Goal: Task Accomplishment & Management: Manage account settings

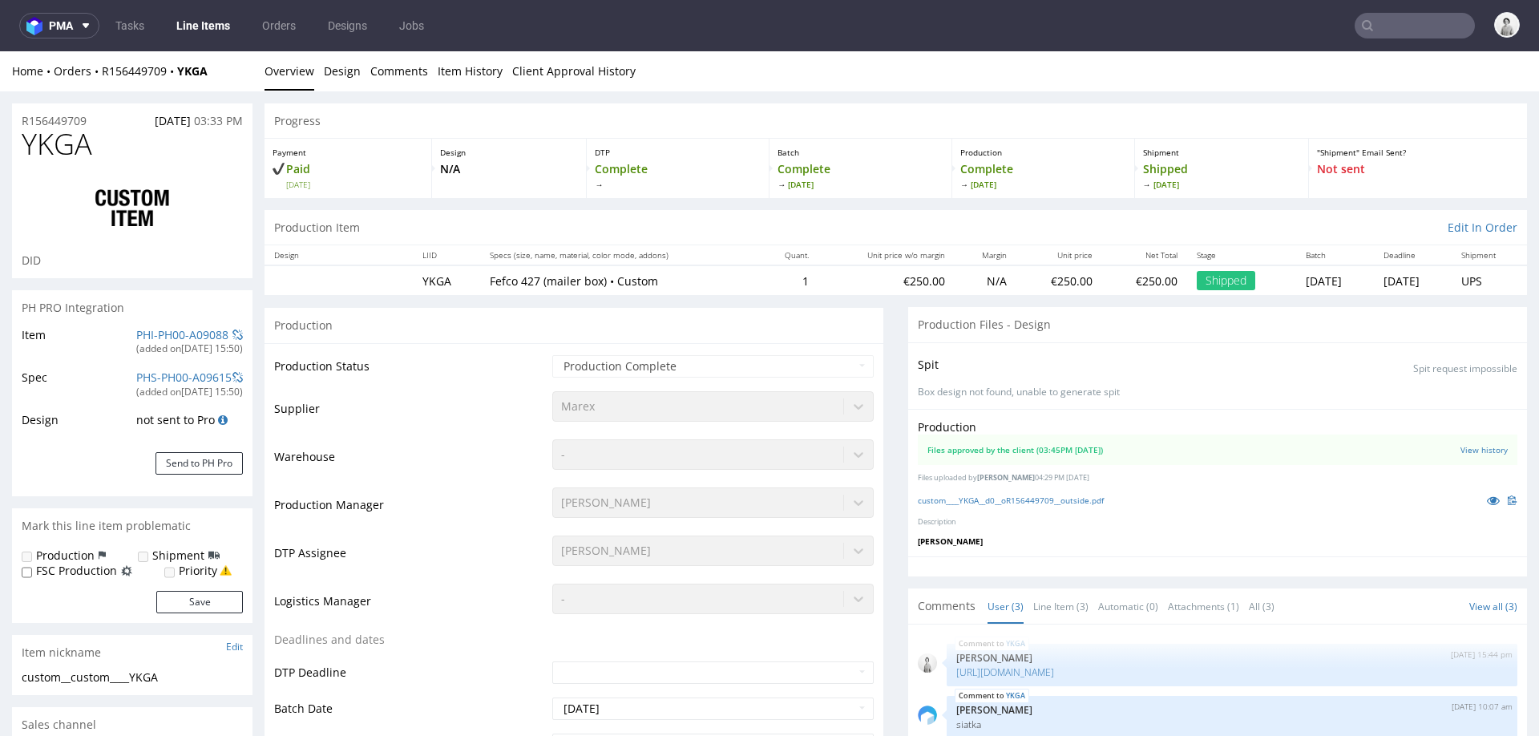
select select "in_progress"
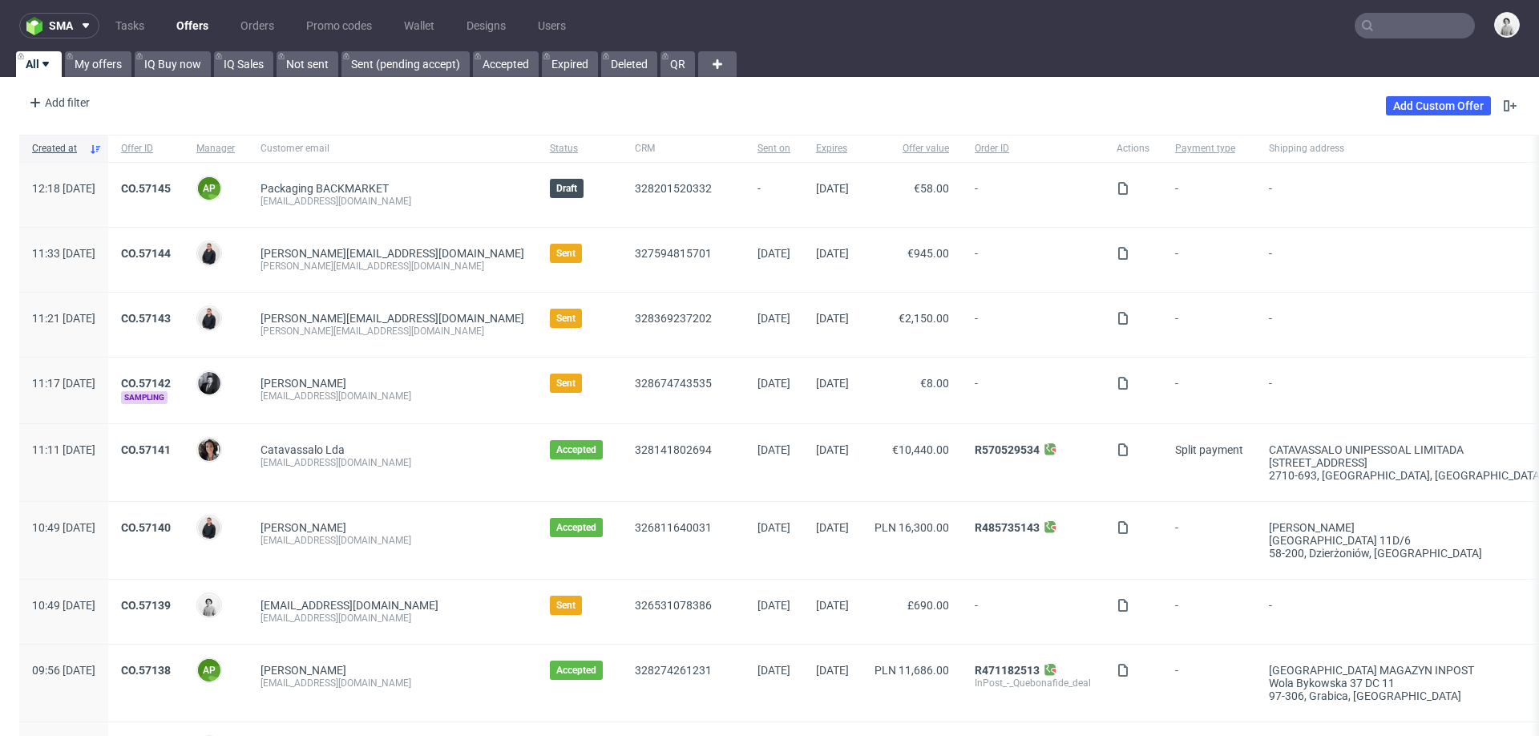
click at [1376, 34] on input "text" at bounding box center [1415, 26] width 120 height 26
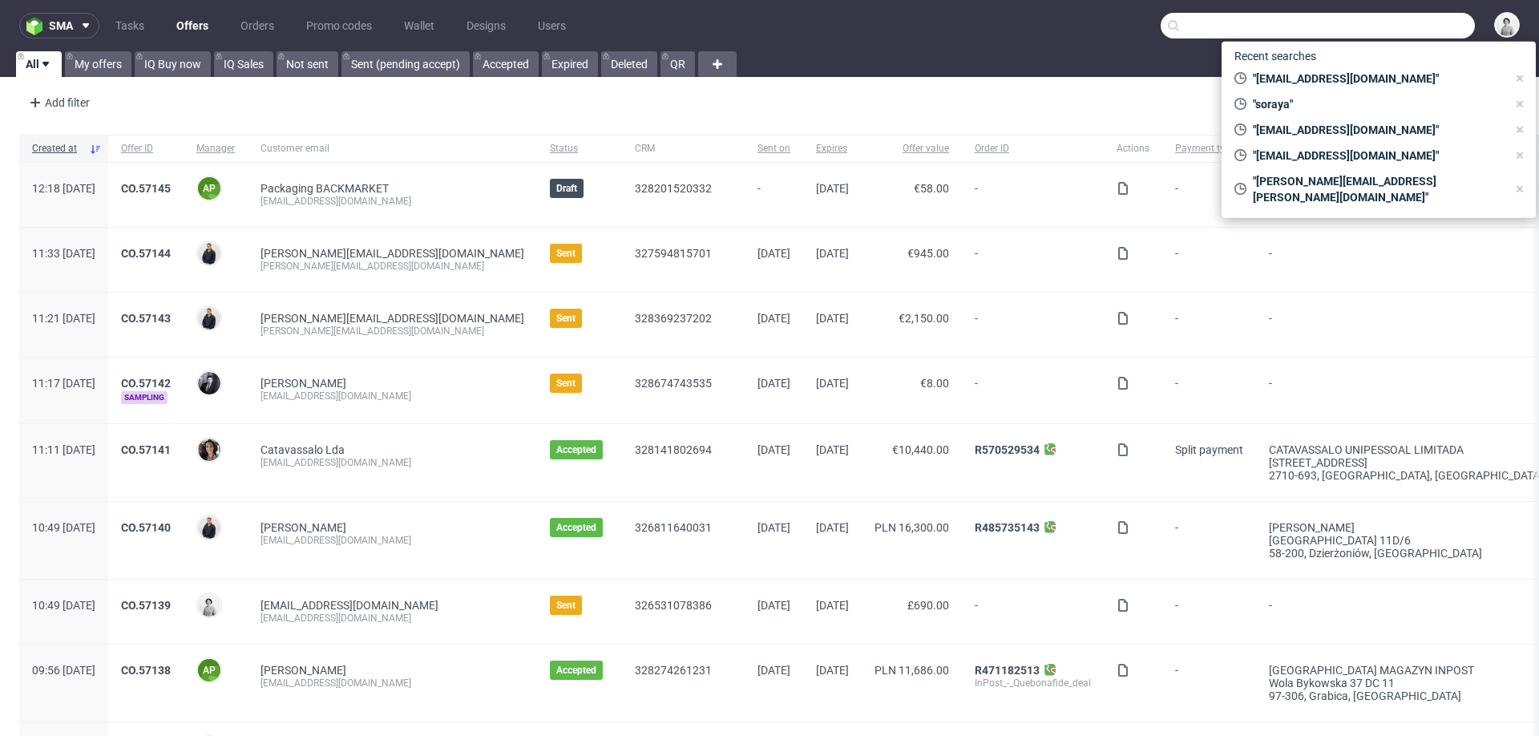
paste input "michael.janczikowski@unterheld.de"
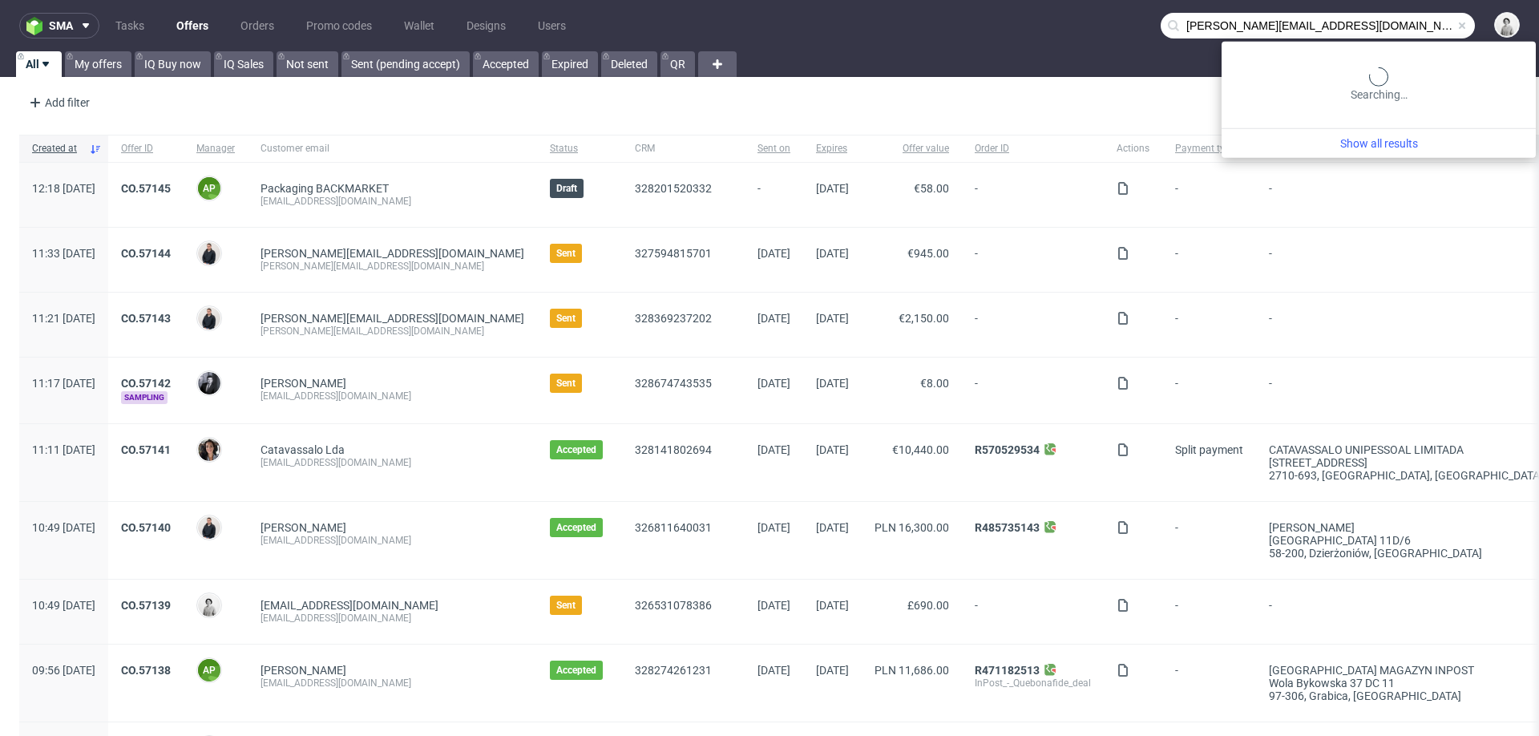
type input "michael.janczikowski@unterheld.de"
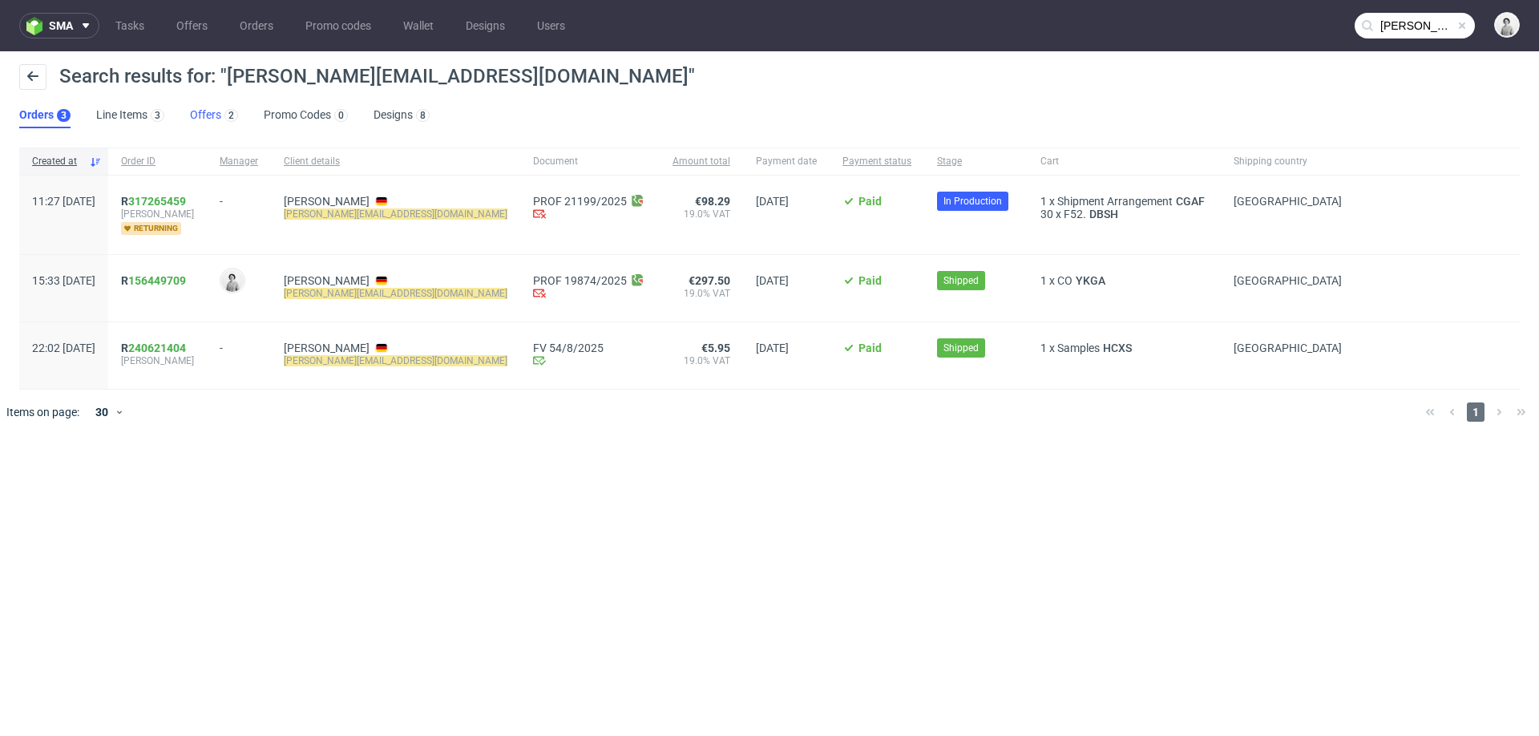
click at [197, 111] on link "Offers 2" at bounding box center [214, 116] width 48 height 26
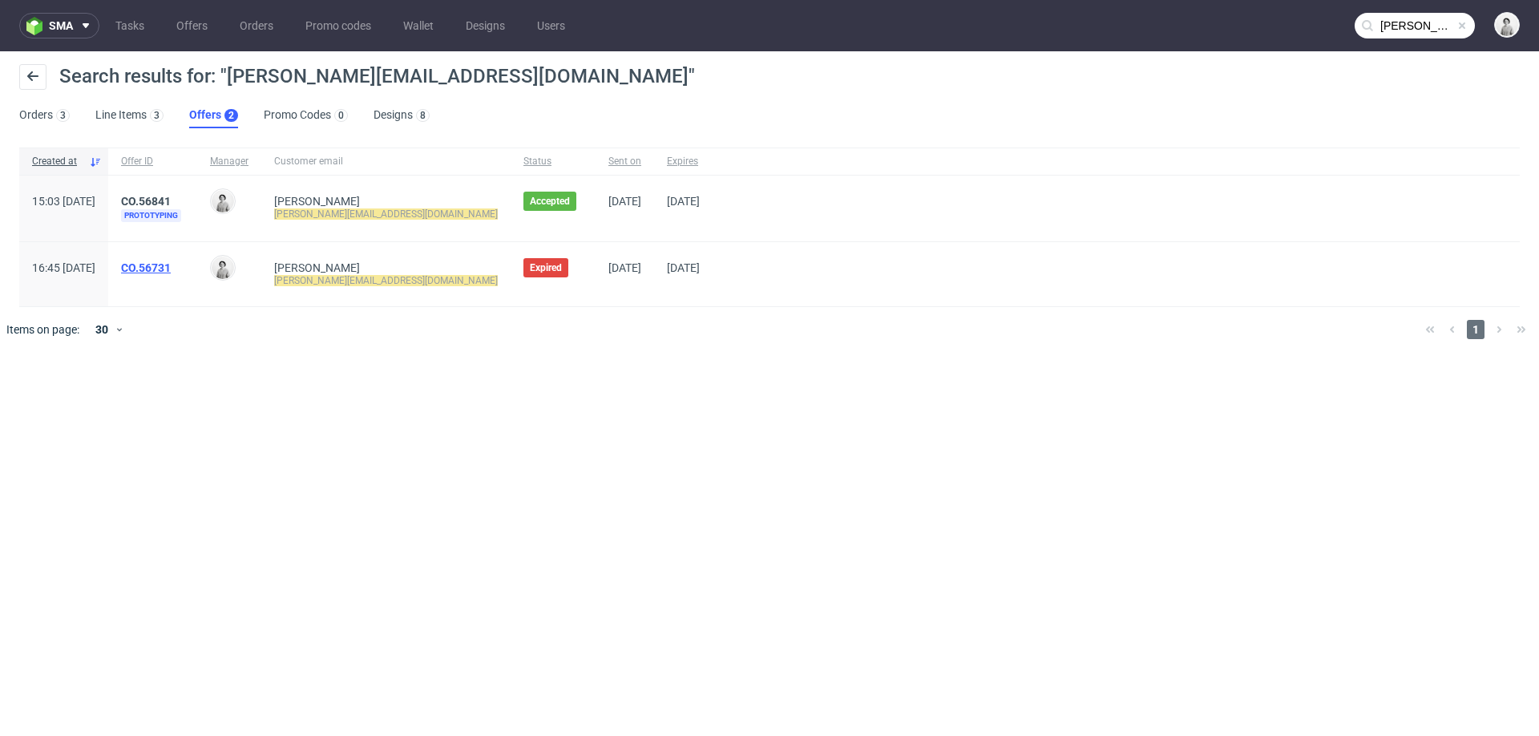
click at [171, 266] on link "CO.56731" at bounding box center [146, 267] width 50 height 13
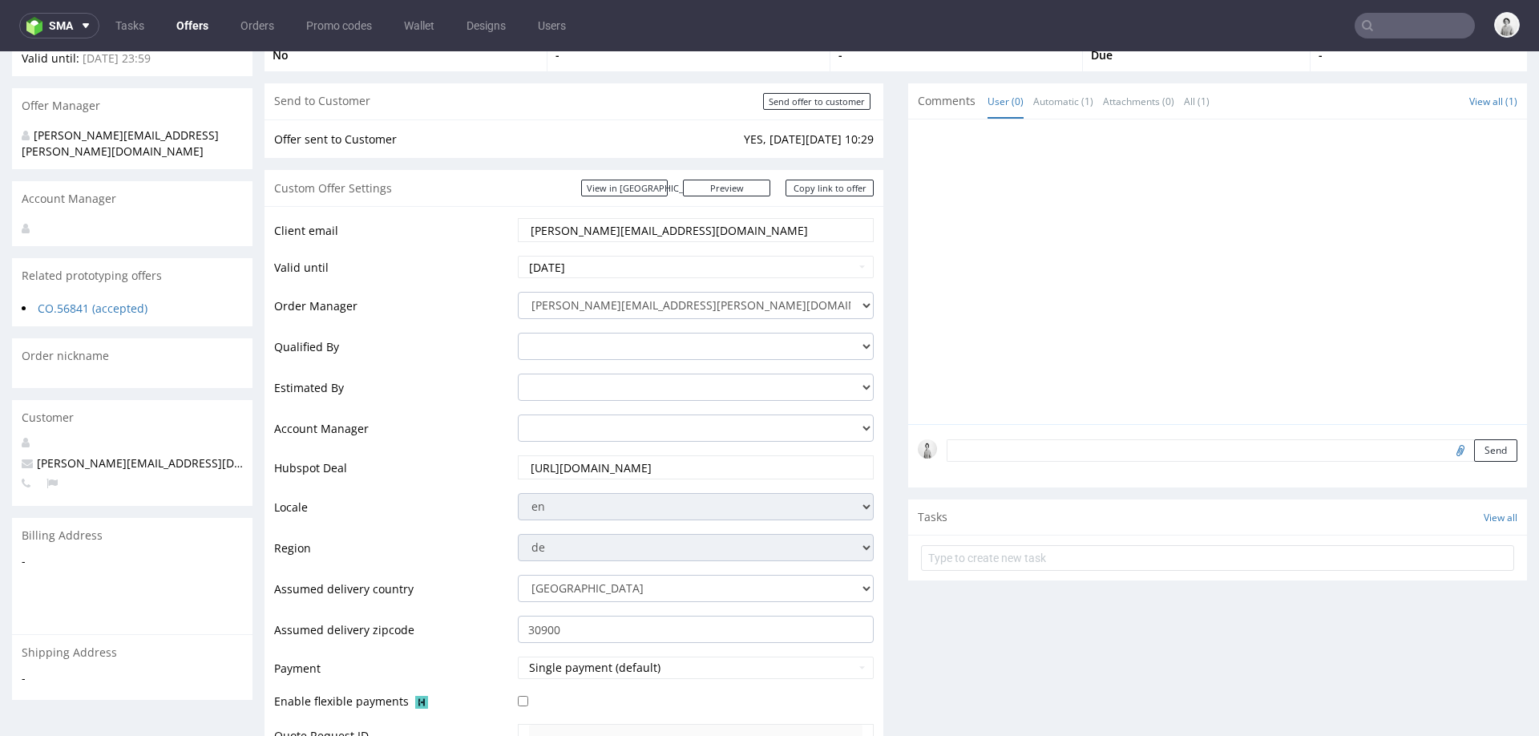
scroll to position [156, 0]
click at [645, 270] on input "2025-09-19" at bounding box center [696, 269] width 356 height 22
click at [673, 79] on th at bounding box center [677, 77] width 24 height 24
click at [581, 192] on td "21" at bounding box center [580, 197] width 24 height 24
type input "2025-10-21"
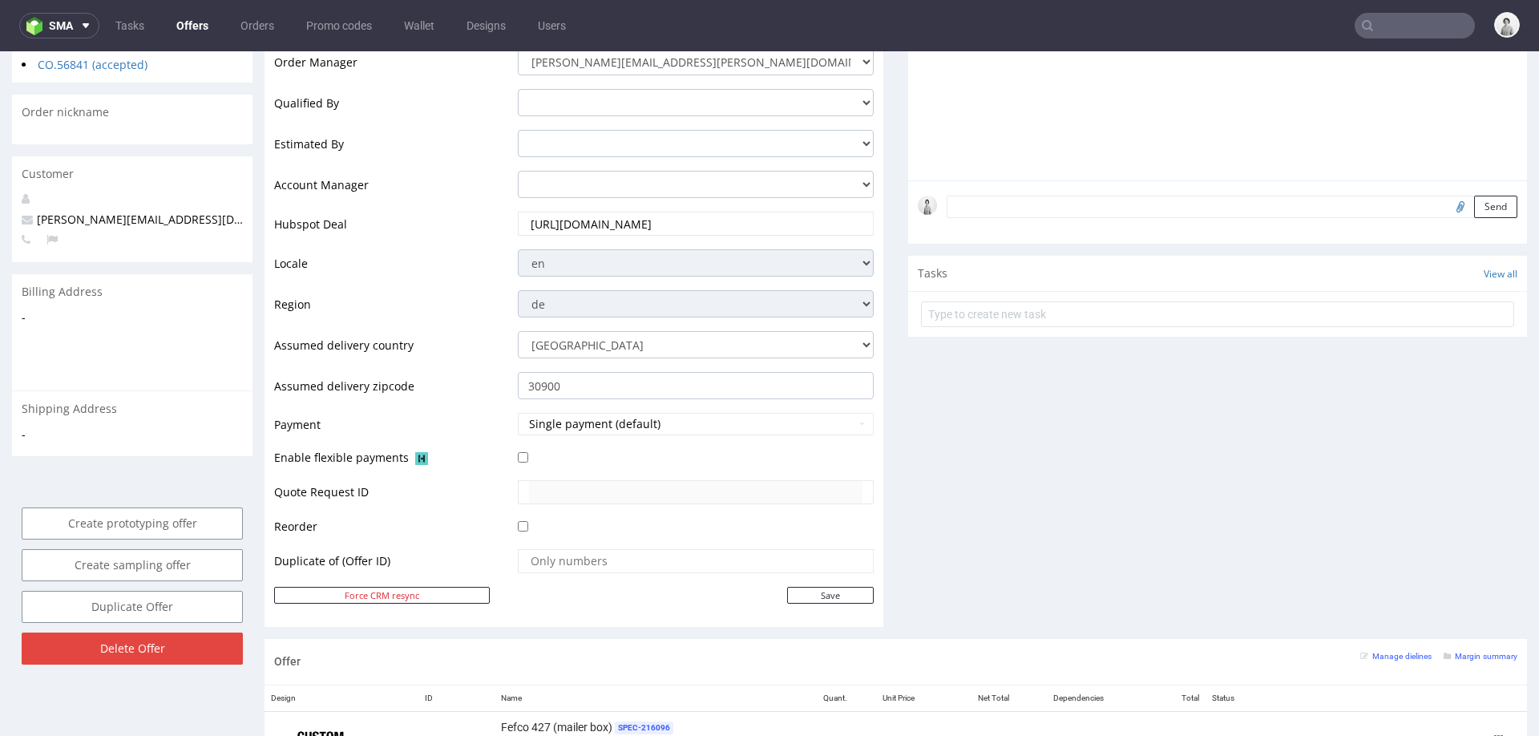
scroll to position [414, 0]
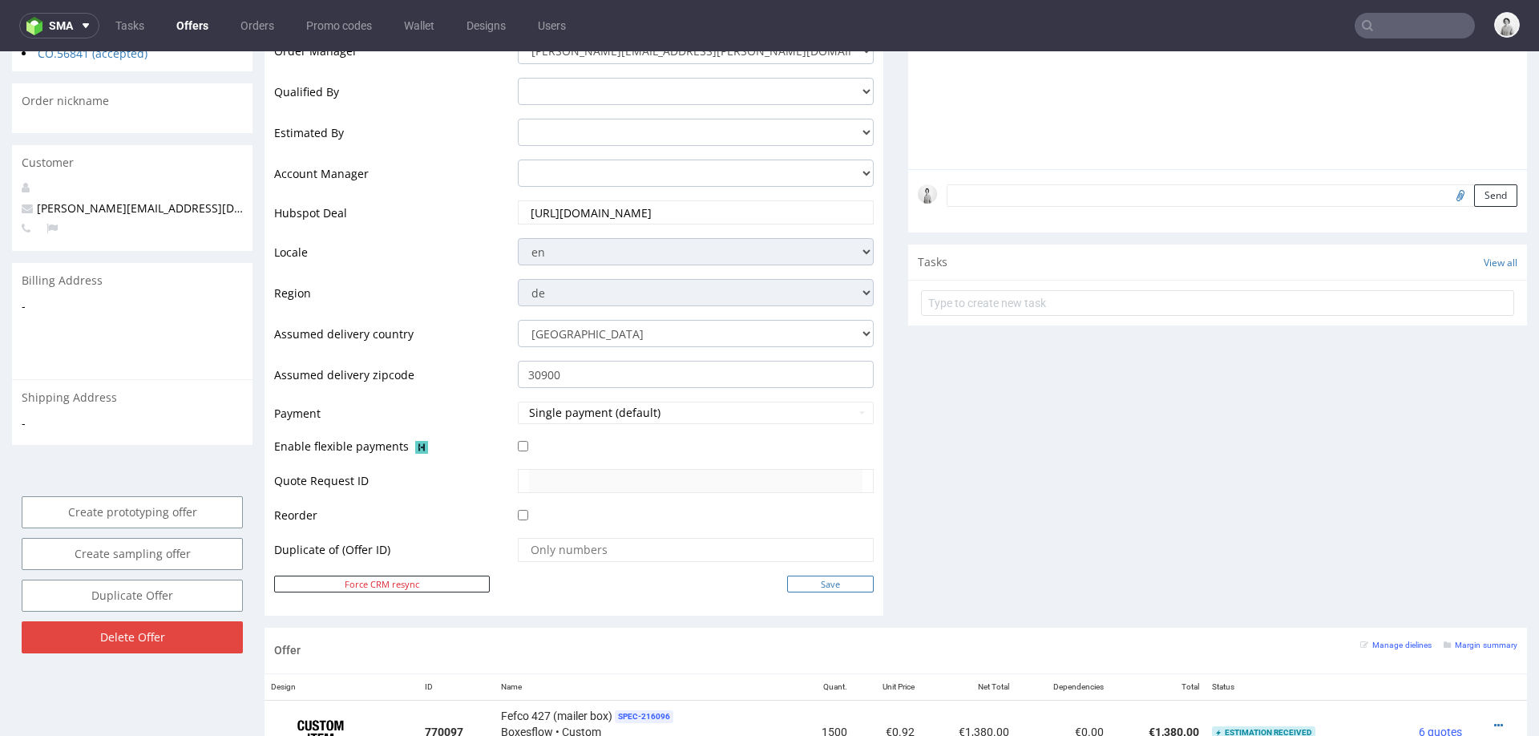
click at [819, 576] on input "Save" at bounding box center [830, 584] width 87 height 17
type input "In progress..."
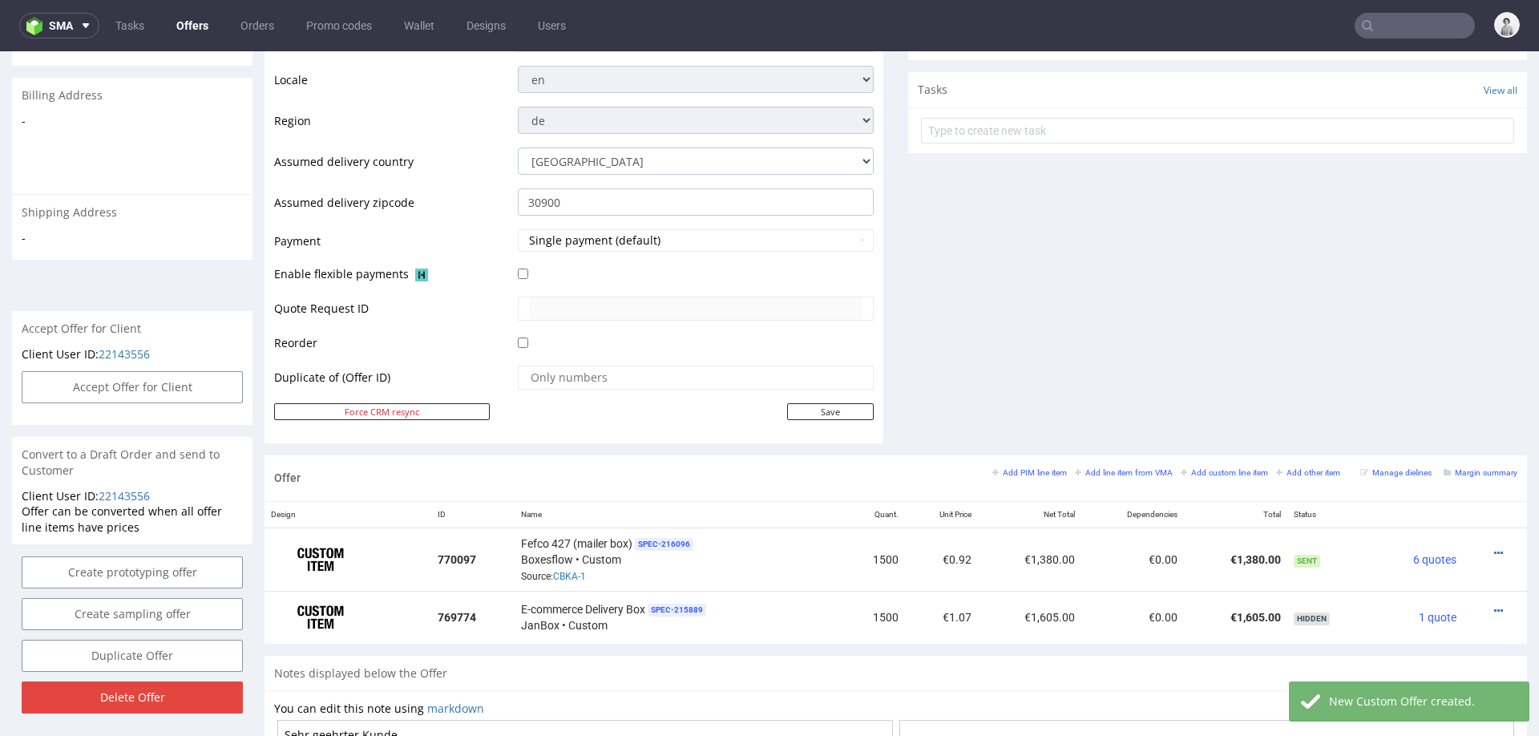
scroll to position [590, 0]
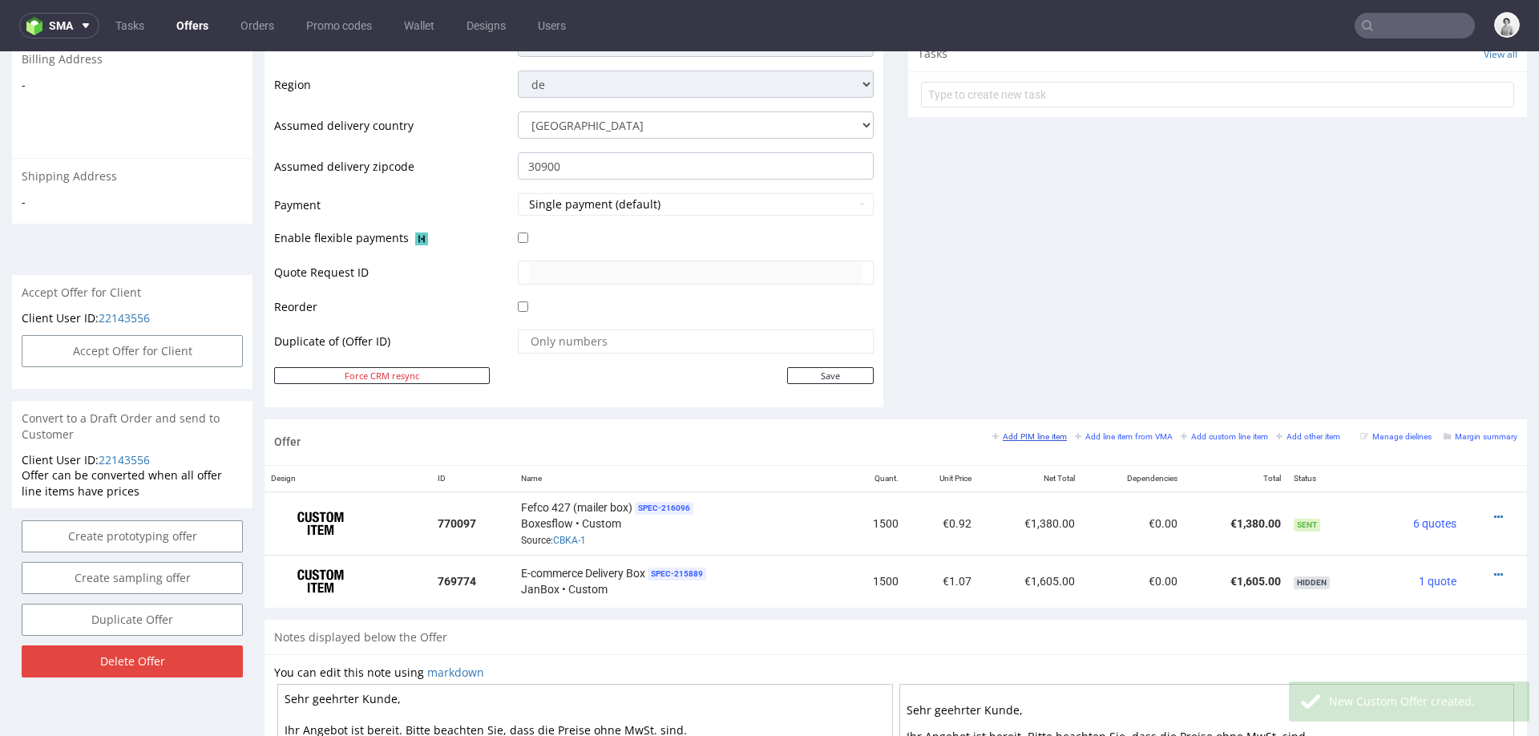
click at [1036, 433] on small "Add PIM line item" at bounding box center [1030, 436] width 75 height 9
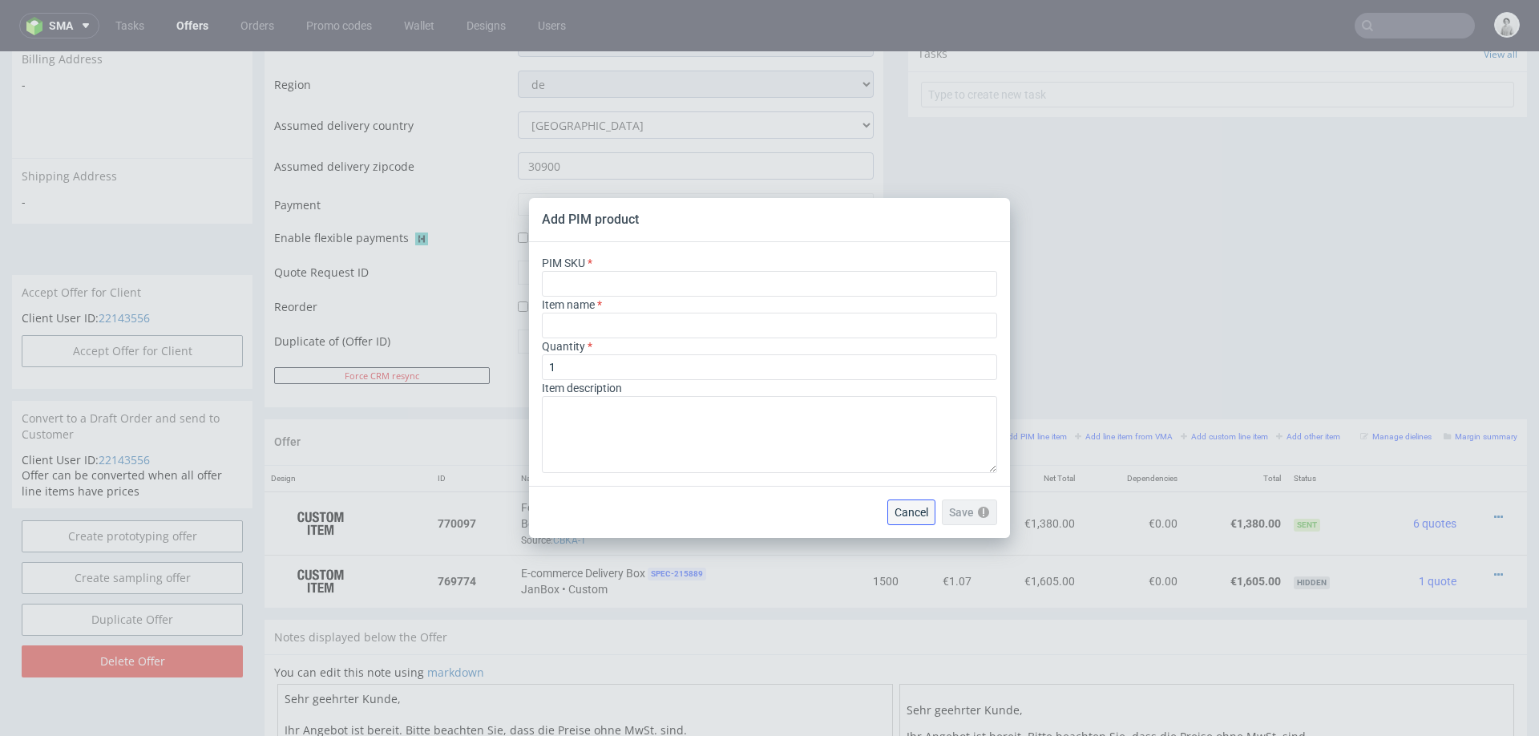
click at [925, 520] on button "Cancel" at bounding box center [912, 513] width 48 height 26
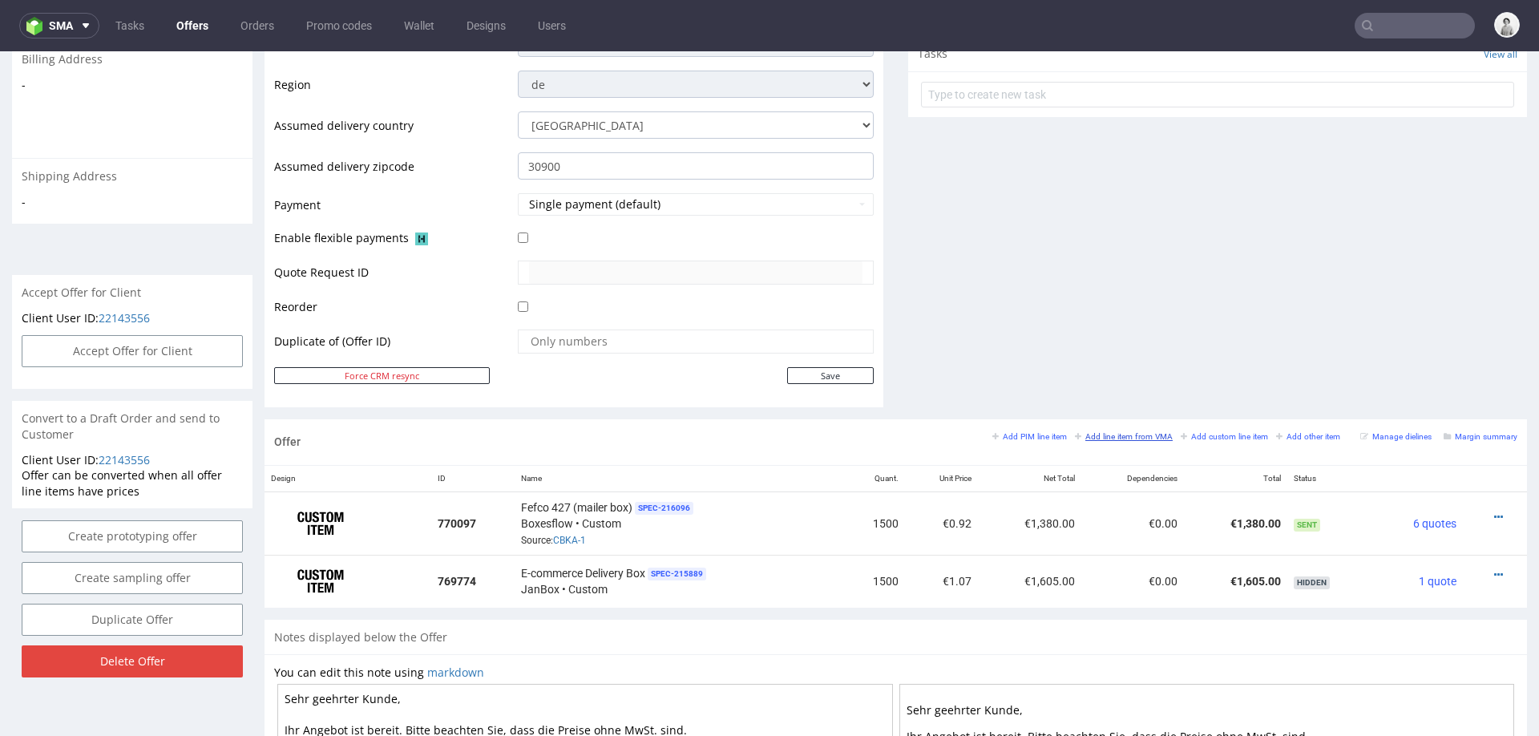
click at [1084, 432] on small "Add line item from VMA" at bounding box center [1124, 436] width 98 height 9
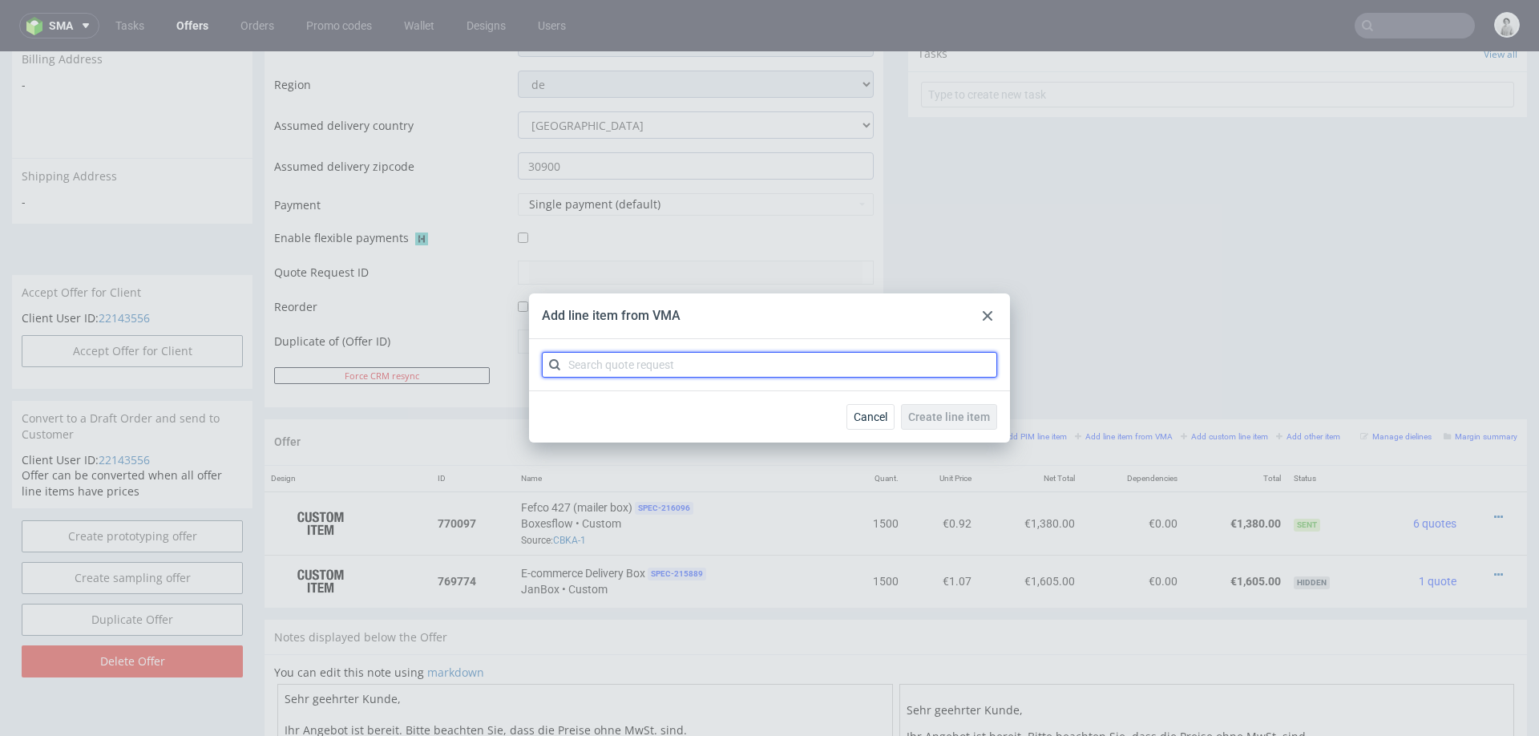
click at [923, 369] on input "text" at bounding box center [769, 365] width 455 height 26
type input "cbsh"
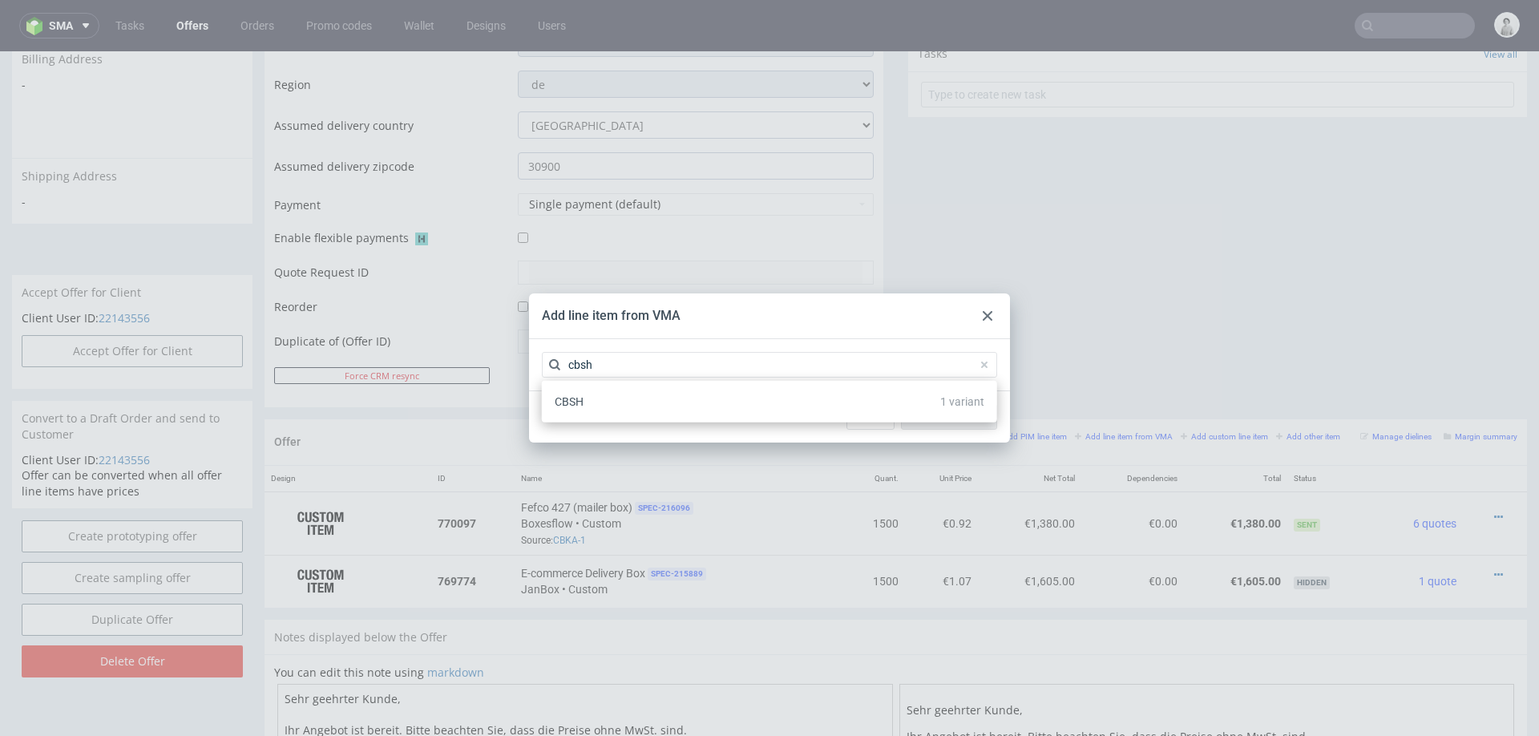
click at [706, 402] on div "CBSH 1 variant" at bounding box center [769, 401] width 443 height 29
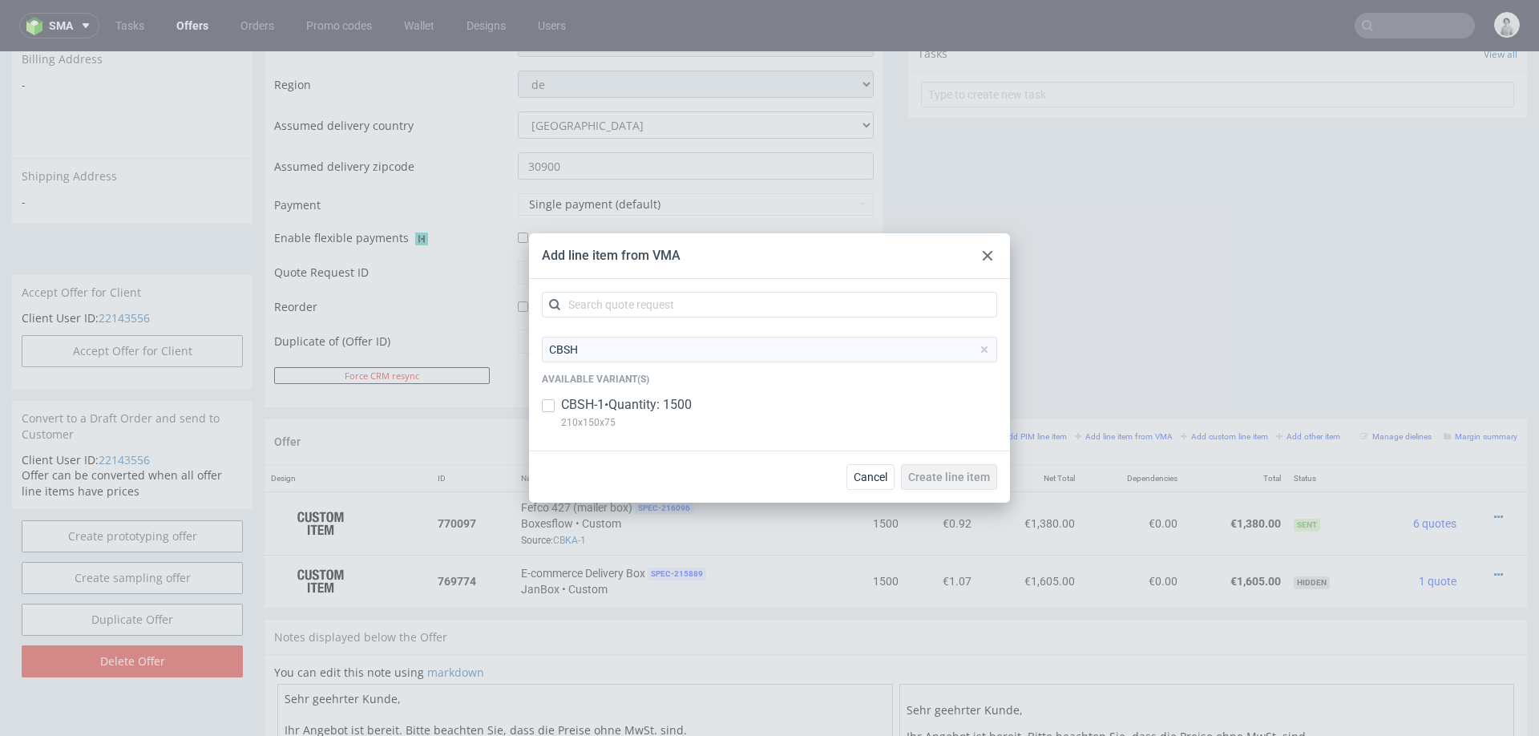
click at [668, 402] on p "CBSH-1 • Quantity: 1500" at bounding box center [626, 405] width 131 height 18
checkbox input "true"
click at [937, 474] on span "Create line item" at bounding box center [949, 476] width 82 height 11
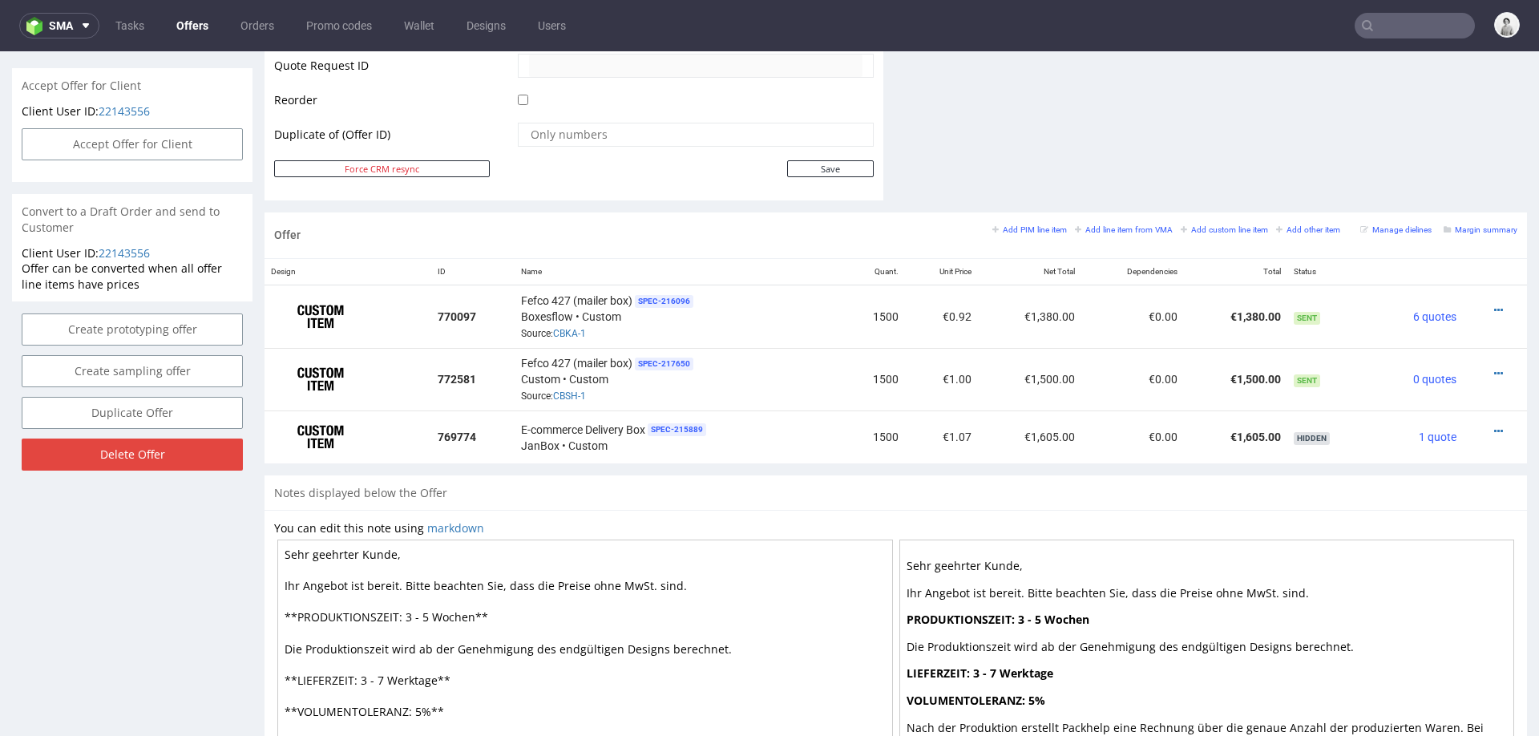
scroll to position [802, 0]
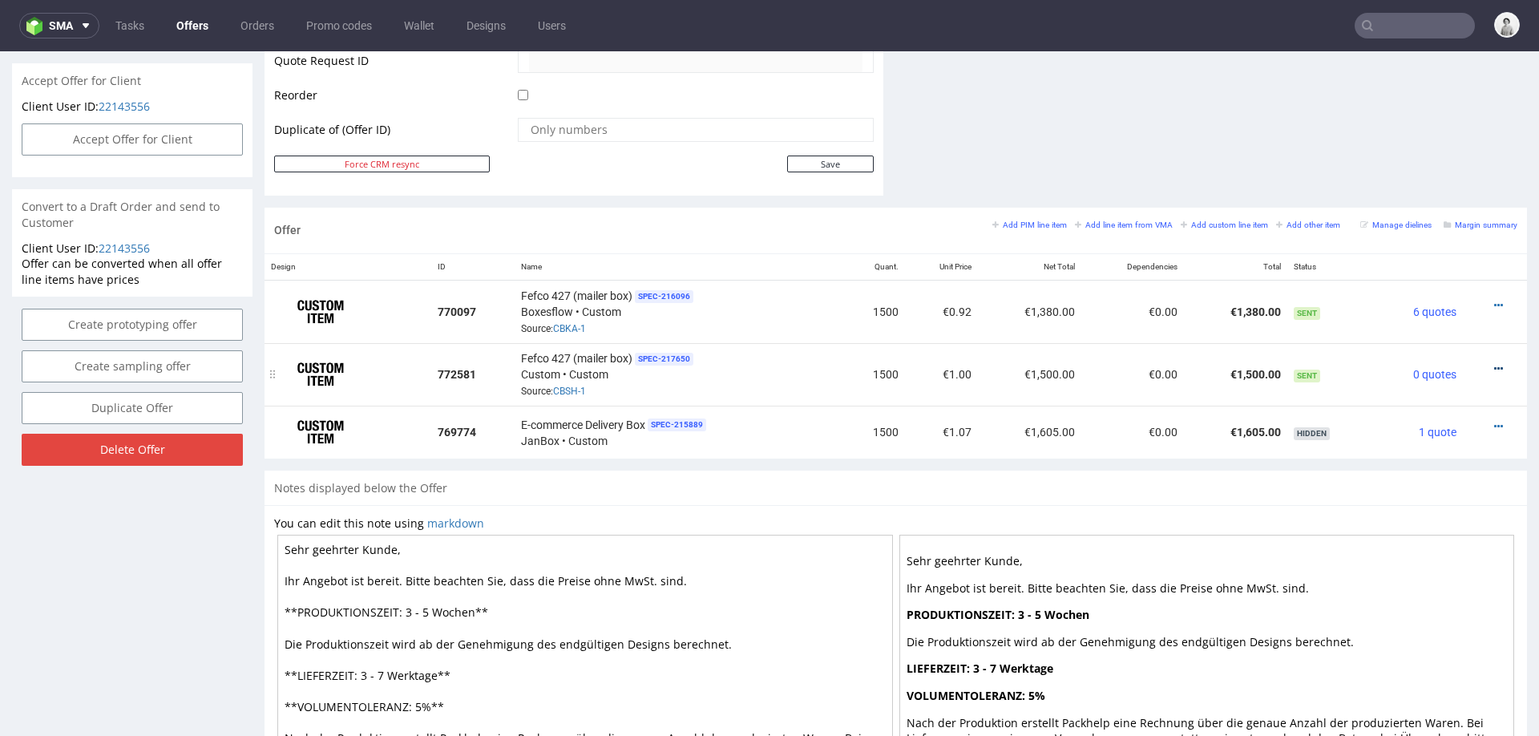
click at [1495, 363] on icon at bounding box center [1499, 368] width 9 height 11
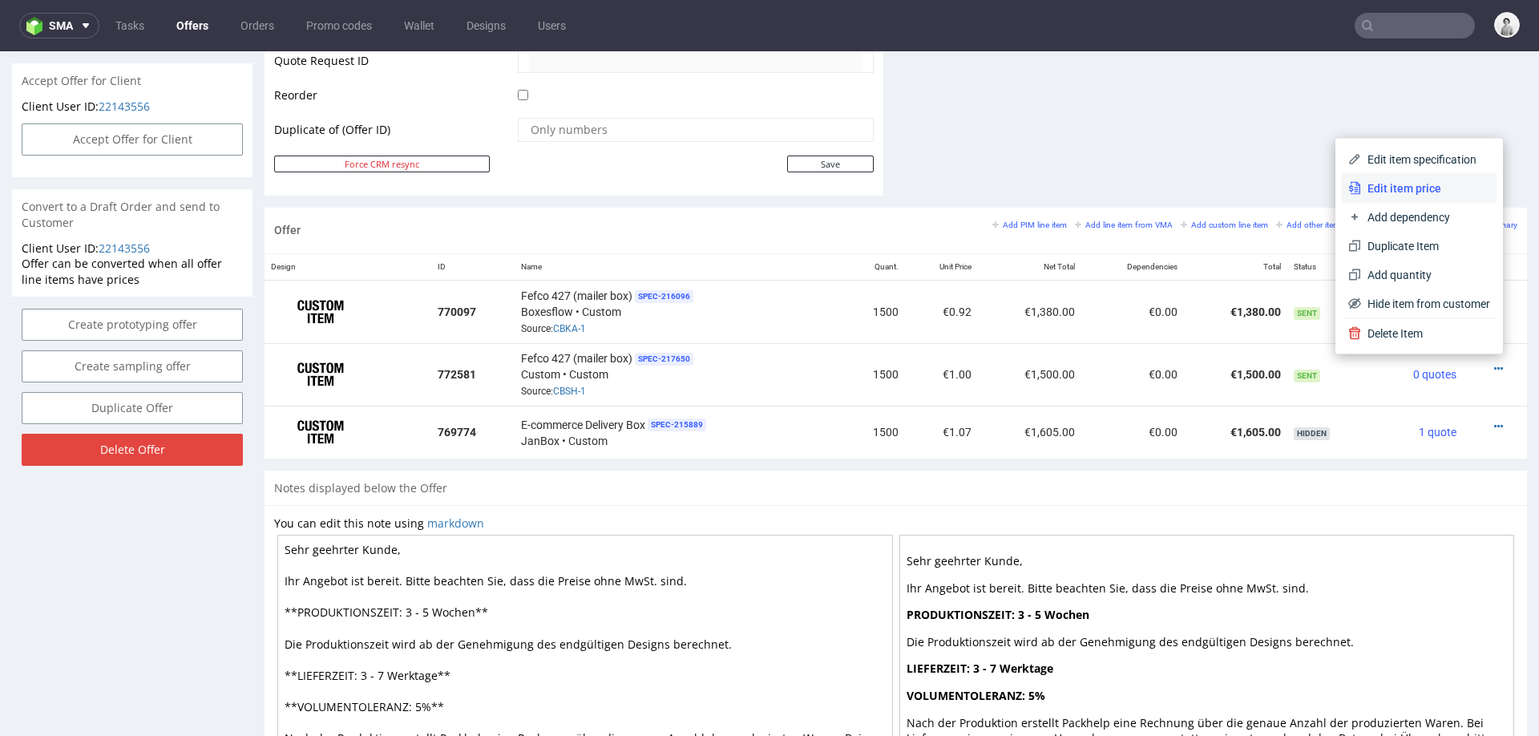
click at [1439, 176] on li "Edit item price" at bounding box center [1419, 188] width 155 height 29
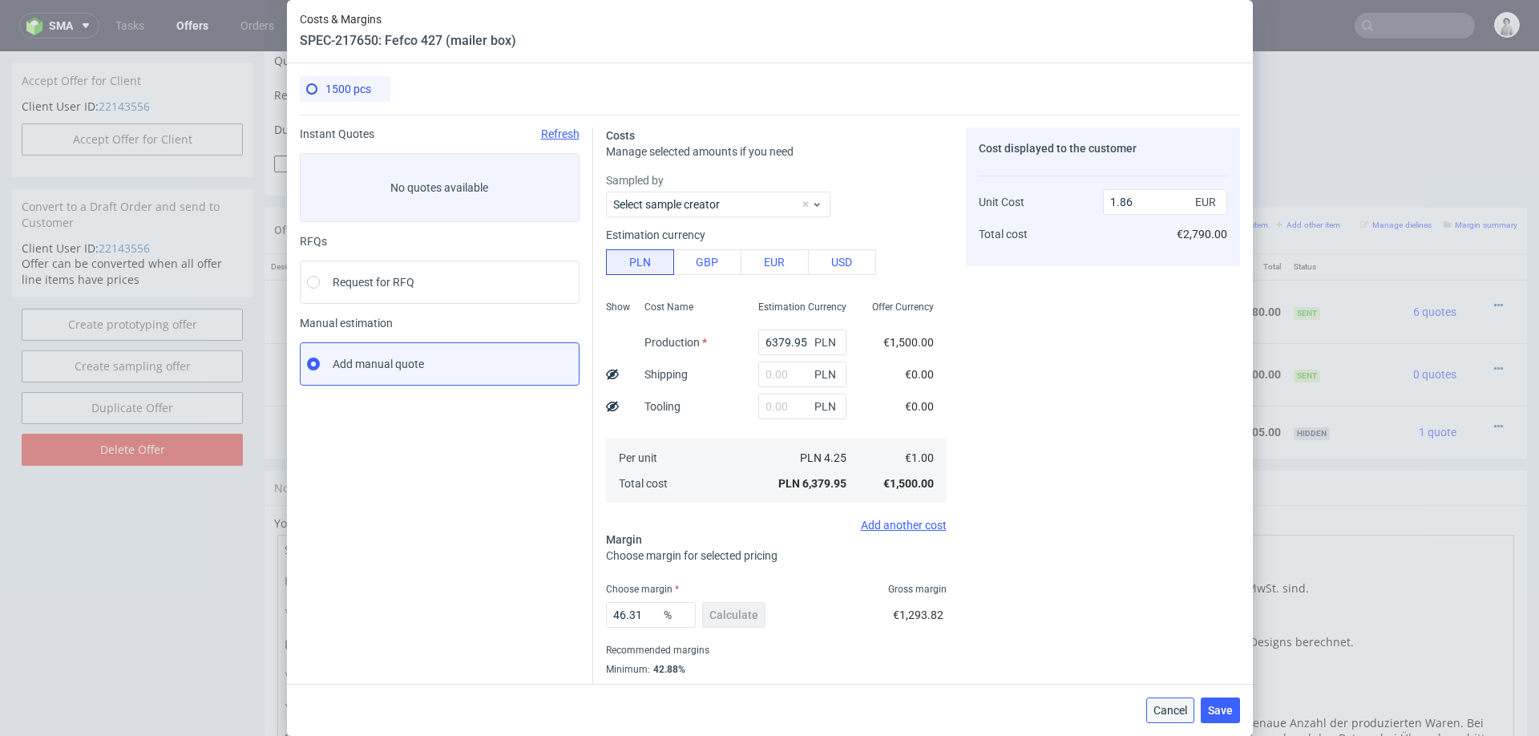
click at [1165, 694] on button "Cancel" at bounding box center [1171, 711] width 48 height 26
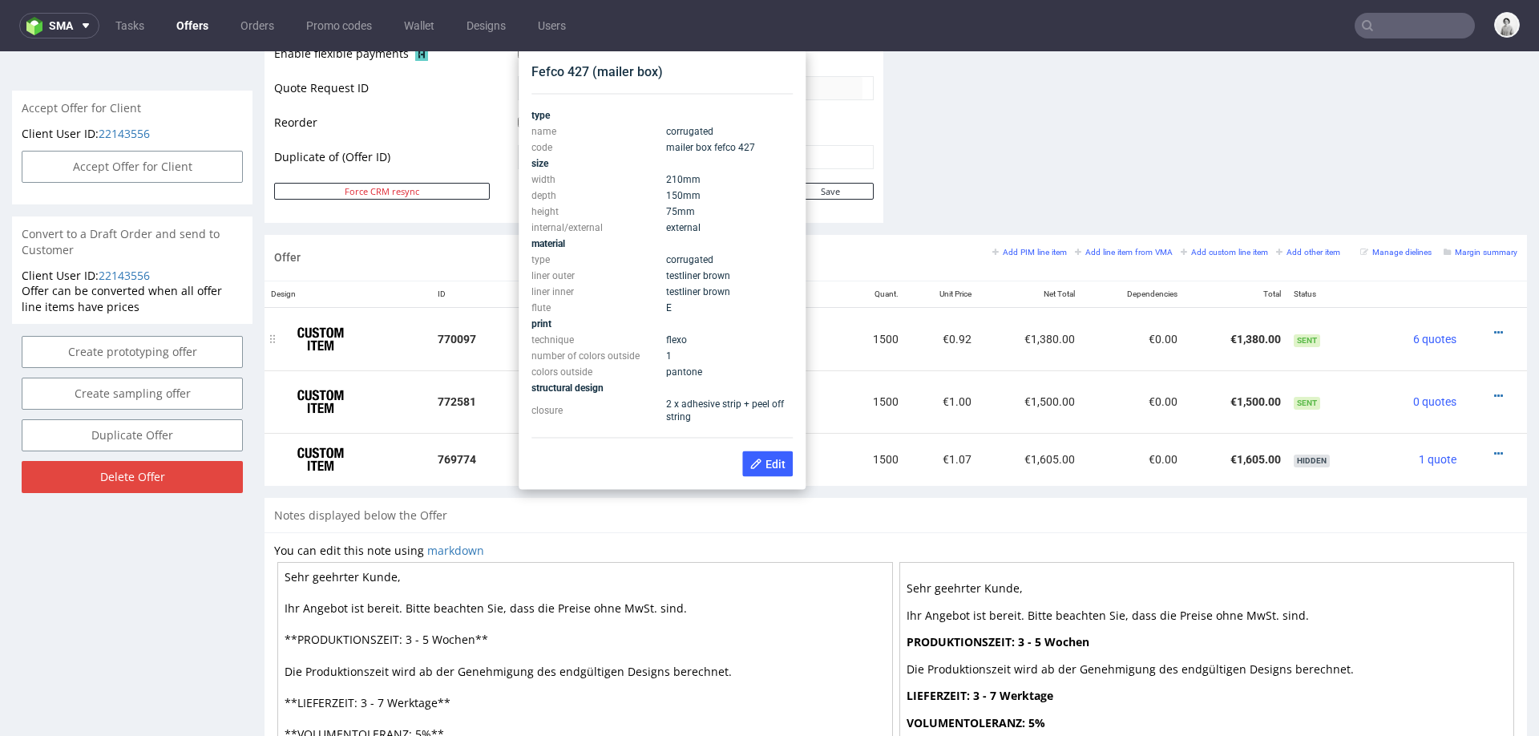
scroll to position [771, 0]
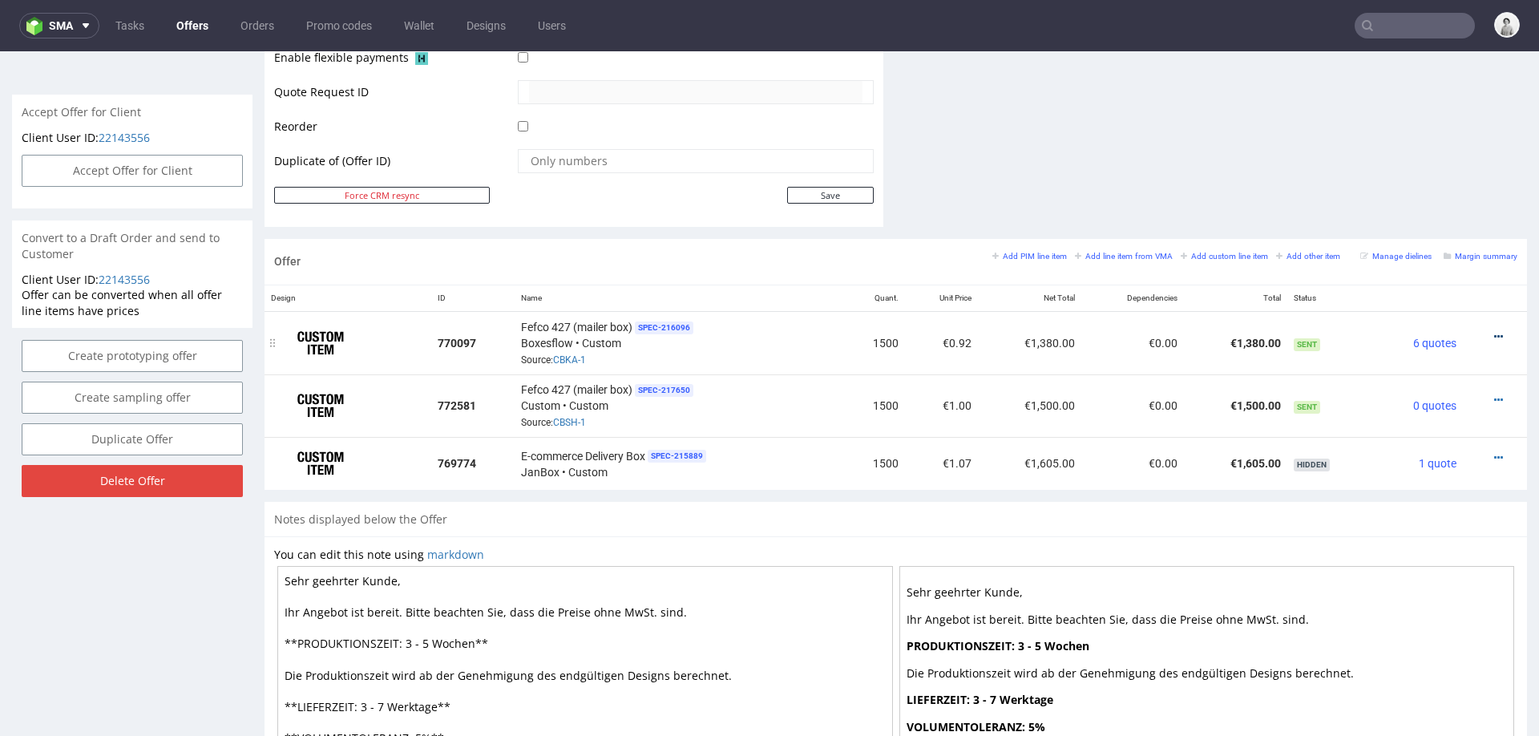
click at [1495, 331] on icon at bounding box center [1499, 336] width 9 height 11
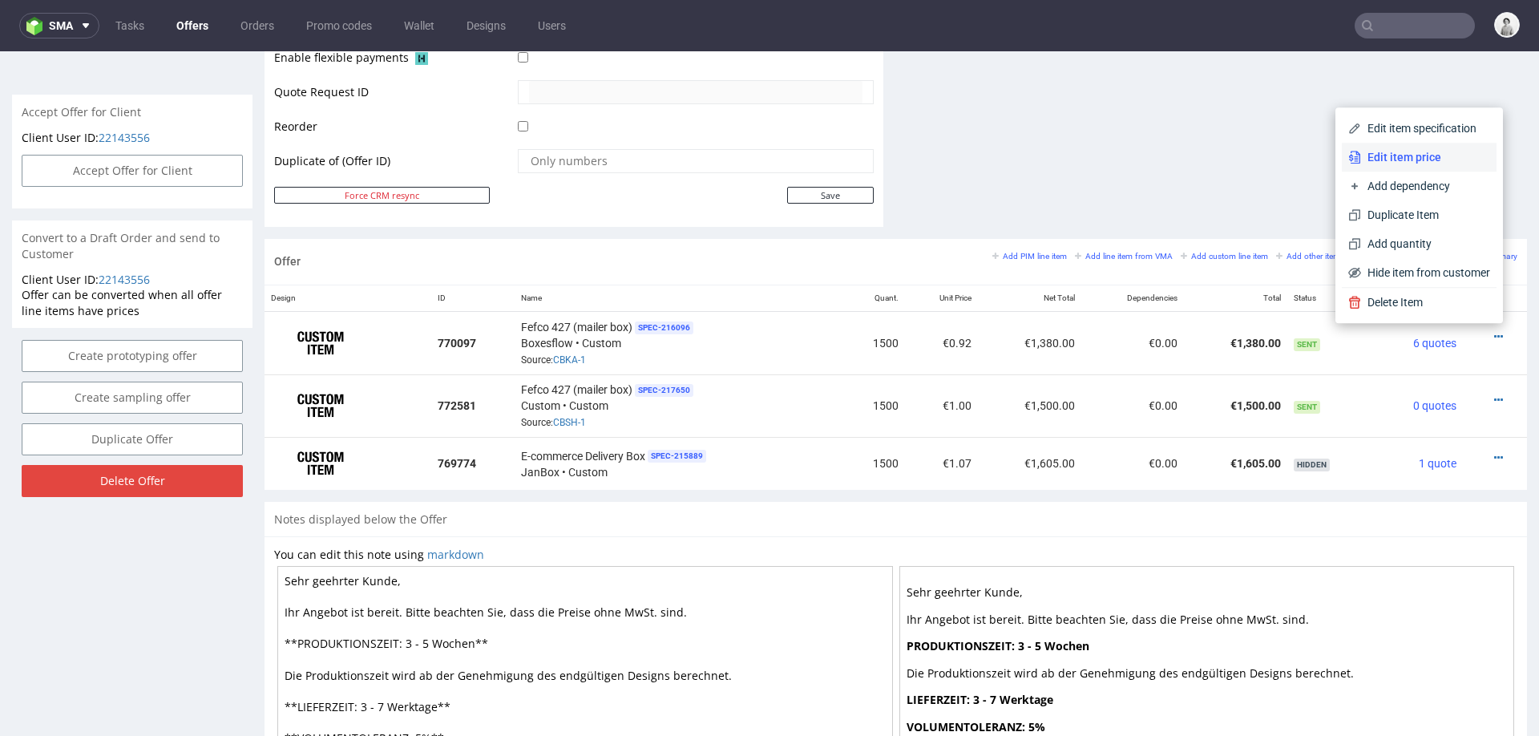
click at [1442, 160] on span "Edit item price" at bounding box center [1425, 157] width 129 height 16
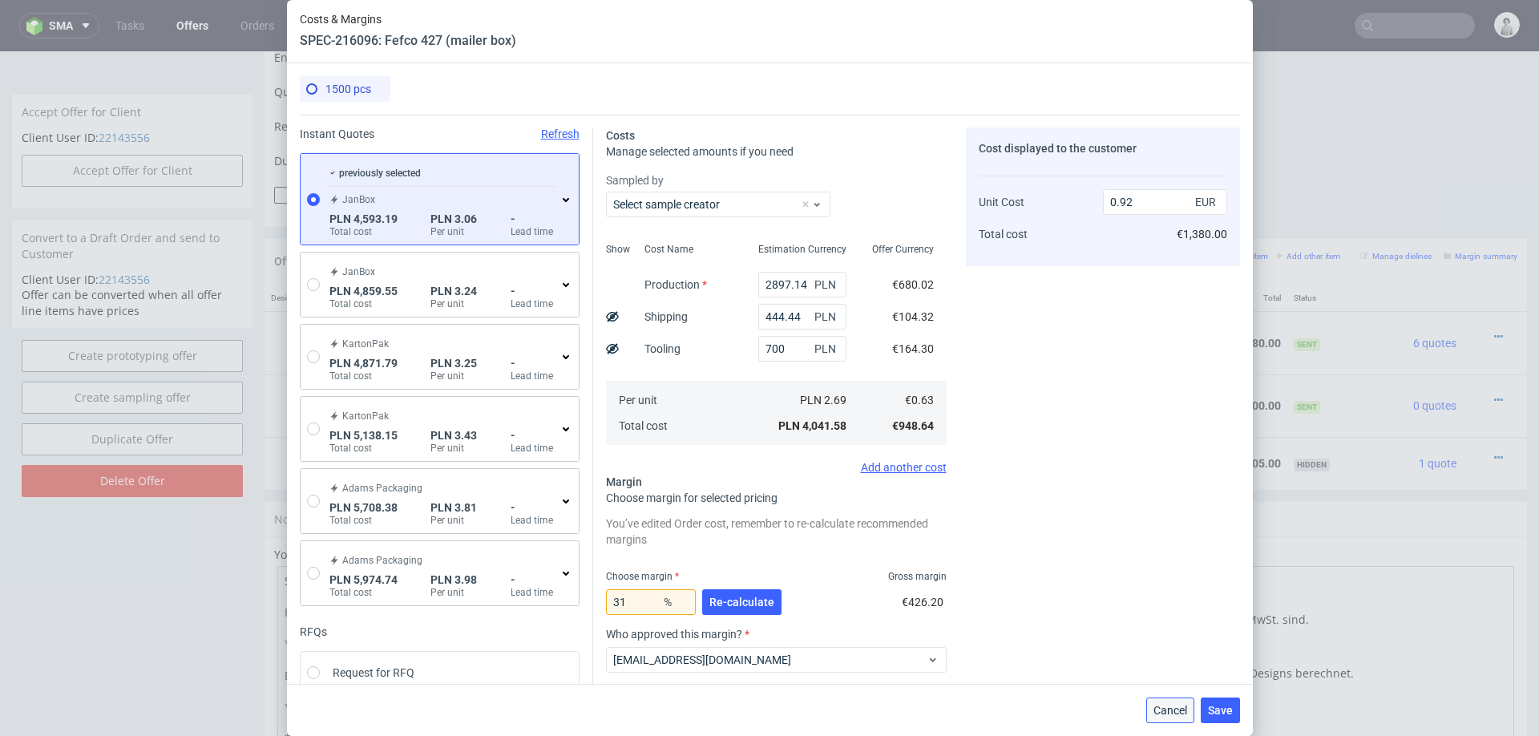
click at [1160, 694] on span "Cancel" at bounding box center [1171, 710] width 34 height 11
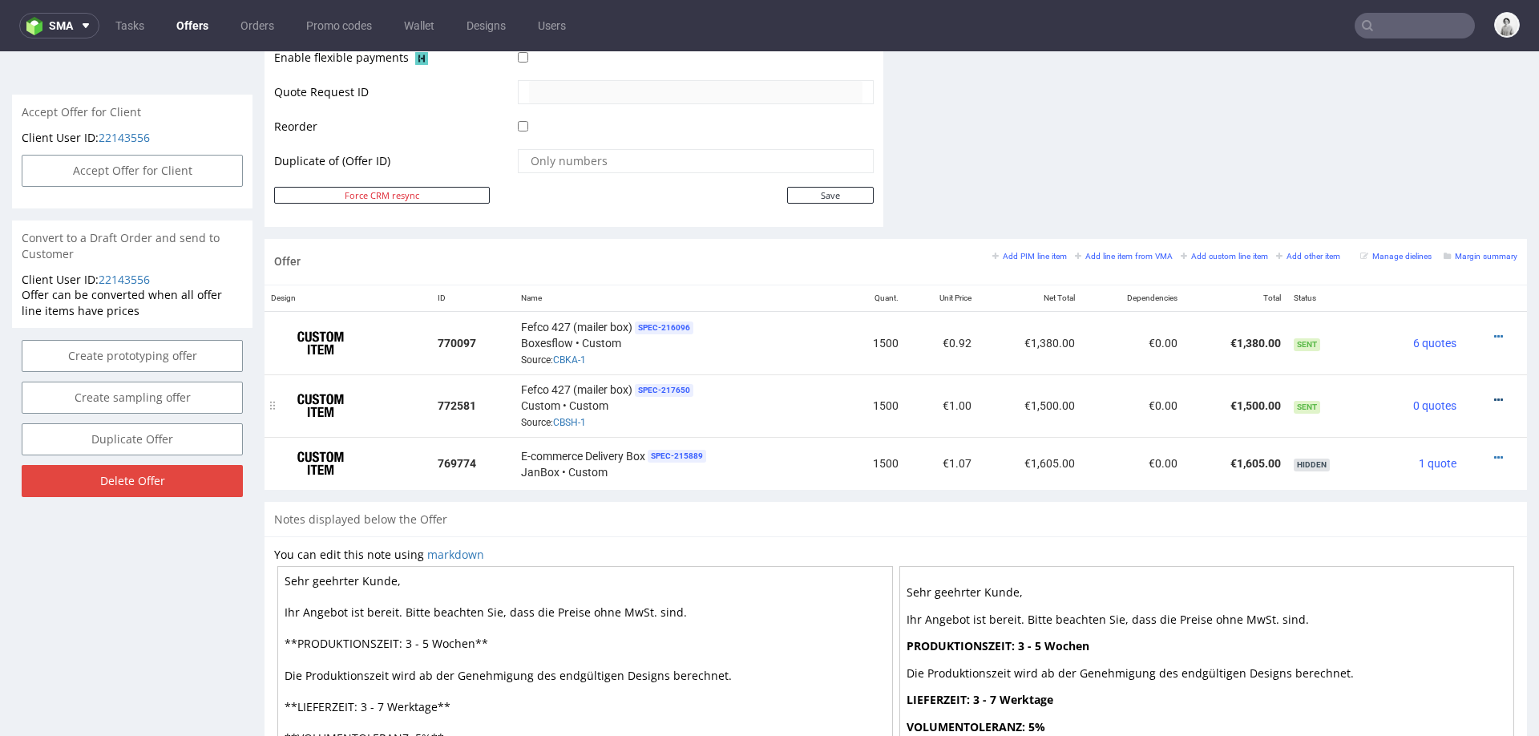
click at [1495, 394] on icon at bounding box center [1499, 399] width 9 height 11
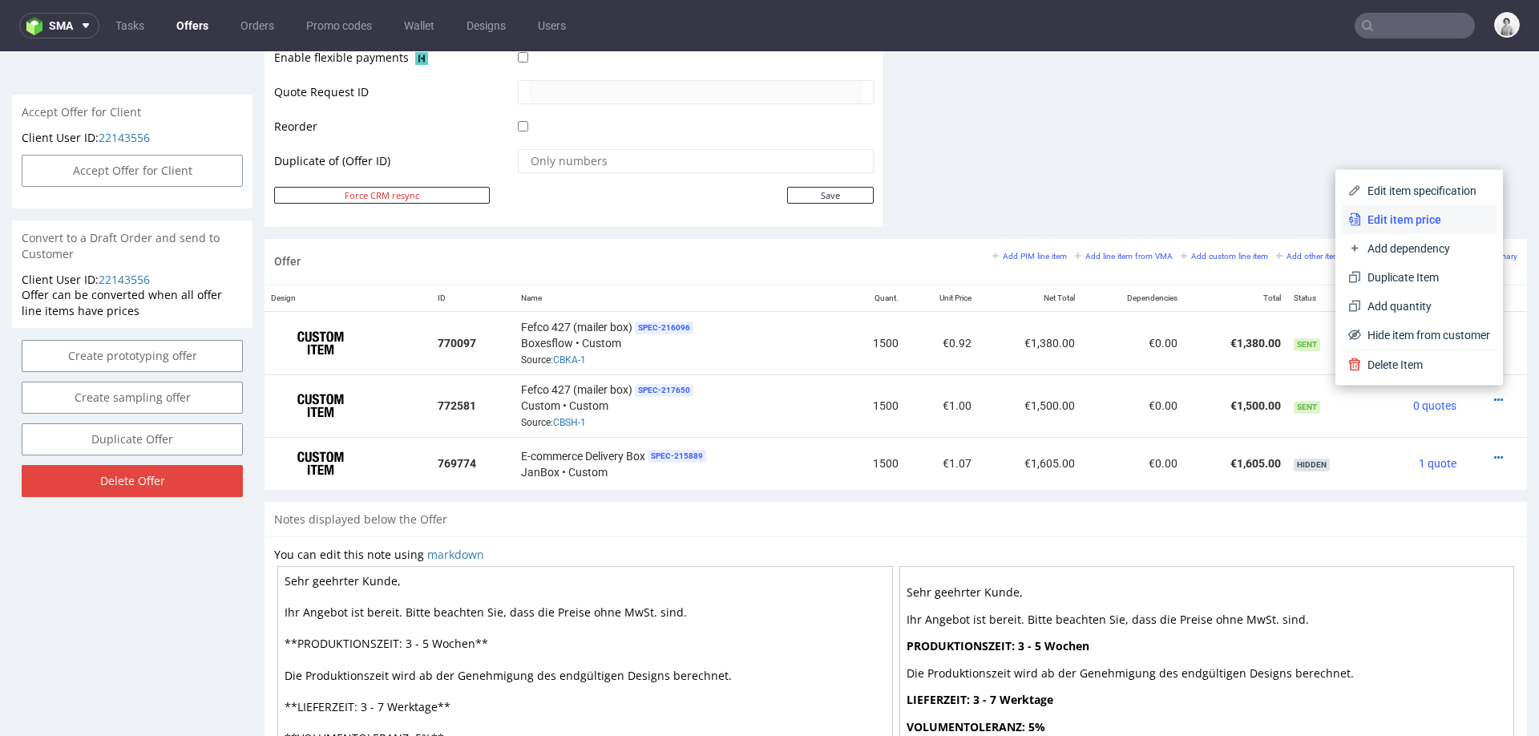
click at [1421, 212] on span "Edit item price" at bounding box center [1425, 220] width 129 height 16
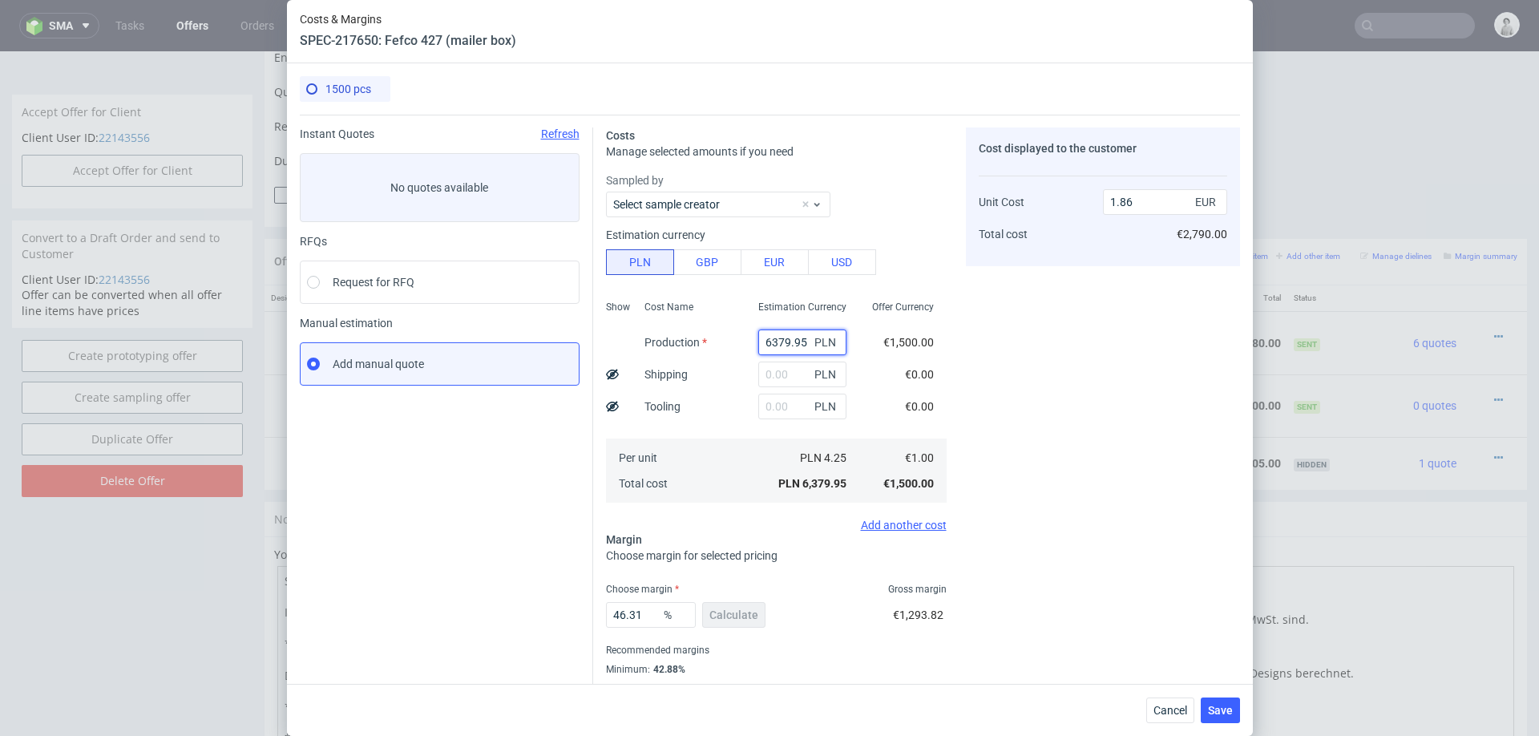
click at [775, 342] on input "6379.95" at bounding box center [802, 343] width 88 height 26
paste input "356"
type input "3565"
type input "1.04"
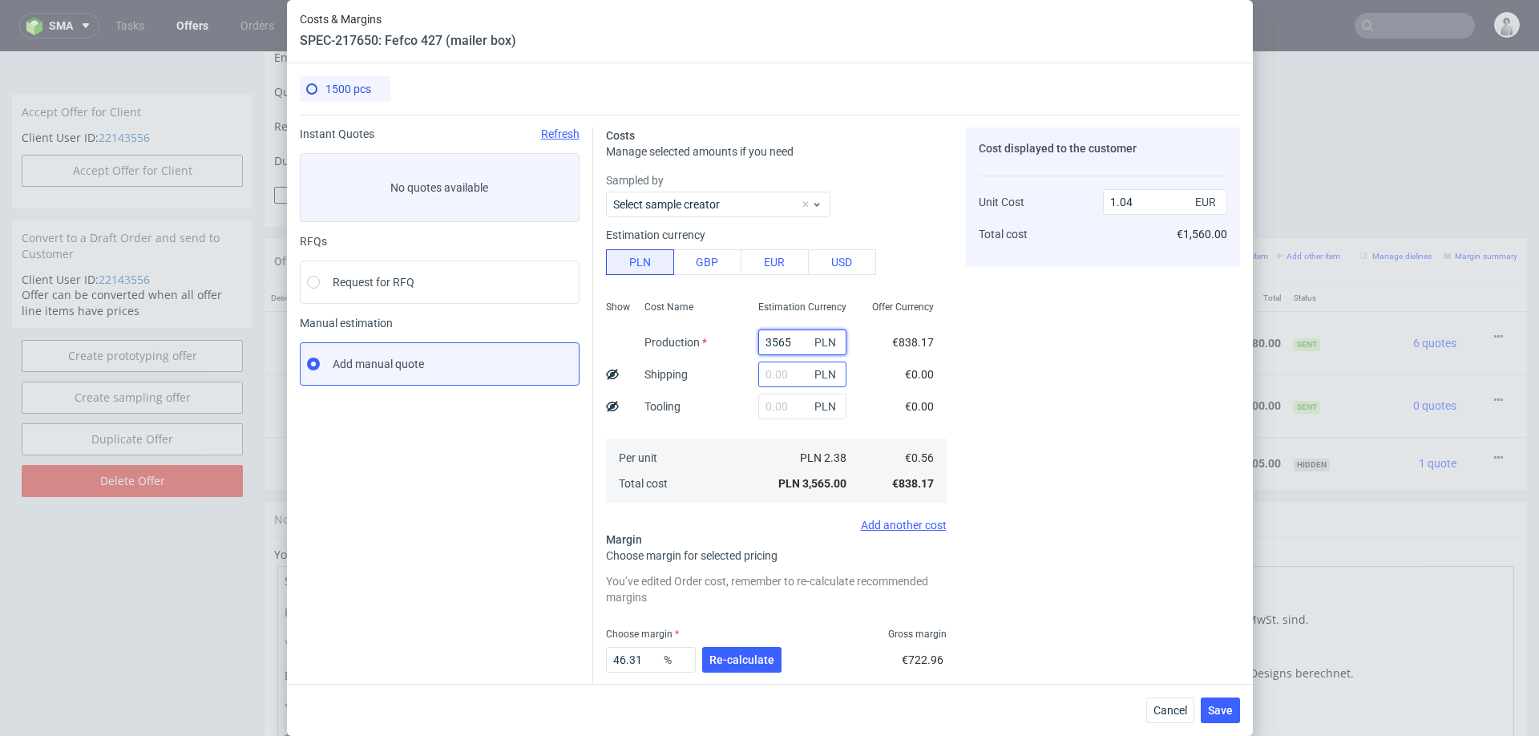
type input "3565"
click at [786, 380] on input "text" at bounding box center [802, 375] width 88 height 26
type input "400"
type input "1.15"
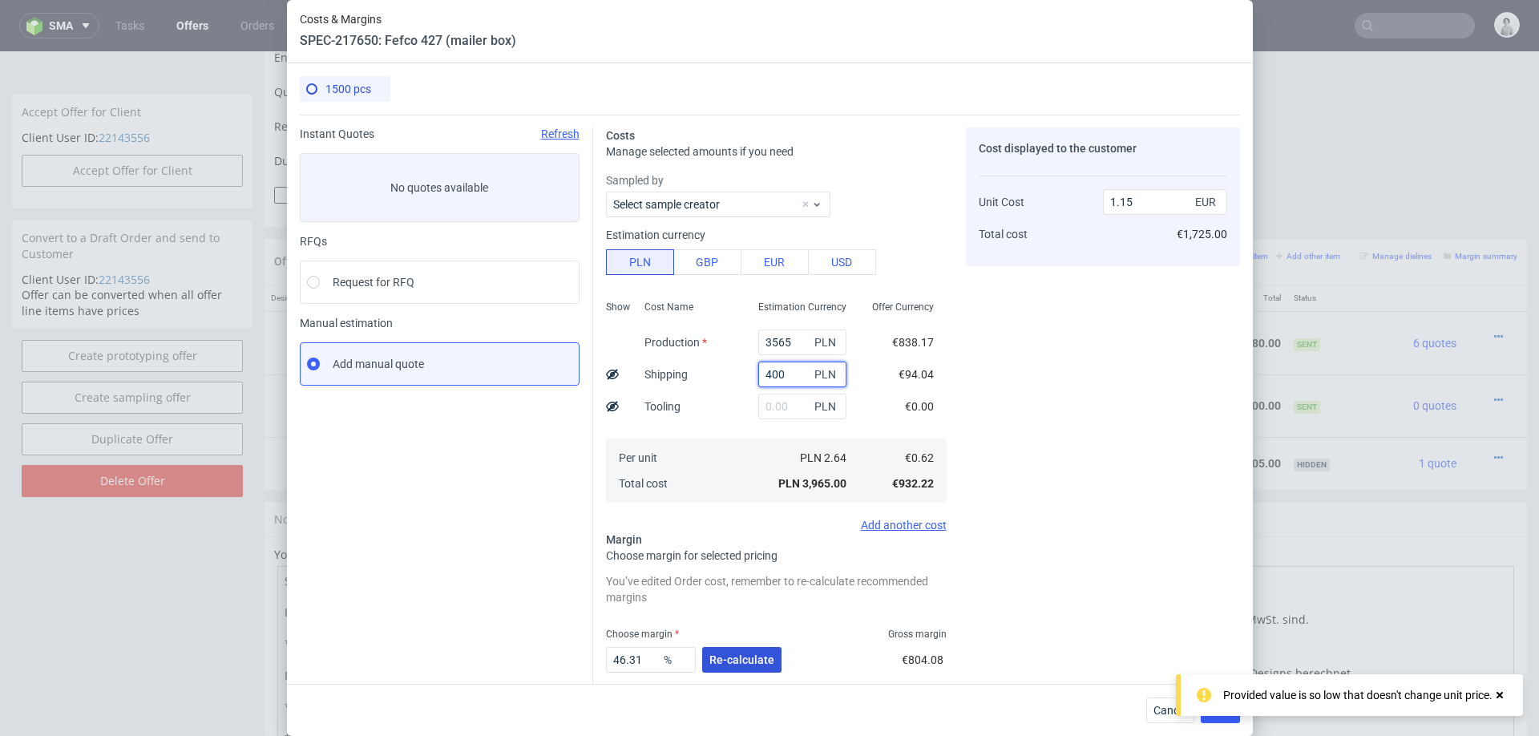
type input "400"
click at [738, 657] on span "Re-calculate" at bounding box center [742, 659] width 65 height 11
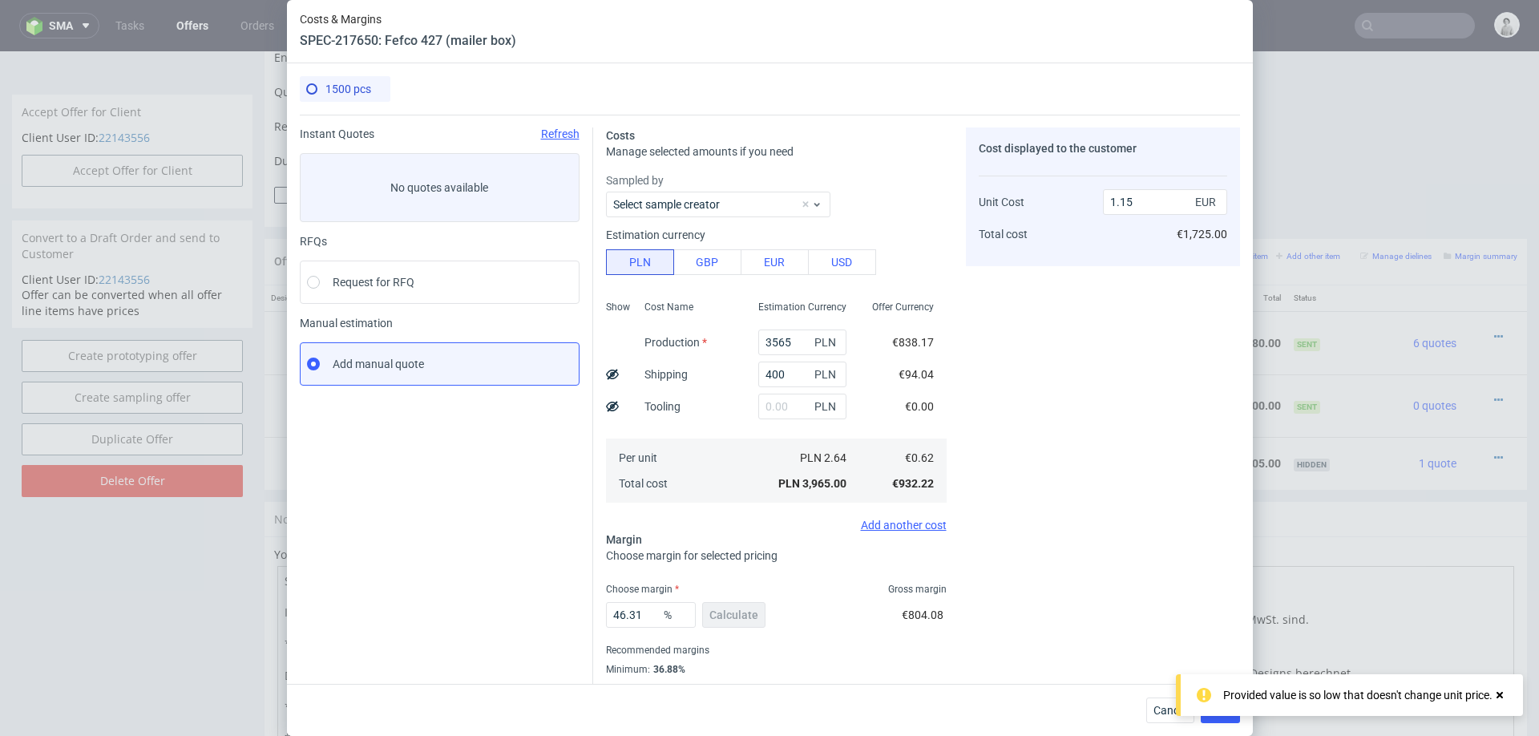
scroll to position [42, 0]
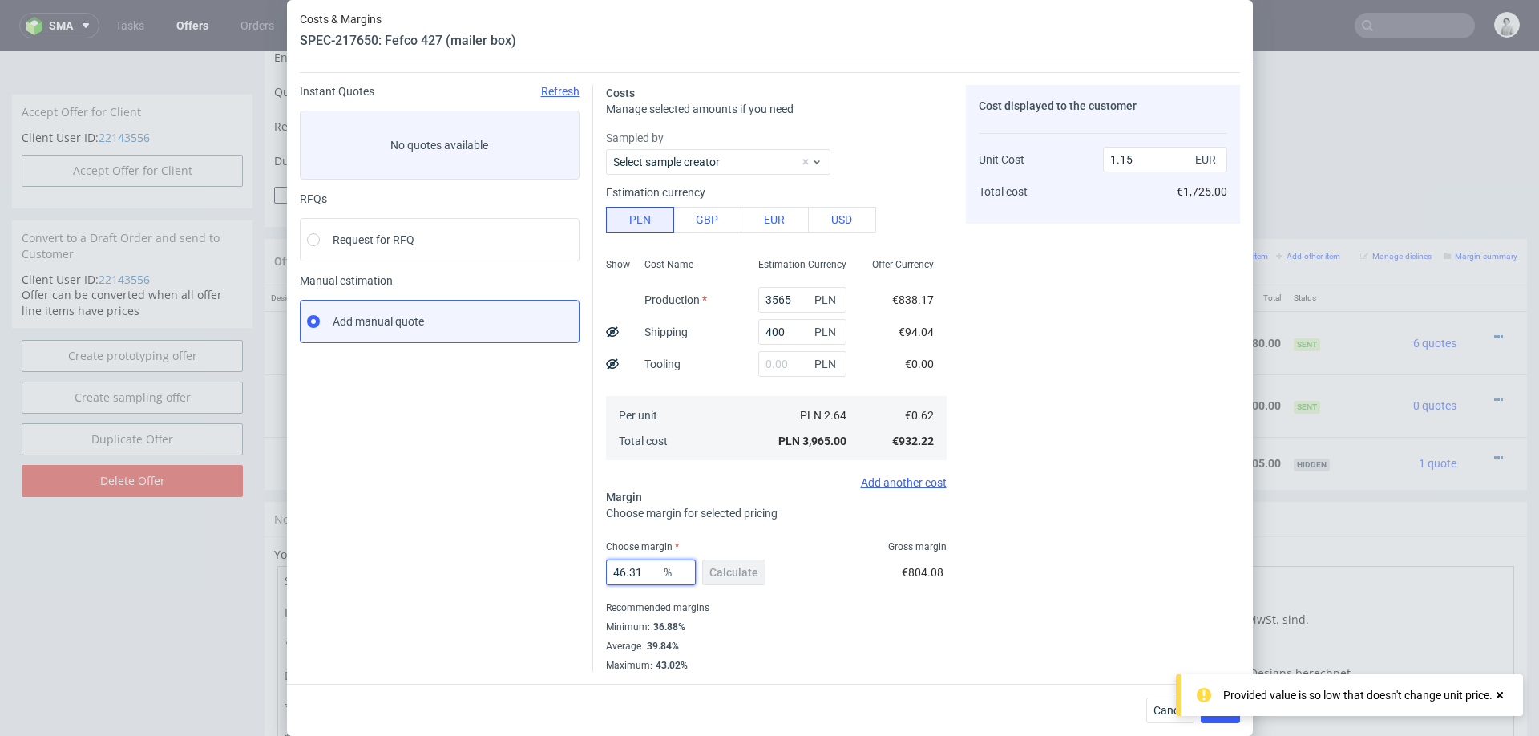
click at [640, 568] on input "46.31" at bounding box center [651, 573] width 90 height 26
type input "3"
type input "0.64"
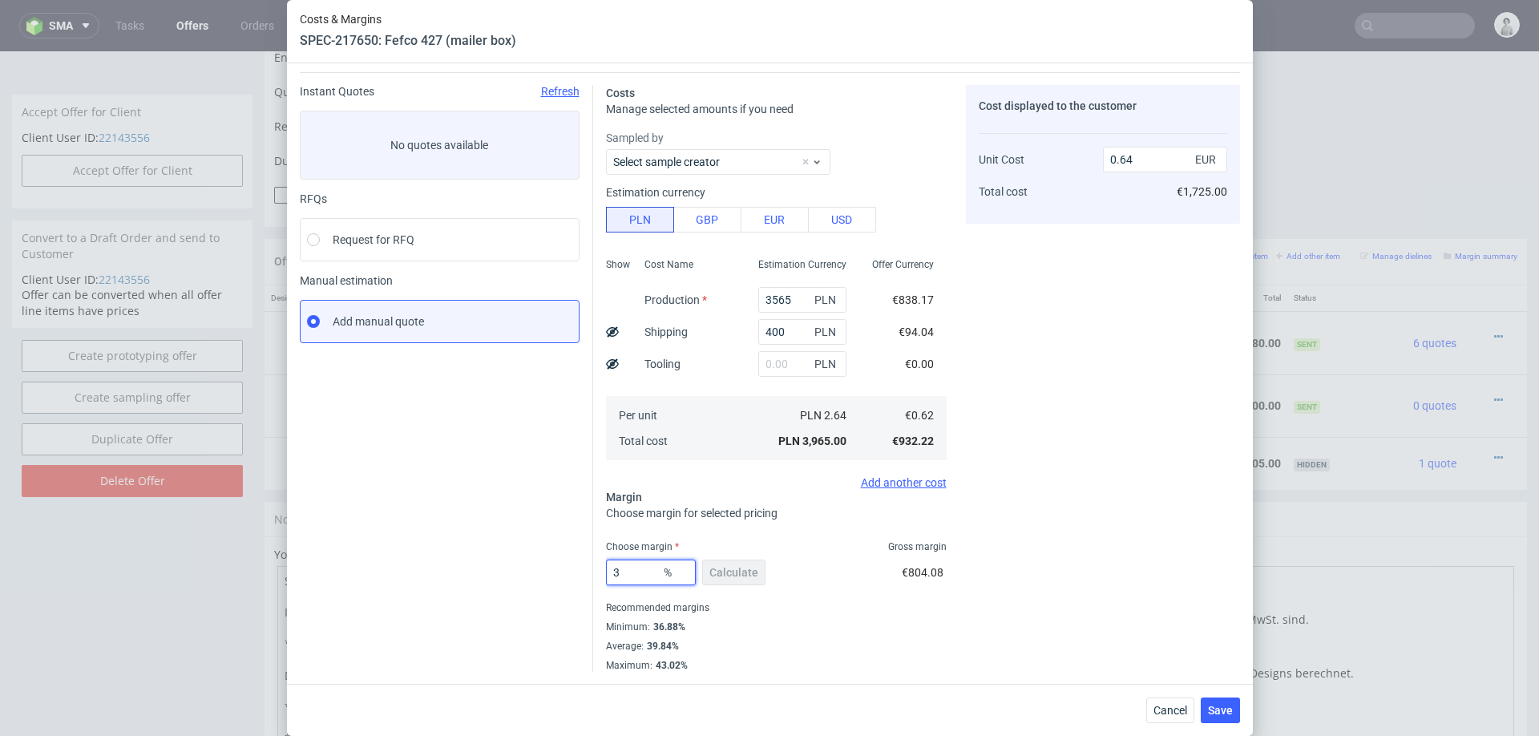
type input "38"
type input "1"
type input "38"
click at [1108, 554] on div "Cost displayed to the customer Unit Cost Total cost 1 EUR €1,500.00" at bounding box center [1103, 378] width 274 height 587
click at [1220, 694] on button "Save" at bounding box center [1220, 711] width 39 height 26
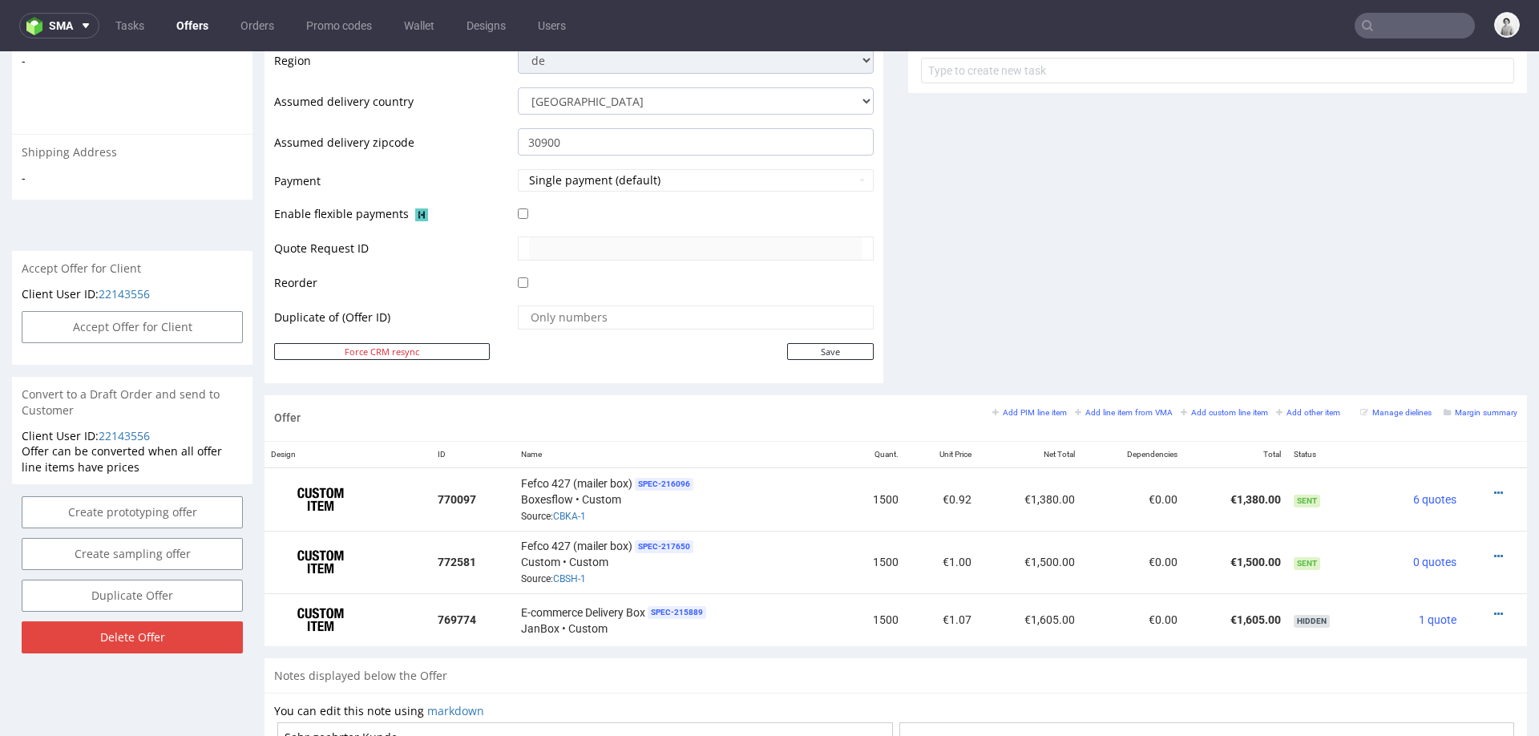
scroll to position [690, 0]
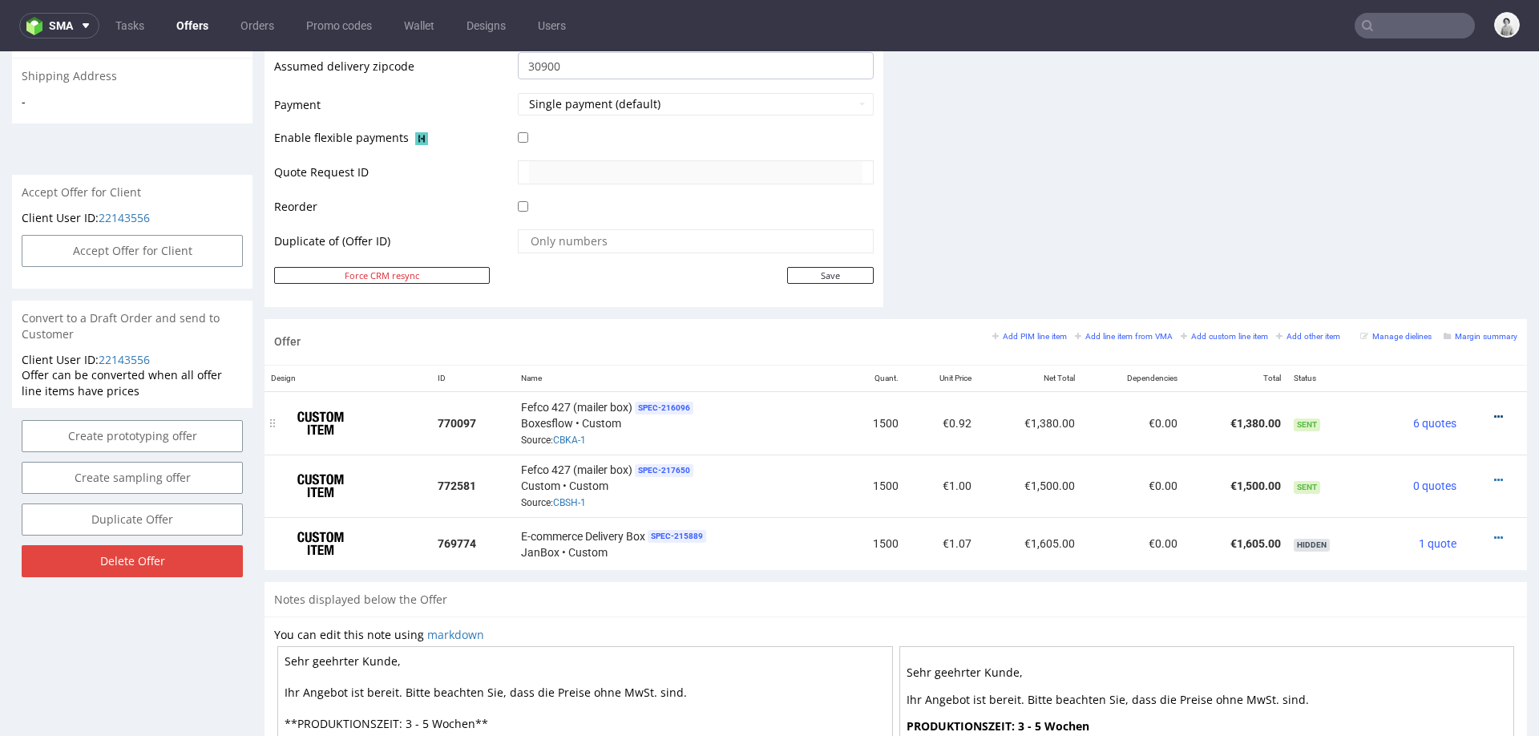
click at [1495, 411] on icon at bounding box center [1499, 416] width 9 height 11
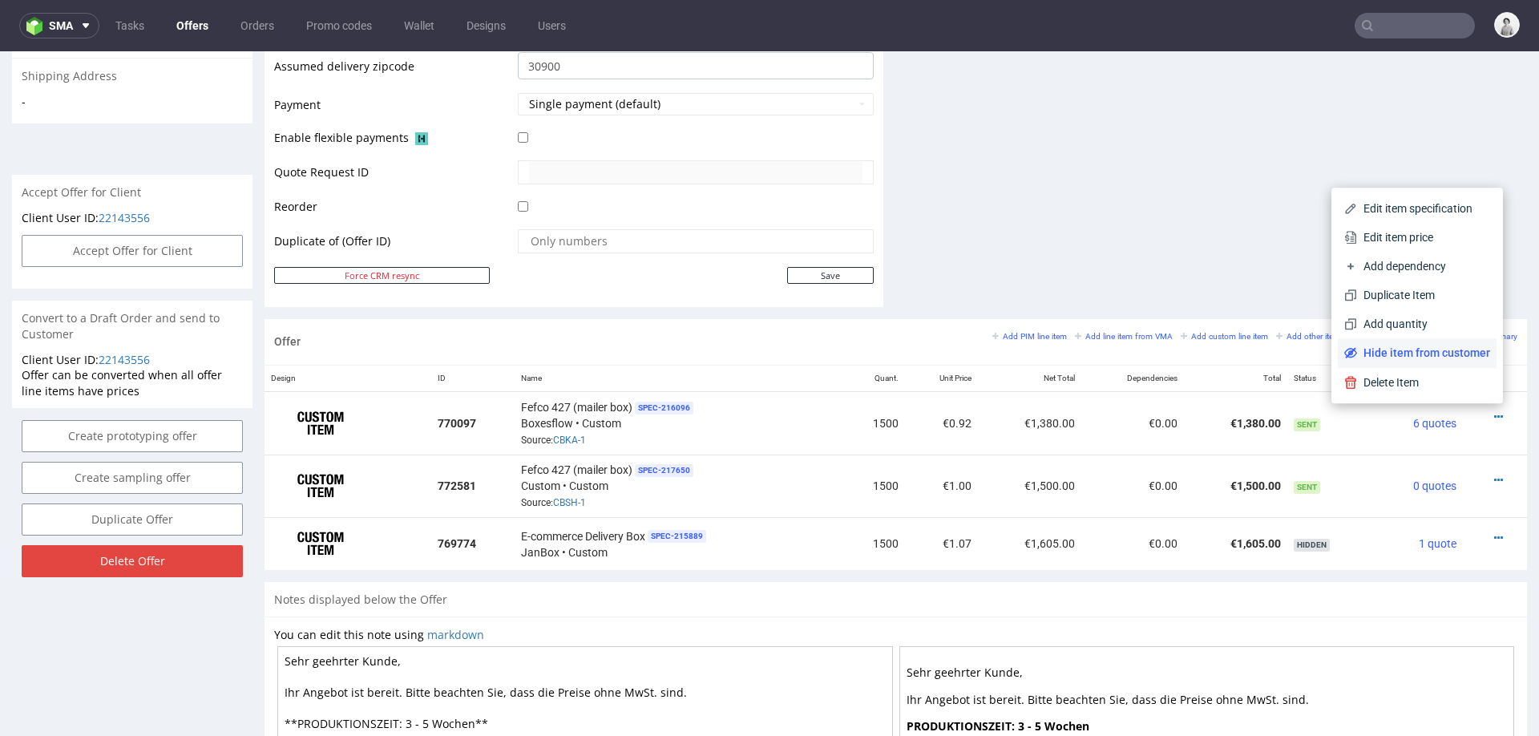
click at [1445, 349] on span "Hide item from customer" at bounding box center [1423, 353] width 133 height 16
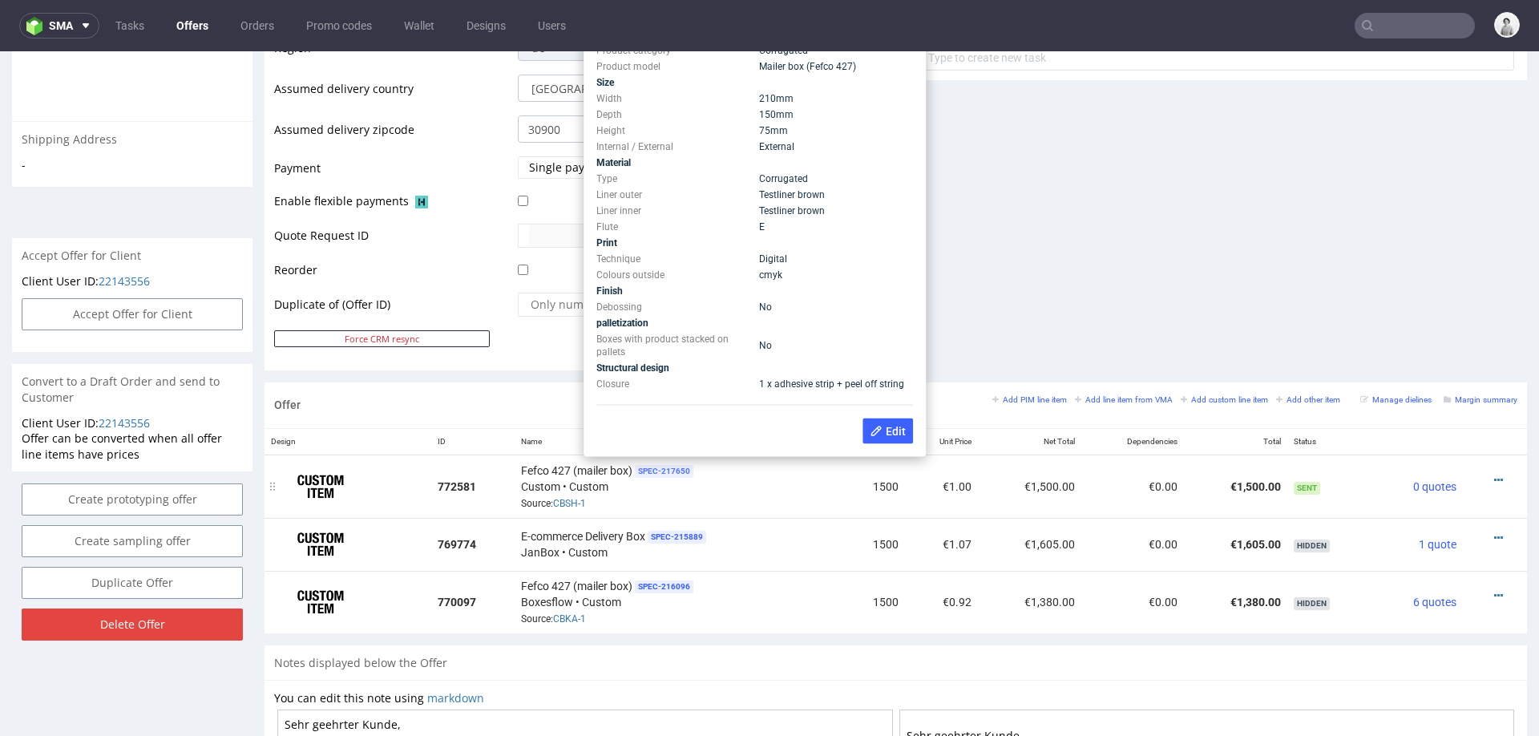
scroll to position [625, 0]
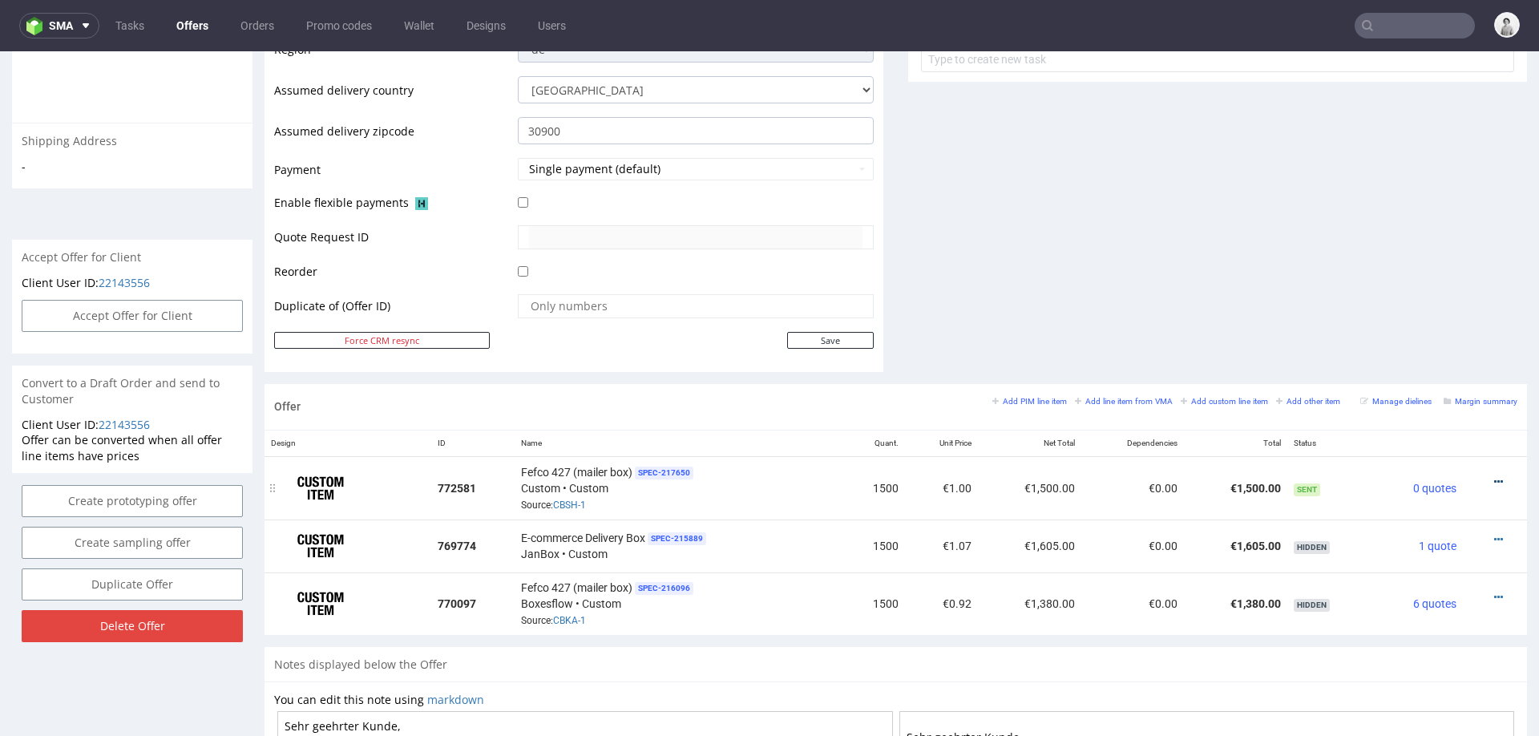
click at [1495, 476] on icon at bounding box center [1499, 481] width 9 height 11
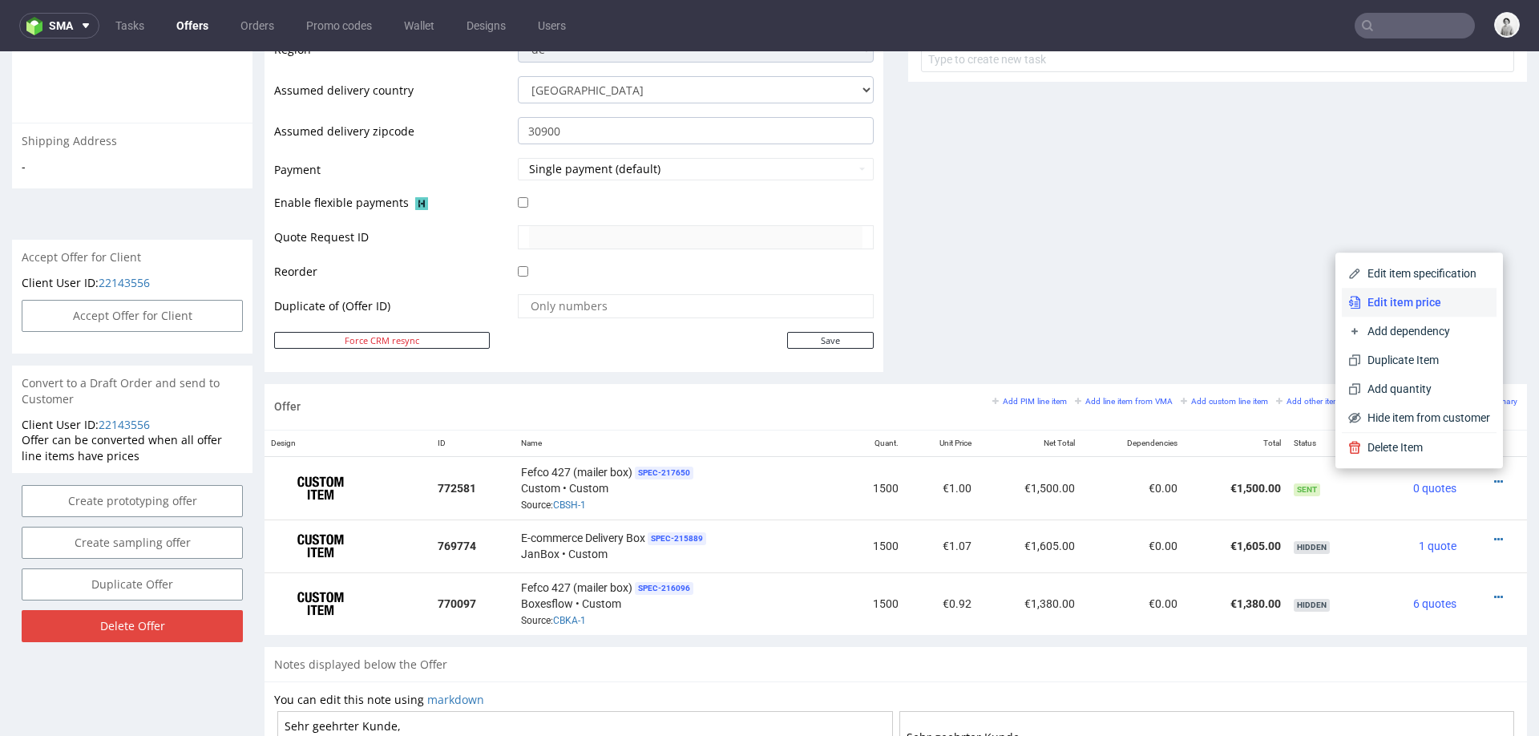
click at [1452, 289] on li "Edit item price" at bounding box center [1419, 302] width 155 height 29
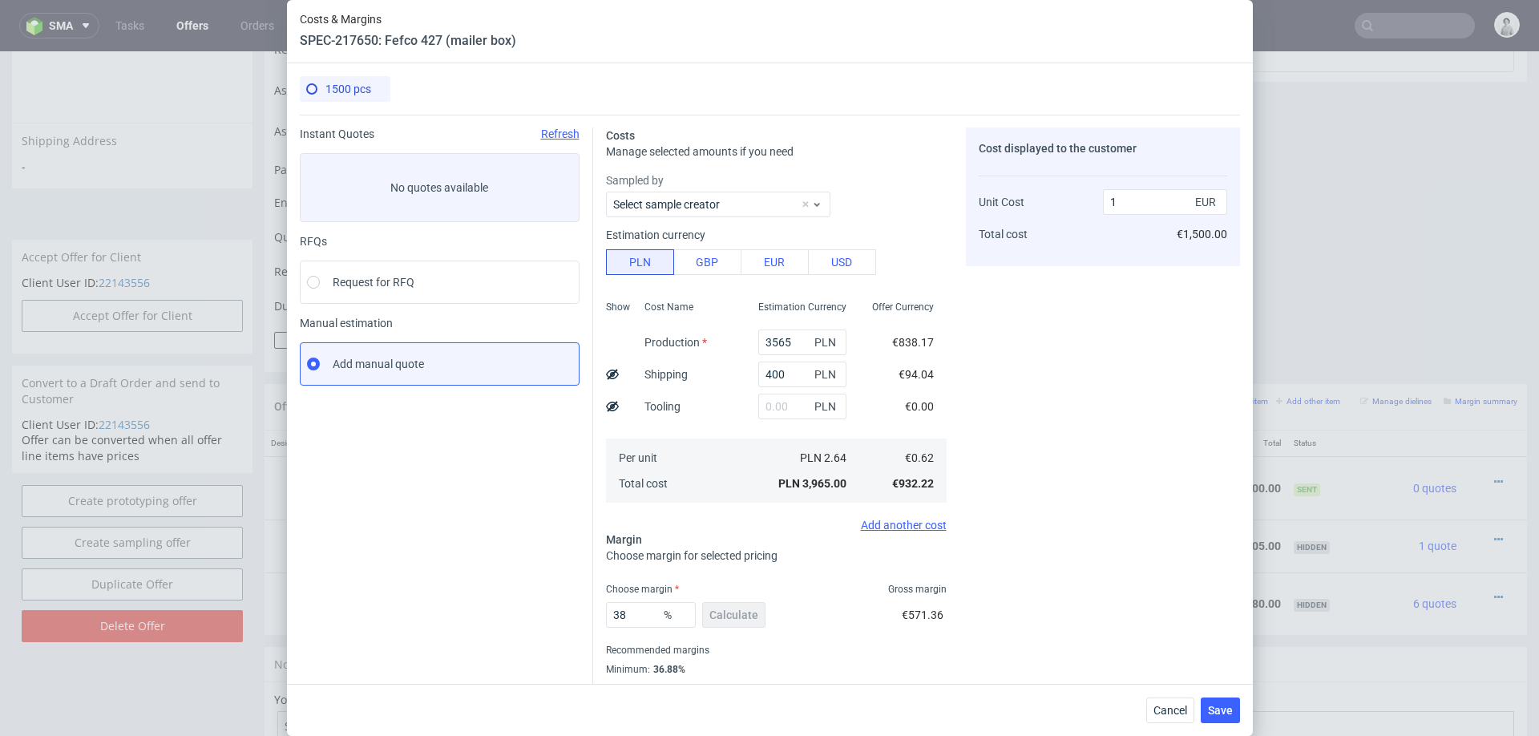
scroll to position [42, 0]
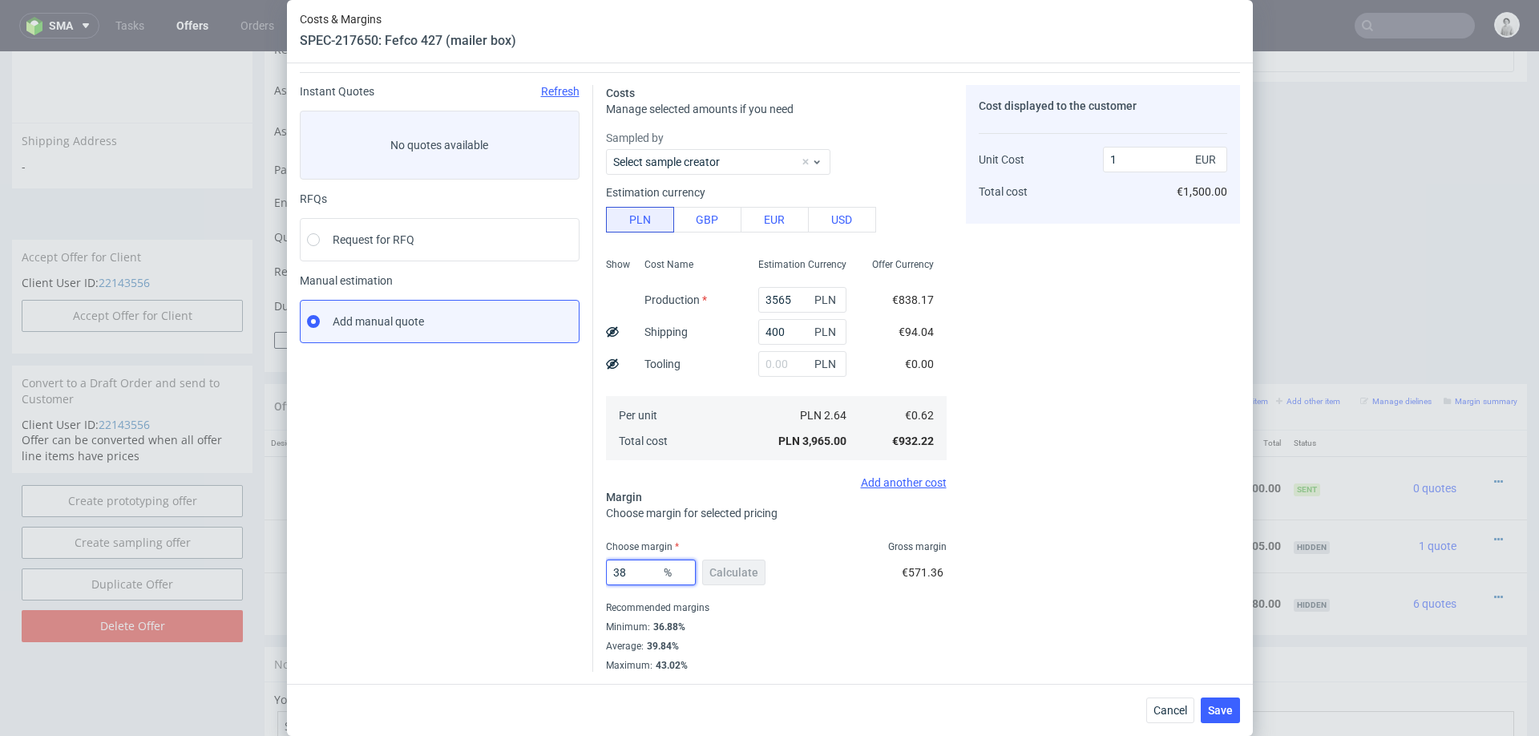
click at [633, 580] on input "38" at bounding box center [651, 573] width 90 height 26
type input "37"
type input "0.98"
type input "37"
click at [1070, 599] on div "Cost displayed to the customer Unit Cost Total cost 0.98 EUR €1,470.00" at bounding box center [1103, 378] width 274 height 587
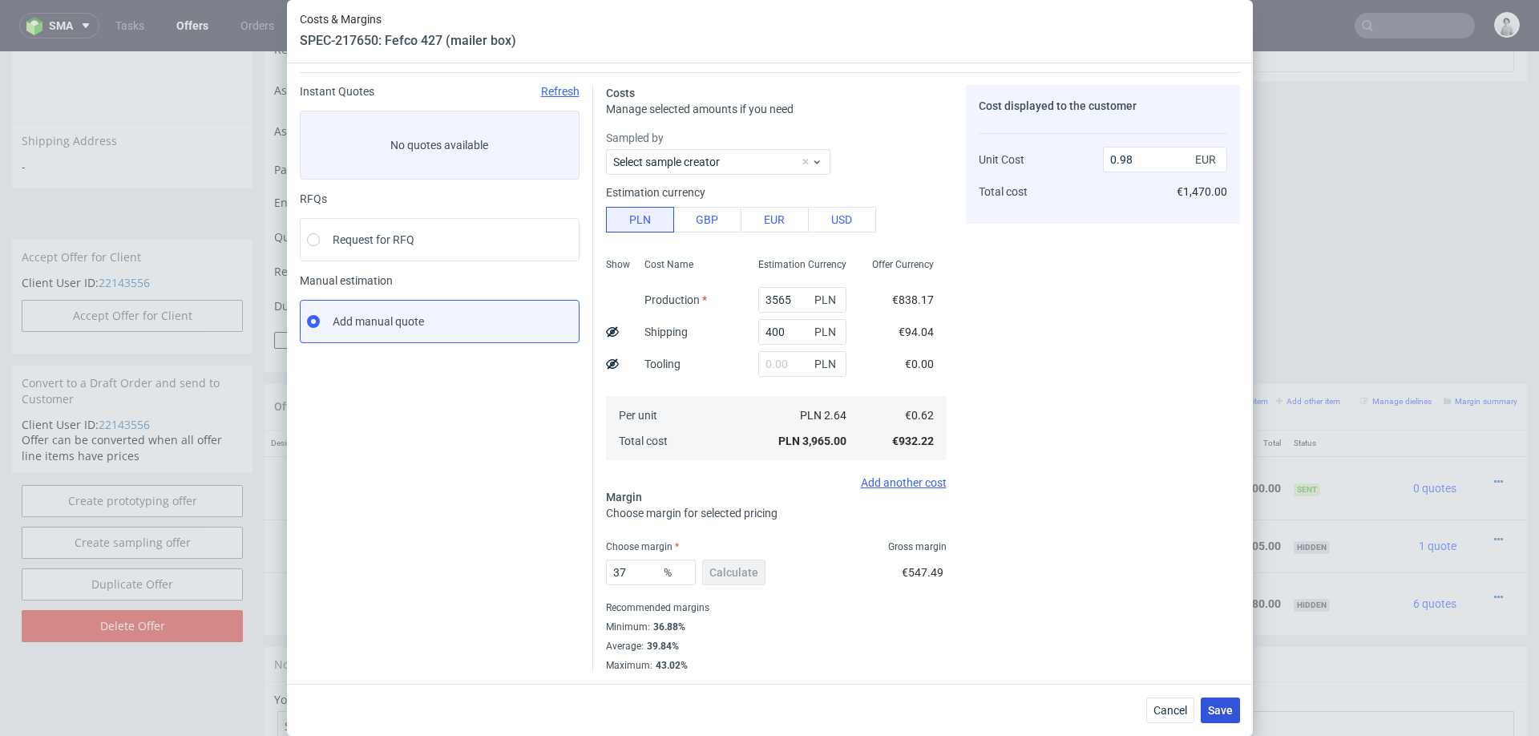
click at [1209, 694] on span "Save" at bounding box center [1220, 710] width 25 height 11
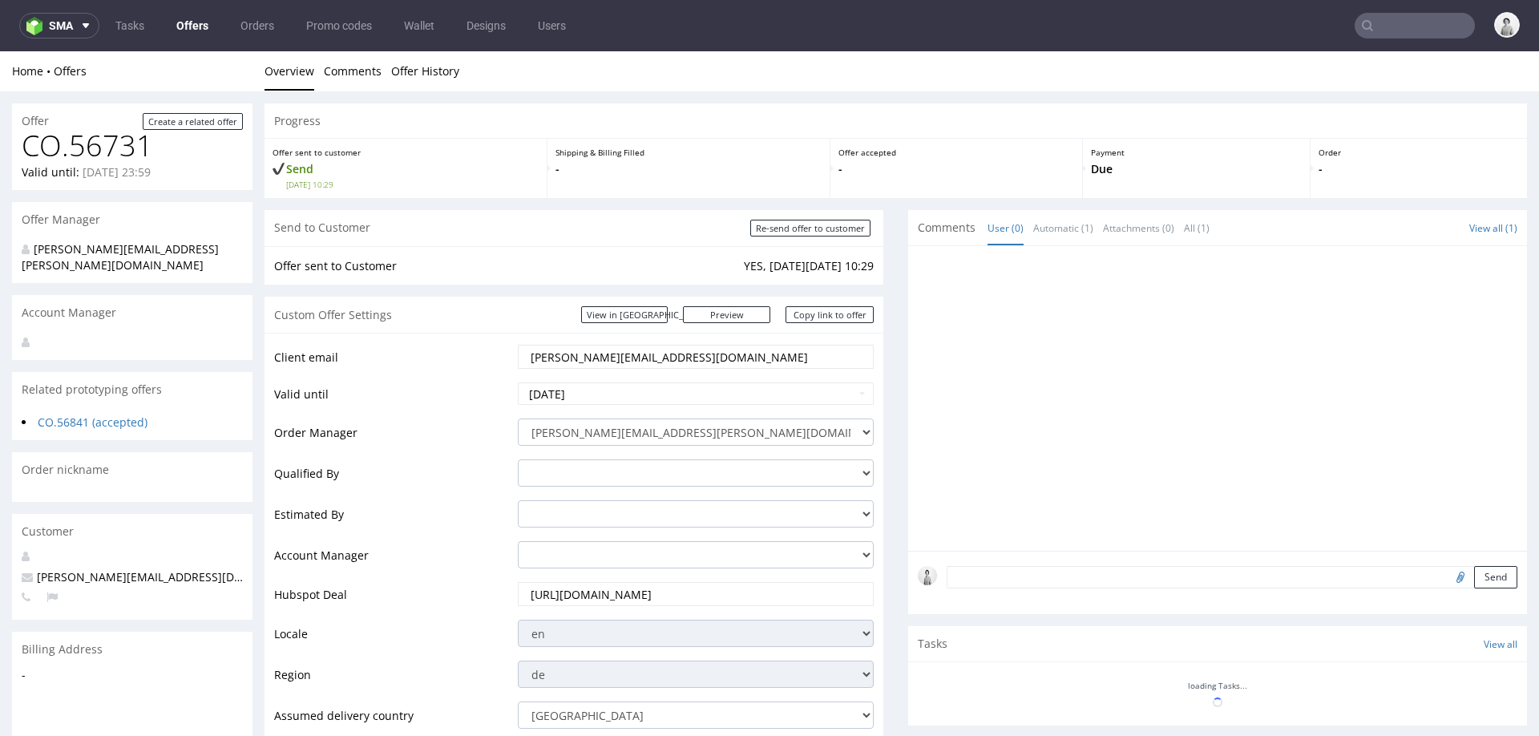
scroll to position [0, 0]
click at [835, 318] on link "Copy link to offer" at bounding box center [830, 314] width 88 height 17
click at [801, 228] on input "Re-send offer to customer" at bounding box center [810, 228] width 120 height 17
type input "In progress..."
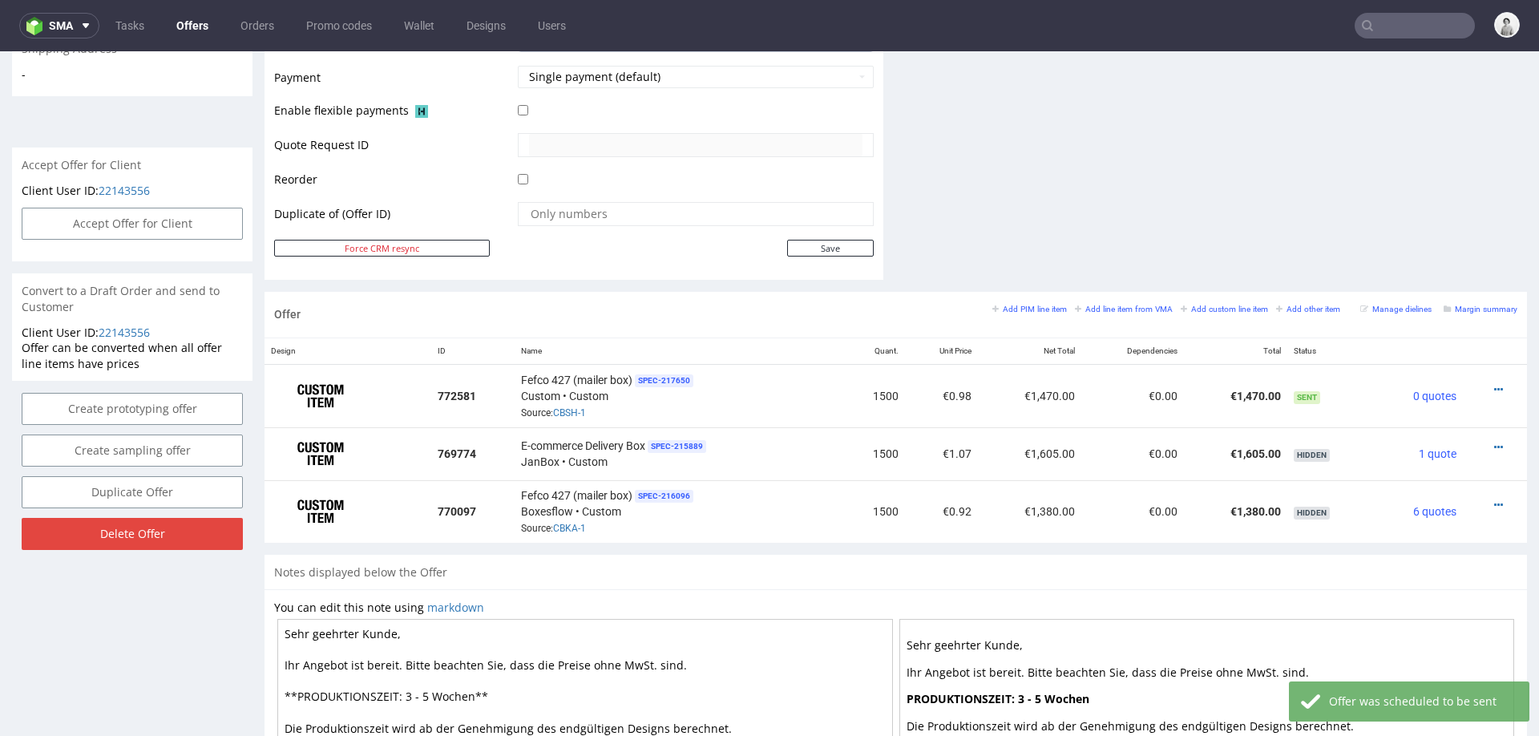
scroll to position [722, 0]
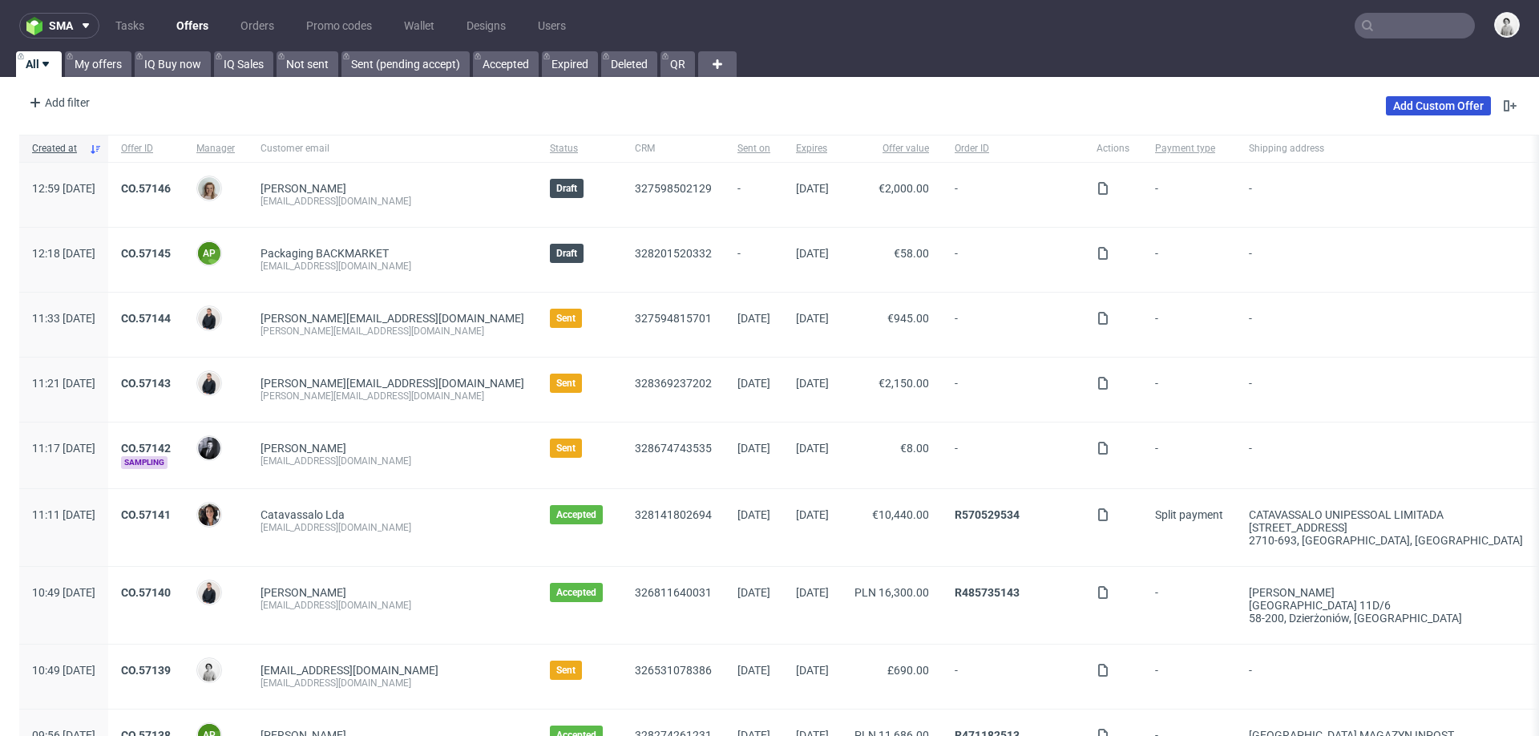
click at [1393, 111] on link "Add Custom Offer" at bounding box center [1438, 105] width 105 height 19
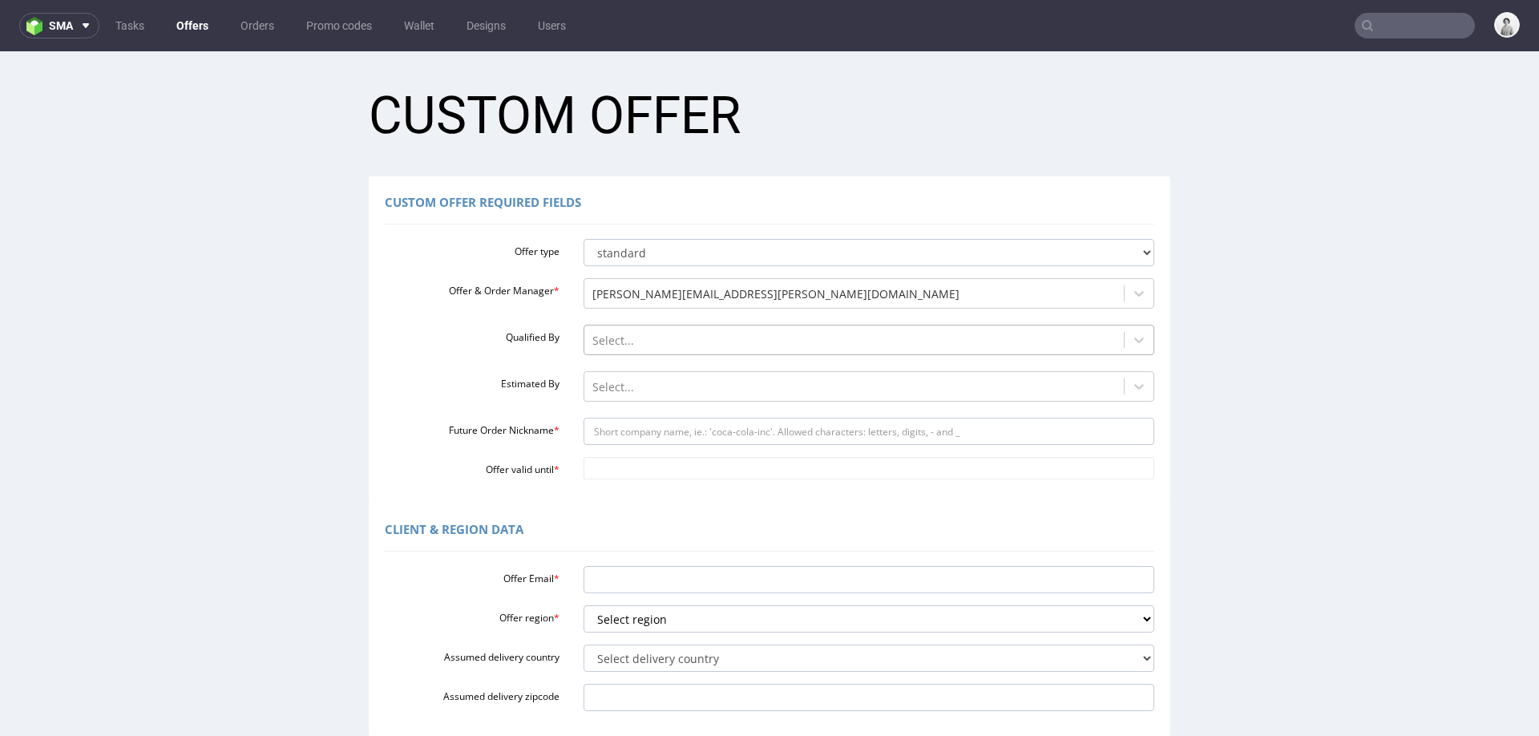
click at [696, 337] on div at bounding box center [855, 340] width 524 height 19
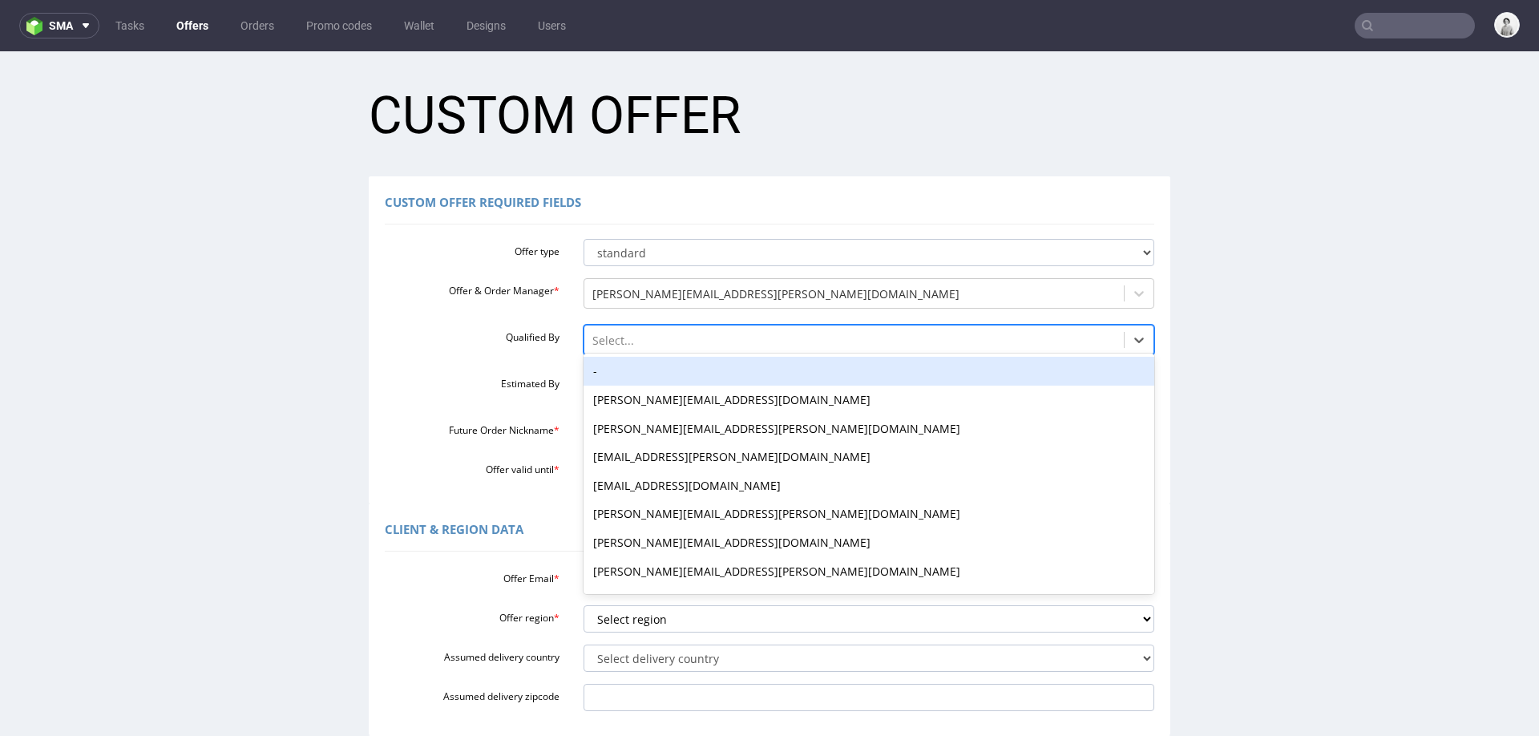
click at [686, 376] on div "-" at bounding box center [870, 371] width 572 height 29
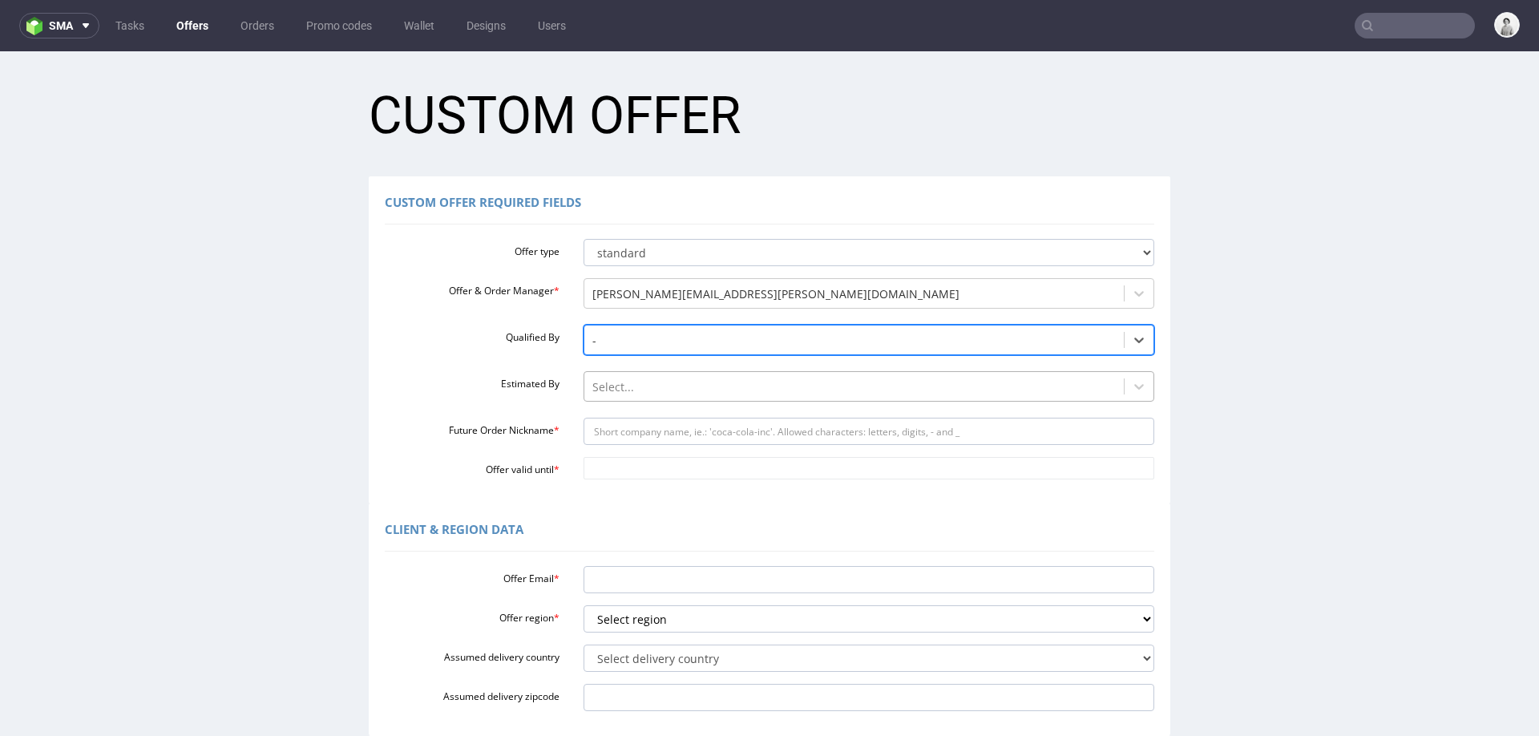
click at [682, 394] on div at bounding box center [855, 387] width 524 height 19
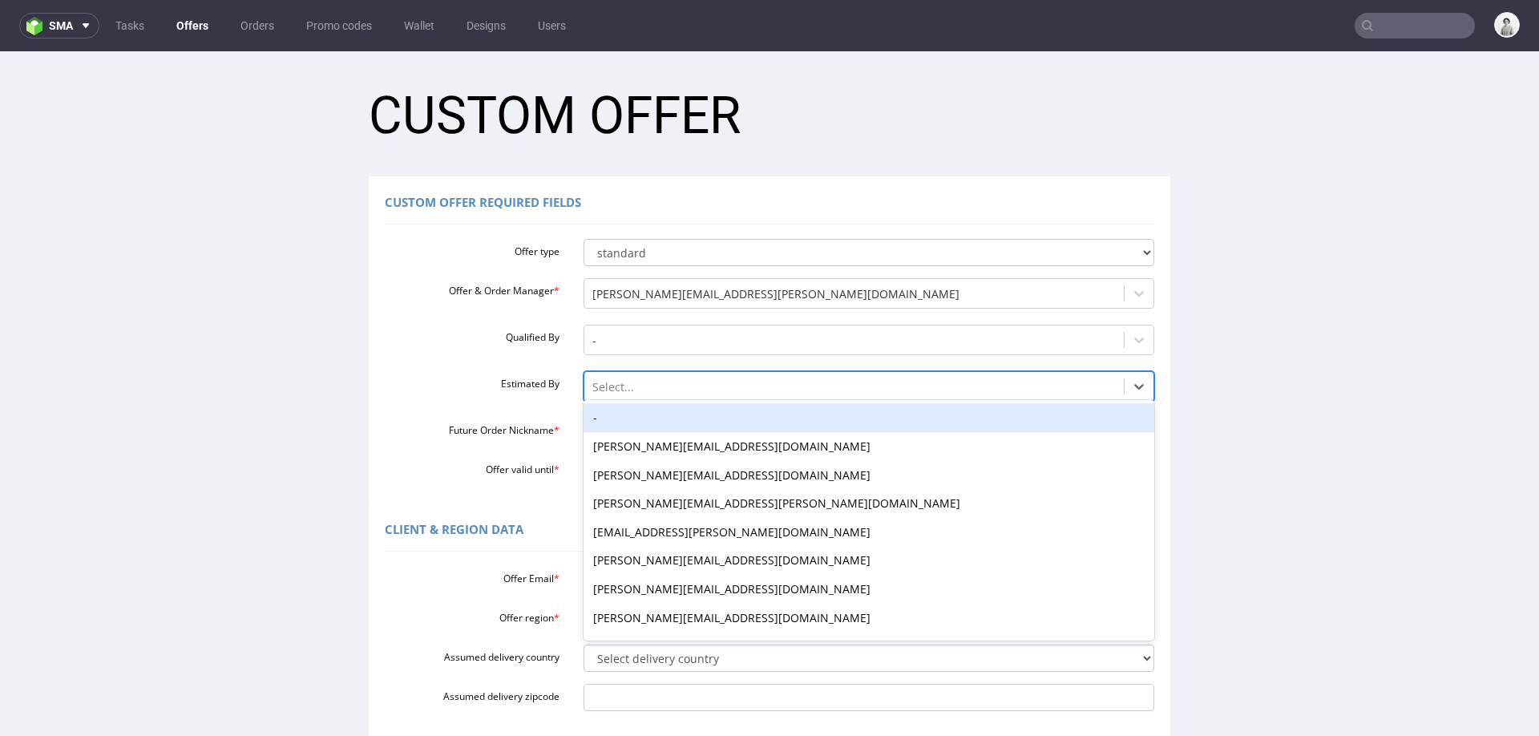
click at [674, 422] on div "-" at bounding box center [870, 417] width 572 height 29
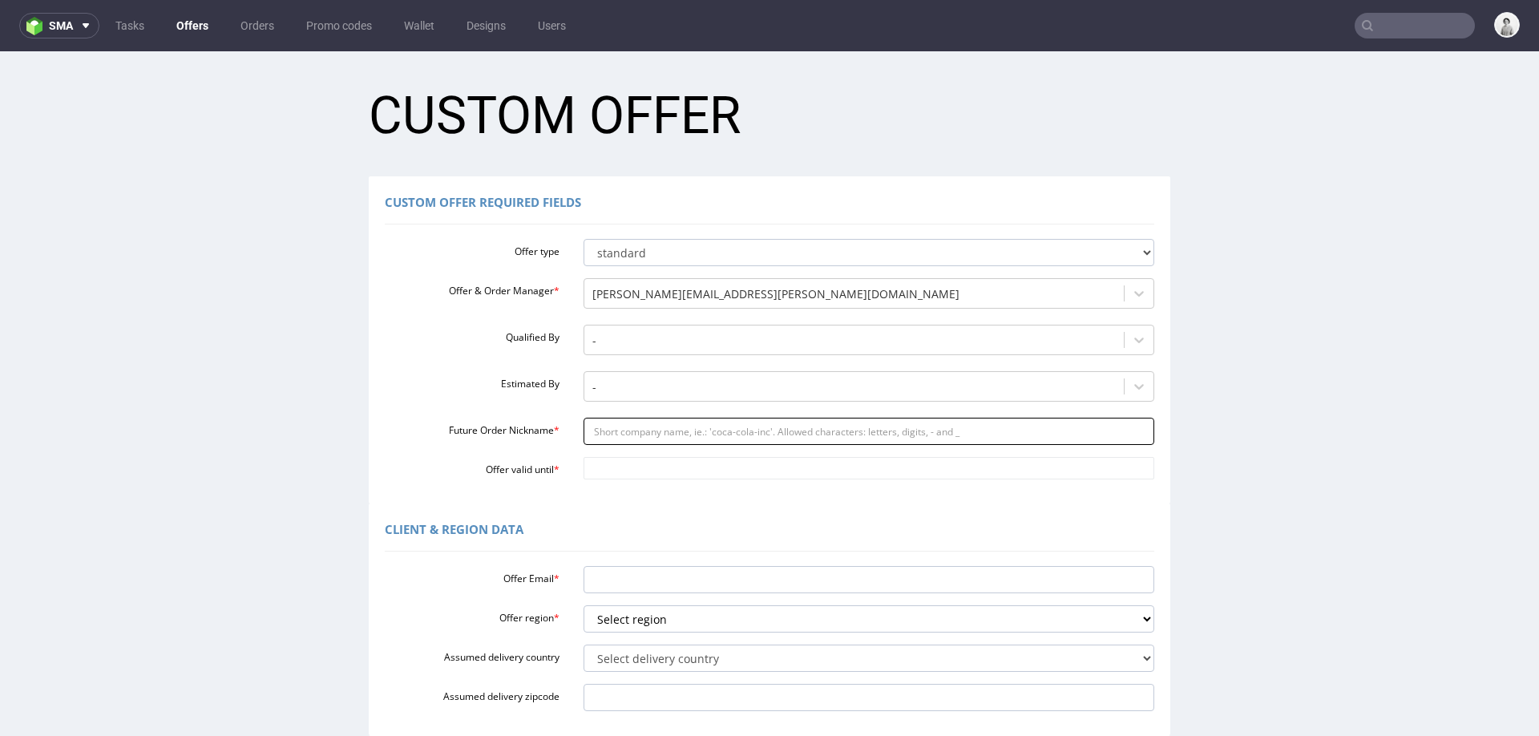
click at [669, 433] on input "Future Order Nickname *" at bounding box center [870, 431] width 572 height 27
paste input "awasilewskareklamarzympl"
type input "awasilewskareklamarzympl"
click at [665, 471] on input "Offer valid until *" at bounding box center [870, 468] width 572 height 22
click at [657, 420] on td "29" at bounding box center [663, 421] width 25 height 24
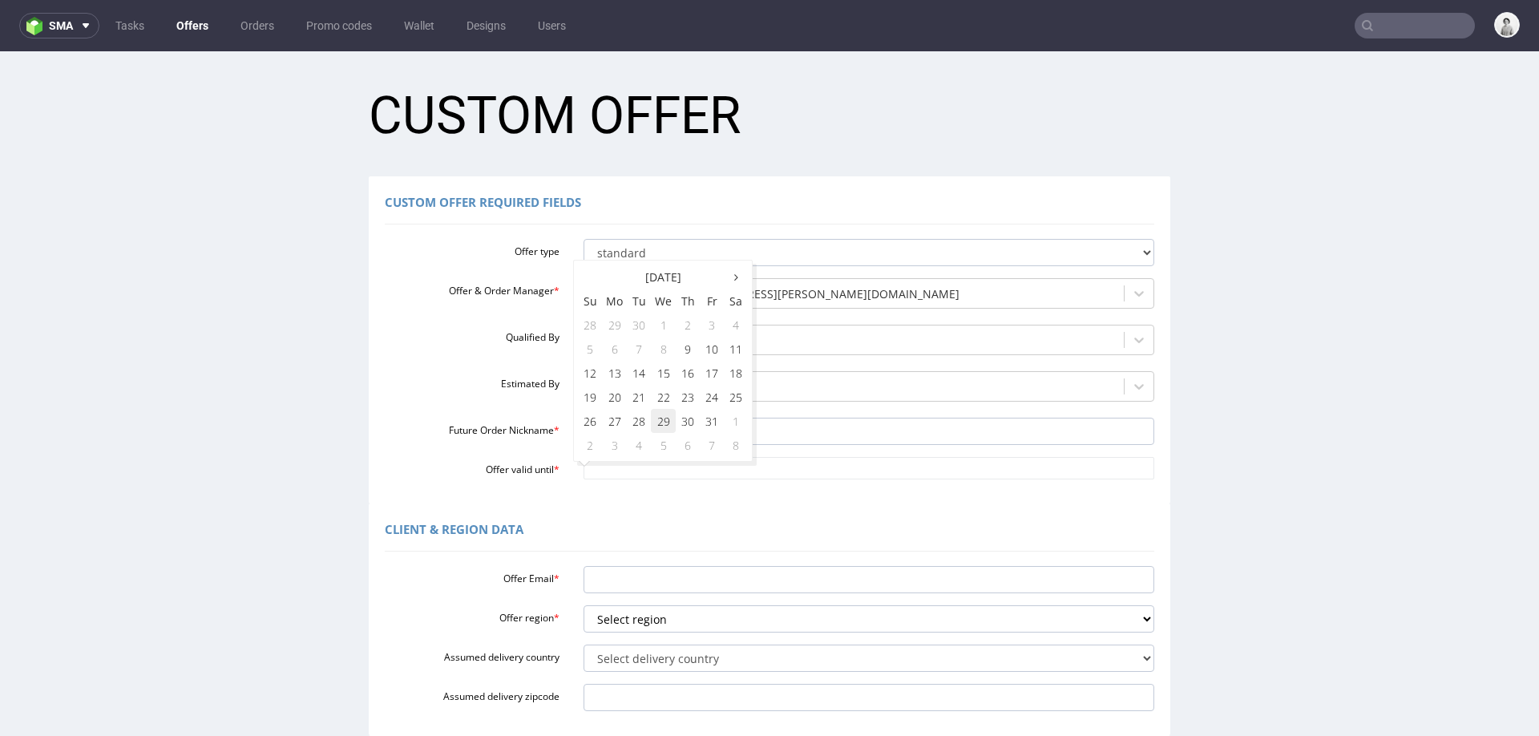
type input "2025-10-29"
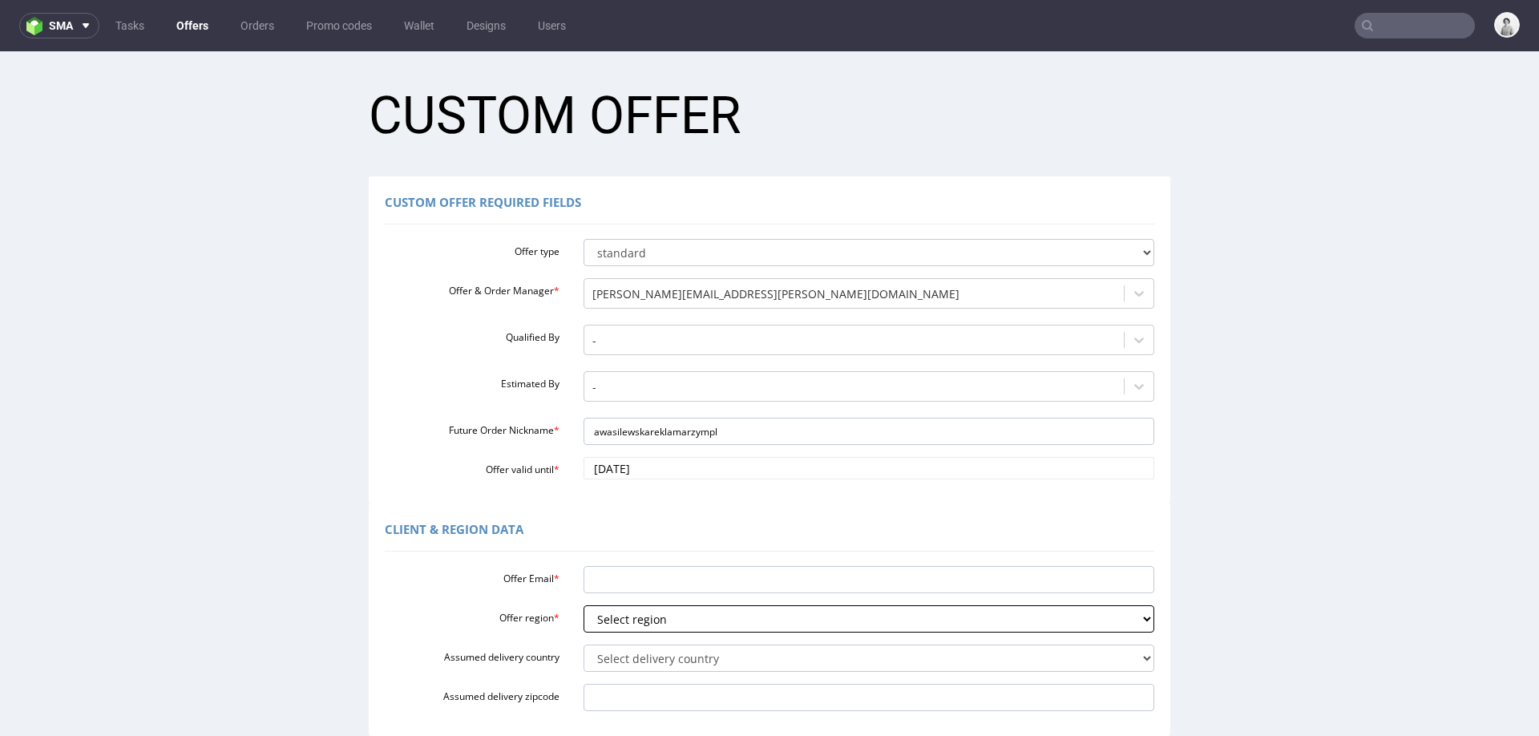
click at [635, 620] on select "Select region eu gb de pl cz fr it es" at bounding box center [870, 618] width 572 height 27
select select "pl"
click at [584, 605] on select "Select region eu gb de pl cz fr it es" at bounding box center [870, 618] width 572 height 27
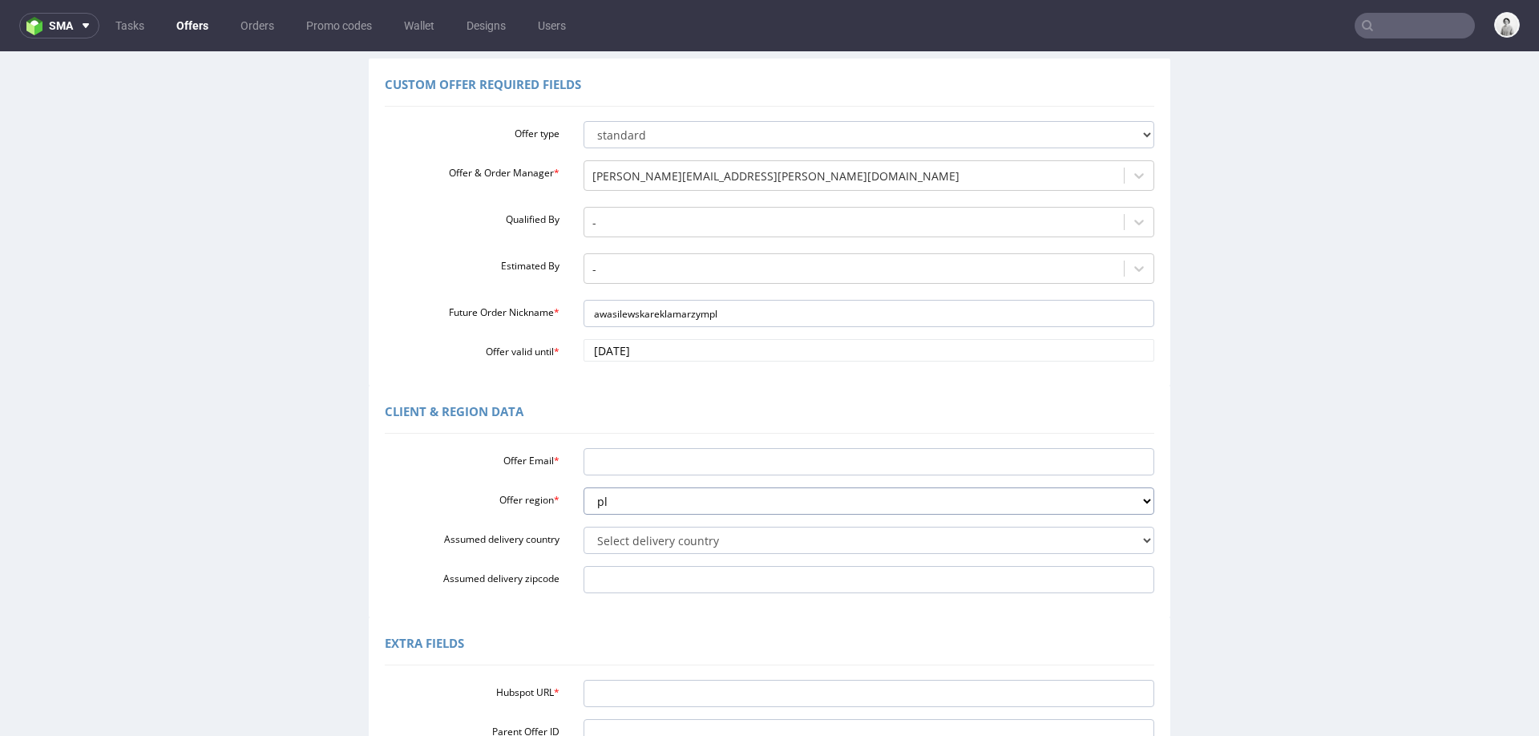
scroll to position [156, 0]
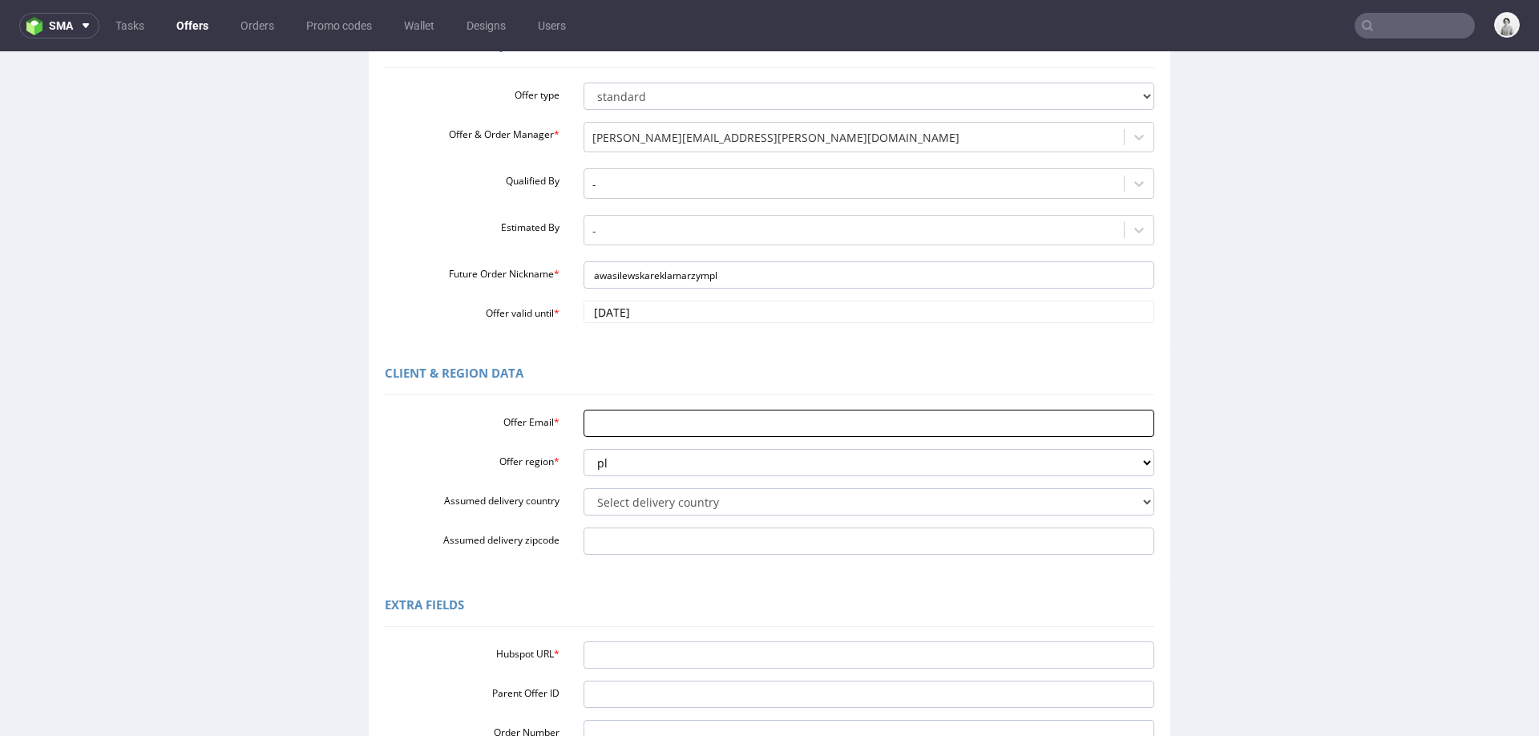
click at [617, 420] on input "Offer Email *" at bounding box center [870, 423] width 572 height 27
paste input "[PERSON_NAME][EMAIL_ADDRESS][DOMAIN_NAME]"
type input "[PERSON_NAME][EMAIL_ADDRESS][DOMAIN_NAME]"
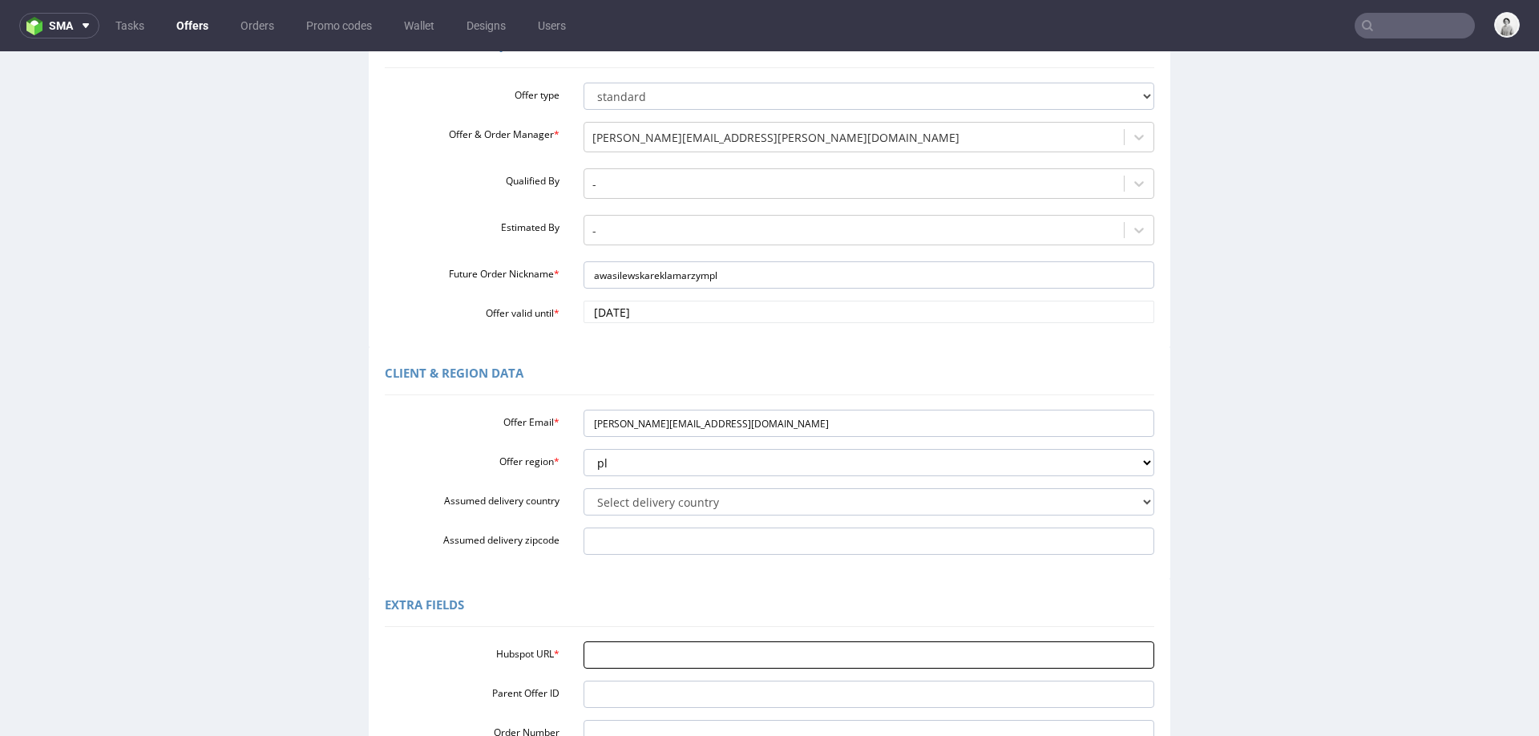
click at [705, 651] on input "Hubspot URL *" at bounding box center [870, 654] width 572 height 27
paste input "https://app-eu1.hubspot.com/contacts/25600958/record/0-3/322471733468/"
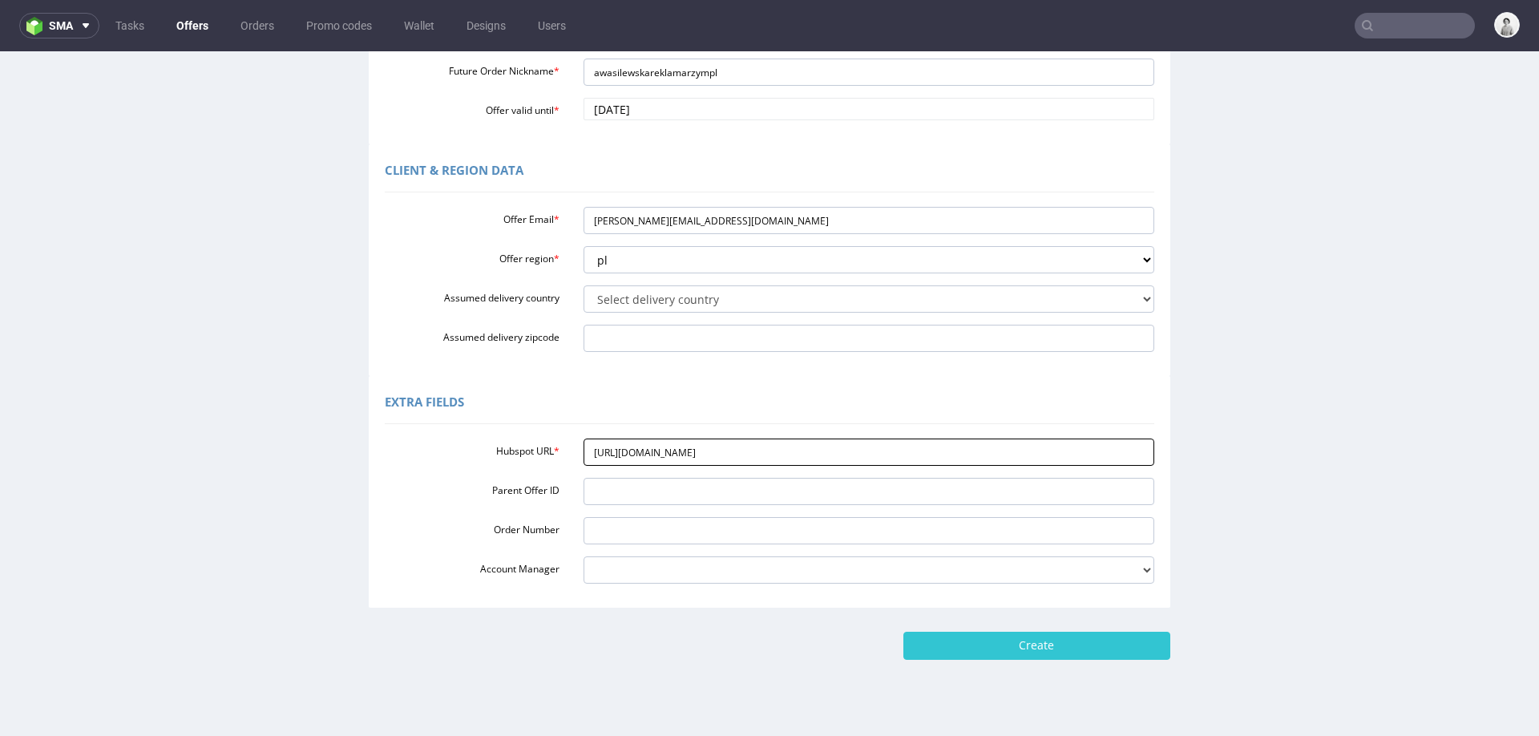
scroll to position [362, 0]
type input "https://app-eu1.hubspot.com/contacts/25600958/record/0-3/322471733468/"
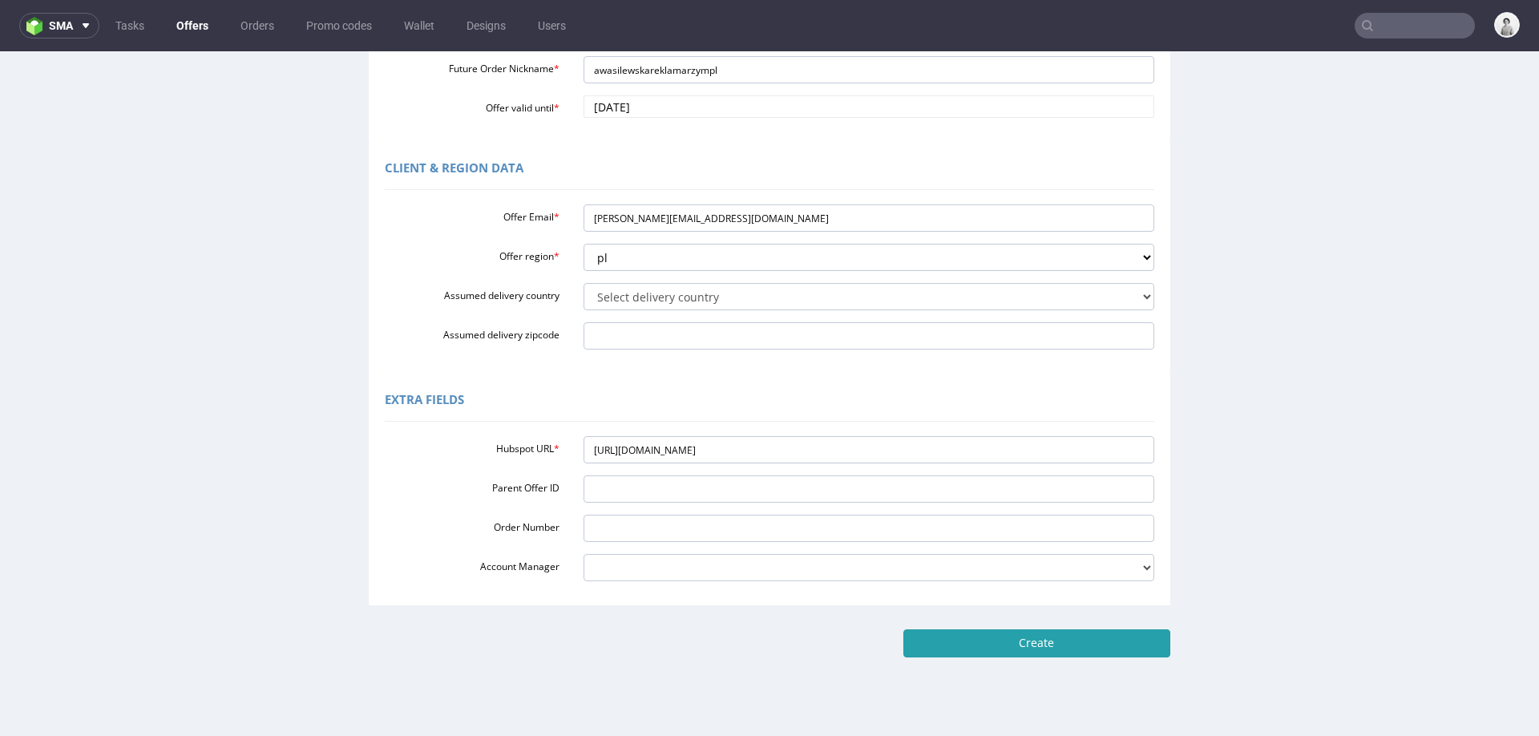
click at [959, 636] on input "Create" at bounding box center [1037, 642] width 267 height 27
type input "Please wait..."
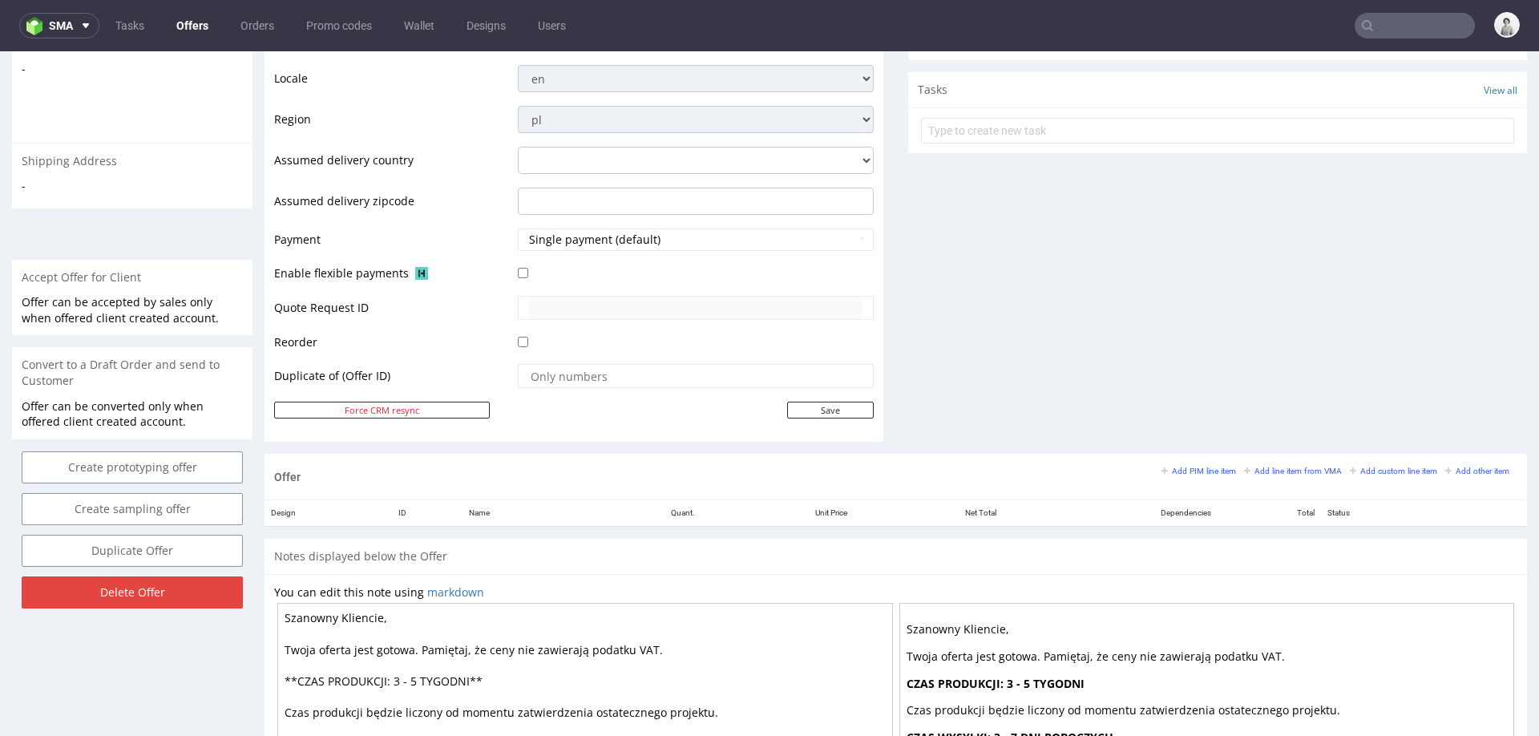
scroll to position [747, 0]
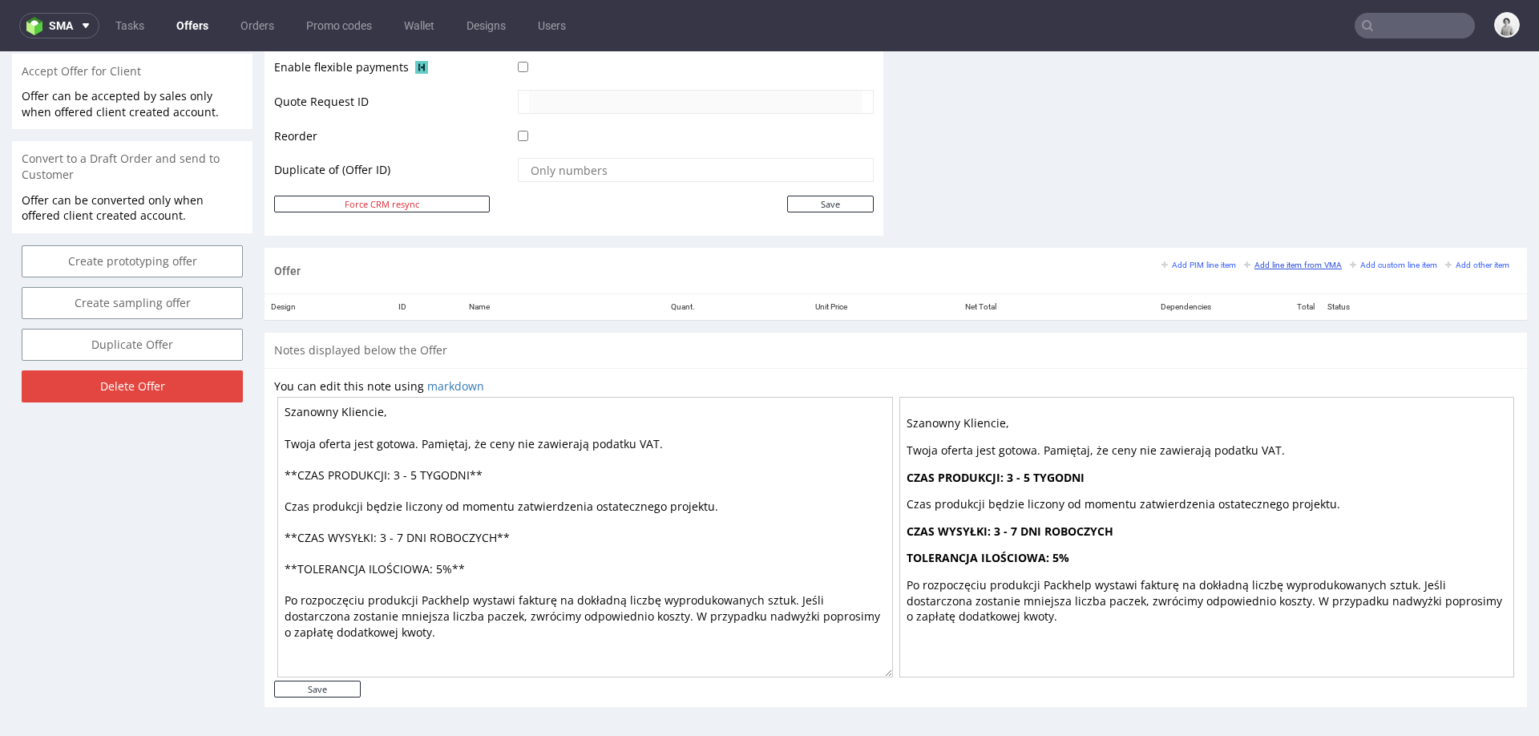
click at [1277, 265] on small "Add line item from VMA" at bounding box center [1293, 265] width 98 height 9
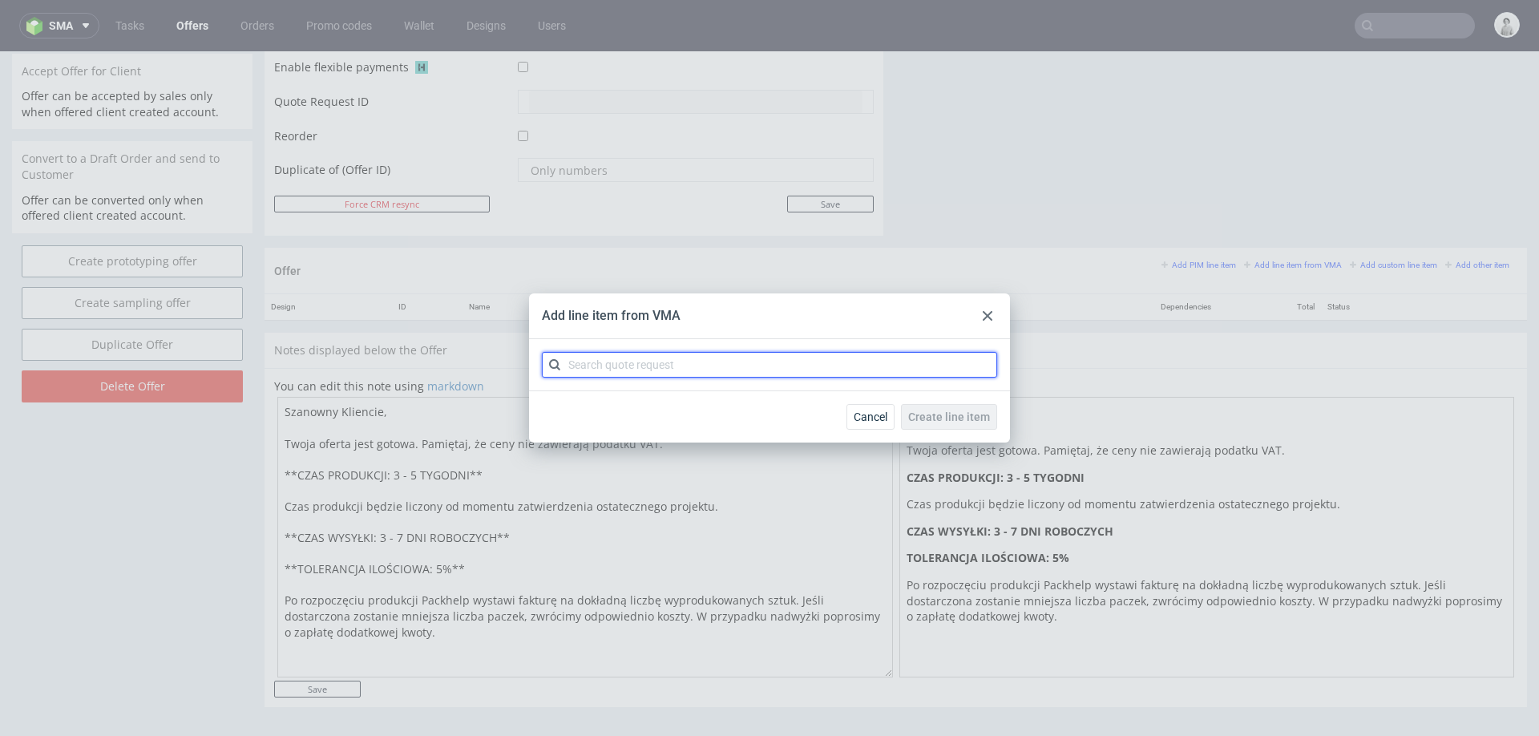
click at [779, 366] on input "text" at bounding box center [769, 365] width 455 height 26
type input "cbuk"
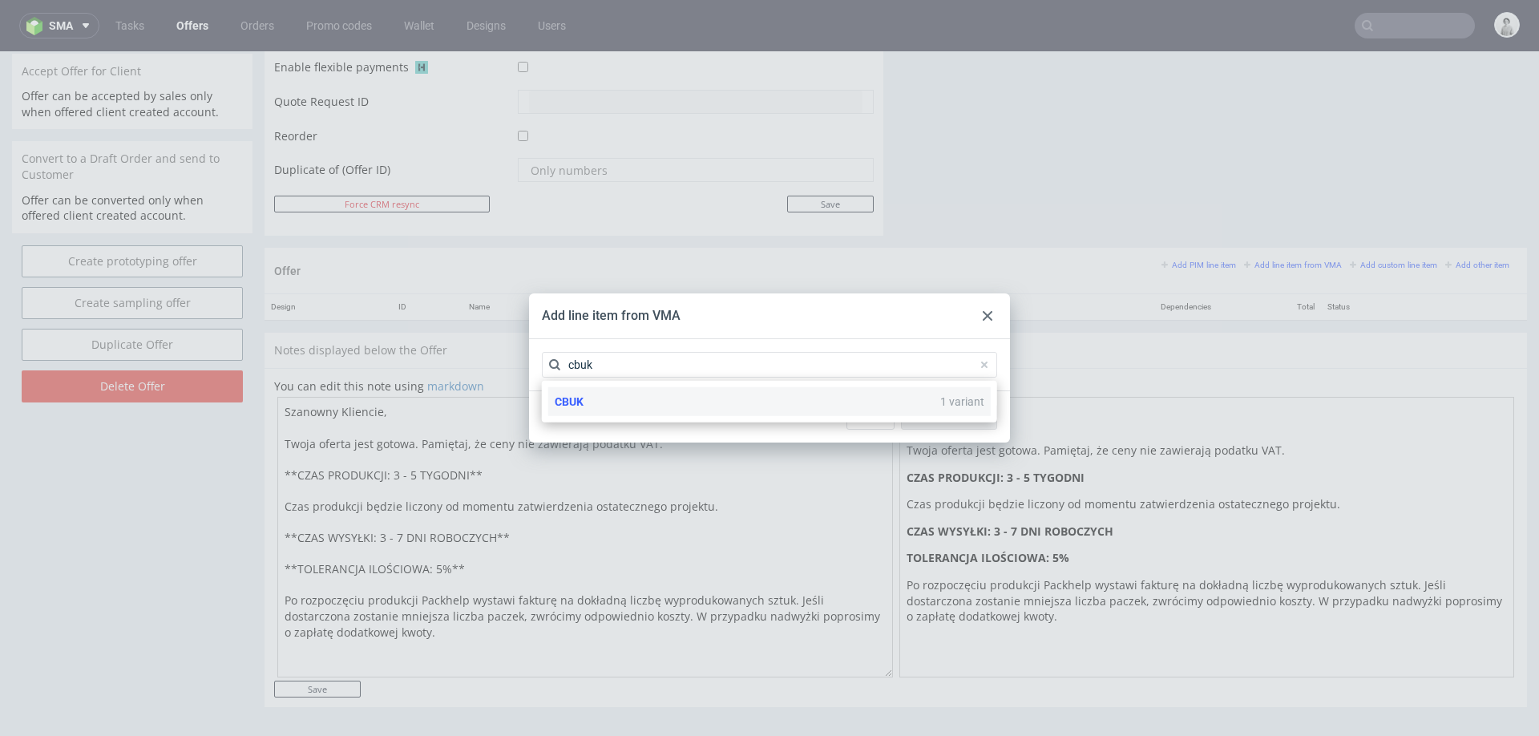
click at [715, 405] on div "CBUK 1 variant" at bounding box center [769, 401] width 443 height 29
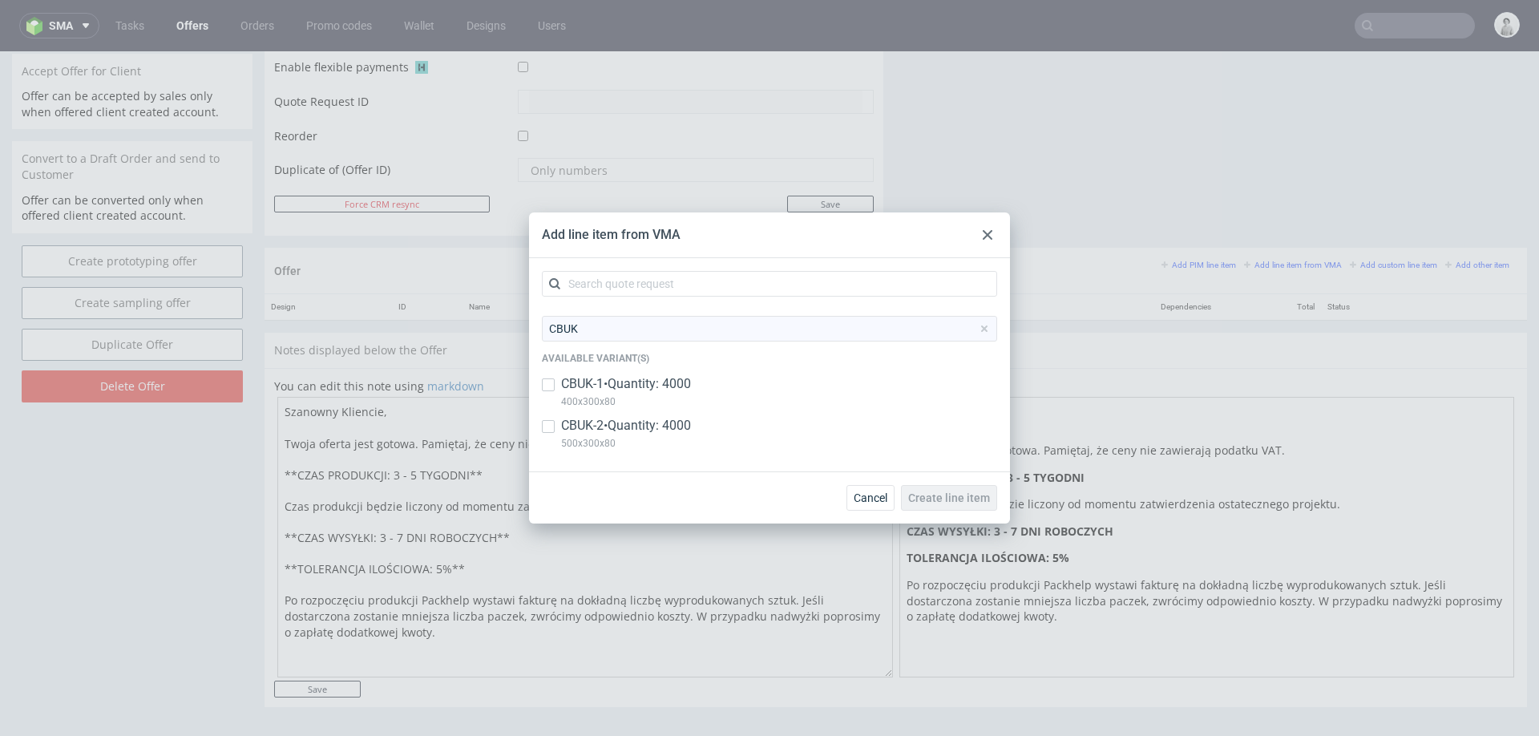
click at [668, 390] on p "CBUK-1 • Quantity: 4000" at bounding box center [626, 384] width 130 height 18
click at [668, 410] on p "400x300x80" at bounding box center [626, 402] width 130 height 18
checkbox input "false"
click at [668, 419] on p "CBUK-2 • Quantity: 4000" at bounding box center [626, 426] width 130 height 18
checkbox input "true"
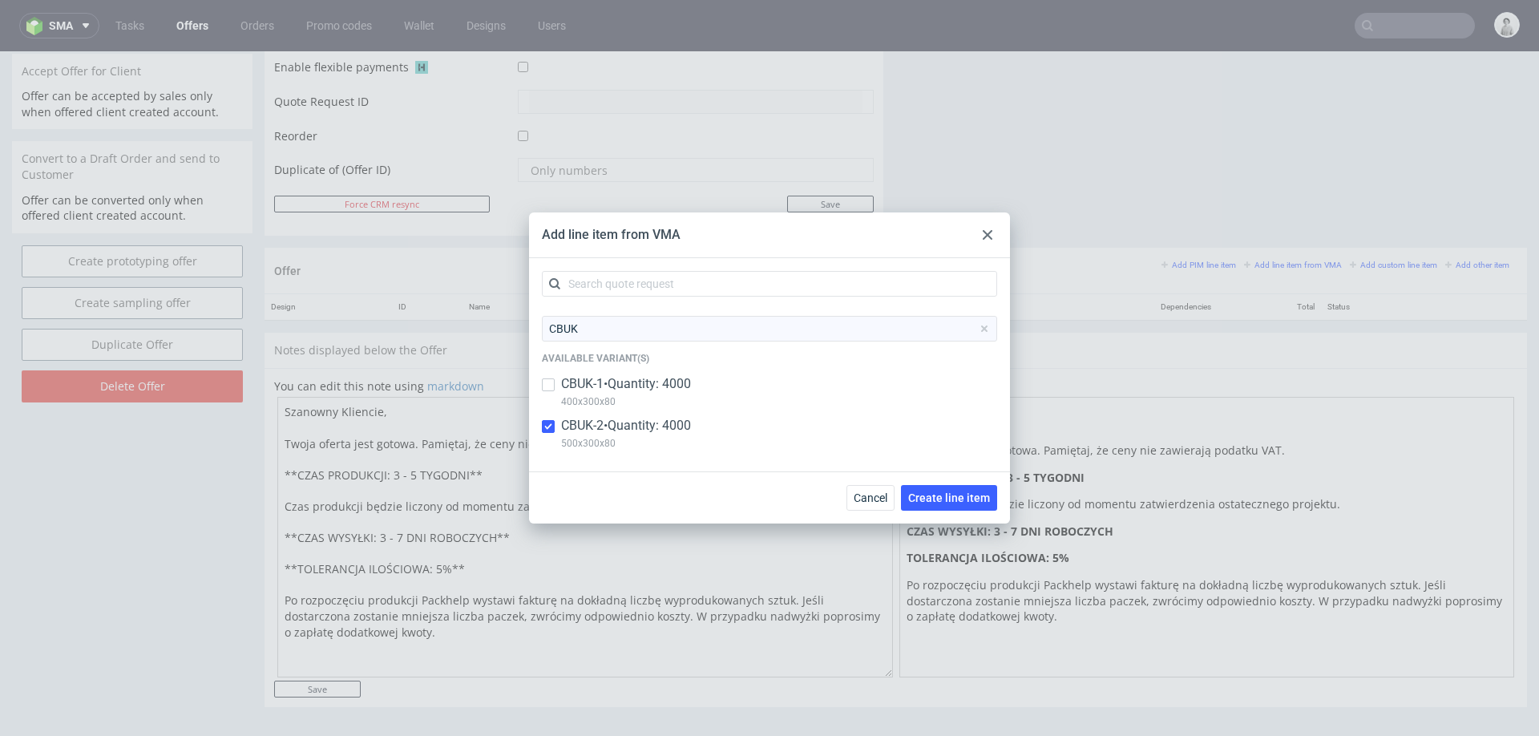
click at [668, 375] on p "CBUK-1 • Quantity: 4000" at bounding box center [626, 384] width 130 height 18
checkbox input "true"
click at [937, 492] on span "Create line item" at bounding box center [949, 497] width 82 height 11
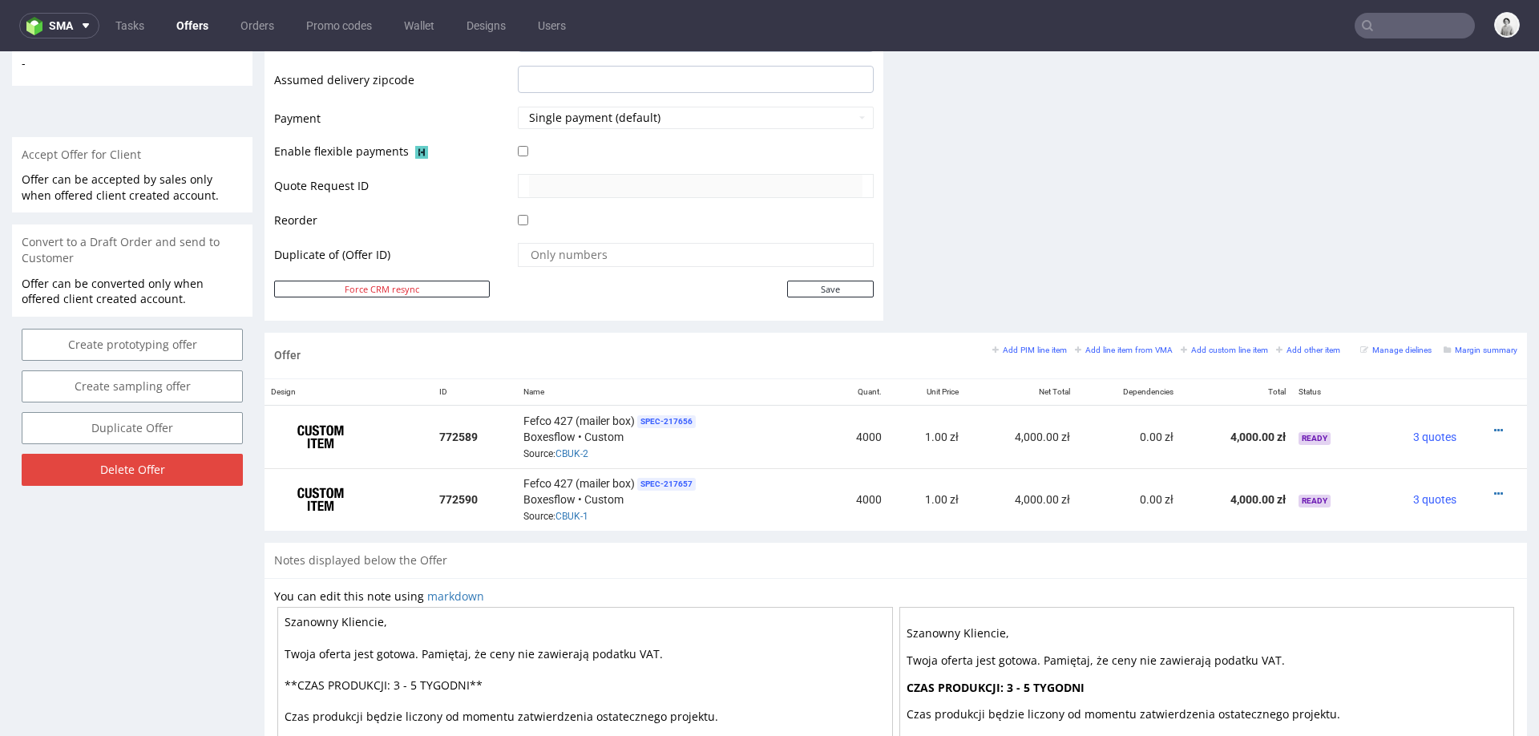
scroll to position [677, 0]
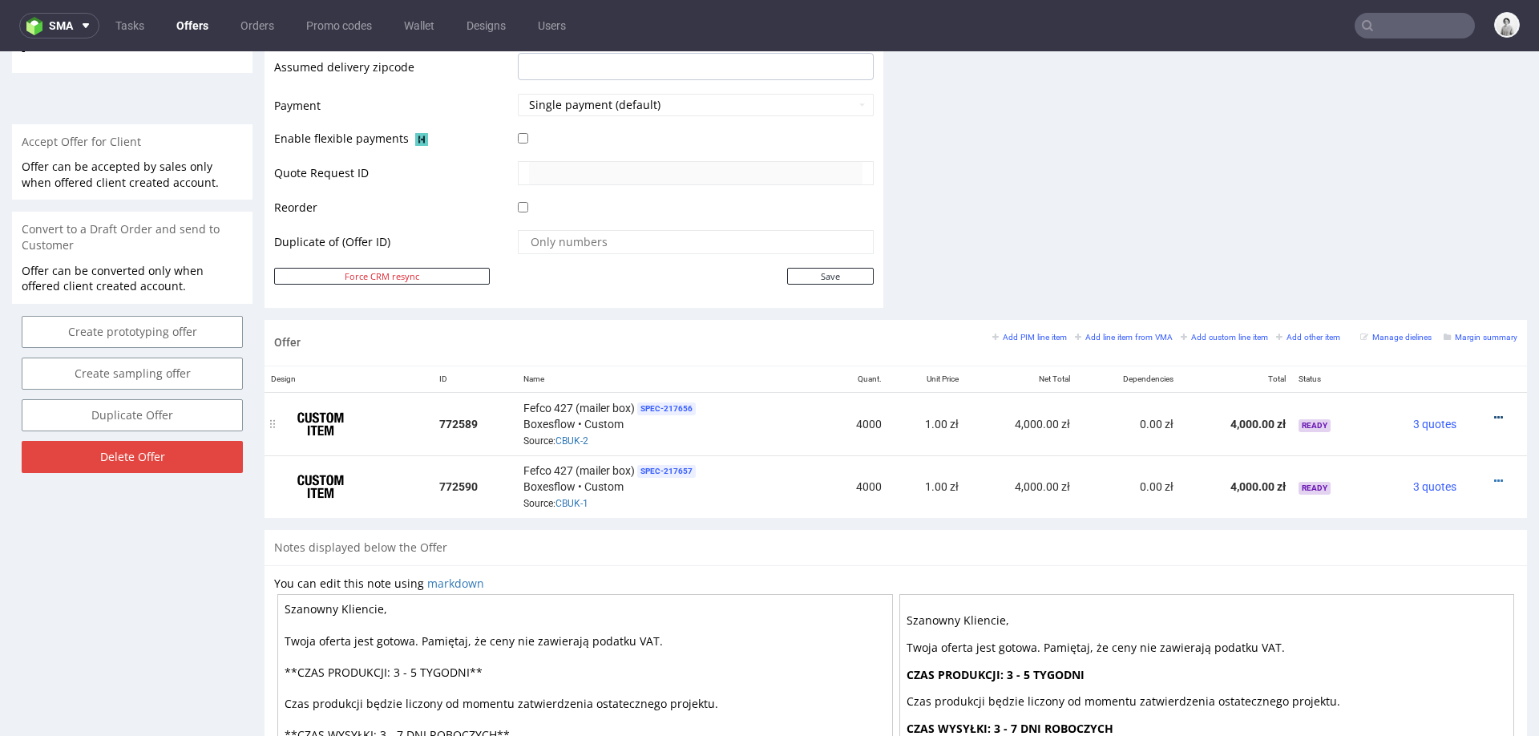
click at [1495, 412] on icon at bounding box center [1499, 417] width 9 height 11
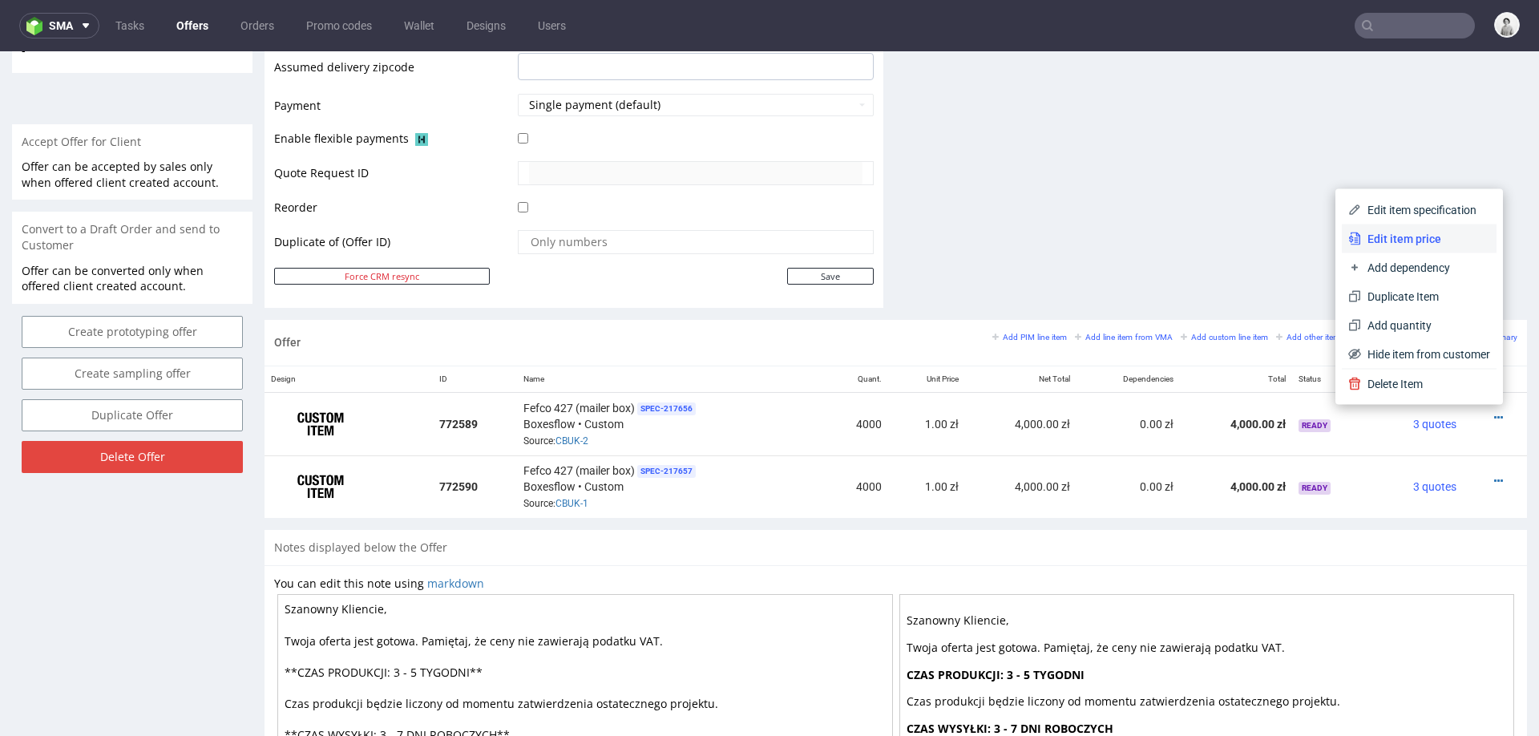
click at [1398, 241] on span "Edit item price" at bounding box center [1425, 239] width 129 height 16
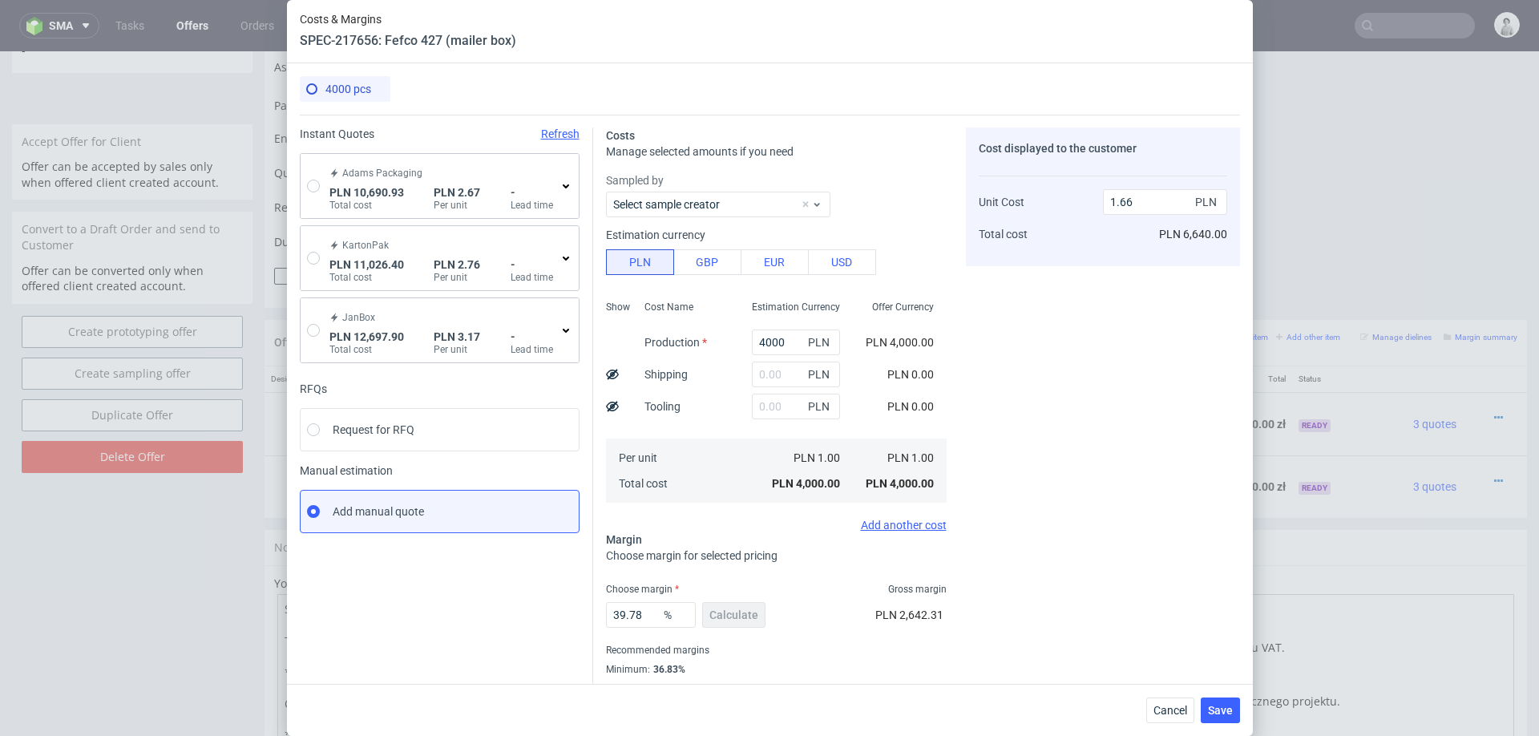
click at [305, 184] on div "Adams Packaging PLN 10,690.93 Total cost PLN 2.67 Per unit - Lead time" at bounding box center [440, 186] width 278 height 64
click at [556, 182] on div "Adams Packaging PLN 10,690.93 Total cost PLN 2.67 Per unit - Lead time" at bounding box center [442, 185] width 233 height 51
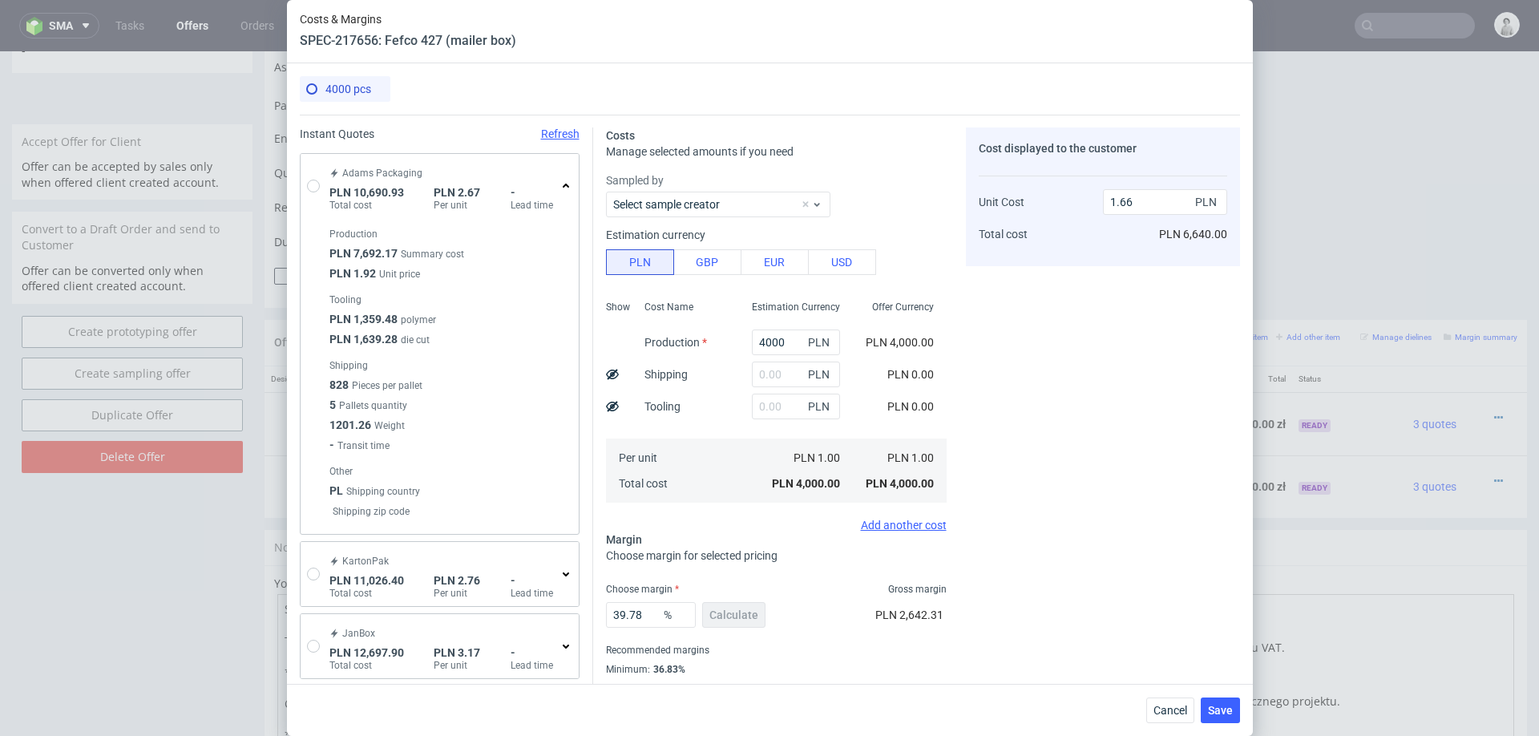
click at [304, 180] on div "Adams Packaging PLN 10,690.93 Total cost PLN 2.67 Per unit - Lead time" at bounding box center [440, 186] width 278 height 64
click at [310, 184] on input "radio" at bounding box center [313, 186] width 13 height 13
radio input "true"
radio input "false"
type input "7692.17"
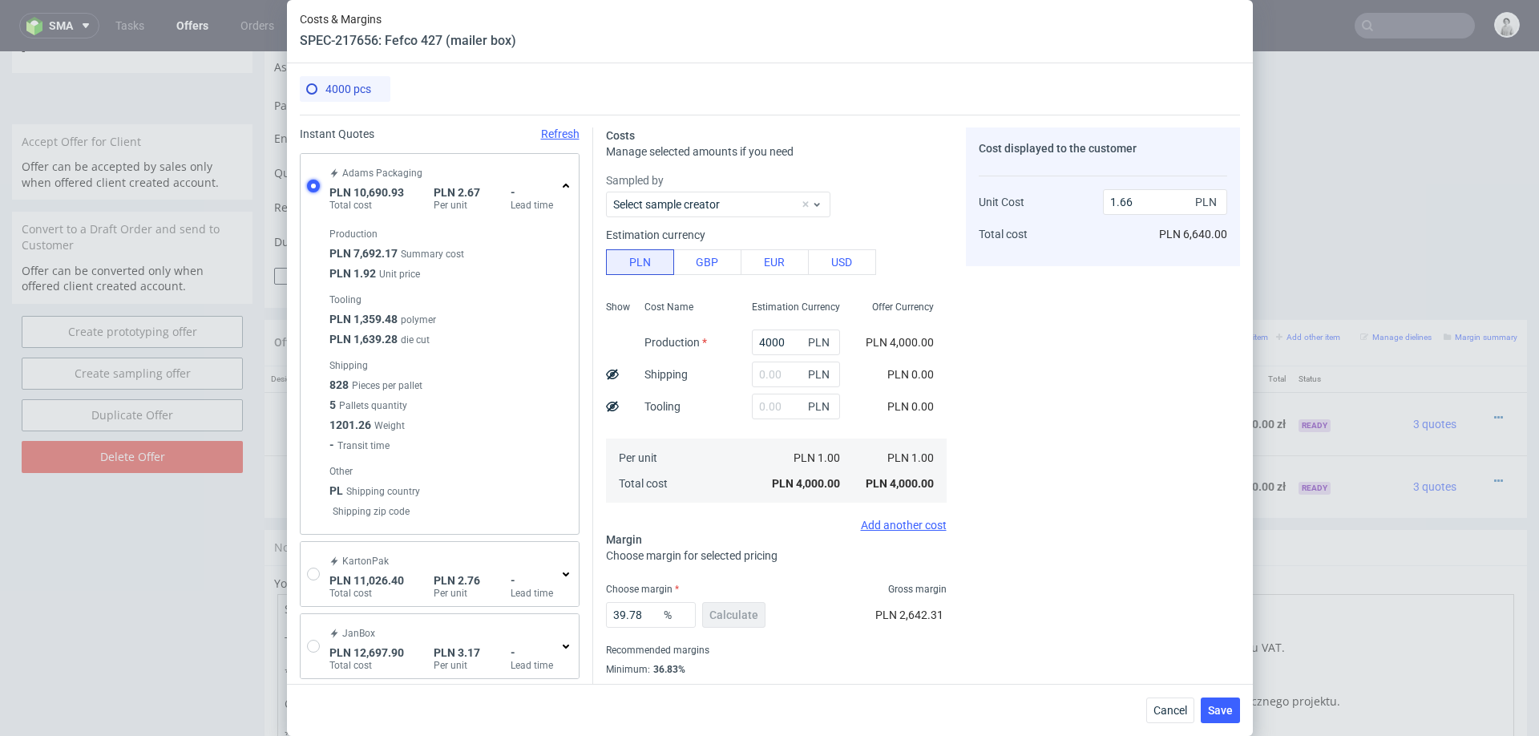
type input "2998.76"
type input "2.67"
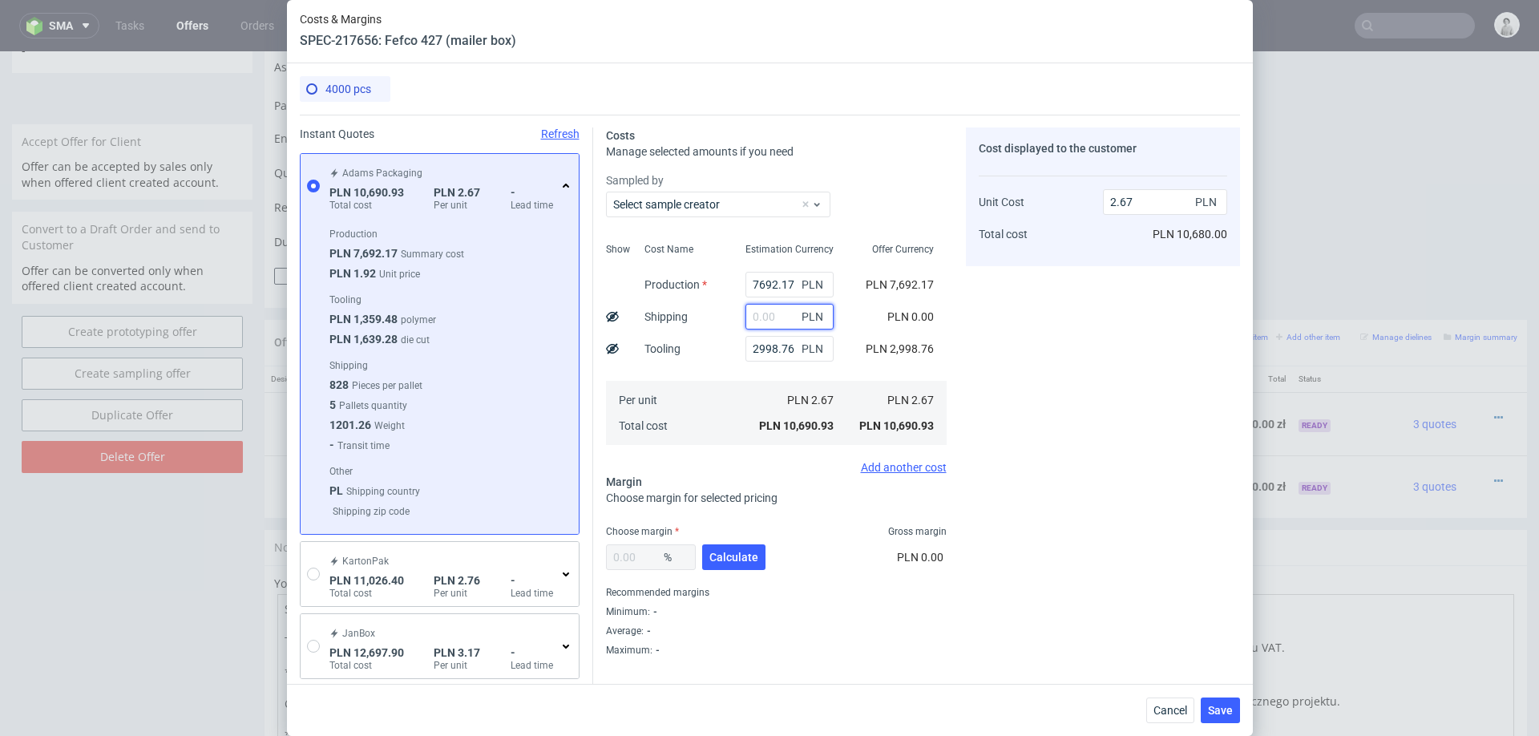
click at [777, 313] on input "text" at bounding box center [790, 317] width 88 height 26
type input "800"
type input "2.87"
type input "800"
click at [725, 561] on span "Calculate" at bounding box center [734, 557] width 49 height 11
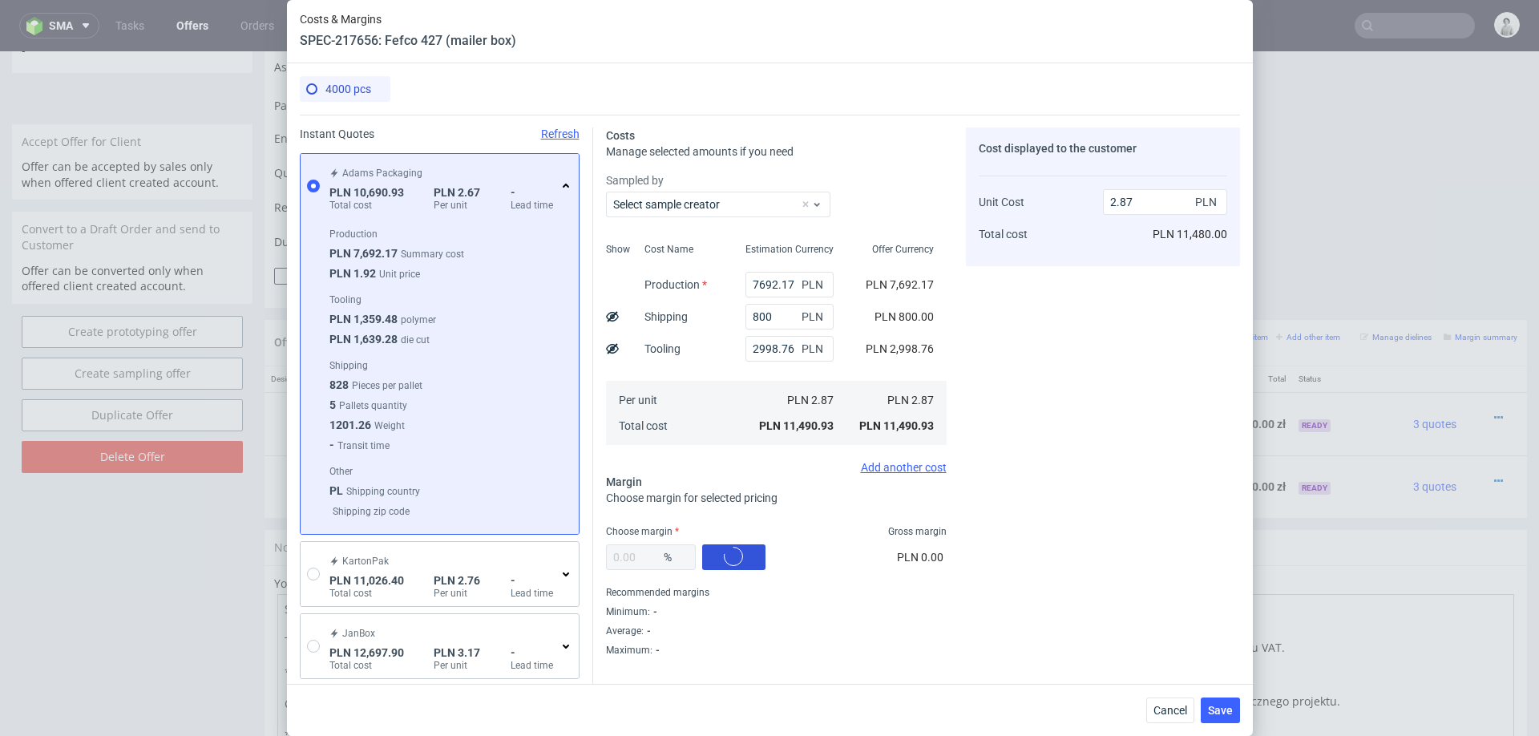
type input "32.75"
type input "4.27"
click at [641, 556] on input "32.75" at bounding box center [651, 557] width 90 height 26
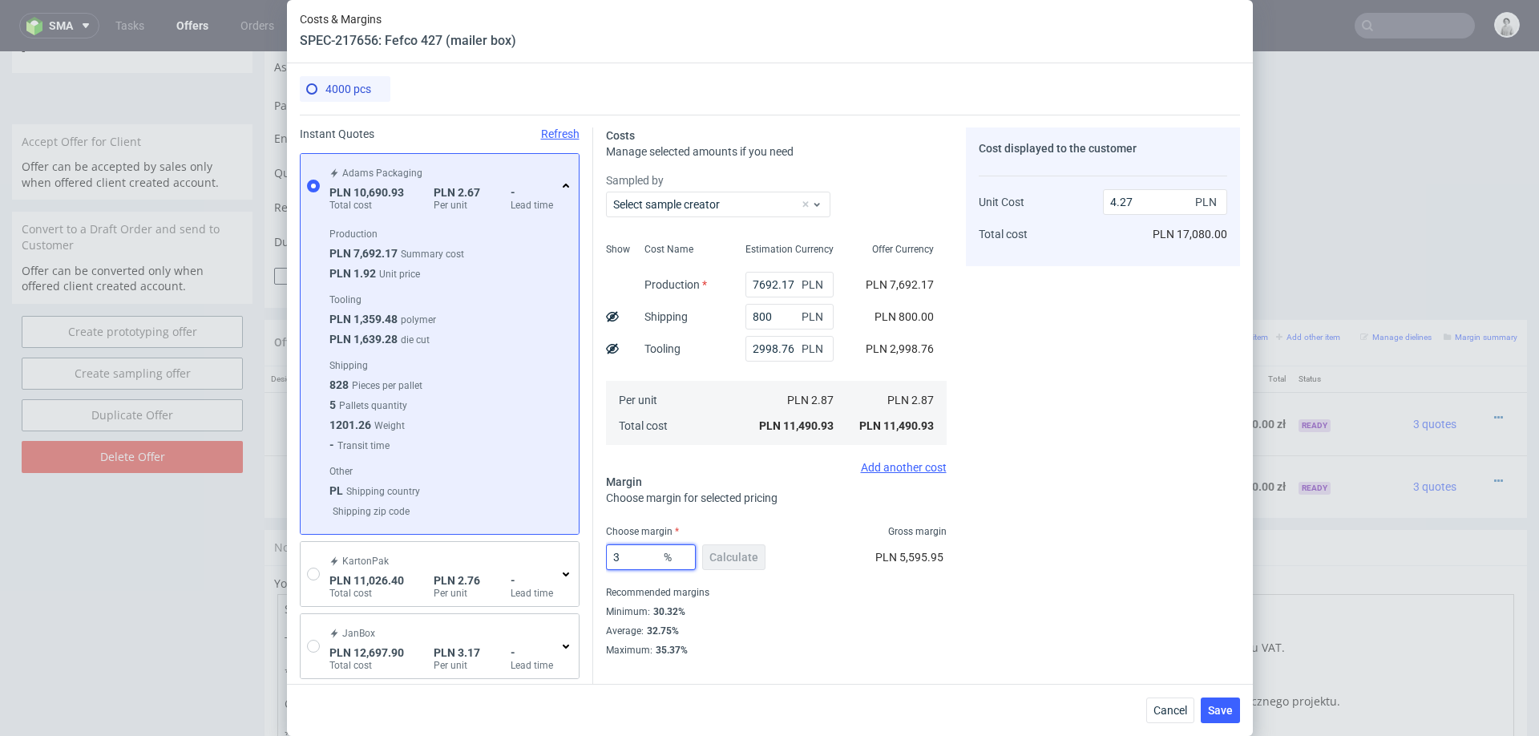
type input "31"
type input "4.16"
type input "31"
click at [1232, 512] on div "Cost displayed to the customer Unit Cost Total cost 4.16 PLN PLN 16,640.00" at bounding box center [1103, 391] width 274 height 529
click at [1214, 714] on span "Save" at bounding box center [1220, 710] width 25 height 11
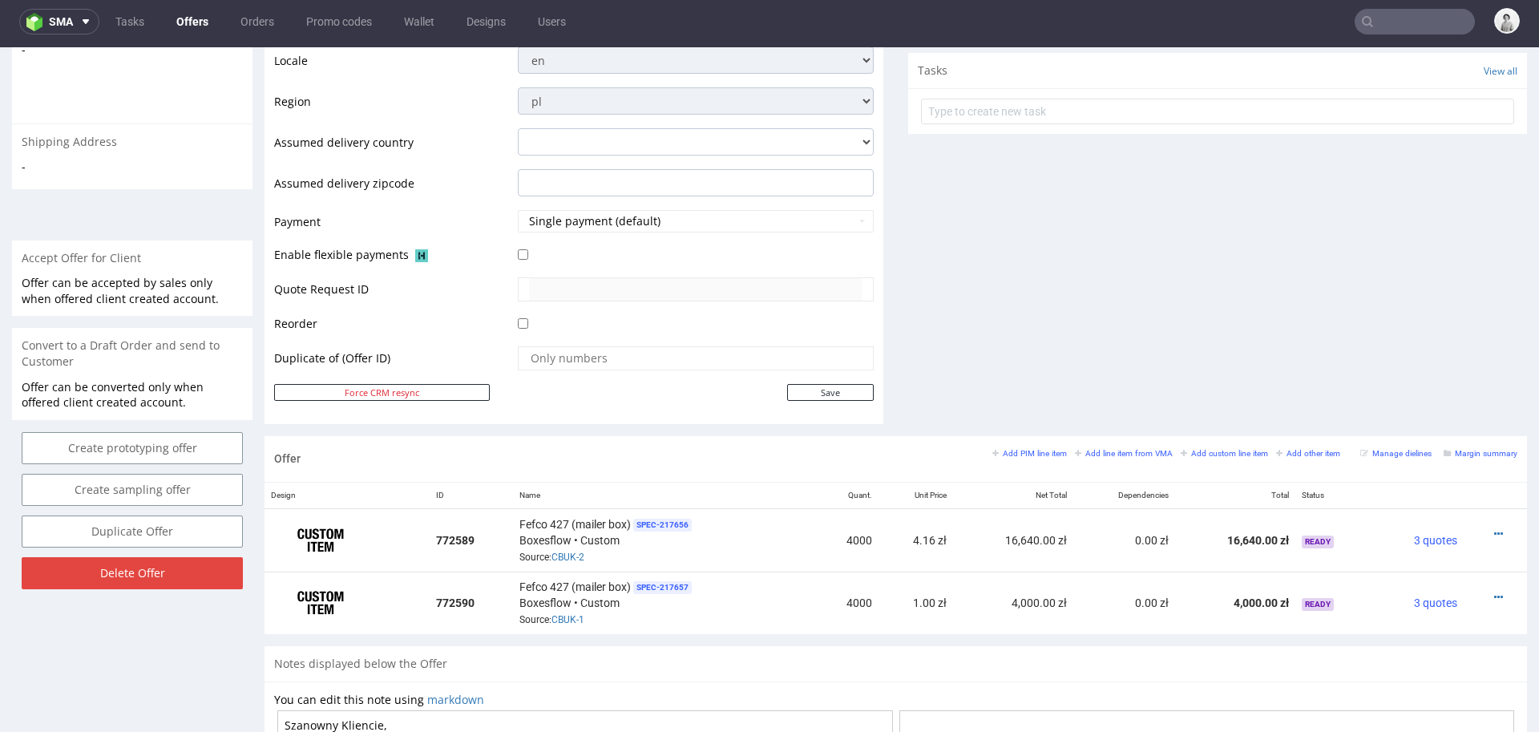
scroll to position [564, 0]
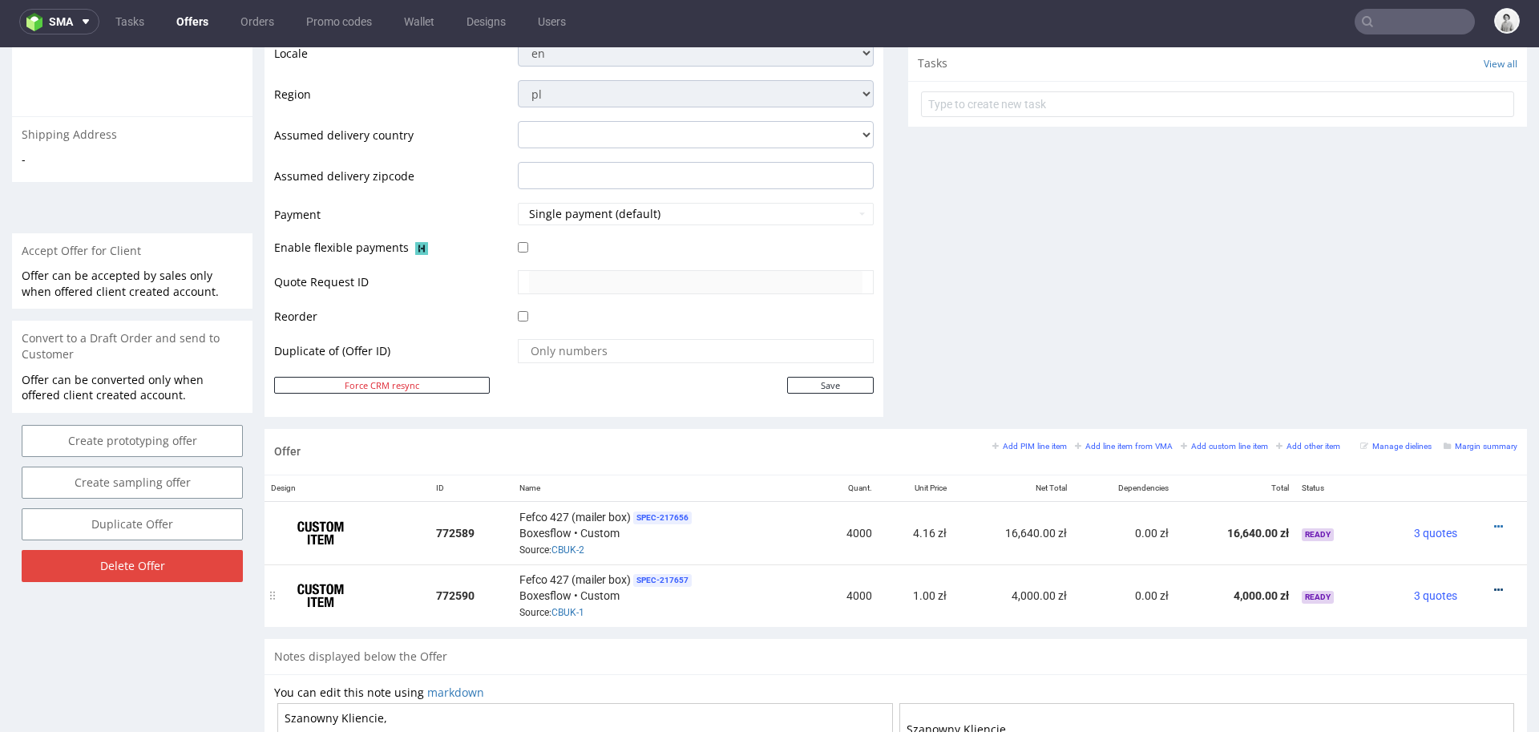
click at [1495, 584] on icon at bounding box center [1499, 589] width 9 height 11
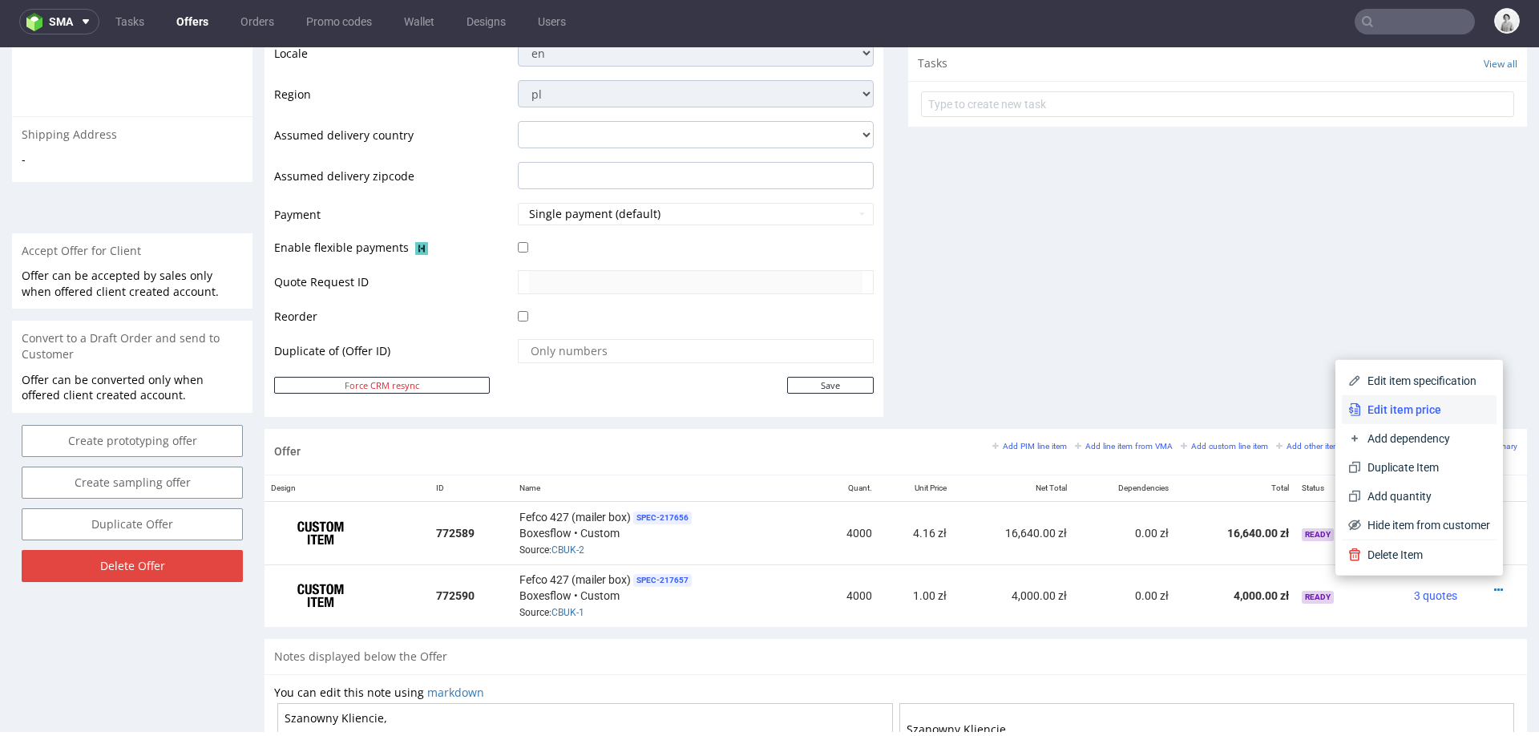
click at [1422, 411] on span "Edit item price" at bounding box center [1425, 410] width 129 height 16
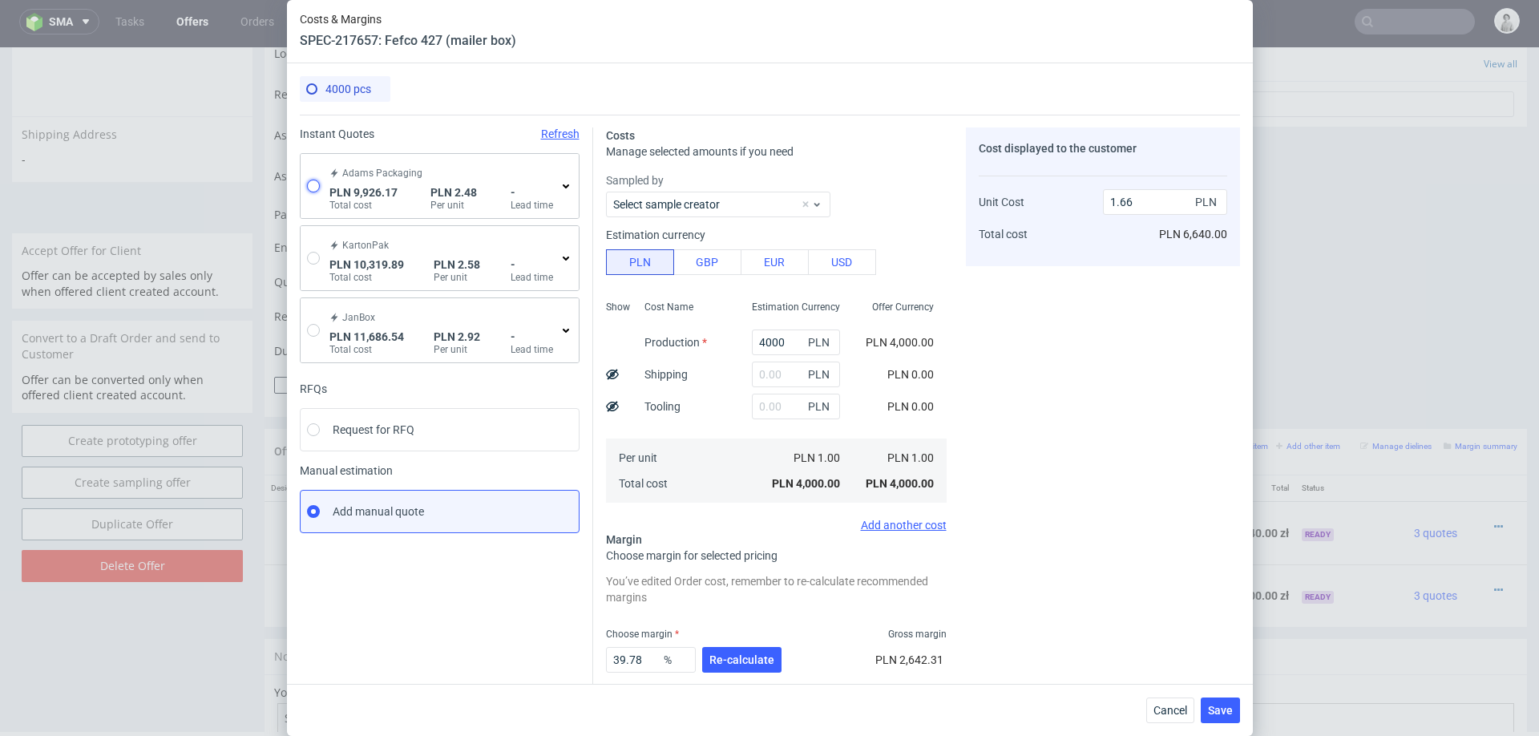
click at [318, 184] on input "radio" at bounding box center [313, 186] width 13 height 13
radio input "true"
radio input "false"
type input "7190.6900000000005"
type input "2735.48"
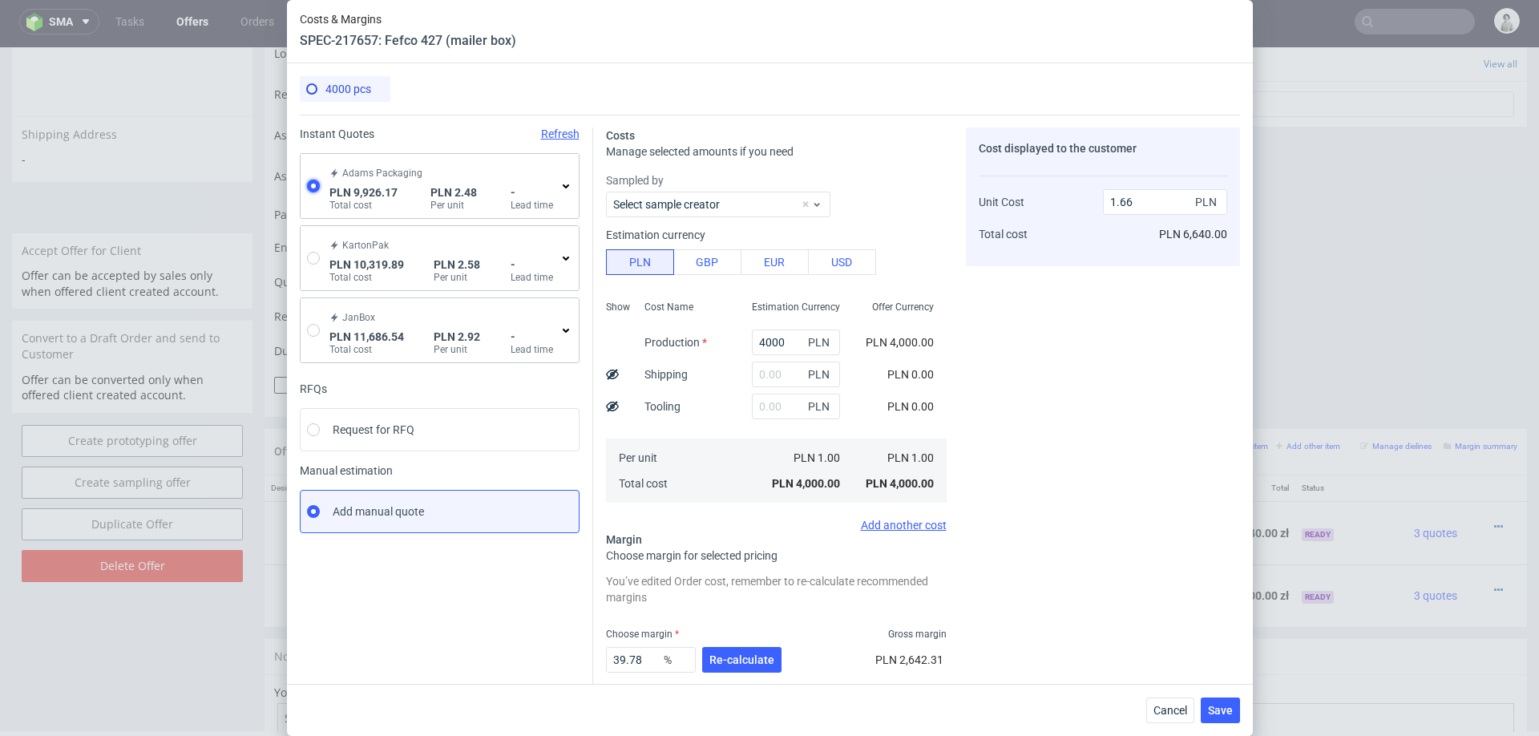
type input "2.48"
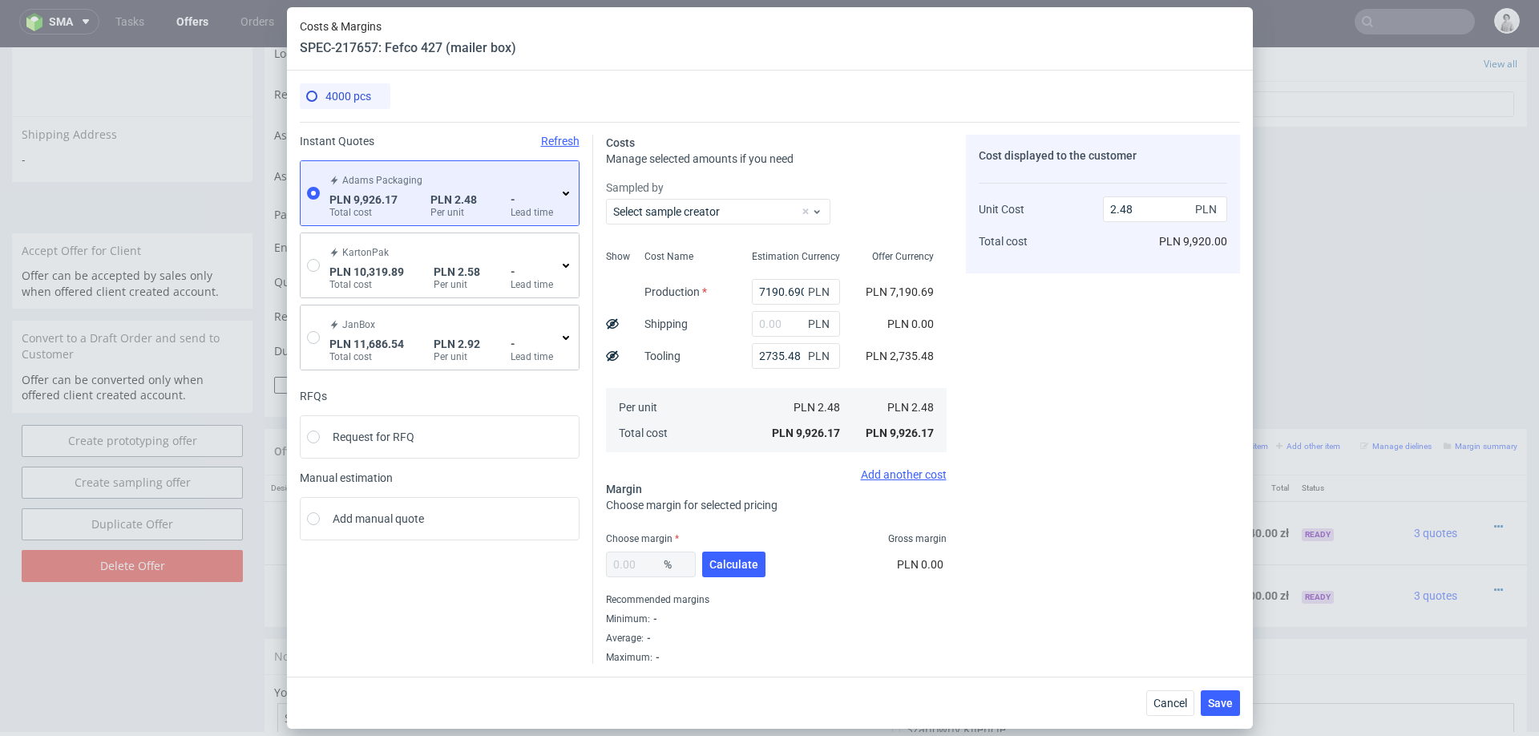
click at [555, 198] on div "- Lead time" at bounding box center [534, 206] width 46 height 26
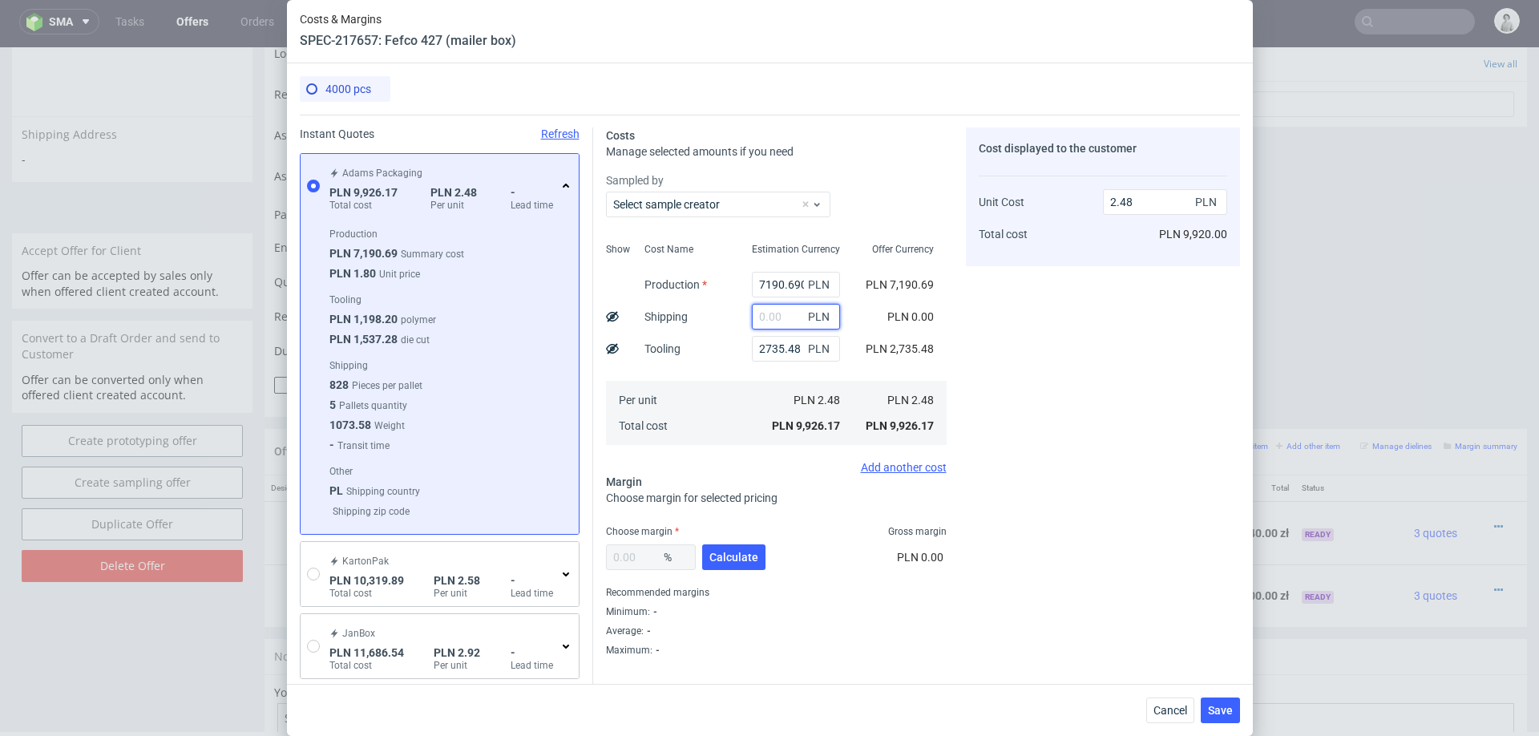
click at [779, 318] on input "text" at bounding box center [796, 317] width 88 height 26
type input "800"
type input "2.68"
type input "800"
click at [690, 390] on div "Per unit Total cost" at bounding box center [682, 413] width 101 height 64
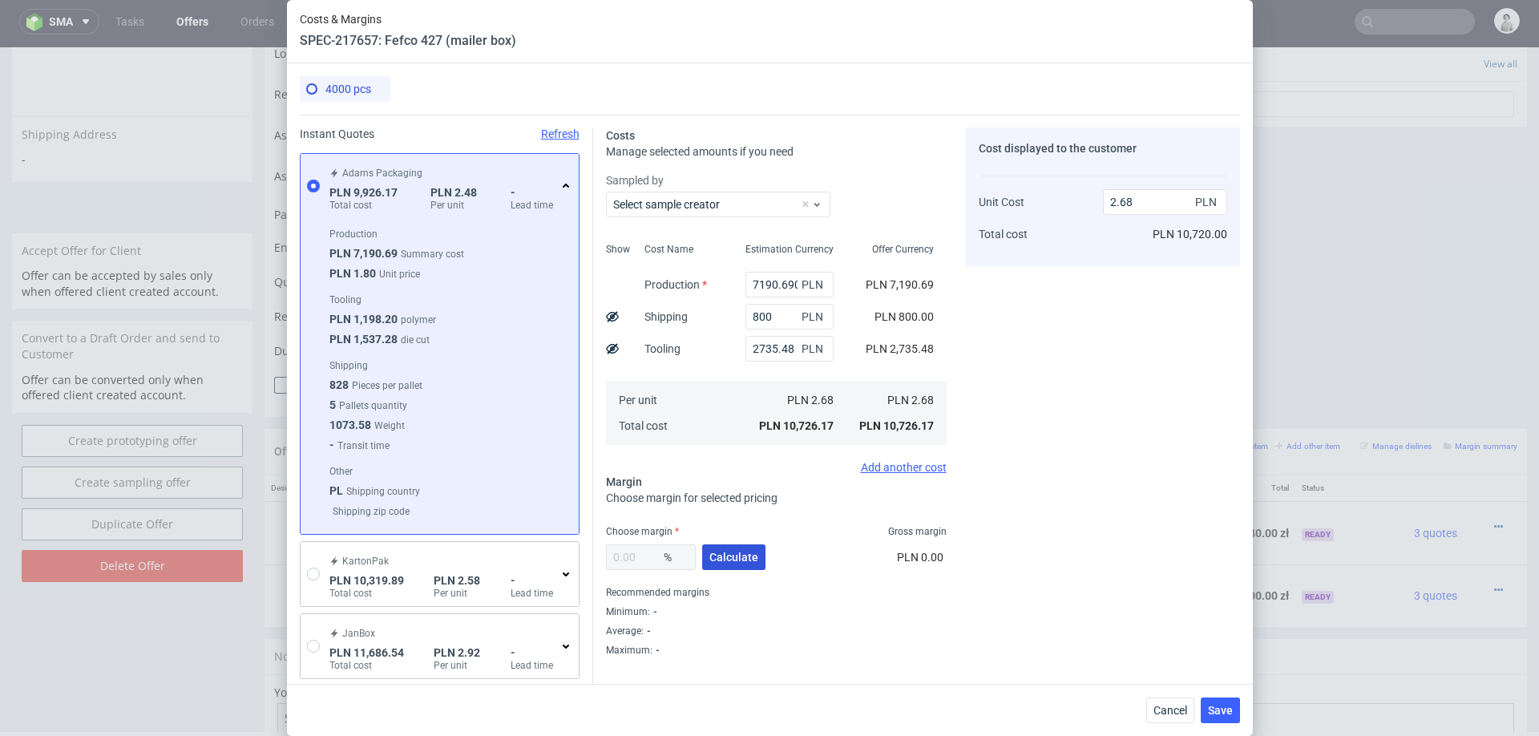
click at [741, 552] on span "Calculate" at bounding box center [734, 557] width 49 height 11
type input "33.21"
type input "4.01"
click at [652, 560] on input "33.21" at bounding box center [651, 557] width 90 height 26
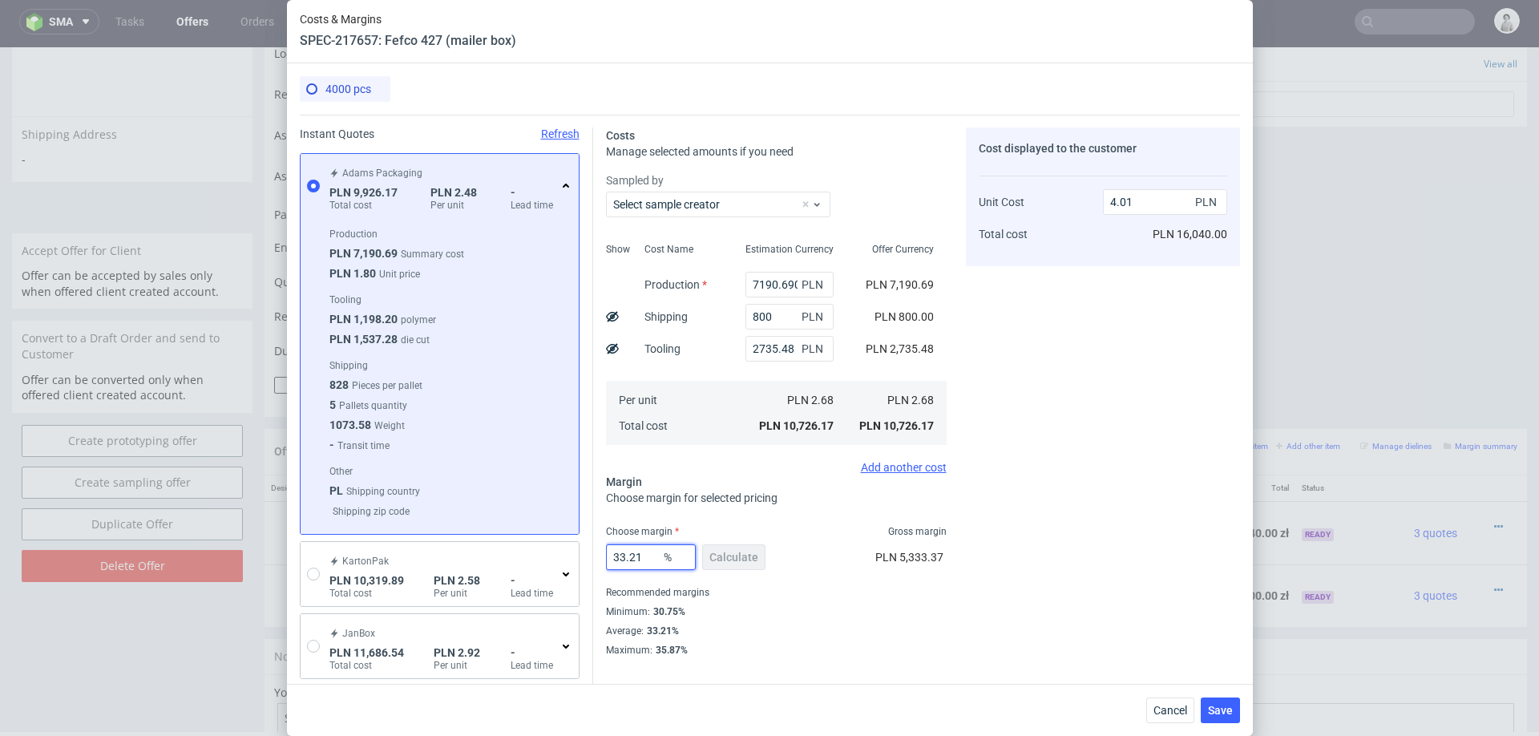
click at [652, 560] on input "33.21" at bounding box center [651, 557] width 90 height 26
type input "31"
type input "3.88"
type input "31"
click at [1000, 600] on div "Cost displayed to the customer Unit Cost Total cost 3.88 PLN PLN 16,040.00" at bounding box center [1103, 391] width 274 height 529
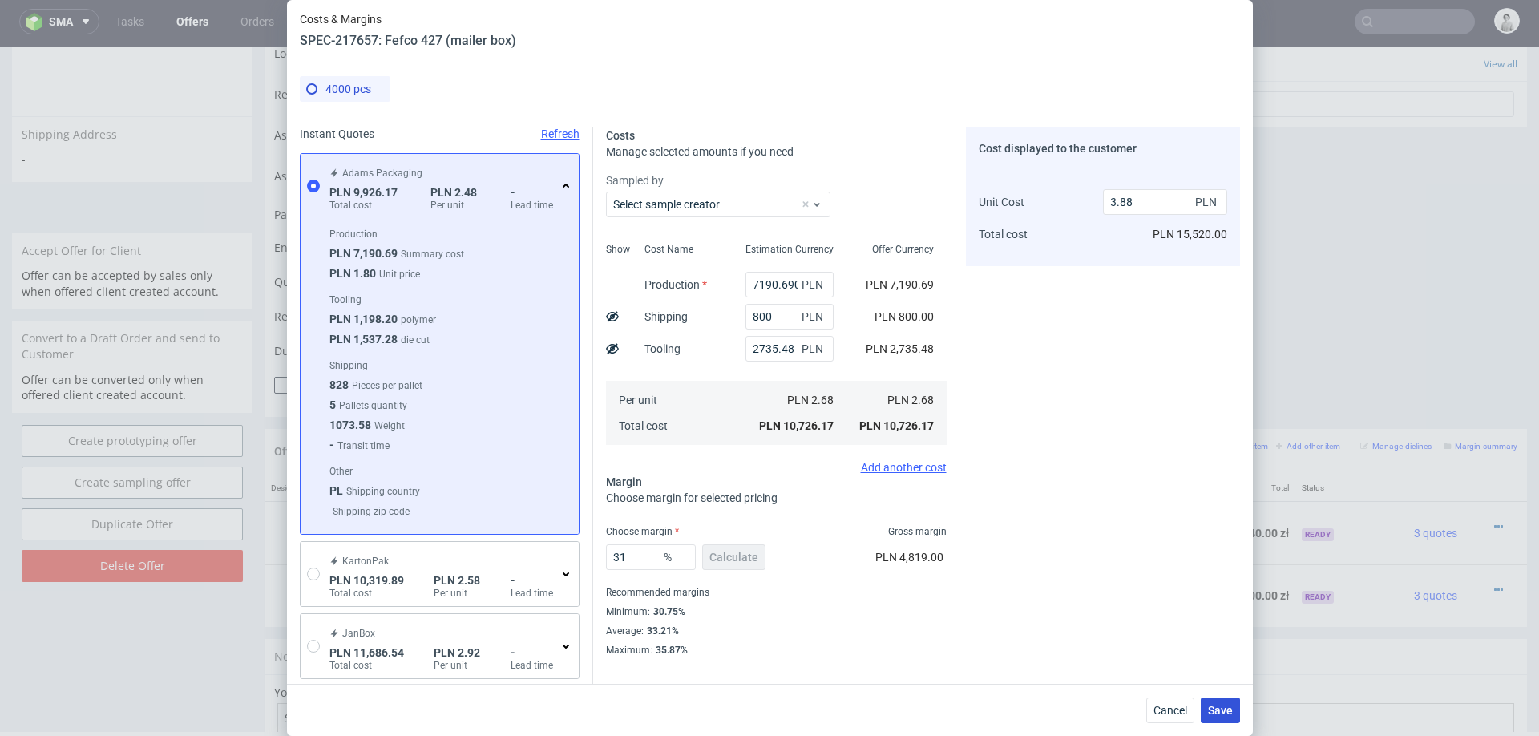
click at [1213, 705] on span "Save" at bounding box center [1220, 710] width 25 height 11
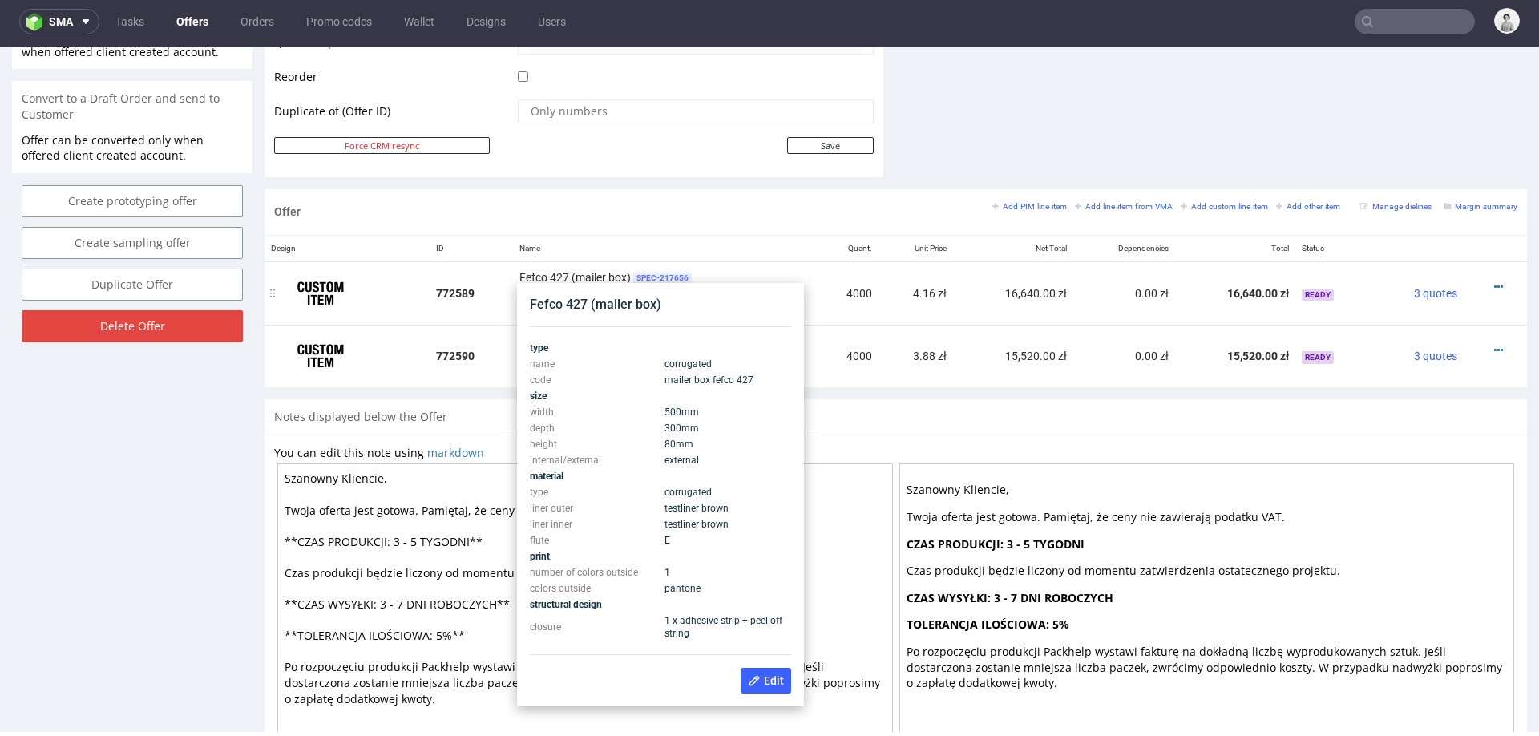
scroll to position [755, 0]
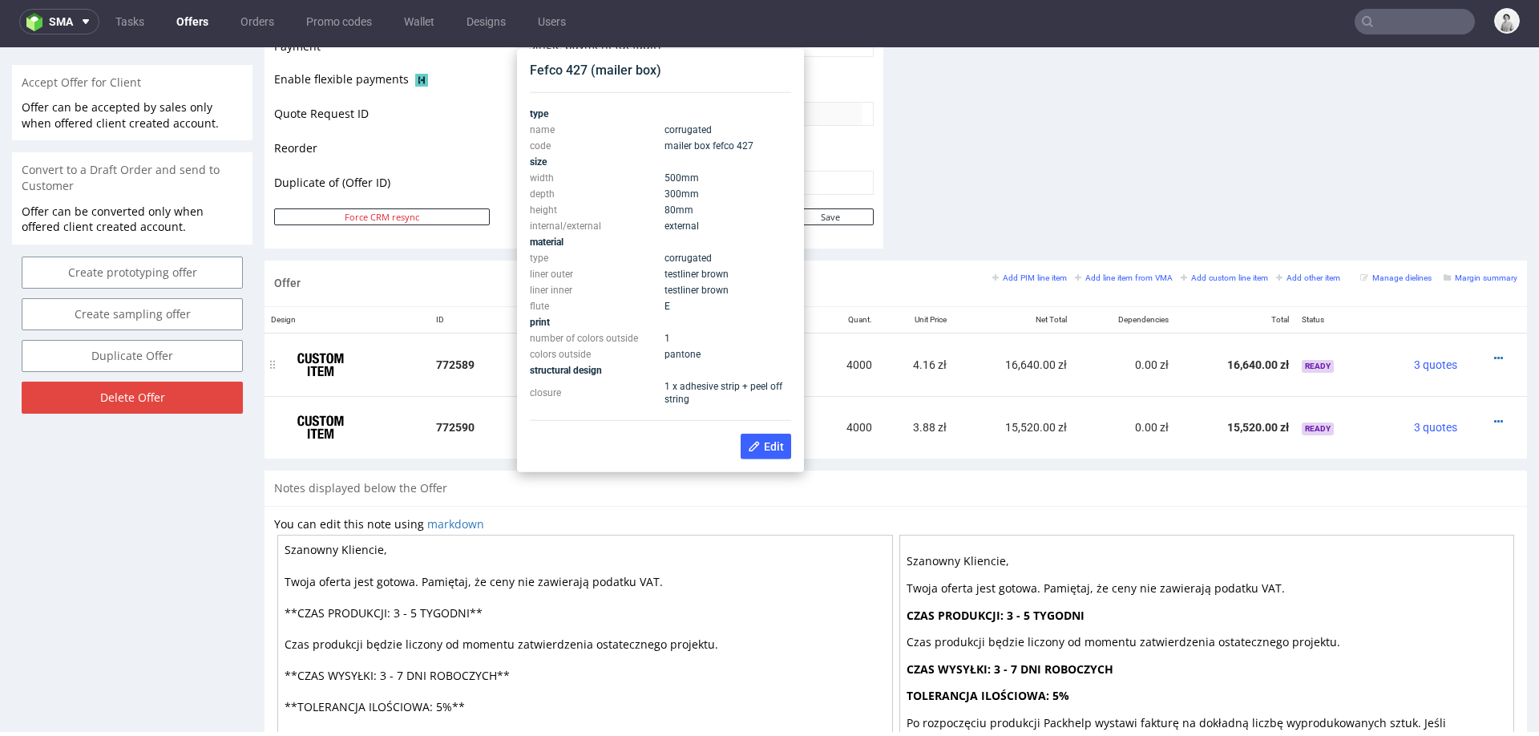
scroll to position [731, 0]
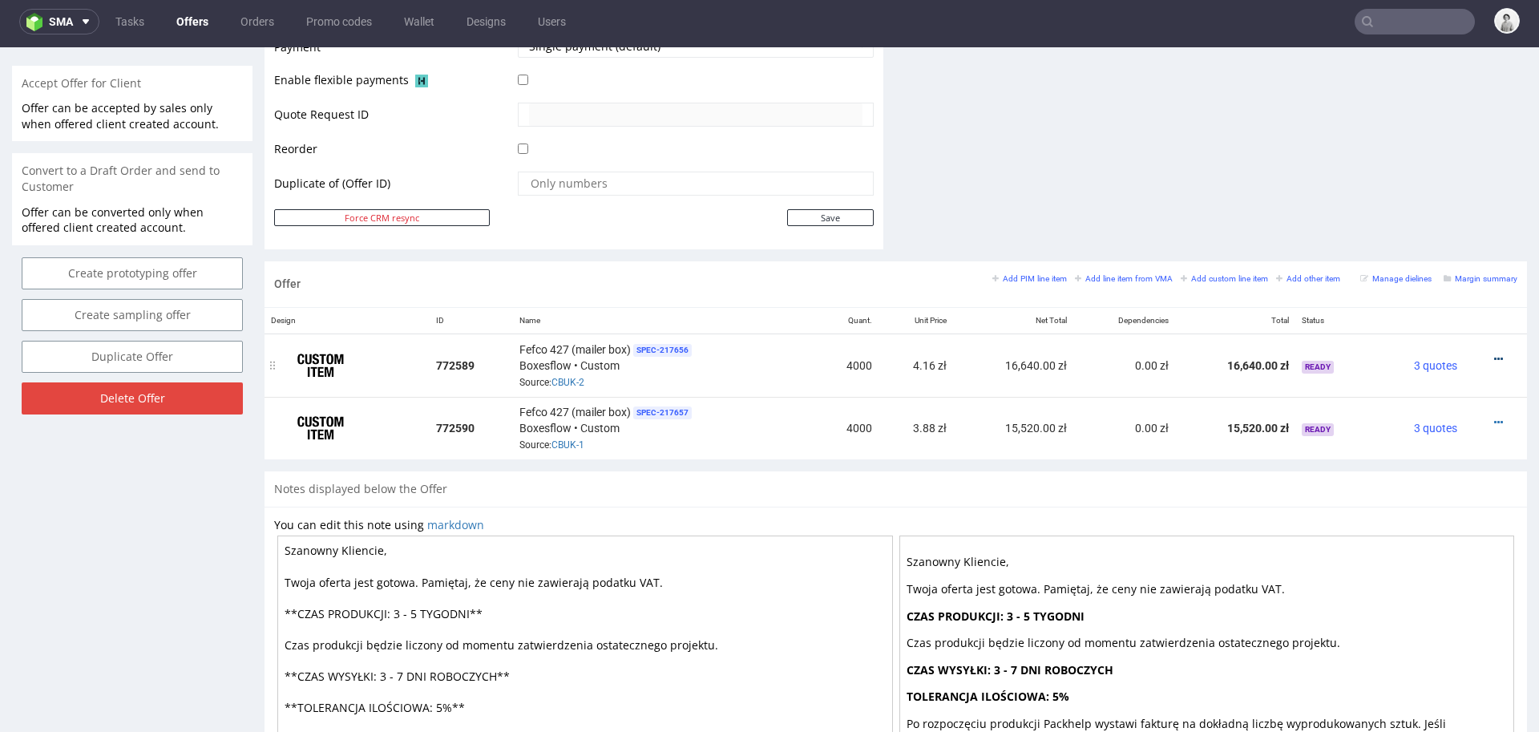
click at [1495, 354] on icon at bounding box center [1499, 359] width 9 height 11
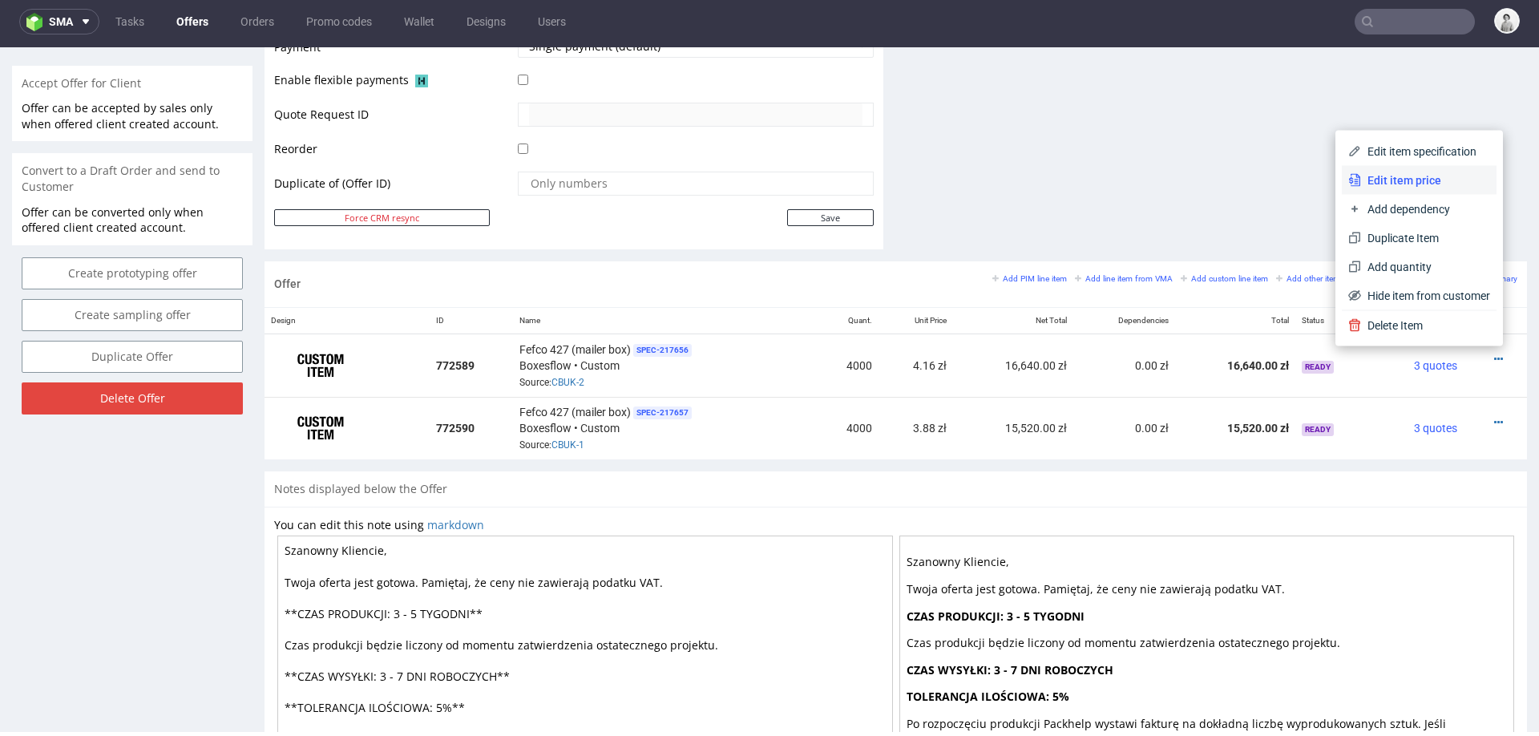
click at [1432, 184] on span "Edit item price" at bounding box center [1425, 180] width 129 height 16
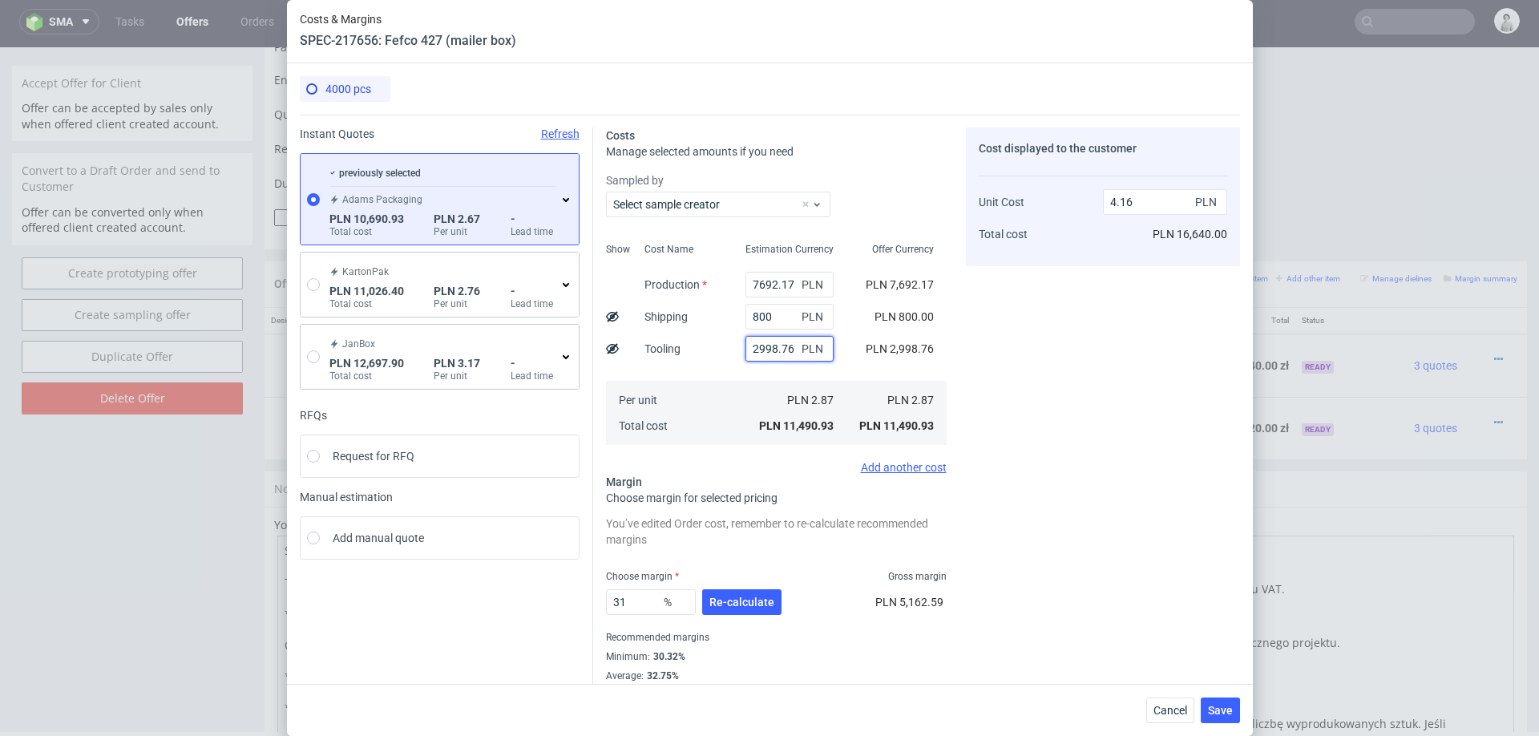
click at [769, 358] on input "2998.76" at bounding box center [790, 349] width 88 height 26
type input "1000"
type input "3.44"
type input "1000"
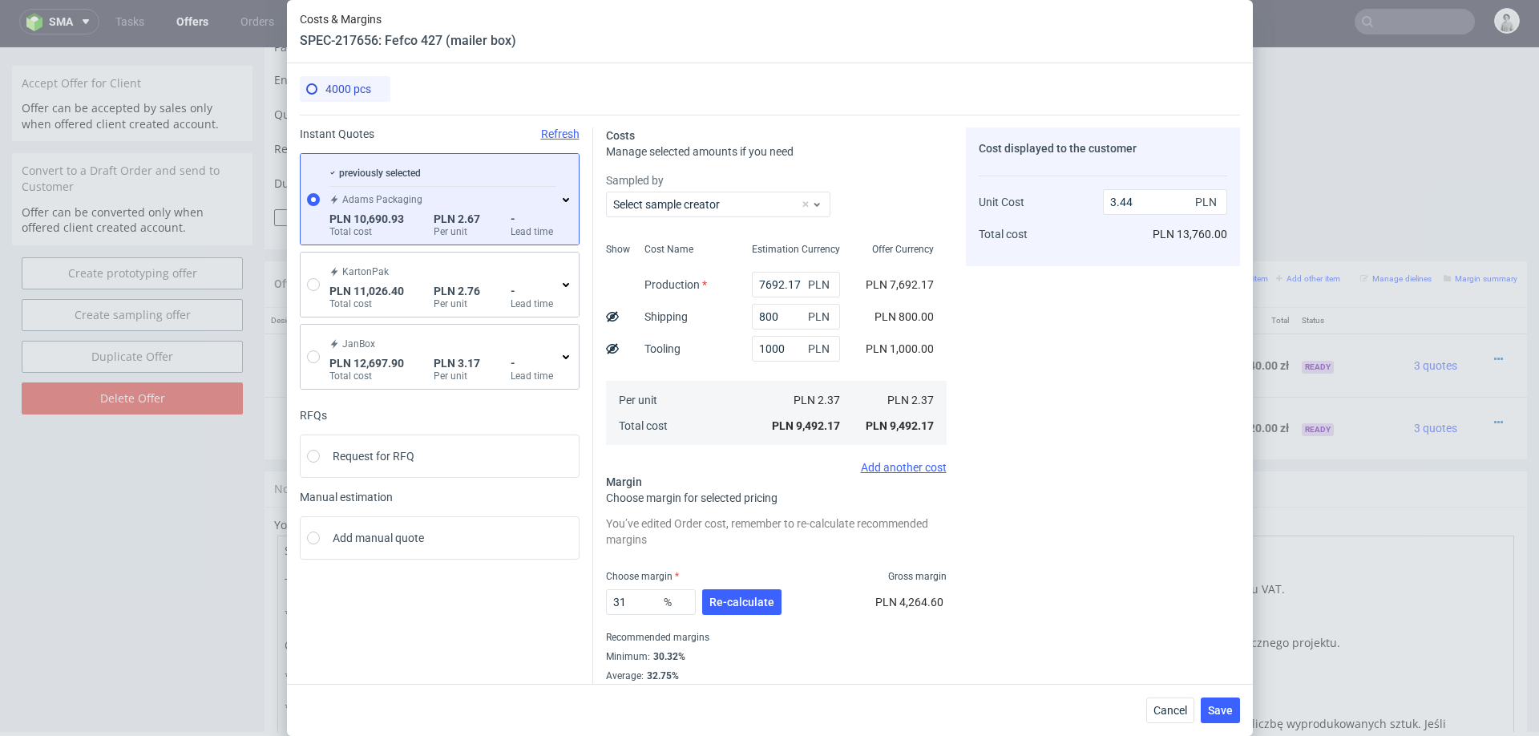
click at [721, 407] on div "Per unit Total cost" at bounding box center [685, 413] width 107 height 64
click at [777, 356] on input "1000" at bounding box center [796, 349] width 88 height 26
type input "3.08"
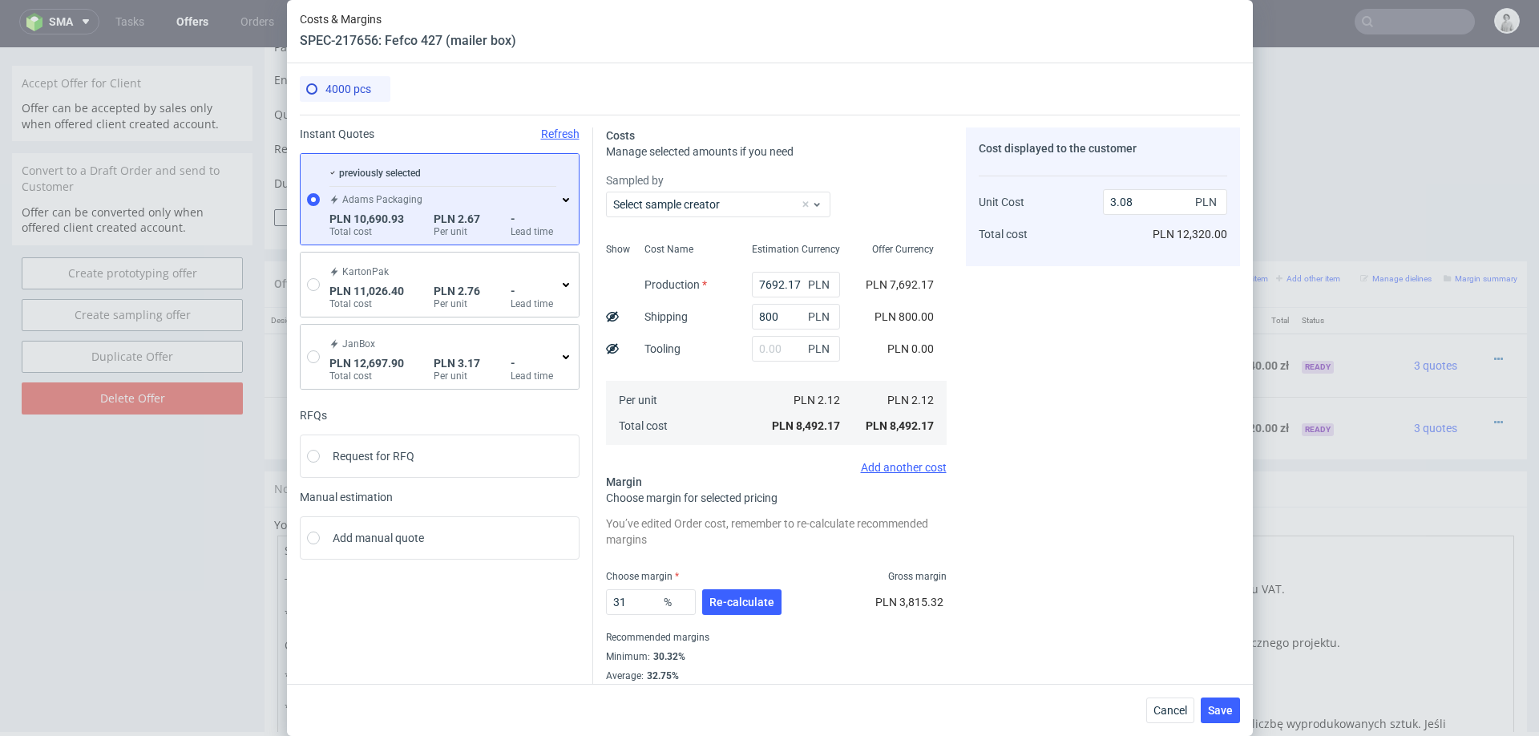
click at [710, 389] on div "Per unit Total cost" at bounding box center [685, 413] width 107 height 64
click at [649, 600] on input "31" at bounding box center [651, 602] width 90 height 26
type input "20"
type input "2.65"
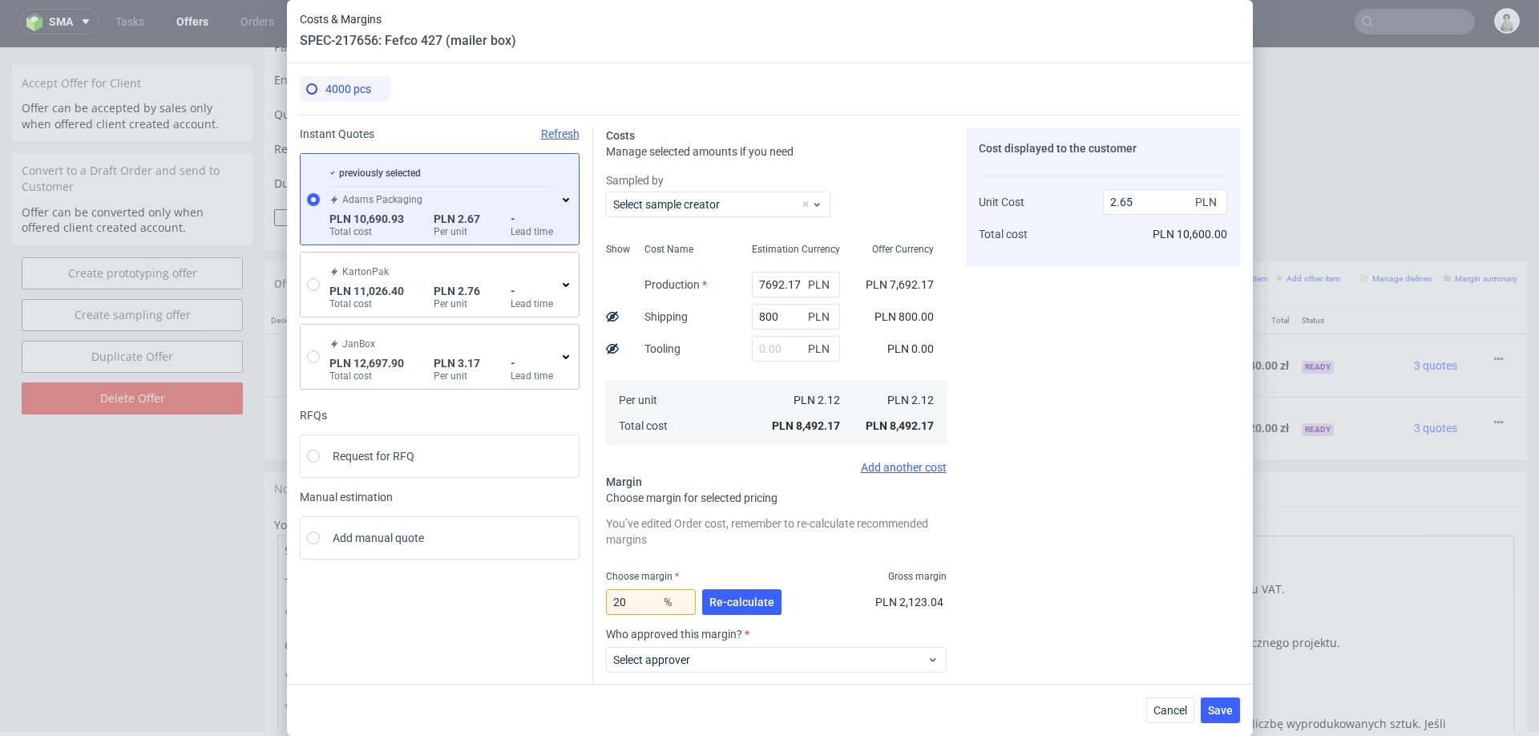
click at [1016, 533] on div "Cost displayed to the customer Unit Cost Total cost 2.65 PLN PLN 10,600.00" at bounding box center [1103, 472] width 274 height 690
click at [744, 610] on button "Re-calculate" at bounding box center [741, 602] width 79 height 26
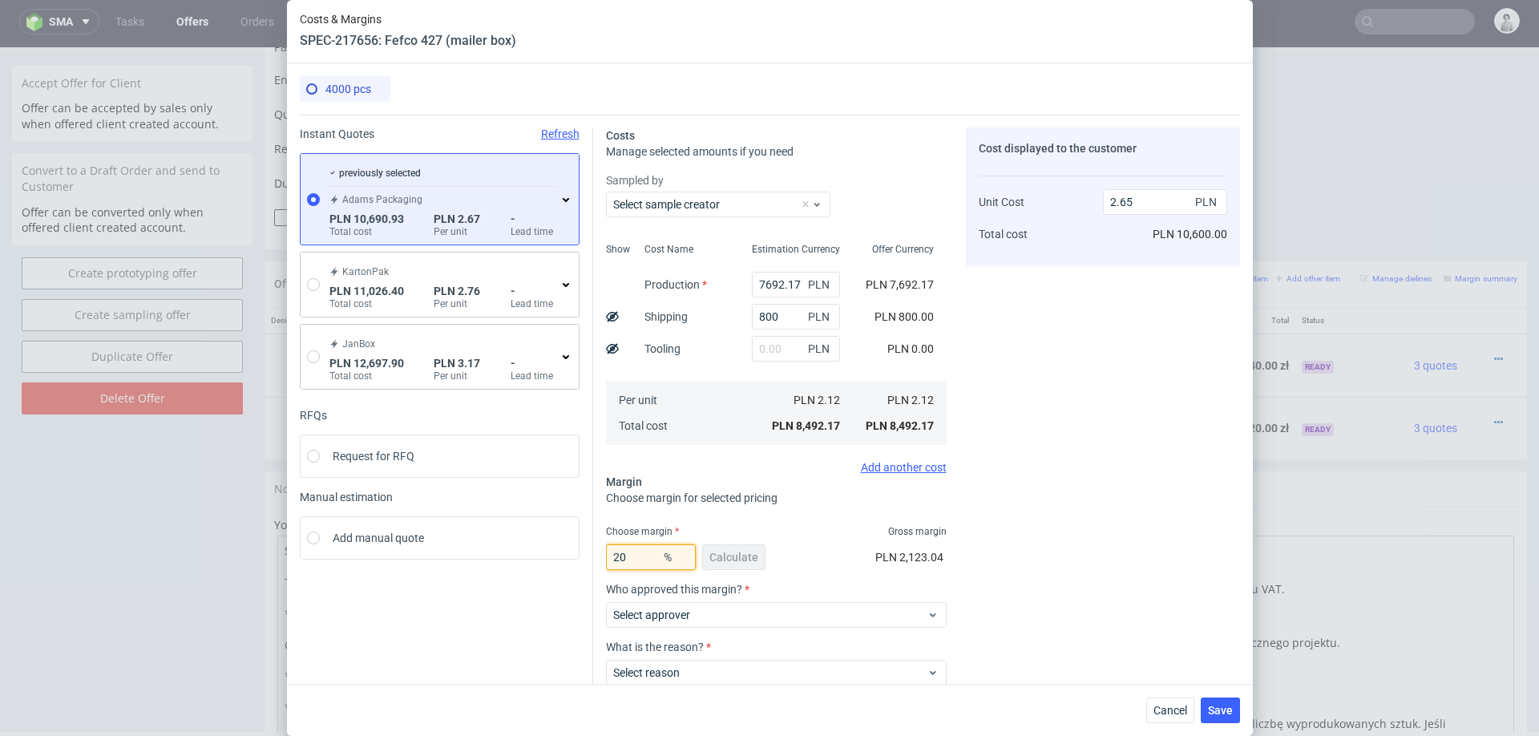
click at [635, 559] on input "20" at bounding box center [651, 557] width 90 height 26
type input "2"
type input "18"
type input "2.59"
click at [1006, 517] on div "Cost displayed to the customer Unit Cost Total cost 2.59 PLN PLN 10,360.00" at bounding box center [1103, 449] width 274 height 645
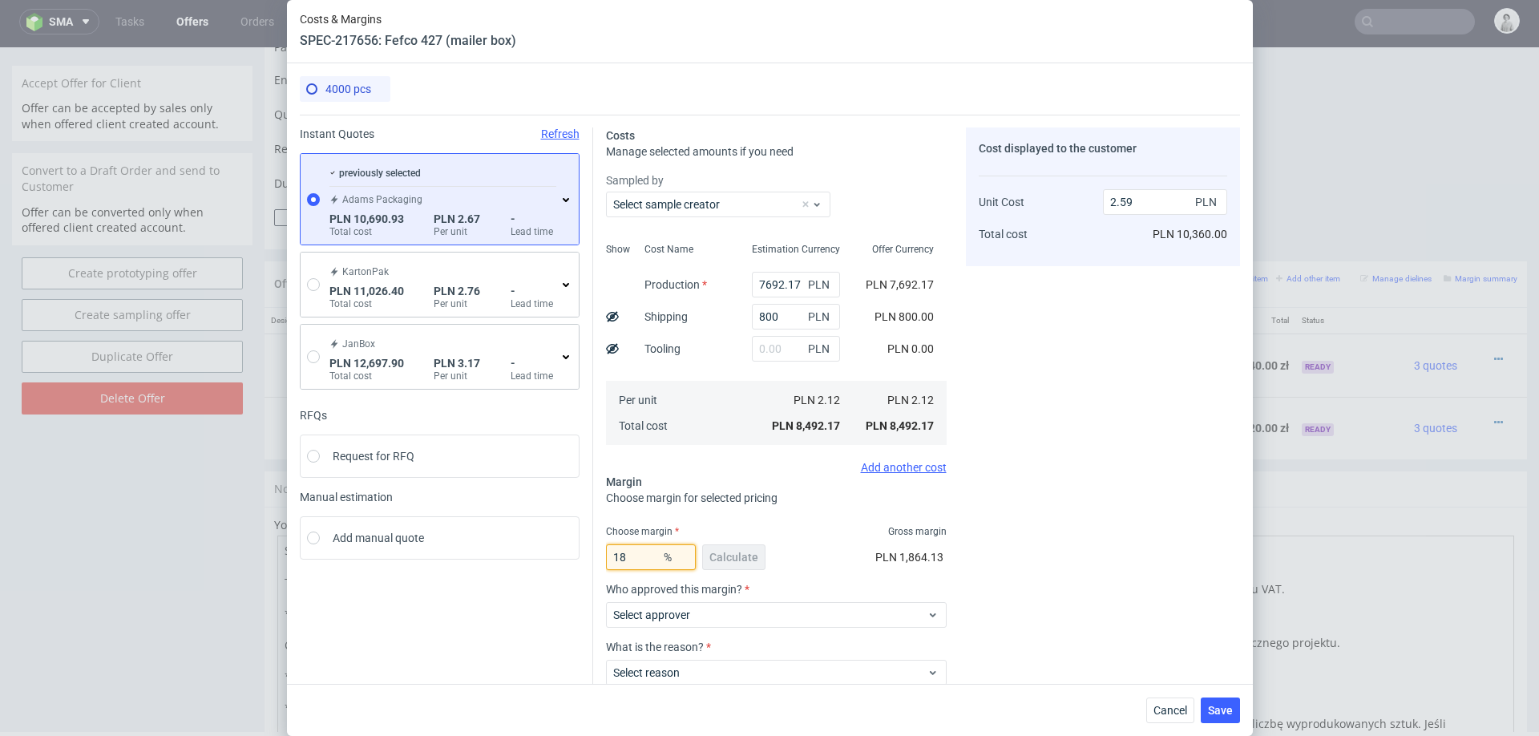
click at [638, 549] on input "18" at bounding box center [651, 557] width 90 height 26
click at [638, 556] on input "18" at bounding box center [651, 557] width 90 height 26
type input "17"
type input "2.56"
type input "14"
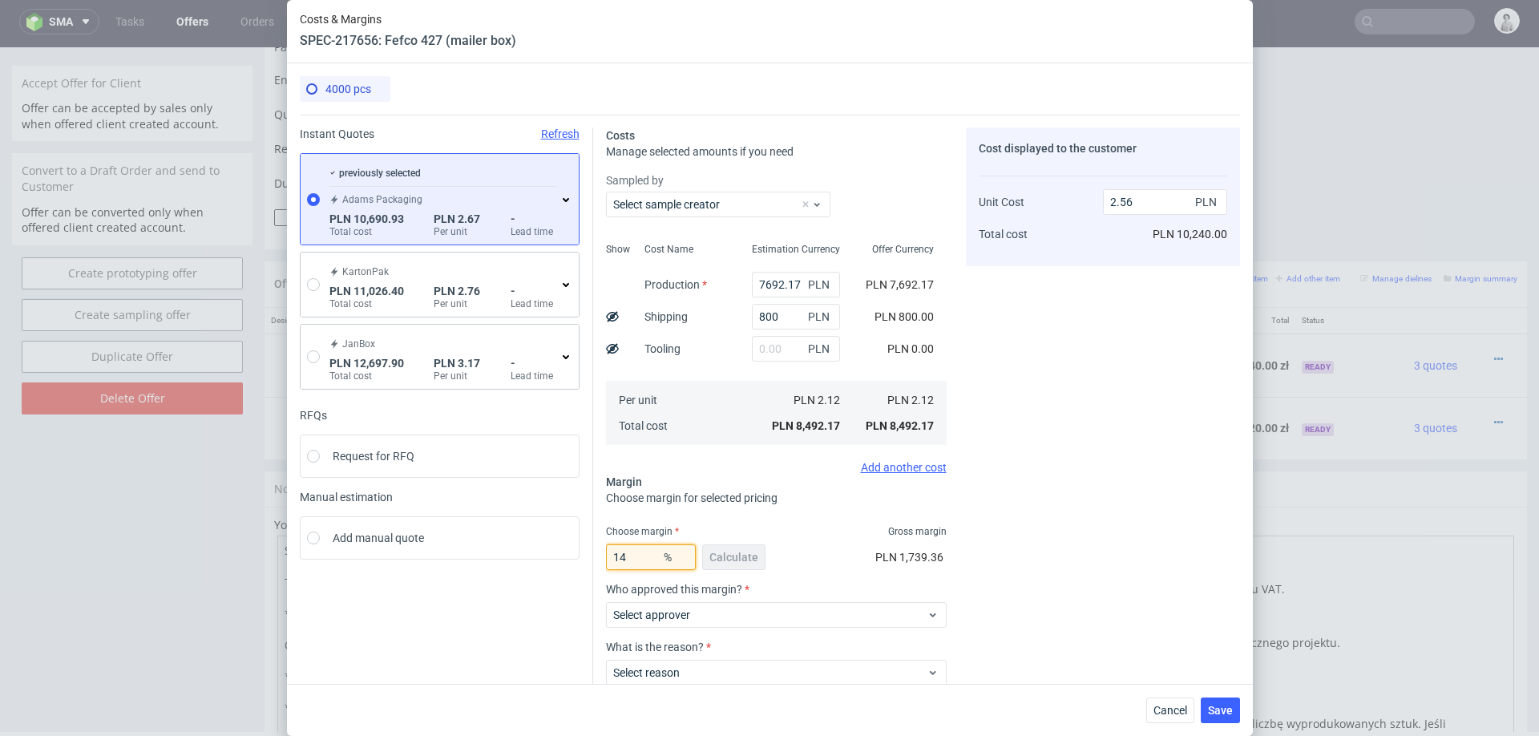
type input "2.47"
type input "15"
type input "2.5"
type input "15"
click at [1051, 487] on div "Cost displayed to the customer Unit Cost Total cost 2.5 PLN PLN 10,000.00" at bounding box center [1103, 449] width 274 height 645
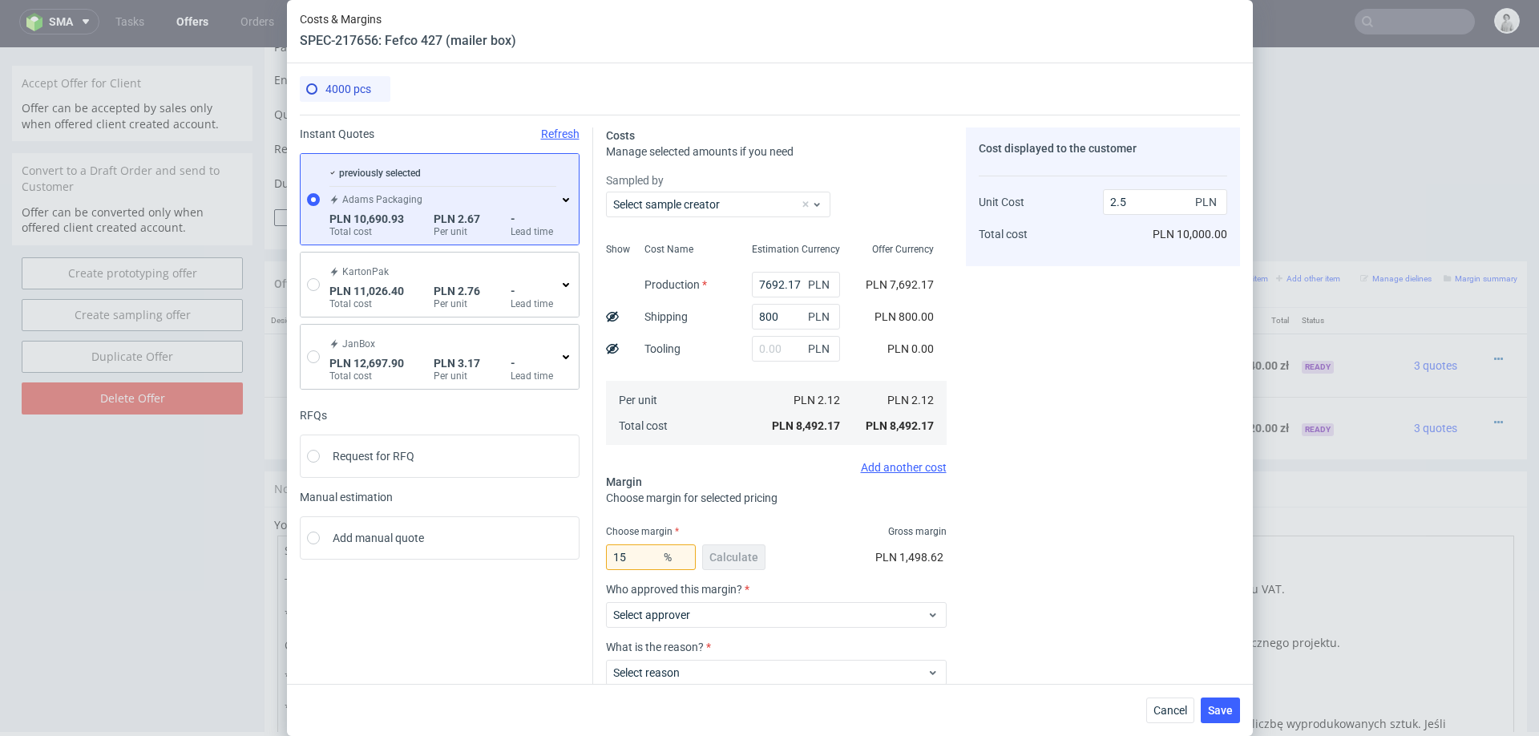
click at [556, 192] on div "previously selected Adams Packaging PLN 10,690.93 Total cost PLN 2.67 Per unit …" at bounding box center [442, 199] width 233 height 78
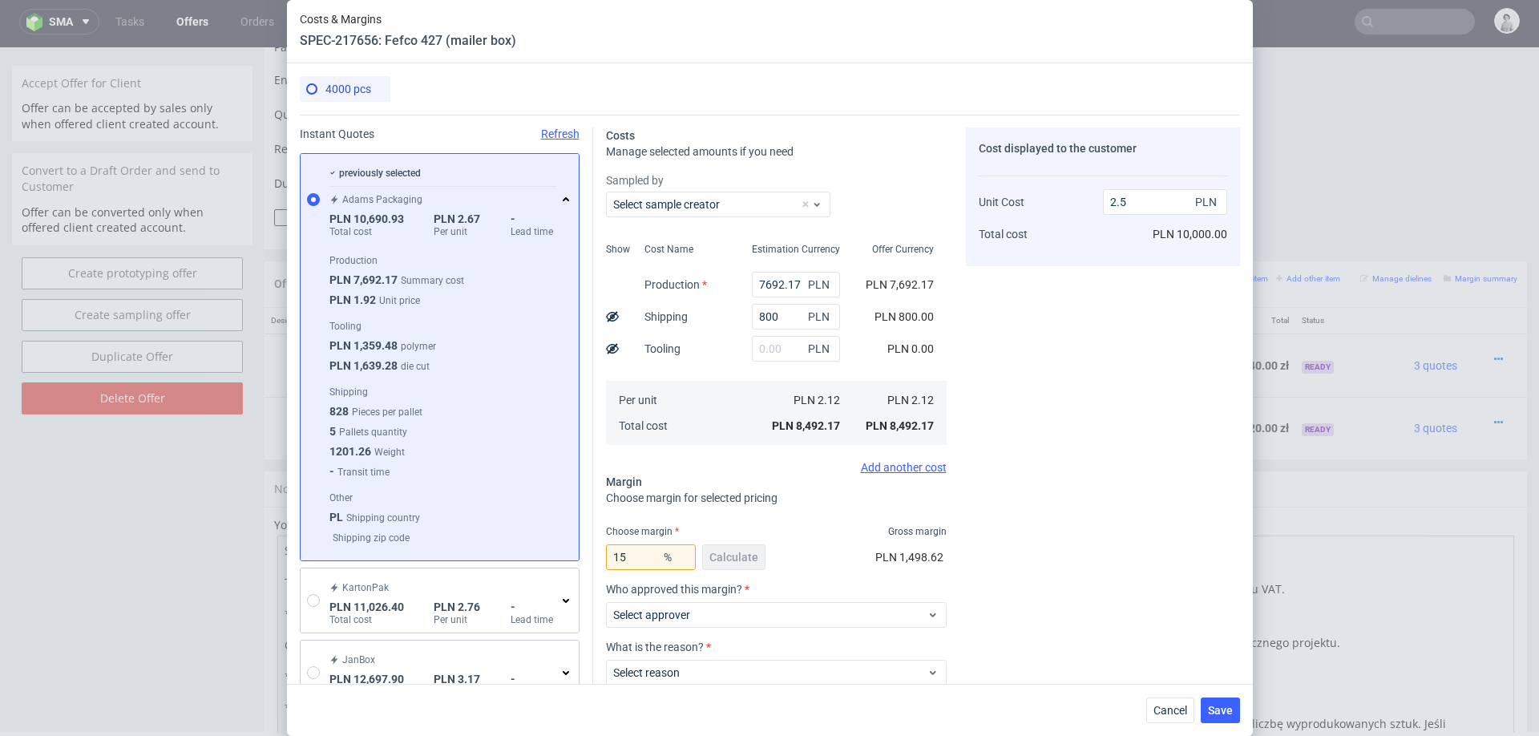
click at [1073, 434] on div "Cost displayed to the customer Unit Cost Total cost 2.5 PLN PLN 10,000.00" at bounding box center [1103, 449] width 274 height 645
click at [806, 618] on span "Select approver" at bounding box center [770, 615] width 314 height 16
type input "pawe"
click at [685, 657] on div "[EMAIL_ADDRESS][DOMAIN_NAME]" at bounding box center [776, 651] width 328 height 29
click at [687, 671] on span "Select reason" at bounding box center [770, 673] width 314 height 16
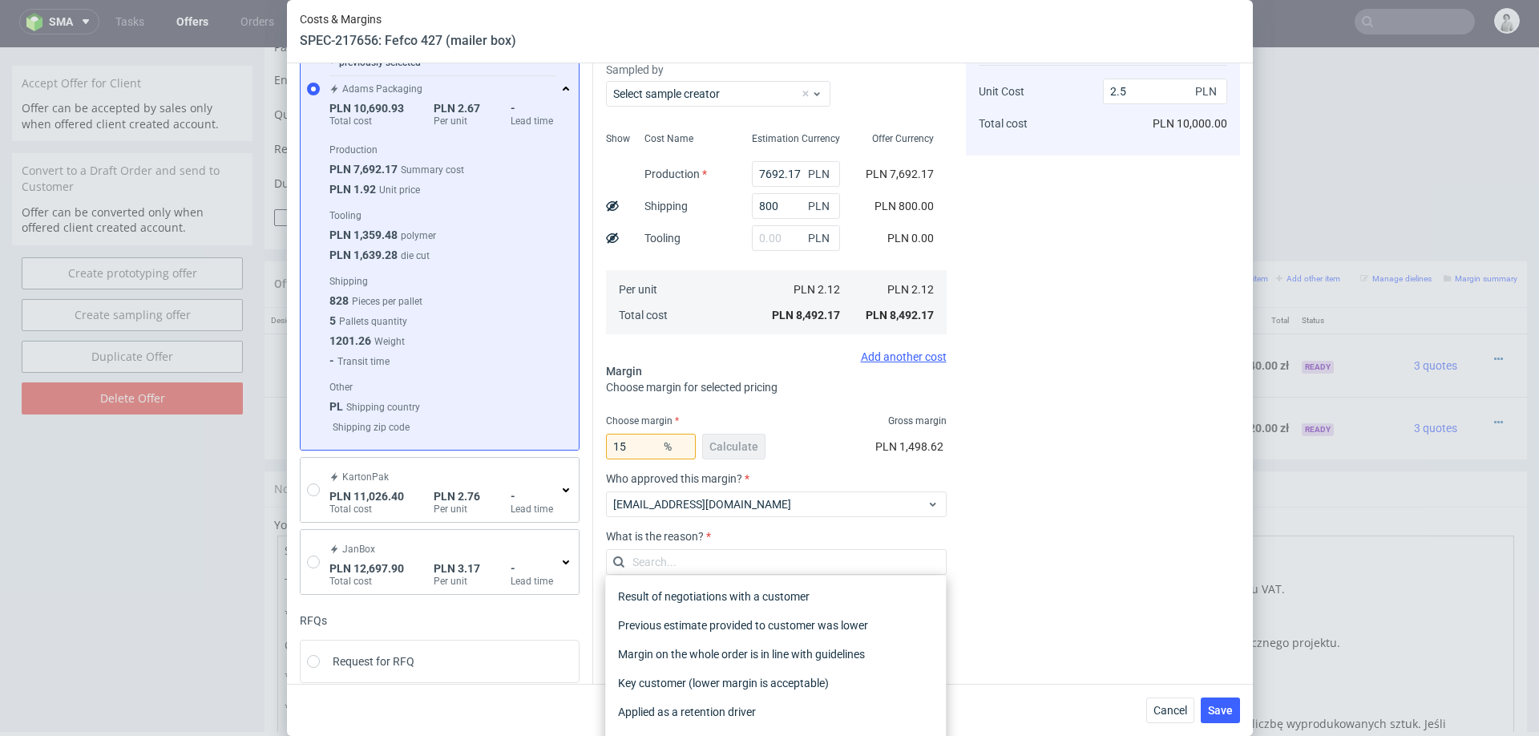
scroll to position [113, 0]
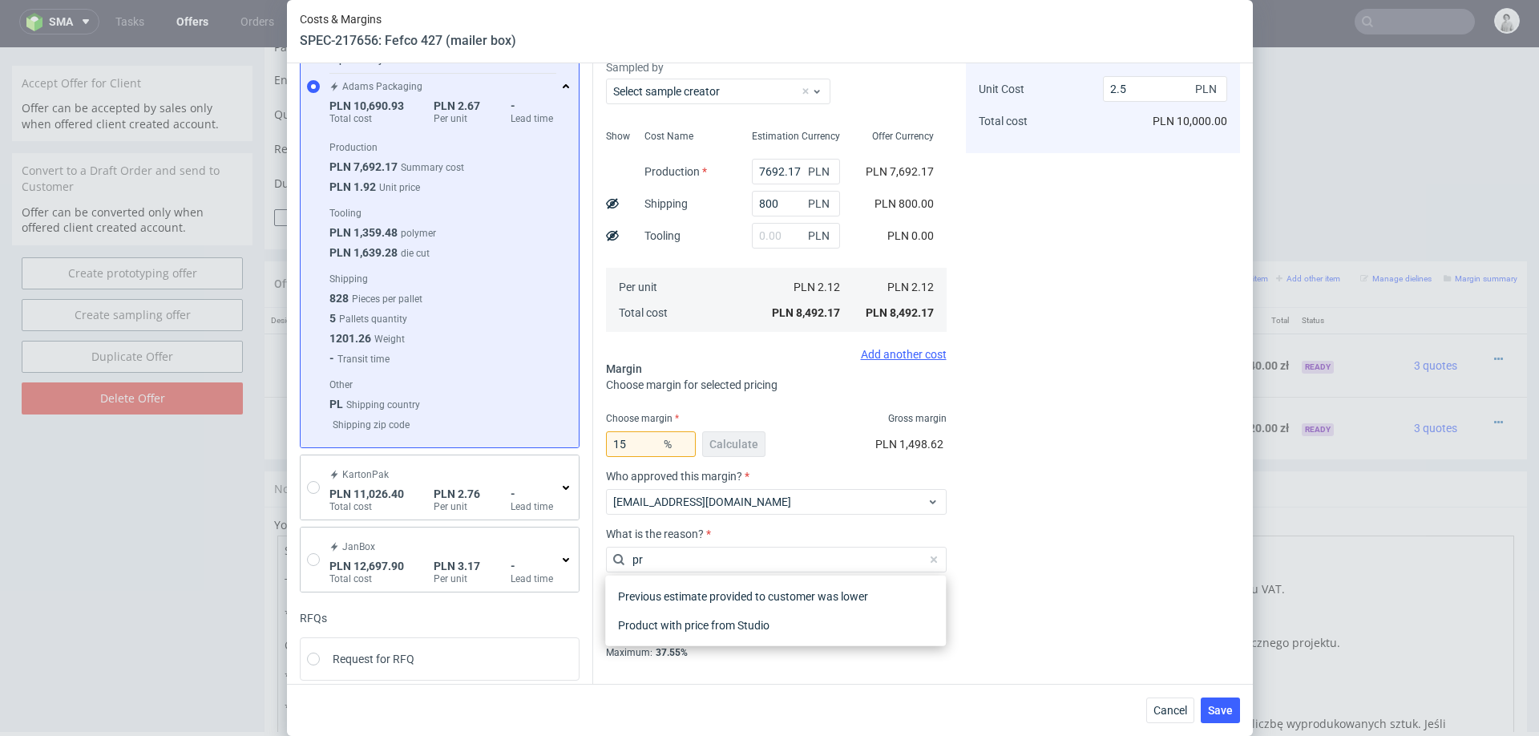
type input "pro"
click at [656, 629] on div "Product with price from Studio" at bounding box center [776, 625] width 328 height 29
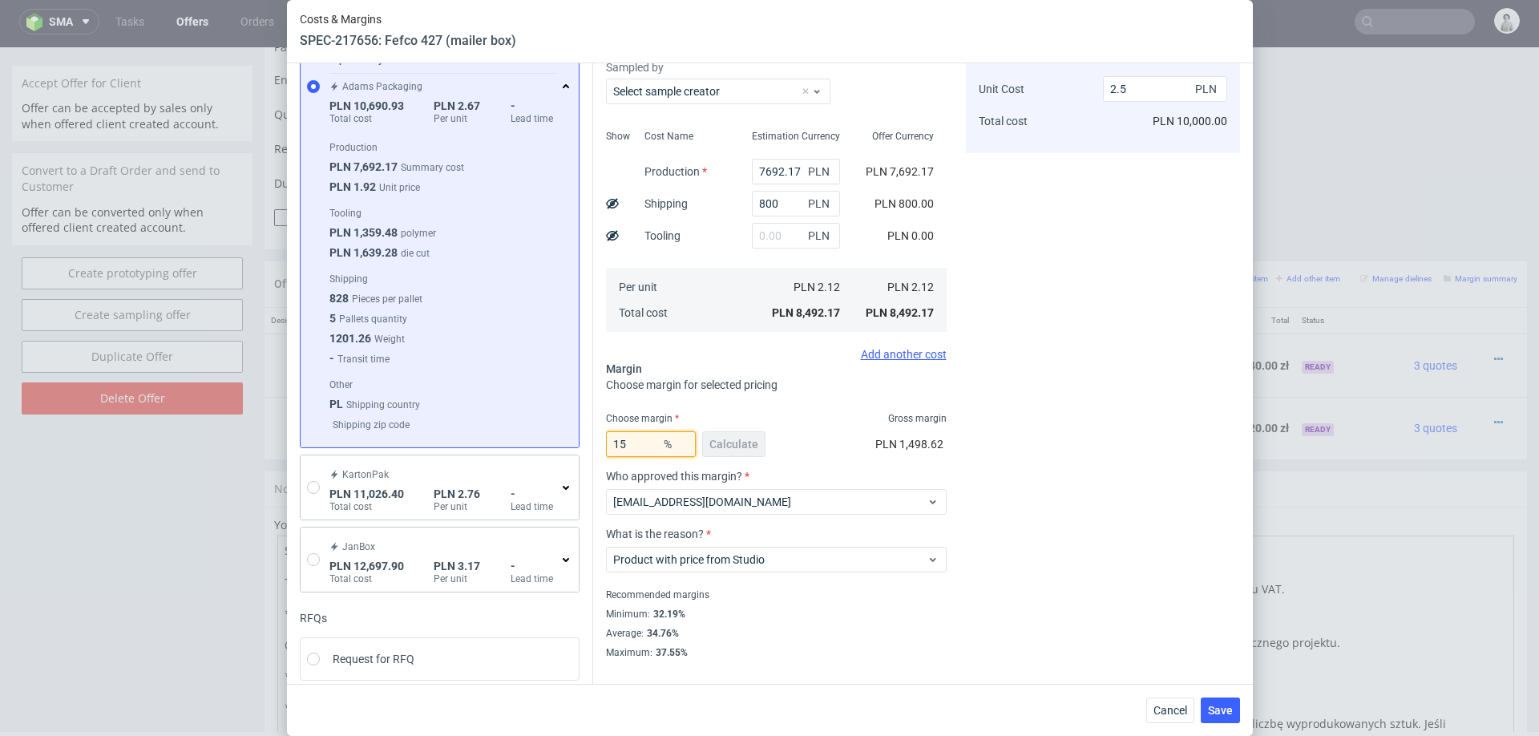
click at [634, 442] on input "15" at bounding box center [651, 444] width 90 height 26
type input "17"
type input "2.56"
type input "19"
type input "2.62"
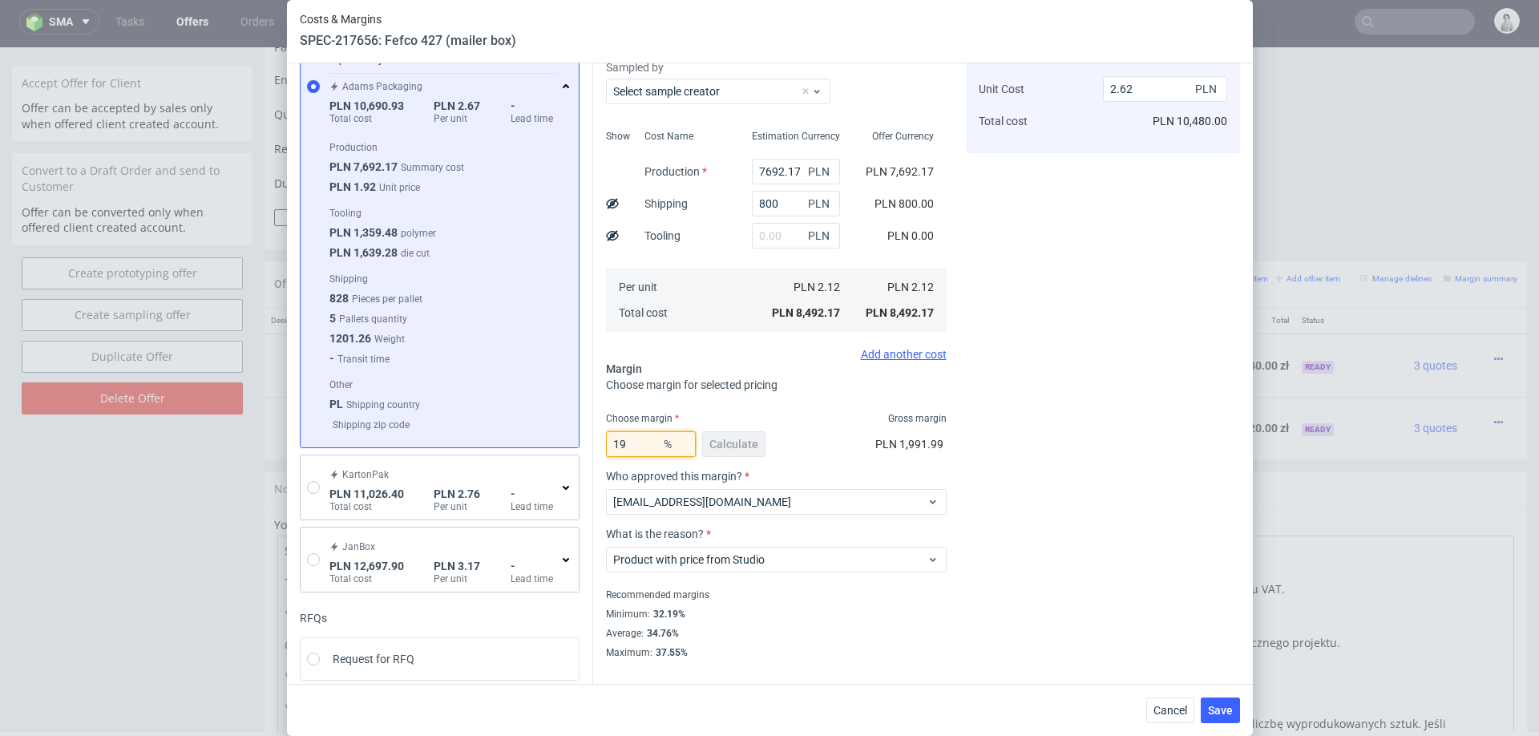
type input "1"
type input "2.14"
type input "20"
type input "2.65"
type input "20"
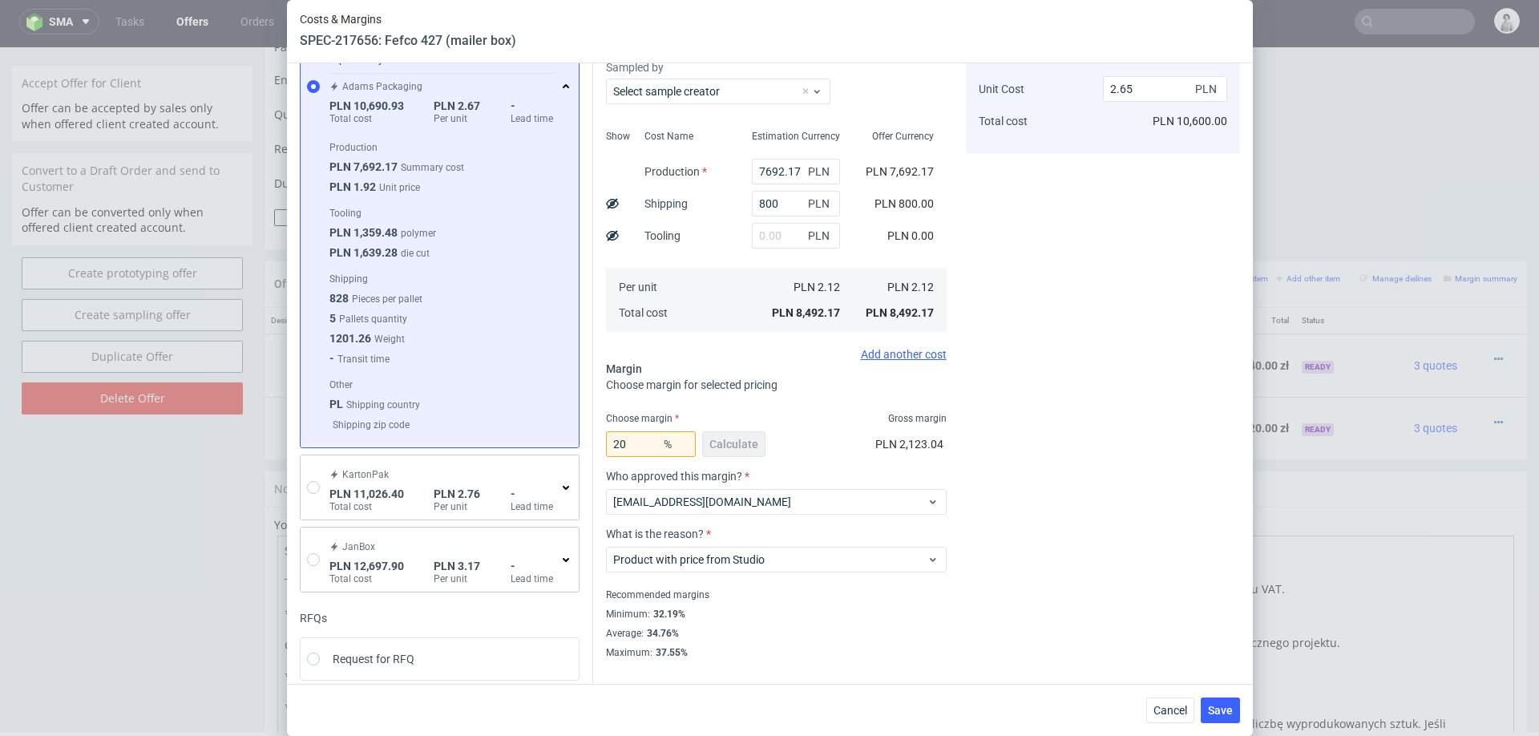
click at [963, 495] on div "Costs Manage selected amounts if you need Sampled by Select sample creator Show…" at bounding box center [916, 330] width 647 height 657
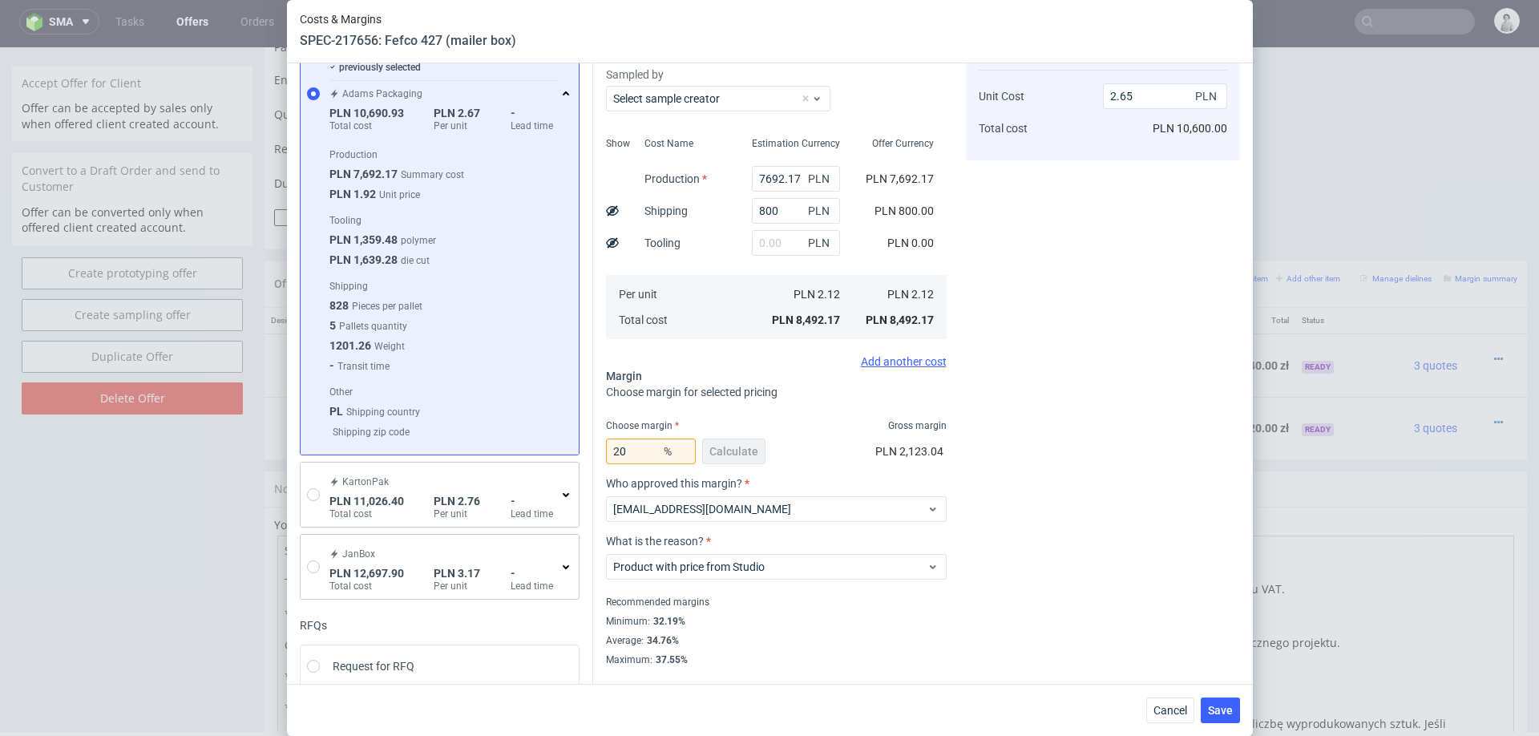
scroll to position [118, 0]
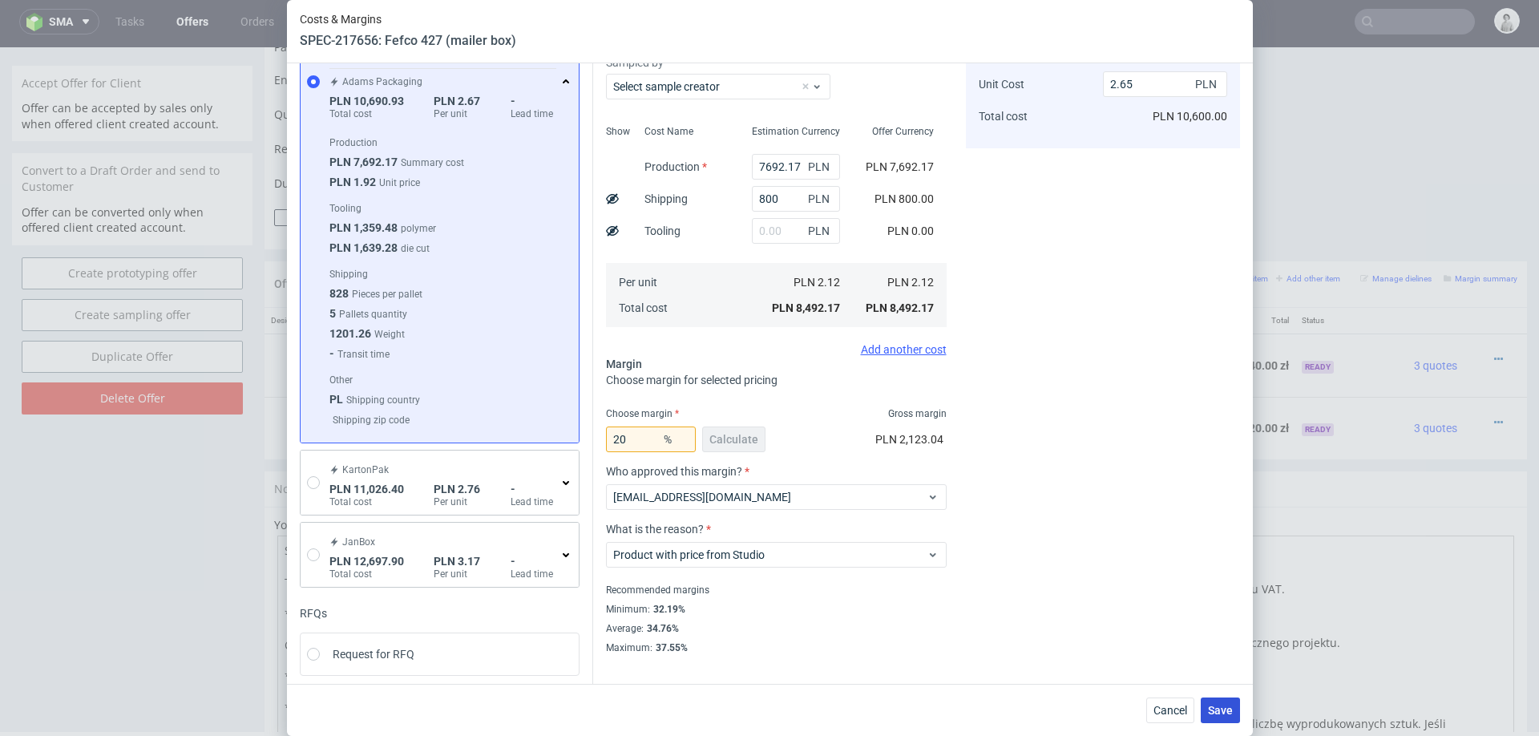
click at [1218, 705] on span "Save" at bounding box center [1220, 710] width 25 height 11
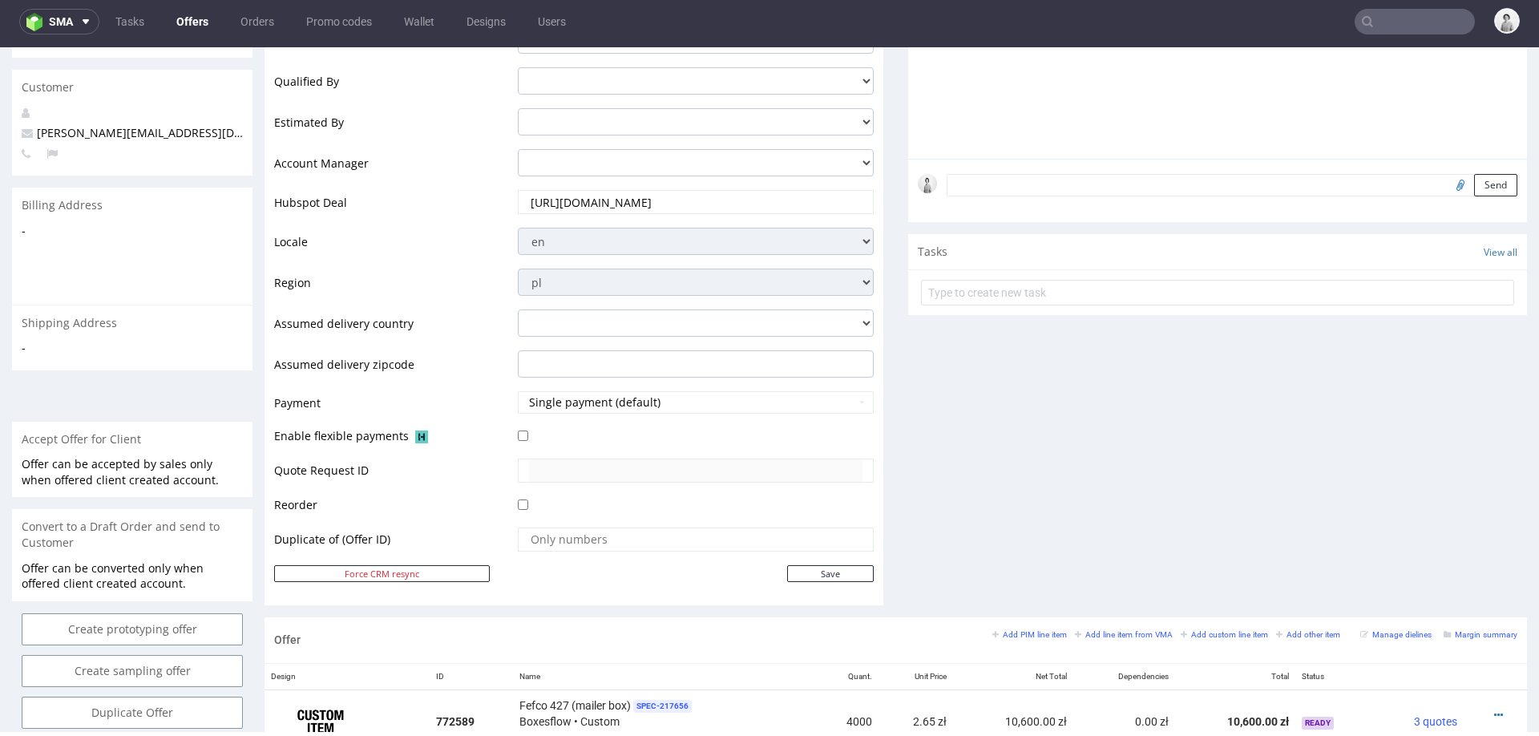
scroll to position [602, 0]
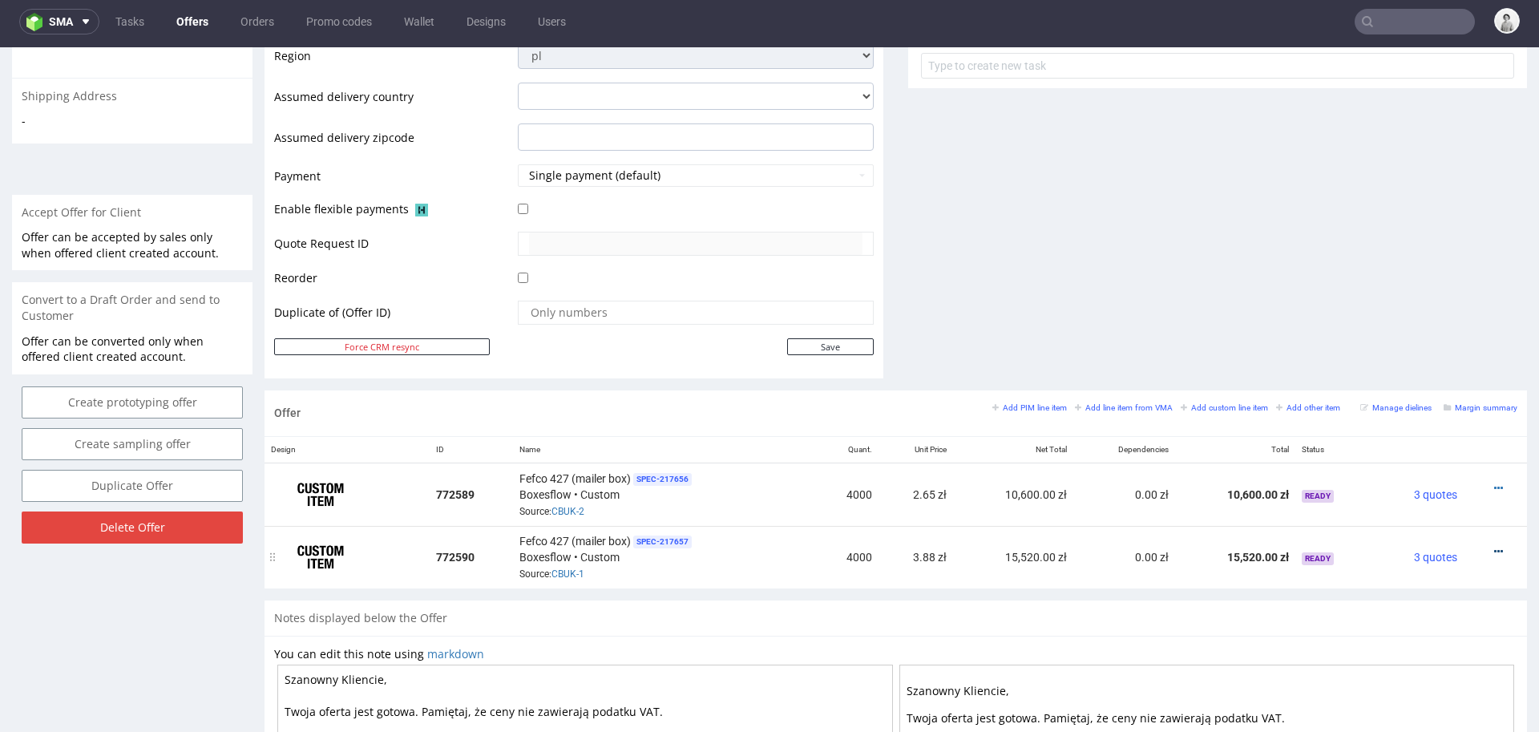
click at [1495, 546] on icon at bounding box center [1499, 551] width 9 height 11
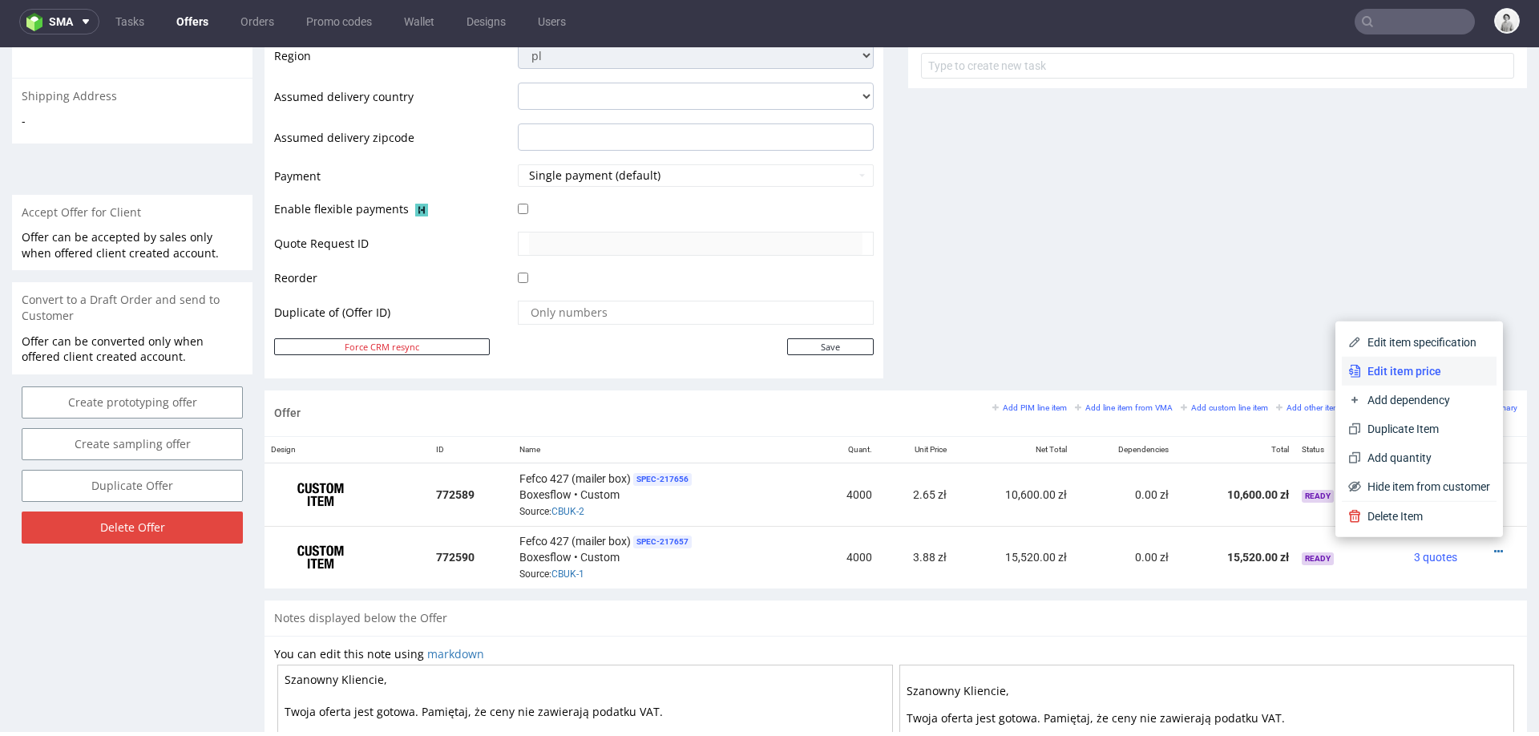
click at [1441, 374] on span "Edit item price" at bounding box center [1425, 371] width 129 height 16
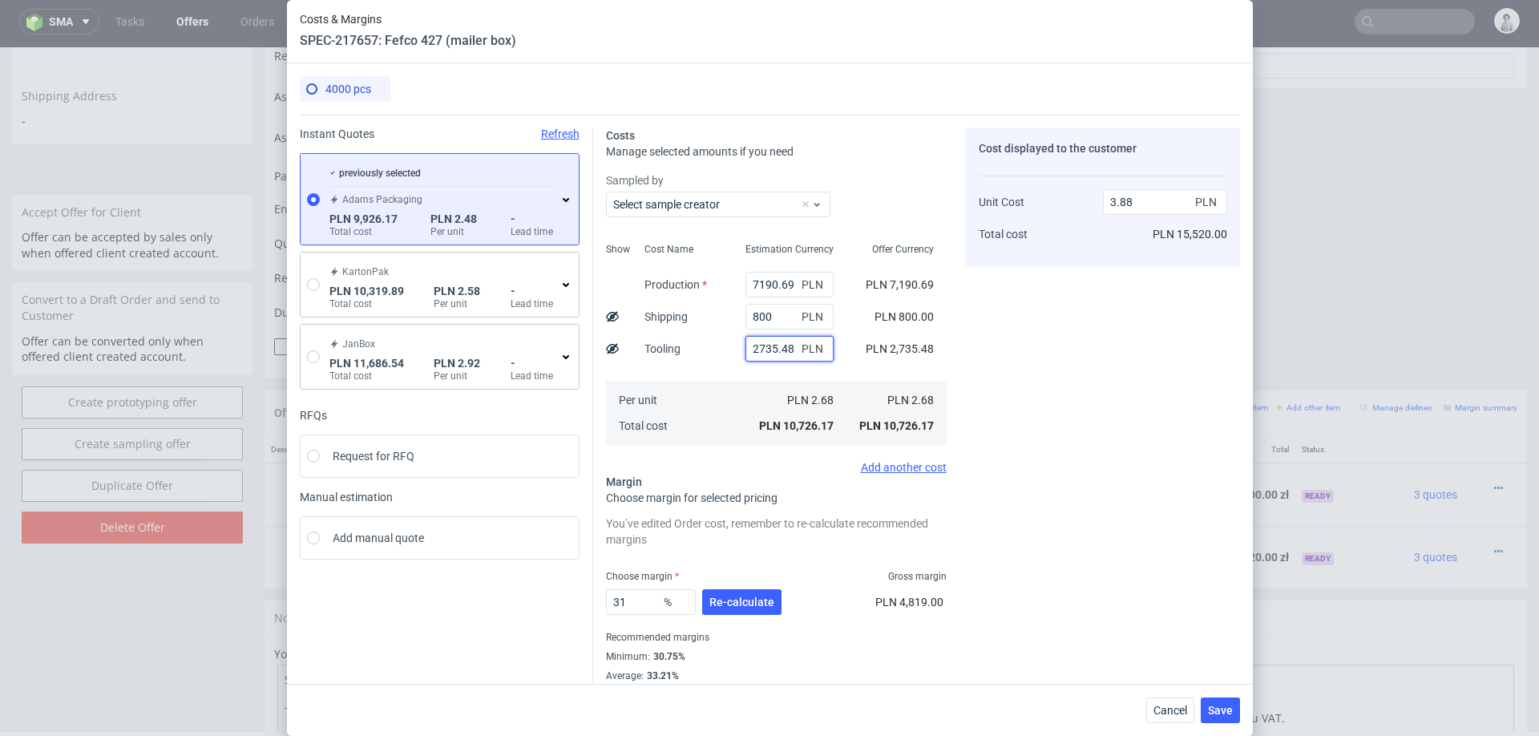
click at [783, 354] on input "2735.48" at bounding box center [790, 349] width 88 height 26
type input "2.9"
click at [1182, 382] on div "Cost displayed to the customer Unit Cost Total cost 2.9 PLN PLN 11,600.00" at bounding box center [1103, 414] width 274 height 574
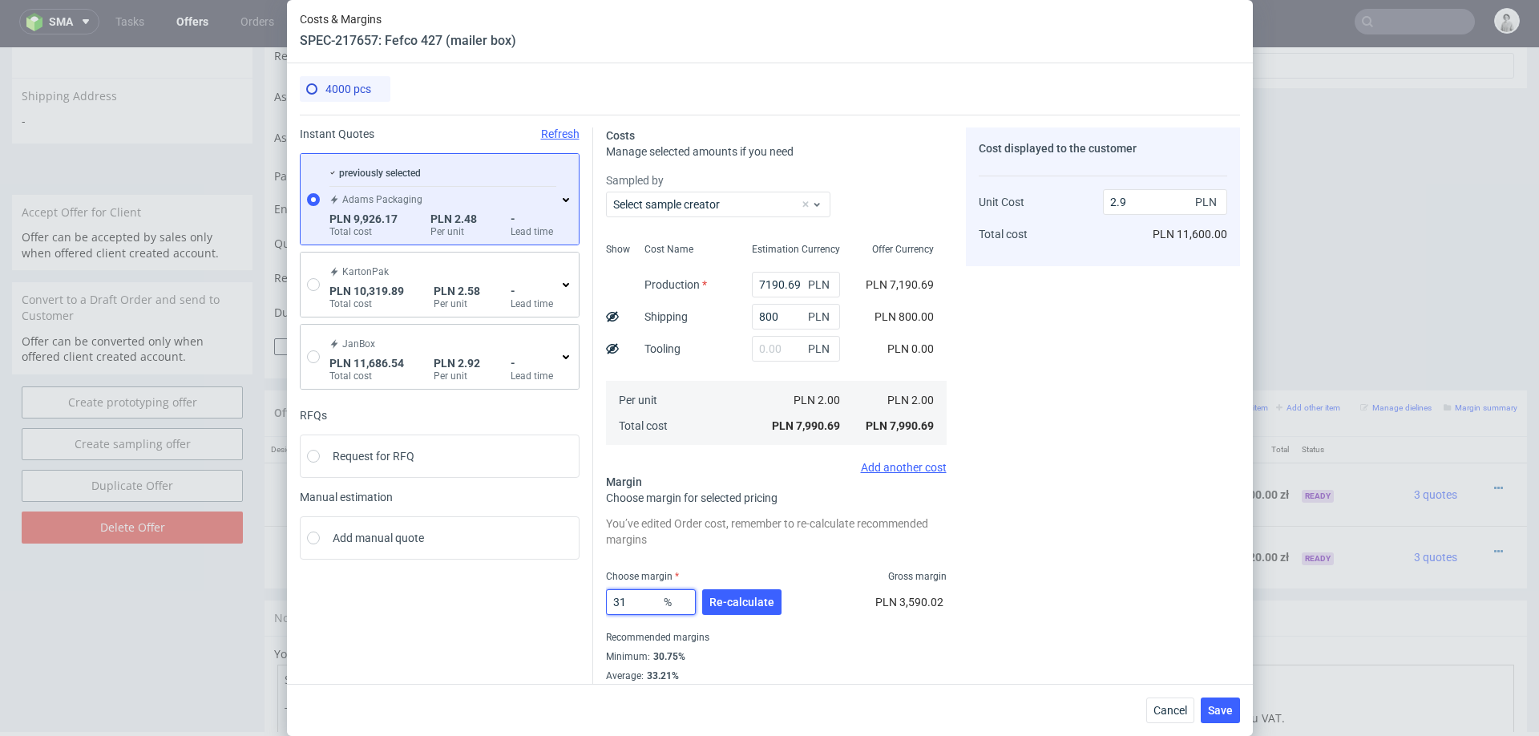
click at [630, 604] on input "31" at bounding box center [651, 602] width 90 height 26
type input "20"
type input "2.5"
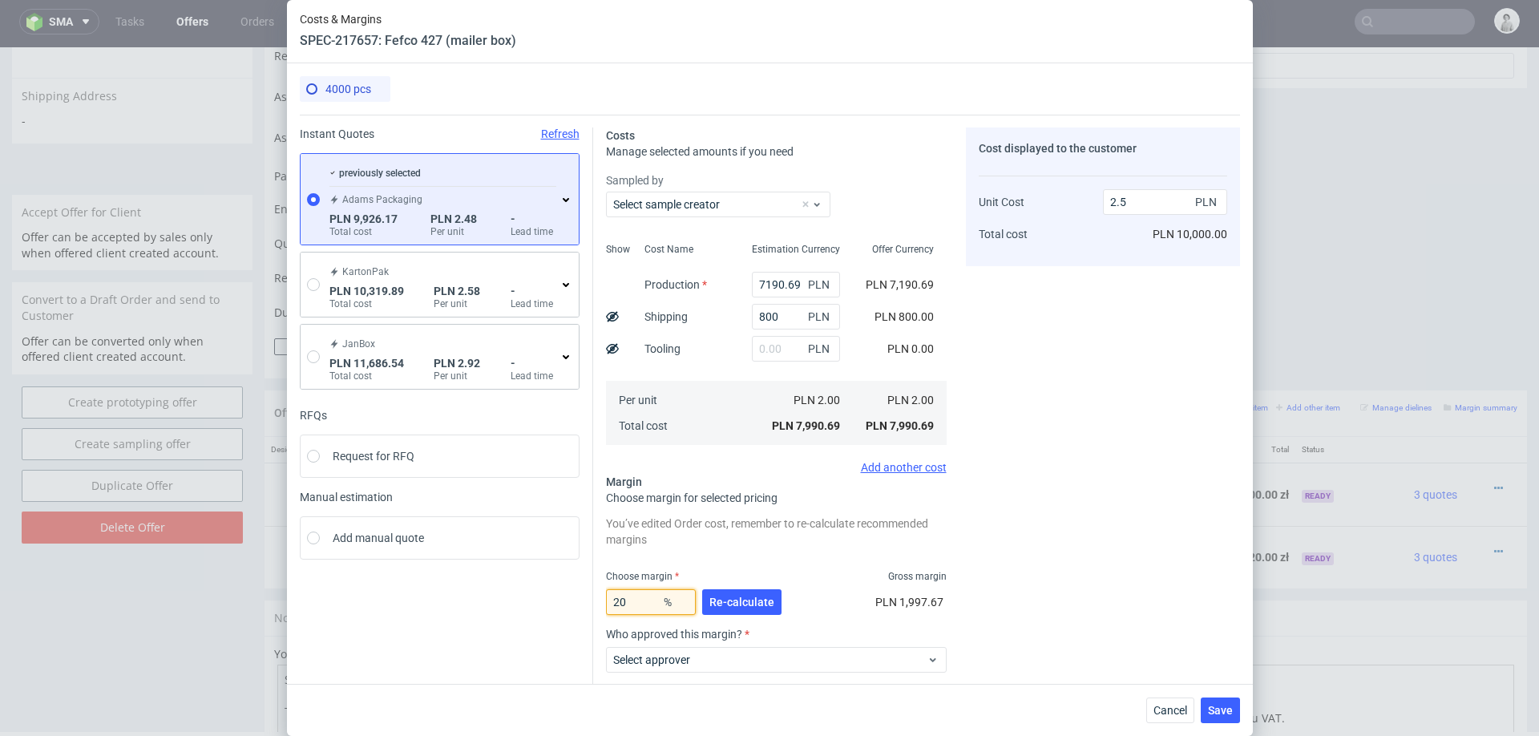
type input "20"
click at [1030, 548] on div "Cost displayed to the customer Unit Cost Total cost 2.5 PLN PLN 10,000.00" at bounding box center [1103, 472] width 274 height 690
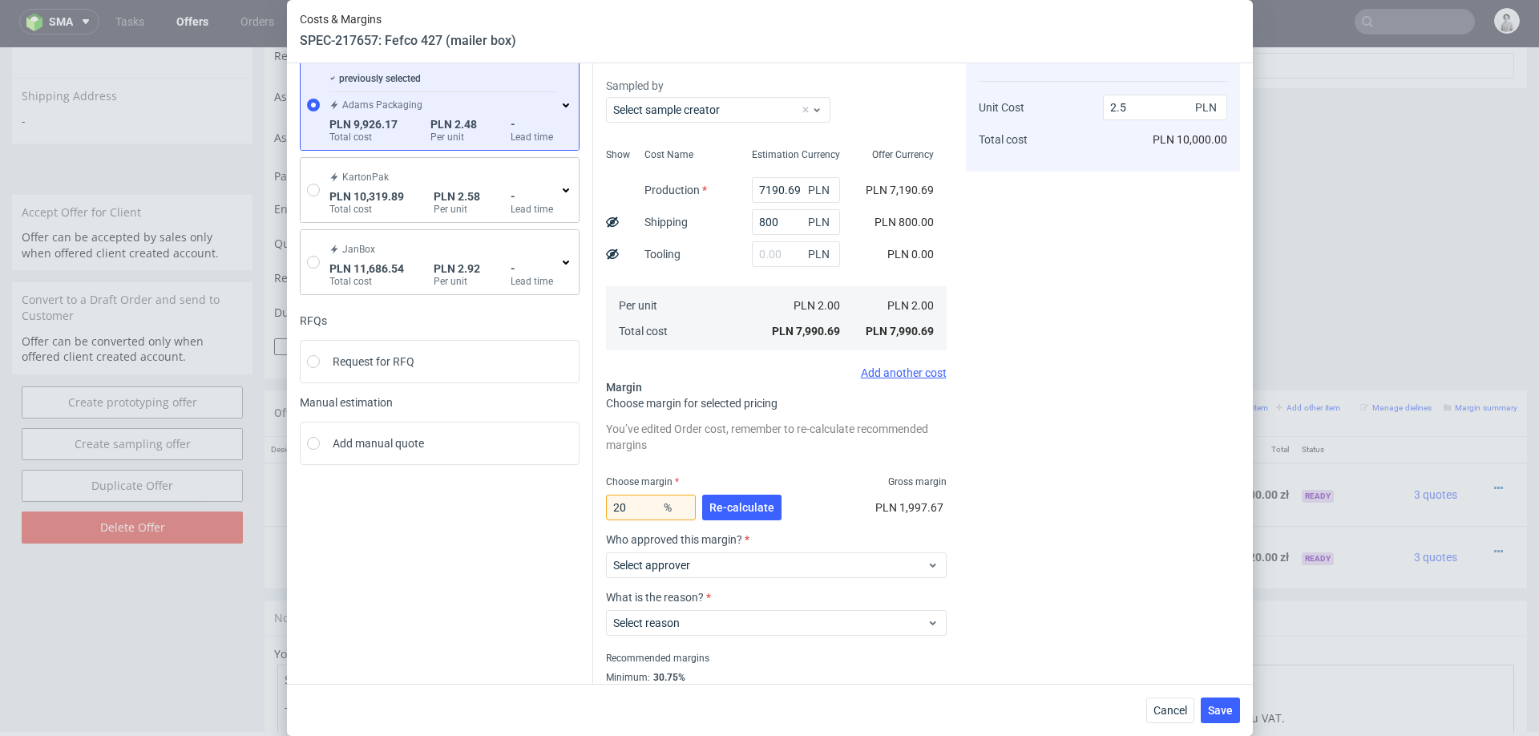
scroll to position [96, 0]
click at [760, 502] on span "Re-calculate" at bounding box center [742, 505] width 65 height 11
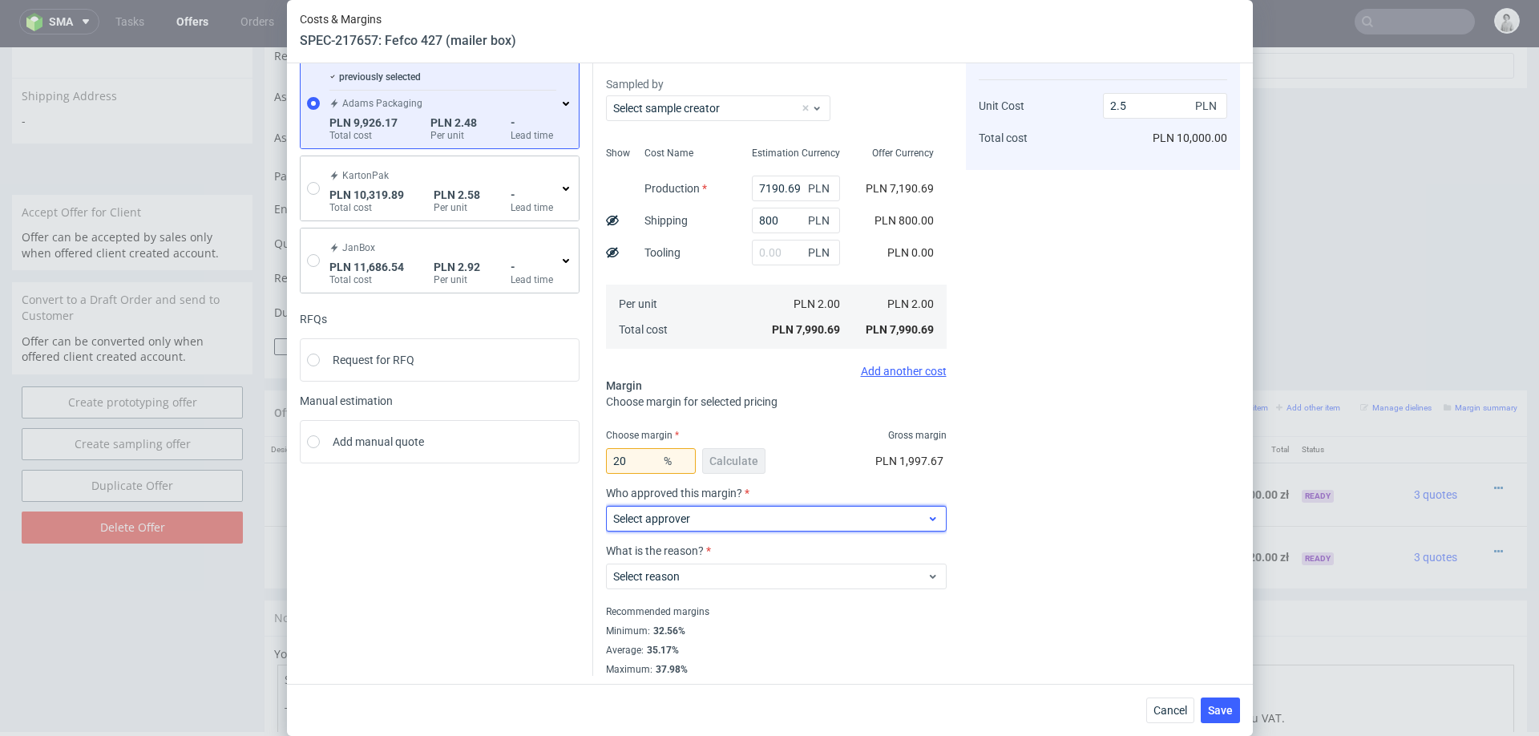
click at [655, 511] on span "Select approver" at bounding box center [770, 519] width 314 height 16
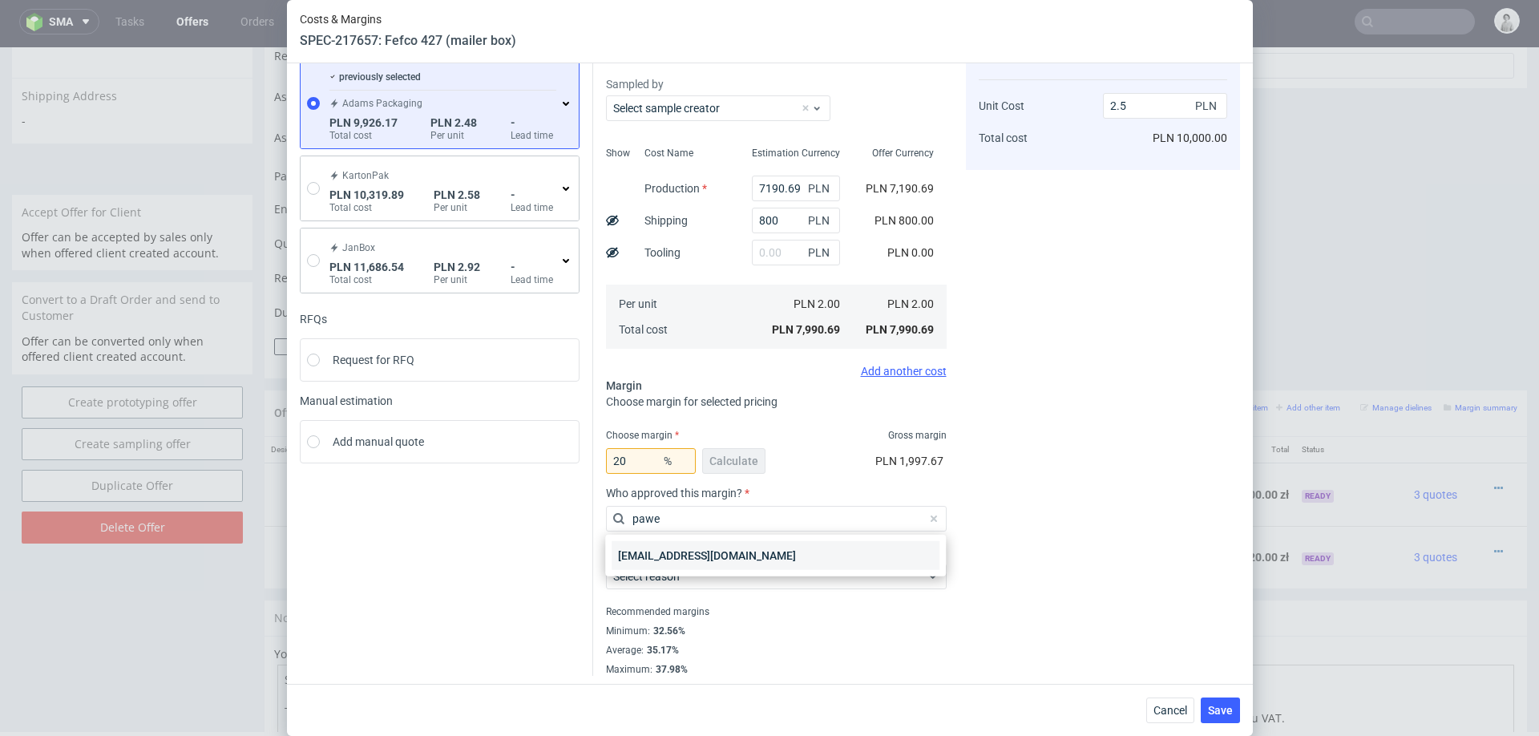
type input "pawe"
click at [638, 556] on div "[EMAIL_ADDRESS][DOMAIN_NAME]" at bounding box center [776, 555] width 328 height 29
click at [644, 576] on label "Select reason" at bounding box center [646, 576] width 67 height 13
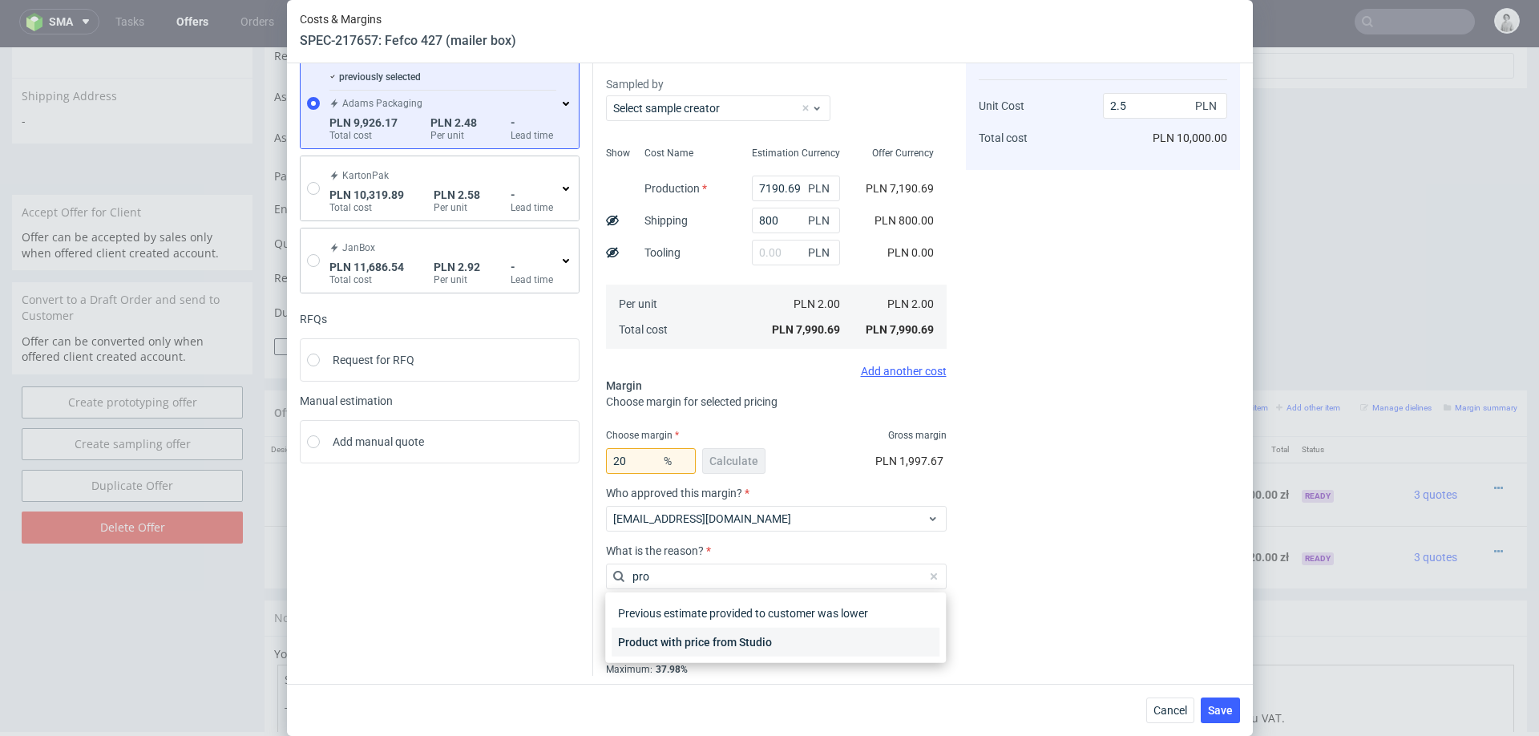
type input "pro"
click at [682, 642] on div "Product with price from Studio" at bounding box center [776, 642] width 328 height 29
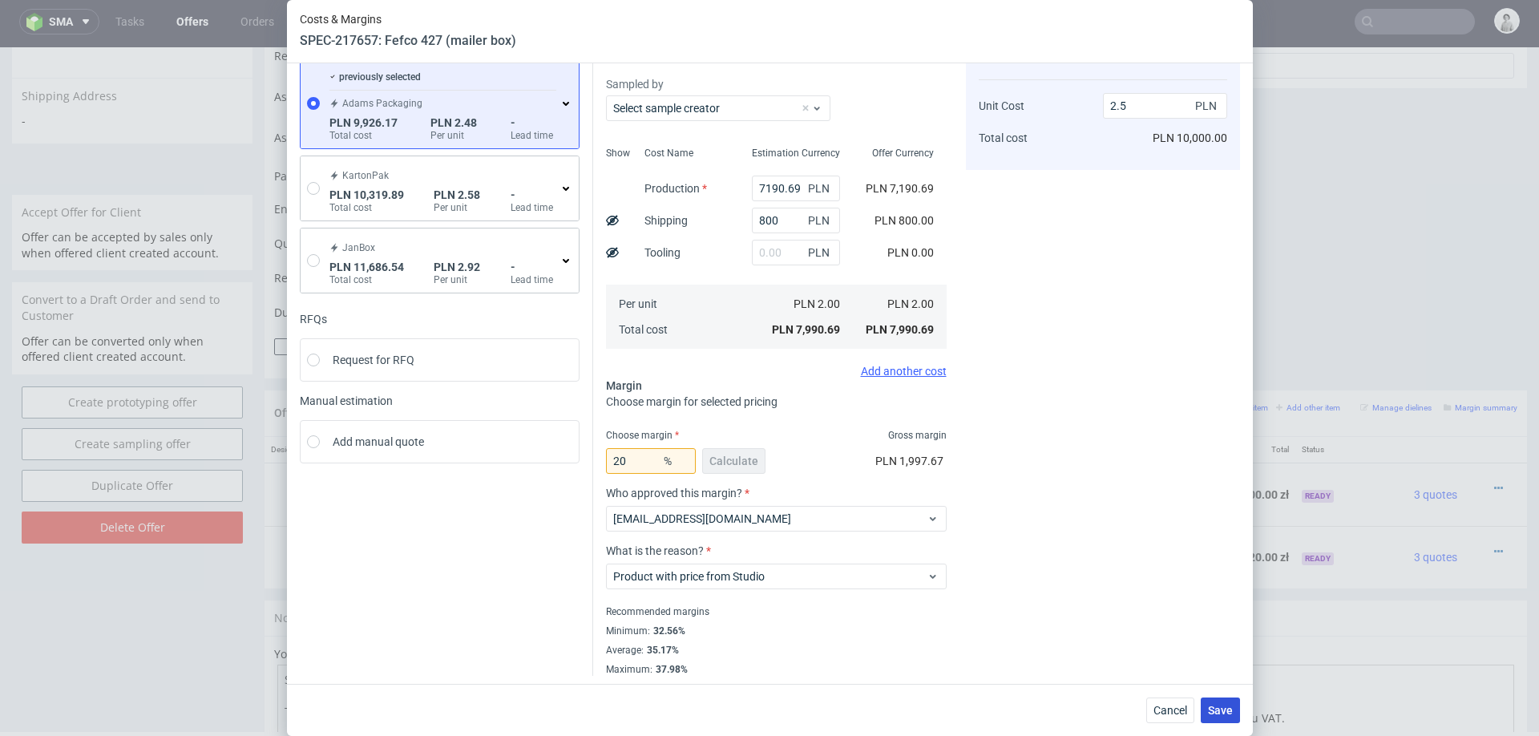
click at [1215, 710] on span "Save" at bounding box center [1220, 710] width 25 height 11
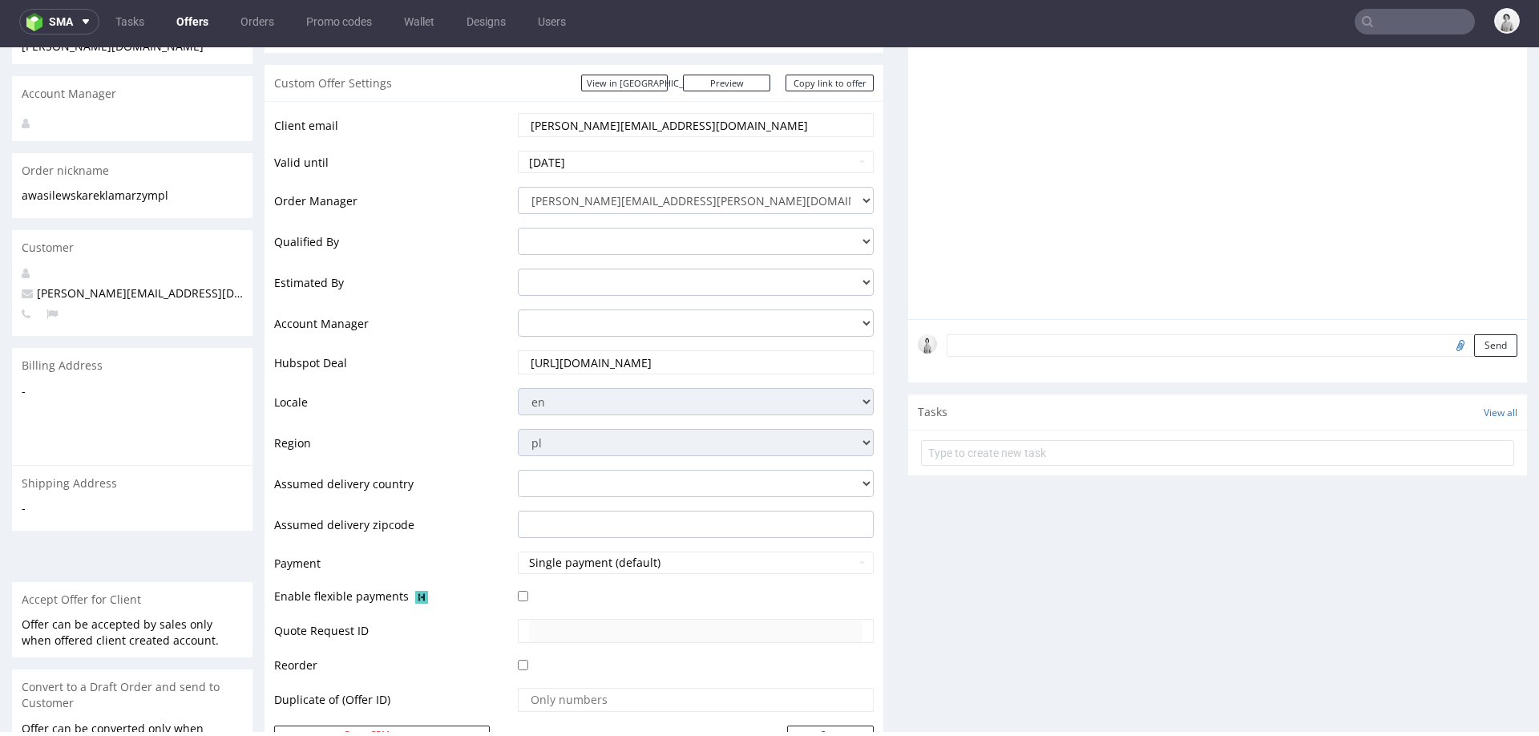
scroll to position [154, 0]
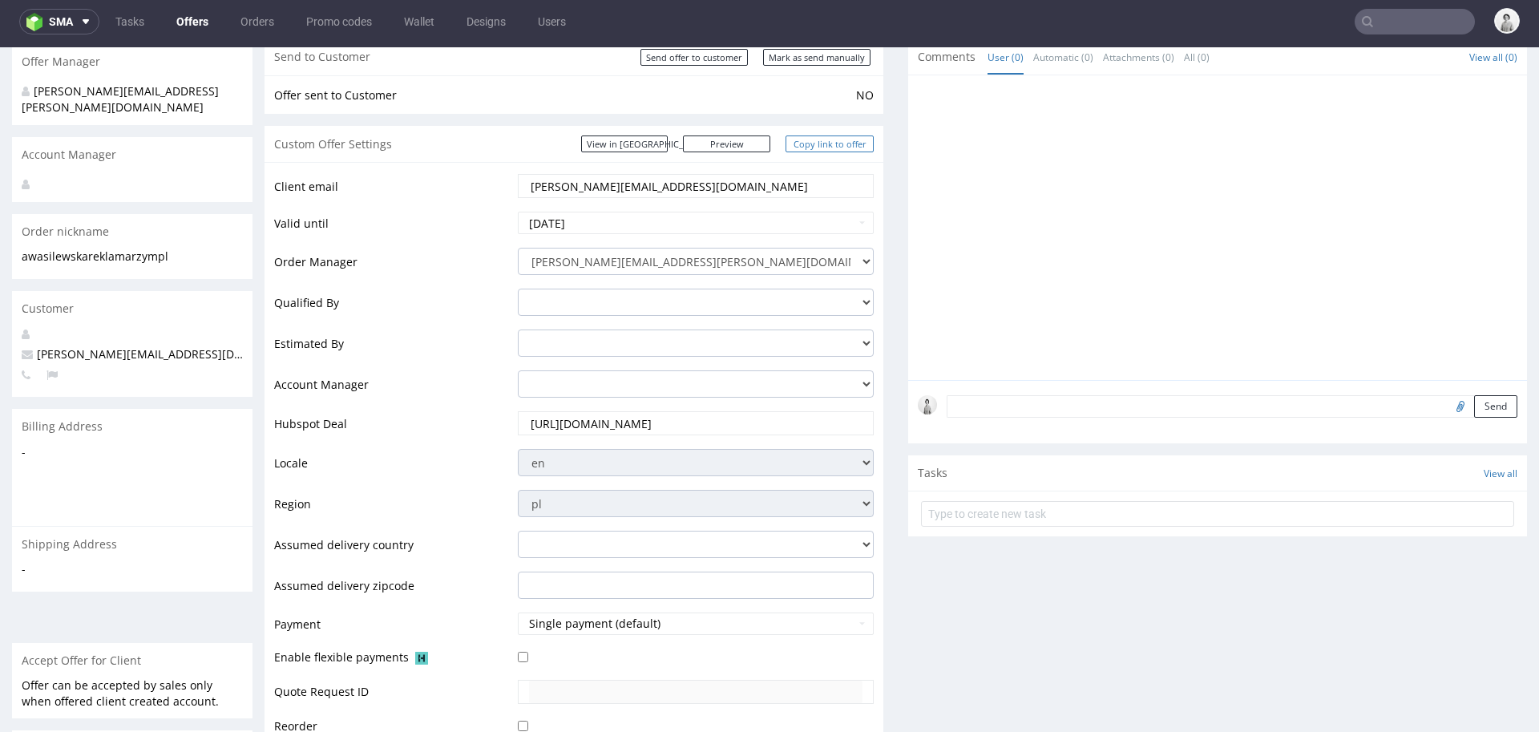
click at [815, 143] on link "Copy link to offer" at bounding box center [830, 144] width 88 height 17
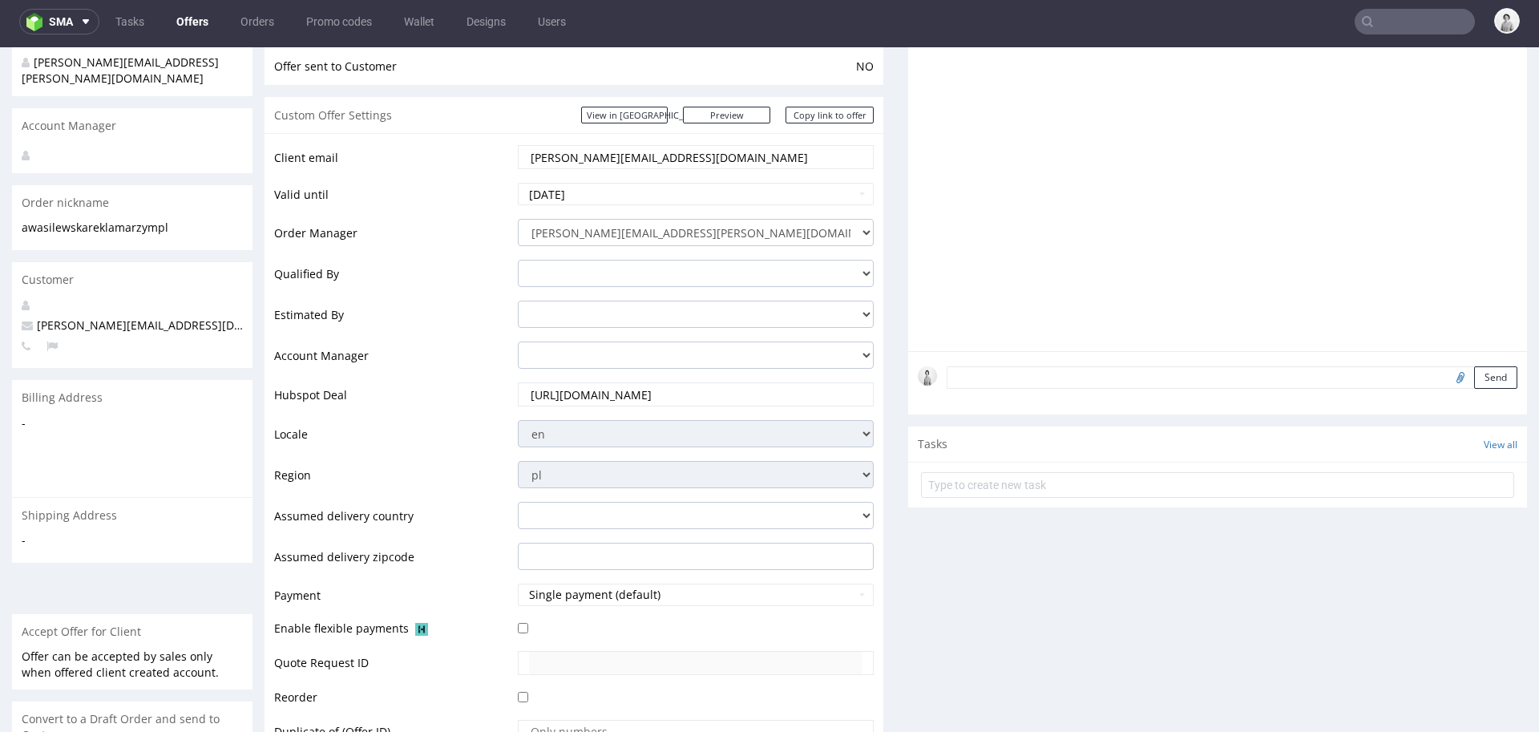
scroll to position [0, 0]
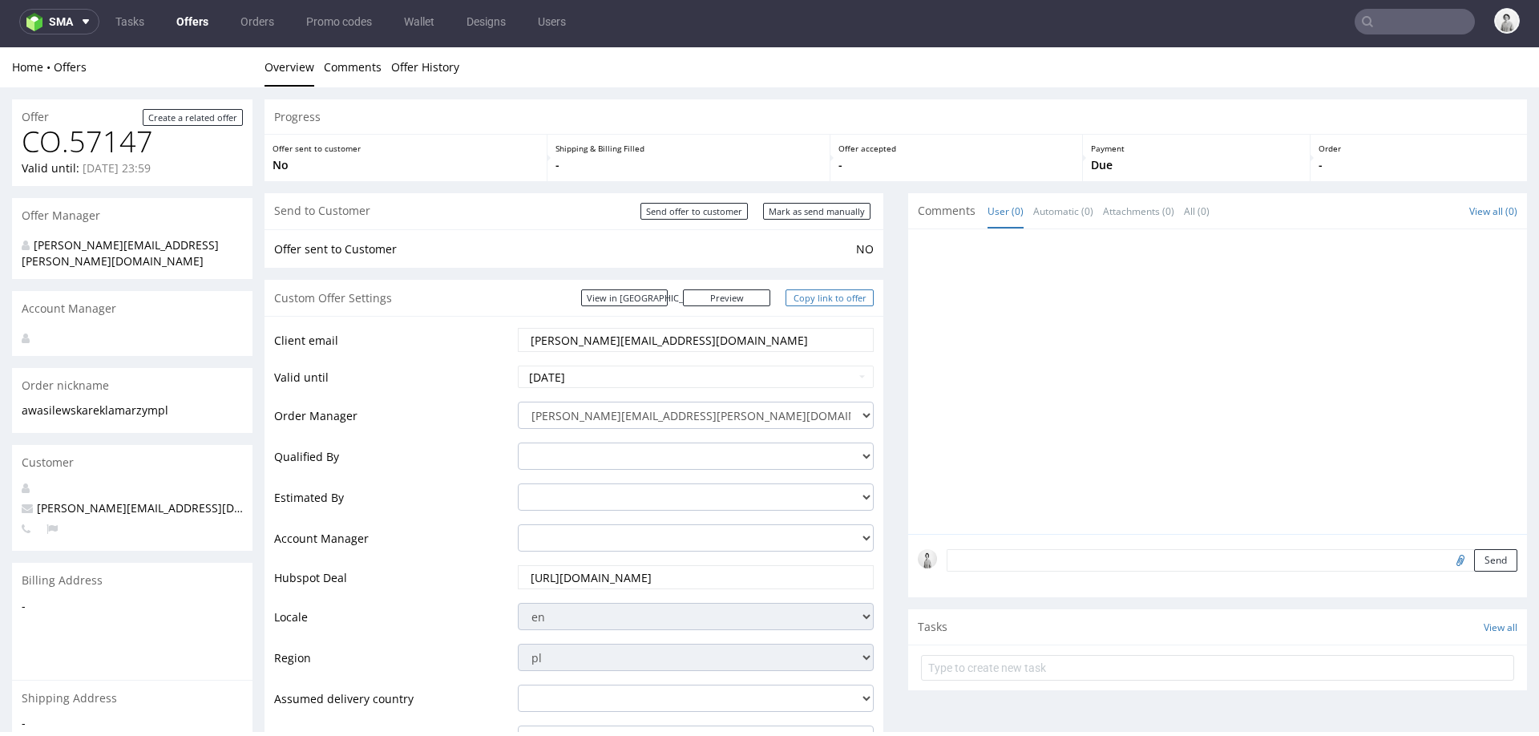
click at [823, 298] on link "Copy link to offer" at bounding box center [830, 297] width 88 height 17
click at [810, 215] on input "Mark as send manually" at bounding box center [816, 211] width 107 height 17
type input "In progress..."
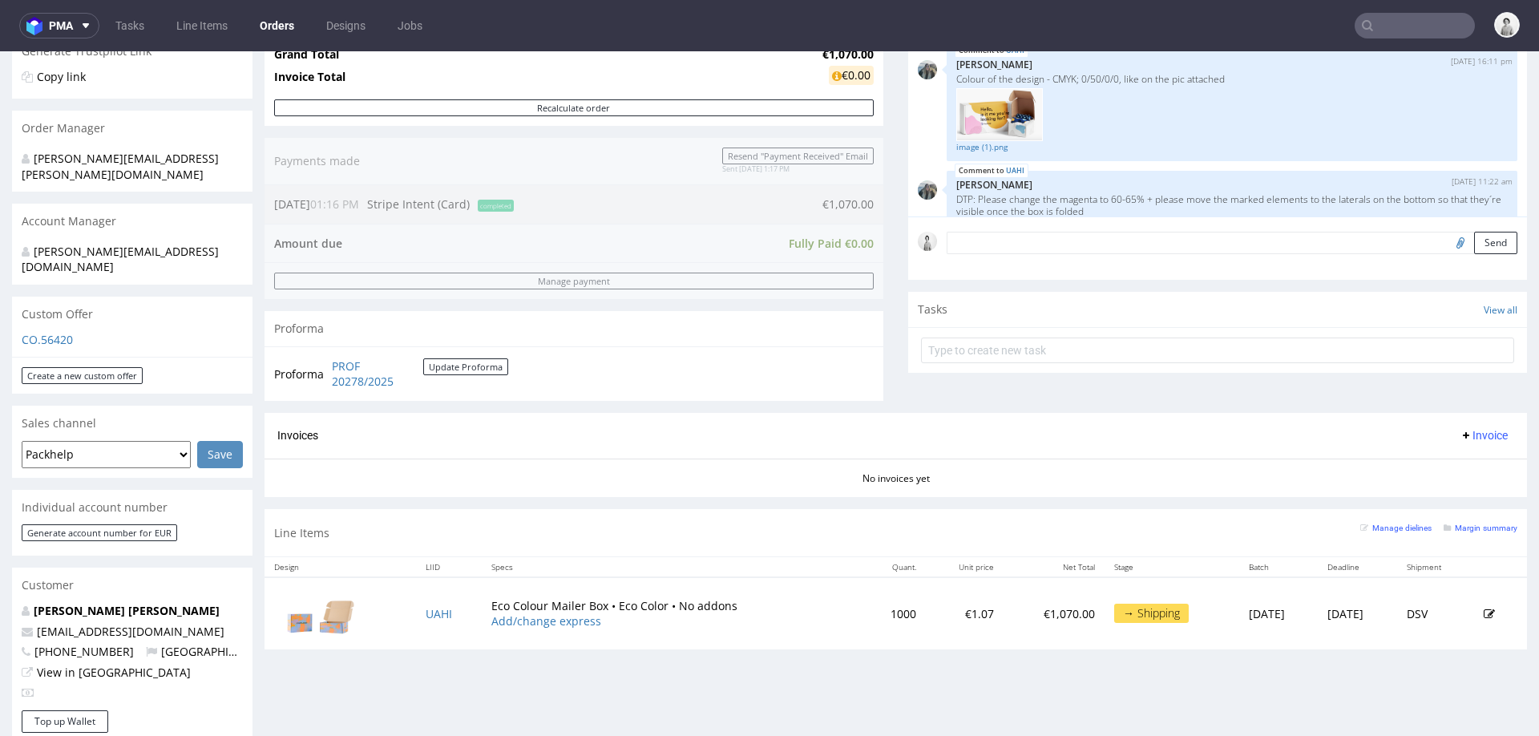
scroll to position [301, 0]
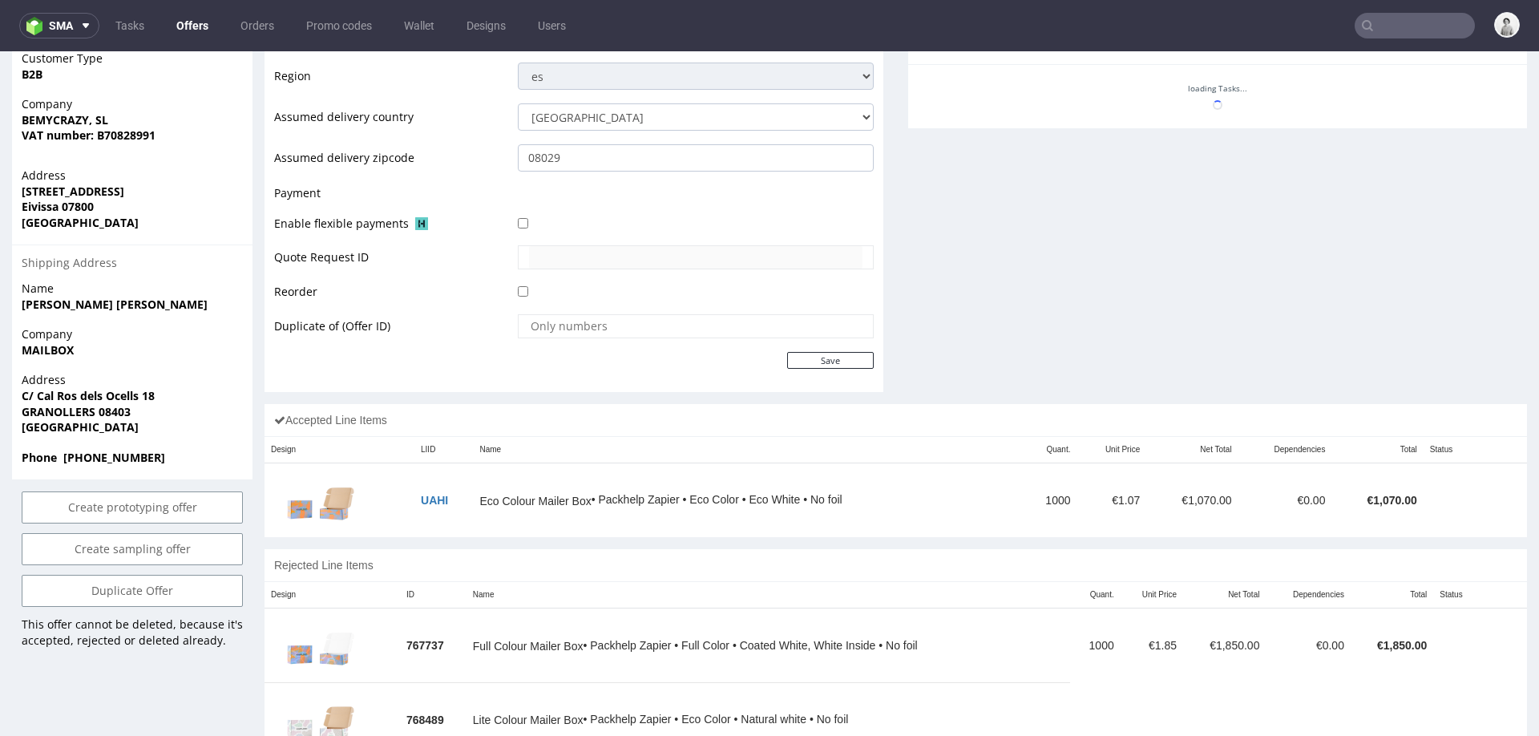
scroll to position [645, 0]
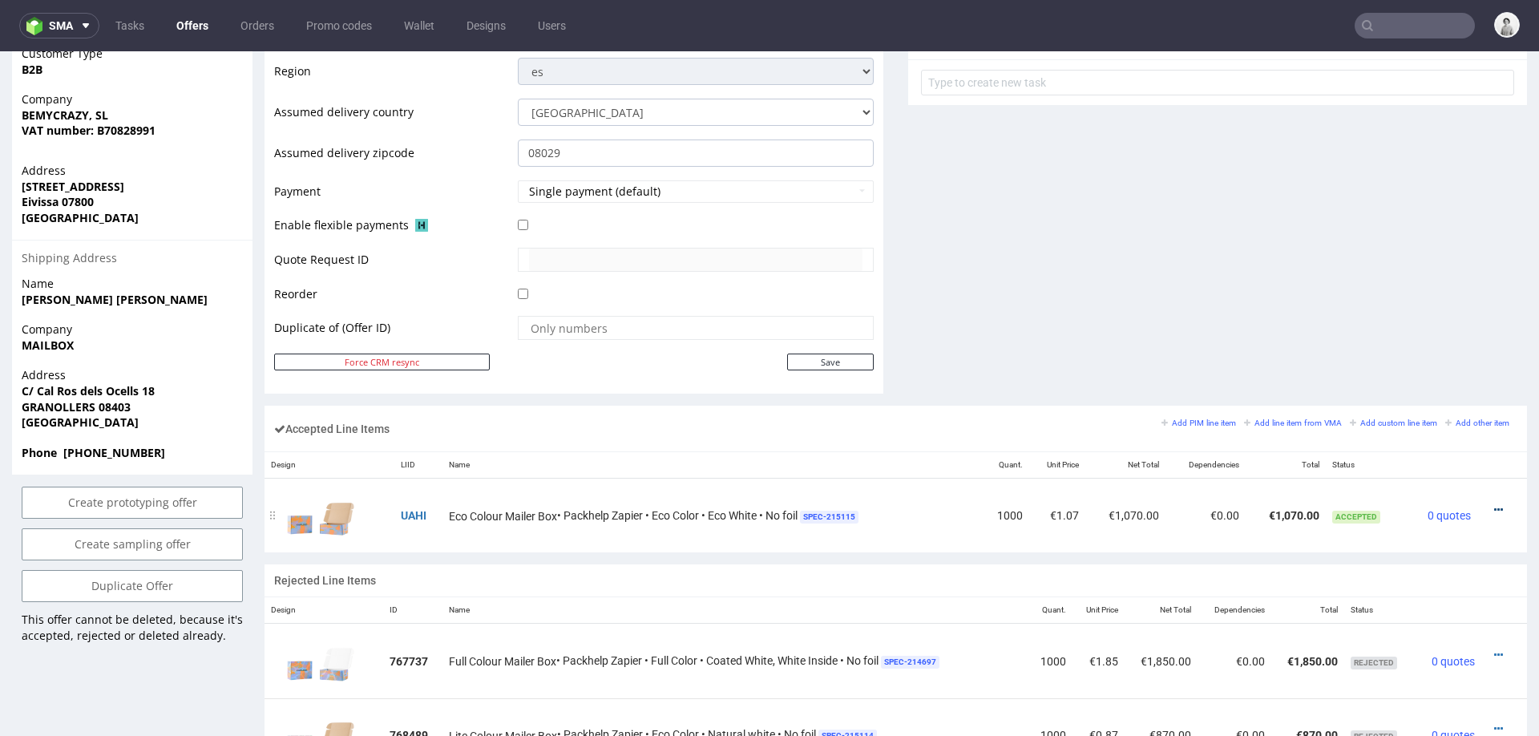
click at [1495, 504] on icon at bounding box center [1499, 509] width 9 height 11
click at [1421, 352] on span "Edit item price" at bounding box center [1432, 359] width 115 height 16
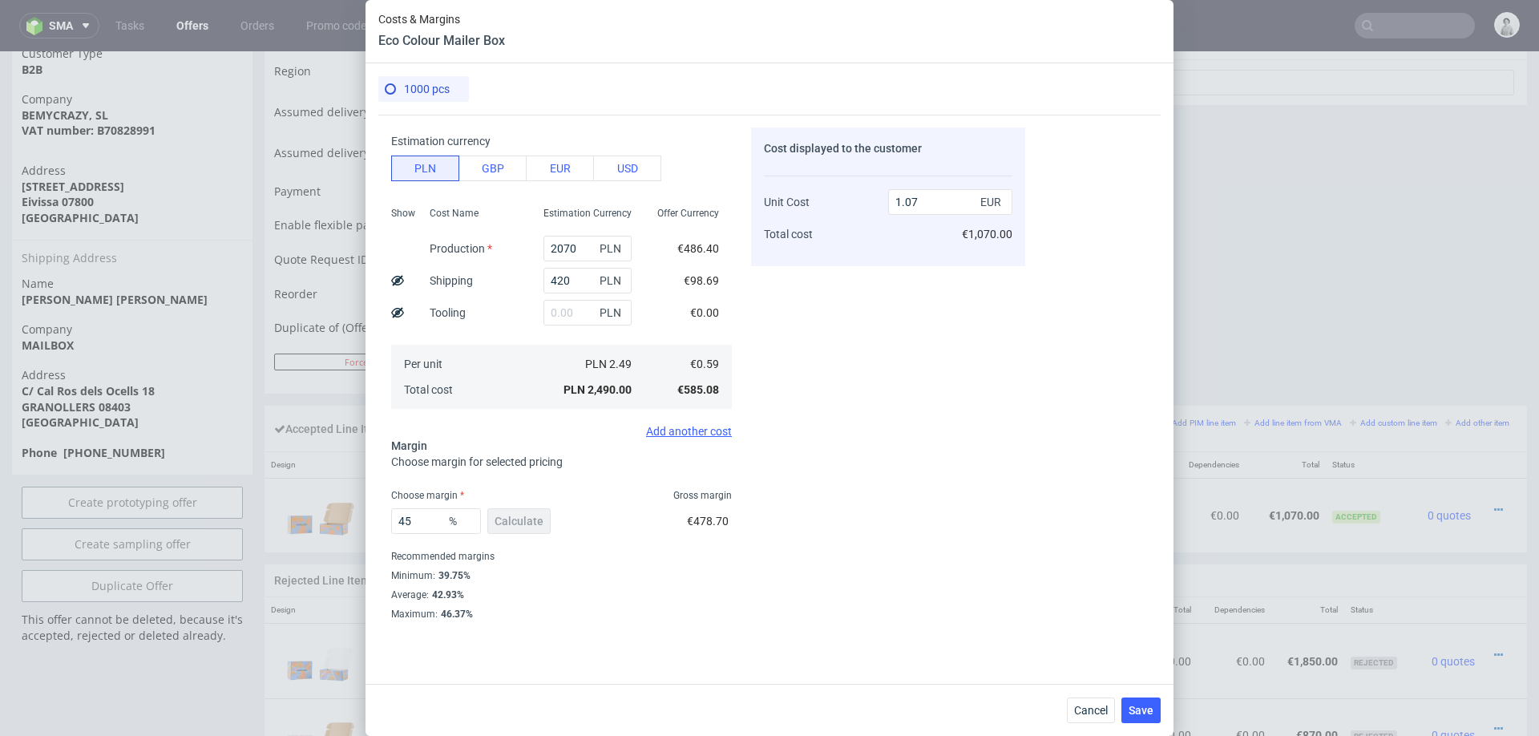
scroll to position [34, 0]
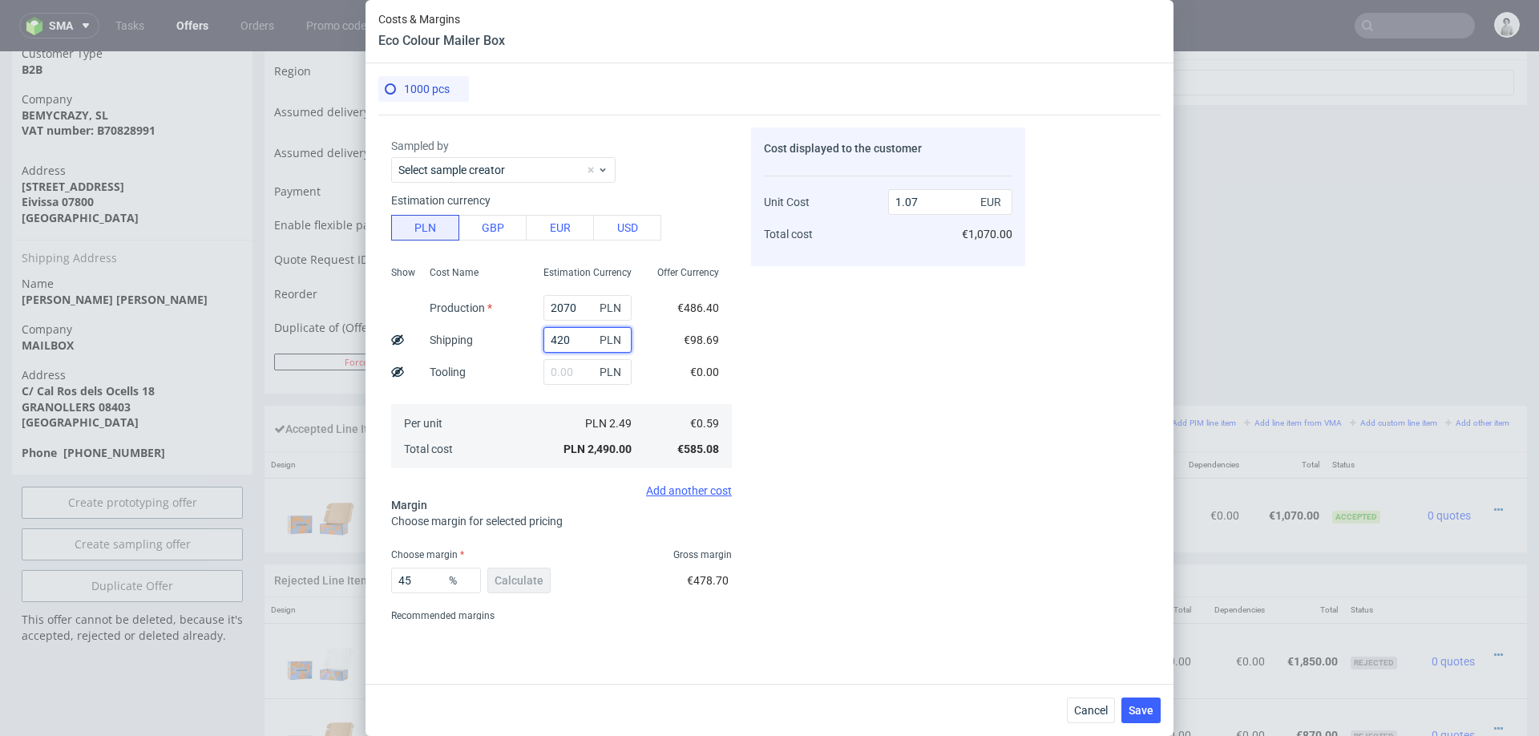
click at [580, 345] on input "420" at bounding box center [588, 340] width 88 height 26
type input "700"
type input "1.18"
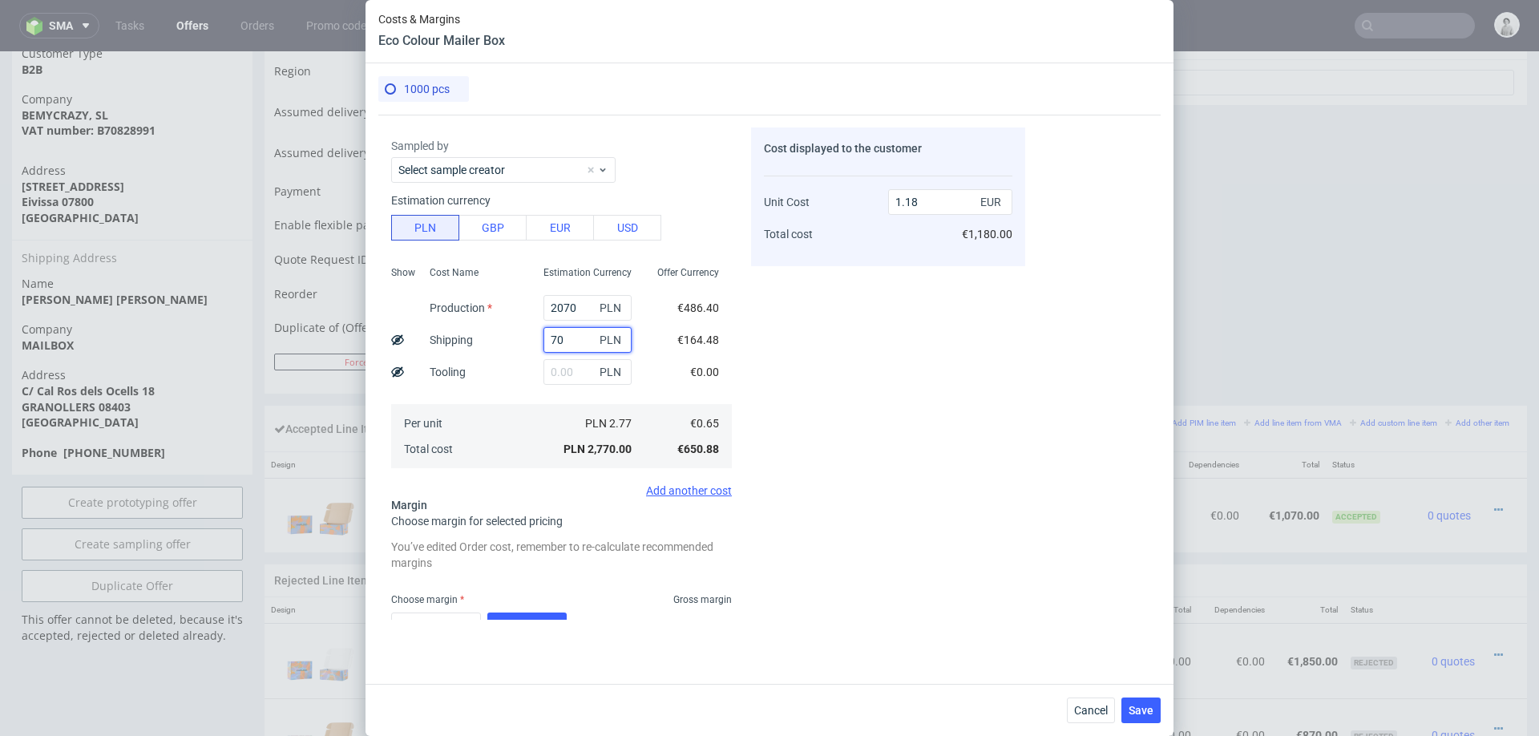
type input "7"
type input "6"
type input "0.88"
type input "600"
type input "1.14"
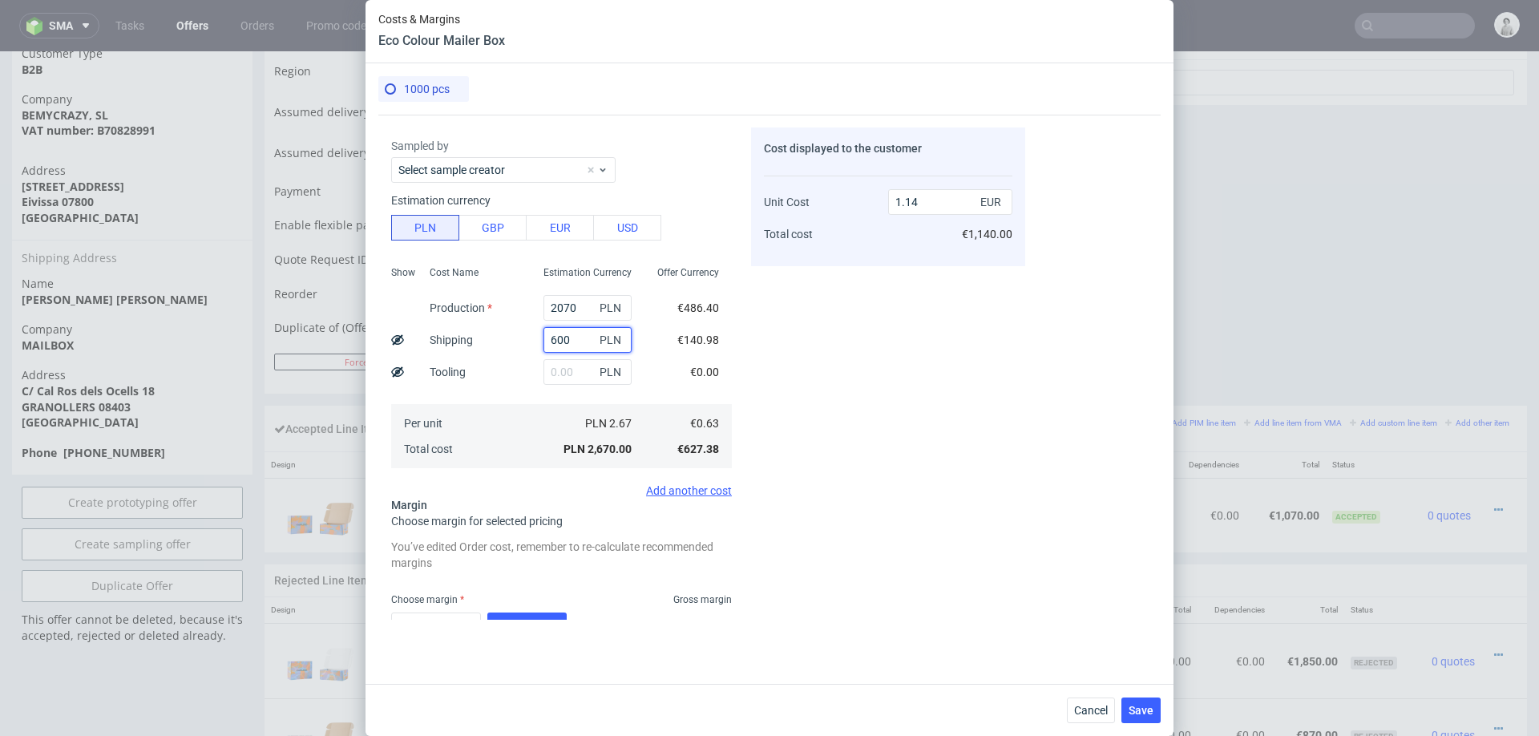
type input "600"
click at [872, 329] on div "Cost displayed to the customer Unit Cost Total cost 1.14 EUR €1,140.00" at bounding box center [888, 373] width 274 height 492
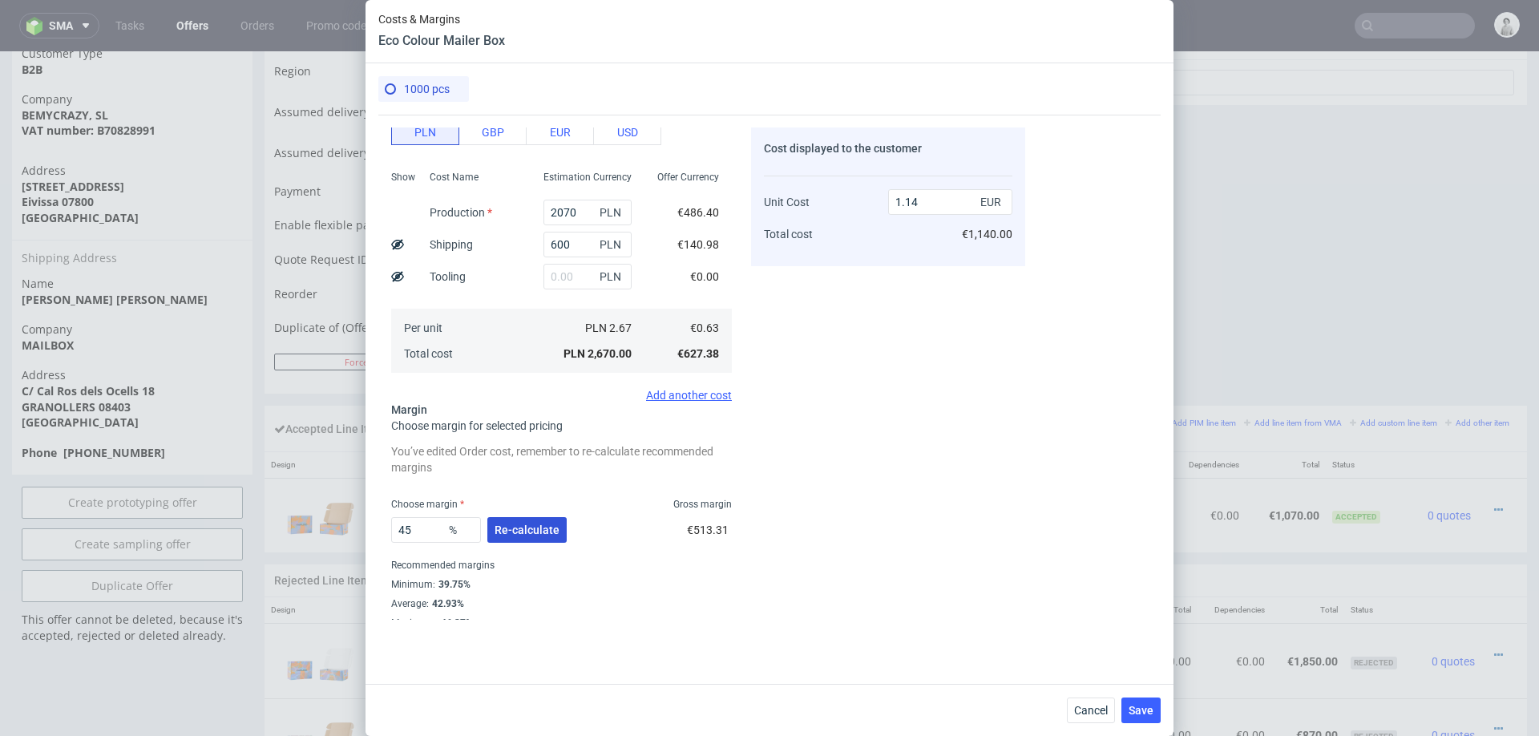
click at [522, 536] on button "Re-calculate" at bounding box center [526, 530] width 79 height 26
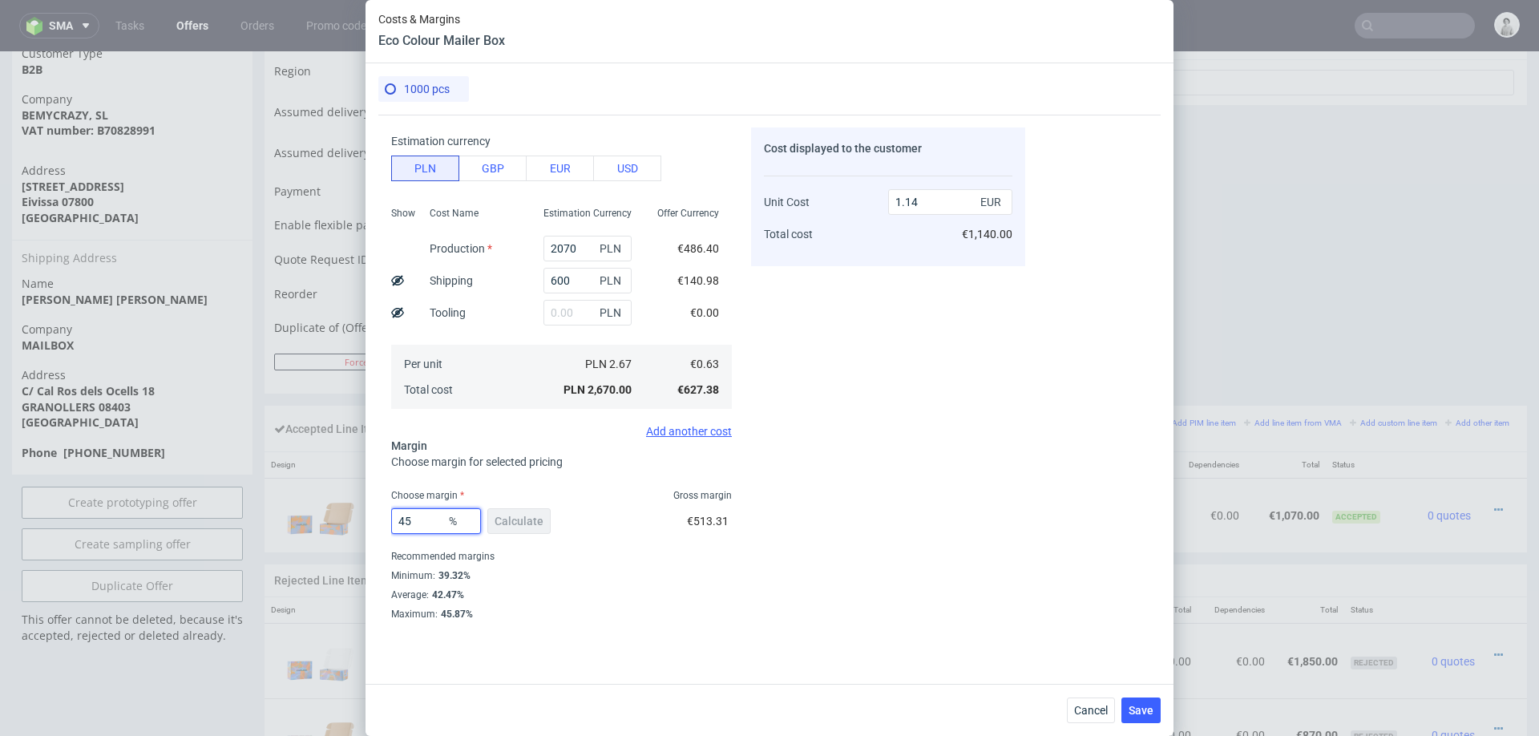
click at [417, 525] on input "45" at bounding box center [436, 521] width 90 height 26
type input "44"
type input "1.12"
type input "43"
type input "1.1"
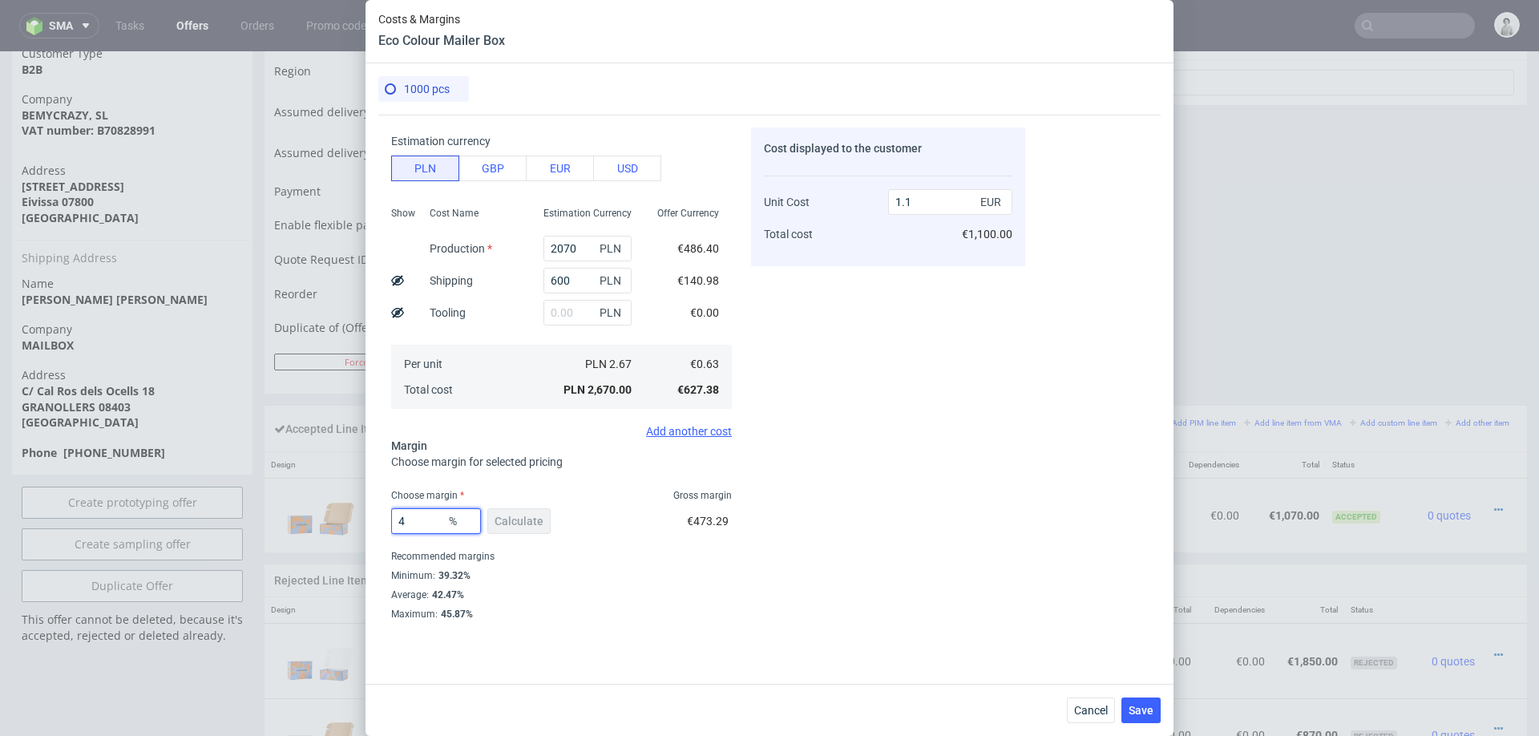
type input "42"
type input "1.08"
type input "41"
type input "1.06"
type input "41.5"
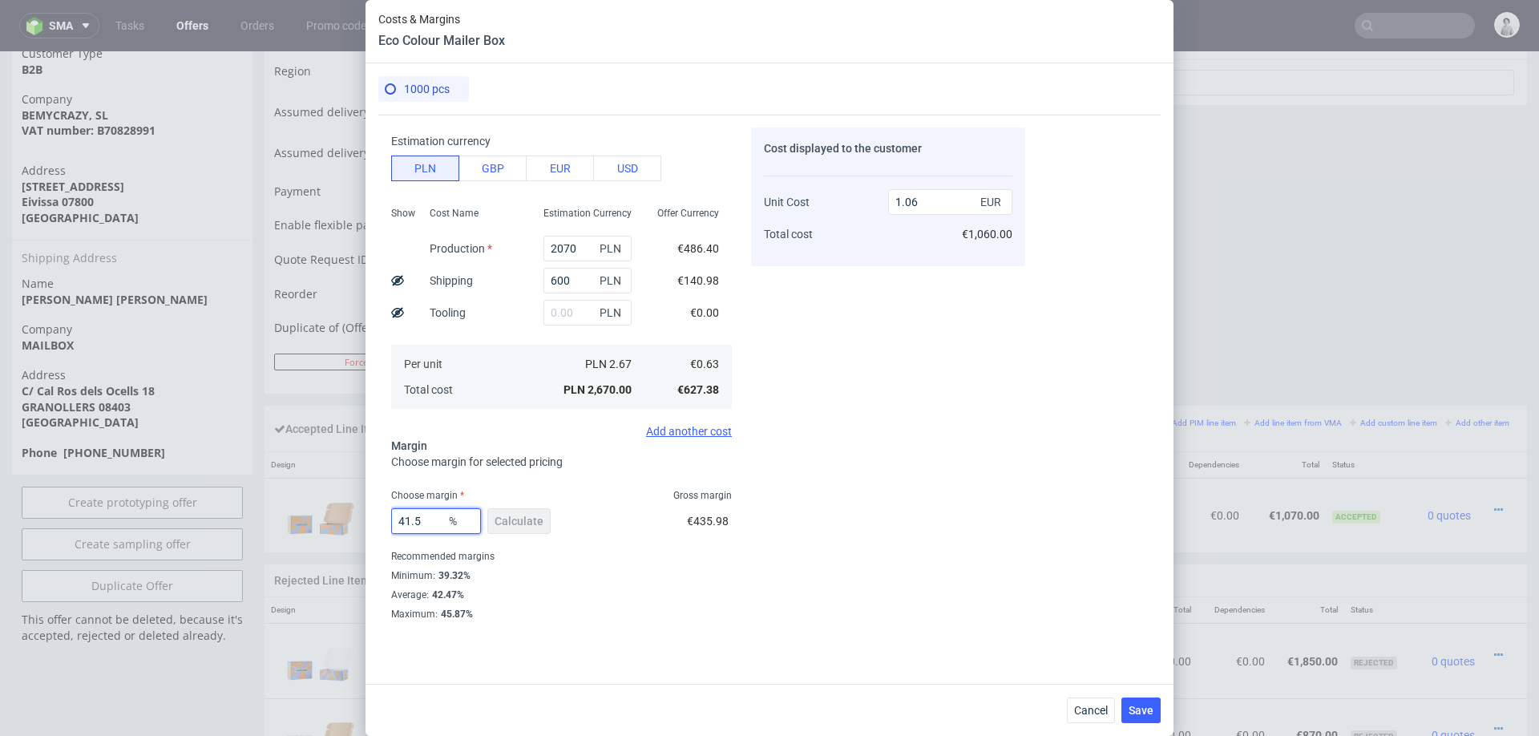
type input "1.07"
type input "41.5"
click at [944, 476] on div "Cost displayed to the customer Unit Cost Total cost 1.07 EUR €1,070.00" at bounding box center [888, 373] width 274 height 492
click at [1137, 711] on span "Save" at bounding box center [1141, 710] width 25 height 11
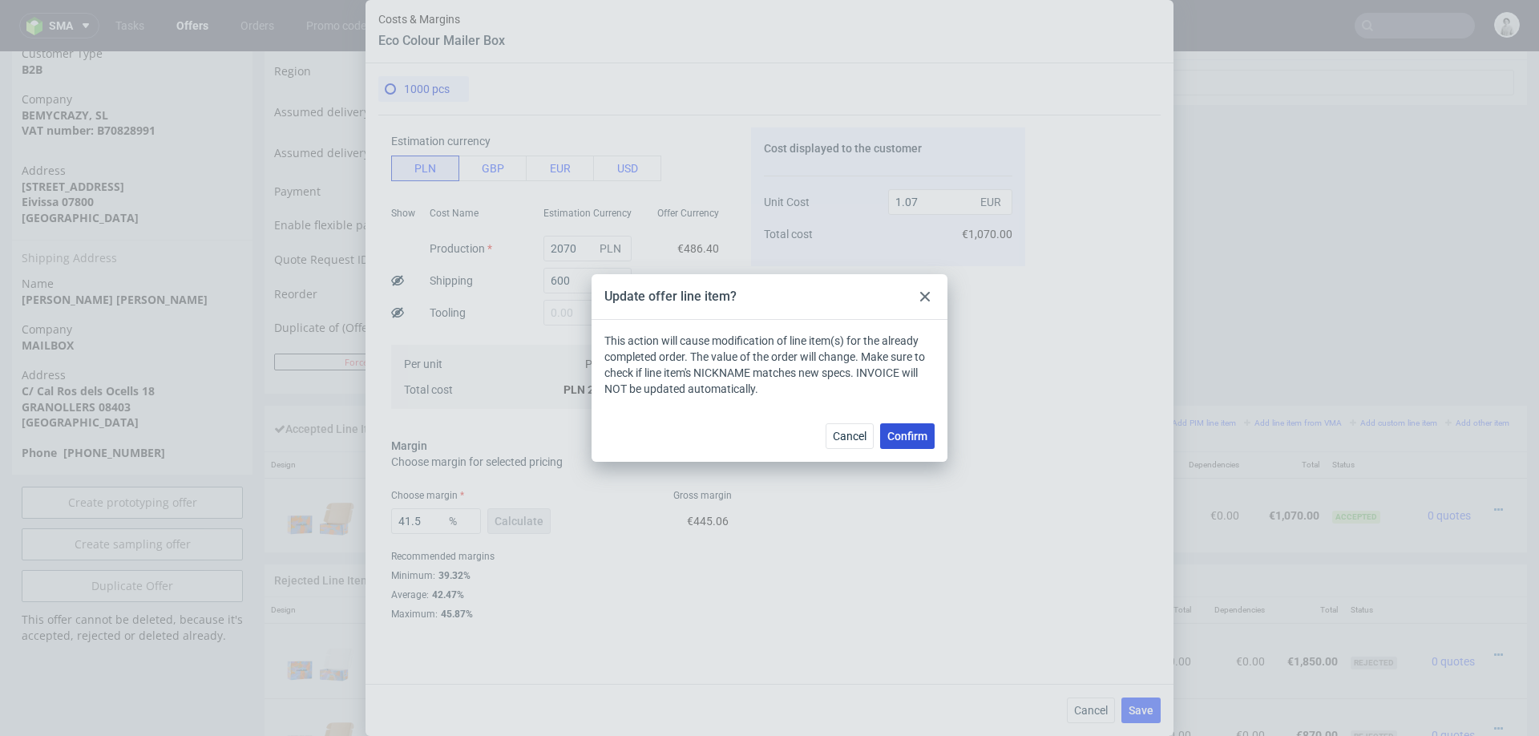
click at [904, 436] on span "Confirm" at bounding box center [908, 436] width 40 height 11
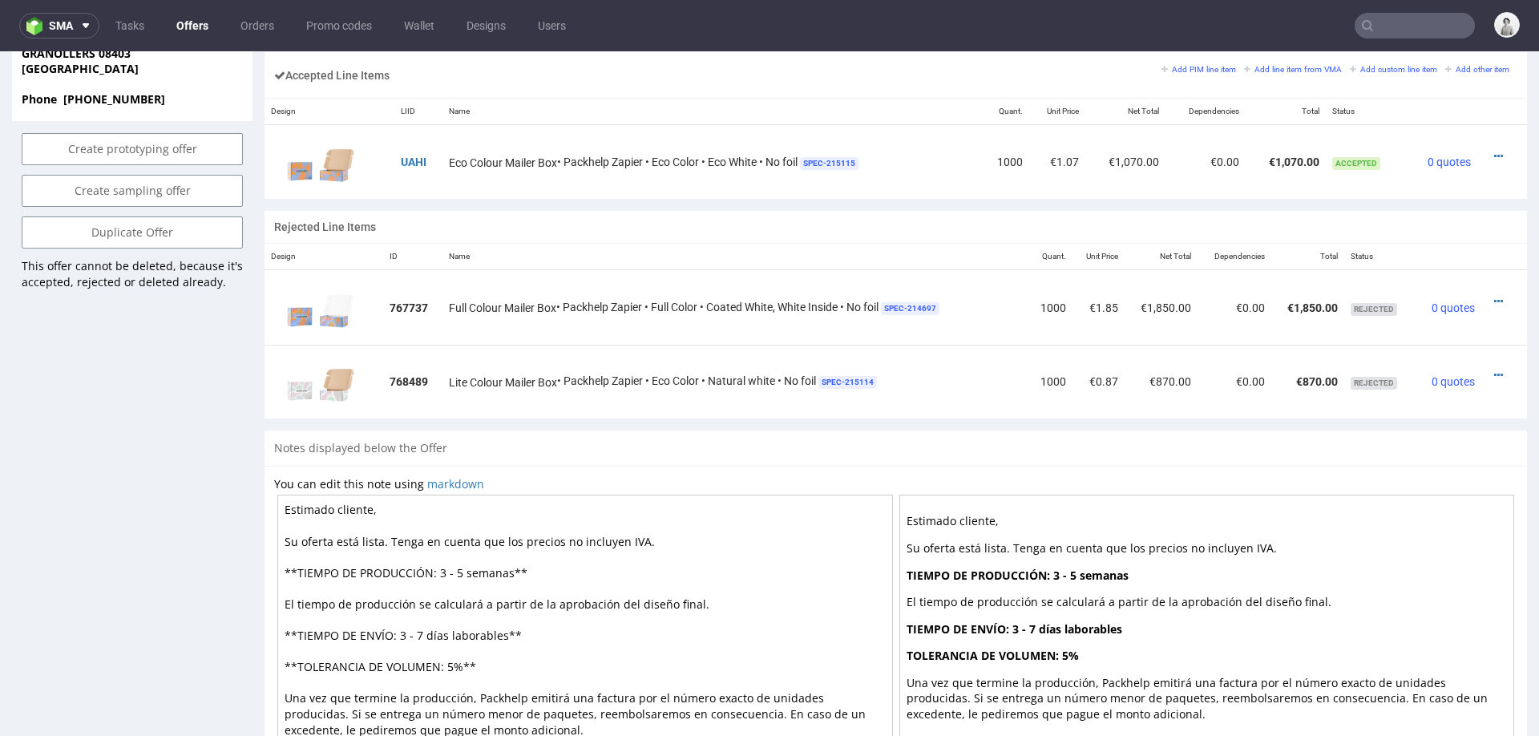
scroll to position [1044, 0]
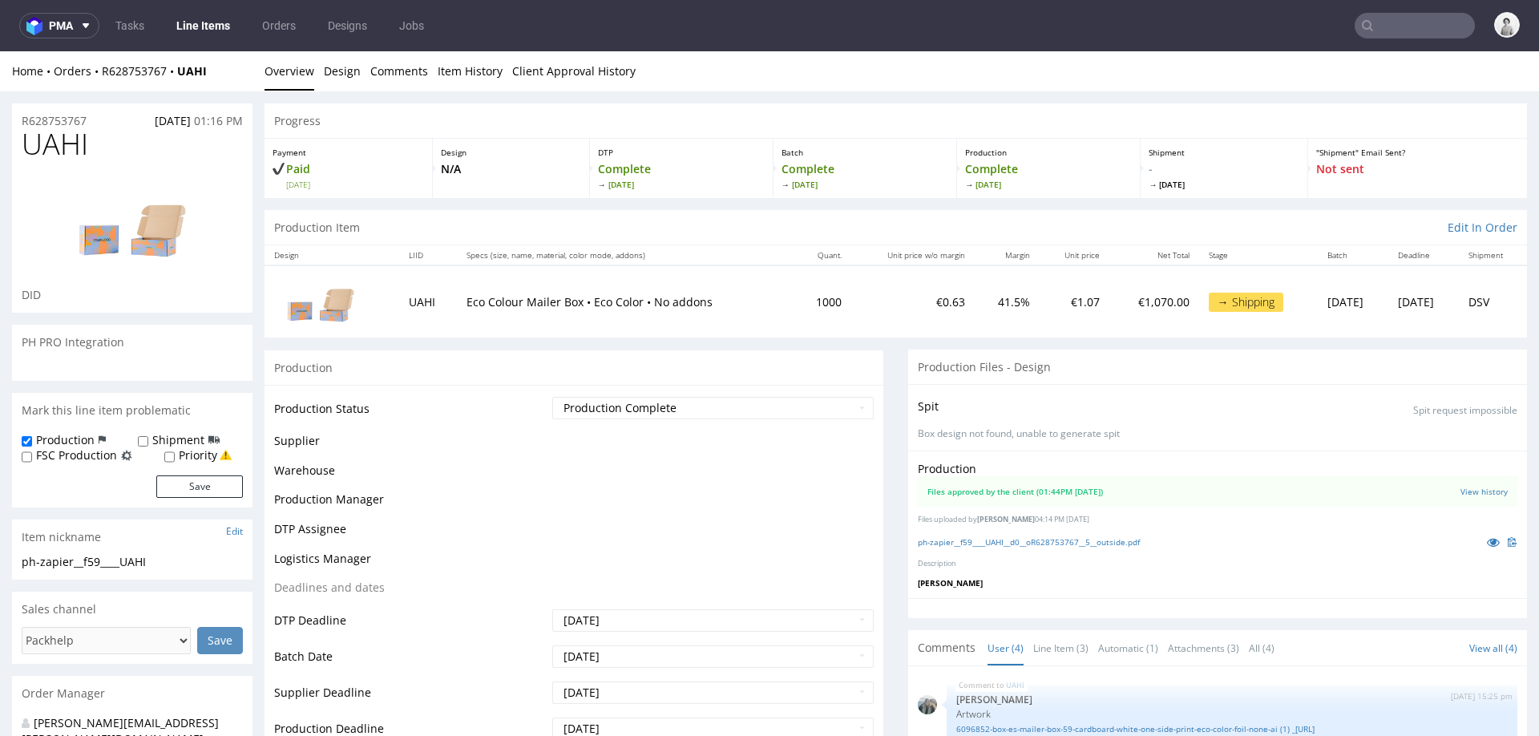
scroll to position [115, 0]
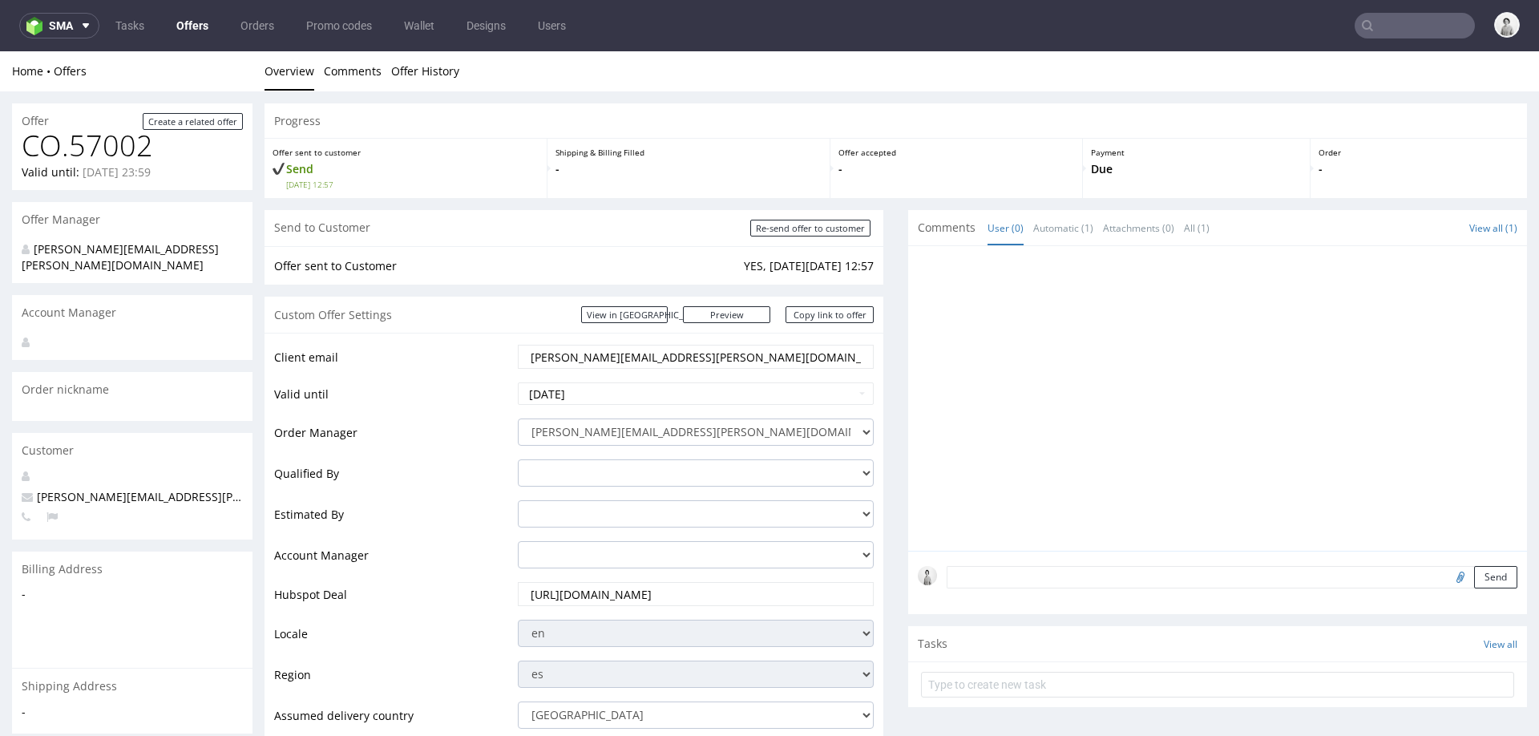
scroll to position [524, 0]
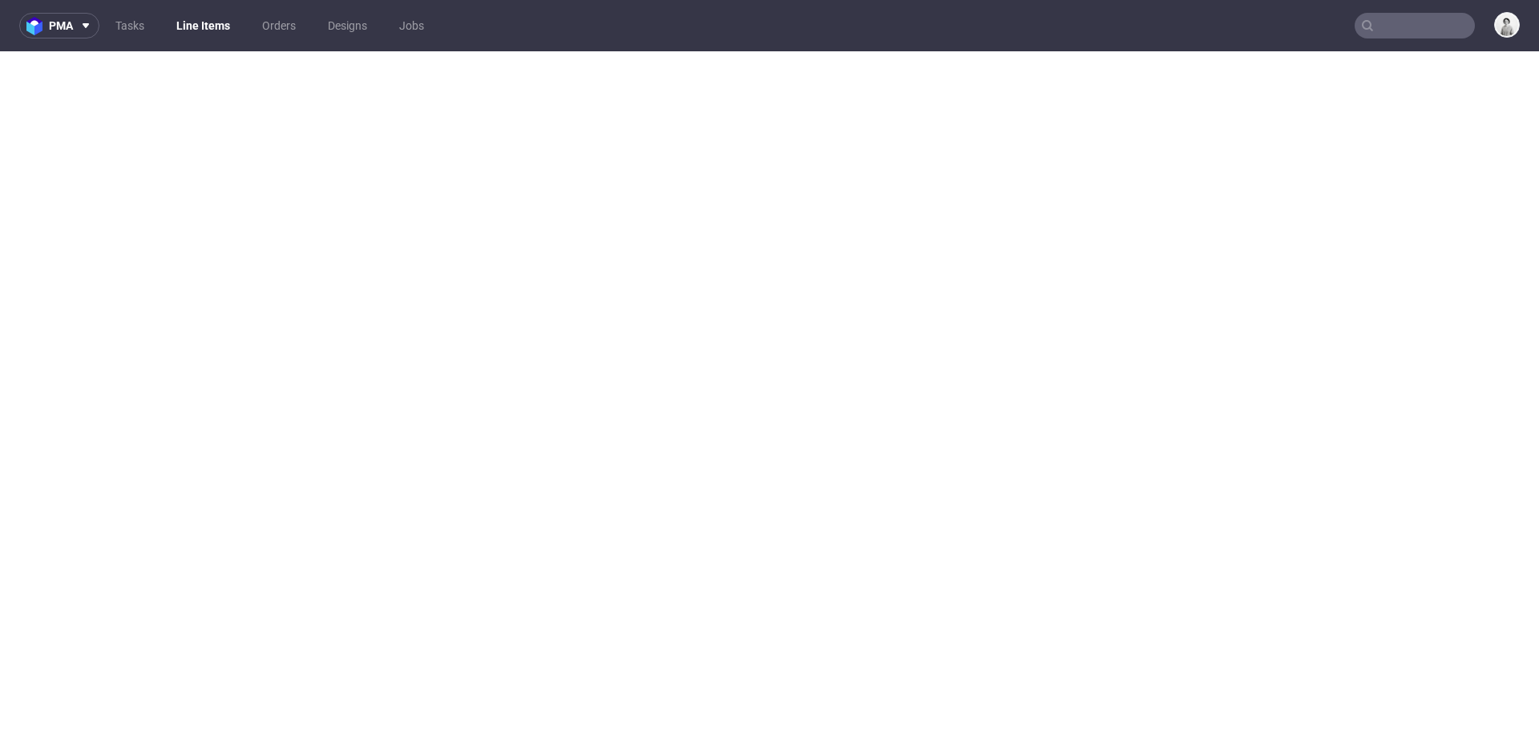
select select "in_progress"
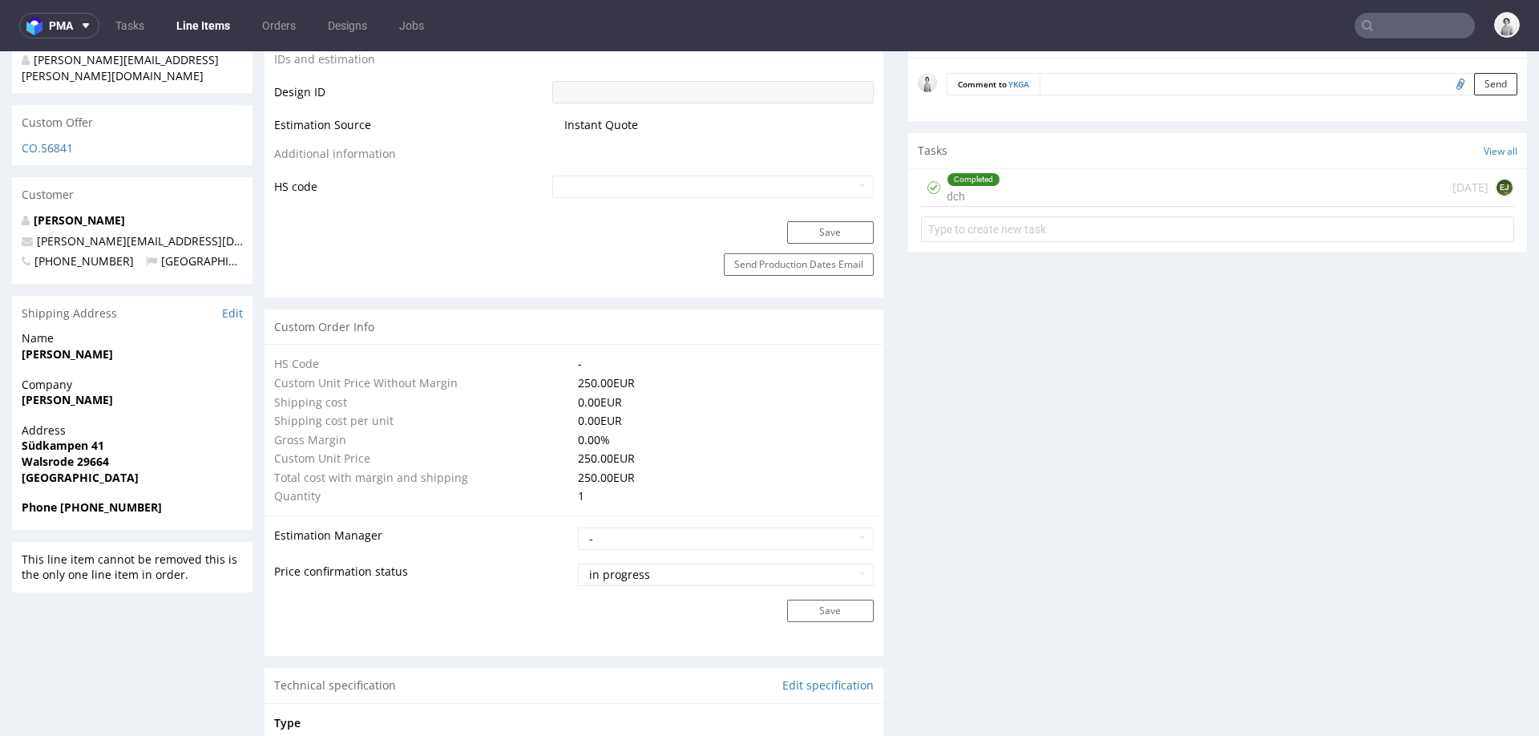
scroll to position [883, 0]
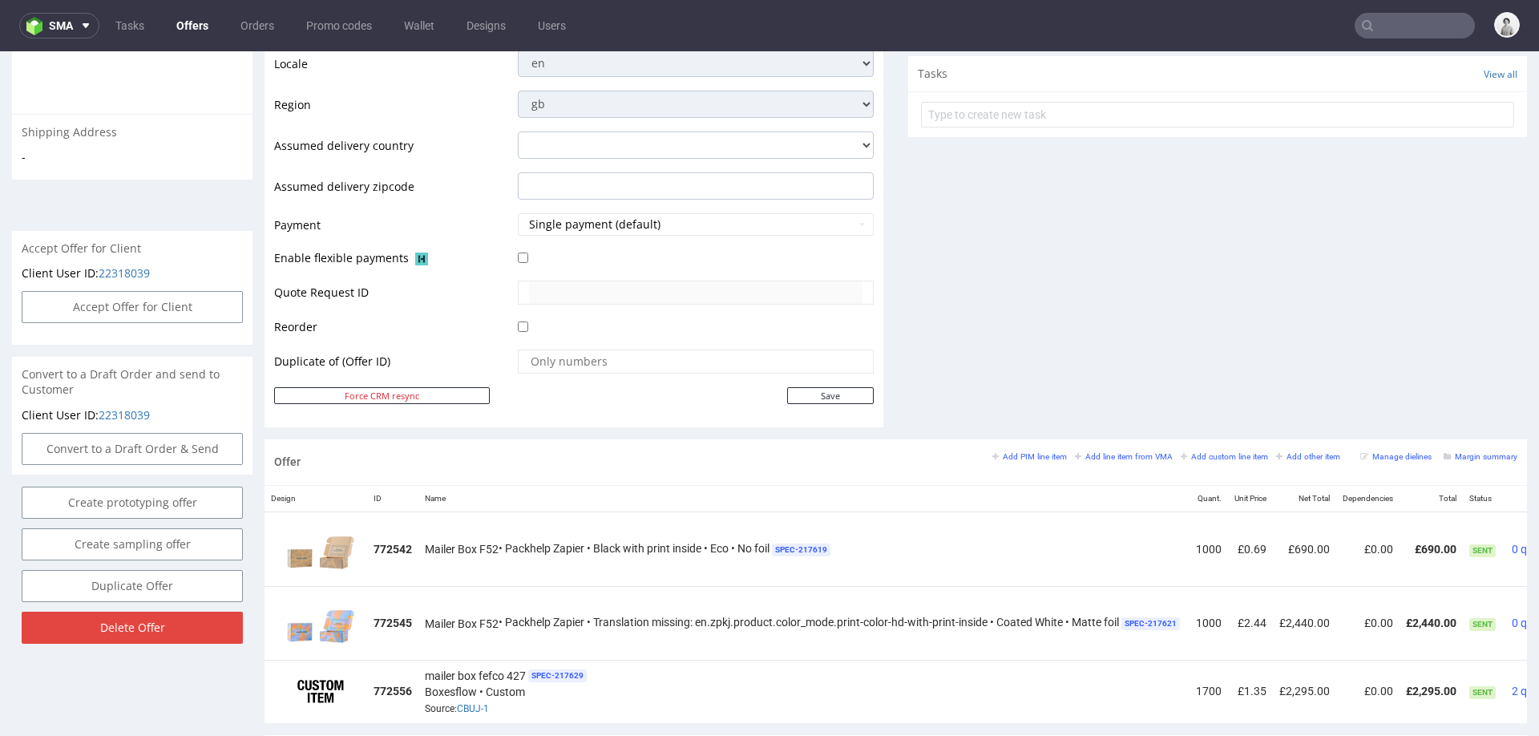
scroll to position [571, 0]
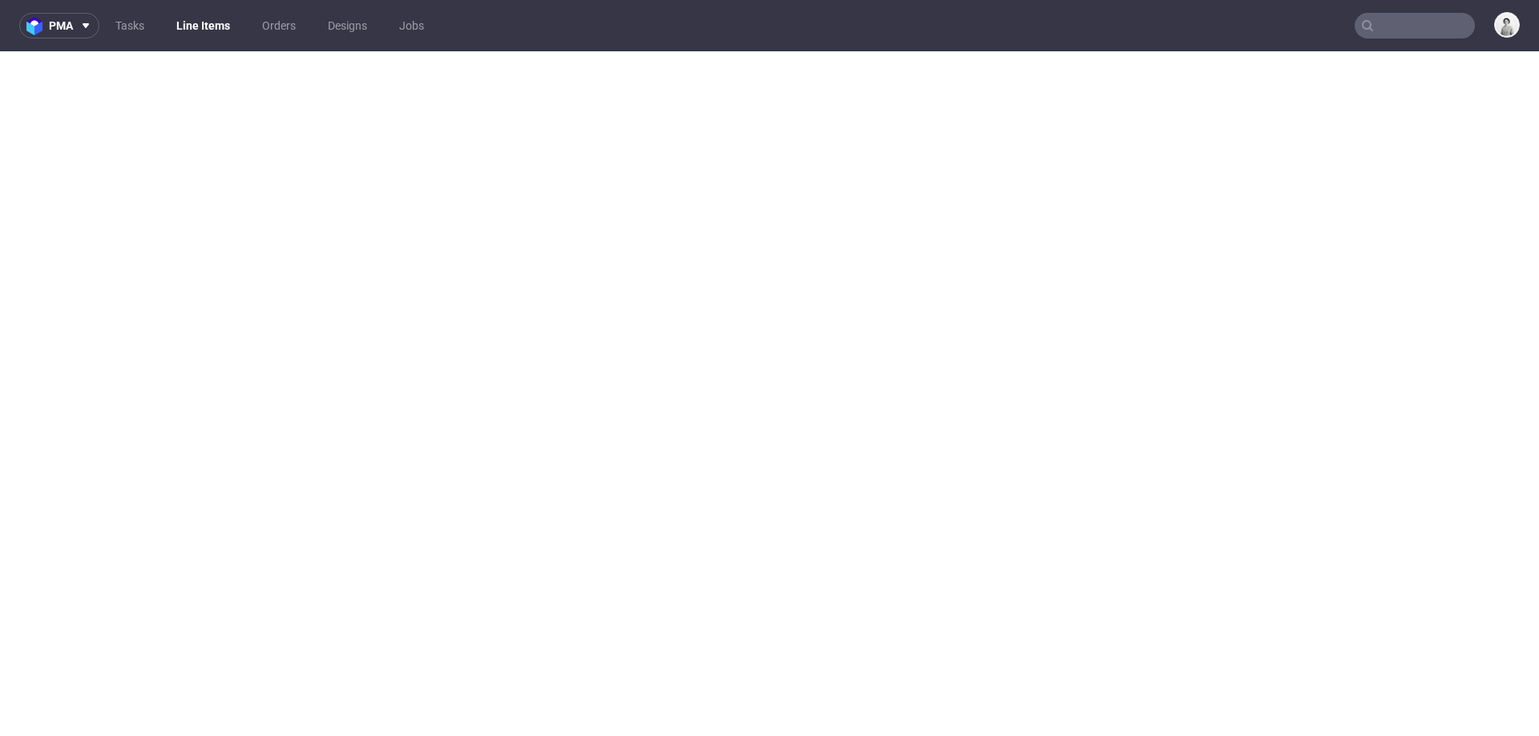
select select "in_progress"
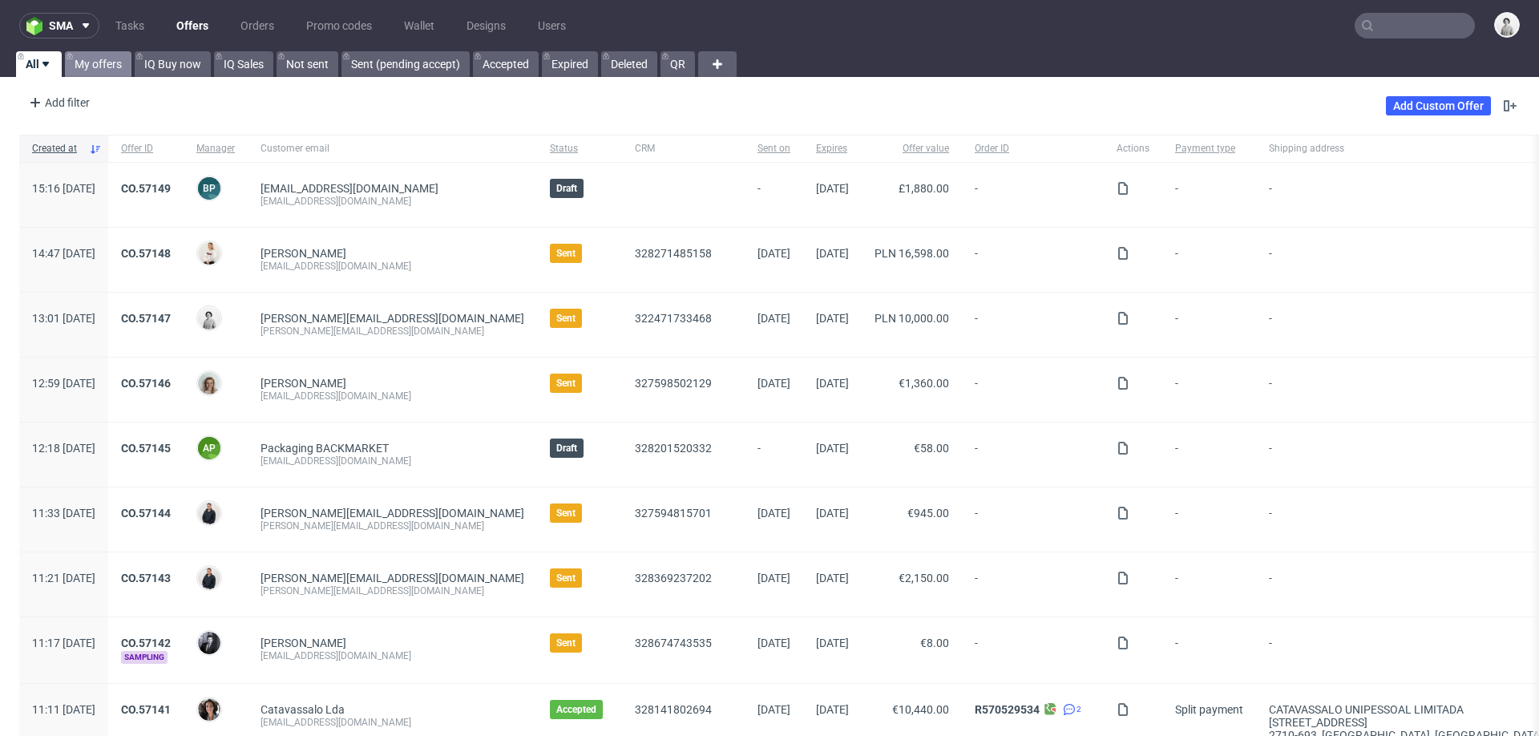
click at [100, 55] on link "My offers" at bounding box center [98, 64] width 67 height 26
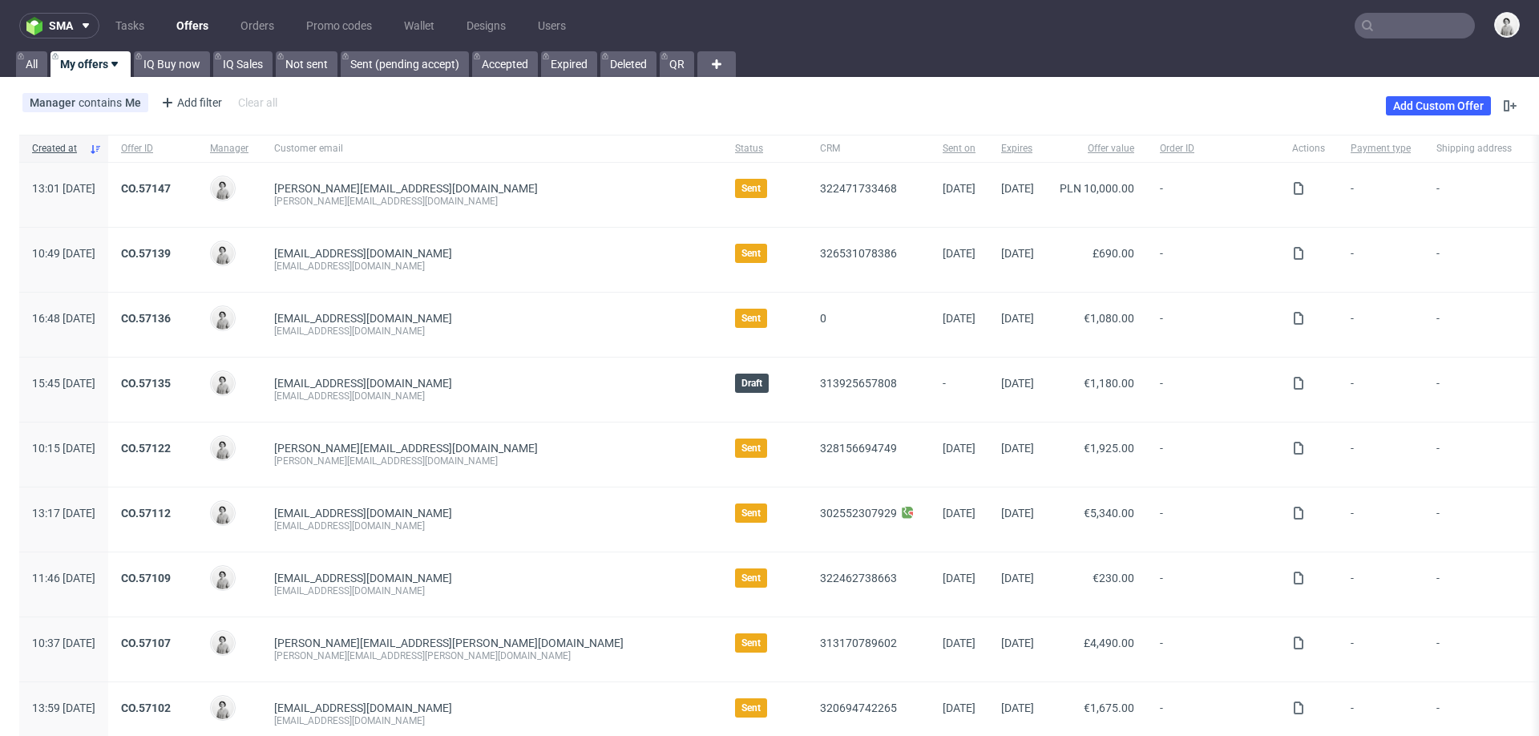
click at [773, 108] on div "Manager contains Me Add filter Hide filters Clear all Add Custom Offer" at bounding box center [769, 105] width 1539 height 45
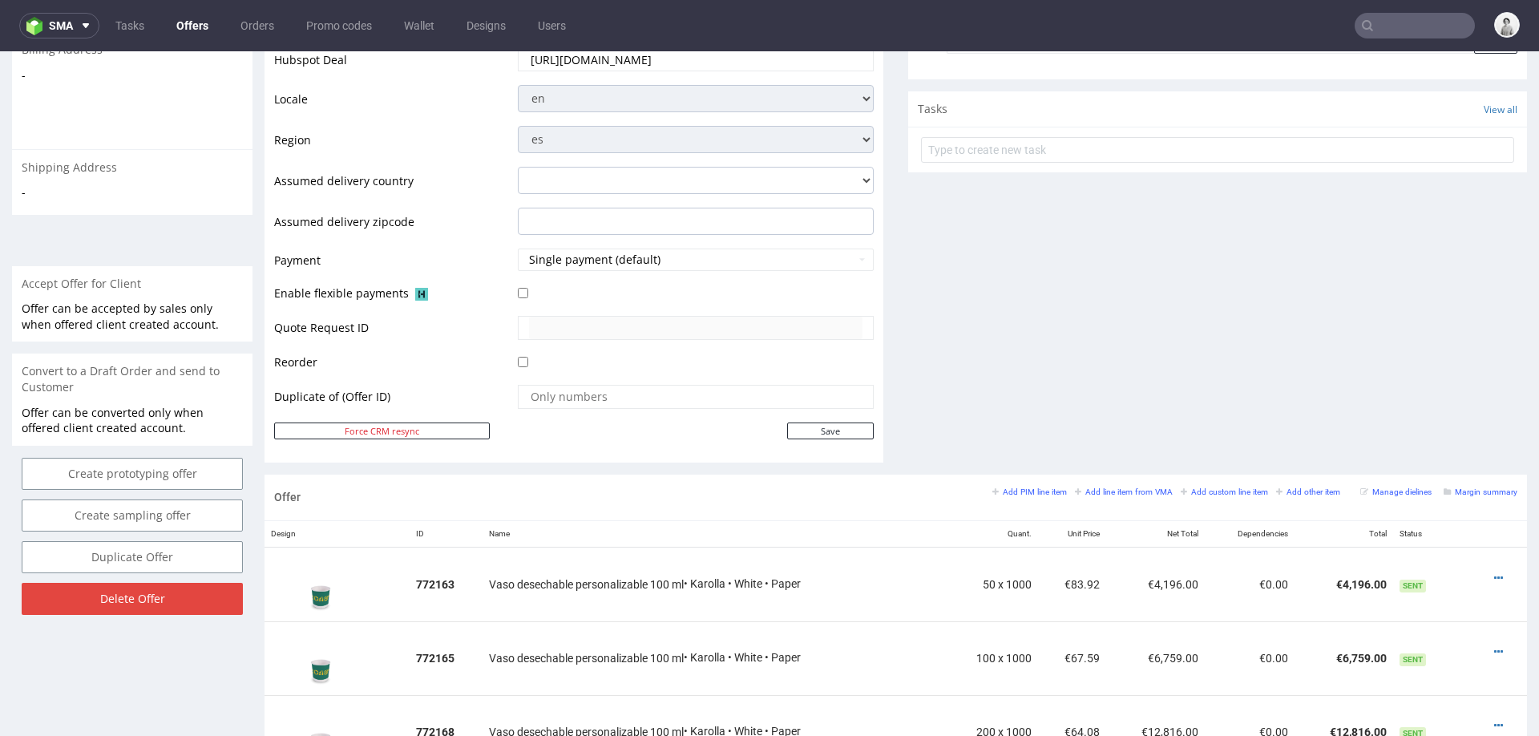
scroll to position [493, 0]
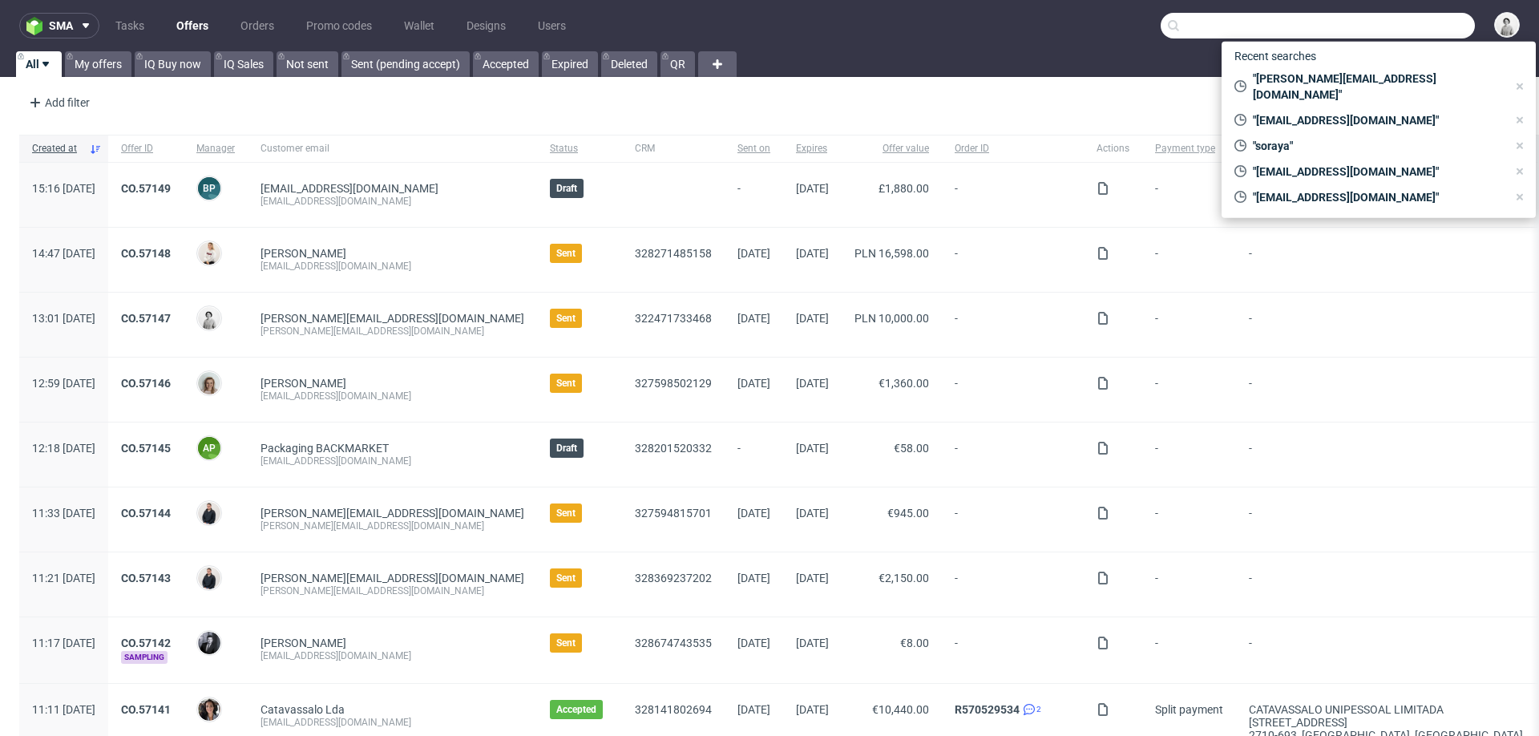
click at [1397, 22] on input "text" at bounding box center [1318, 26] width 314 height 26
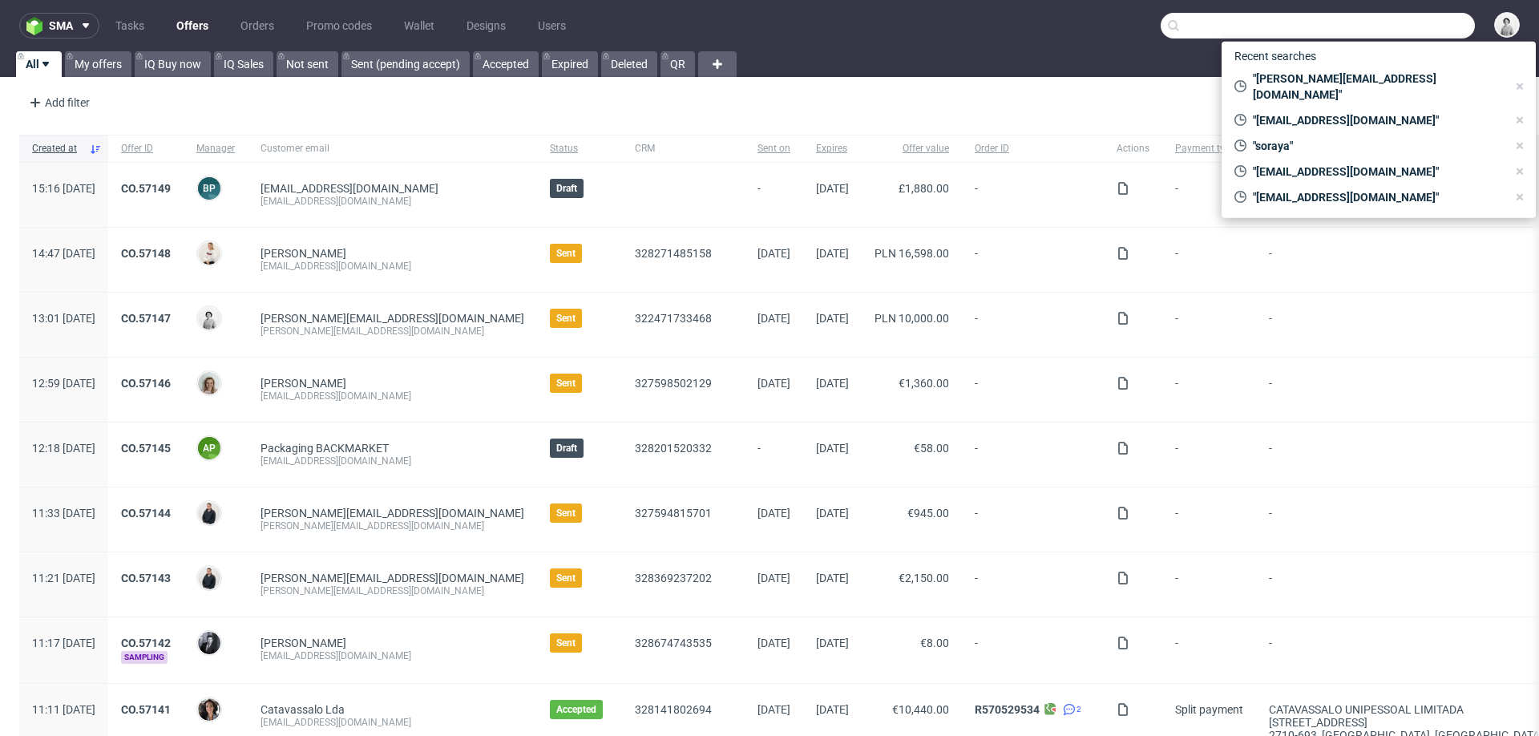
paste input "[EMAIL_ADDRESS][DOMAIN_NAME]"
type input "[EMAIL_ADDRESS][DOMAIN_NAME]"
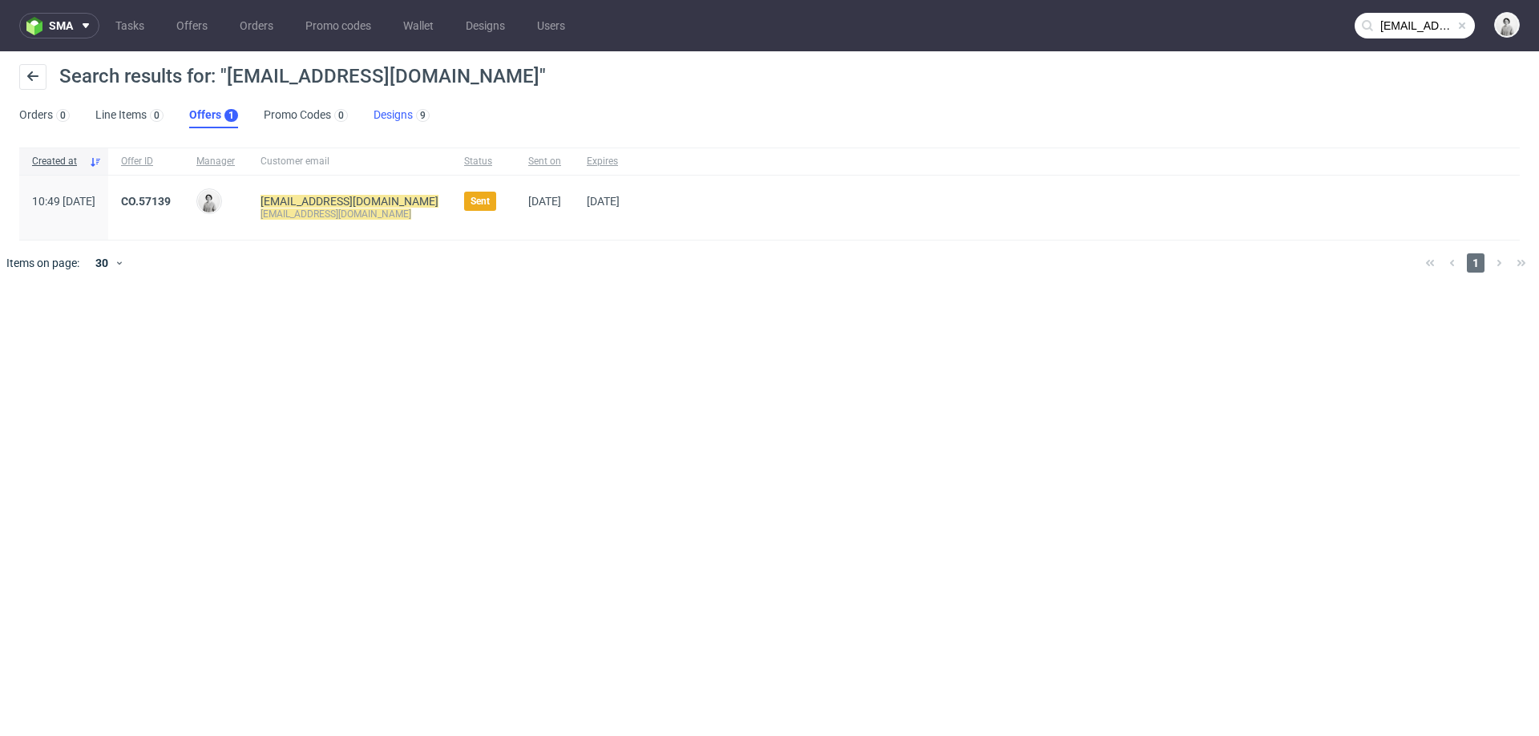
click at [391, 115] on link "Designs 9" at bounding box center [402, 116] width 56 height 26
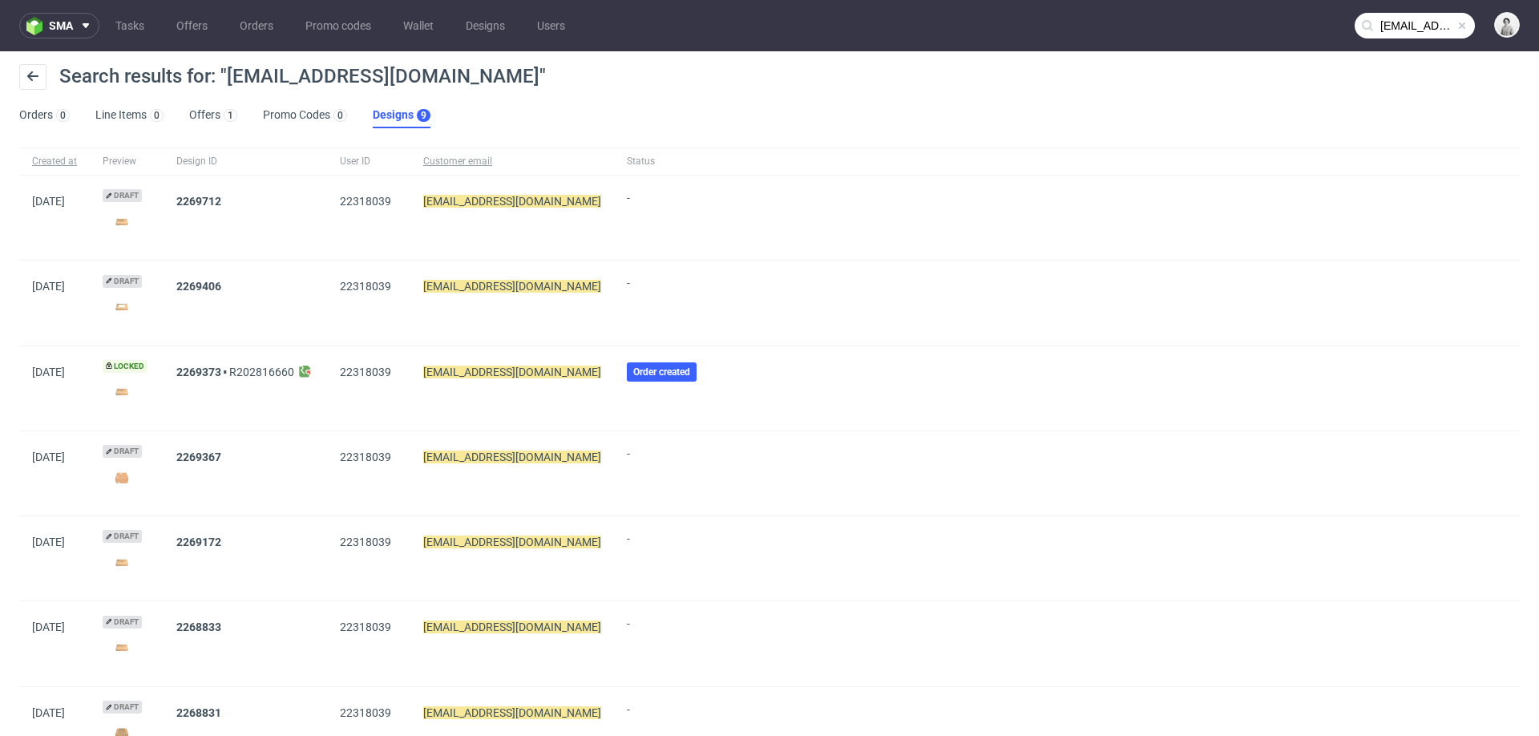
click at [138, 218] on img at bounding box center [122, 222] width 38 height 22
click at [190, 107] on link "Offers 1" at bounding box center [213, 116] width 48 height 26
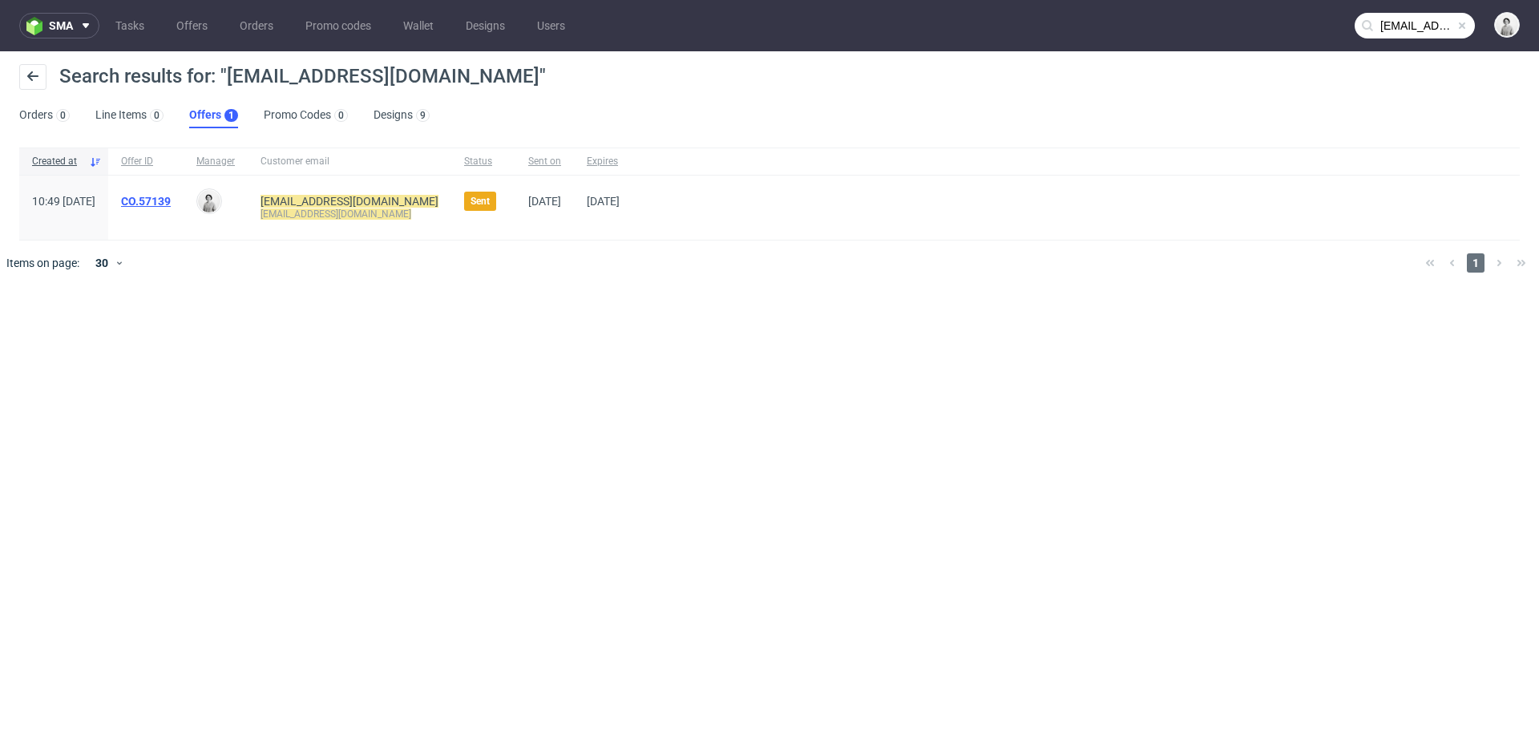
click at [171, 196] on link "CO.57139" at bounding box center [146, 201] width 50 height 13
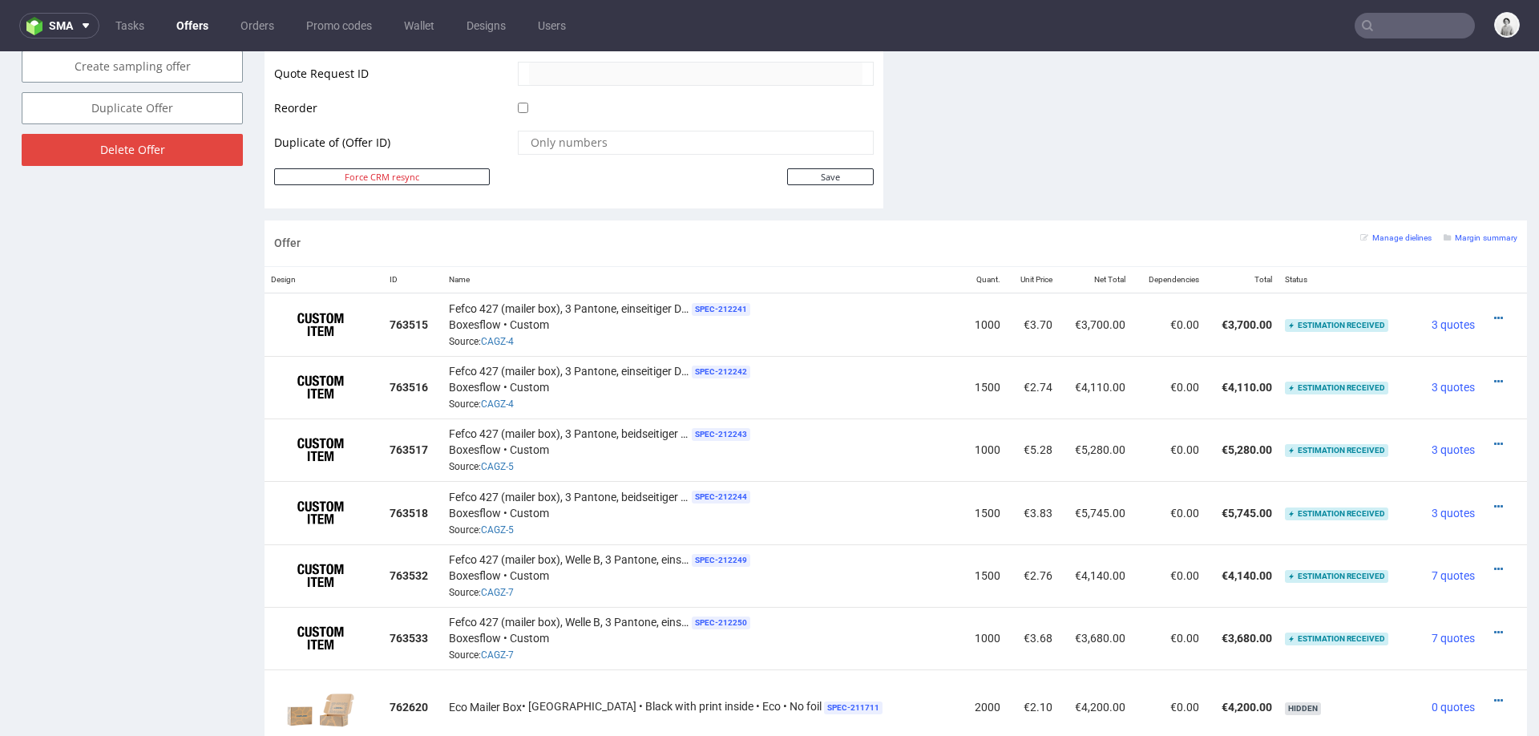
scroll to position [851, 0]
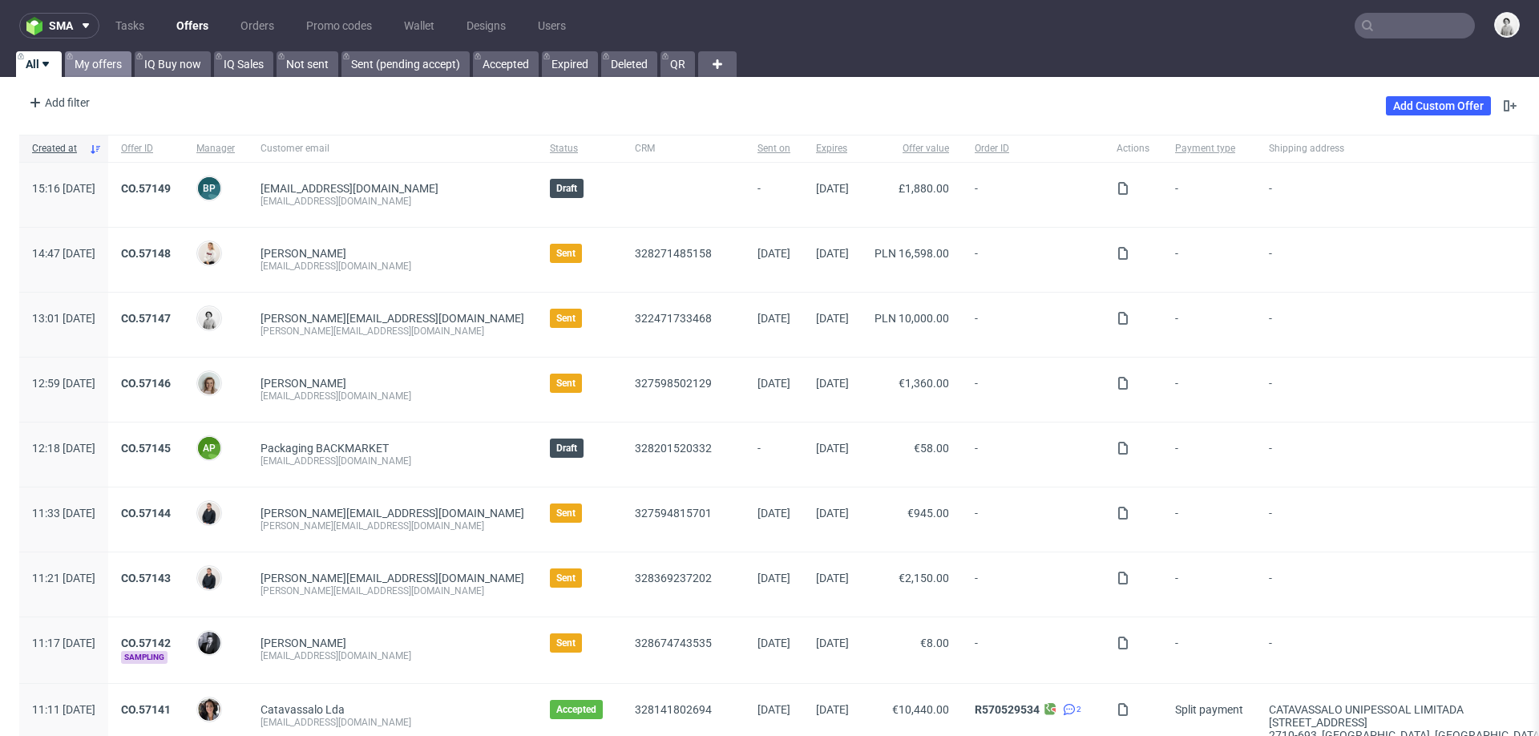
click at [80, 54] on link "My offers" at bounding box center [98, 64] width 67 height 26
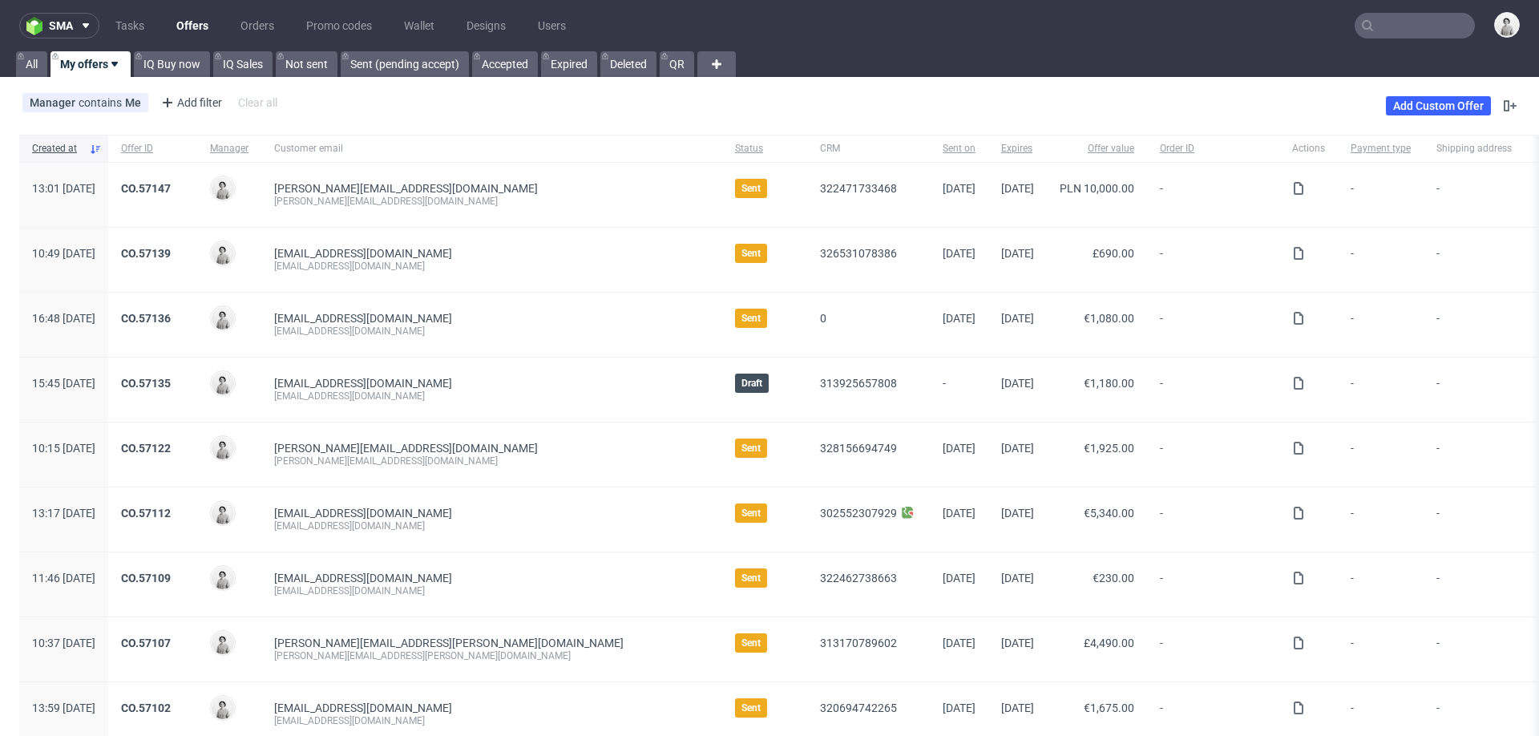
click at [1415, 28] on input "text" at bounding box center [1415, 26] width 120 height 26
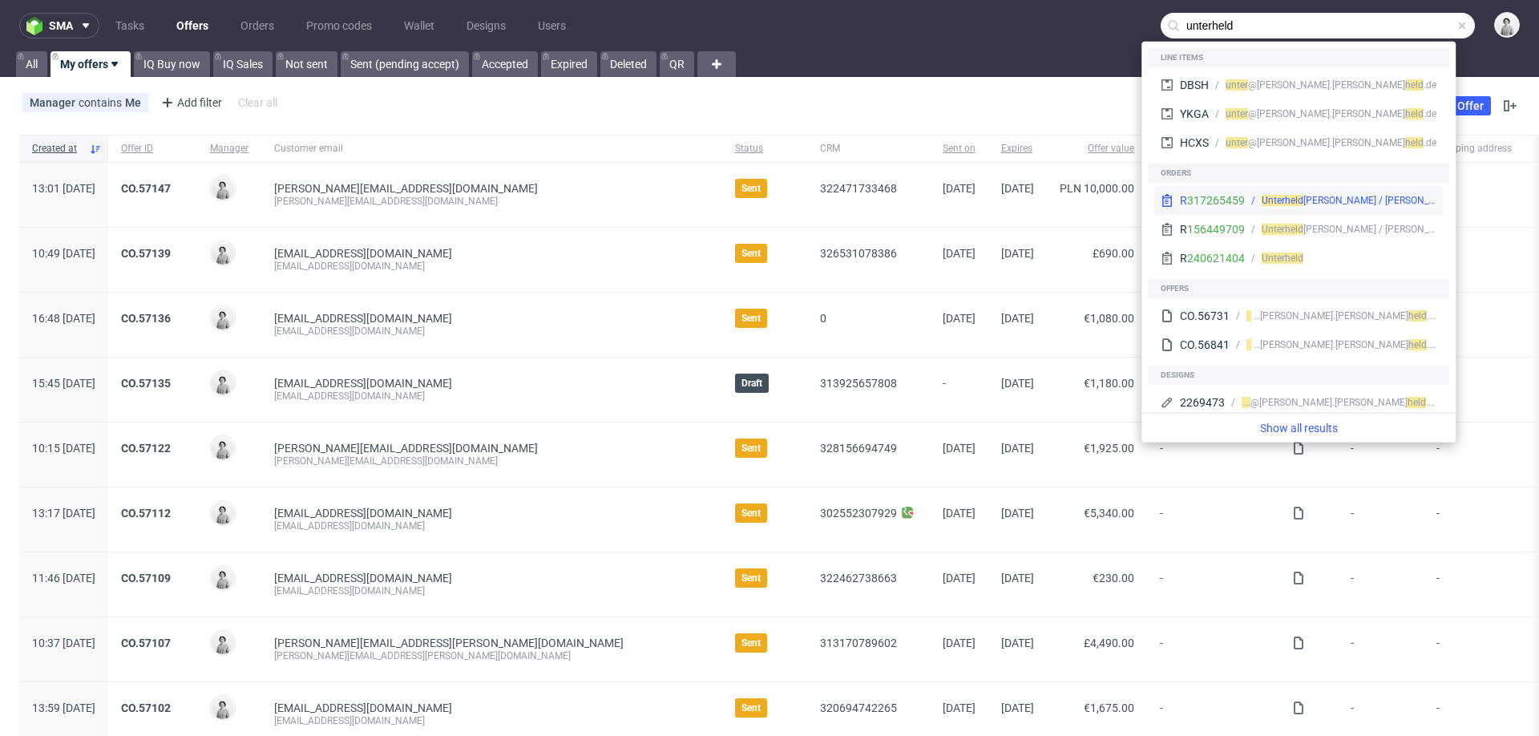
type input "unterheld"
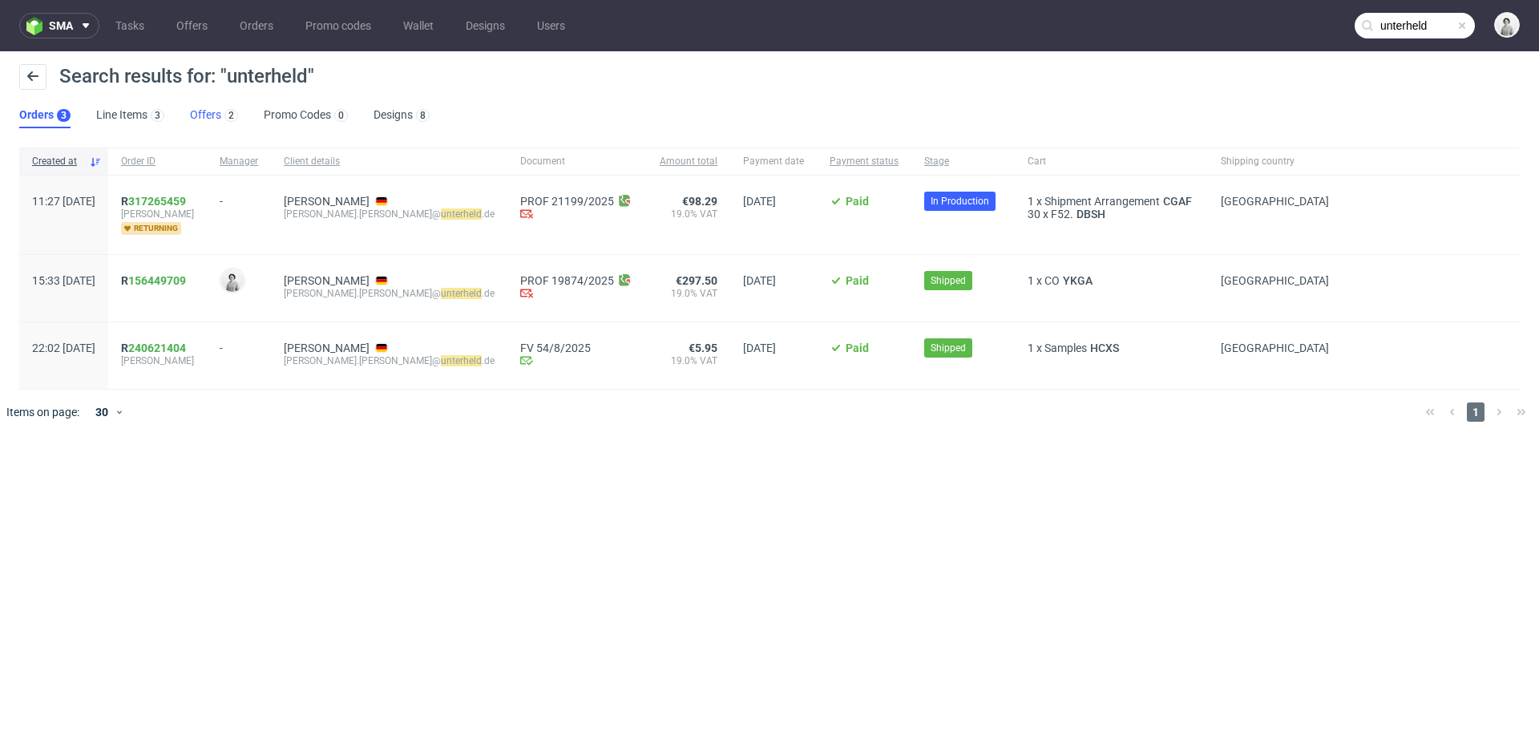
click at [204, 107] on link "Offers 2" at bounding box center [214, 116] width 48 height 26
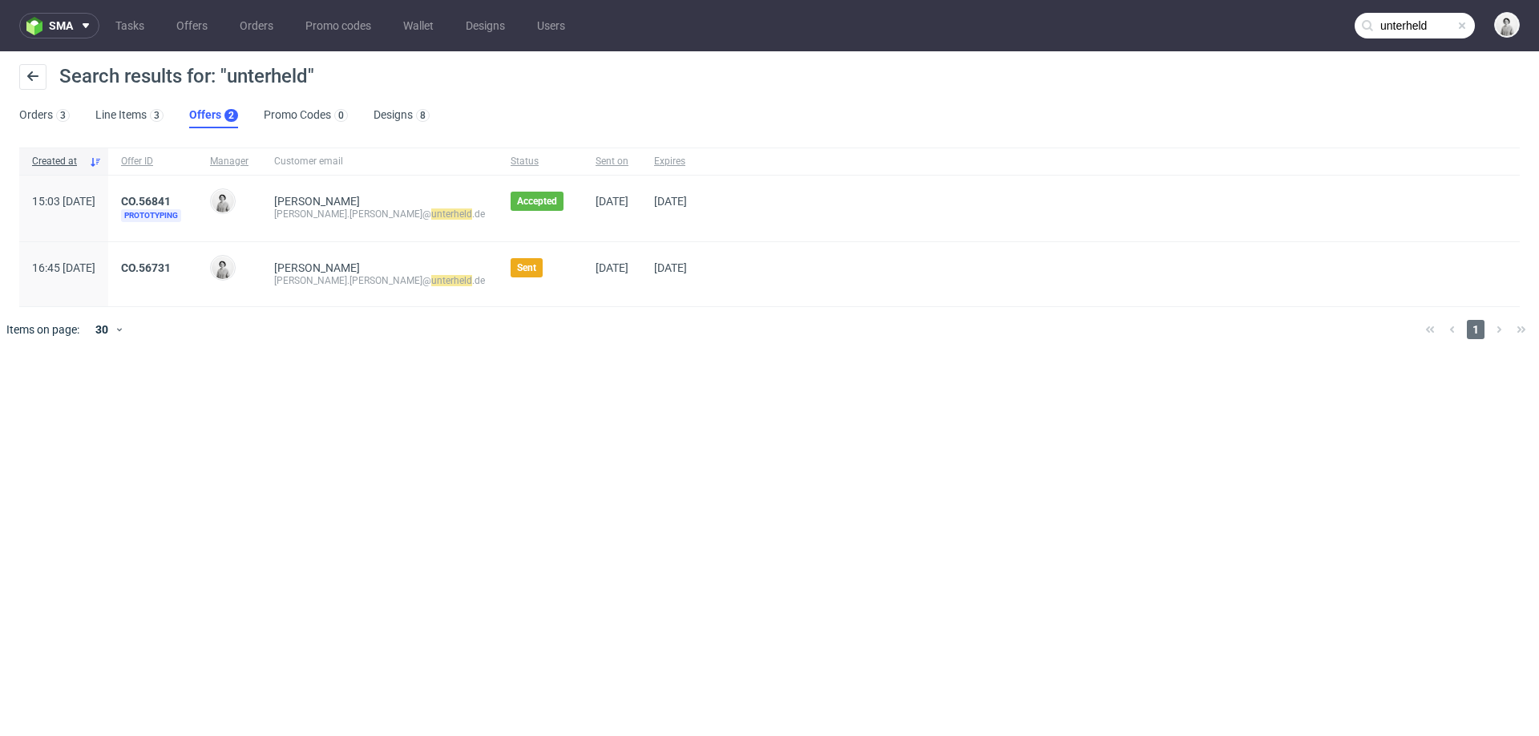
click at [184, 273] on span "CO.56731" at bounding box center [152, 274] width 63 height 26
click at [171, 261] on link "CO.56731" at bounding box center [146, 267] width 50 height 13
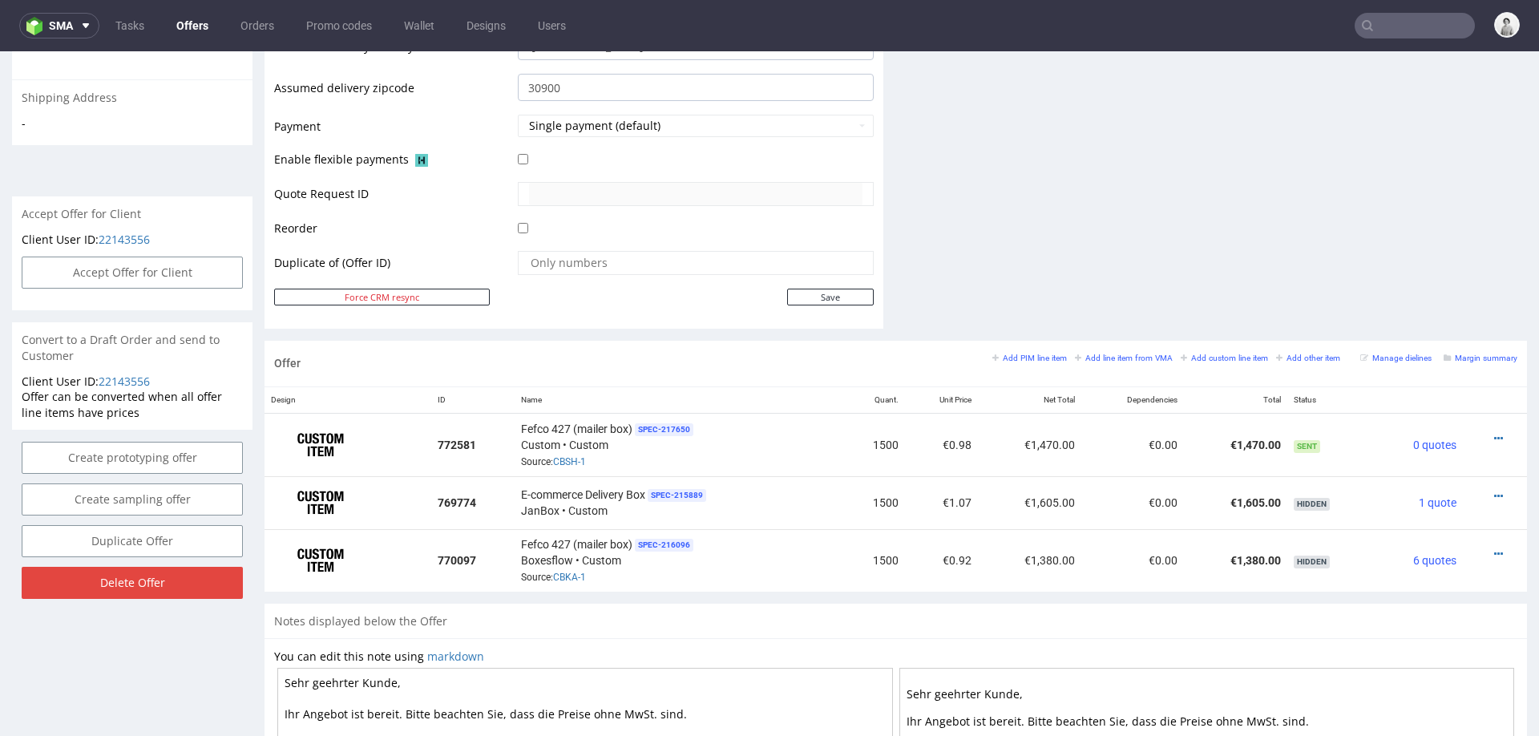
scroll to position [669, 0]
drag, startPoint x: 589, startPoint y: 457, endPoint x: 548, endPoint y: 457, distance: 40.1
click at [548, 457] on div "Fefco 427 (mailer box) SPEC- 217650 Custom • Custom Source: CBSH-1" at bounding box center [678, 444] width 314 height 50
copy span "CBSH-1"
click at [574, 455] on link "CBSH-1" at bounding box center [569, 460] width 33 height 11
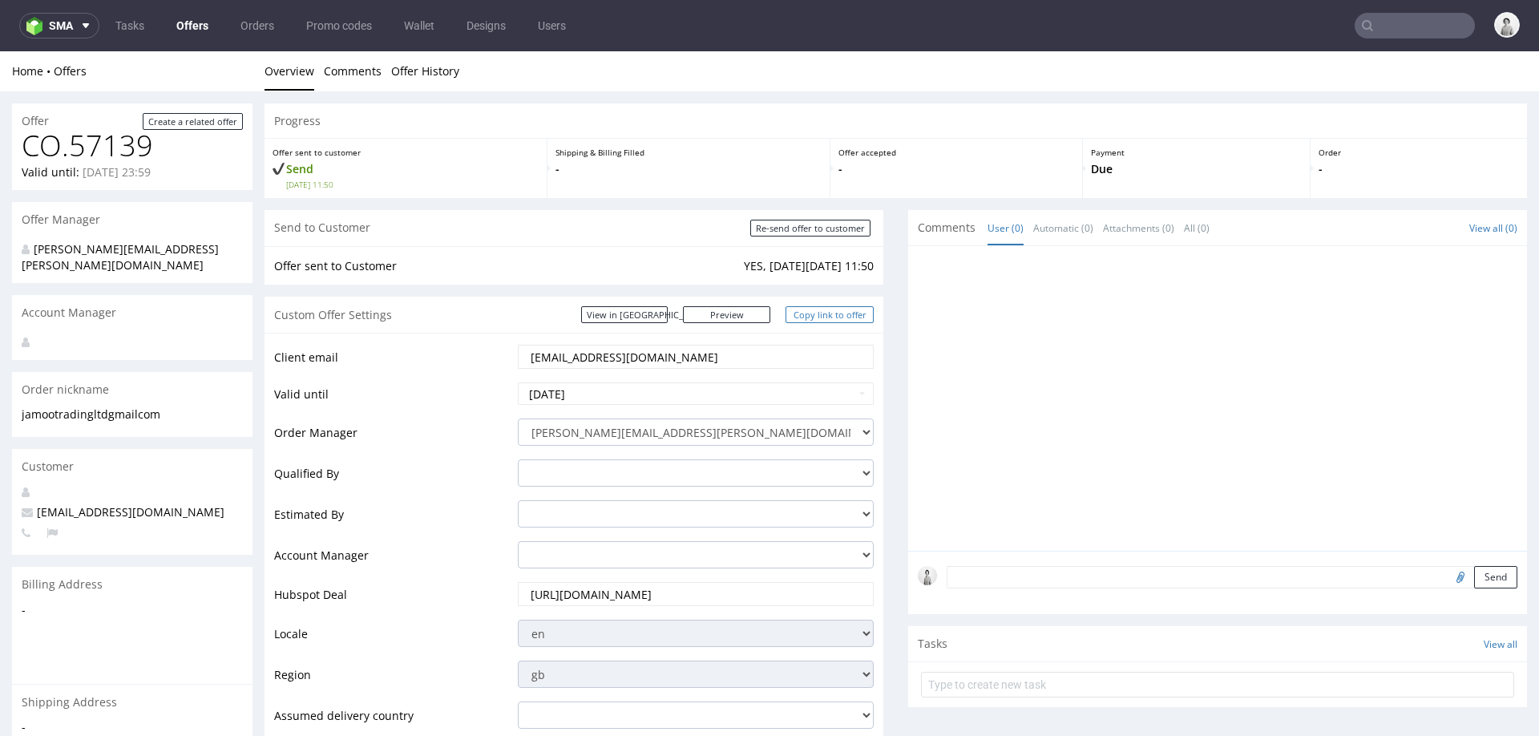
click at [805, 318] on link "Copy link to offer" at bounding box center [830, 314] width 88 height 17
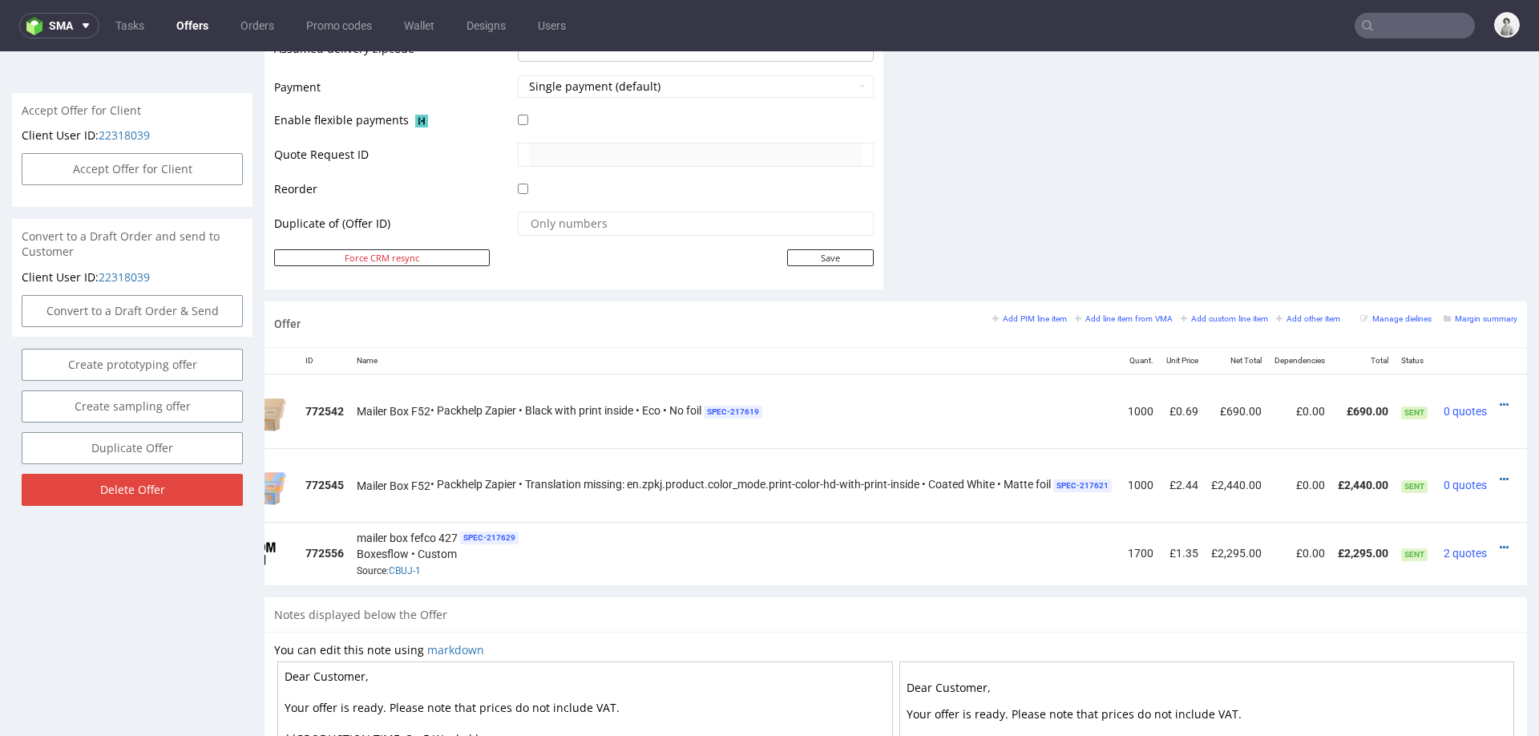
scroll to position [0, 99]
click at [1495, 542] on icon at bounding box center [1499, 547] width 9 height 11
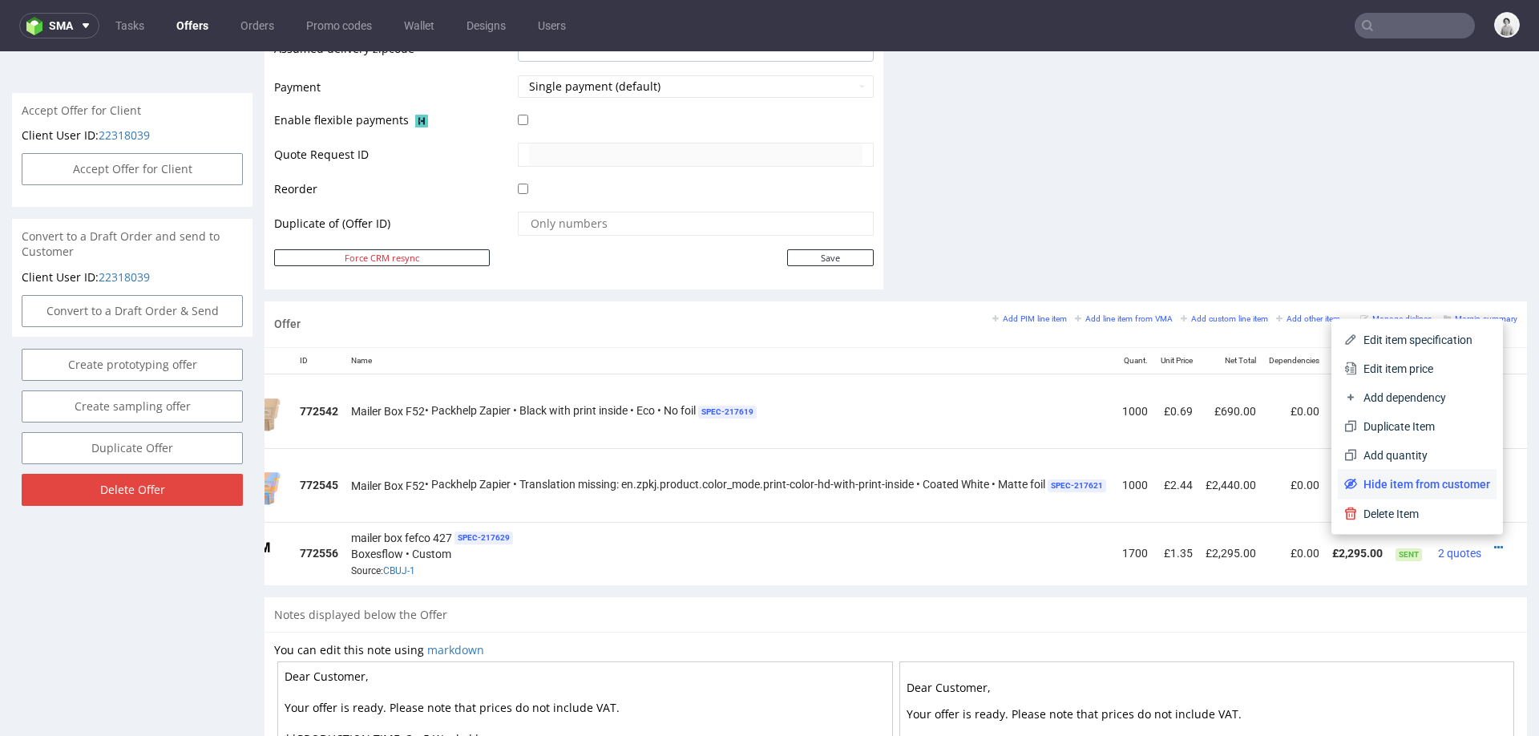
click at [1462, 486] on span "Hide item from customer" at bounding box center [1423, 484] width 133 height 16
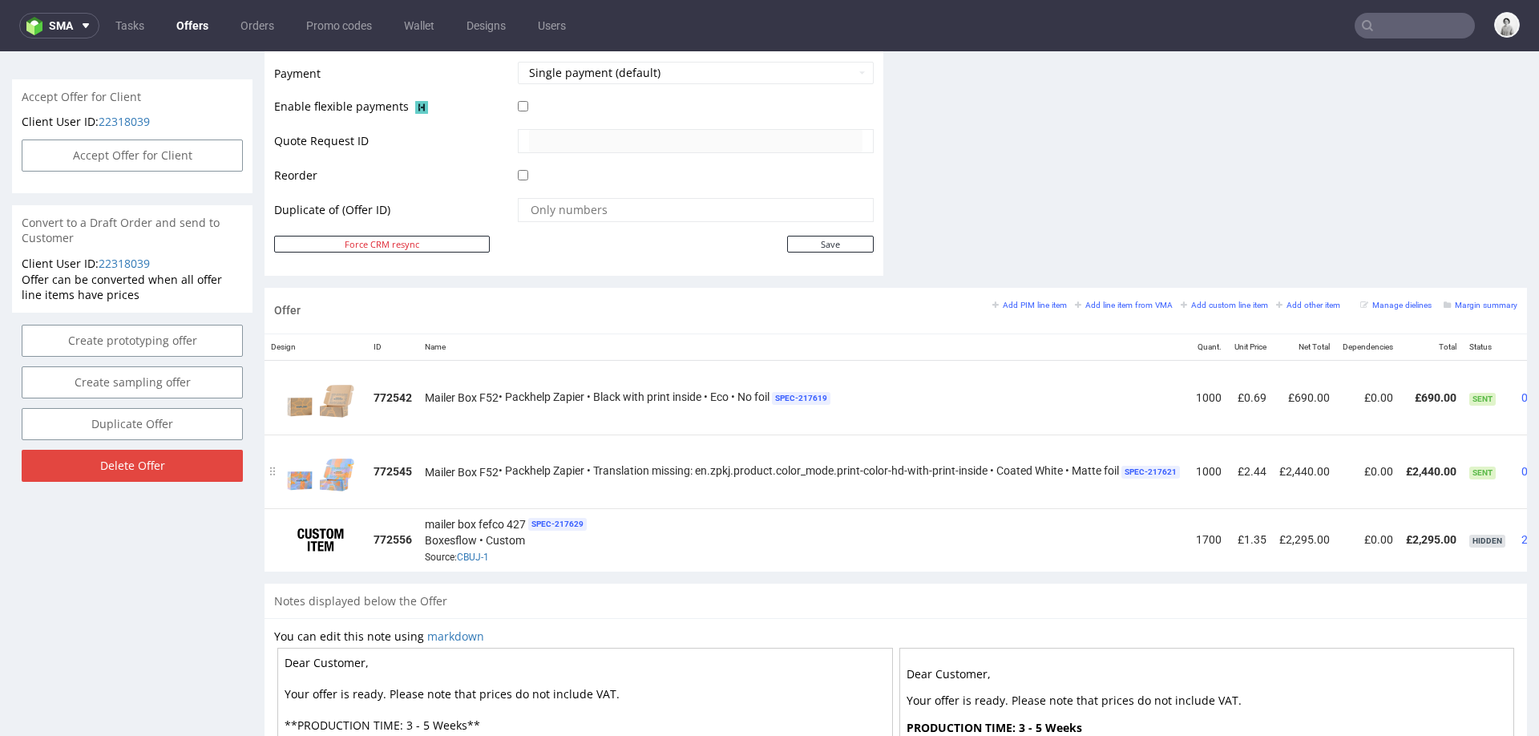
scroll to position [0, 108]
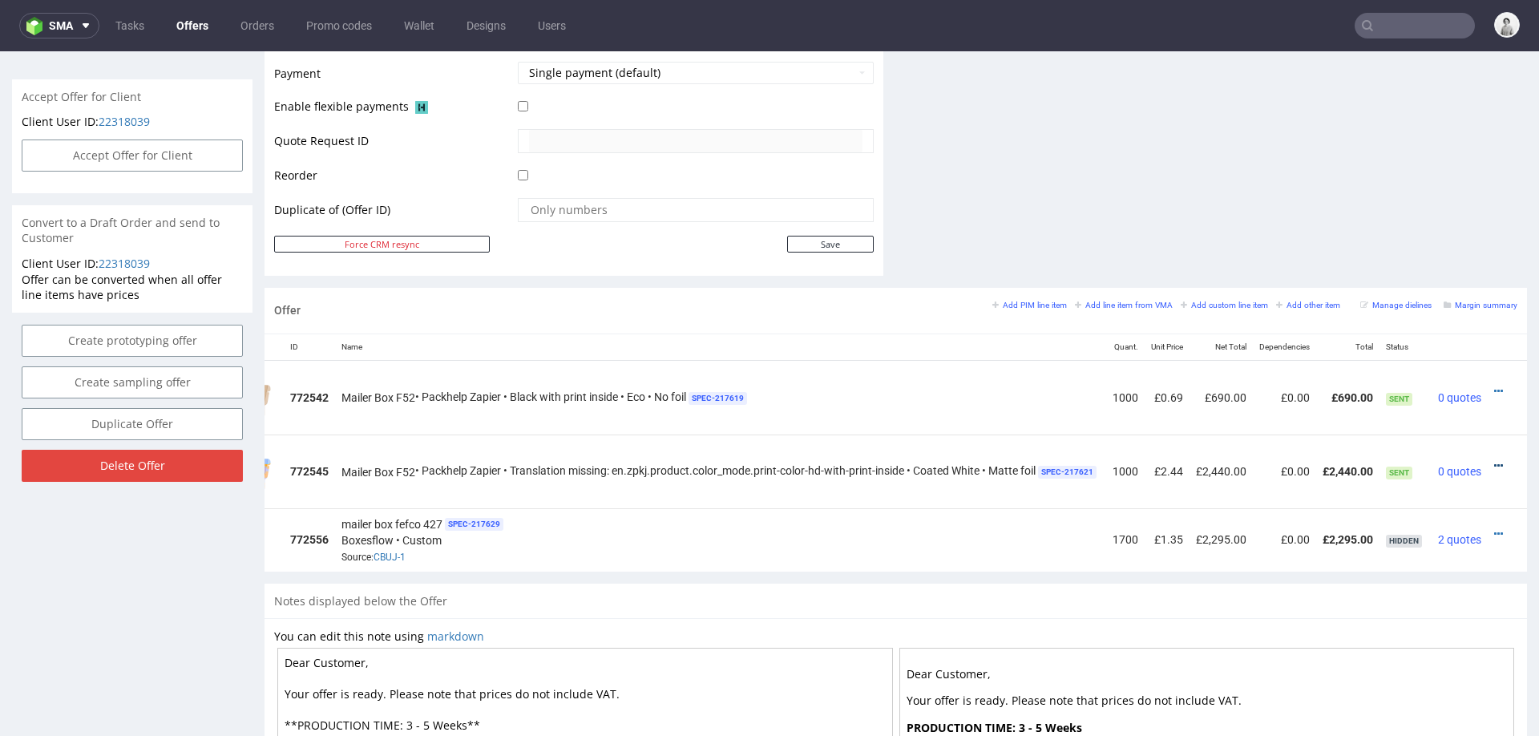
click at [1495, 460] on icon at bounding box center [1499, 465] width 9 height 11
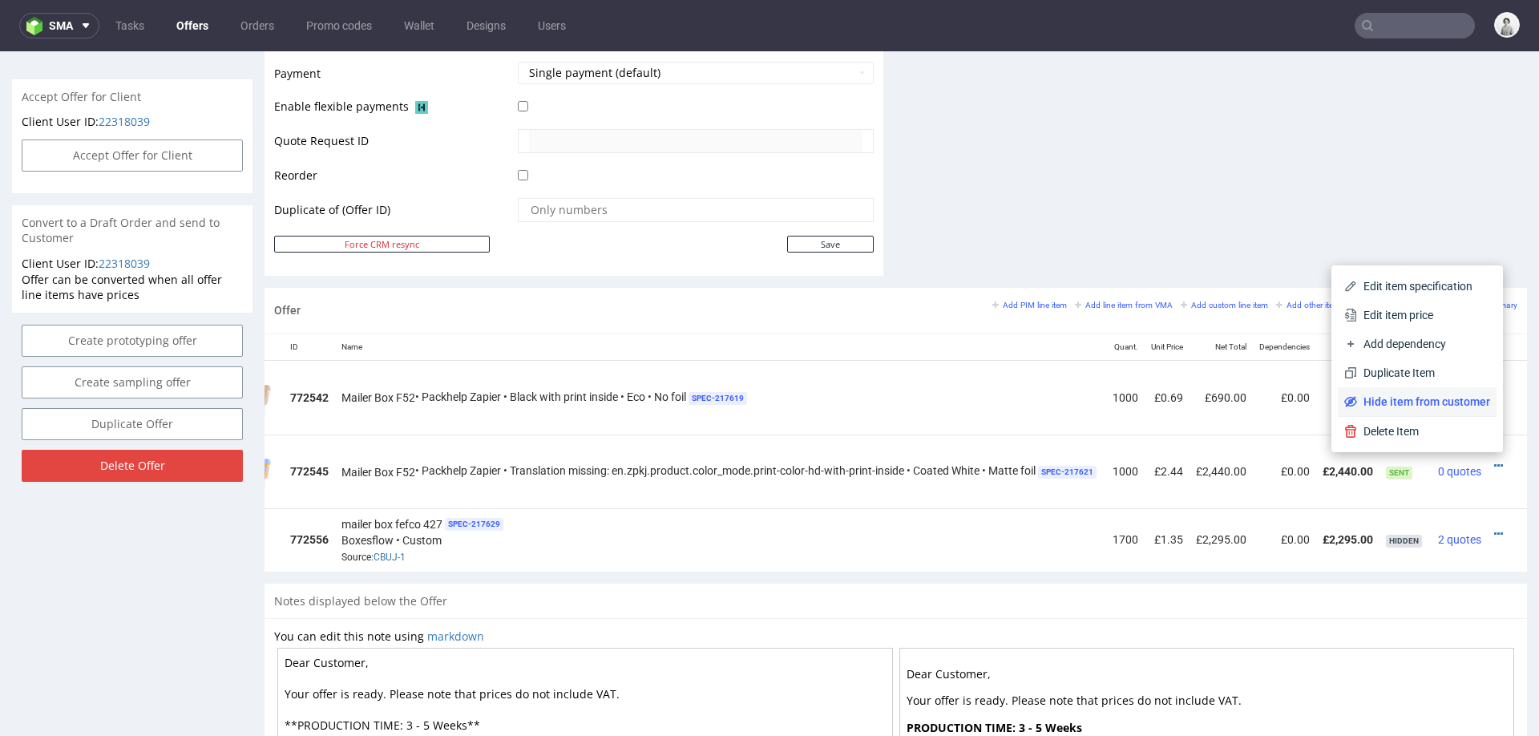
click at [1448, 401] on span "Hide item from customer" at bounding box center [1423, 402] width 133 height 16
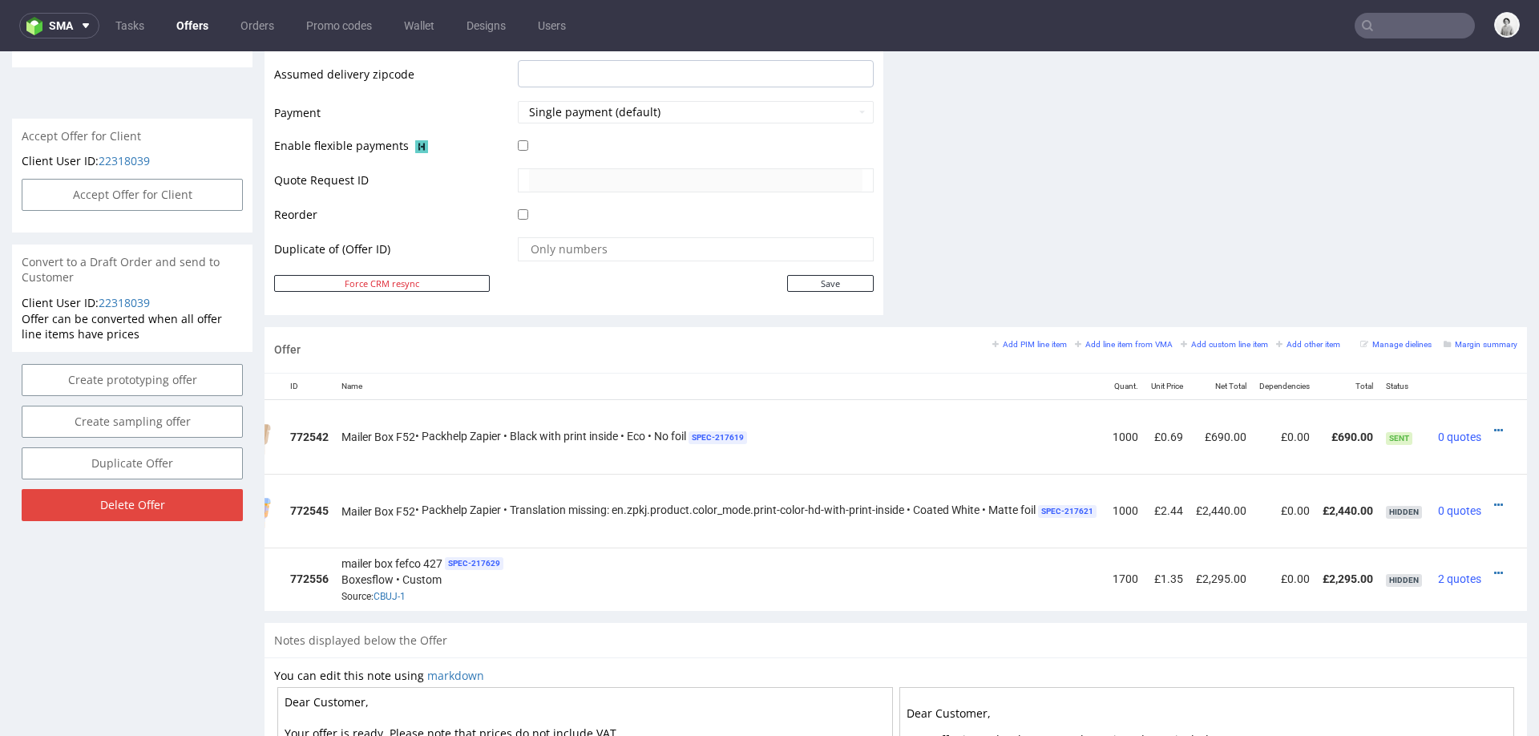
scroll to position [0, 0]
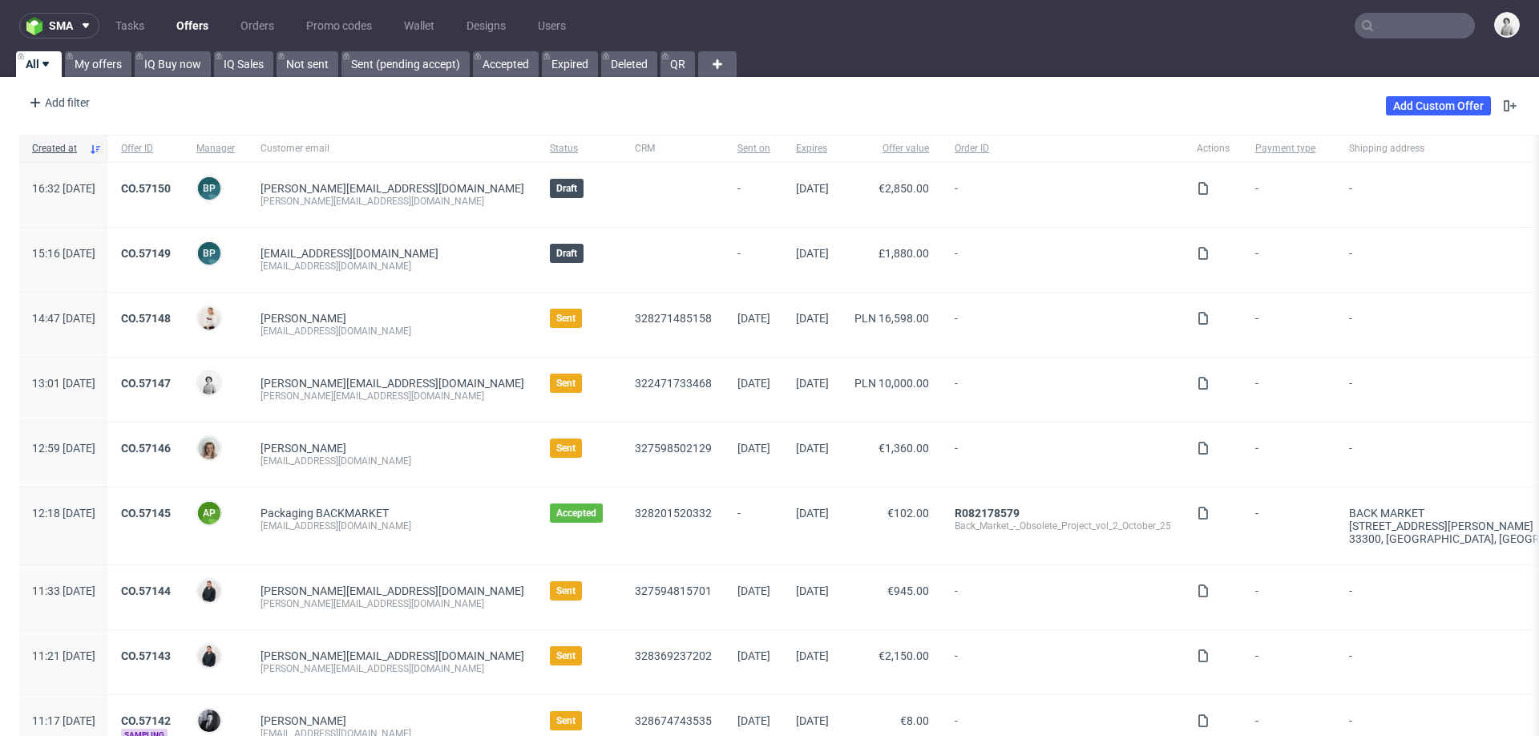
click at [1385, 30] on input "text" at bounding box center [1415, 26] width 120 height 26
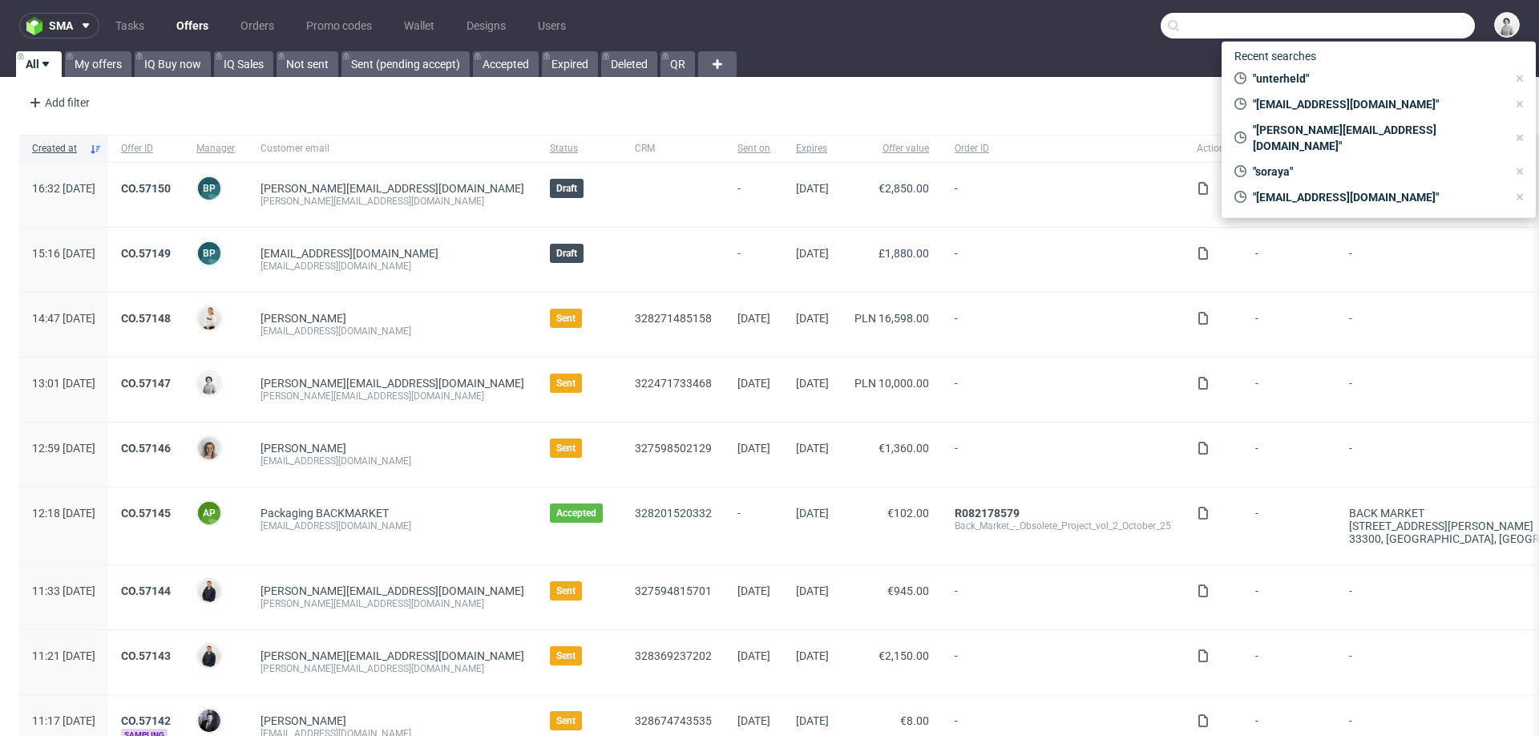
paste input "[EMAIL_ADDRESS][DOMAIN_NAME]"
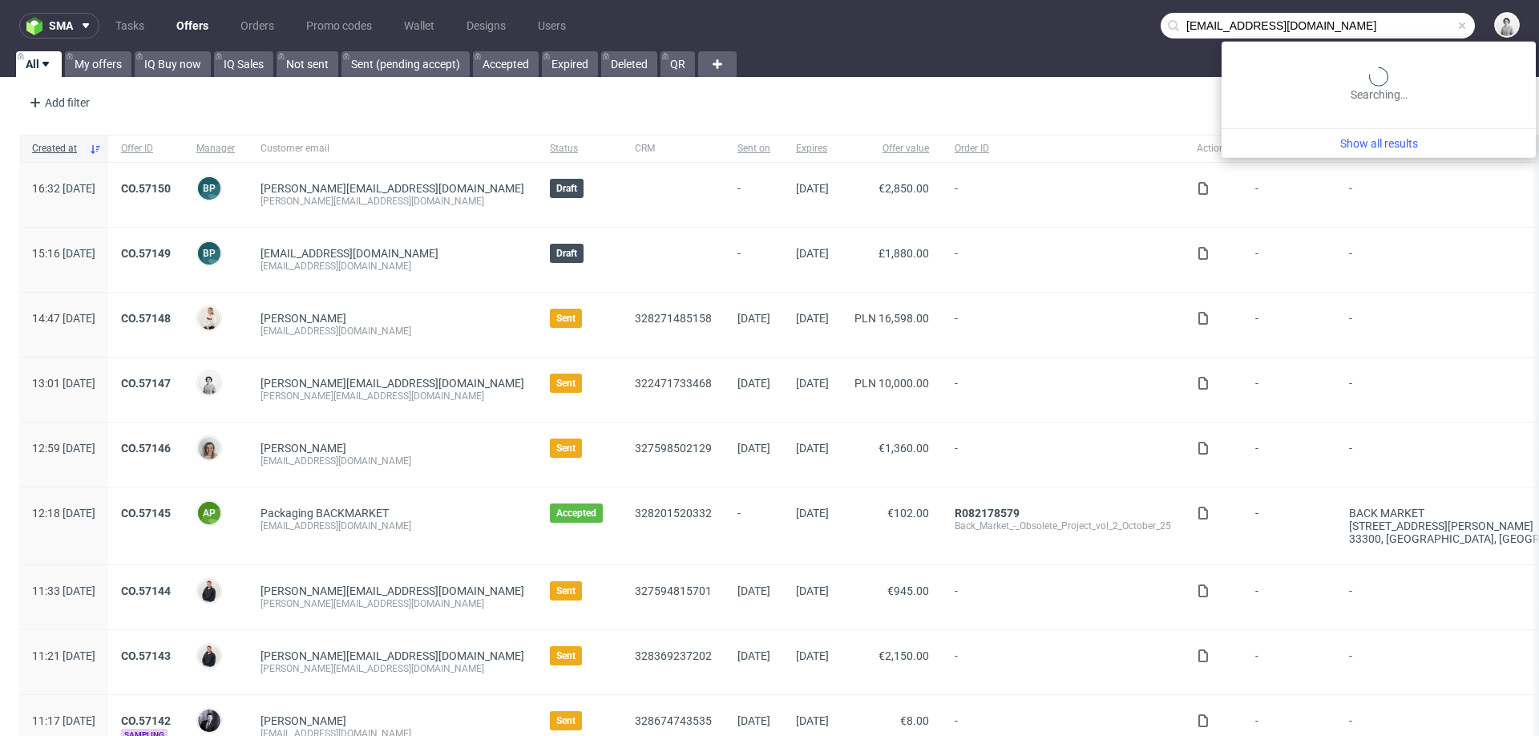
type input "[EMAIL_ADDRESS][DOMAIN_NAME]"
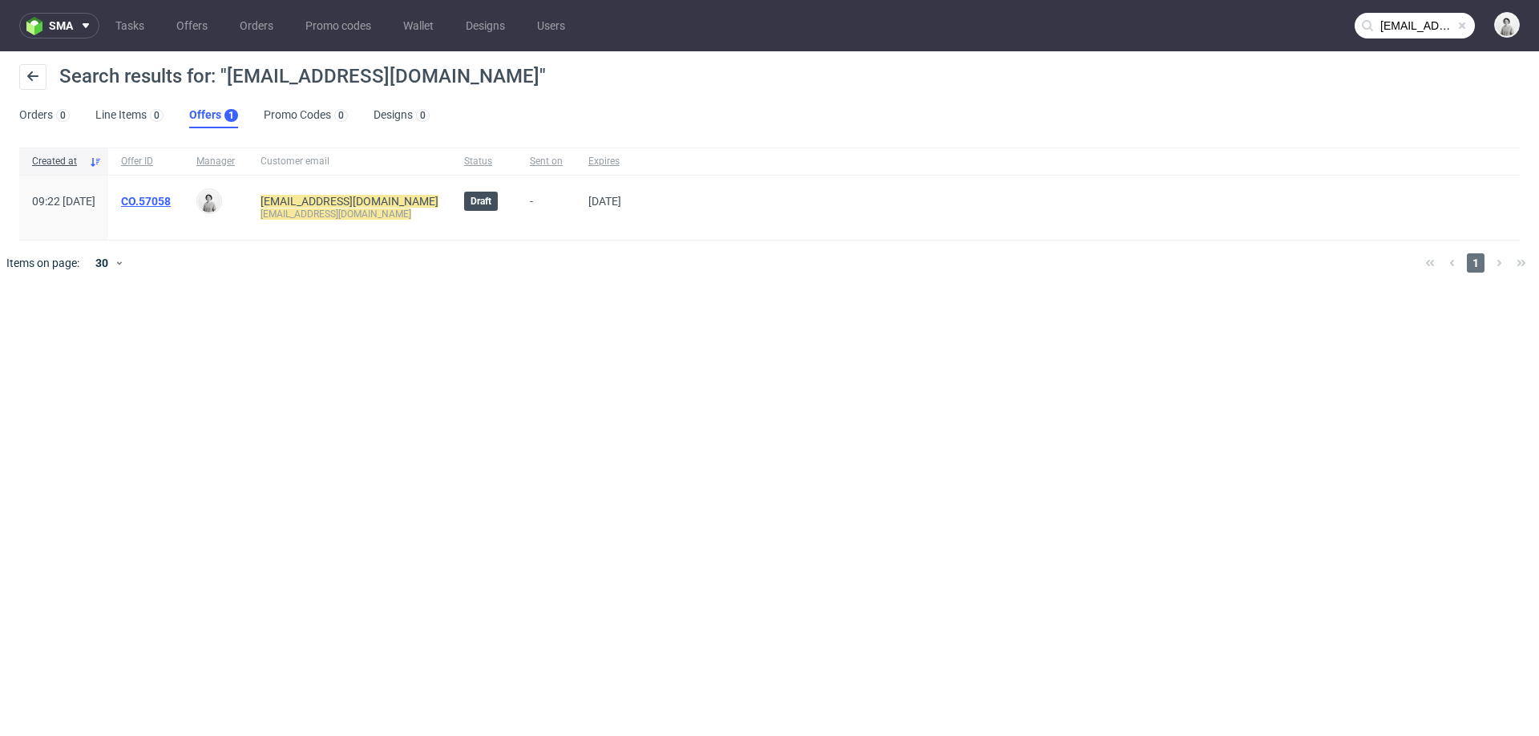
click at [171, 198] on link "CO.57058" at bounding box center [146, 201] width 50 height 13
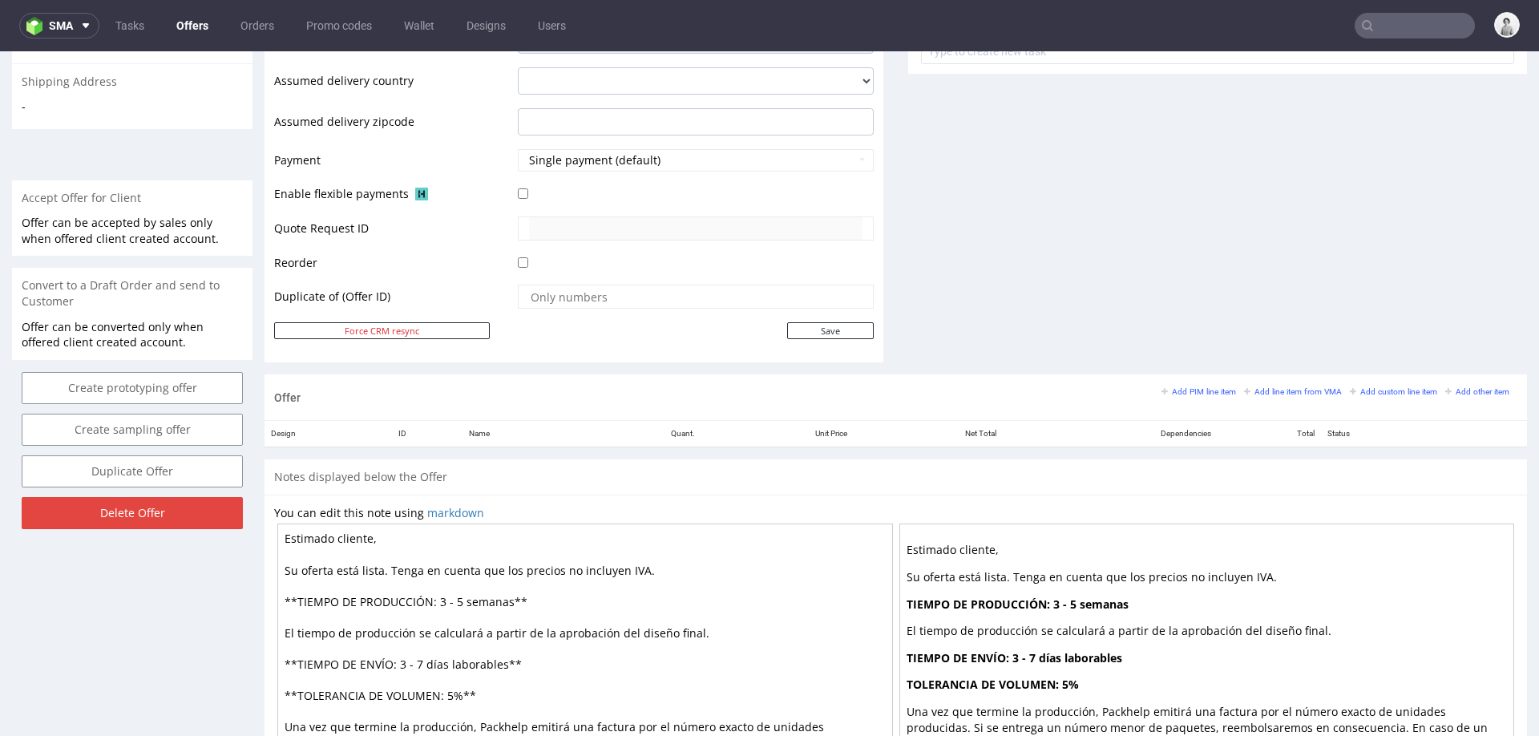
scroll to position [664, 0]
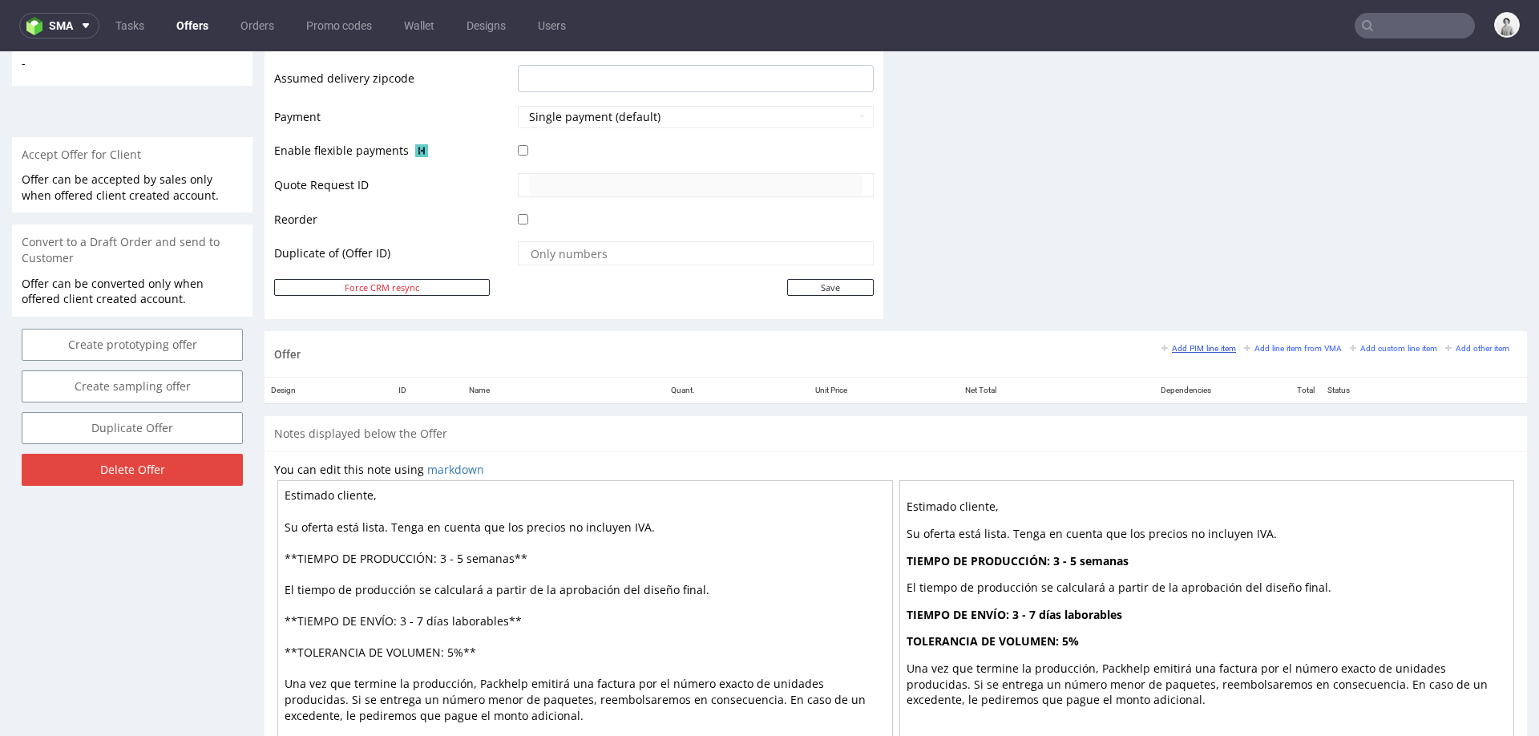
click at [1199, 344] on small "Add PIM line item" at bounding box center [1199, 348] width 75 height 9
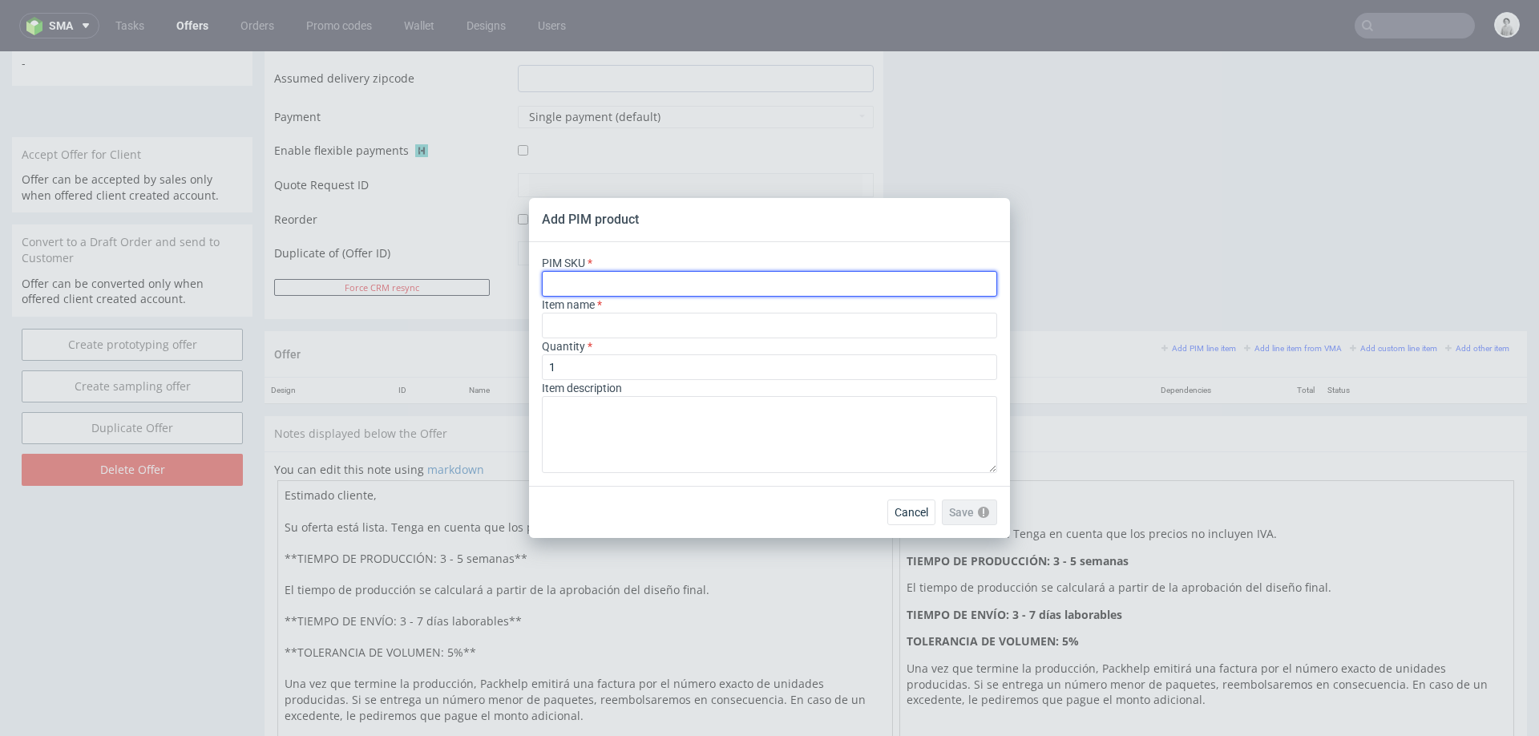
click at [835, 293] on input "text" at bounding box center [769, 284] width 455 height 26
paste input "ph-1282-12801"
type input "ph-1282-12801"
type input "Custom Laptop Shipping Box"
type input "ph-1282-12801"
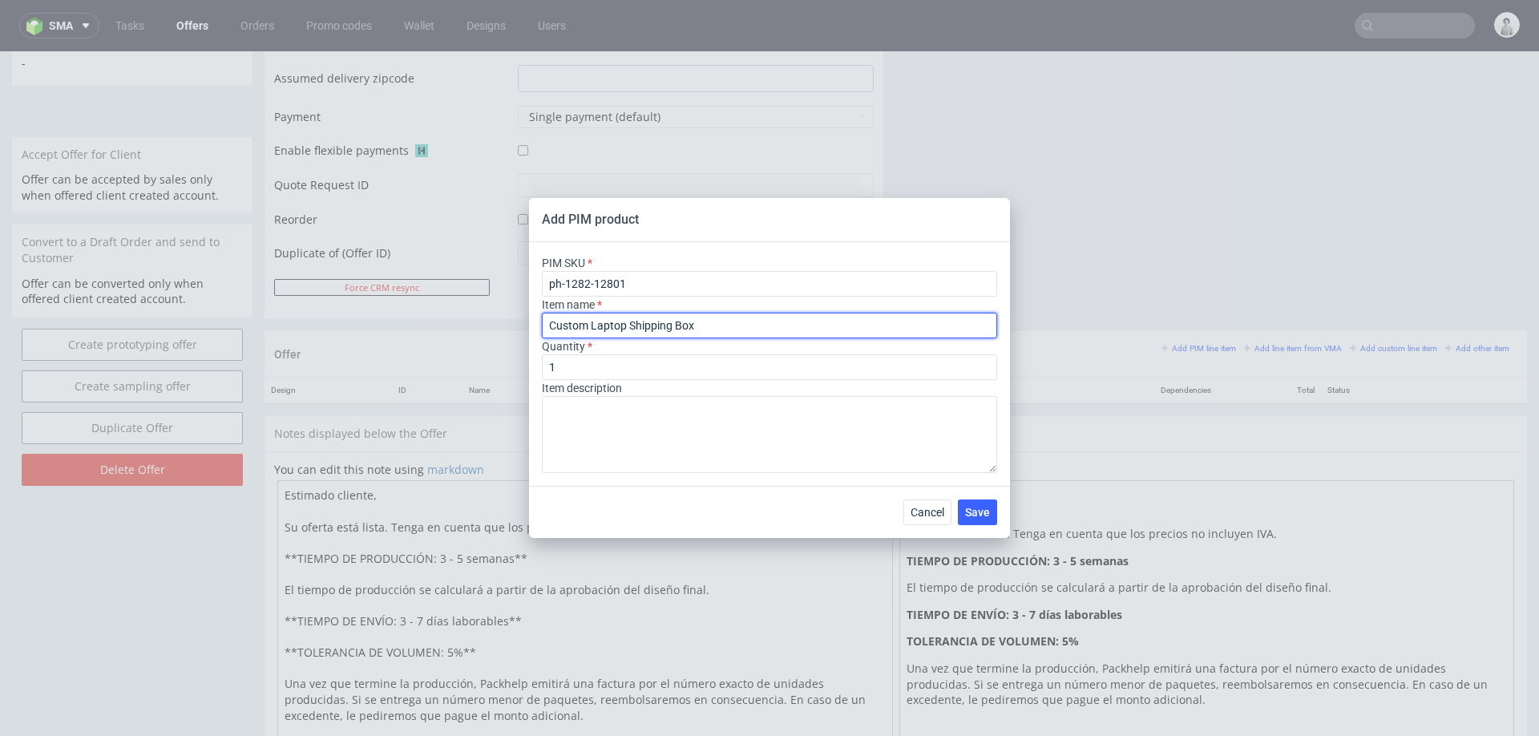
click at [724, 322] on input "Custom Laptop Shipping Box" at bounding box center [769, 326] width 455 height 26
paste input "aja de envío para portátiles personalizable"
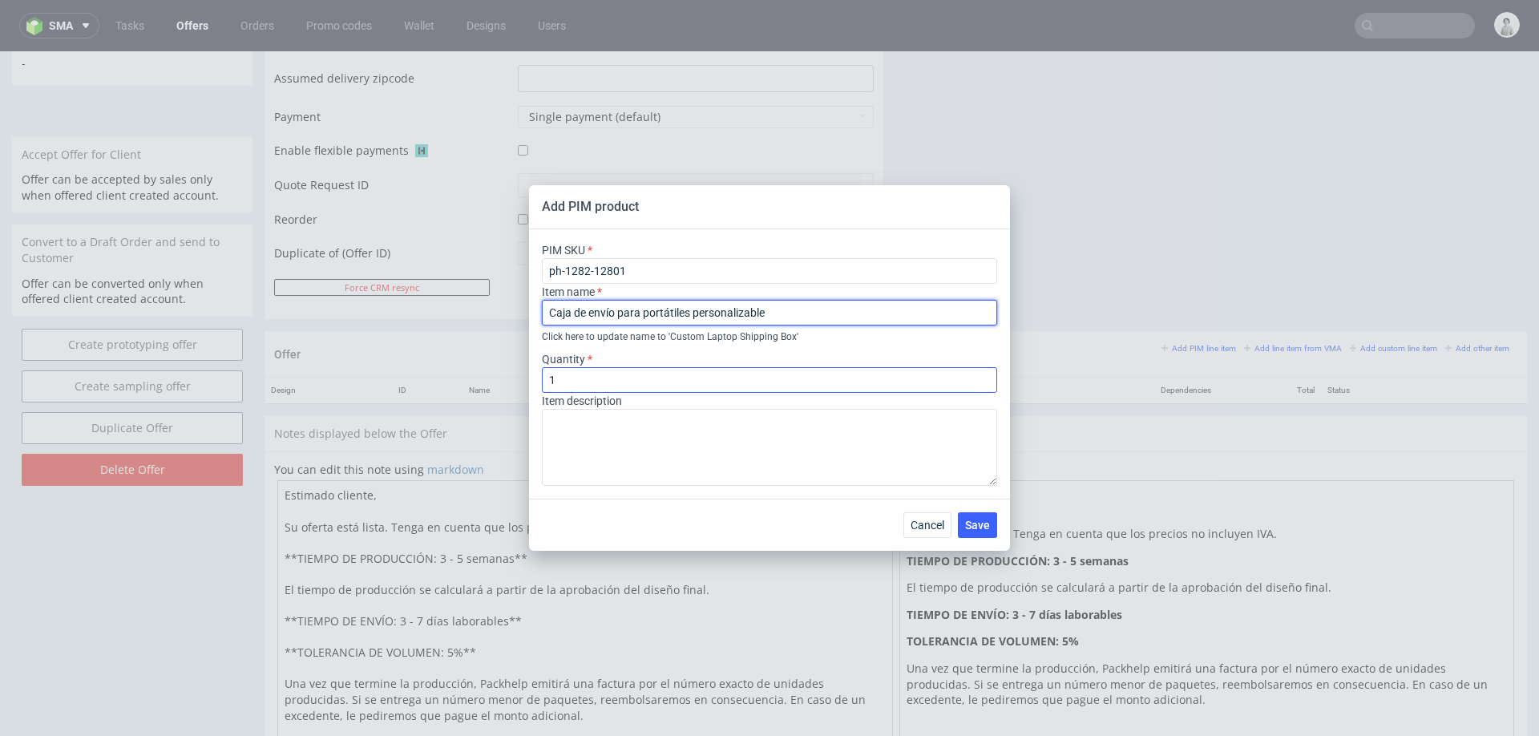
type input "Caja de envío para portátiles personalizable"
click at [782, 373] on input "1" at bounding box center [769, 380] width 455 height 26
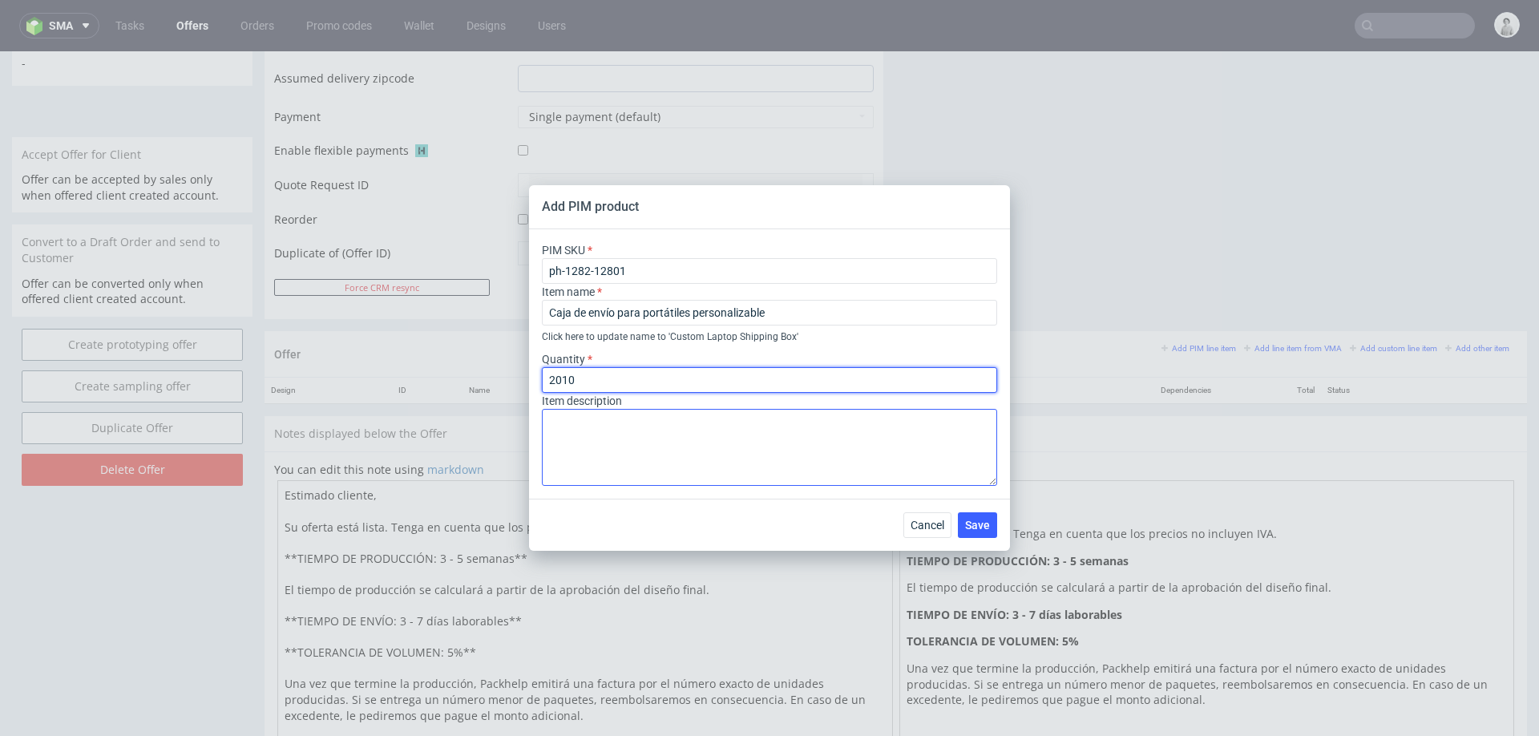
type input "2010"
click at [734, 416] on textarea at bounding box center [769, 447] width 455 height 77
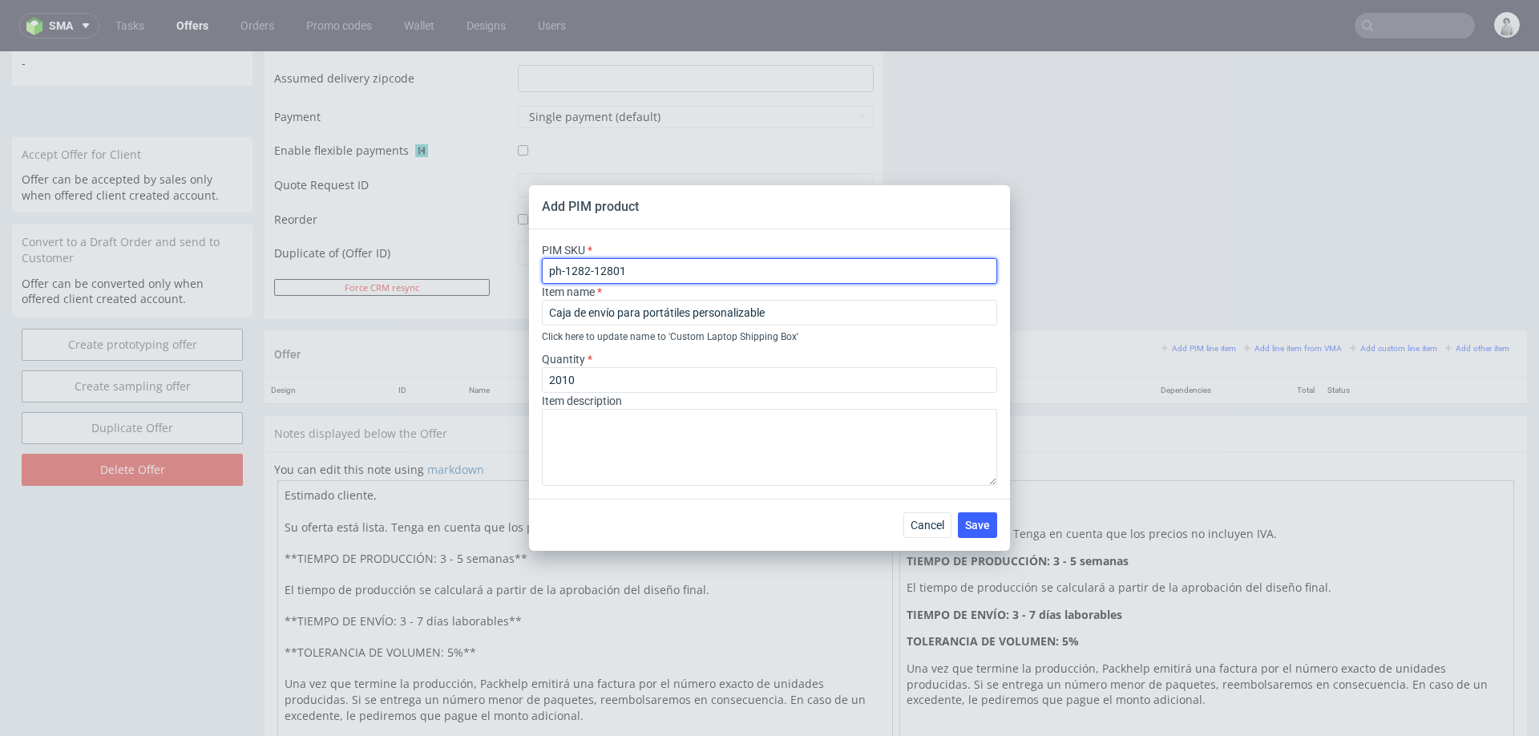
click at [651, 275] on input "ph-1282-12801" at bounding box center [769, 271] width 455 height 26
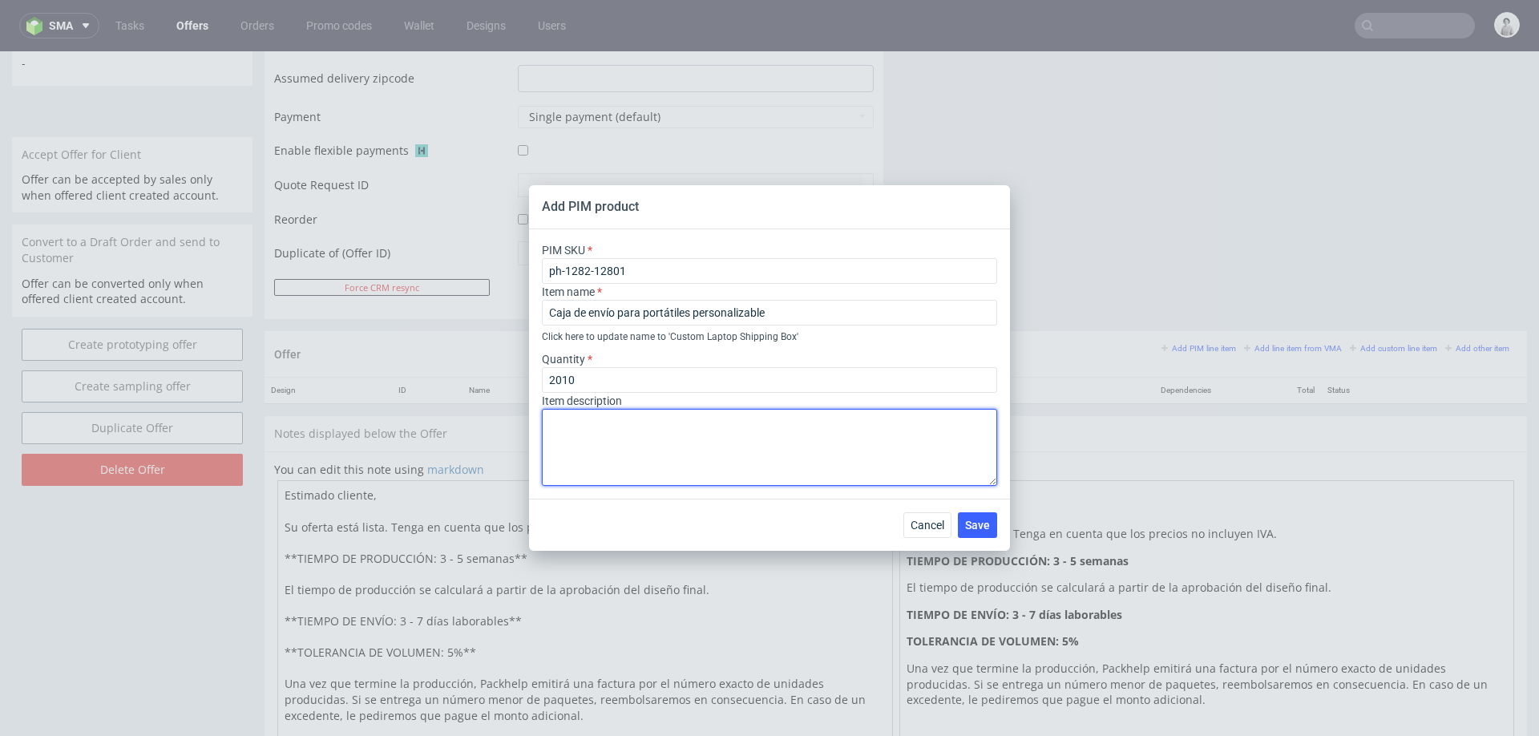
click at [733, 459] on textarea at bounding box center [769, 447] width 455 height 77
paste textarea "42.8 cm x 30.9 cm x 8.6 cm (laptop 13" - 16")"
type textarea "CMYK 42.8 cm x 30.9 cm x 8.6 cm (laptop 13" - 16")"
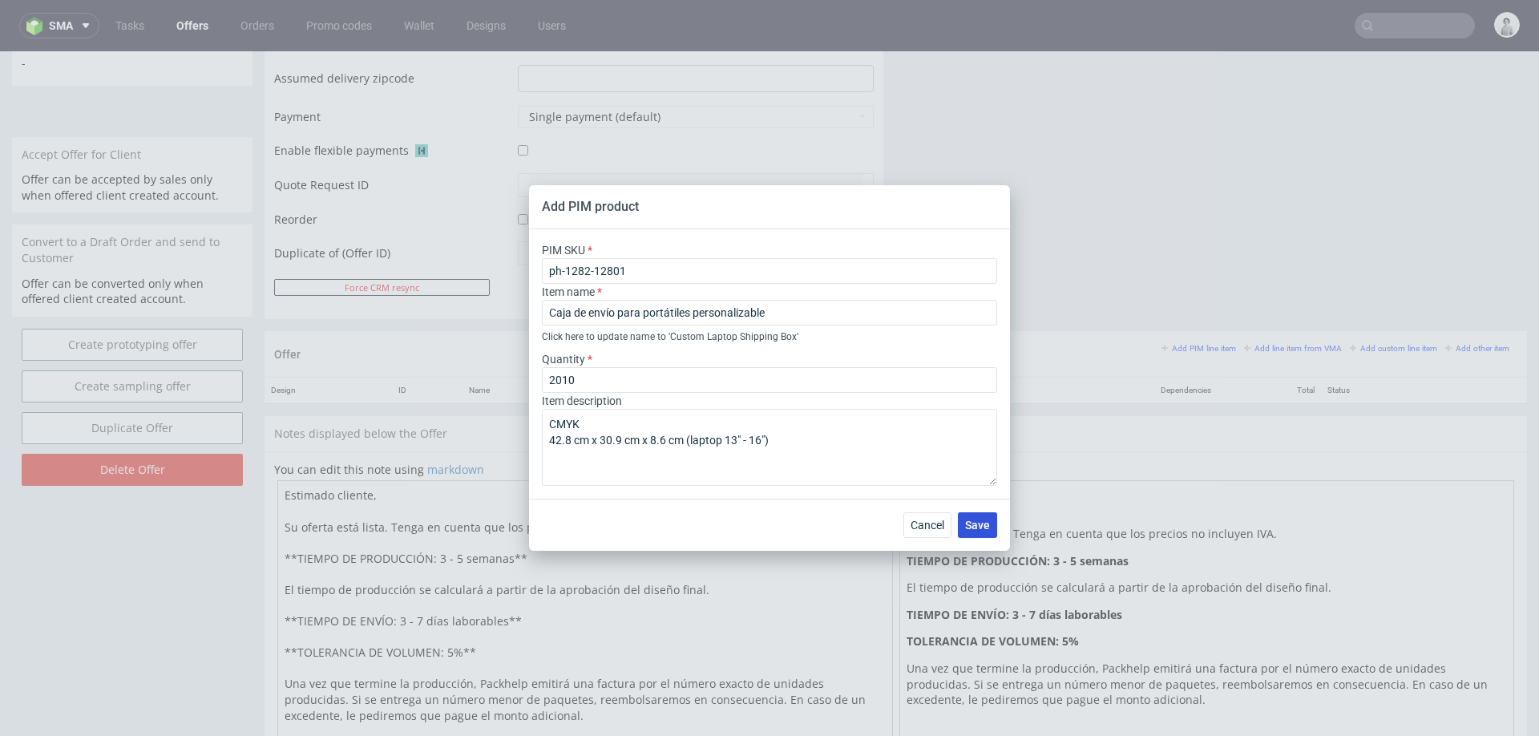
click at [979, 531] on span "Save" at bounding box center [977, 525] width 25 height 11
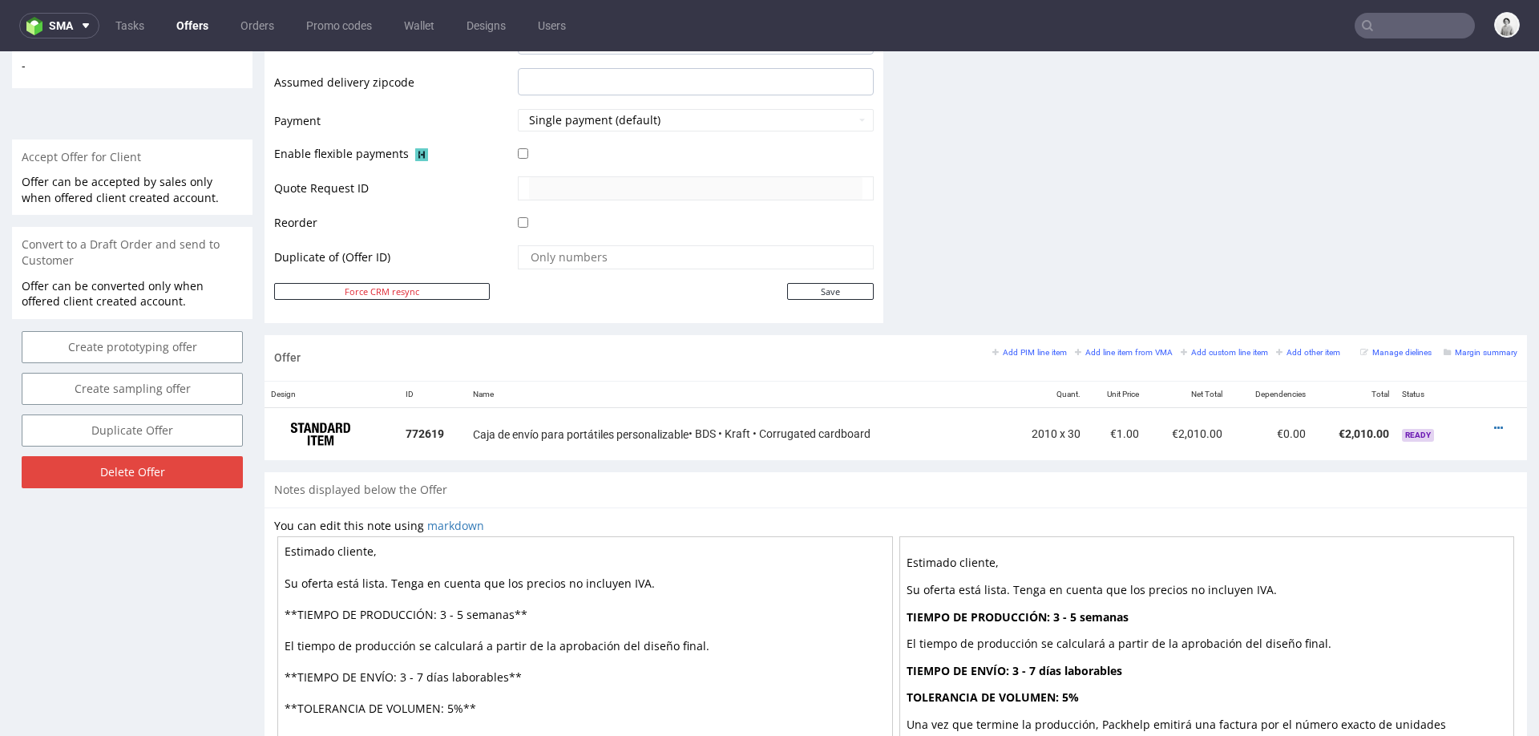
scroll to position [801, 0]
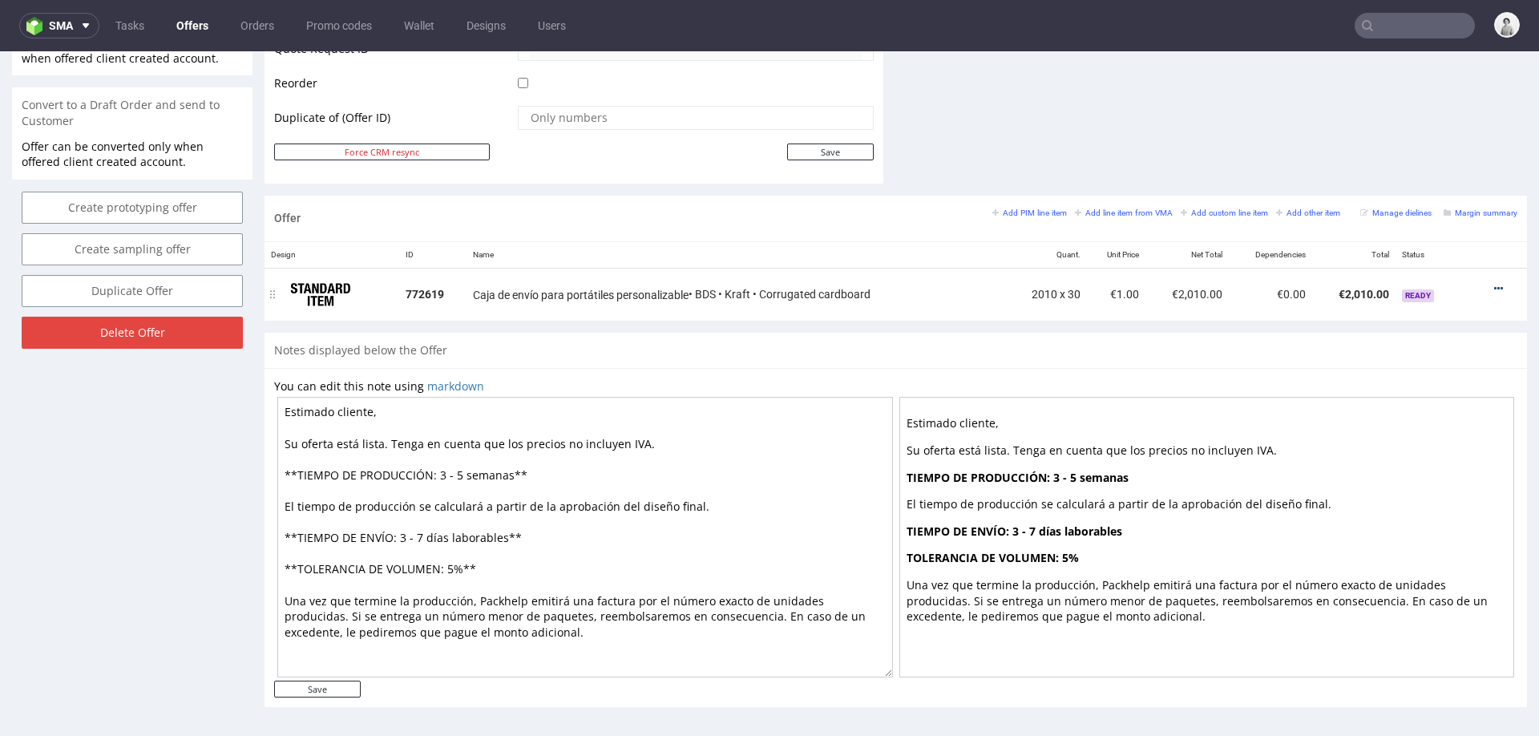
click at [1495, 283] on icon at bounding box center [1499, 288] width 9 height 11
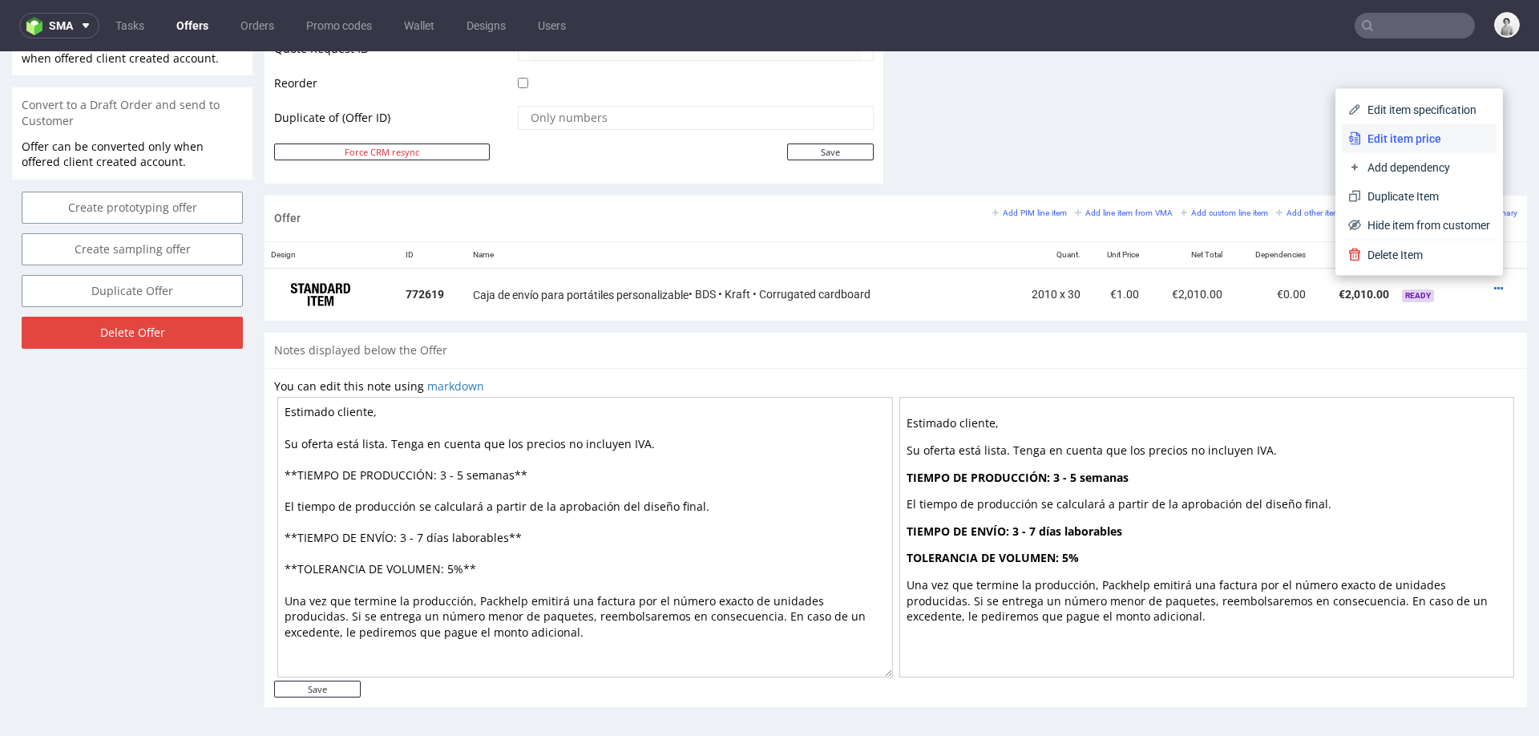
click at [1413, 132] on span "Edit item price" at bounding box center [1425, 139] width 129 height 16
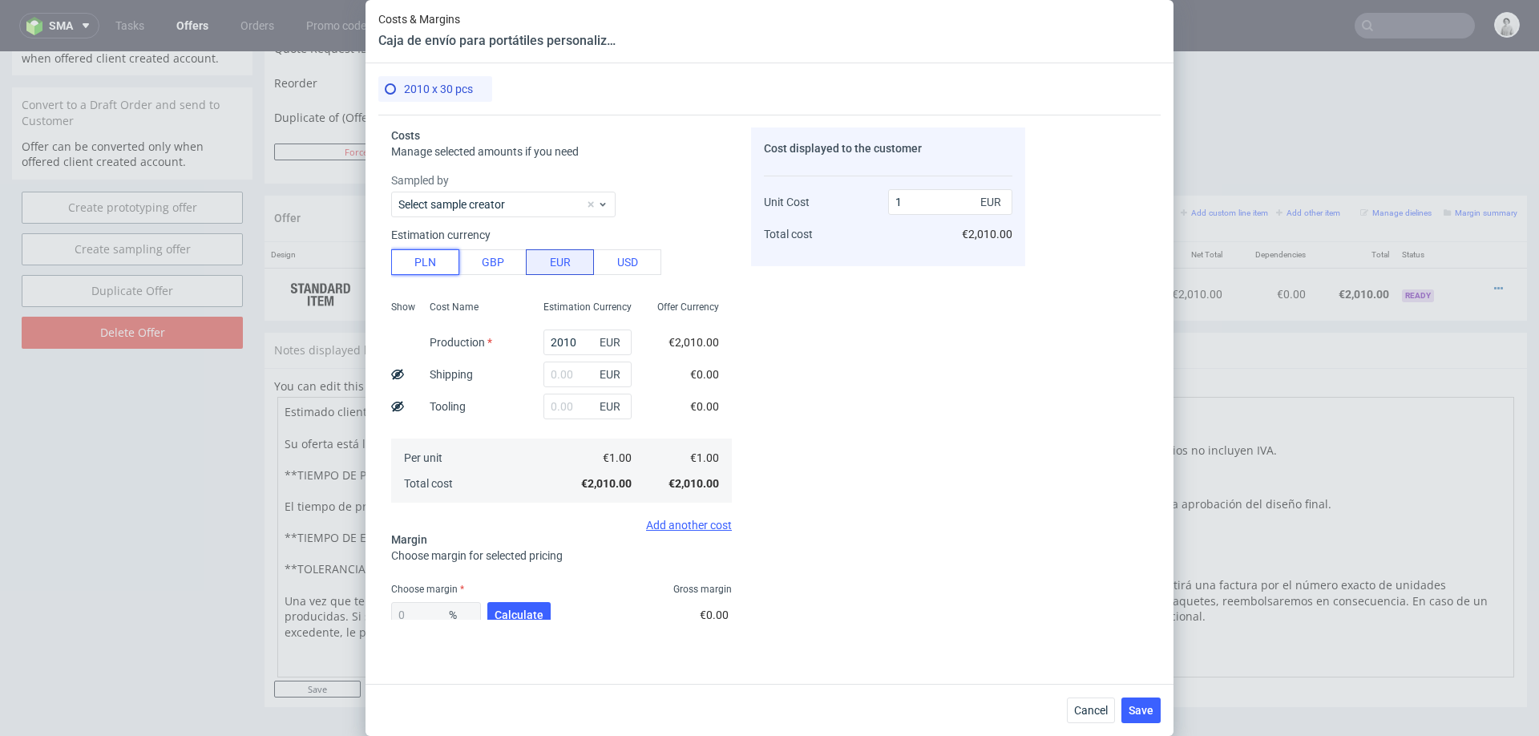
click at [409, 269] on button "PLN" at bounding box center [425, 262] width 68 height 26
type input "0.24"
click at [561, 338] on input "2010" at bounding box center [588, 343] width 88 height 26
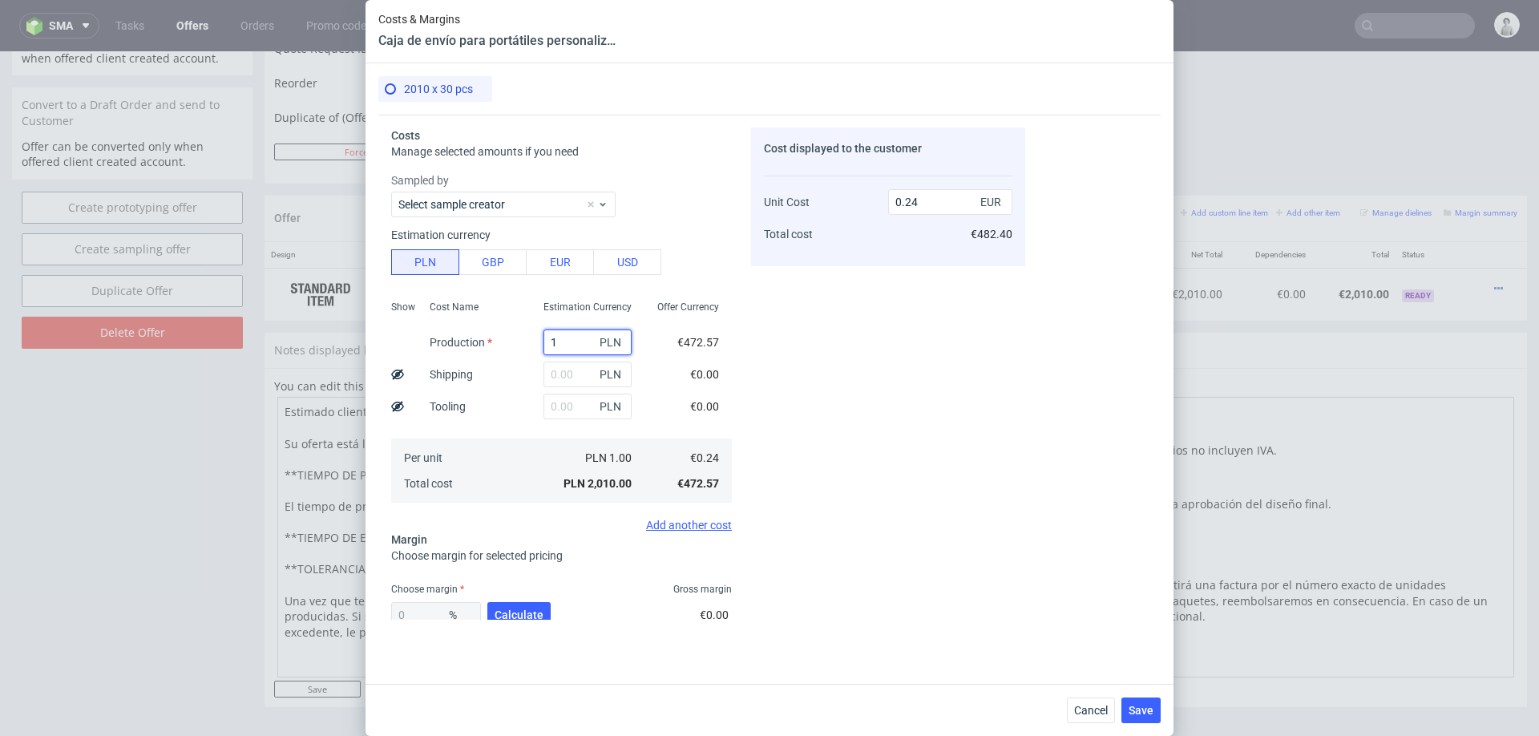
type input "11"
type input "0"
type input "11558"
type input "1.35"
type input "11558"
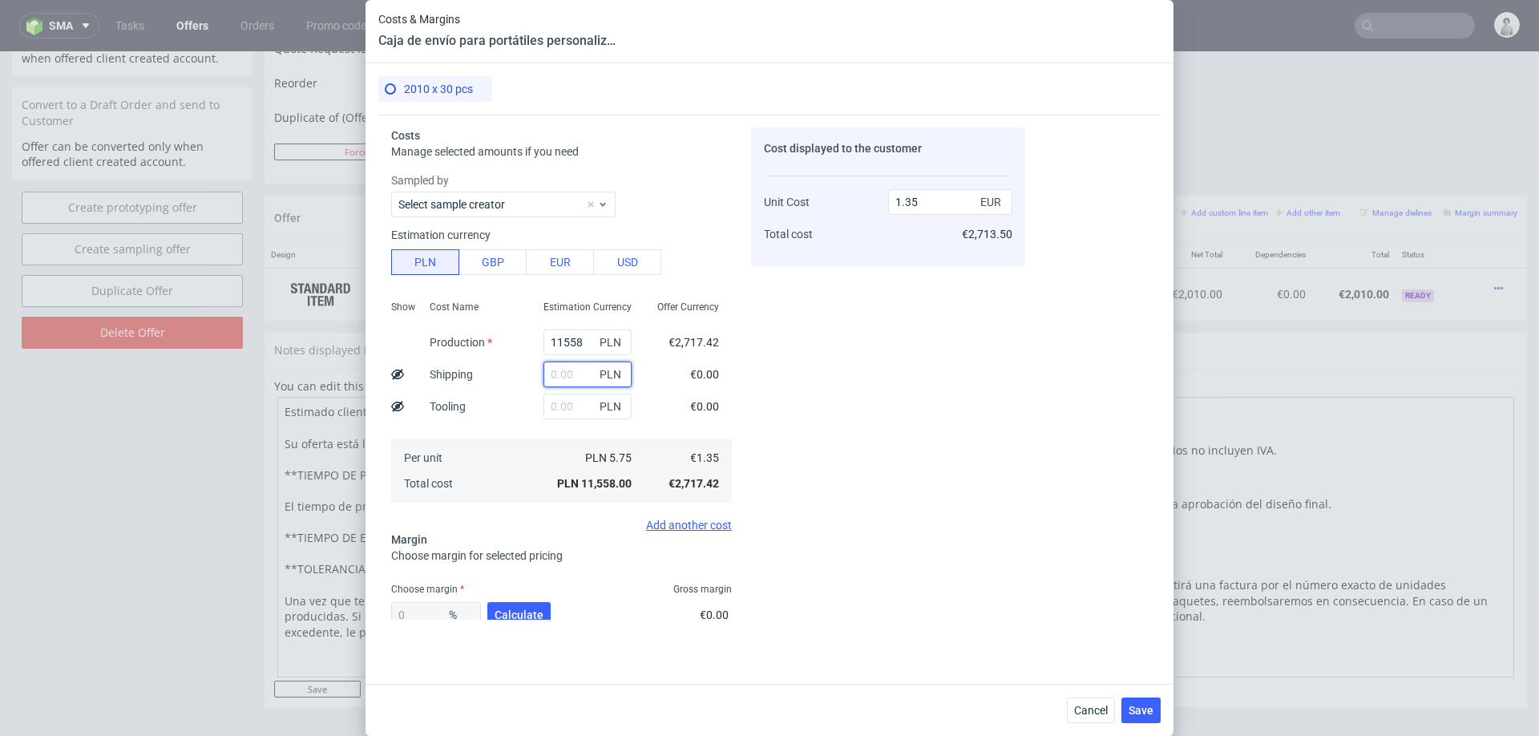
click at [571, 372] on input "text" at bounding box center [588, 375] width 88 height 26
type input "57"
type input "1.36"
type input "5750"
type input "2.02"
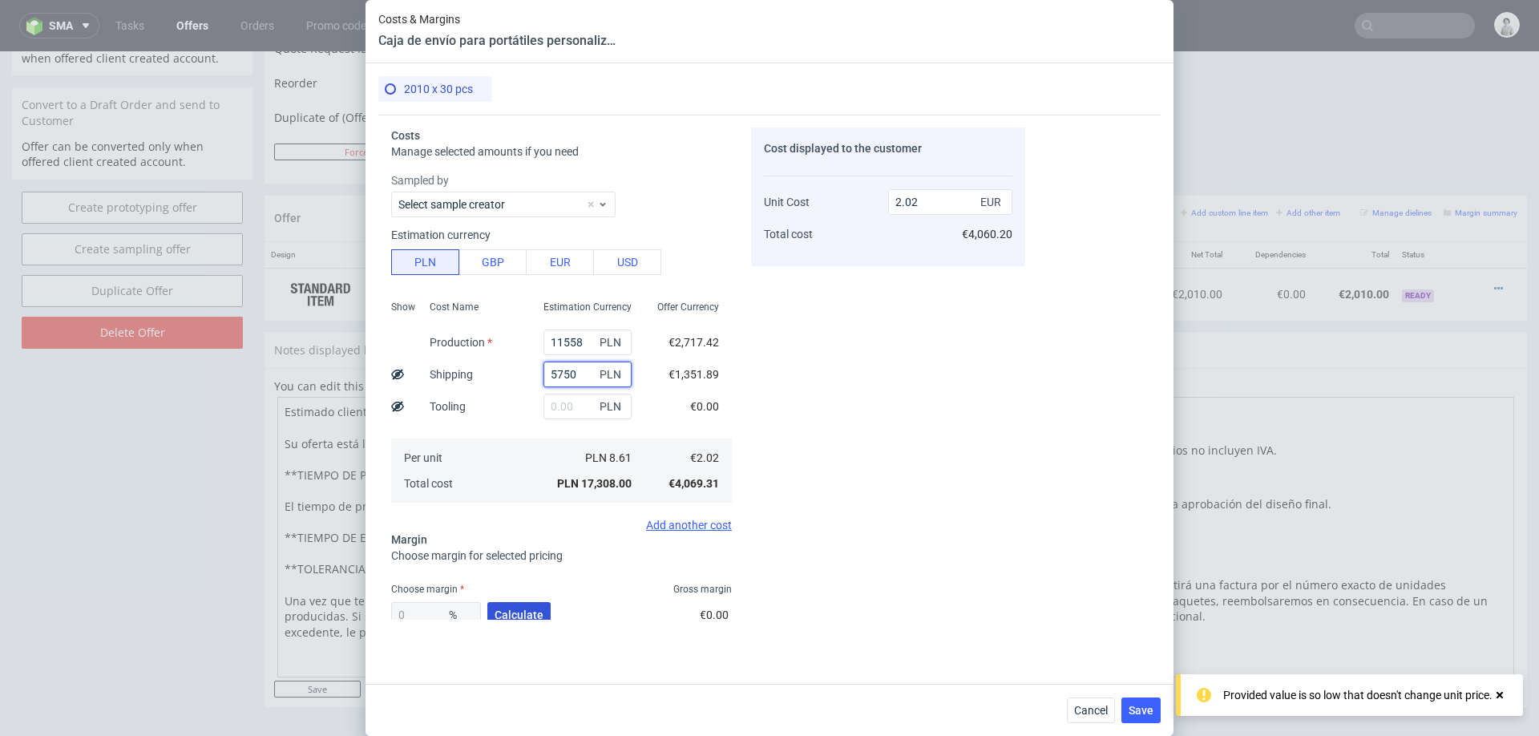
type input "5750"
click at [497, 605] on button "Calculate" at bounding box center [518, 615] width 63 height 26
type input "30.02"
type input "2.89"
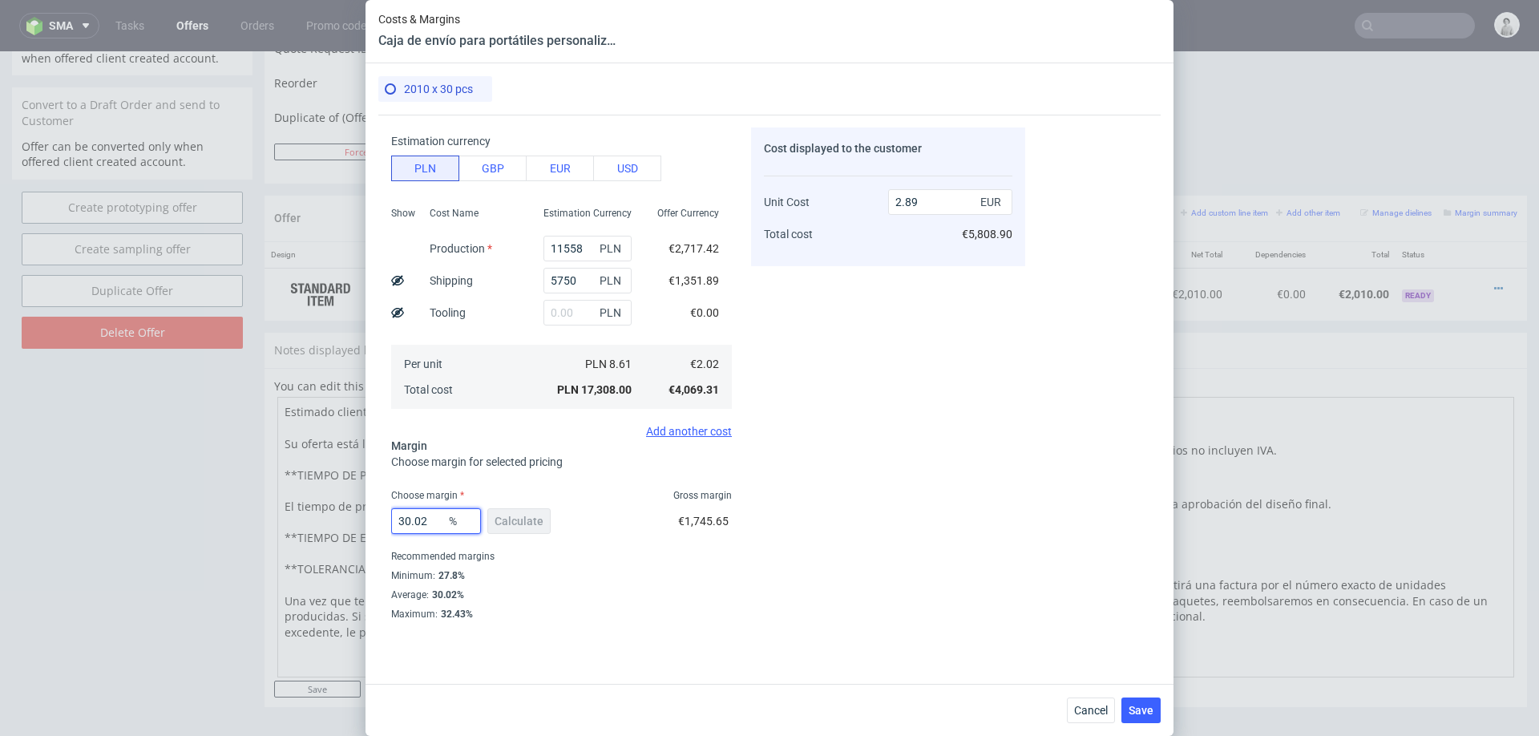
click at [429, 516] on input "30.02" at bounding box center [436, 521] width 90 height 26
type input "28"
type input "2.81"
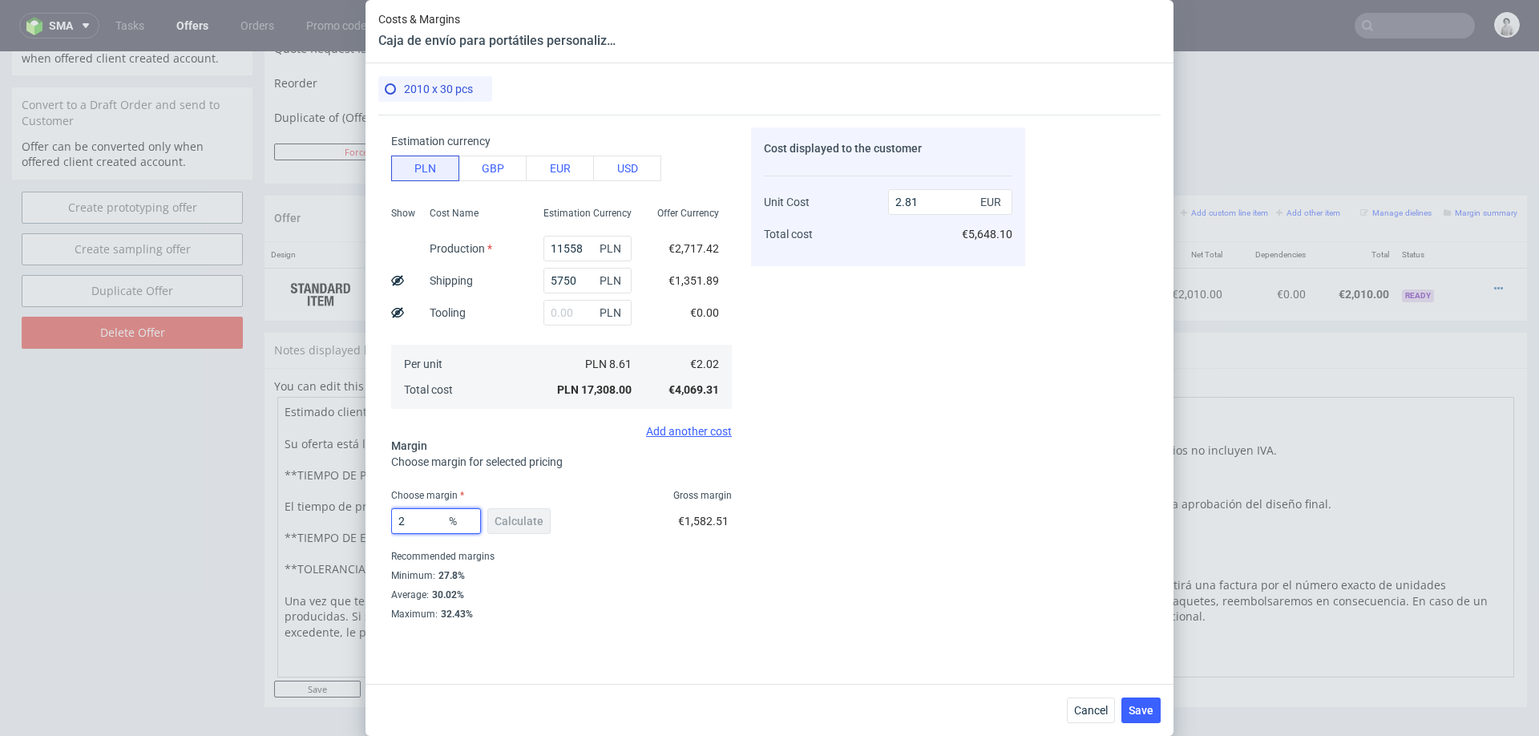
type input "22"
type input "2.59"
type input "23"
type input "2.63"
type input "24"
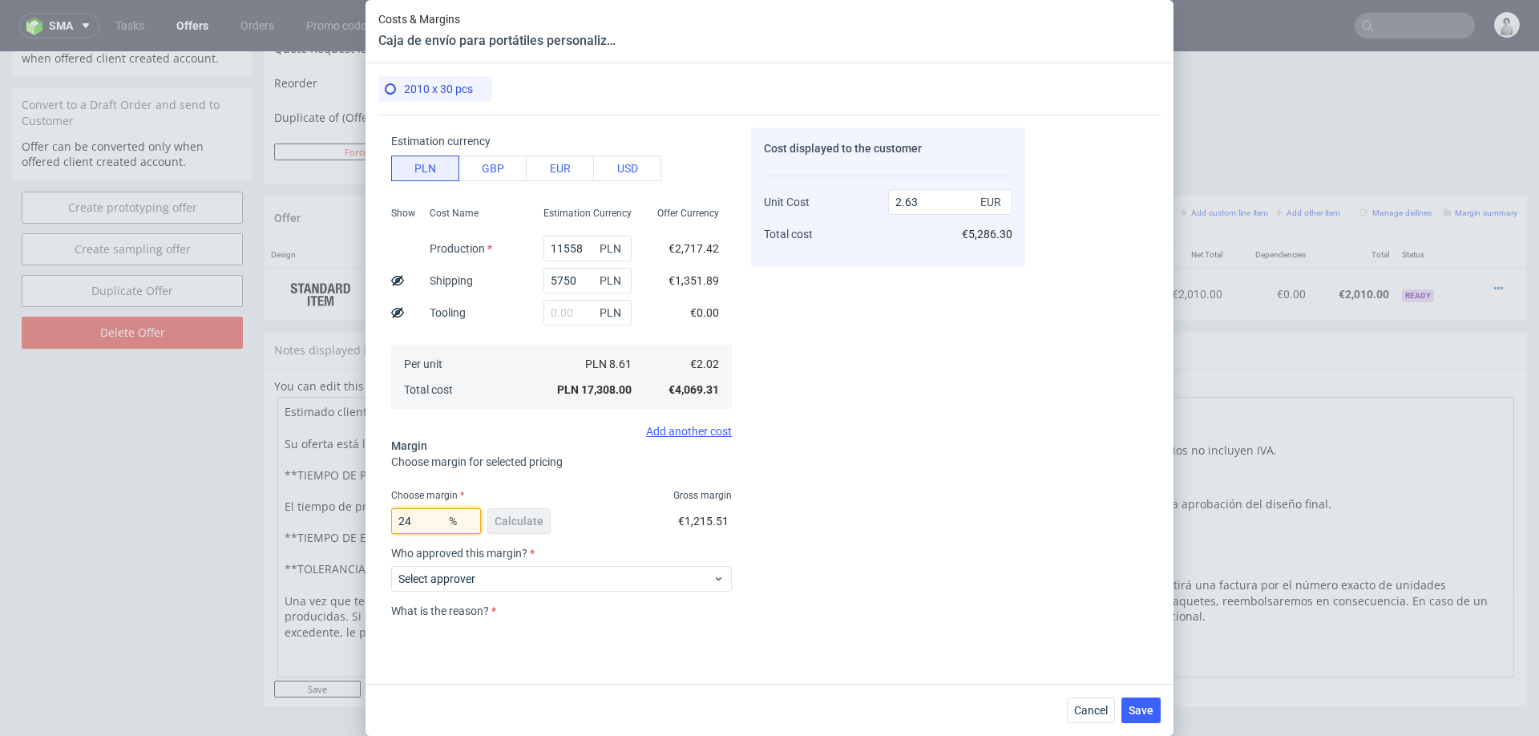
type input "2.66"
type input "25"
type input "2.7"
type input "24"
type input "2.66"
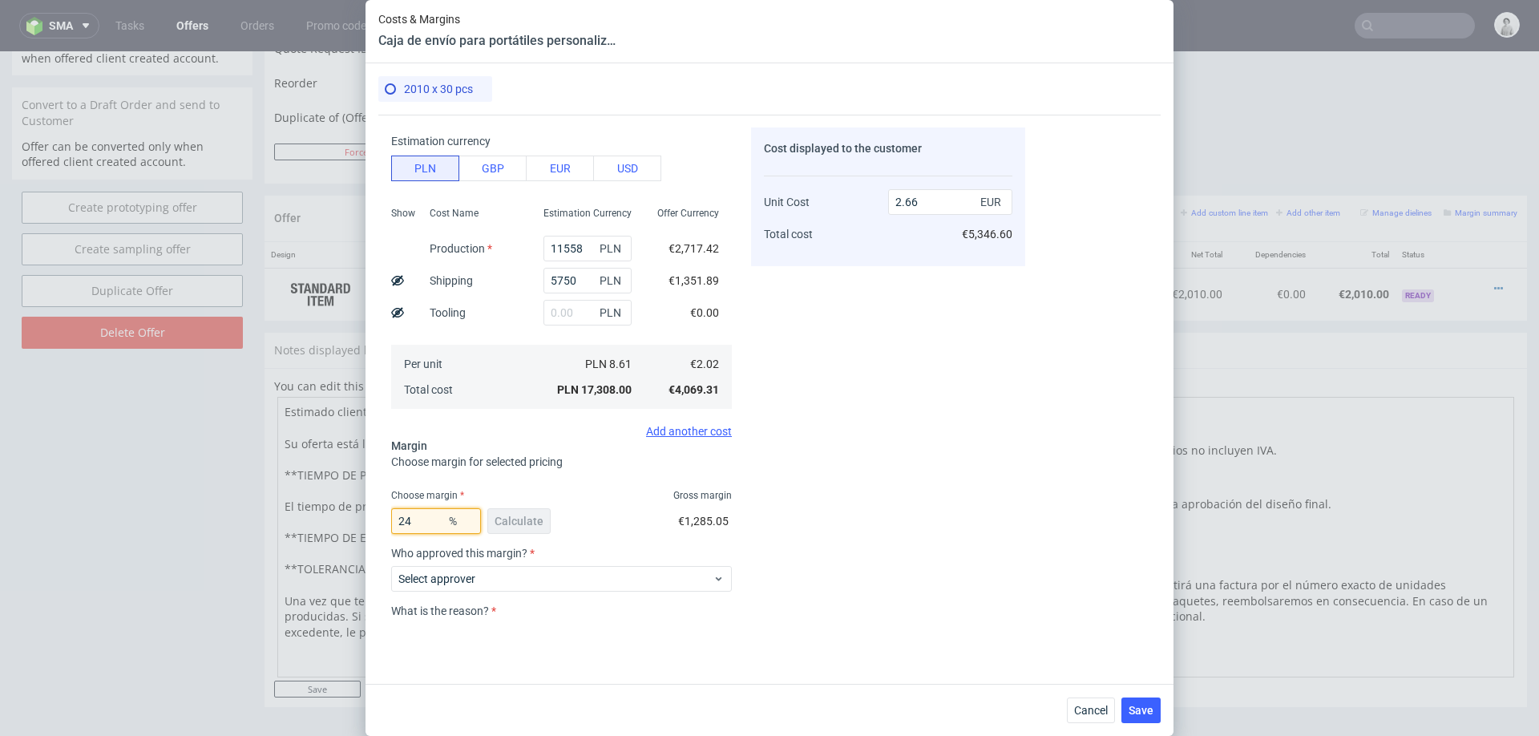
type input "24"
click at [924, 565] on div "Cost displayed to the customer Unit Cost Total cost 2.66 EUR €5,346.60" at bounding box center [888, 373] width 274 height 492
click at [646, 580] on span "Select approver" at bounding box center [555, 579] width 314 height 16
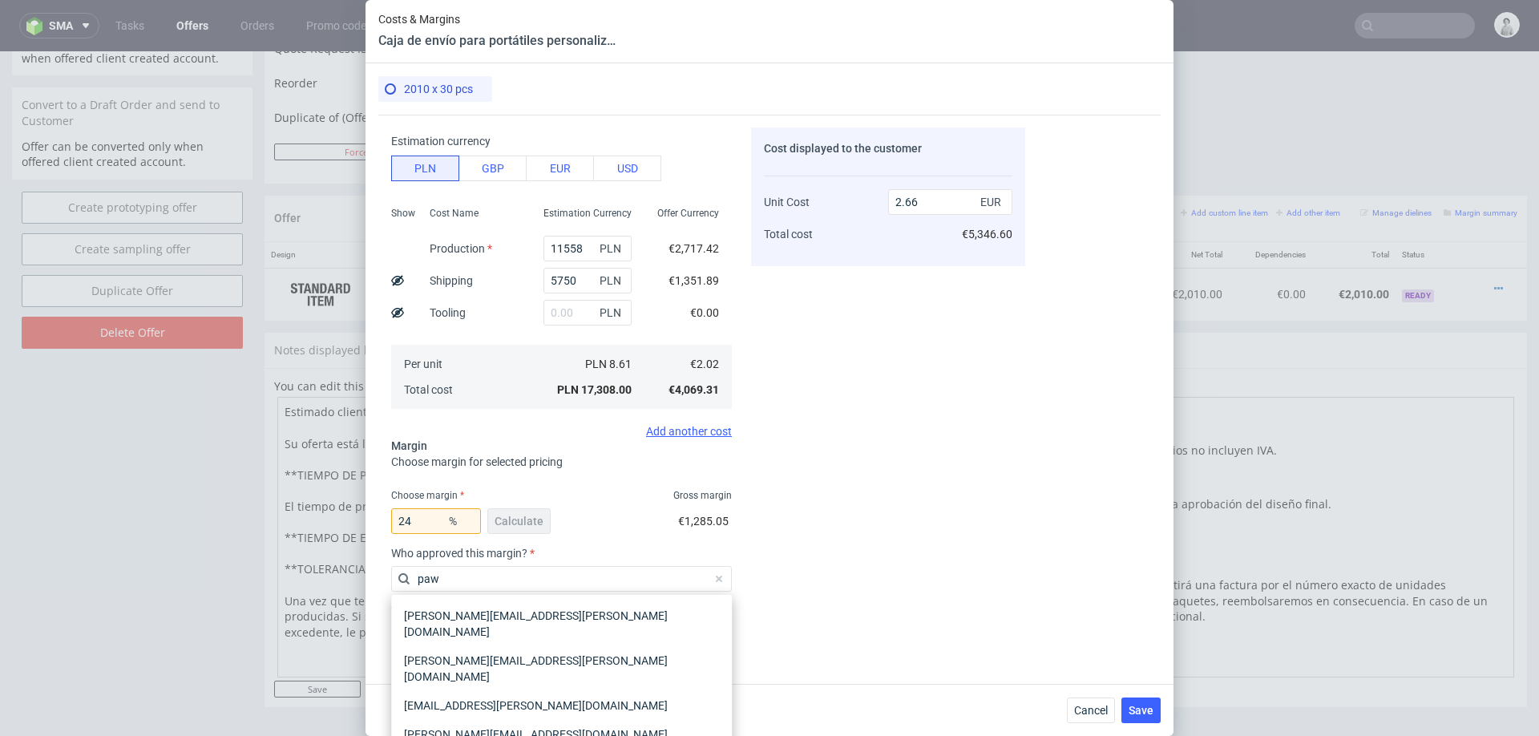
type input "pawe"
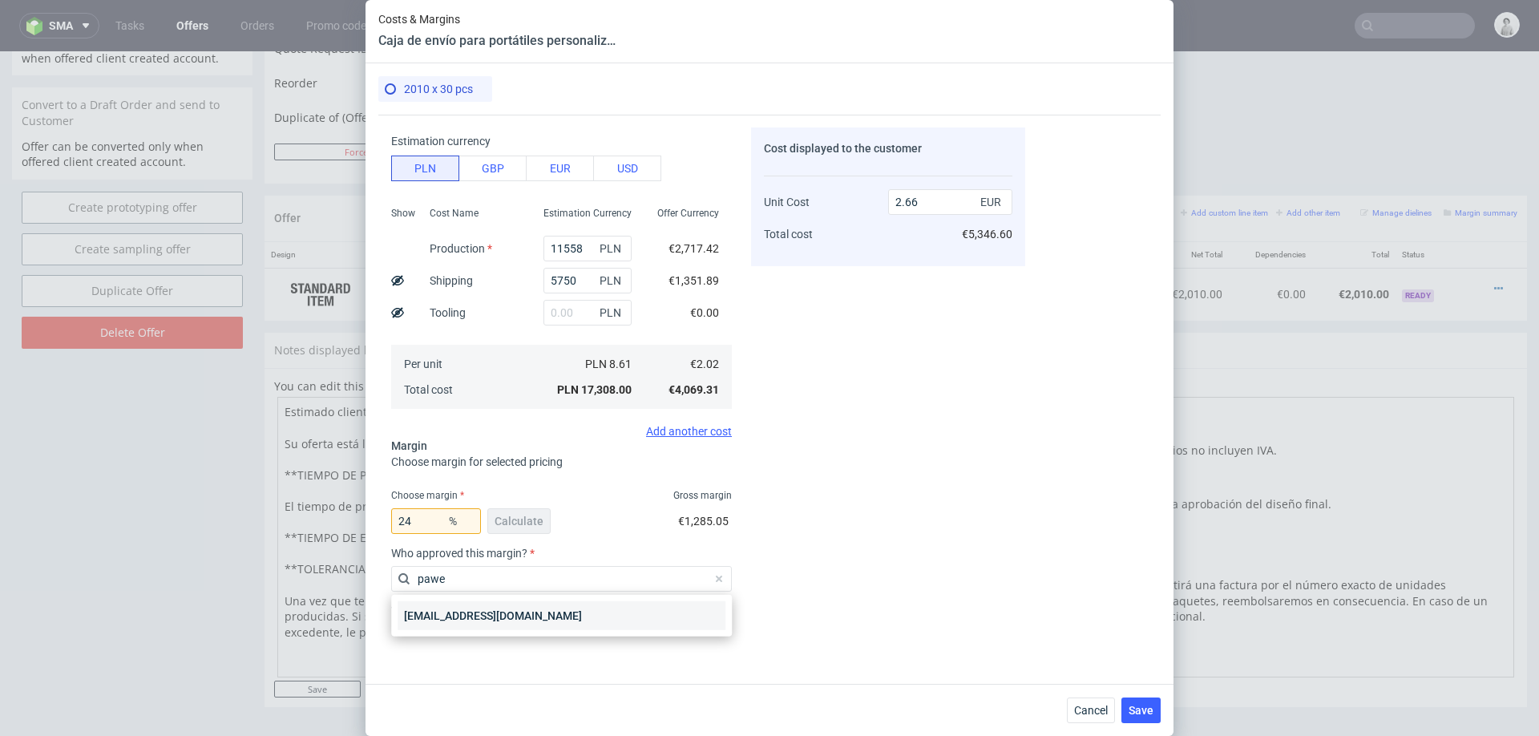
click at [584, 621] on div "[EMAIL_ADDRESS][DOMAIN_NAME]" at bounding box center [562, 615] width 328 height 29
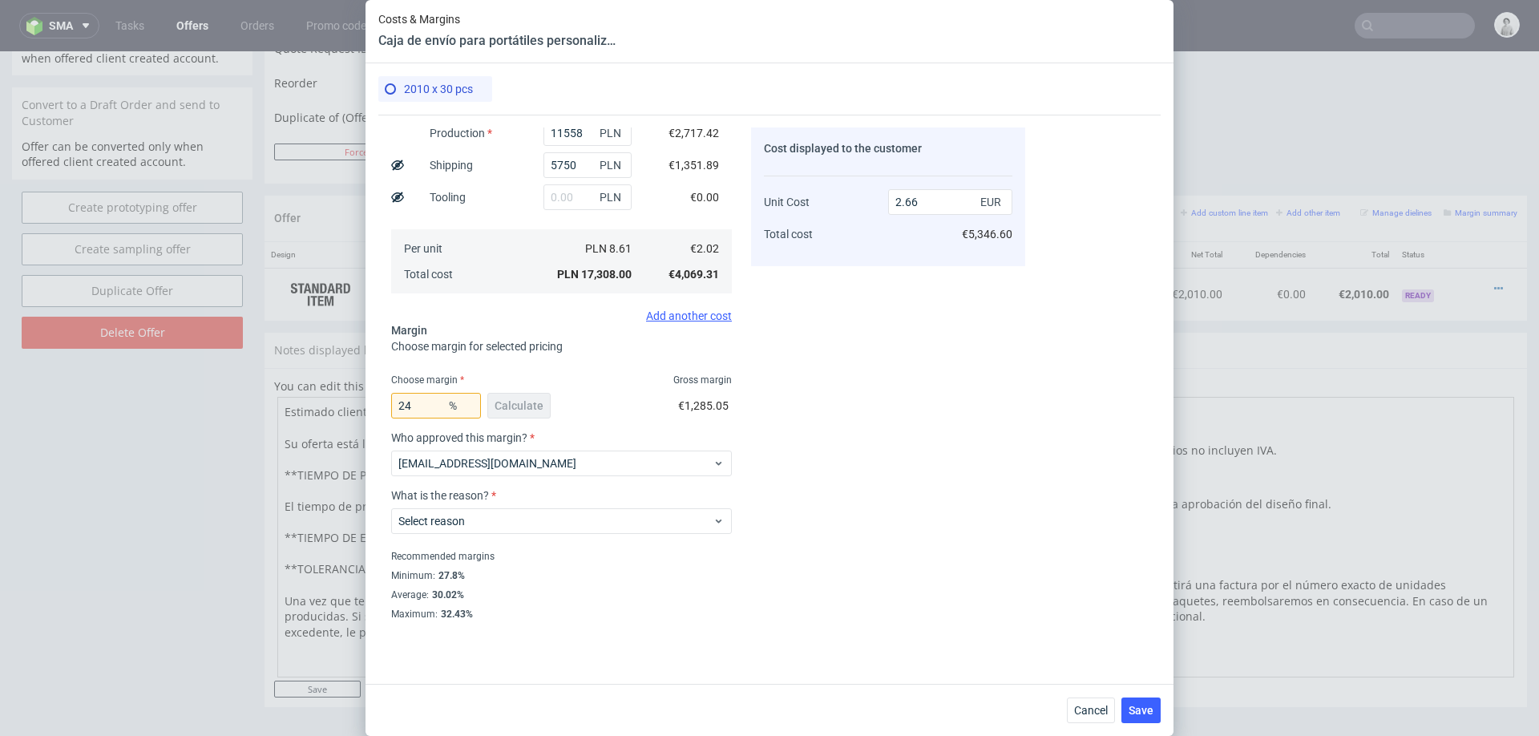
scroll to position [208, 0]
click at [573, 549] on div "Recommended margins" at bounding box center [561, 557] width 341 height 19
click at [596, 517] on span "Select reason" at bounding box center [555, 523] width 314 height 16
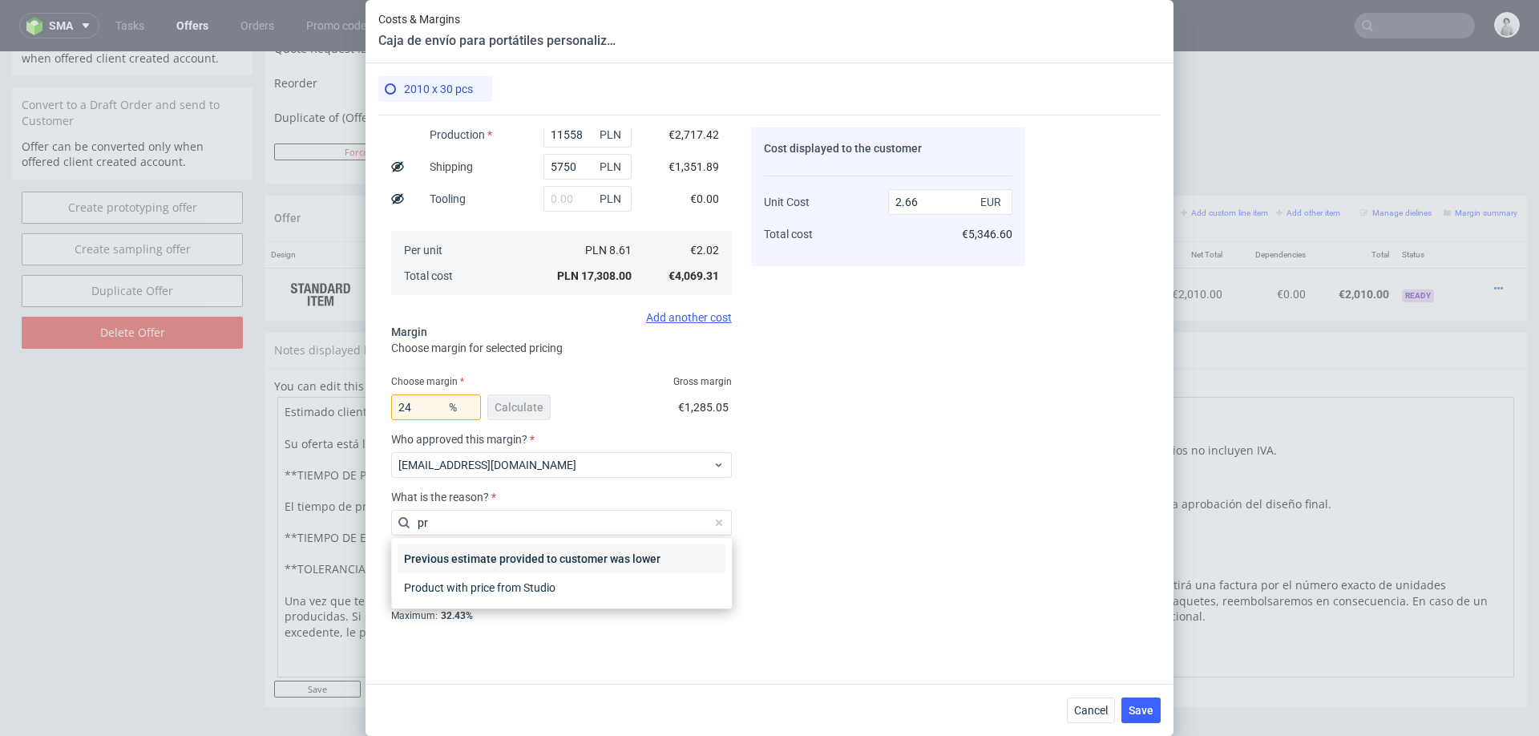
type input "pro"
click at [556, 584] on div "Product with price from Studio" at bounding box center [562, 587] width 328 height 29
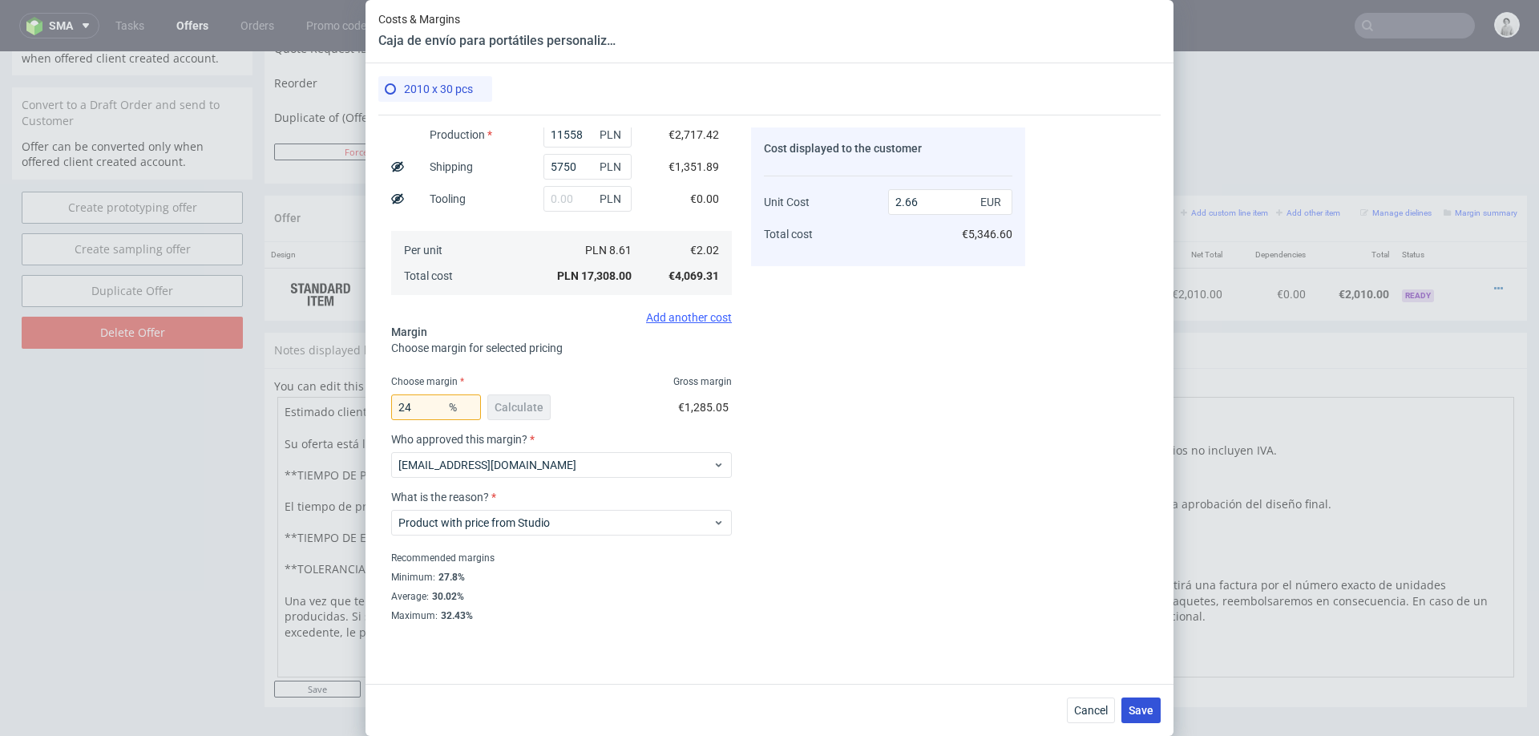
click at [1132, 706] on span "Save" at bounding box center [1141, 710] width 25 height 11
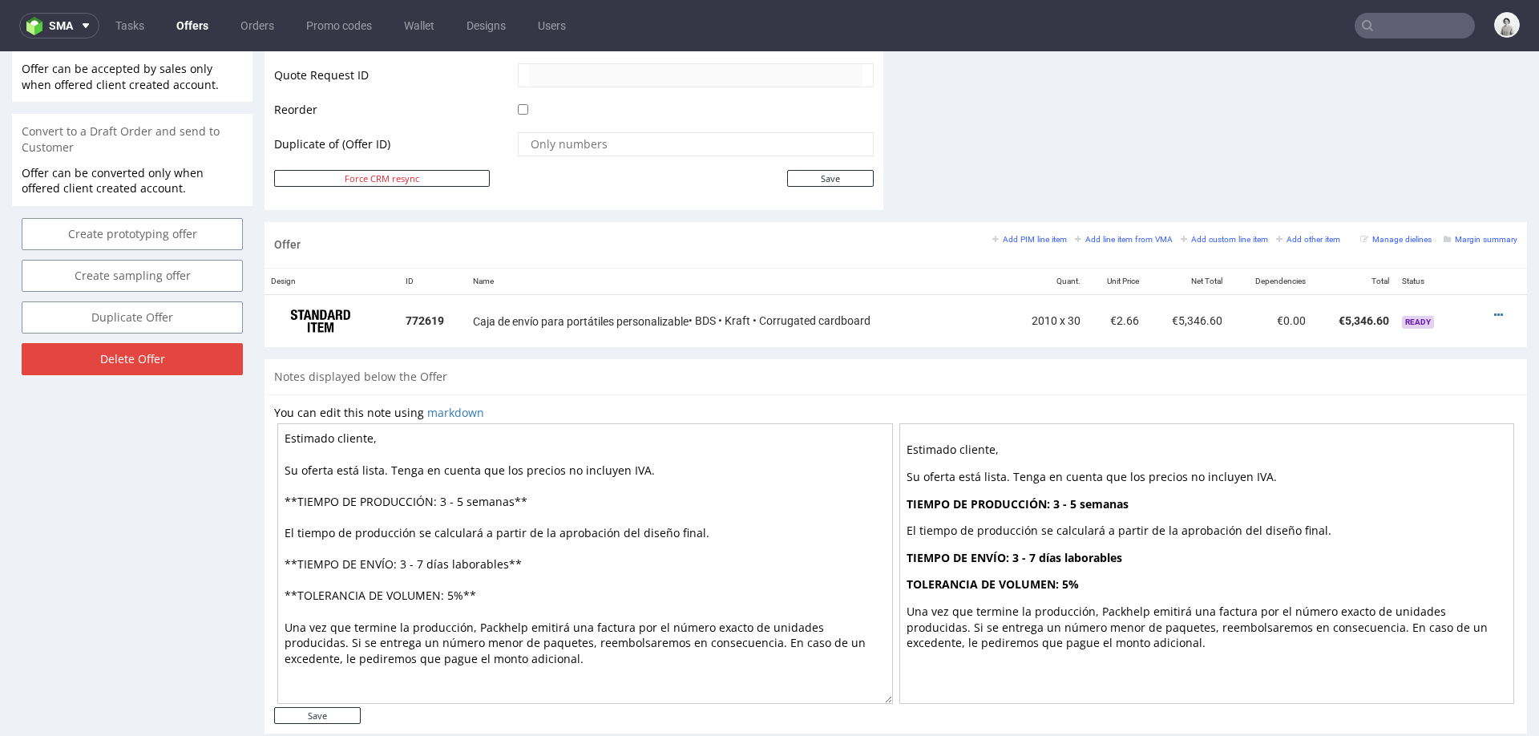
scroll to position [801, 0]
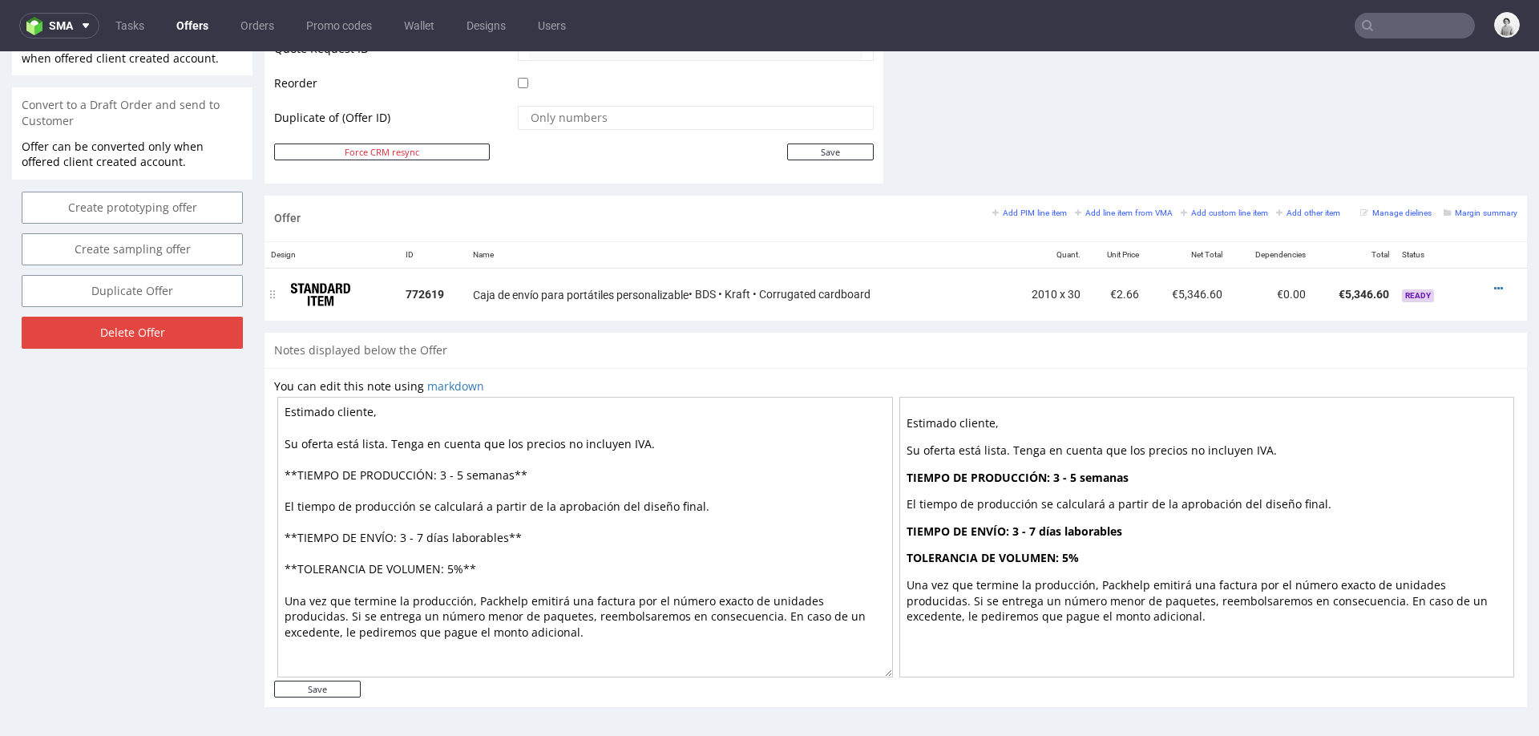
click at [1049, 291] on td "2010 x 30" at bounding box center [1046, 294] width 81 height 53
click at [1495, 284] on icon at bounding box center [1499, 288] width 9 height 11
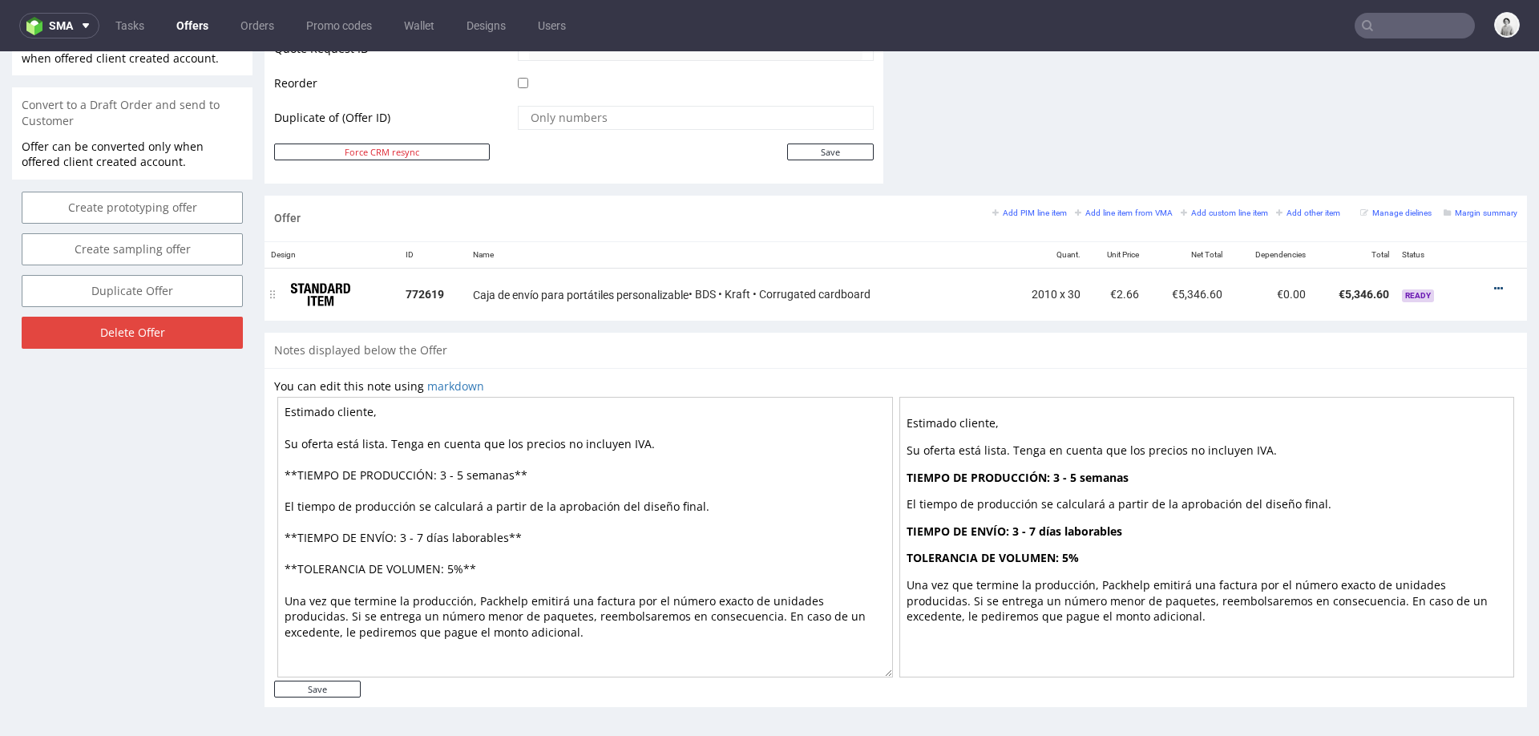
click at [1495, 284] on icon at bounding box center [1499, 288] width 9 height 11
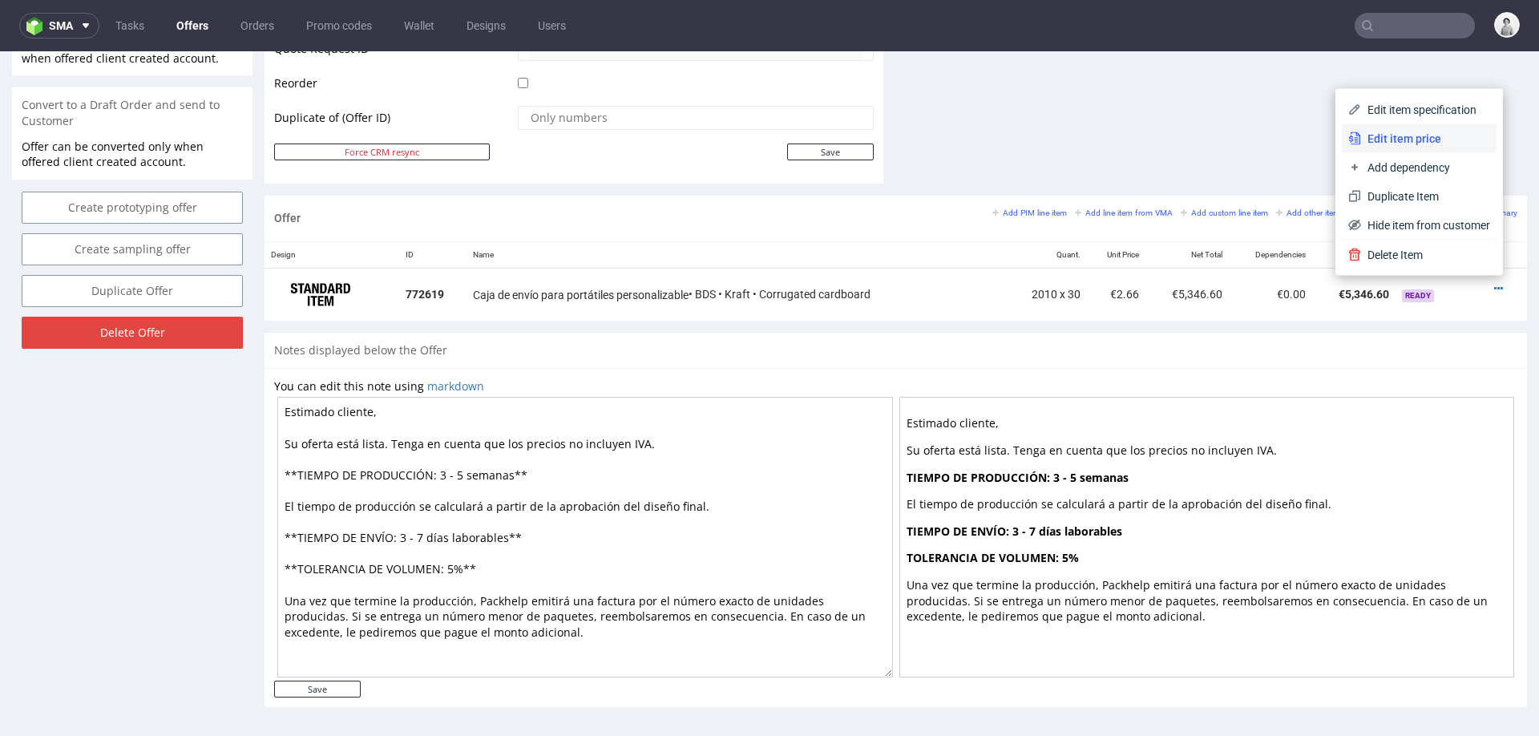
click at [1415, 140] on span "Edit item price" at bounding box center [1425, 139] width 129 height 16
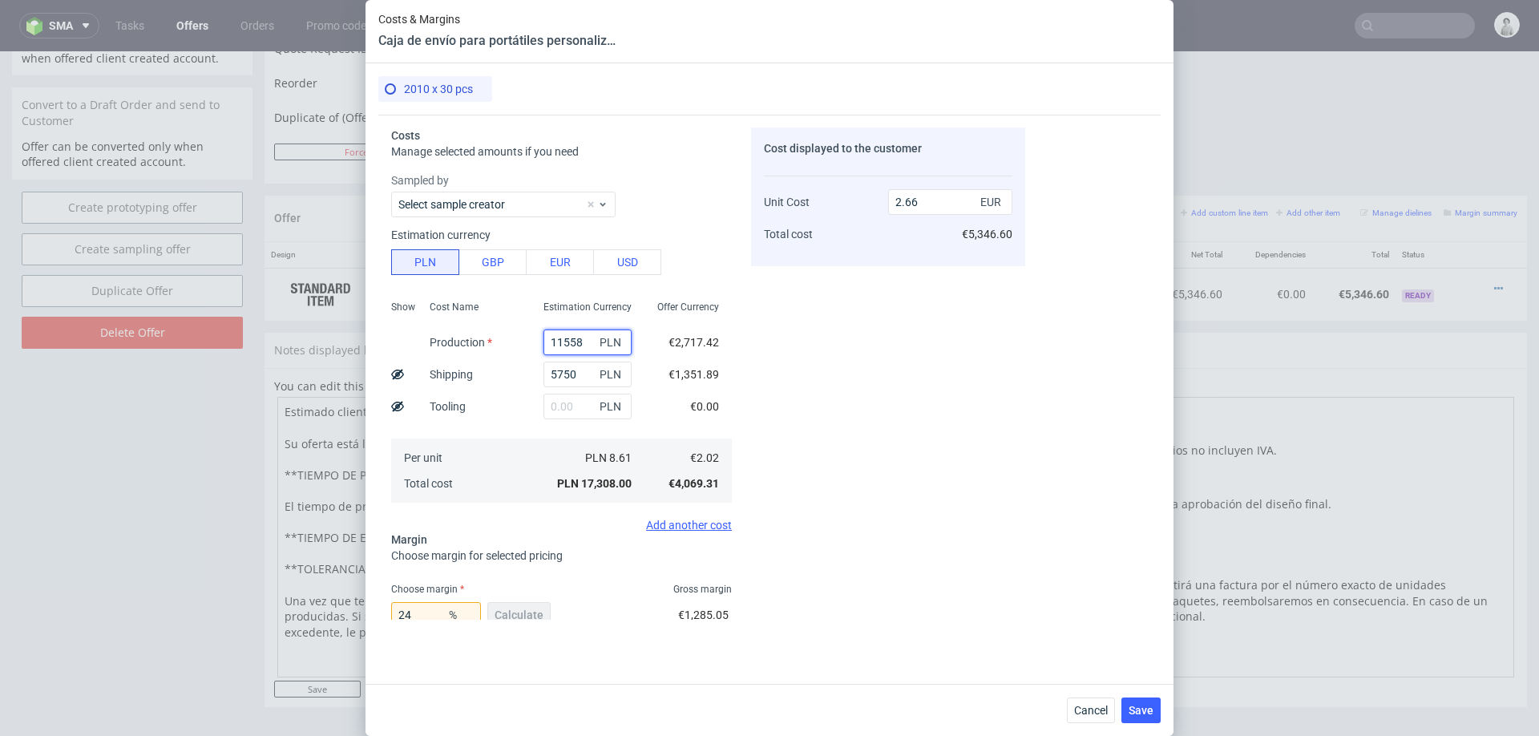
click at [563, 336] on input "11558" at bounding box center [588, 343] width 88 height 26
click at [1074, 710] on span "Cancel" at bounding box center [1091, 710] width 34 height 11
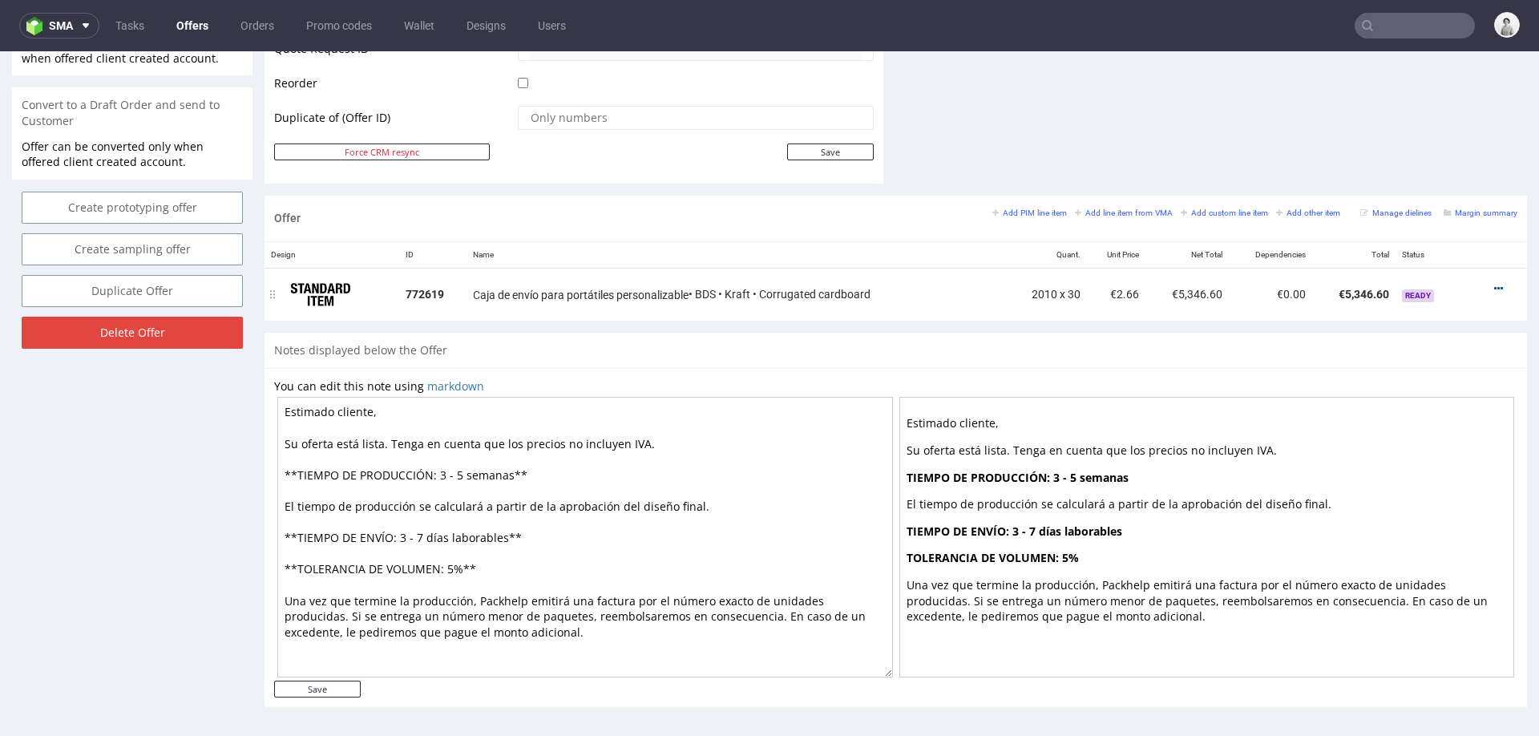
click at [1495, 283] on icon at bounding box center [1499, 288] width 9 height 11
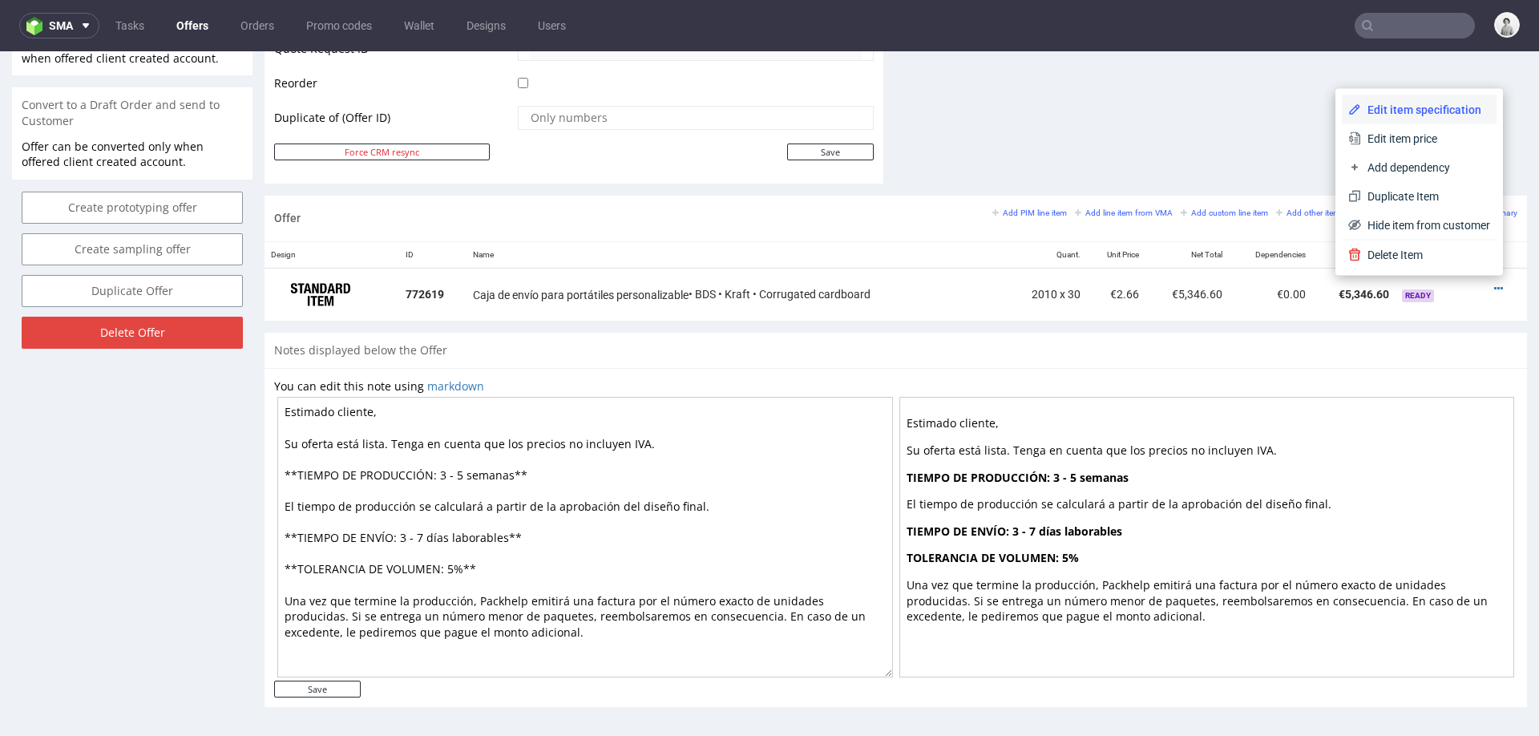
click at [1410, 99] on li "Edit item specification" at bounding box center [1419, 109] width 155 height 29
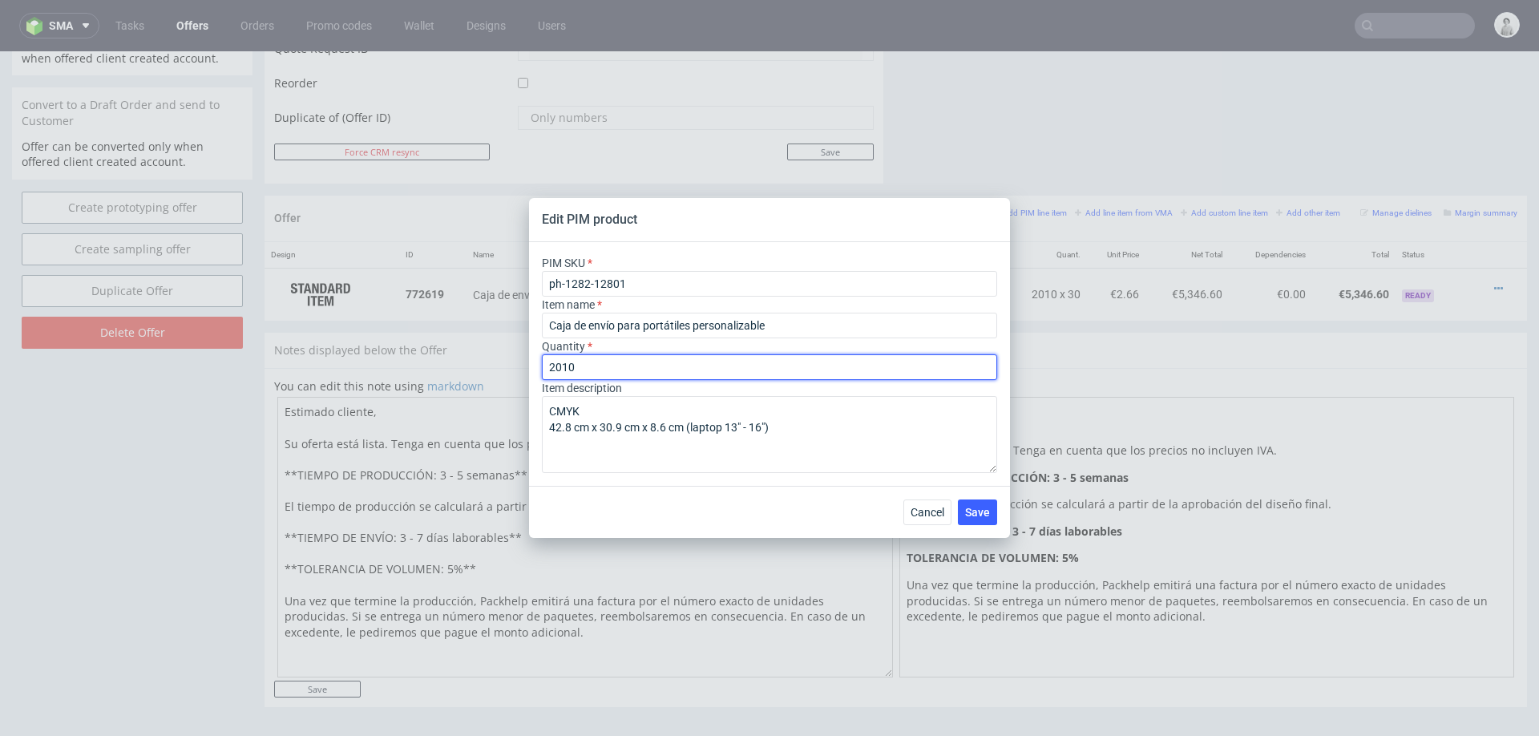
click at [599, 366] on input "2010" at bounding box center [769, 367] width 455 height 26
type input "67"
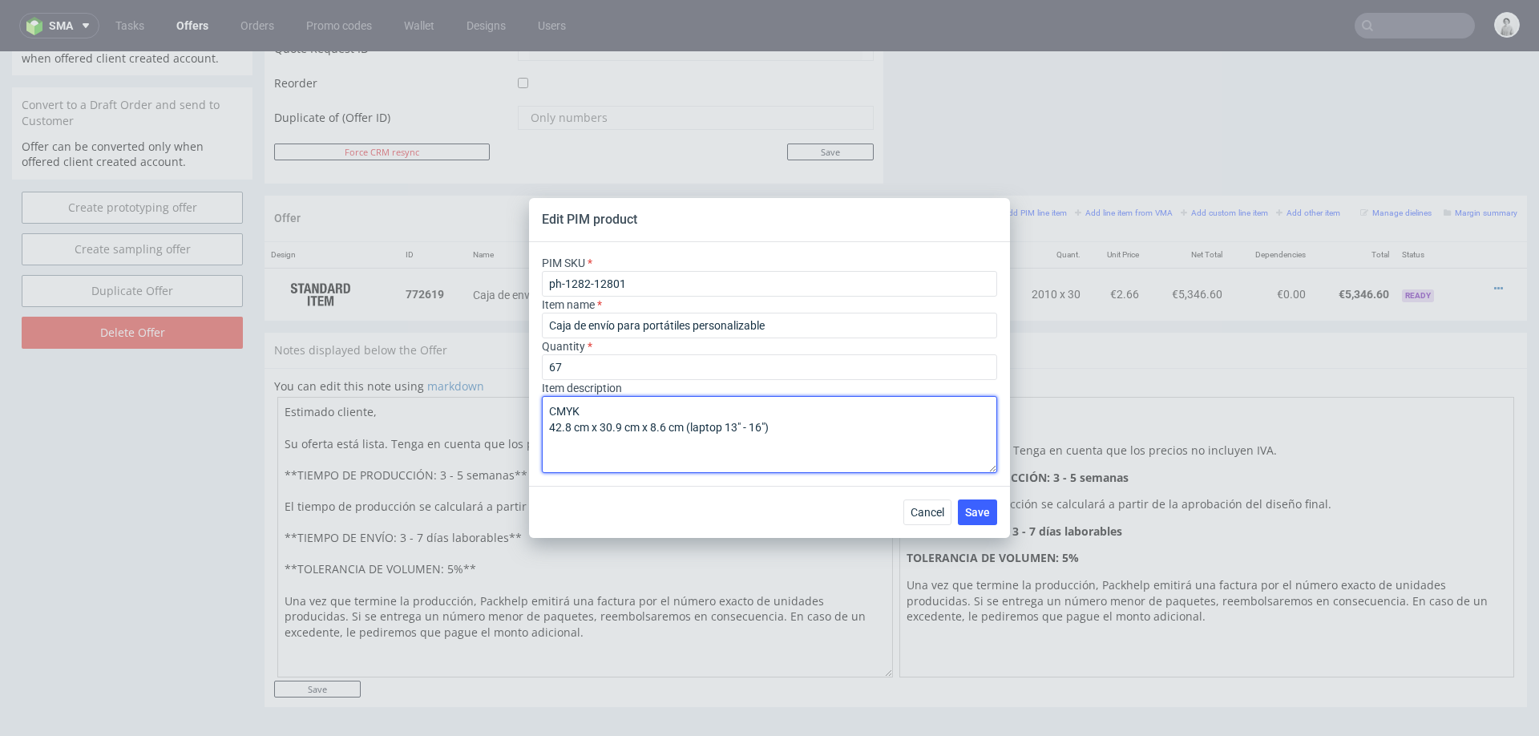
click at [813, 423] on textarea "CMYK 42.8 cm x 30.9 cm x 8.6 cm (laptop 13" - 16")" at bounding box center [769, 434] width 455 height 77
click at [767, 406] on textarea "CMYK 42.8 cm x 30.9 cm x 8.6 cm (laptop 13" - 16")" at bounding box center [769, 434] width 455 height 77
type textarea "CMYK por fuera 42.8 cm x 30.9 cm x 8.6 cm (laptop 13" - 16")"
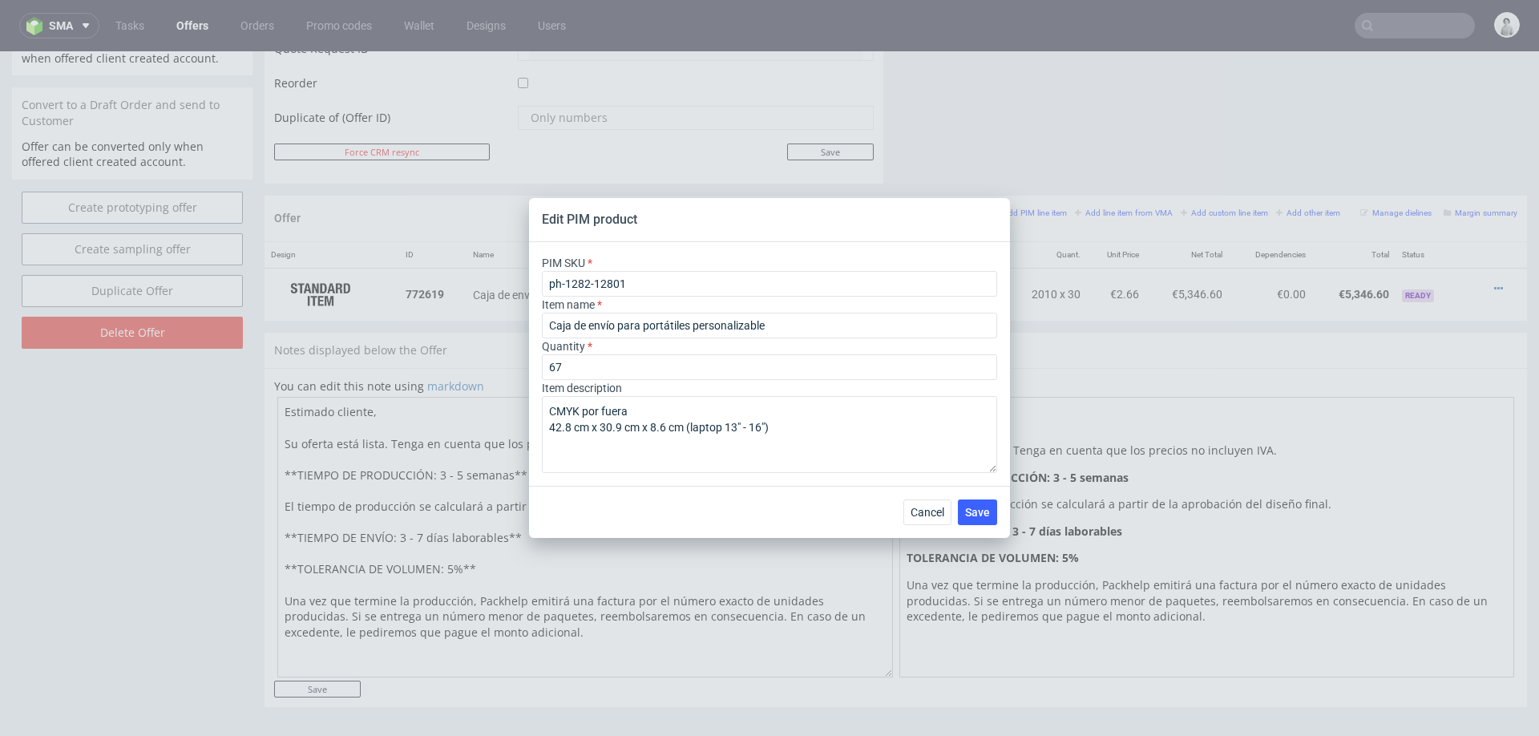
click at [827, 505] on div "Cancel Save" at bounding box center [769, 512] width 481 height 52
click at [981, 510] on span "Save" at bounding box center [977, 512] width 25 height 11
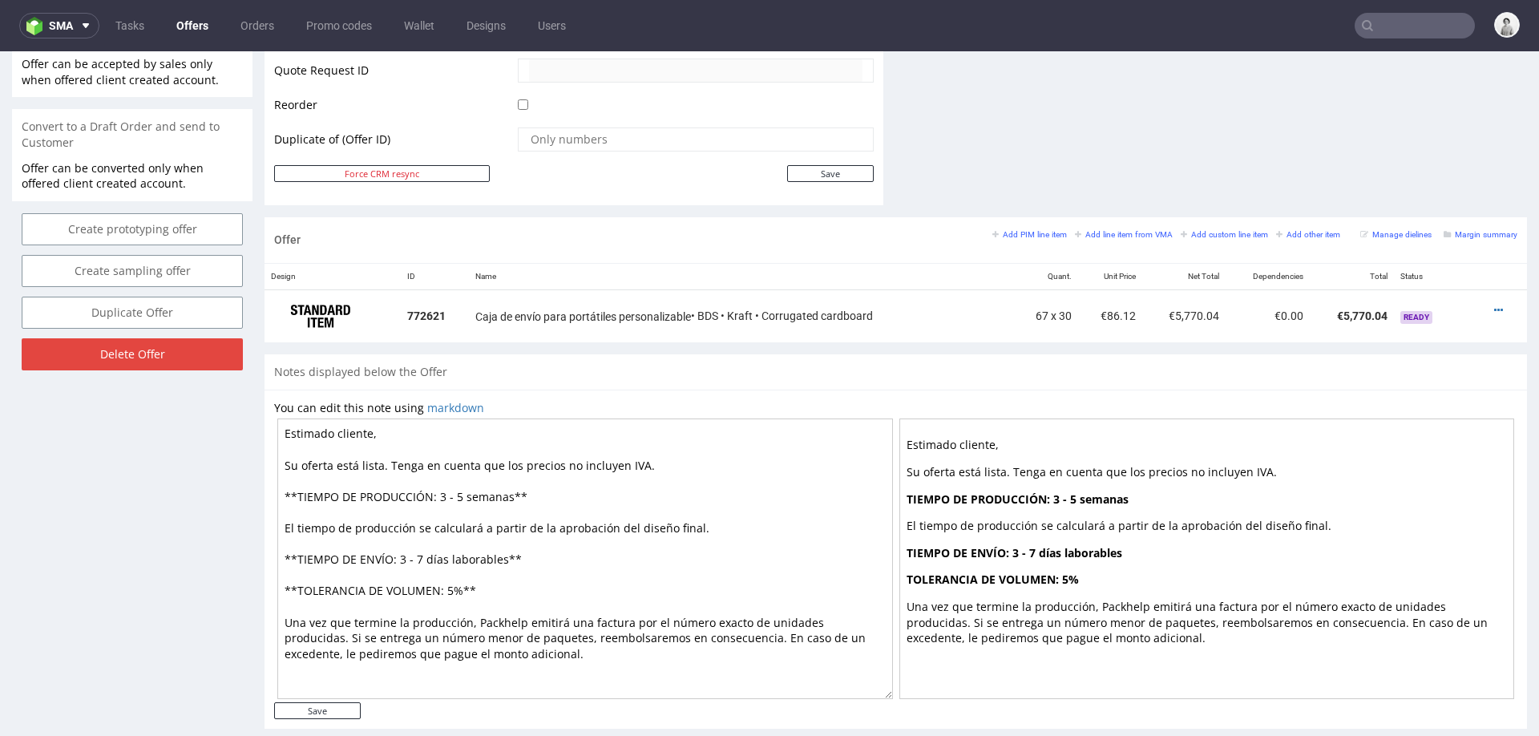
scroll to position [784, 0]
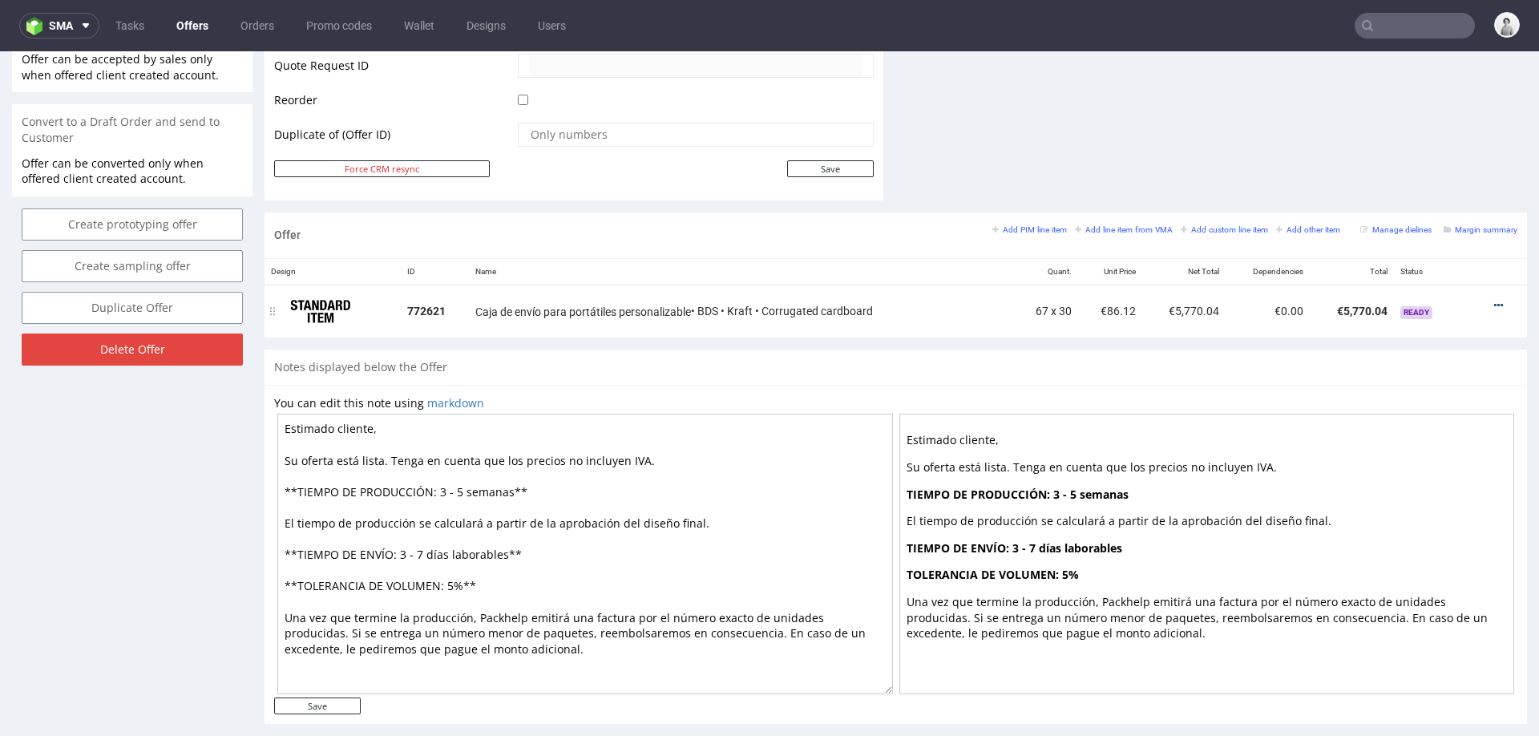
click at [1495, 300] on icon at bounding box center [1499, 305] width 9 height 11
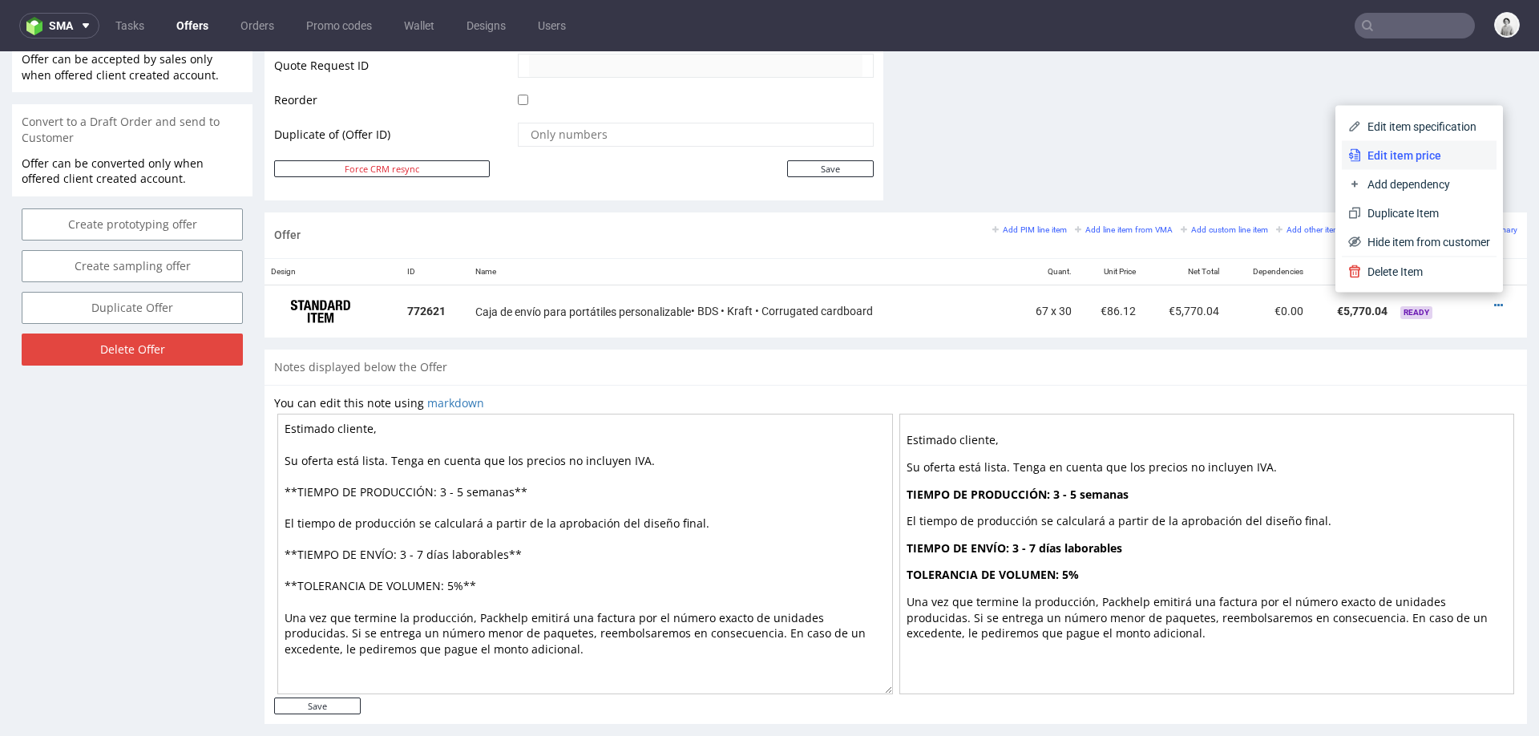
click at [1402, 158] on span "Edit item price" at bounding box center [1425, 156] width 129 height 16
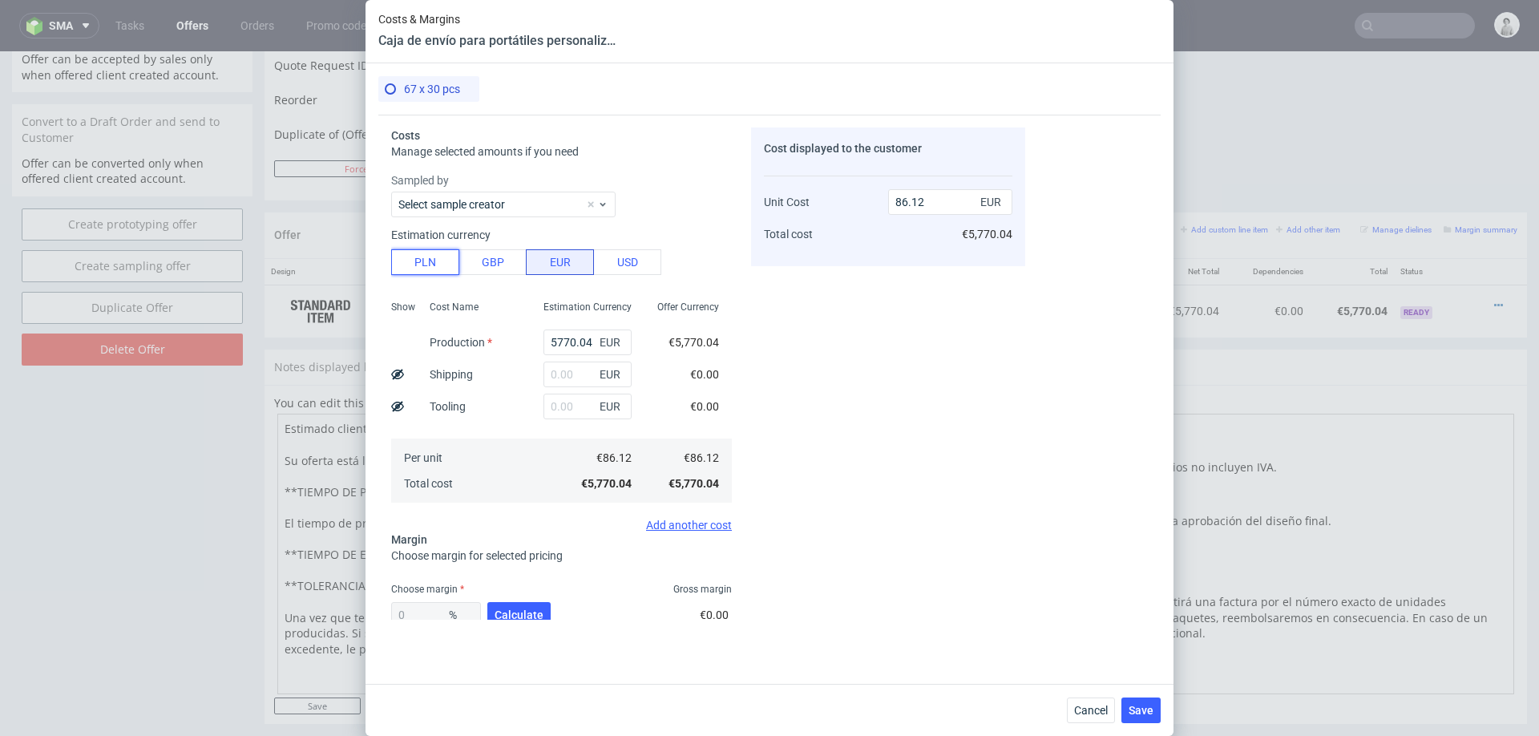
click at [412, 257] on button "PLN" at bounding box center [425, 262] width 68 height 26
type input "20.25"
click at [561, 344] on input "5770.04" at bounding box center [588, 343] width 88 height 26
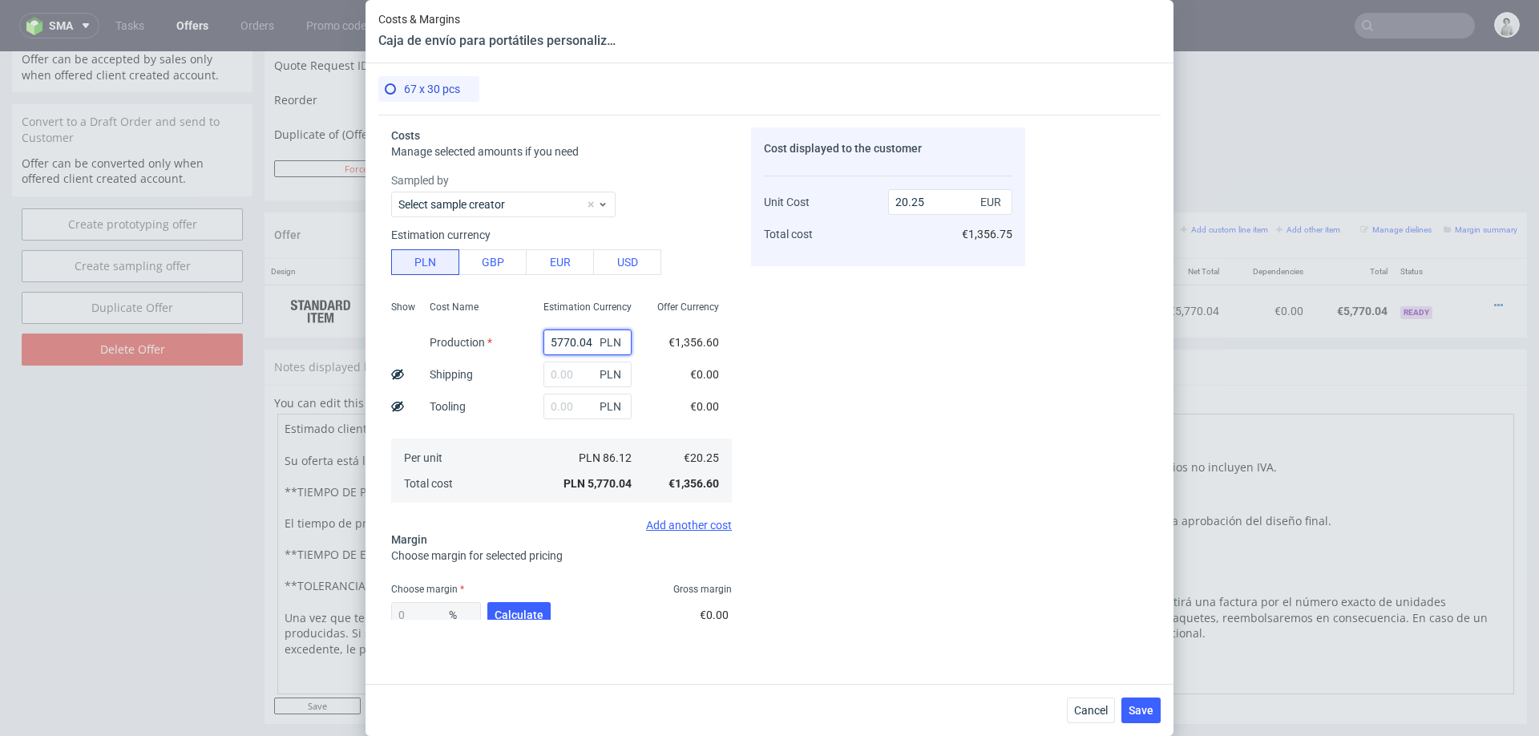
paste input "11558"
type input "11558"
type input "40.56"
type input "11558"
click at [564, 379] on input "text" at bounding box center [588, 375] width 88 height 26
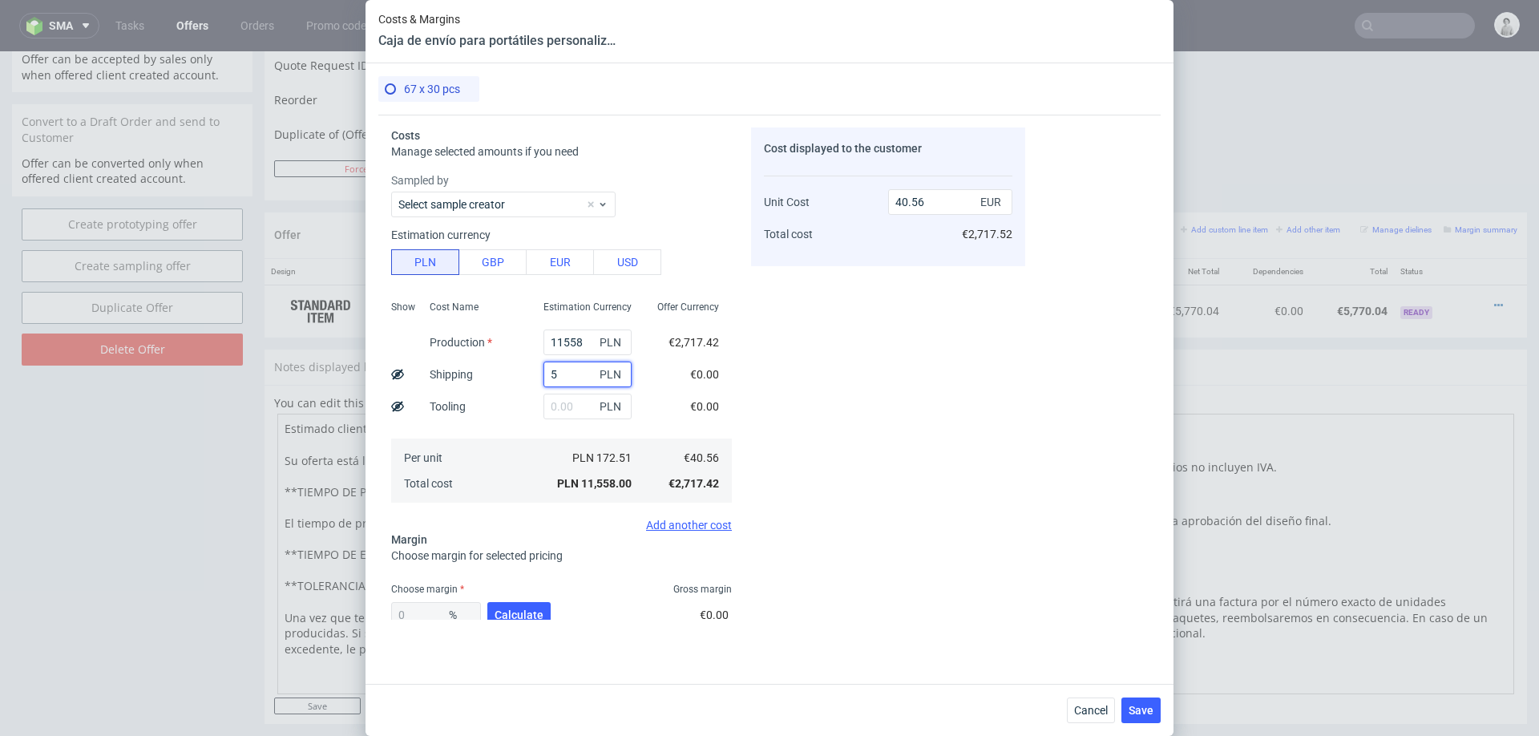
type input "57"
type input "40.76"
type input "5750"
type input "60.74"
type input "5750"
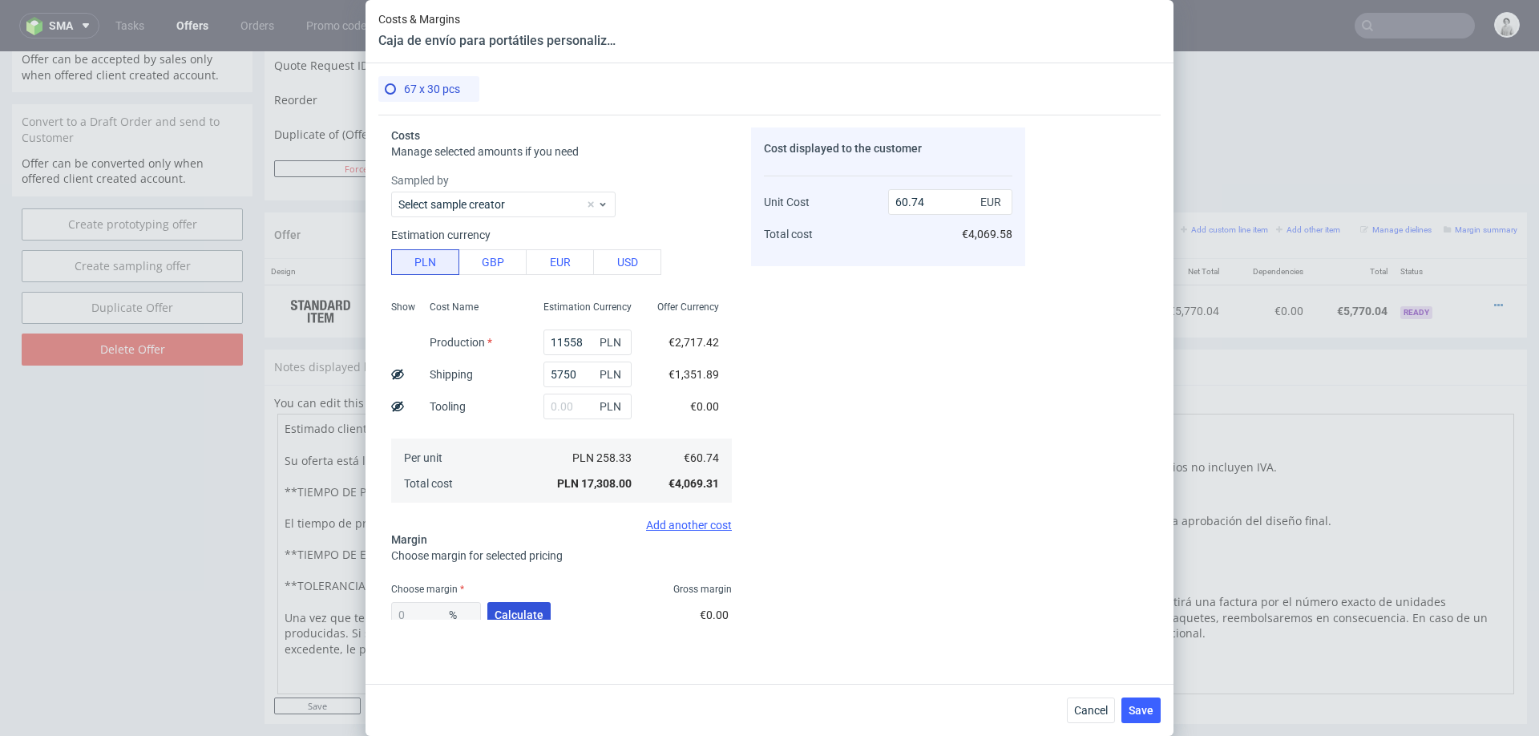
click at [528, 610] on span "Calculate" at bounding box center [519, 614] width 49 height 11
type input "30.02"
type input "86.79"
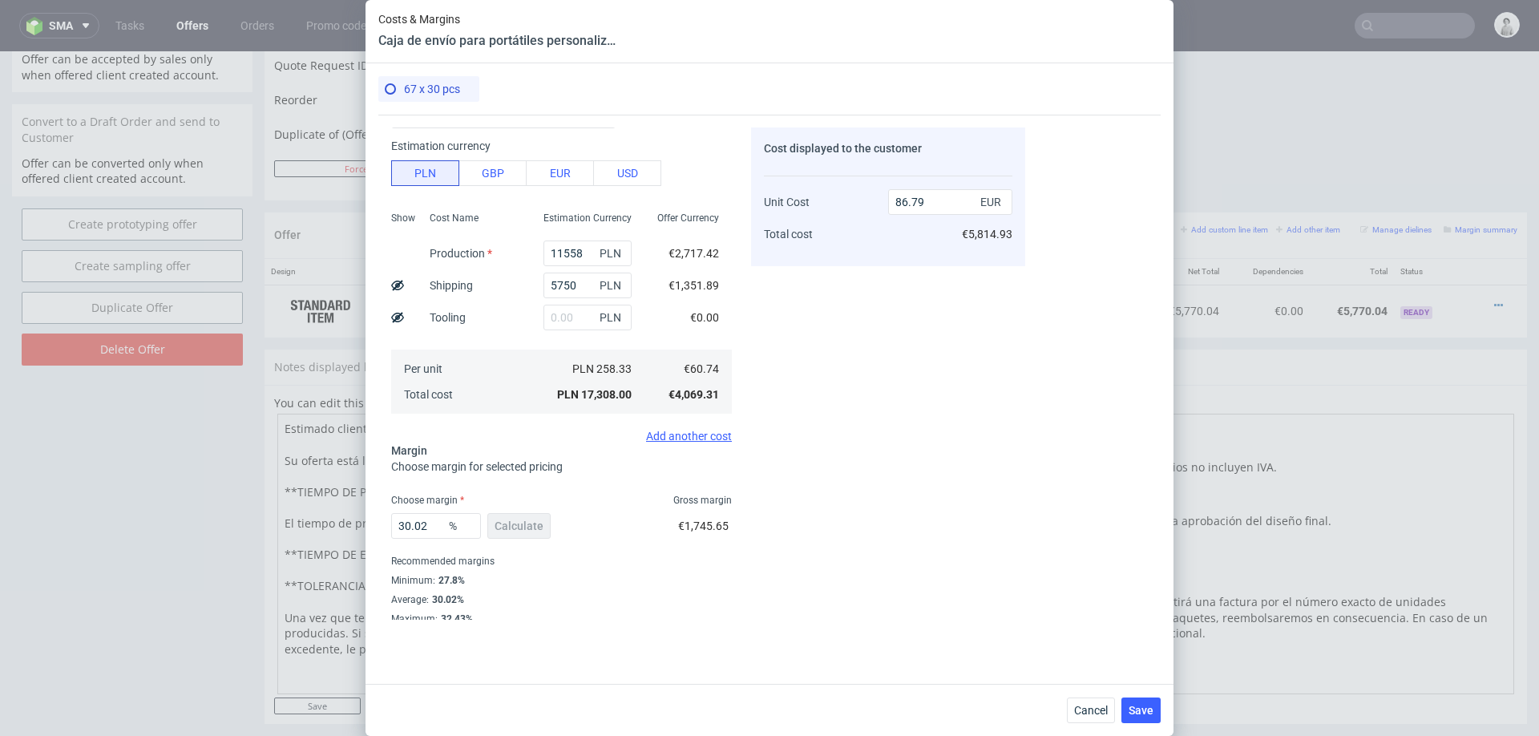
scroll to position [94, 0]
click at [425, 520] on input "30.02" at bounding box center [436, 521] width 90 height 26
type input "28"
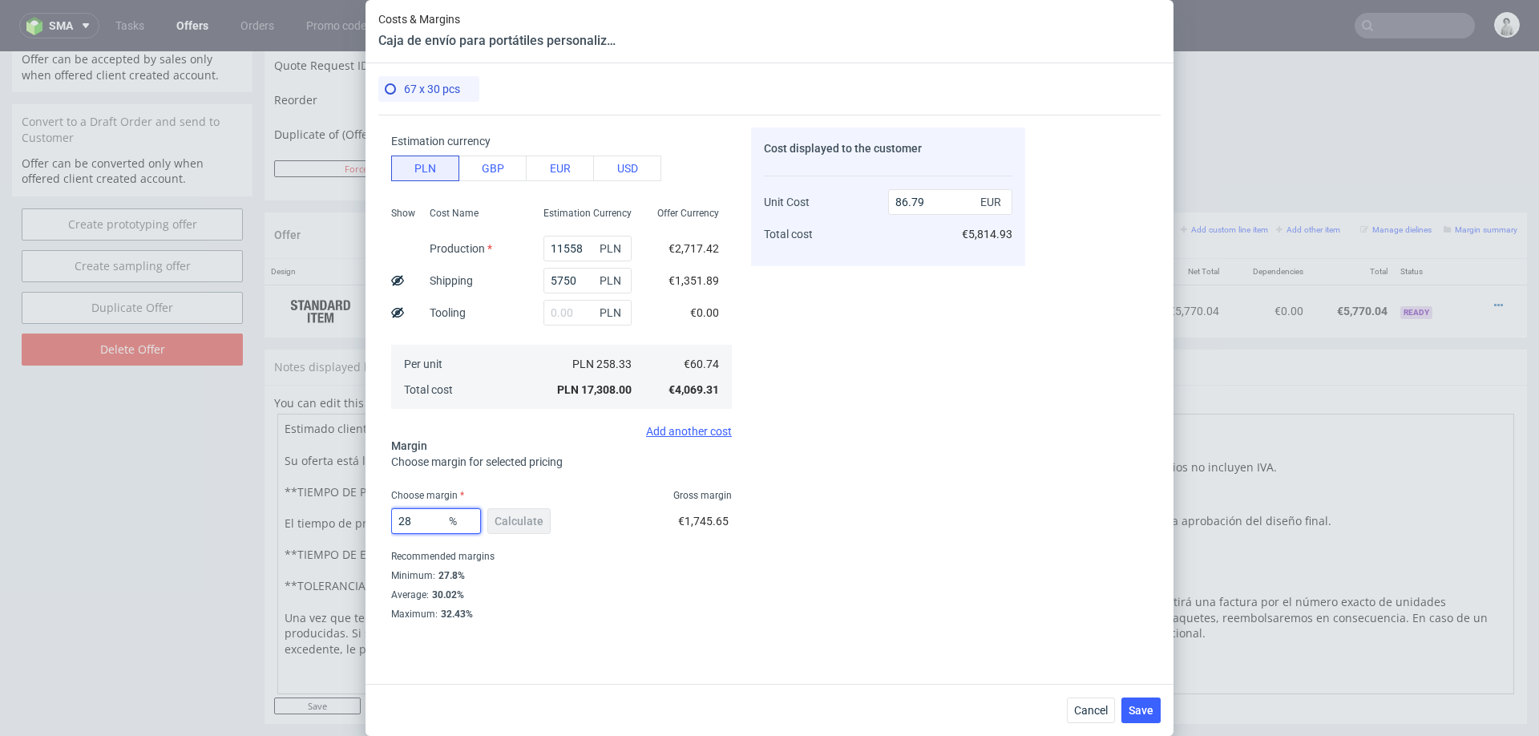
type input "84.36"
type input "24"
type input "79.92"
type input "25"
type input "80.98"
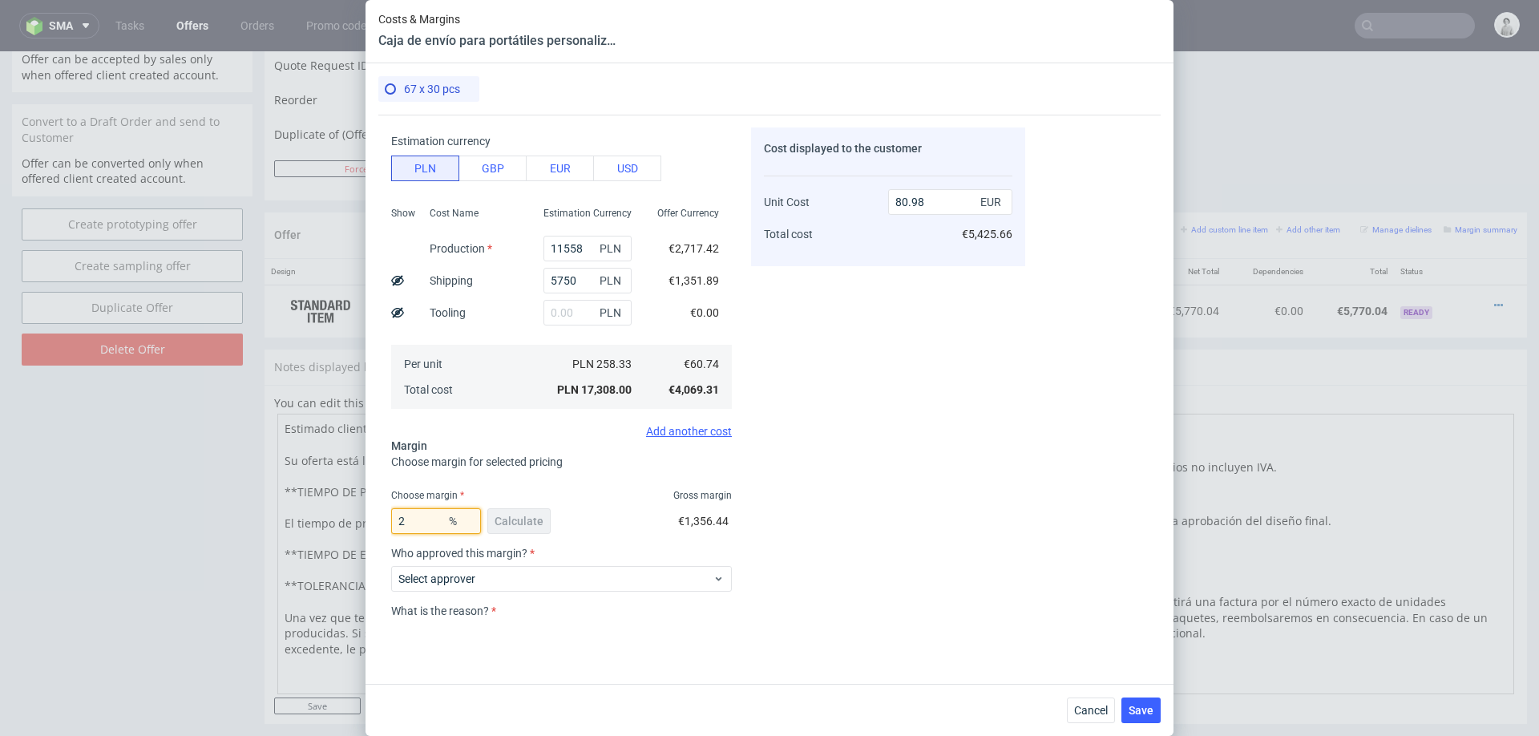
type input "24"
type input "79.92"
type input "24"
click at [1123, 552] on div "Costs Manage selected amounts if you need Sampled by Select sample creator Esti…" at bounding box center [769, 393] width 783 height 556
click at [589, 584] on span "Select approver" at bounding box center [555, 579] width 314 height 16
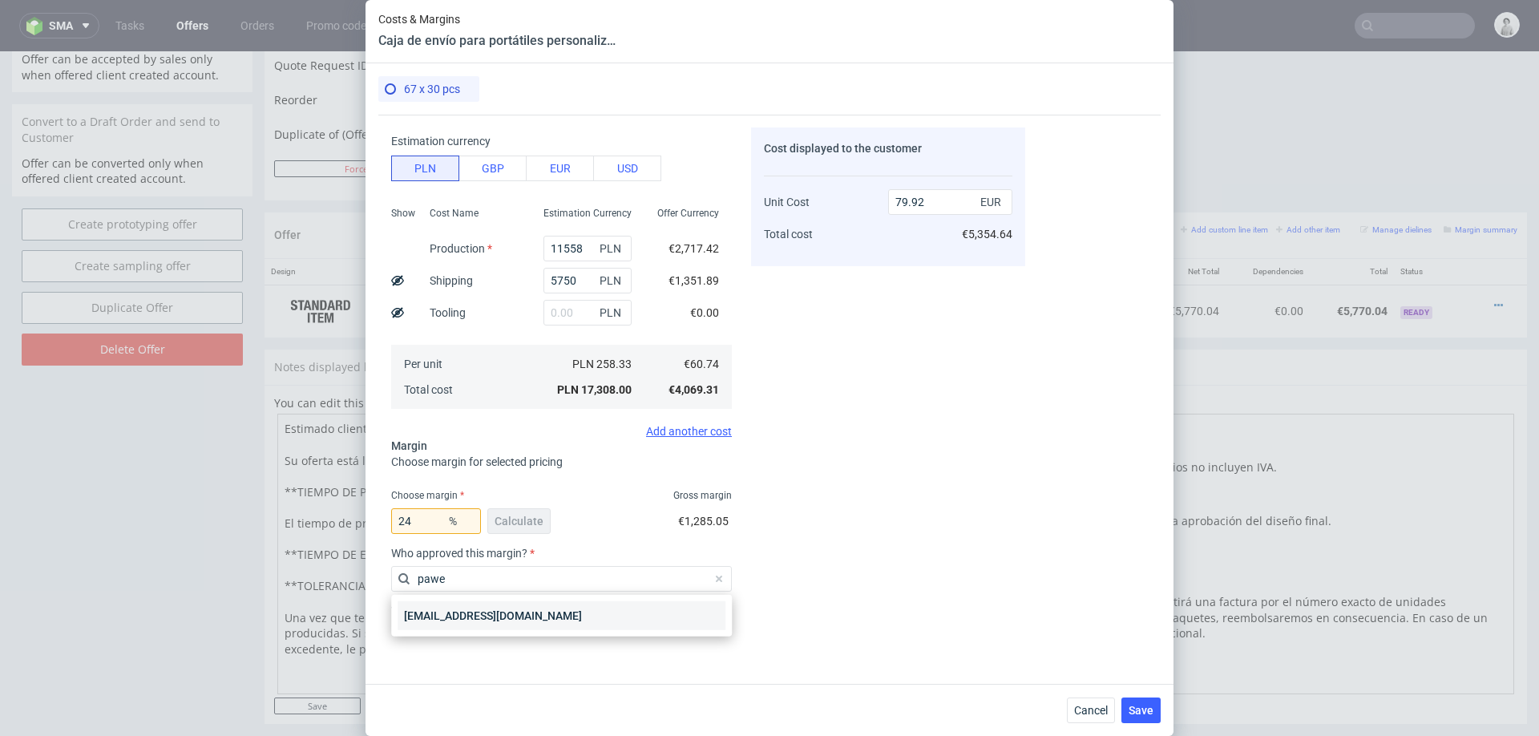
type input "pawe"
click at [511, 618] on div "[EMAIL_ADDRESS][DOMAIN_NAME]" at bounding box center [562, 615] width 328 height 29
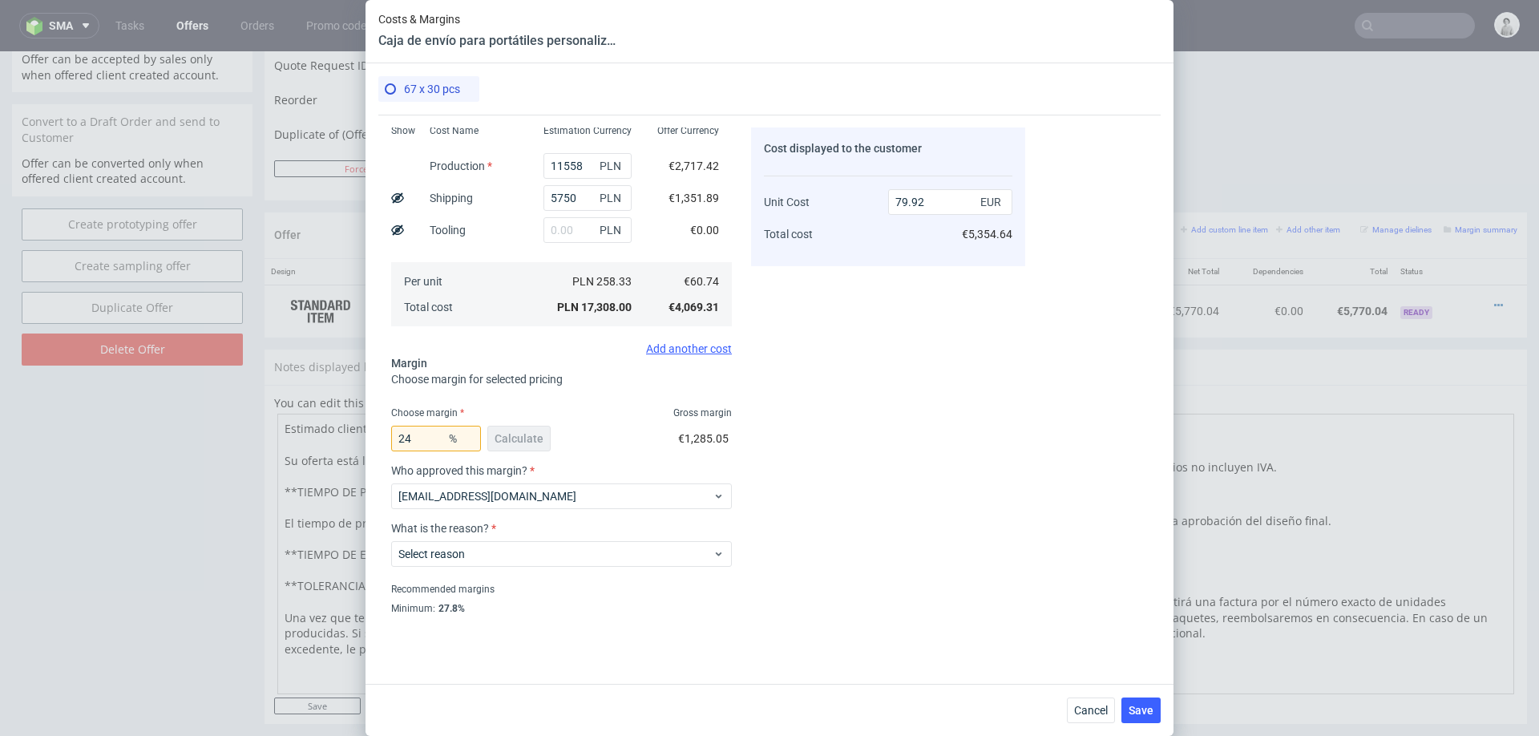
scroll to position [178, 0]
click at [498, 549] on span "Select reason" at bounding box center [555, 552] width 314 height 16
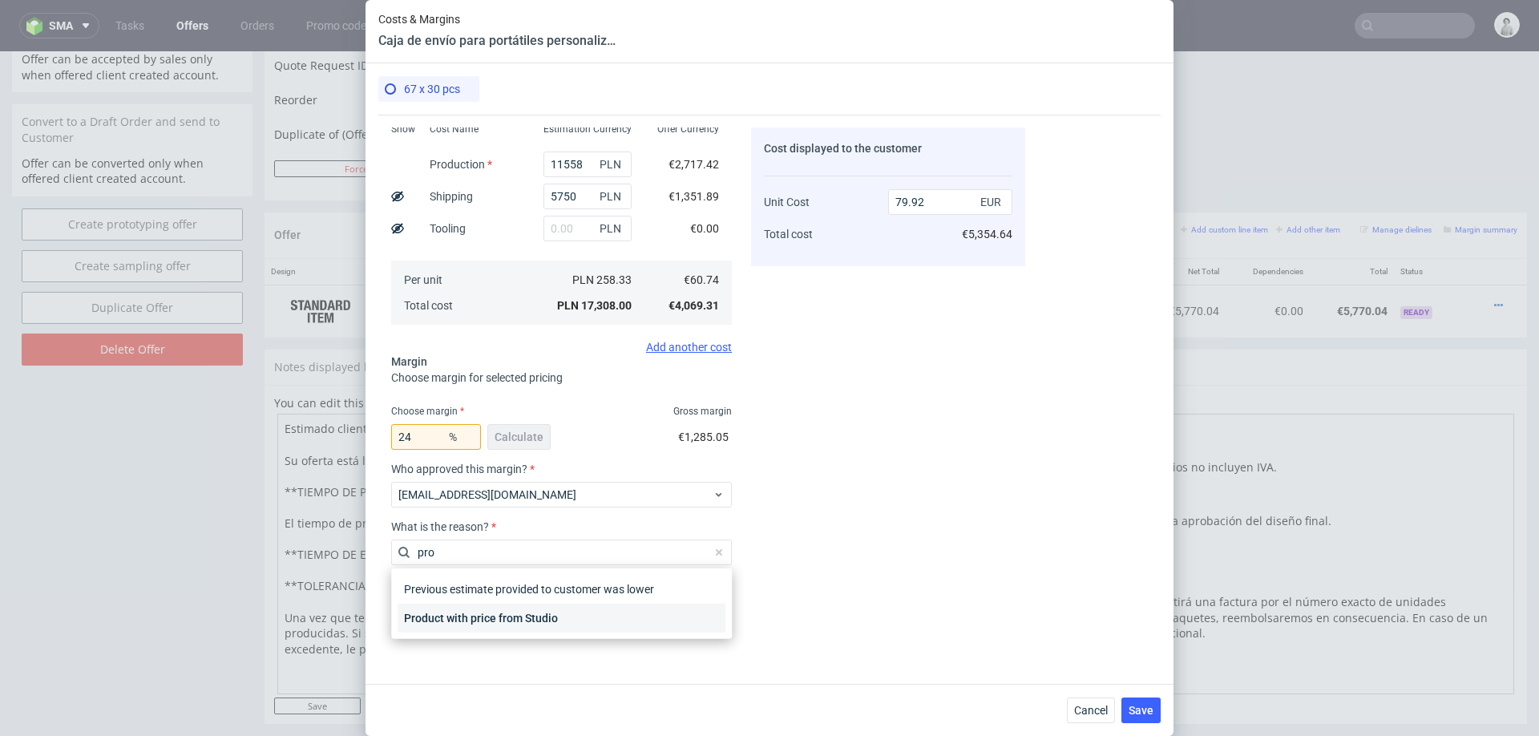
type input "pro"
click at [447, 621] on div "Product with price from Studio" at bounding box center [562, 618] width 328 height 29
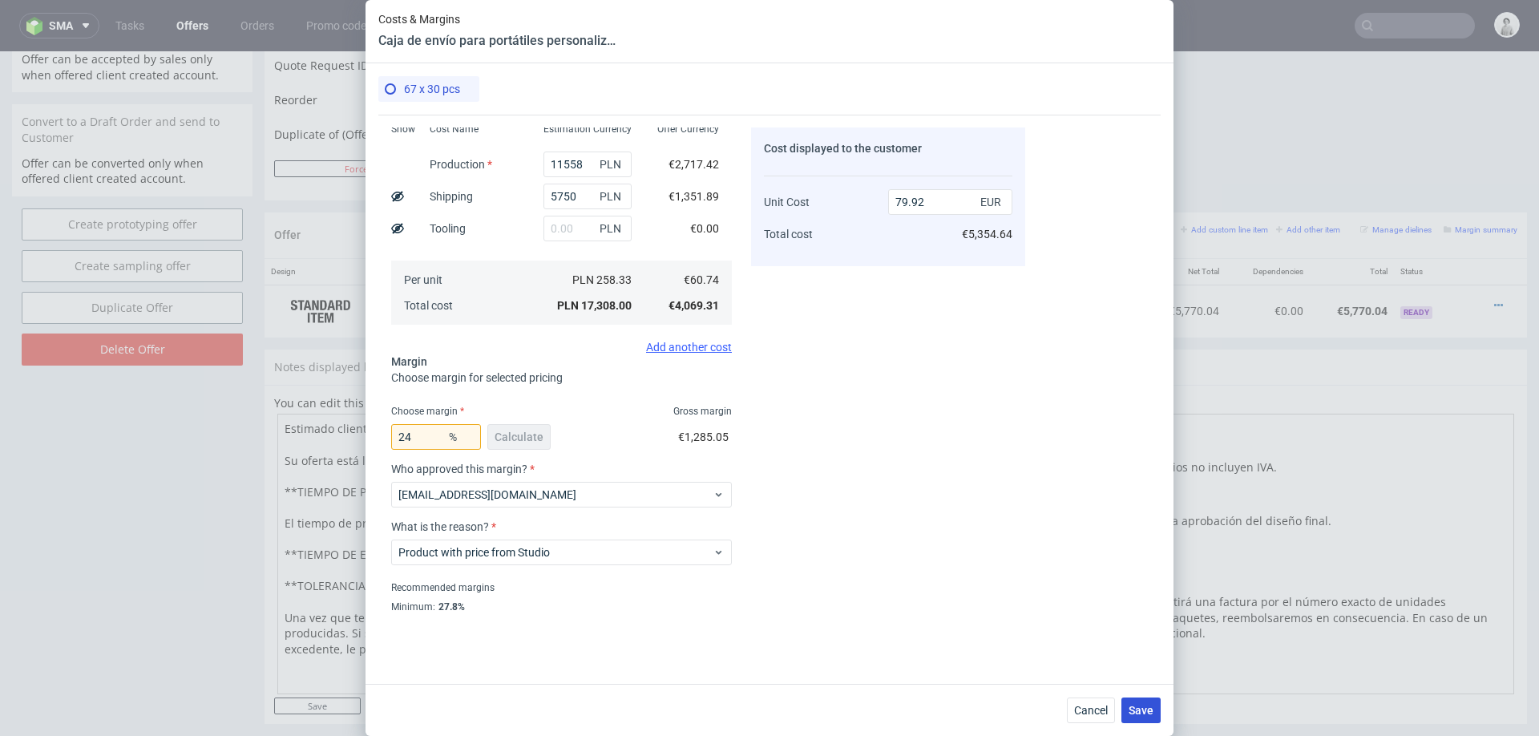
click at [1135, 710] on span "Save" at bounding box center [1141, 710] width 25 height 11
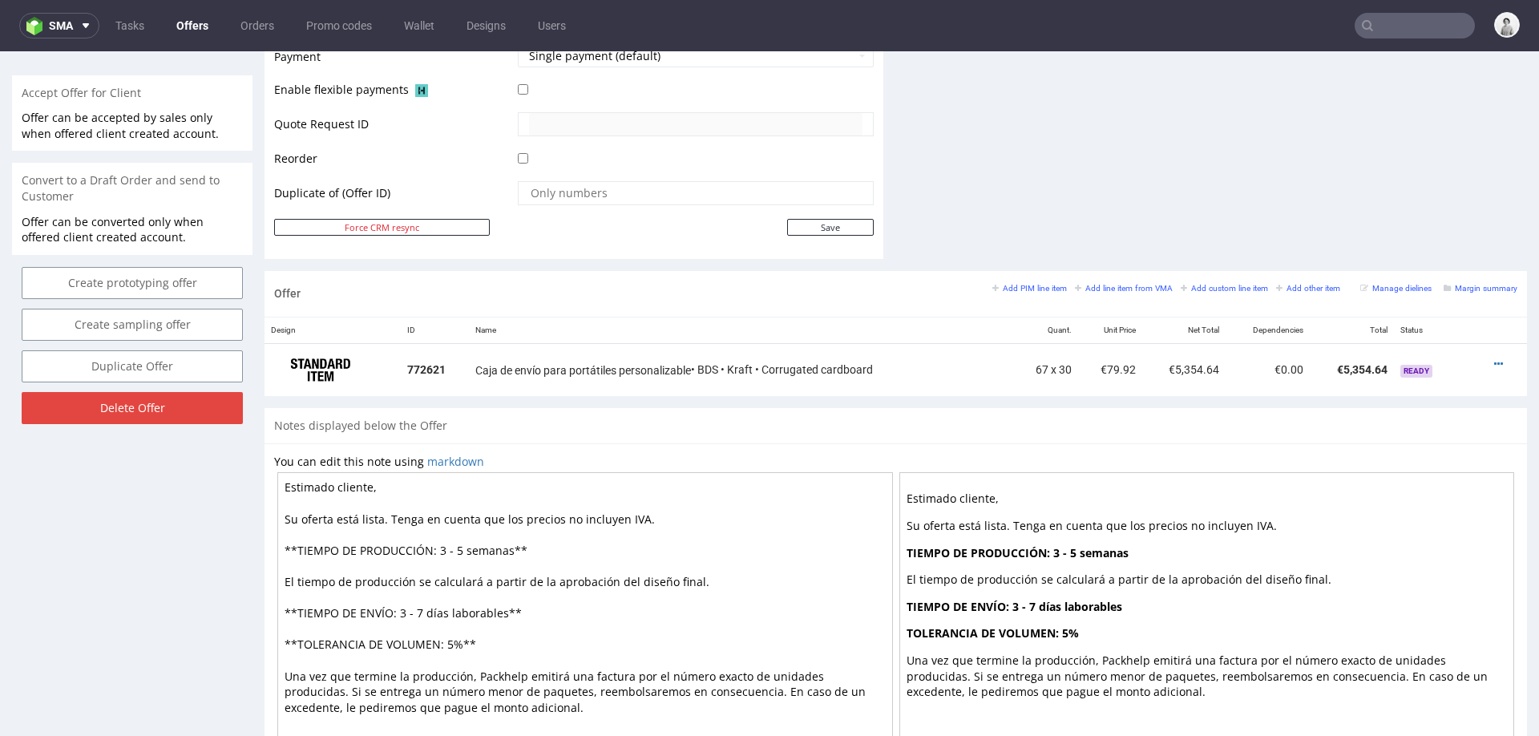
scroll to position [685, 0]
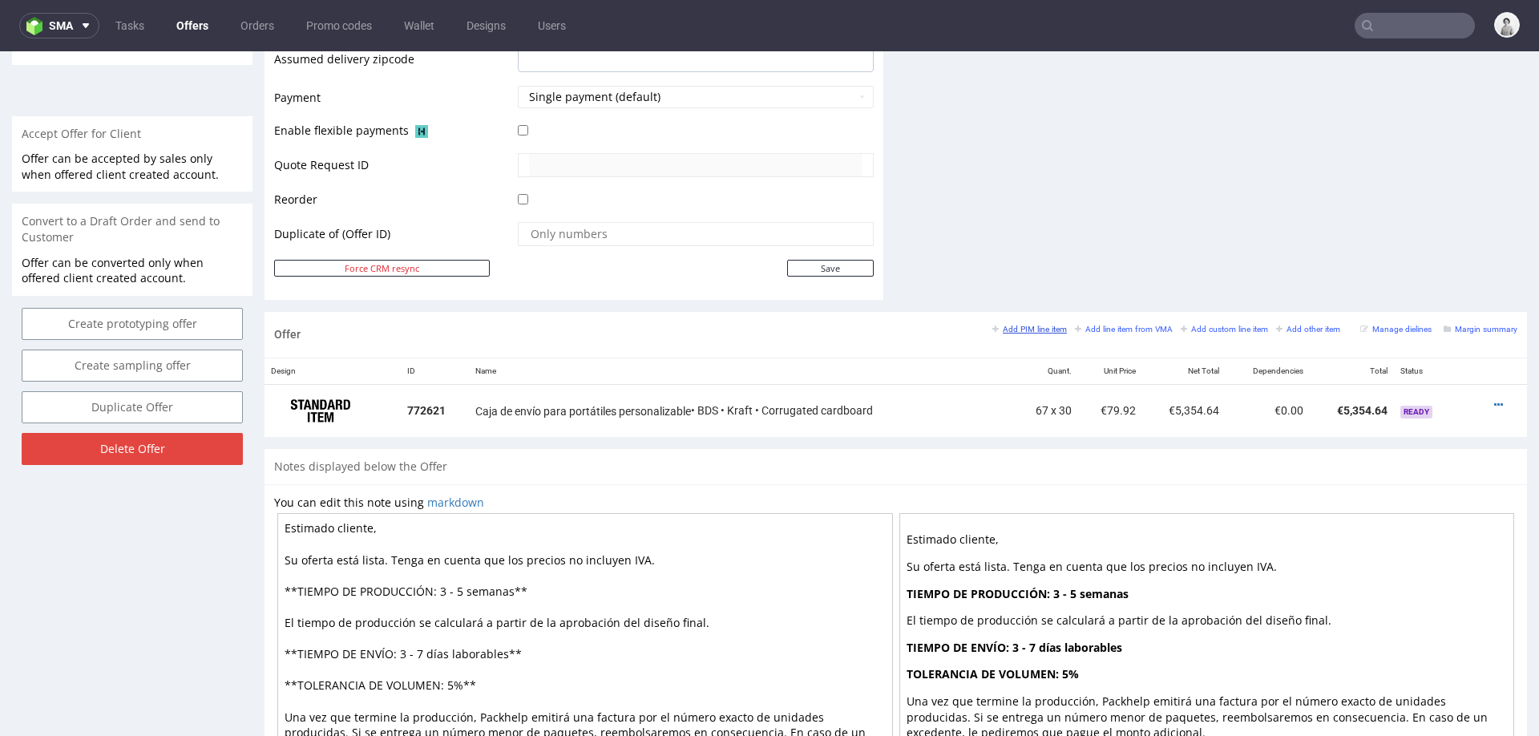
click at [1023, 325] on small "Add PIM line item" at bounding box center [1030, 329] width 75 height 9
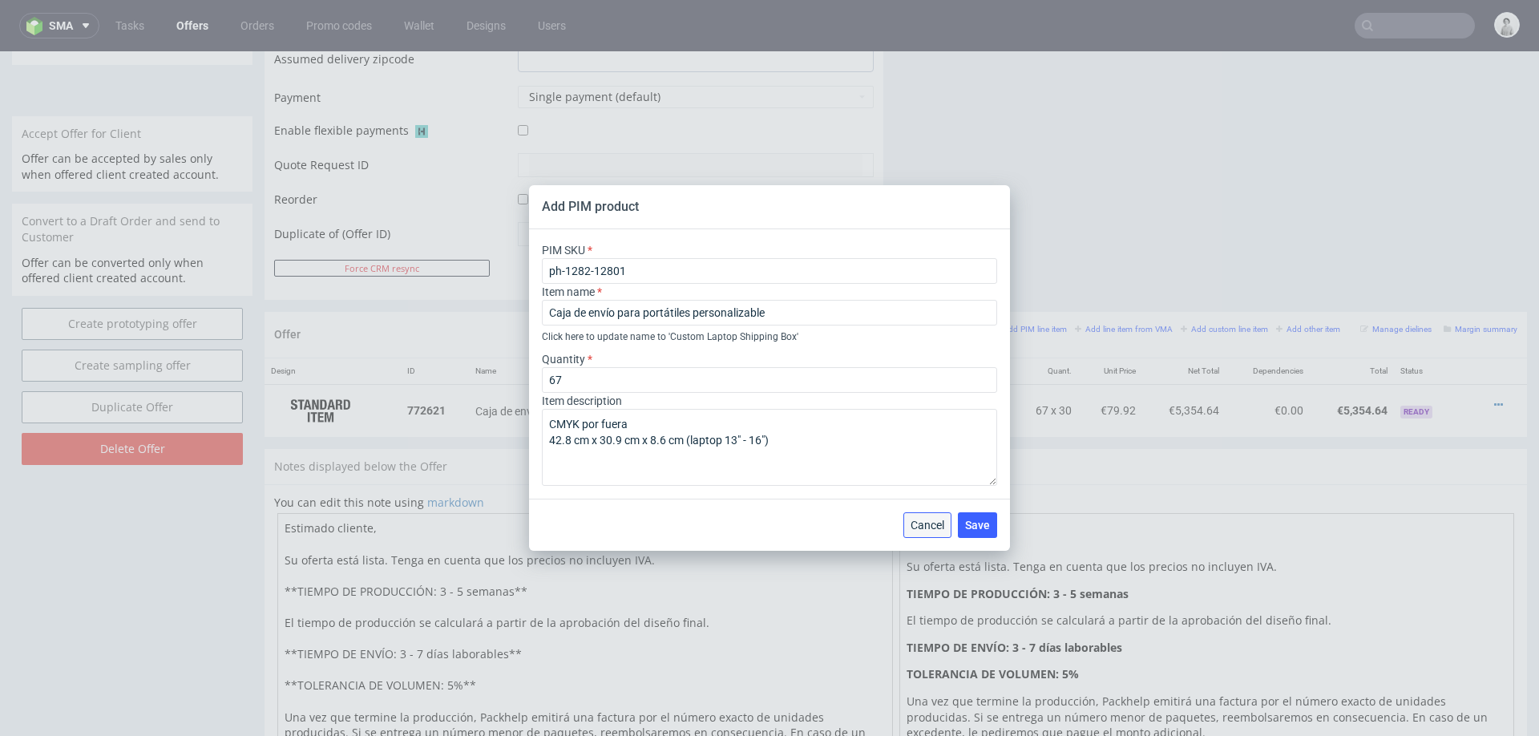
click at [930, 530] on span "Cancel" at bounding box center [928, 525] width 34 height 11
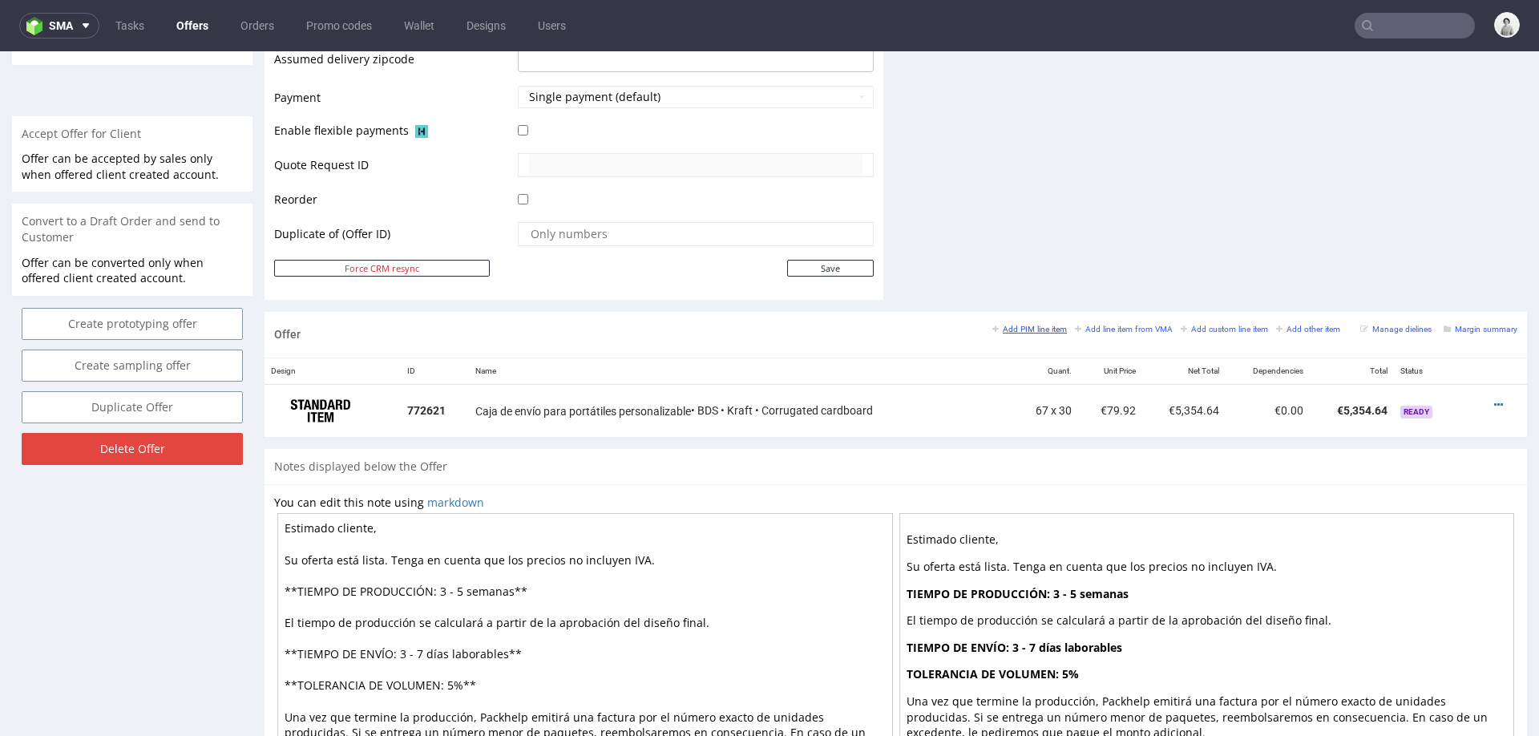
click at [1005, 325] on small "Add PIM line item" at bounding box center [1030, 329] width 75 height 9
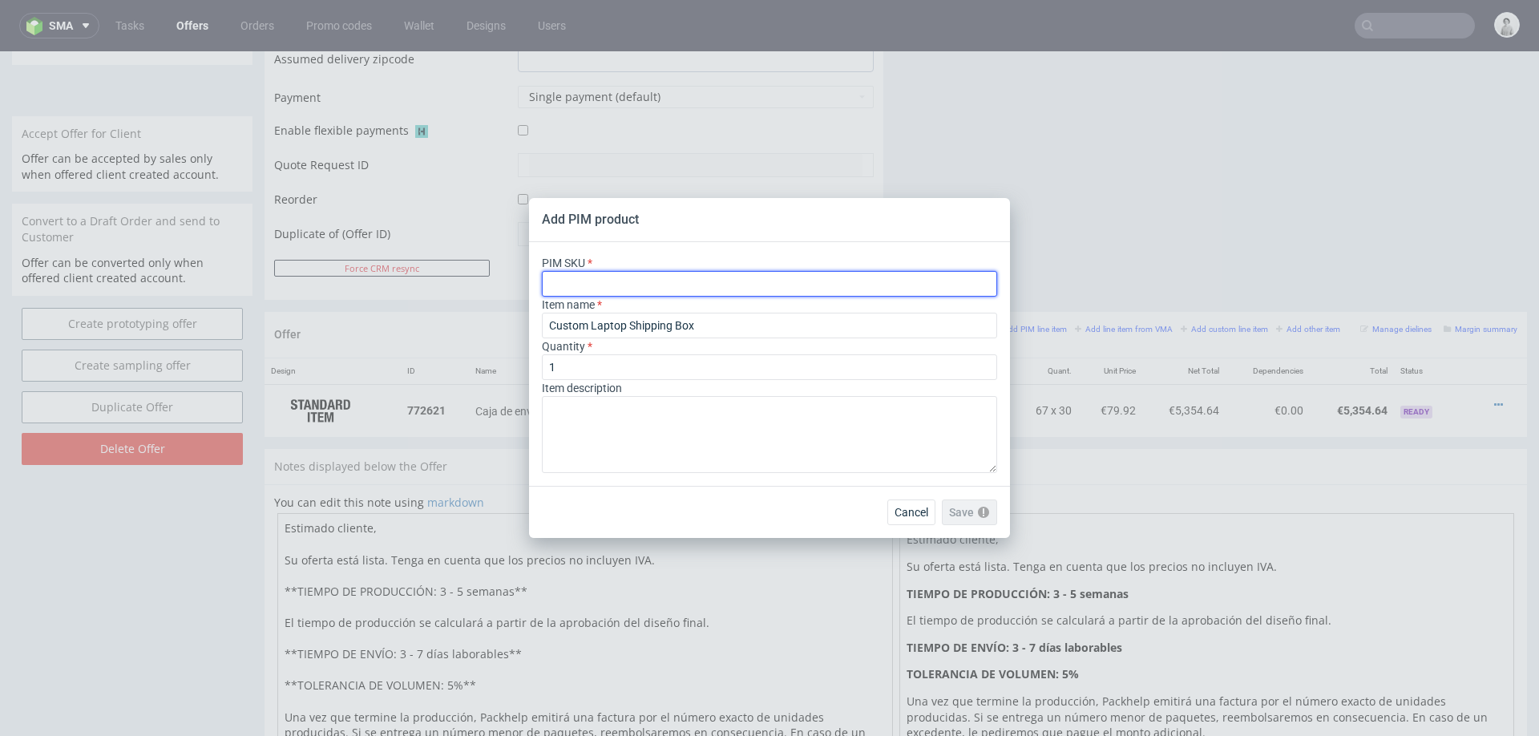
click at [870, 287] on input "text" at bounding box center [769, 284] width 455 height 26
paste input "ph-666-12799"
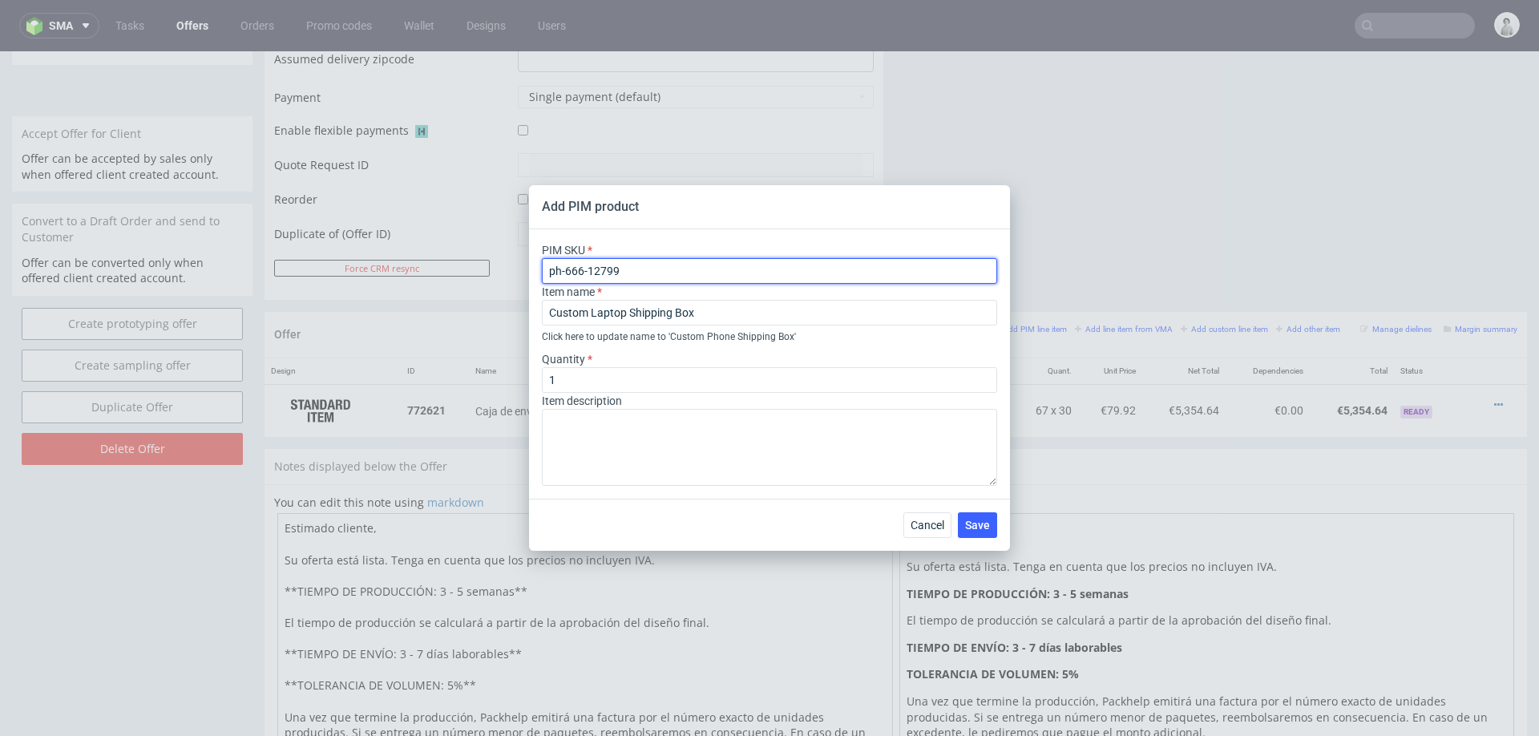
type input "ph-666-12799"
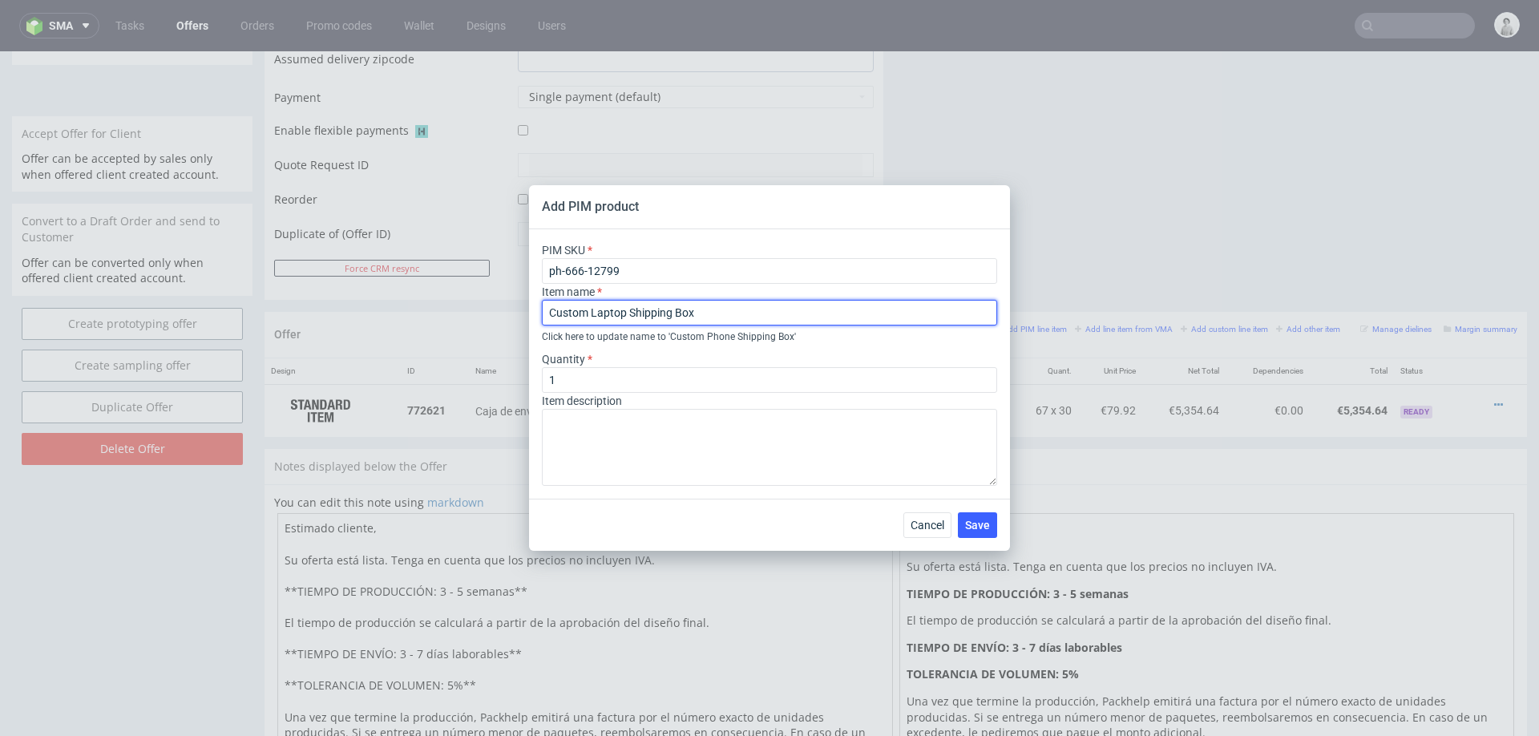
click at [695, 308] on input "Custom Laptop Shipping Box" at bounding box center [769, 313] width 455 height 26
paste input "aja postal para teléfonos personalizable"
type input "Caja postal para teléfonos personalizable"
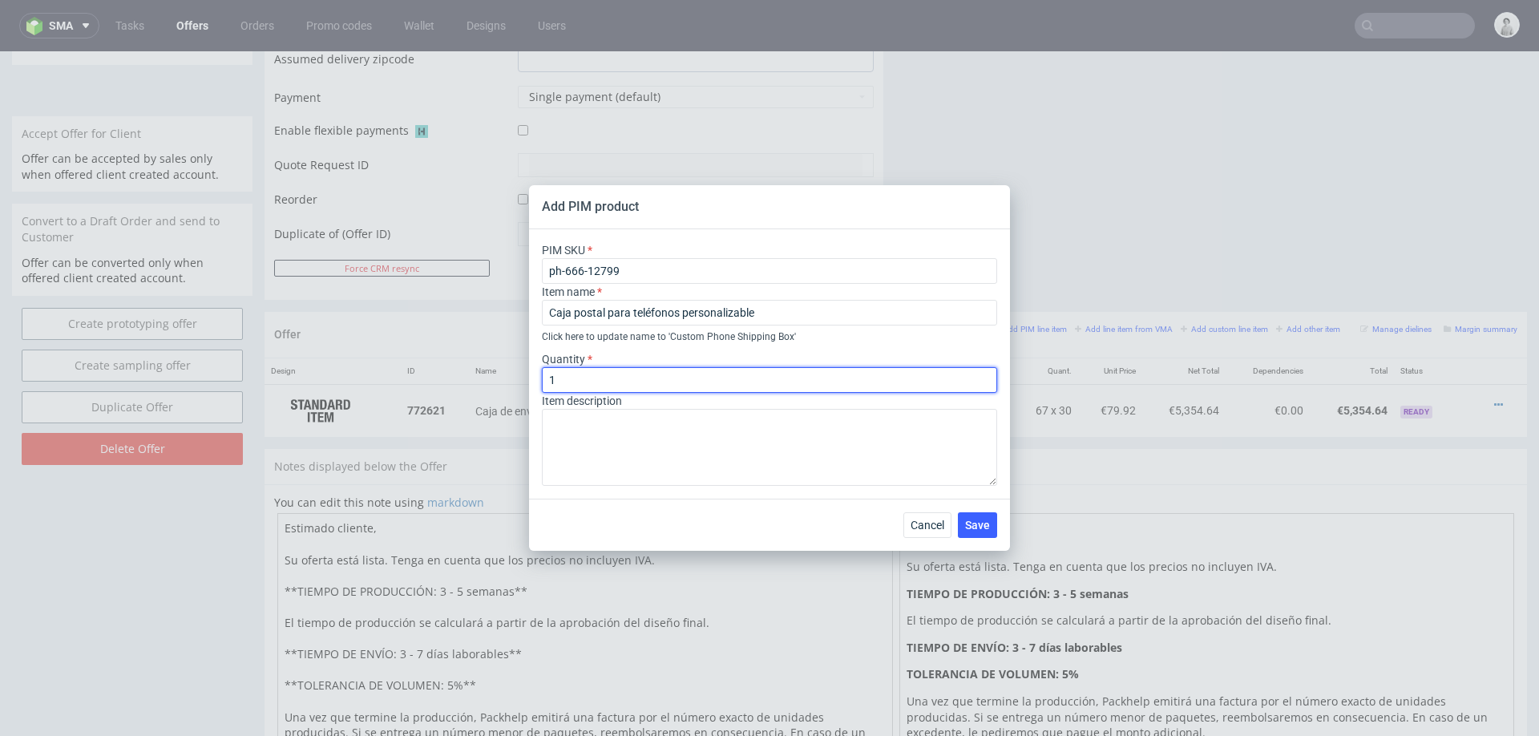
click at [620, 378] on input "1" at bounding box center [769, 380] width 455 height 26
type input "500"
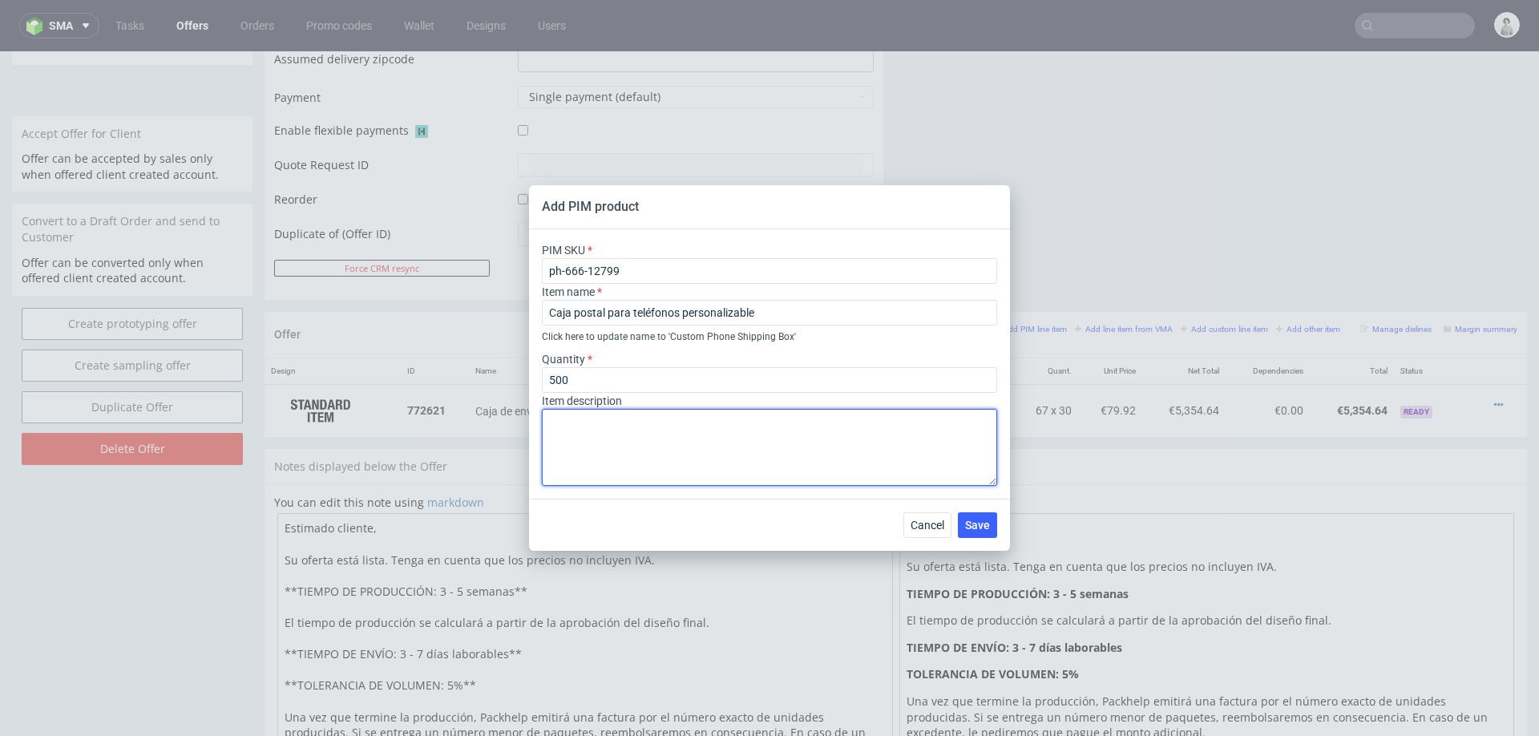
click at [612, 431] on textarea at bounding box center [769, 447] width 455 height 77
paste textarea "18.3 x 4 x 10.2 cm"
type textarea "CMYK por fuera y dentro, 18.3 x 4 x 10.2 cm"
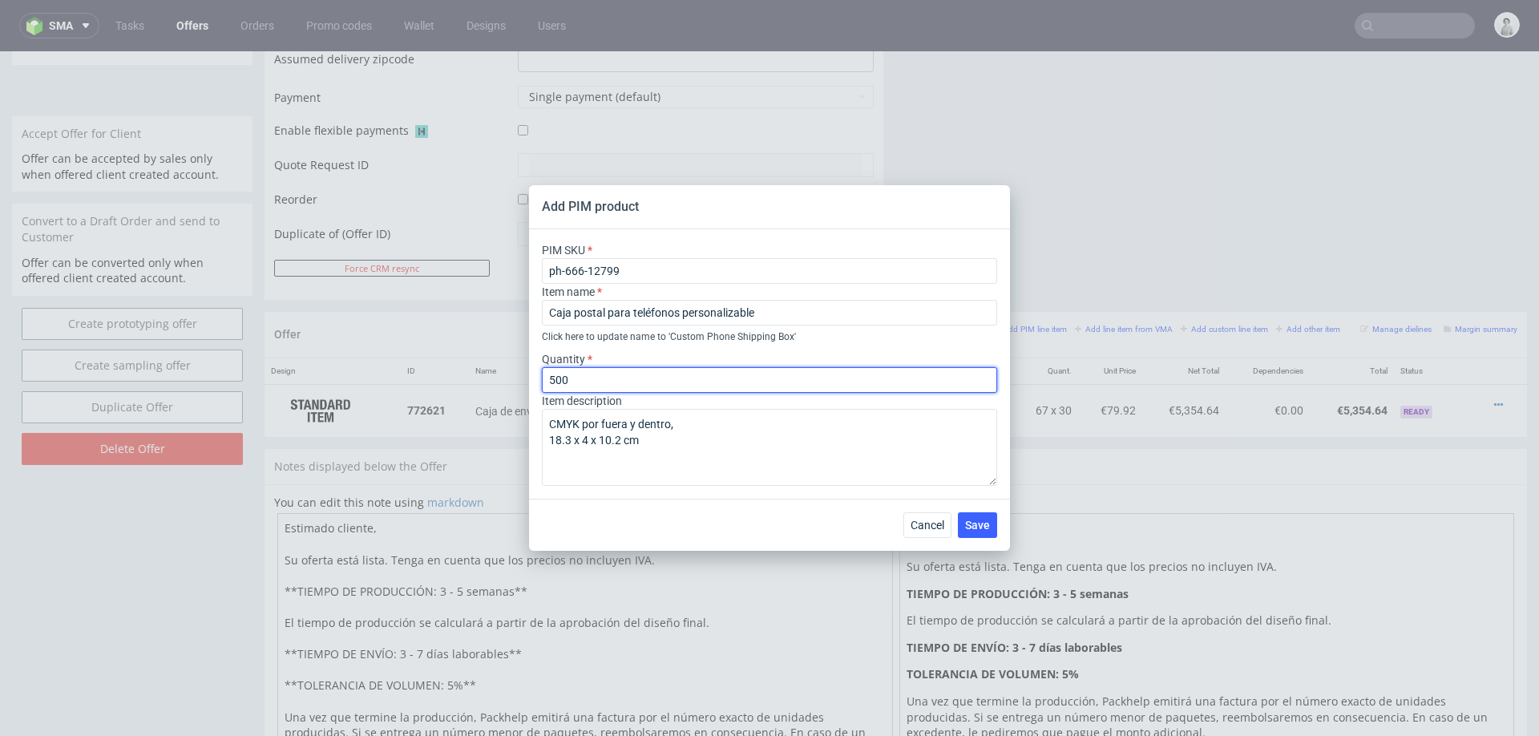
click at [593, 379] on input "500" at bounding box center [769, 380] width 455 height 26
type input "17"
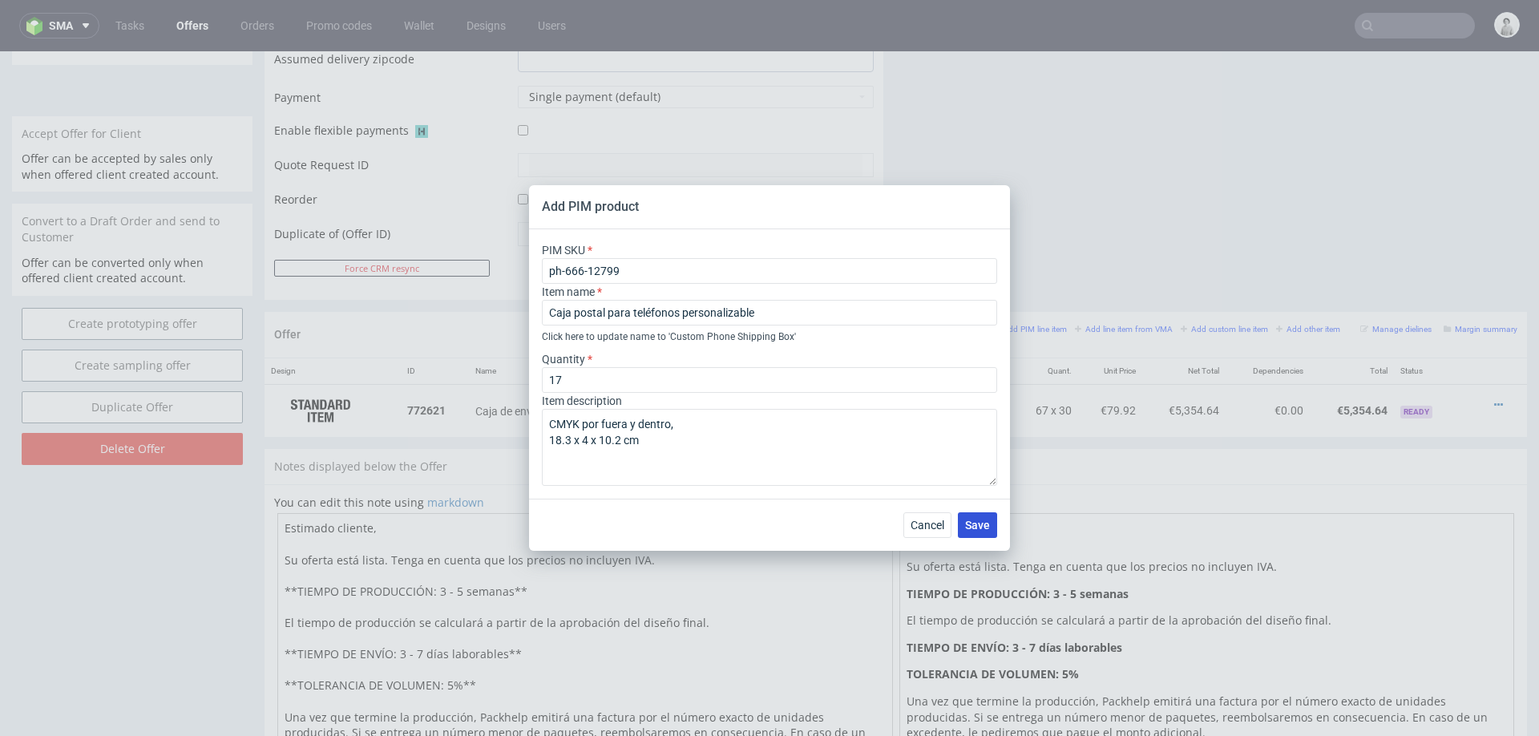
click at [993, 534] on button "Save" at bounding box center [977, 525] width 39 height 26
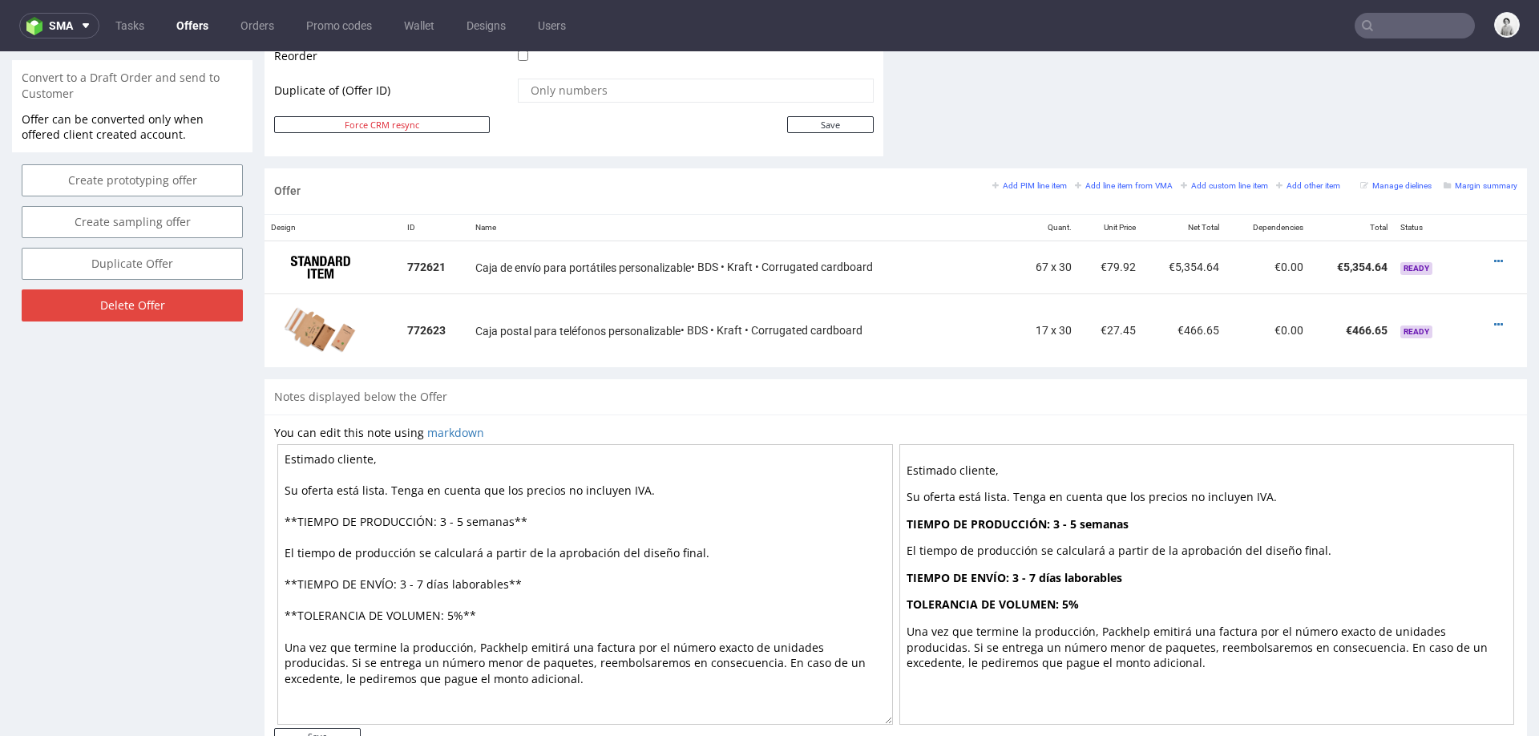
scroll to position [814, 0]
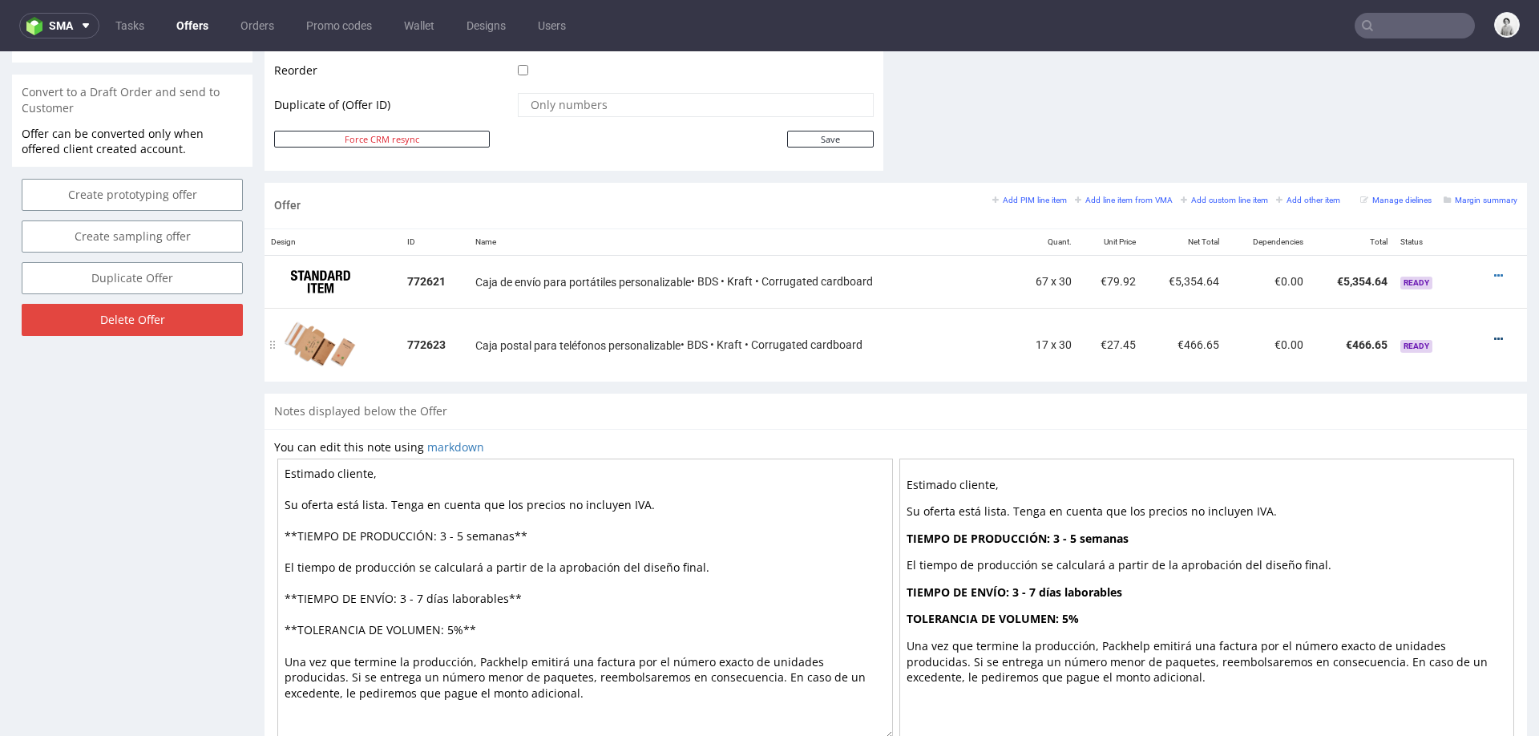
click at [1495, 334] on icon at bounding box center [1499, 339] width 9 height 11
click at [1430, 198] on li "Edit item price" at bounding box center [1419, 188] width 155 height 29
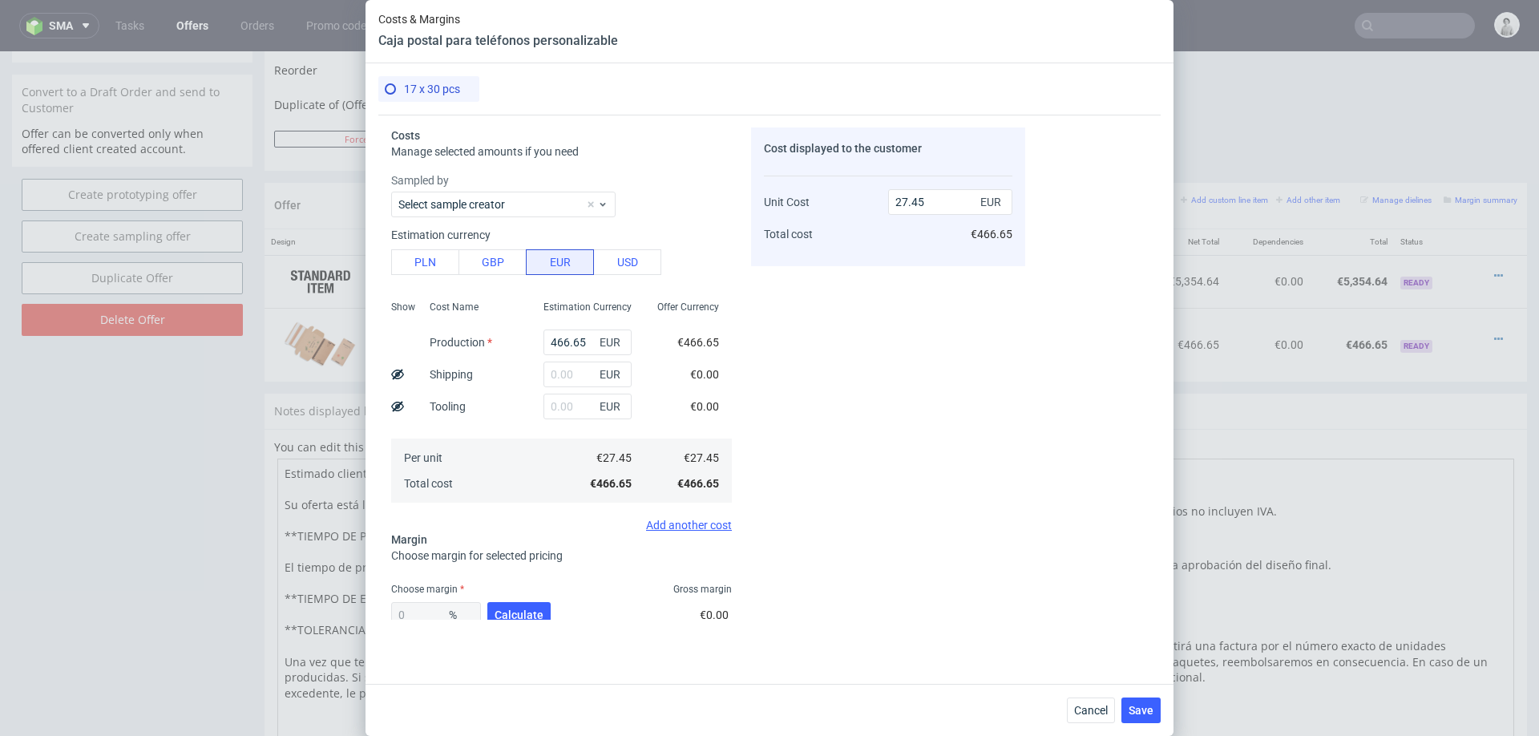
click at [1090, 694] on div "Cancel Save" at bounding box center [770, 710] width 808 height 52
click at [1092, 700] on button "Cancel" at bounding box center [1091, 711] width 48 height 26
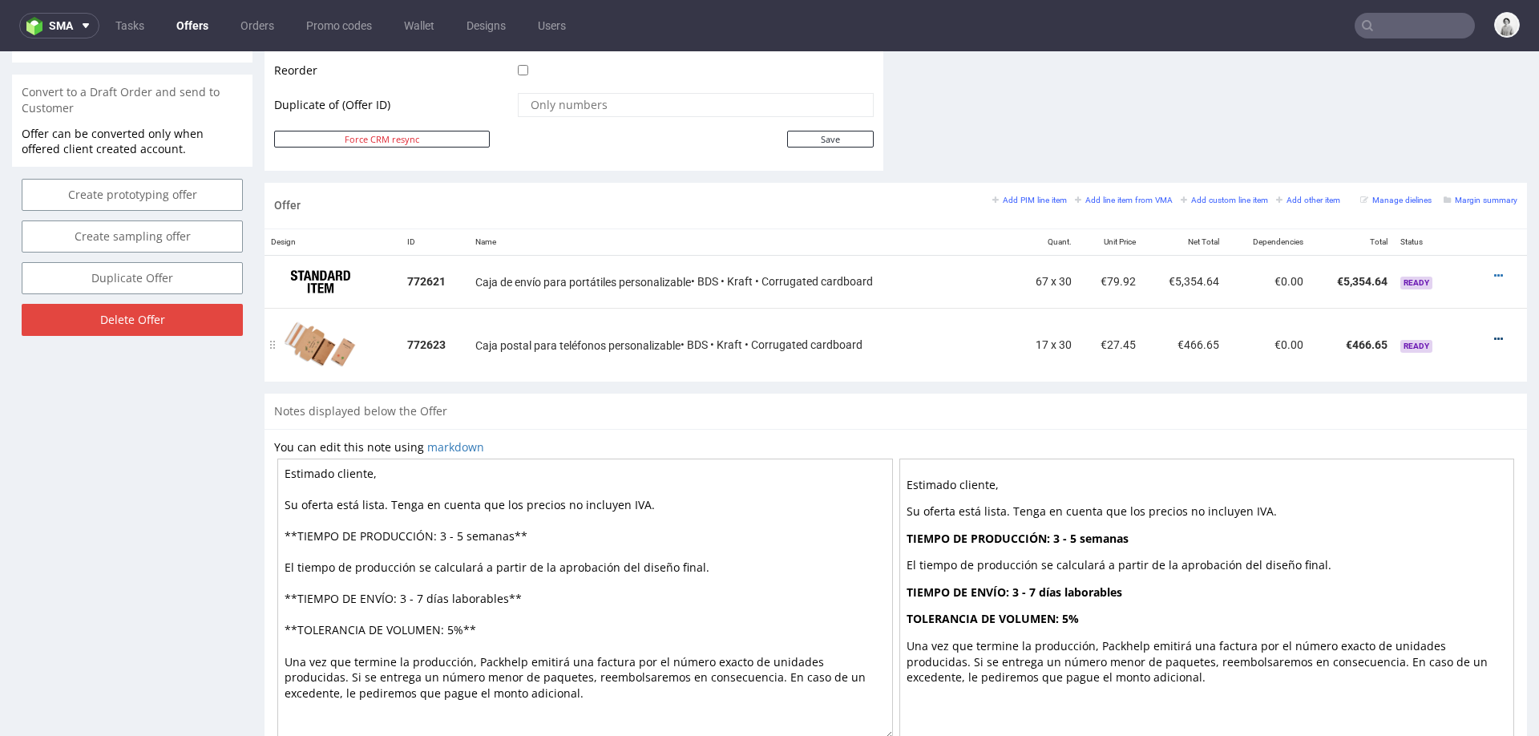
click at [1495, 334] on icon at bounding box center [1499, 339] width 9 height 11
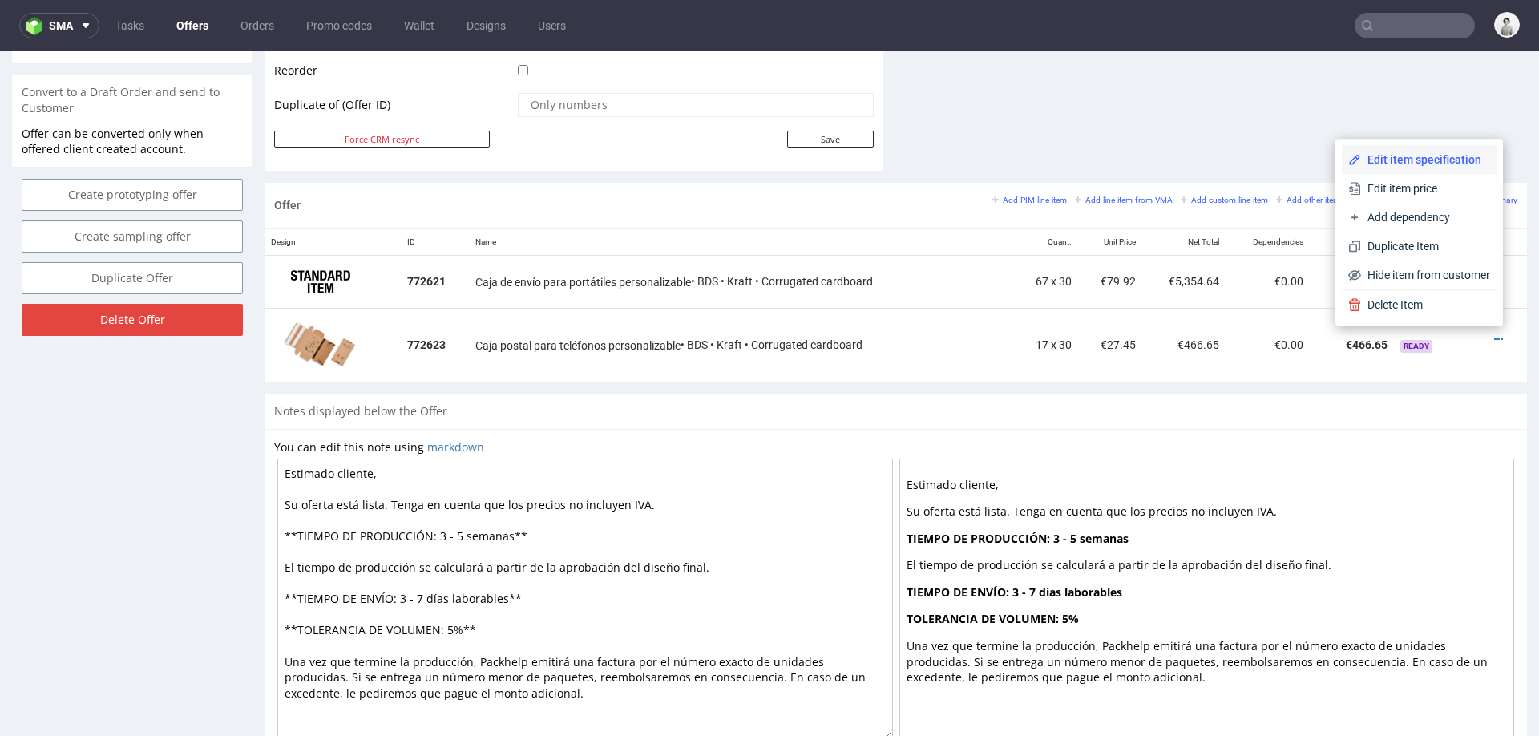
click at [1415, 160] on span "Edit item specification" at bounding box center [1425, 160] width 129 height 16
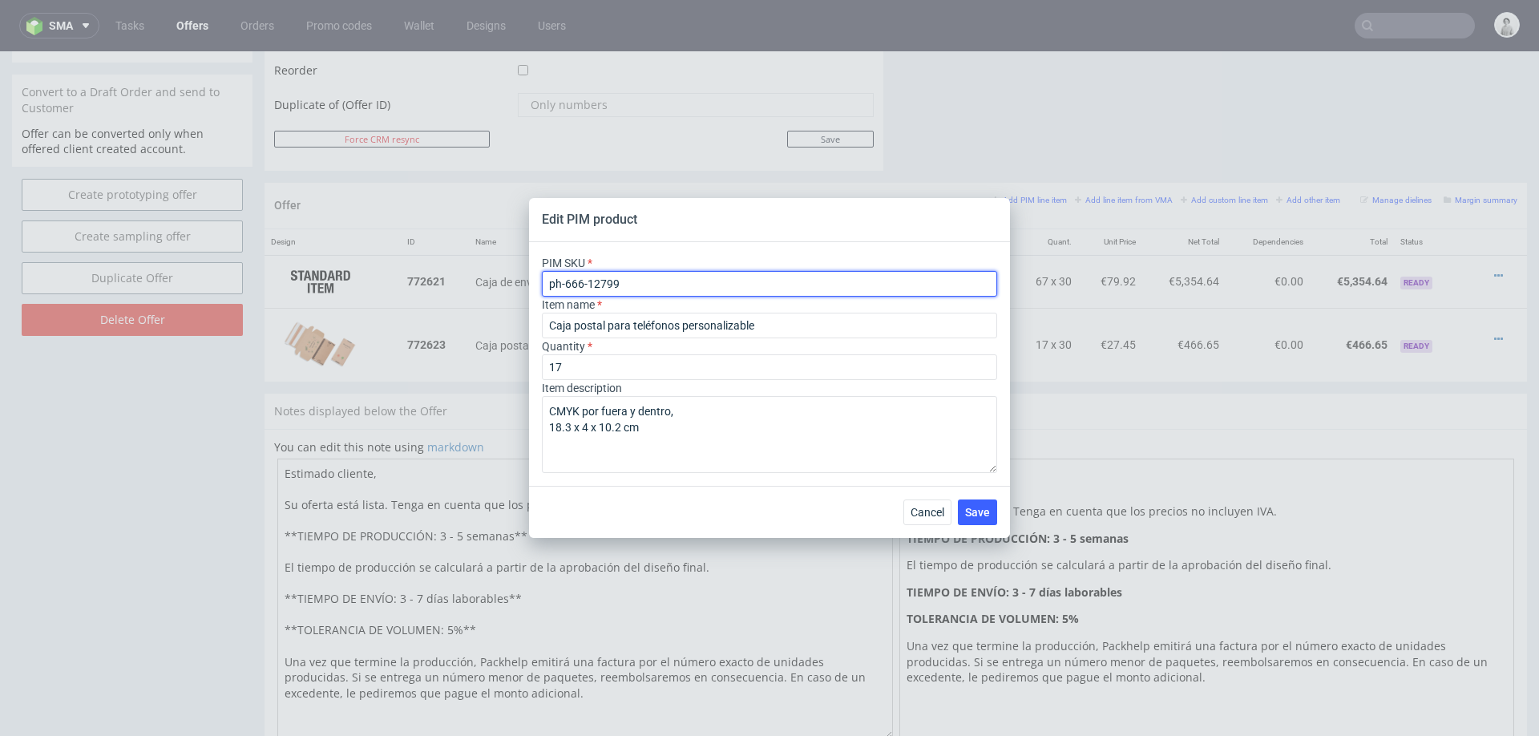
click at [741, 291] on input "ph-666-12799" at bounding box center [769, 284] width 455 height 26
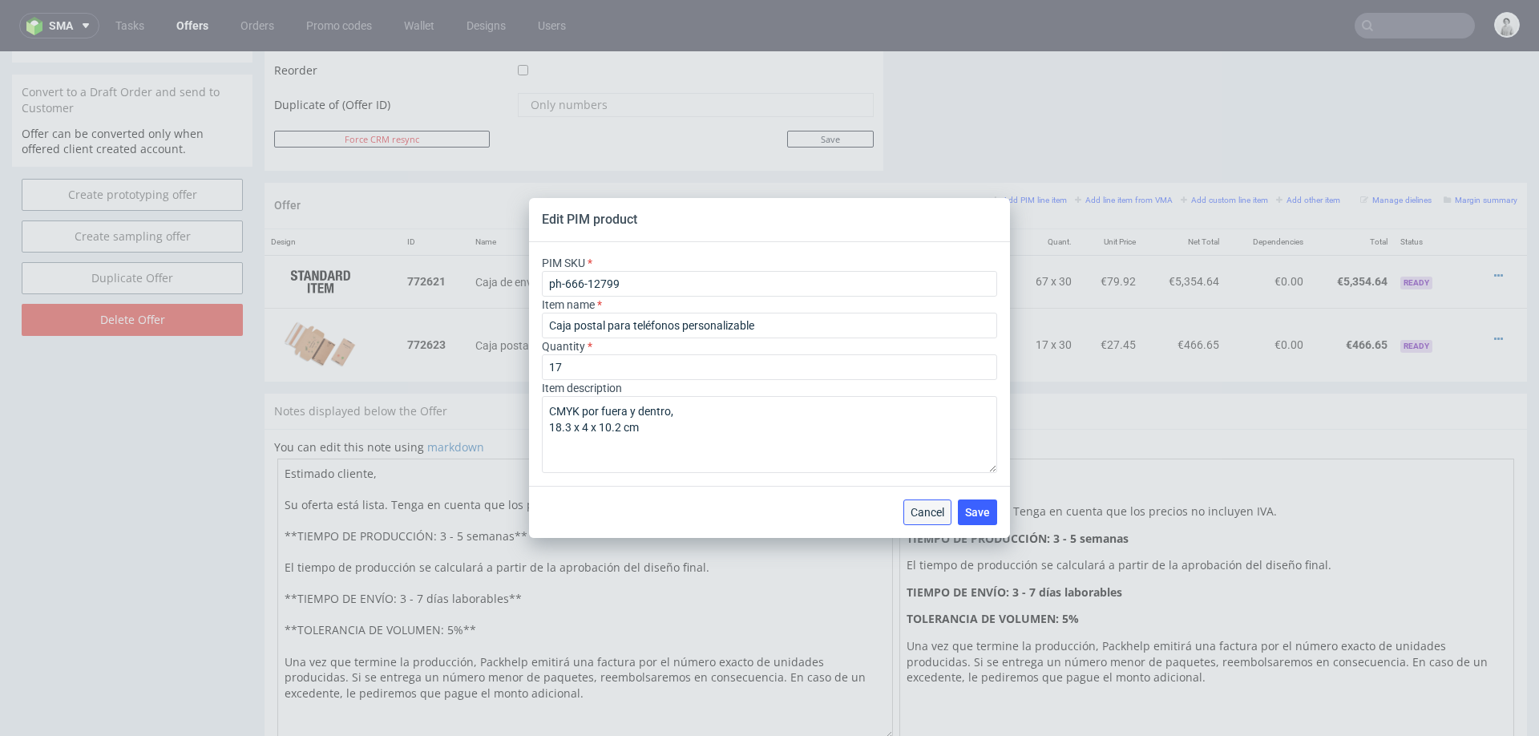
click at [921, 504] on button "Cancel" at bounding box center [928, 513] width 48 height 26
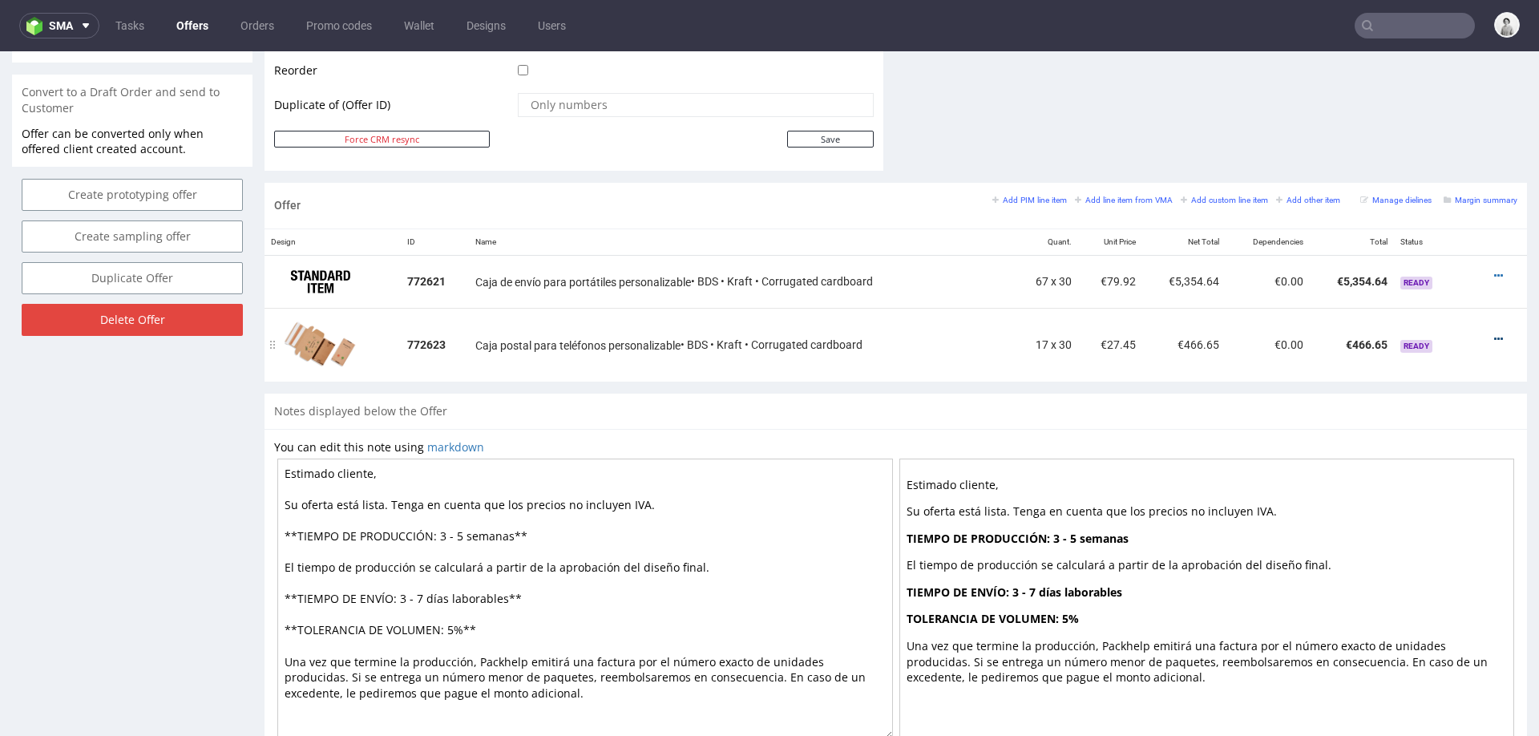
click at [1495, 334] on icon at bounding box center [1499, 339] width 9 height 11
click at [1310, 364] on td "€466.65" at bounding box center [1352, 345] width 84 height 74
click at [1495, 334] on icon at bounding box center [1499, 339] width 9 height 11
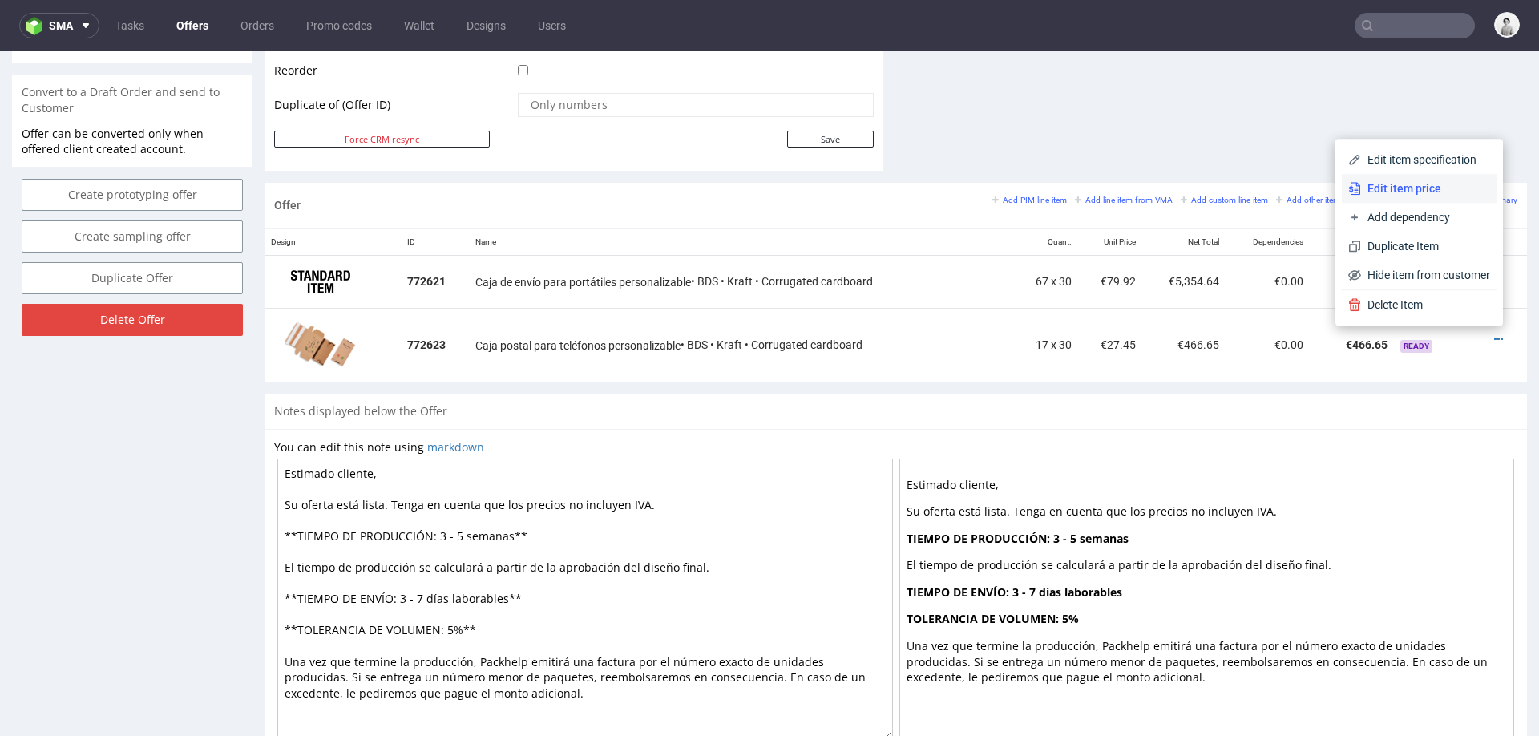
click at [1393, 186] on span "Edit item price" at bounding box center [1425, 188] width 129 height 16
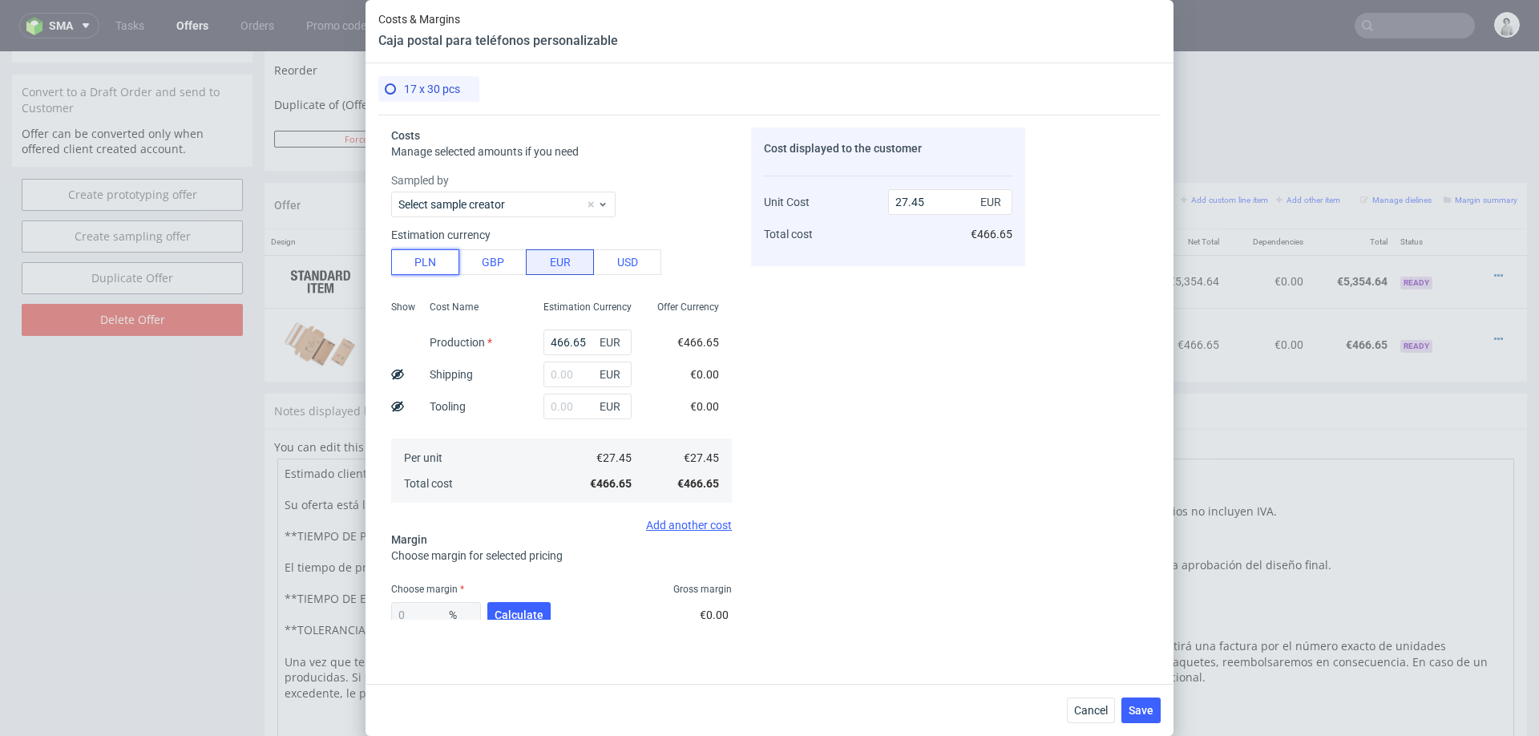
click at [426, 261] on button "PLN" at bounding box center [425, 262] width 68 height 26
type input "6.45"
click at [582, 349] on input "466.65" at bounding box center [588, 343] width 88 height 26
type input "10"
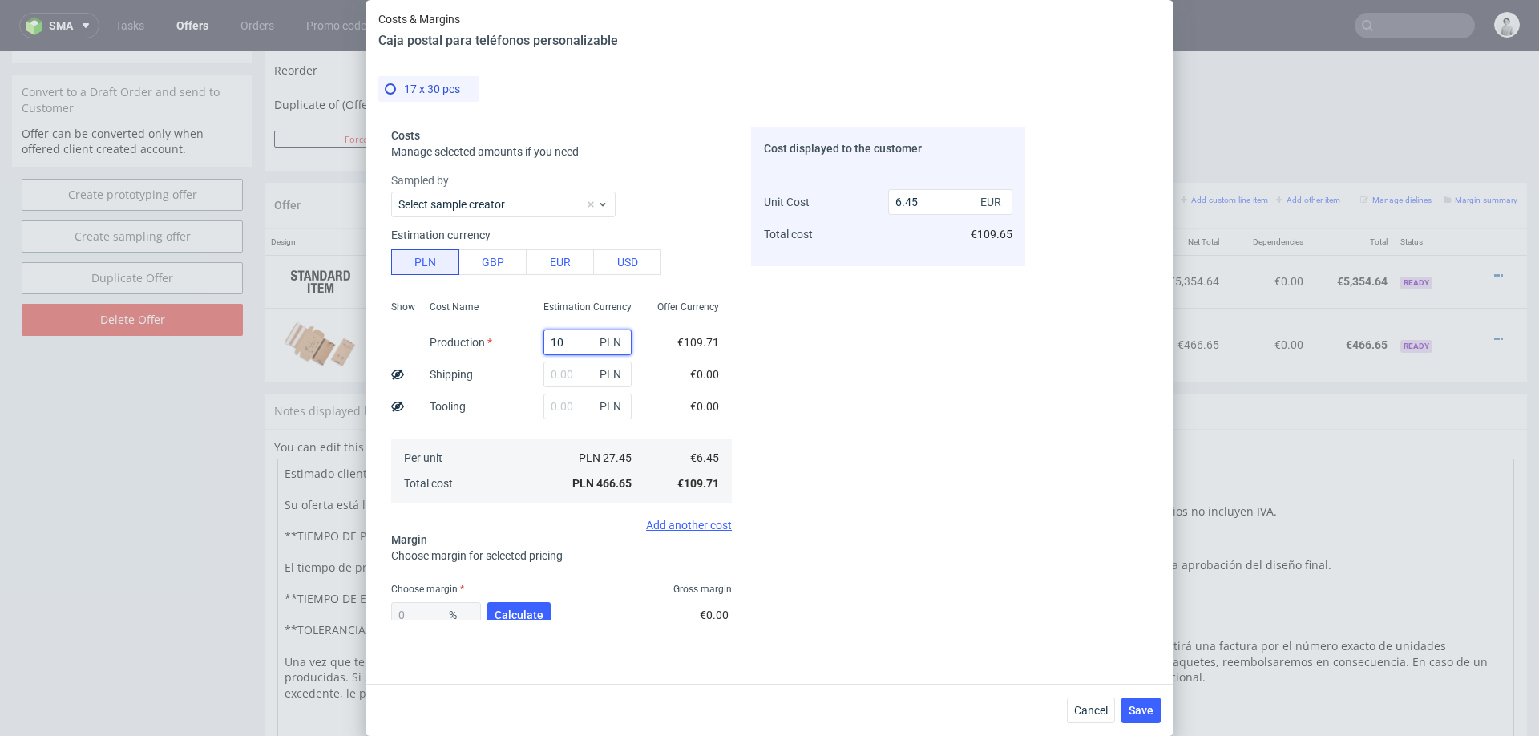
type input "0.14"
type input "1035"
type input "14.31"
type input "1035"
click at [521, 611] on span "Calculate" at bounding box center [519, 614] width 49 height 11
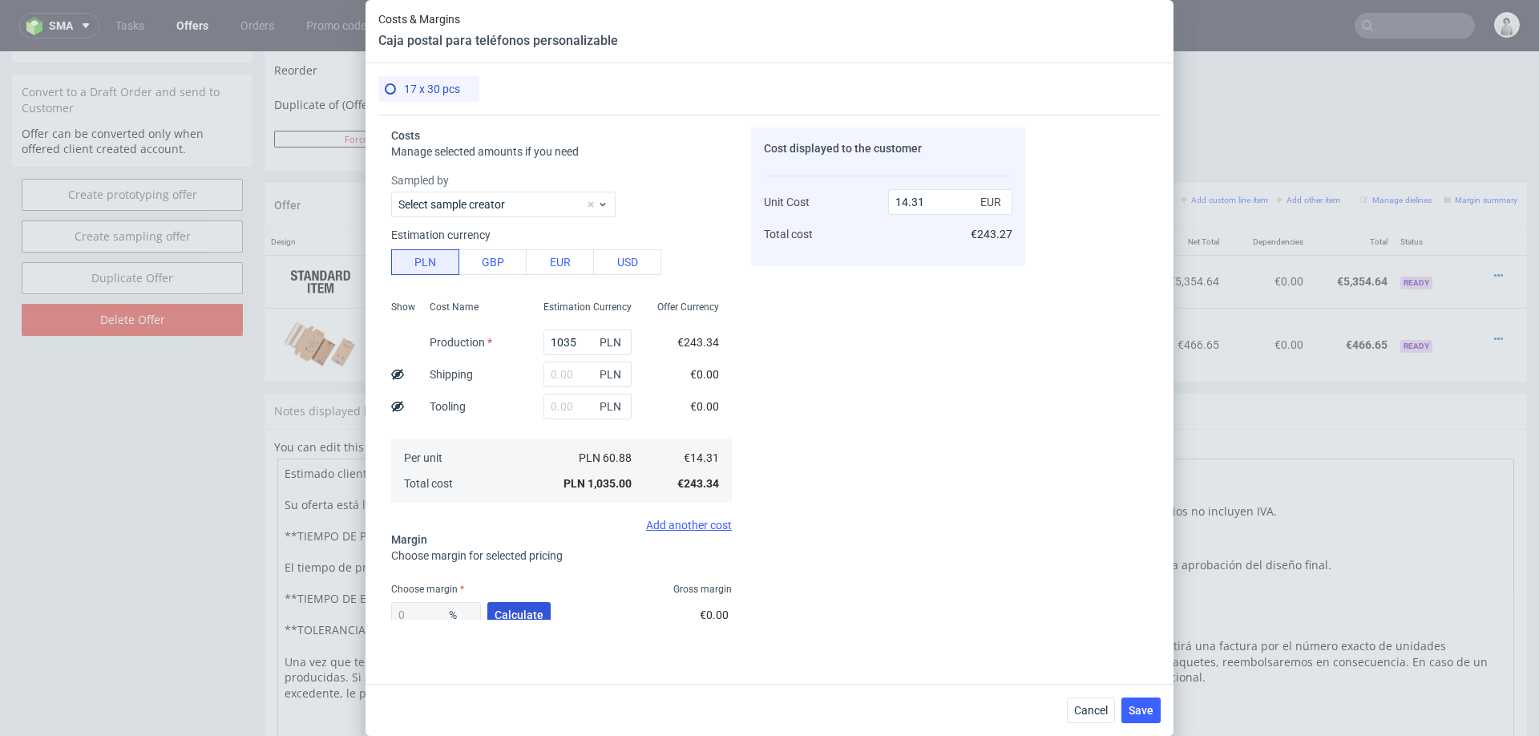
type input "48.78"
type input "27.95"
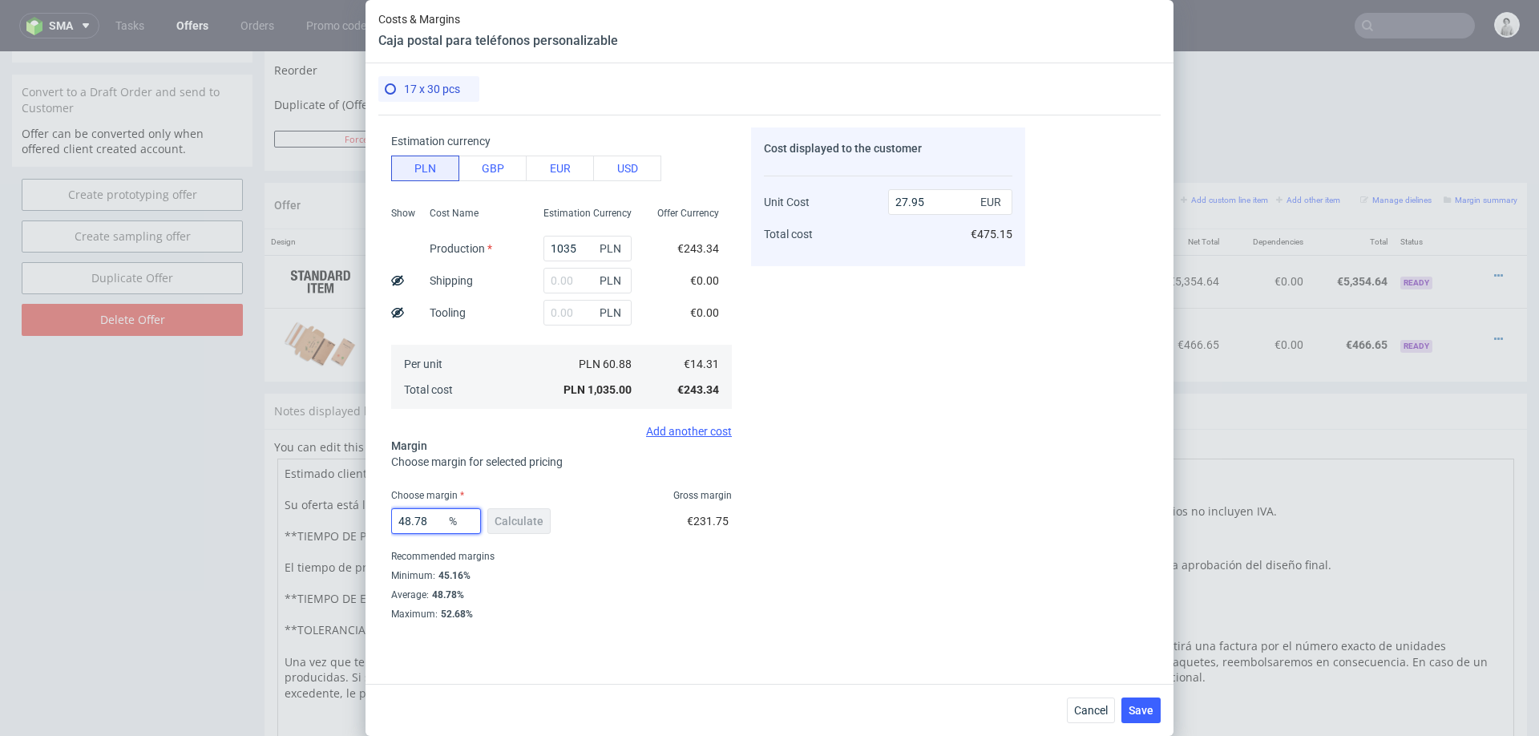
click at [441, 520] on input "48.78" at bounding box center [436, 521] width 90 height 26
type input "44"
type input "25.56"
type input "43"
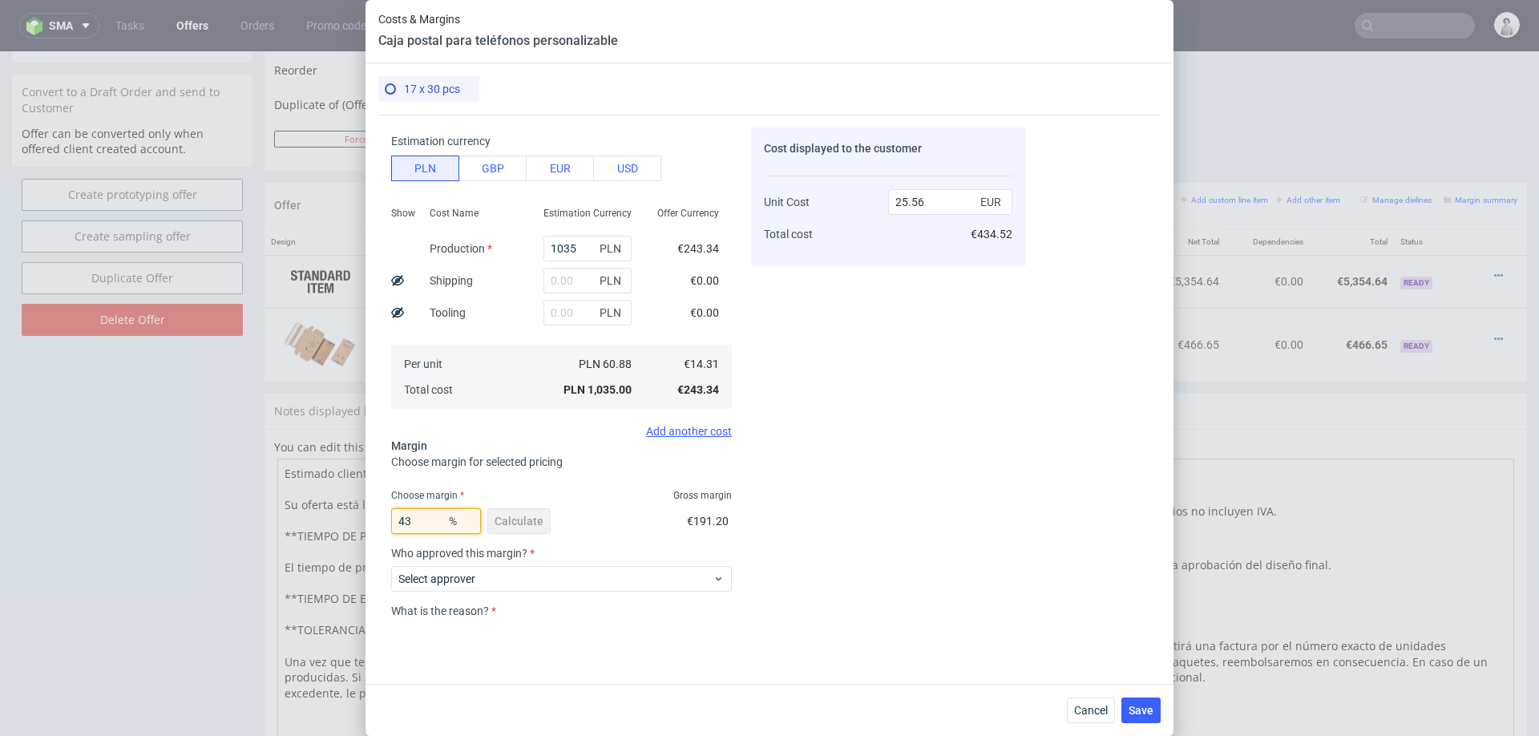
type input "25.11"
type input "43"
click at [949, 522] on div "Cost displayed to the customer Unit Cost Total cost 25.11 EUR €426.87" at bounding box center [888, 373] width 274 height 492
click at [560, 579] on span "Select approver" at bounding box center [555, 579] width 314 height 16
type input "pawe"
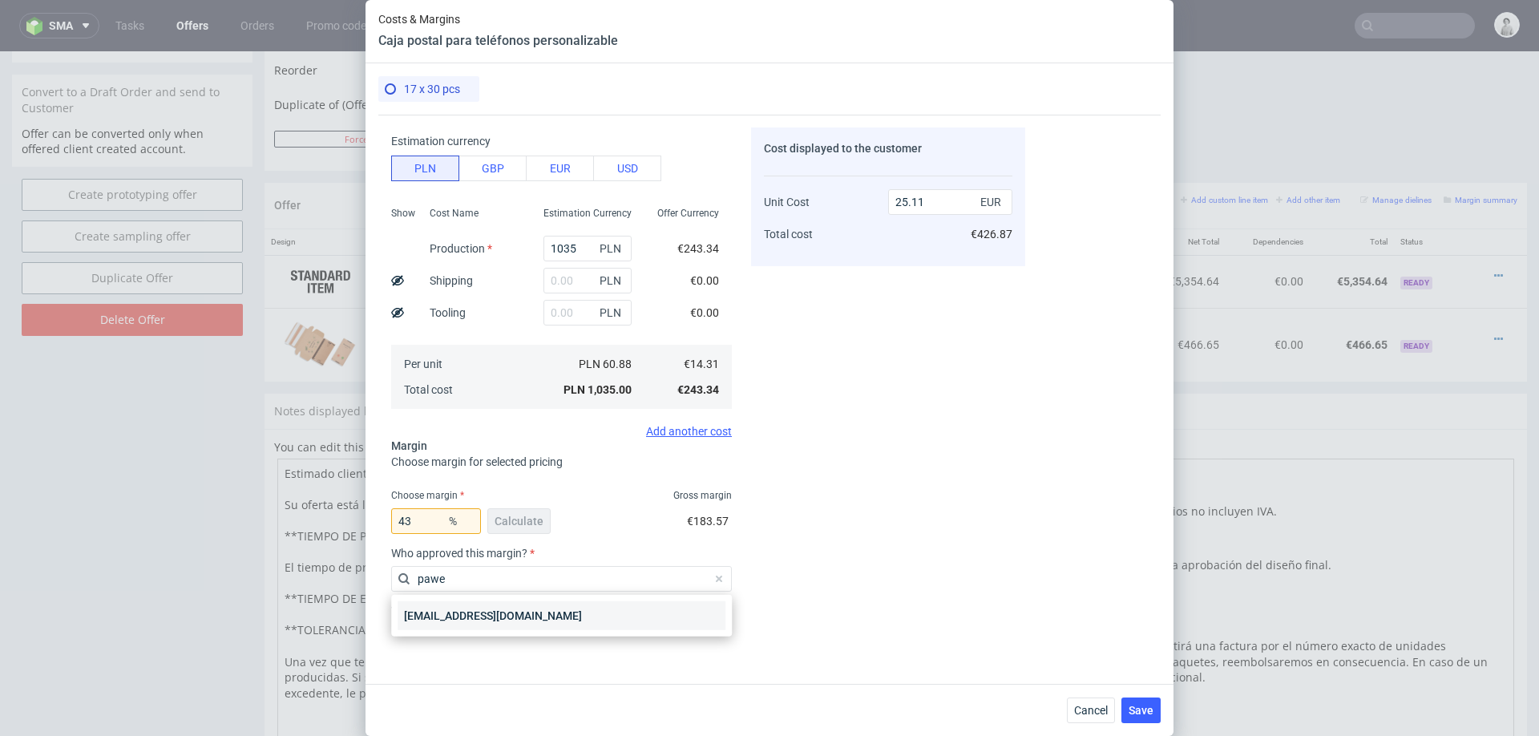
click at [486, 617] on div "[EMAIL_ADDRESS][DOMAIN_NAME]" at bounding box center [562, 615] width 328 height 29
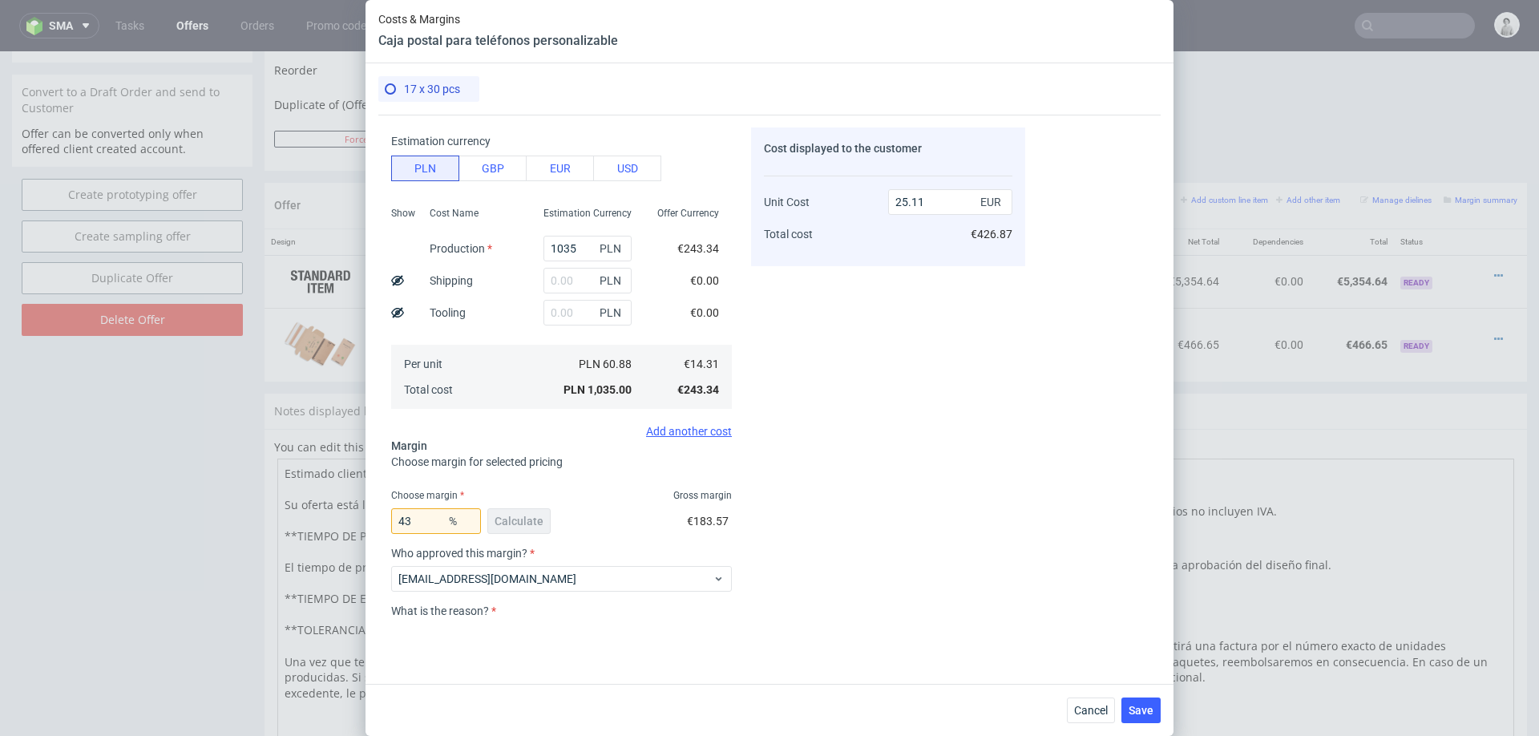
click at [500, 617] on div "Select reason" at bounding box center [561, 633] width 341 height 32
click at [523, 610] on label "What is the reason?" at bounding box center [561, 611] width 341 height 13
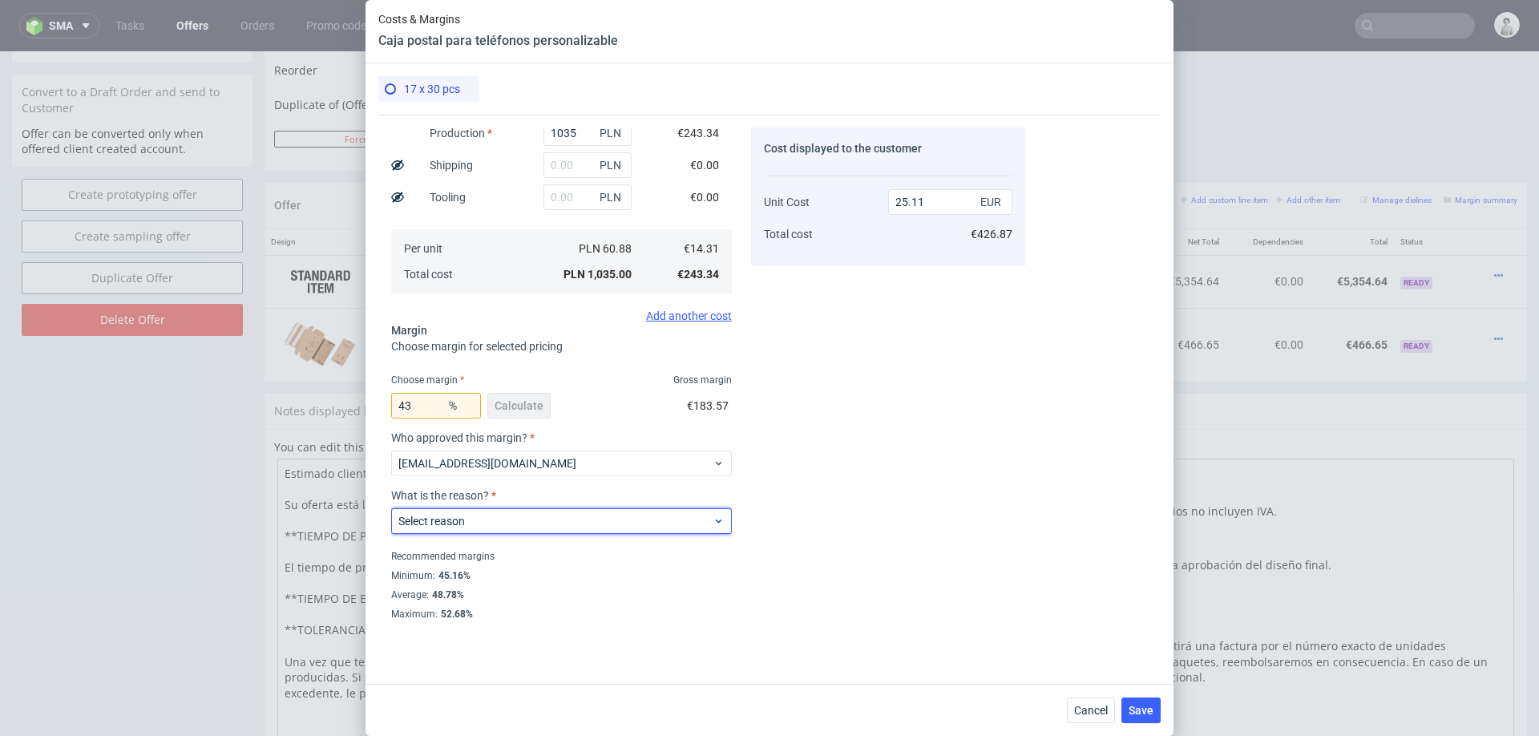
click at [544, 523] on span "Select reason" at bounding box center [555, 521] width 314 height 16
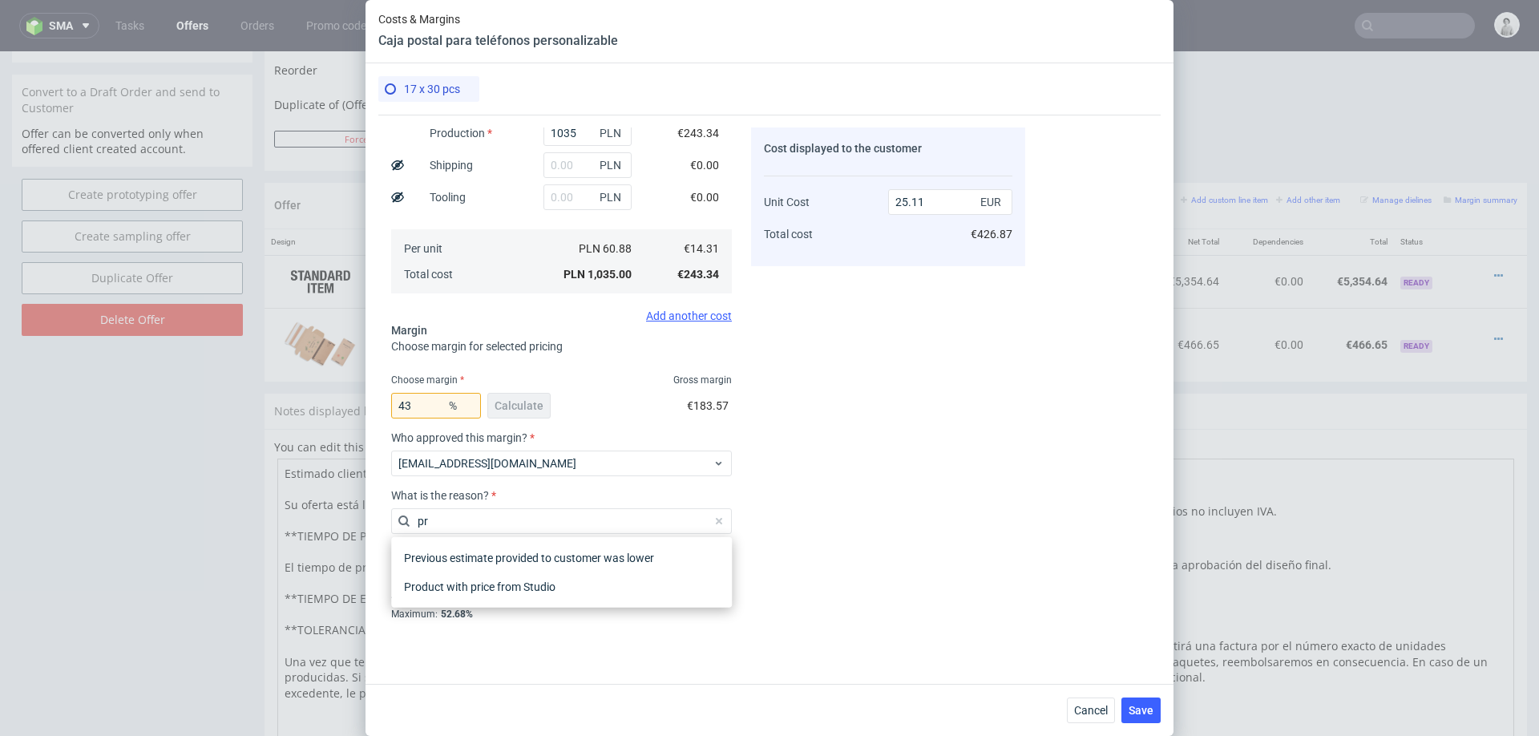
type input "pro"
click at [565, 577] on div "Product with price from Studio" at bounding box center [562, 586] width 328 height 29
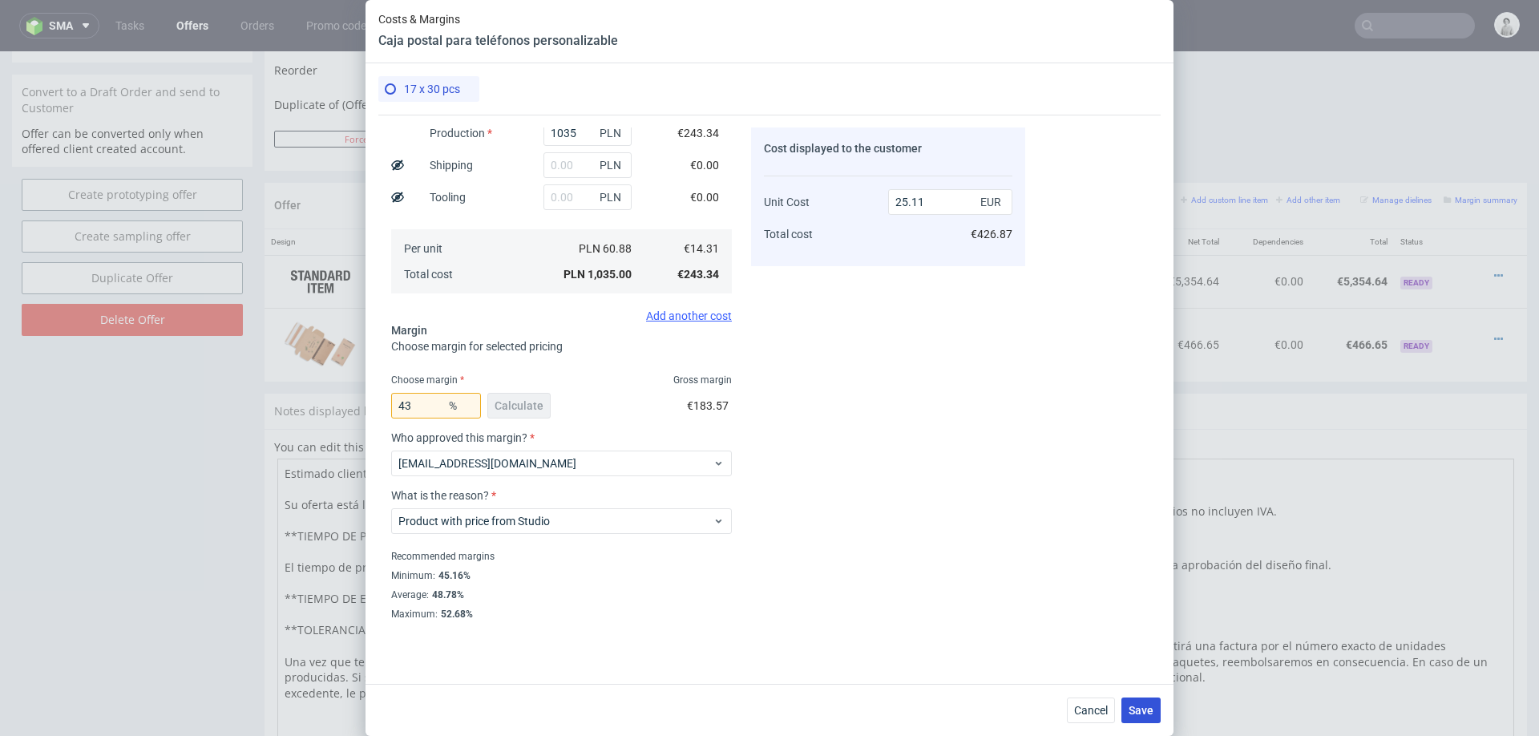
click at [1140, 707] on span "Save" at bounding box center [1141, 710] width 25 height 11
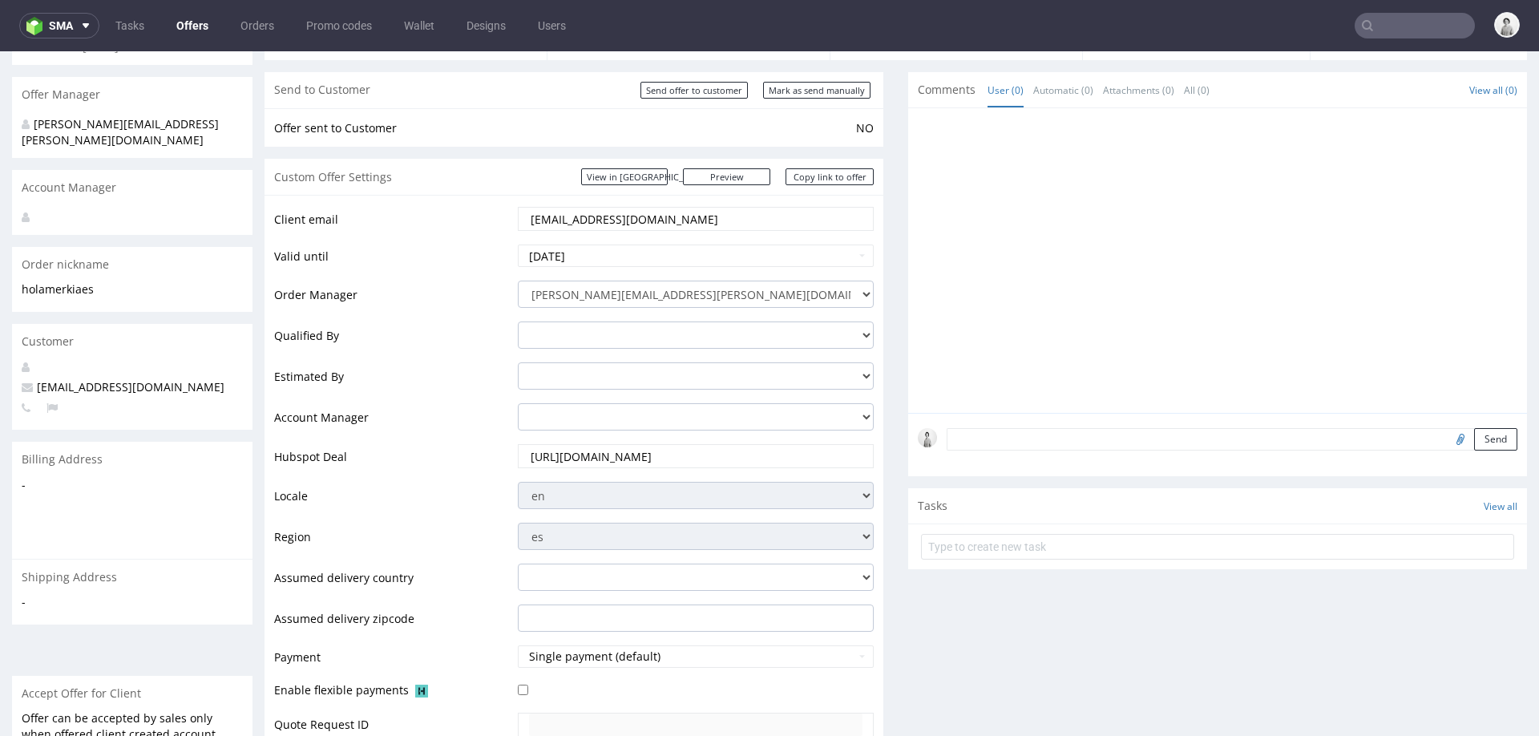
scroll to position [107, 0]
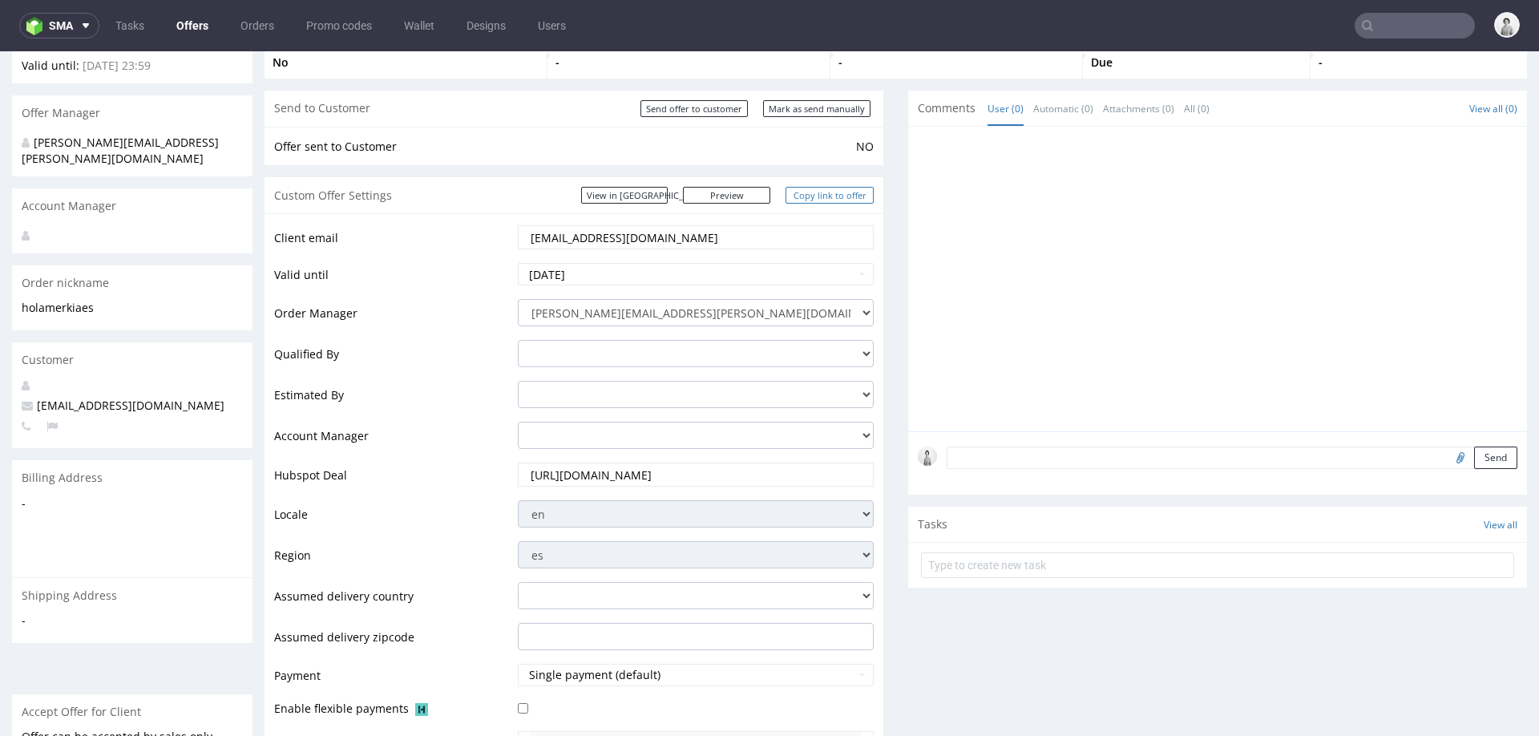
click at [835, 192] on link "Copy link to offer" at bounding box center [830, 195] width 88 height 17
click at [834, 107] on input "Mark as send manually" at bounding box center [816, 108] width 107 height 17
type input "In progress..."
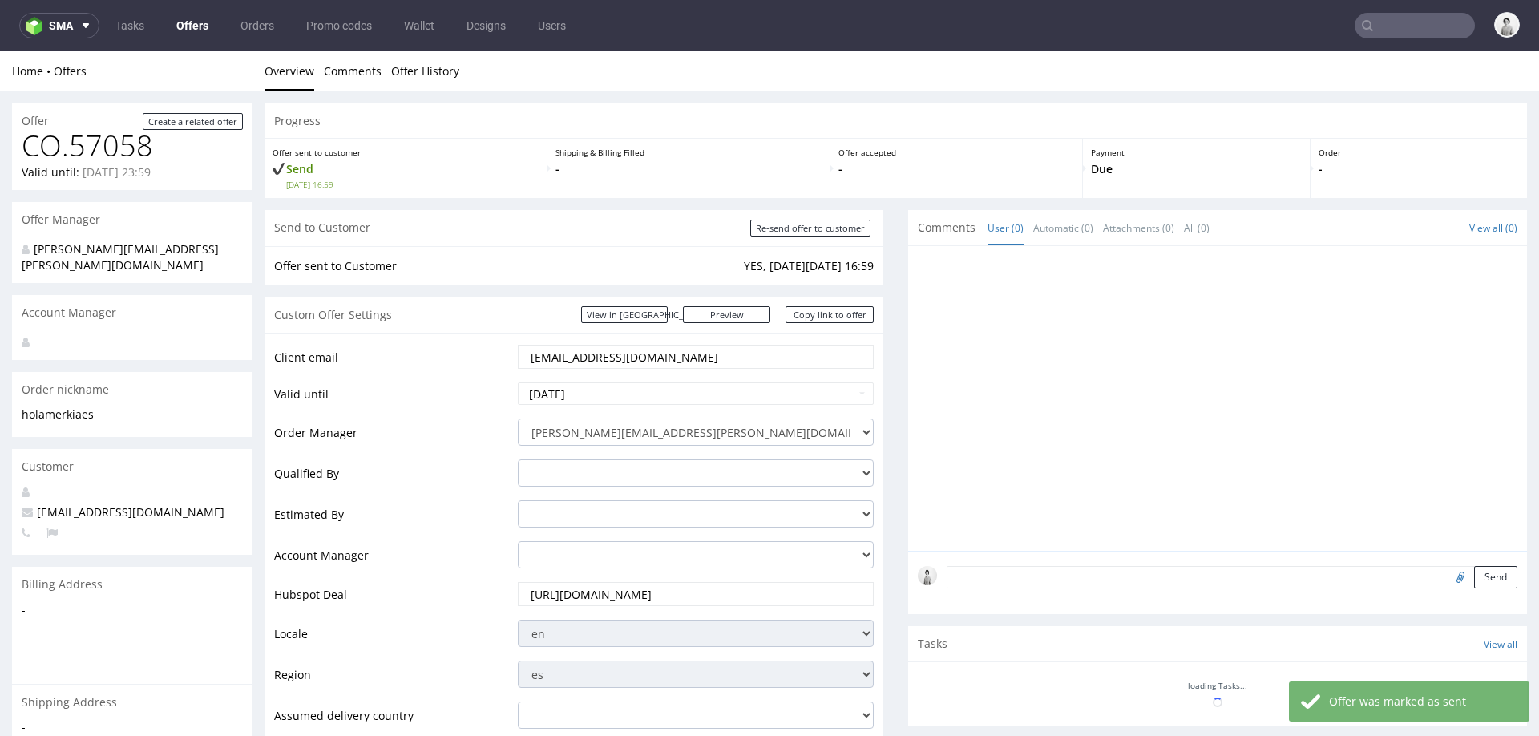
scroll to position [0, 0]
